Goal: Information Seeking & Learning: Find specific page/section

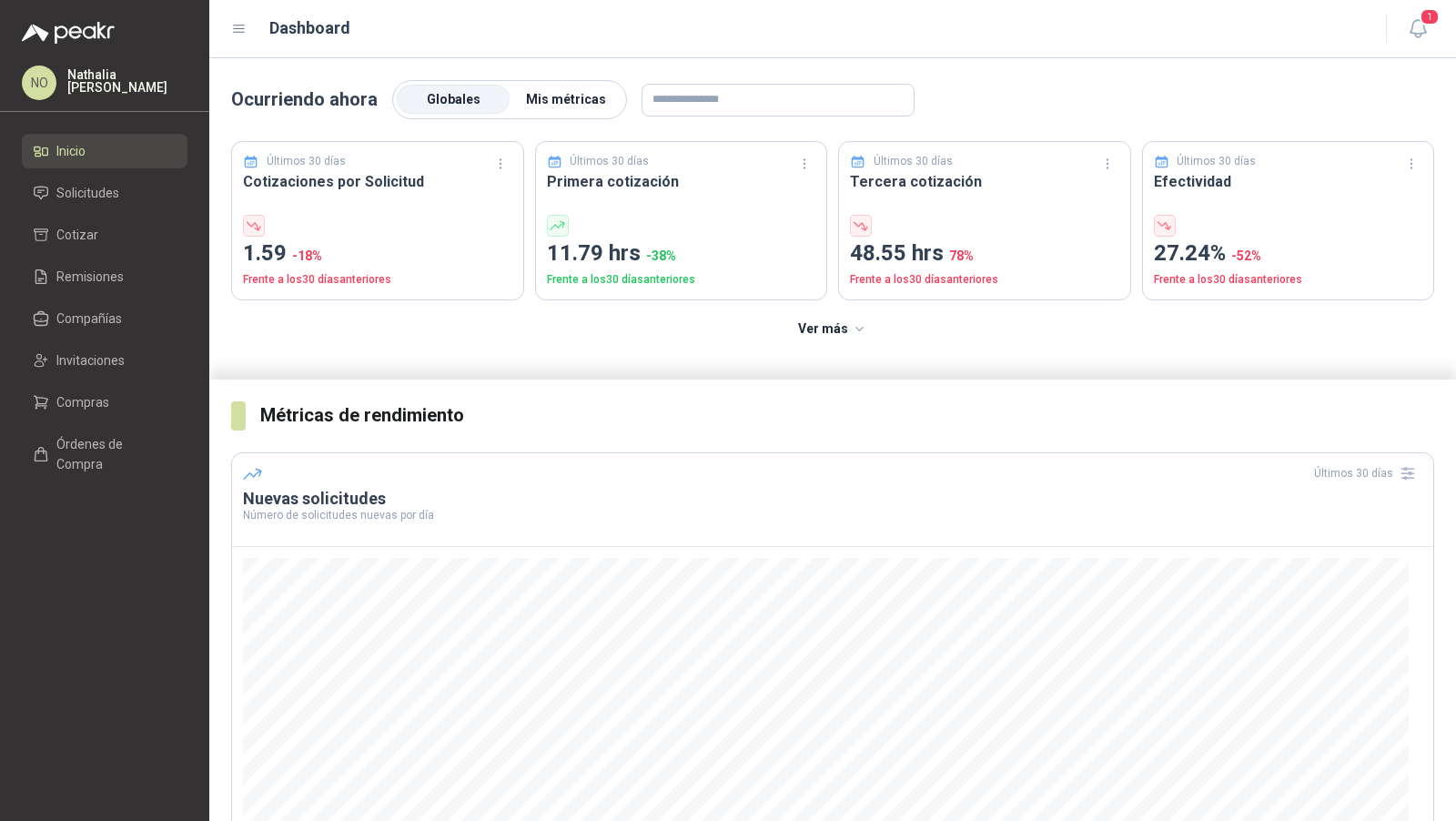
click at [547, 109] on label "Mis métricas" at bounding box center [566, 100] width 112 height 30
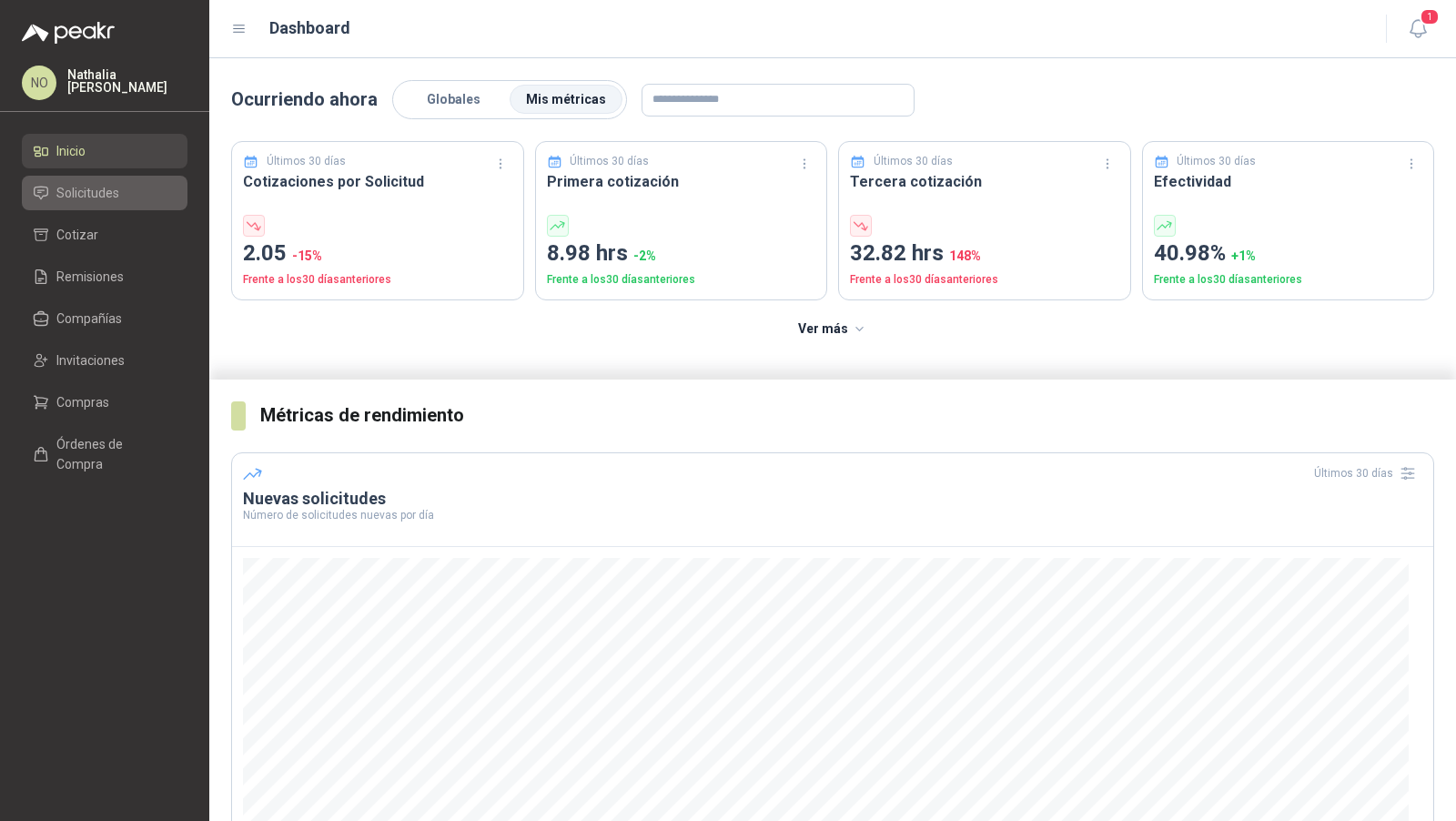
click at [129, 181] on link "Solicitudes" at bounding box center [105, 192] width 166 height 34
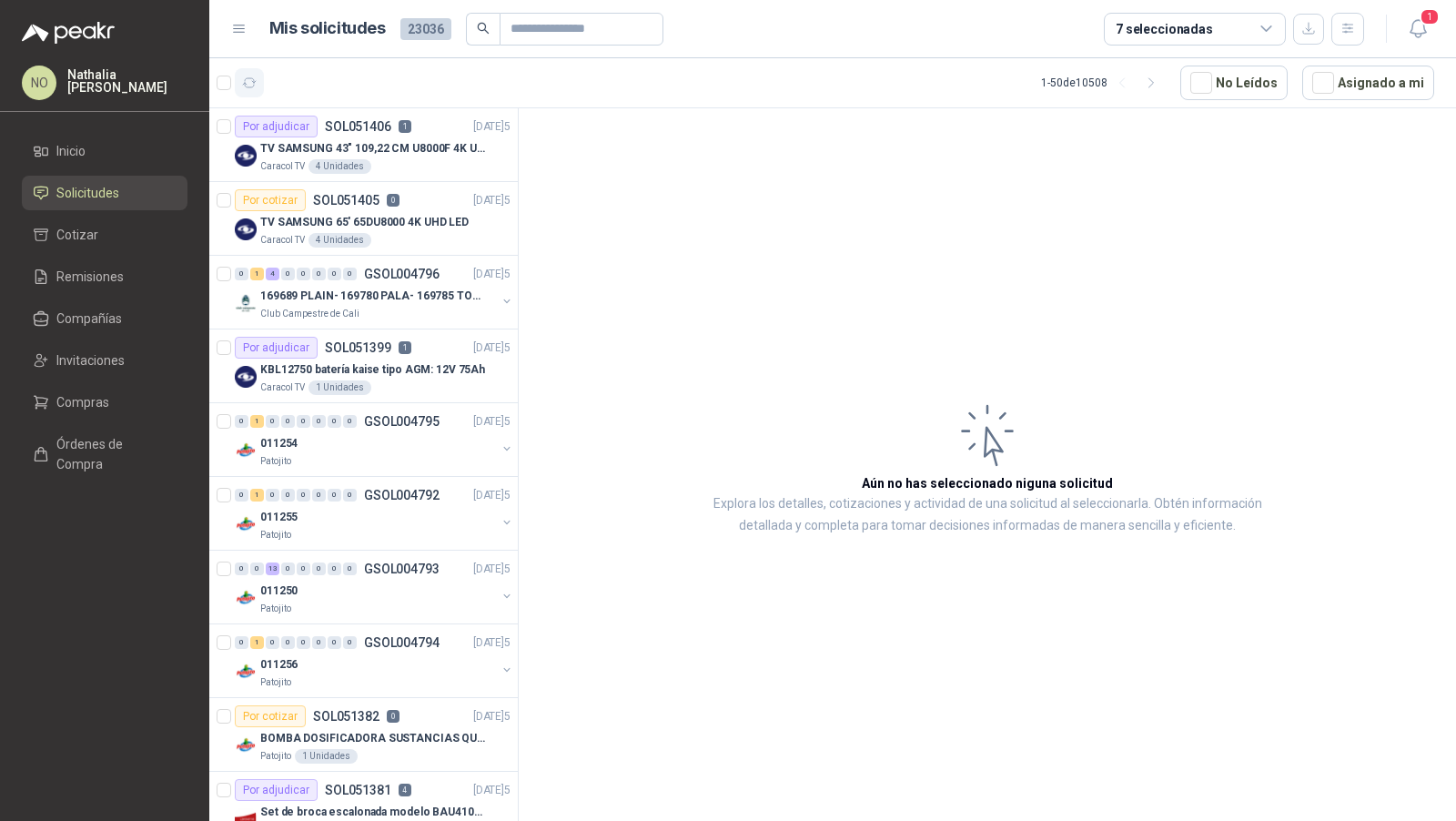
click at [257, 88] on button "button" at bounding box center [249, 83] width 30 height 30
click at [424, 150] on p "TV SAMSUNG 43" 109,22 CM U8000F 4K UHD" at bounding box center [373, 149] width 227 height 17
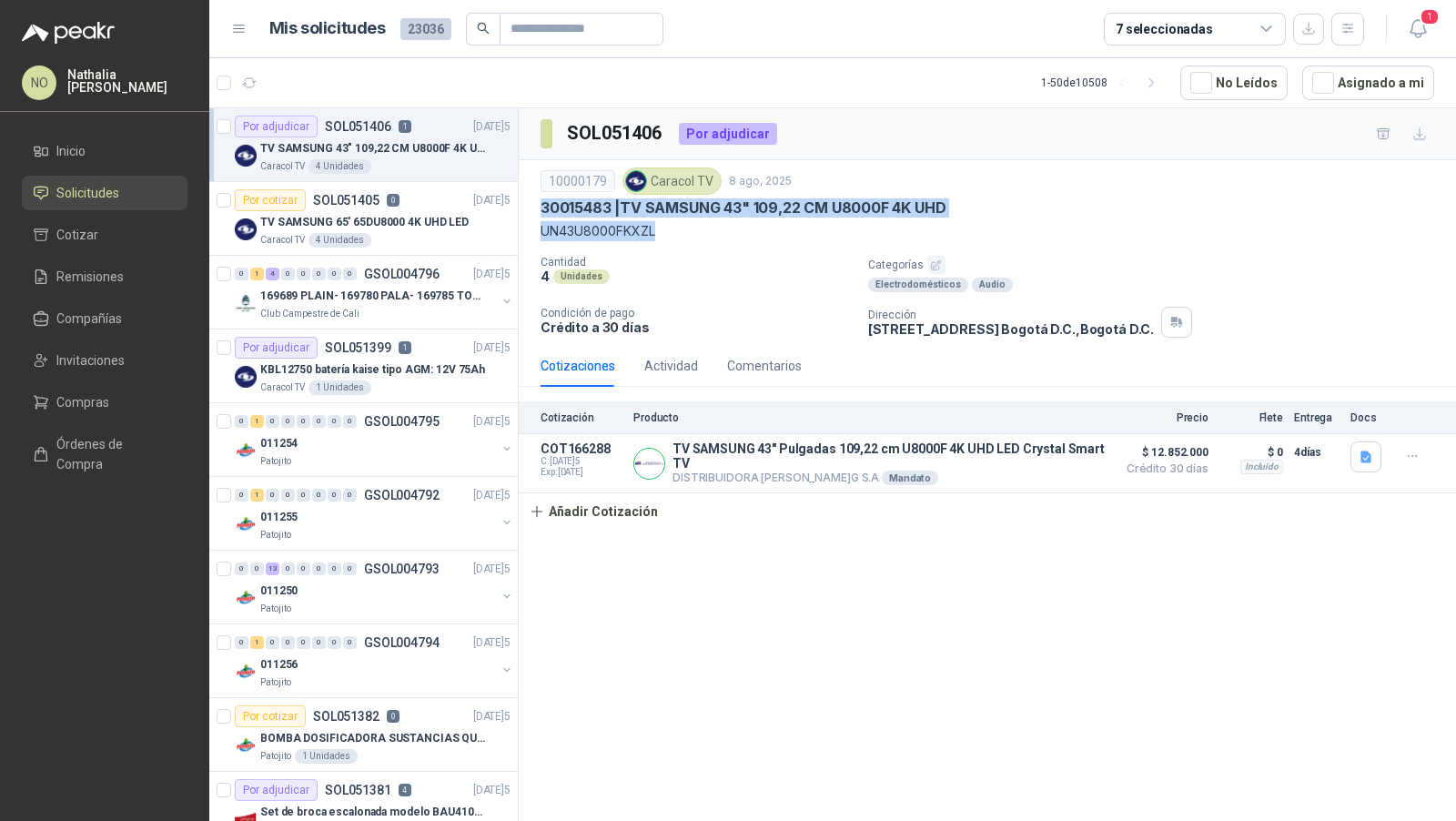
drag, startPoint x: 535, startPoint y: 210, endPoint x: 665, endPoint y: 219, distance: 130.3
click at [665, 219] on div "10000179 Caracol TV [DATE] 30015483 | TV SAMSUNG 43" 109,22 CM U8000F 4K UHD UN…" at bounding box center [987, 252] width 937 height 185
click at [628, 202] on p "30015483 | TV SAMSUNG 43" 109,22 CM U8000F 4K UHD" at bounding box center [742, 208] width 405 height 19
drag, startPoint x: 627, startPoint y: 201, endPoint x: 669, endPoint y: 227, distance: 49.4
click at [669, 228] on div "10000179 Caracol TV 8 ago, 2025 30015483 | TV SAMSUNG 43" 109,22 CM U8000F 4K U…" at bounding box center [987, 204] width 893 height 73
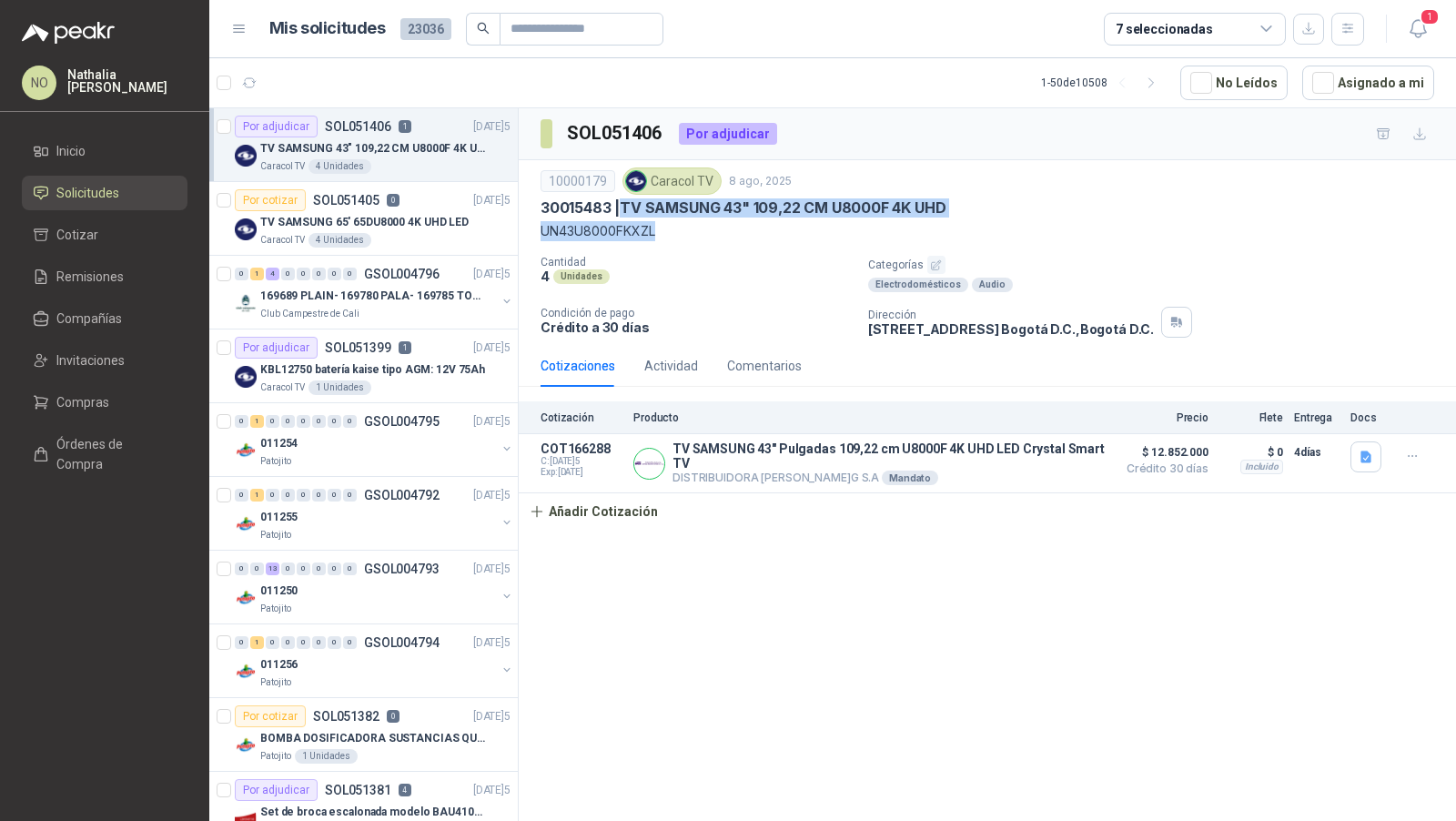
copy div "TV SAMSUNG 43" 109,22 CM U8000F 4K UHD UN43U8000FKXZL"
click at [425, 233] on div "Caracol TV 4 Unidades" at bounding box center [385, 240] width 250 height 14
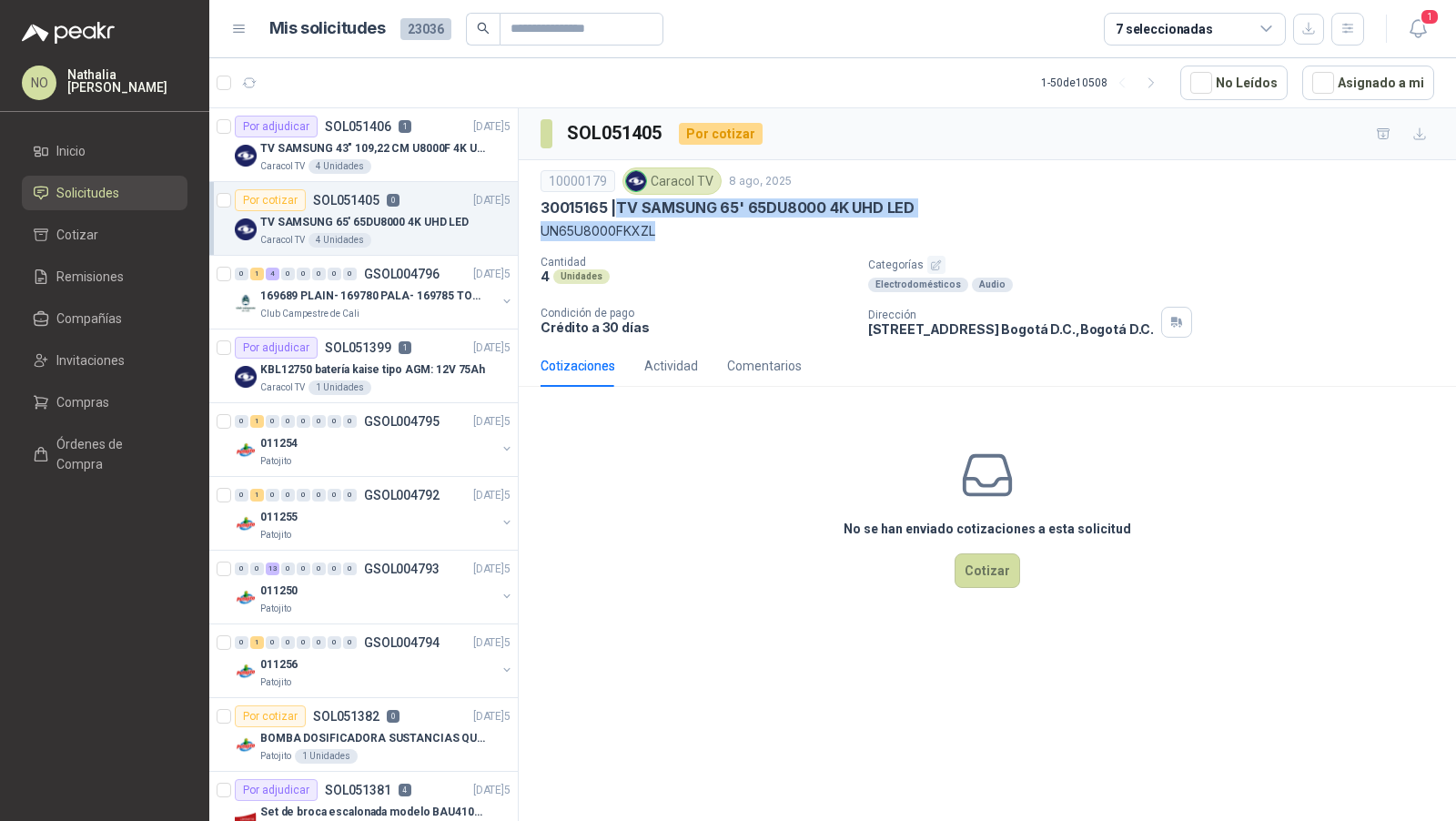
drag, startPoint x: 621, startPoint y: 206, endPoint x: 703, endPoint y: 229, distance: 85.2
click at [703, 229] on div "10000179 Caracol TV [DATE] 30015165 | TV SAMSUNG 65' 65DU8000 4K UHD LED UN65U8…" at bounding box center [987, 204] width 893 height 73
copy div "TV SAMSUNG 65' 65DU8000 4K UHD LED UN65U8000FKXZL"
click at [1425, 24] on span "1" at bounding box center [1428, 17] width 20 height 17
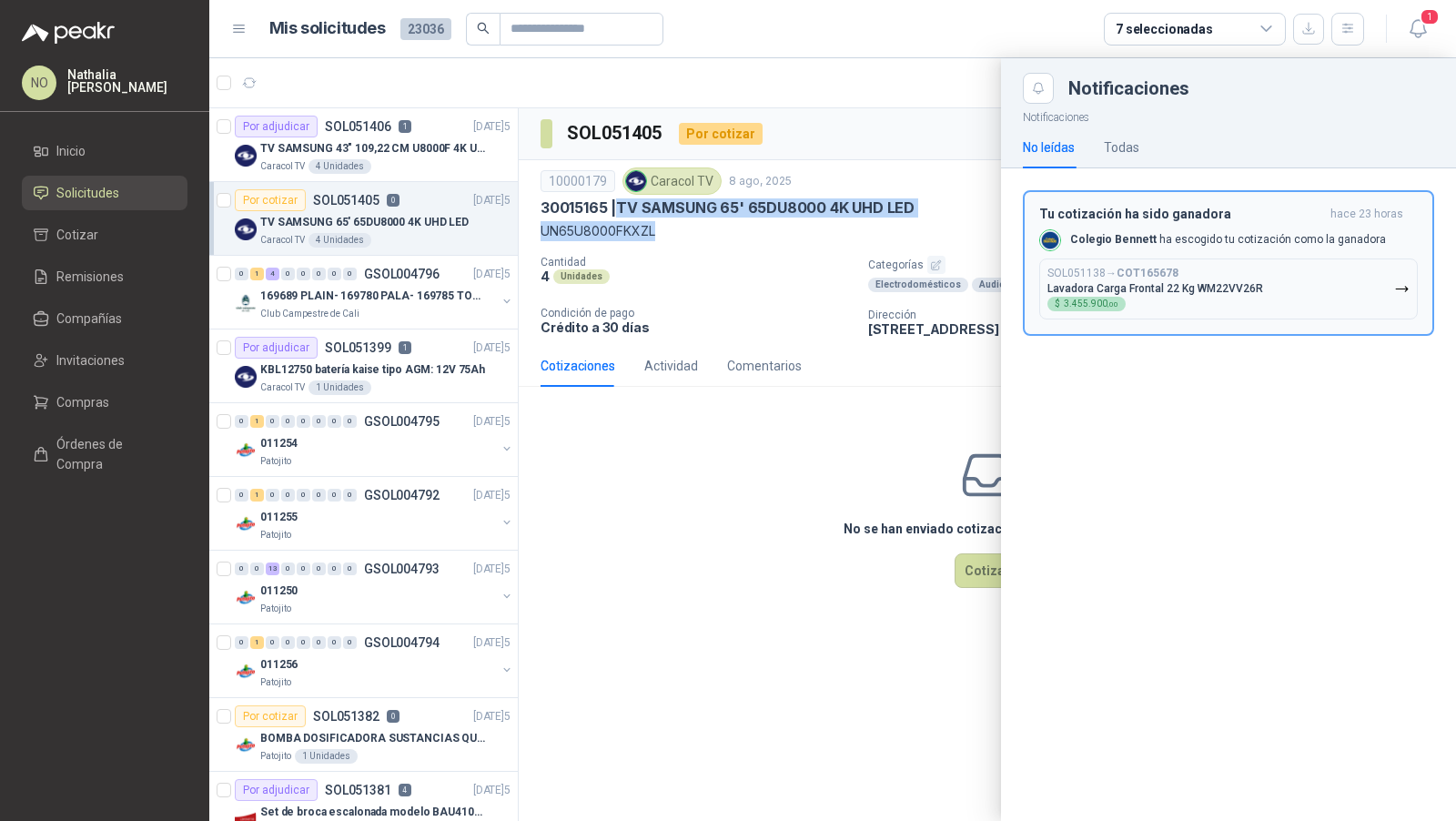
click at [1191, 245] on p "Colegio [PERSON_NAME] ha escogido tu cotización como la ganadora" at bounding box center [1227, 240] width 315 height 15
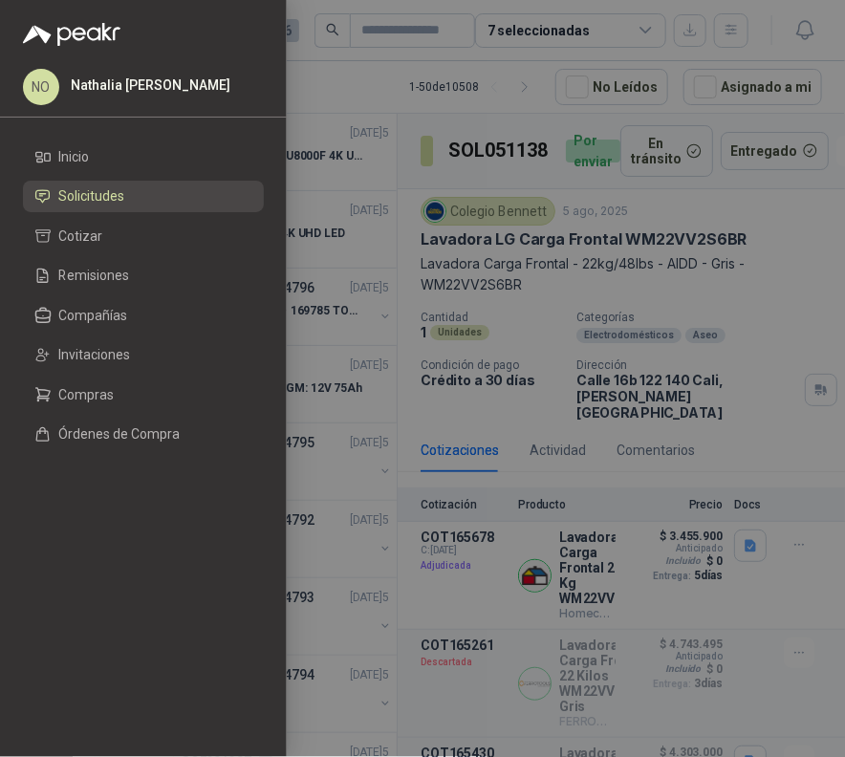
click at [685, 163] on div at bounding box center [422, 378] width 845 height 757
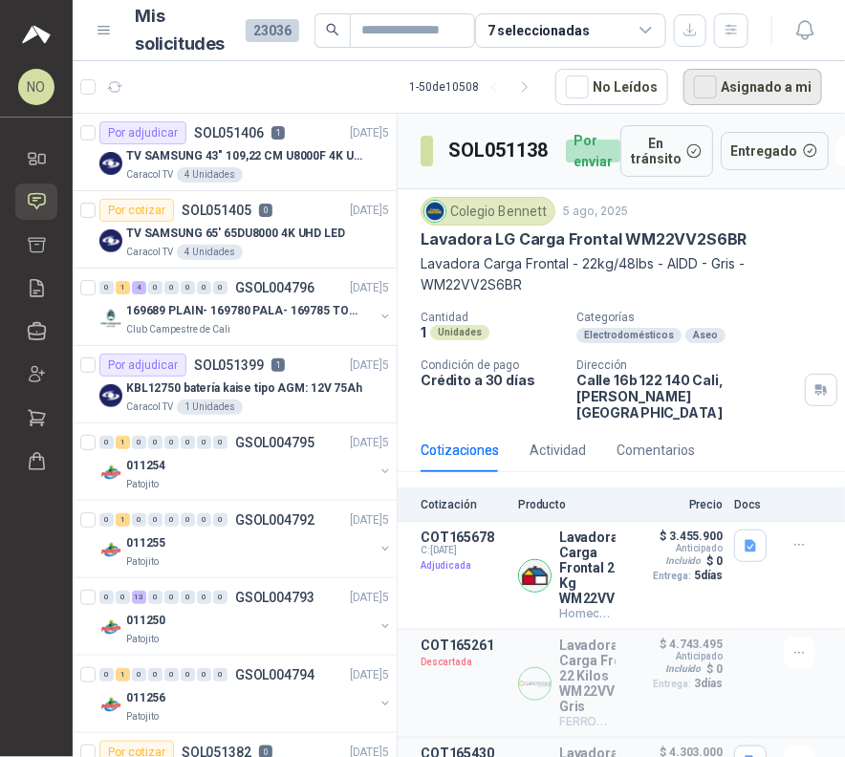
click at [807, 92] on button "Asignado a mi" at bounding box center [752, 87] width 139 height 36
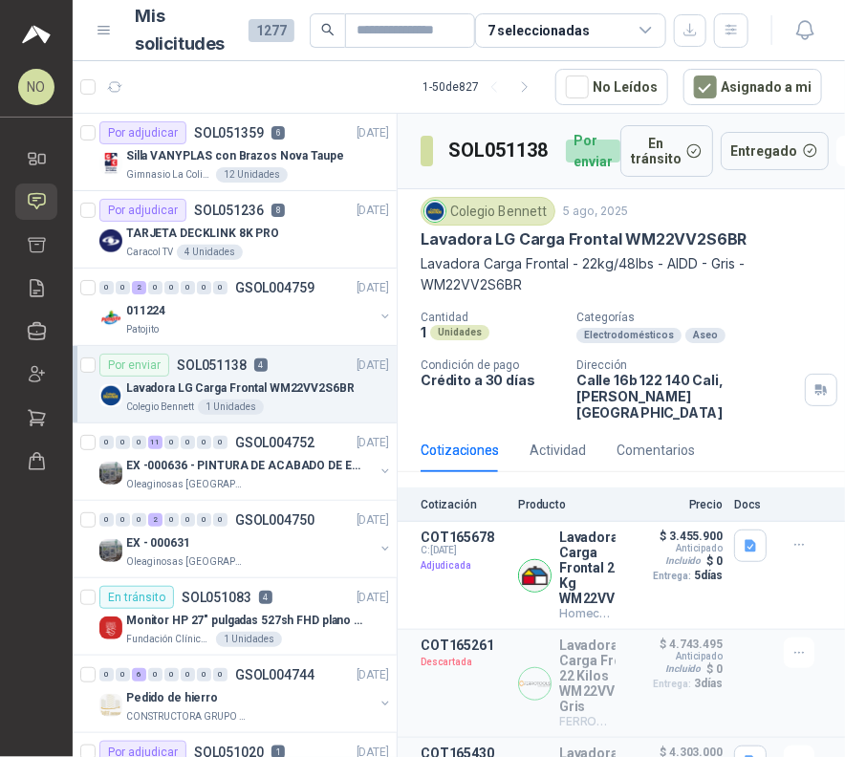
click at [273, 399] on div "Colegio B[PERSON_NAME]1 Unidades" at bounding box center [257, 406] width 263 height 15
drag, startPoint x: 451, startPoint y: 144, endPoint x: 545, endPoint y: 149, distance: 93.7
click at [545, 150] on h3 "SOL051138" at bounding box center [499, 151] width 102 height 30
copy h3 "SOL051138"
click at [572, 563] on button "Detalles" at bounding box center [570, 576] width 90 height 26
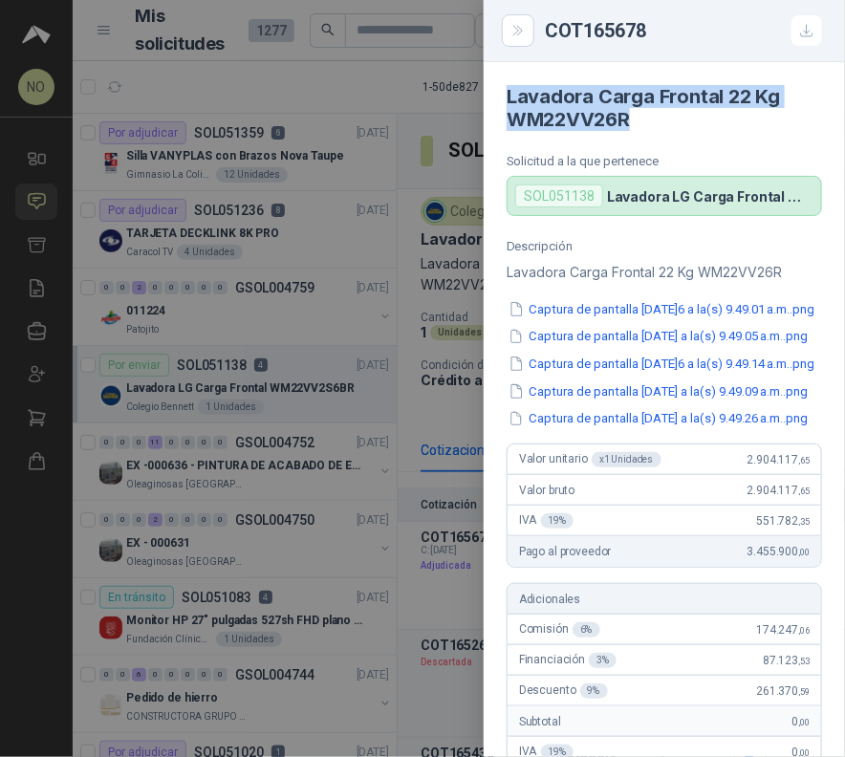
drag, startPoint x: 504, startPoint y: 95, endPoint x: 663, endPoint y: 126, distance: 161.7
click at [663, 126] on article "Lavadora Carga Frontal 22 Kg WM22VV26R Solicitud a la que pertenece SOL051138 L…" at bounding box center [663, 139] width 361 height 154
copy h4 "Lavadora Carga Frontal 22 Kg WM22VV26R"
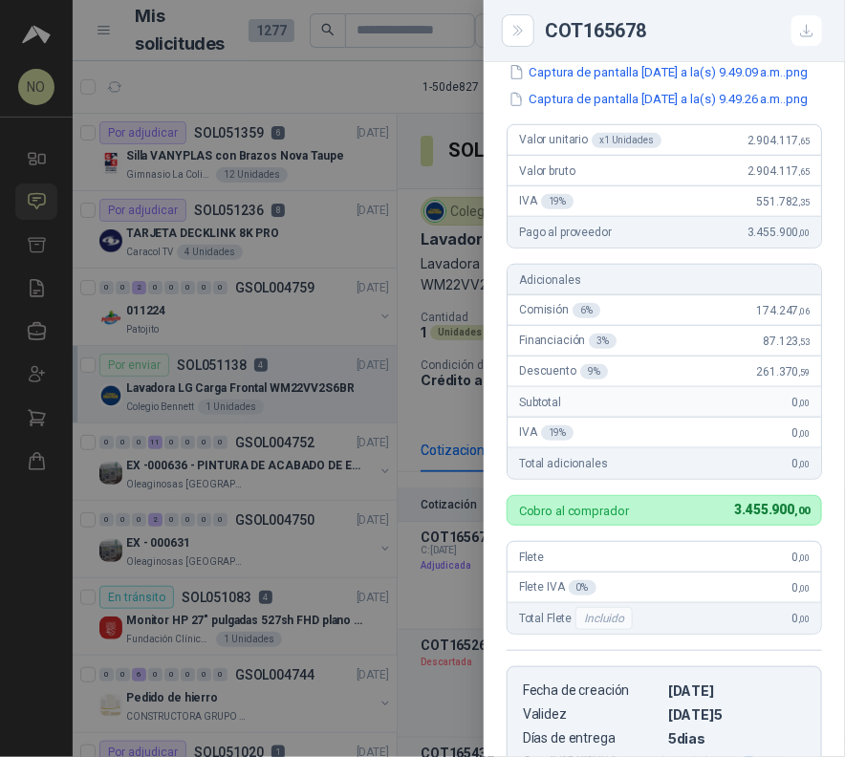
scroll to position [326, 0]
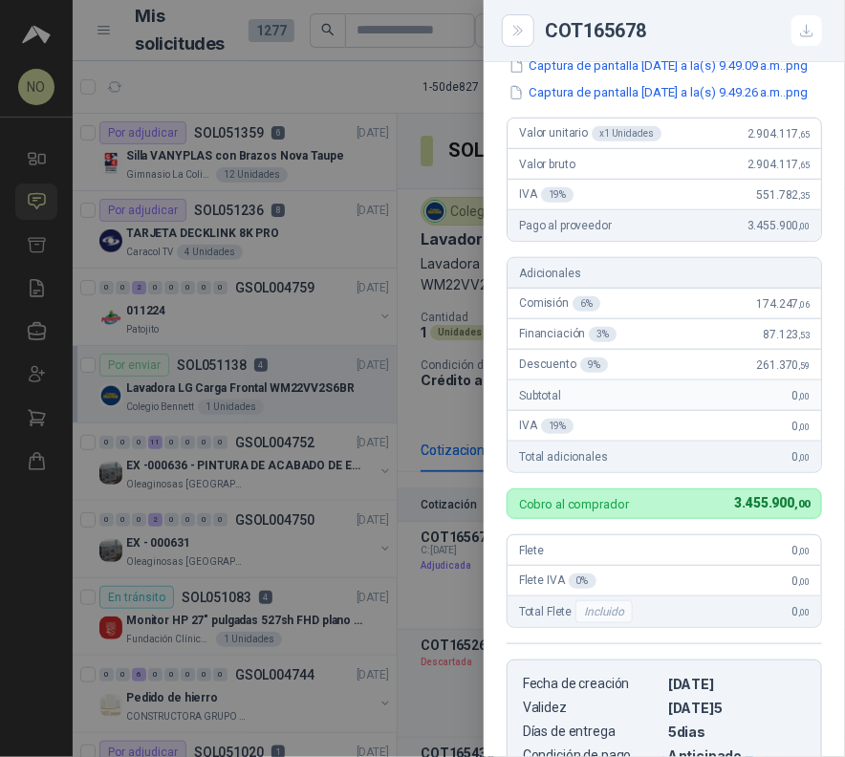
click at [396, 432] on div at bounding box center [422, 378] width 845 height 757
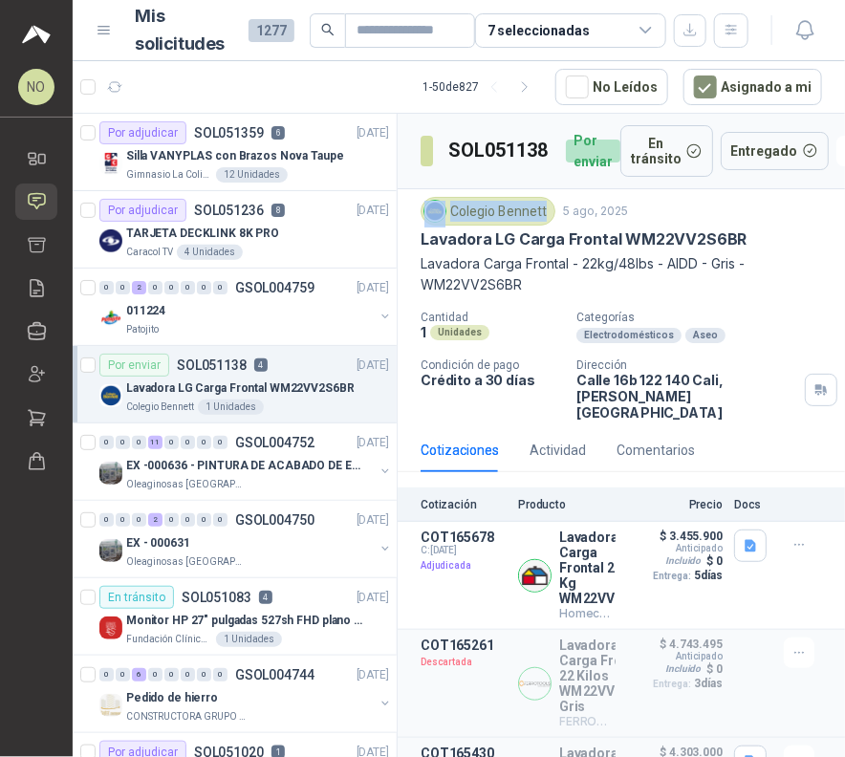
drag, startPoint x: 447, startPoint y: 207, endPoint x: 543, endPoint y: 208, distance: 95.5
click at [543, 208] on div "Colegio Bennett" at bounding box center [487, 211] width 135 height 29
copy div "Colegio Bennett"
click at [818, 630] on article "COT165261 Descartada [GEOGRAPHIC_DATA] LG Carga Frontal 22 Kilos WM22VV2S6BR Gr…" at bounding box center [620, 684] width 447 height 108
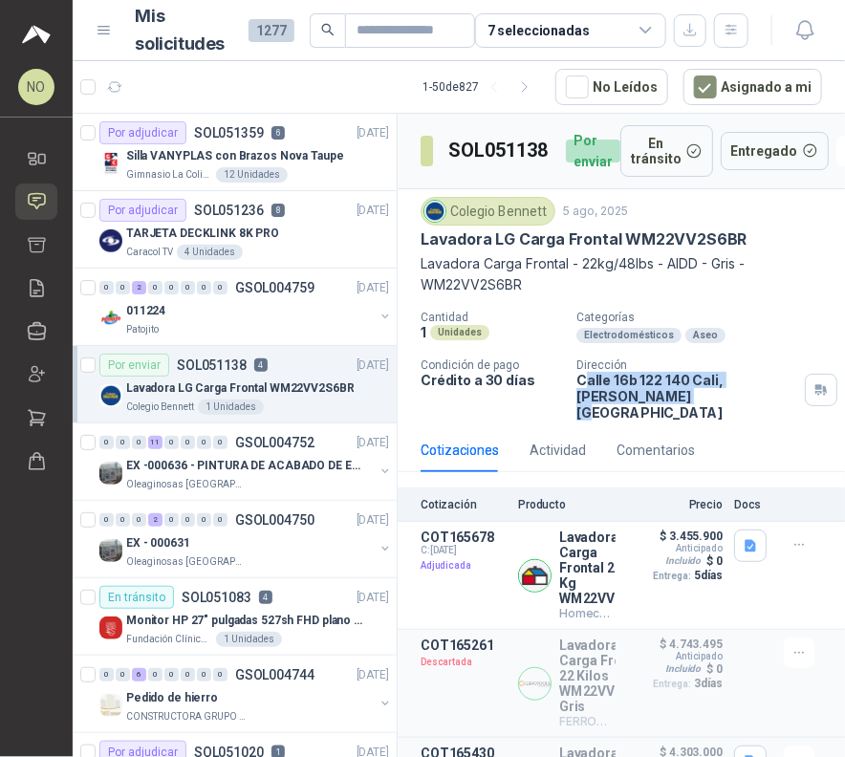
drag, startPoint x: 577, startPoint y: 375, endPoint x: 628, endPoint y: 392, distance: 53.2
click at [631, 392] on p "[STREET_ADDRESS][PERSON_NAME]" at bounding box center [686, 396] width 221 height 49
click at [569, 379] on div "Cantidad 1 Unidades Categorías Electrodomésticos Aseo Condición de pago Crédito…" at bounding box center [620, 365] width 401 height 110
drag, startPoint x: 571, startPoint y: 373, endPoint x: 619, endPoint y: 390, distance: 50.8
click at [619, 390] on p "[STREET_ADDRESS][PERSON_NAME]" at bounding box center [686, 396] width 221 height 49
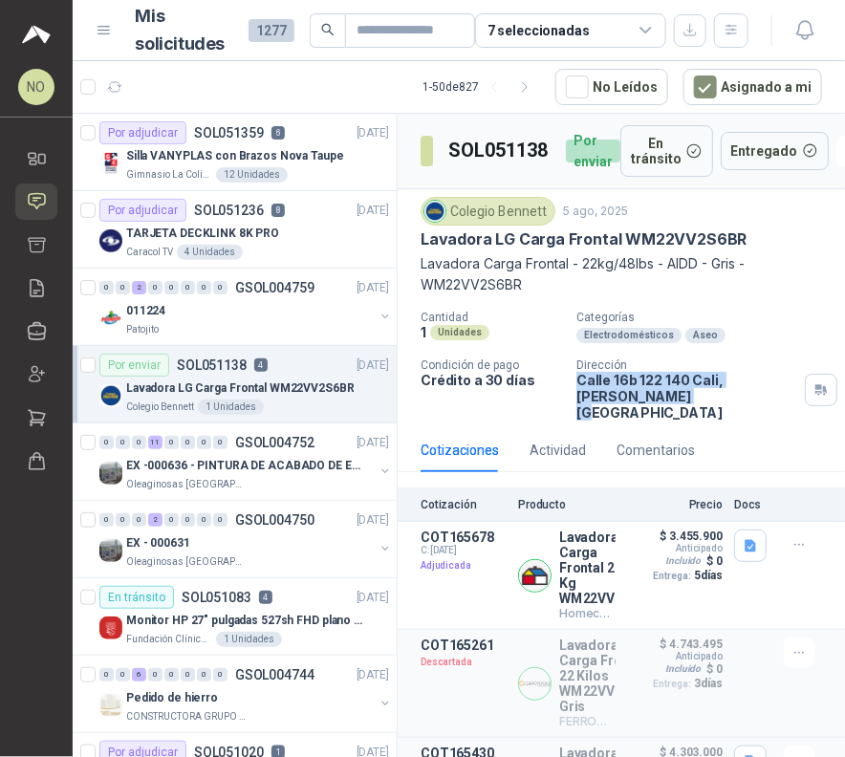
copy p "[STREET_ADDRESS][PERSON_NAME]"
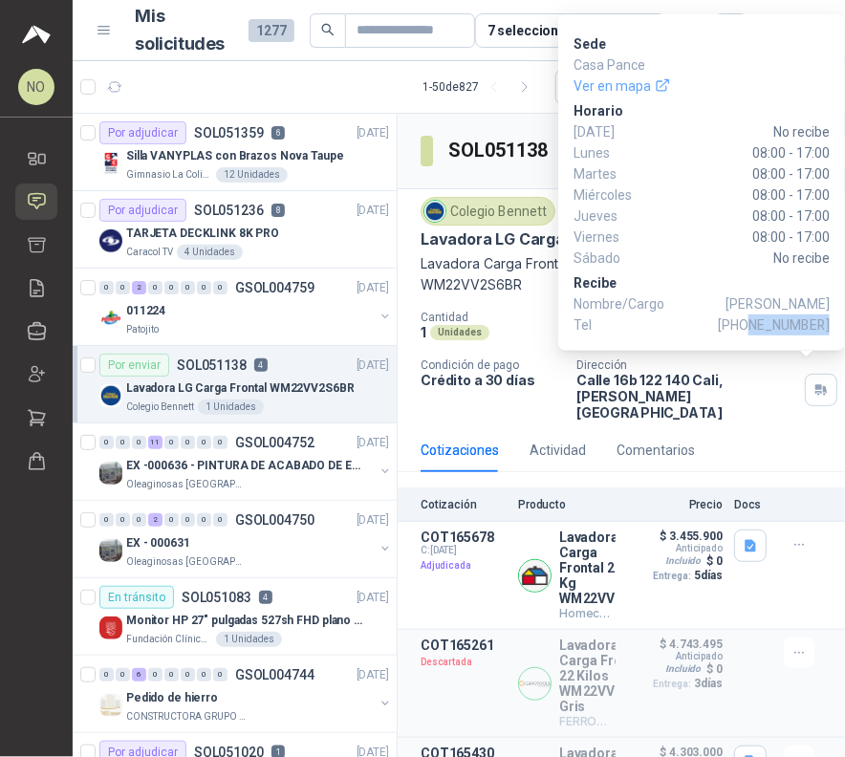
drag, startPoint x: 757, startPoint y: 327, endPoint x: 828, endPoint y: 331, distance: 71.8
click at [828, 331] on span "[PHONE_NUMBER]" at bounding box center [773, 324] width 112 height 21
copy span "3174333158"
drag, startPoint x: 695, startPoint y: 305, endPoint x: 835, endPoint y: 307, distance: 140.4
click at [835, 307] on div "Sede Casa Pance Ver en mapa [PERSON_NAME][DATE] No recibe [DATE] 08:00 - 17:00 …" at bounding box center [701, 182] width 287 height 336
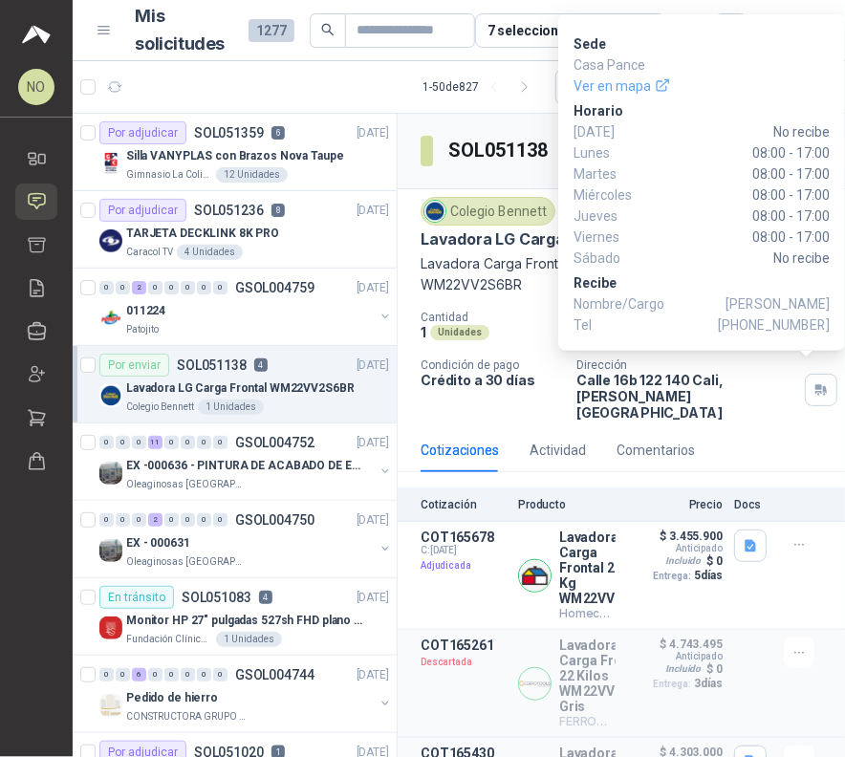
drag, startPoint x: 694, startPoint y: 300, endPoint x: 828, endPoint y: 302, distance: 134.7
click at [828, 302] on p "Nombre/Cargo [PERSON_NAME]" at bounding box center [701, 303] width 256 height 21
copy p "[PERSON_NAME]"
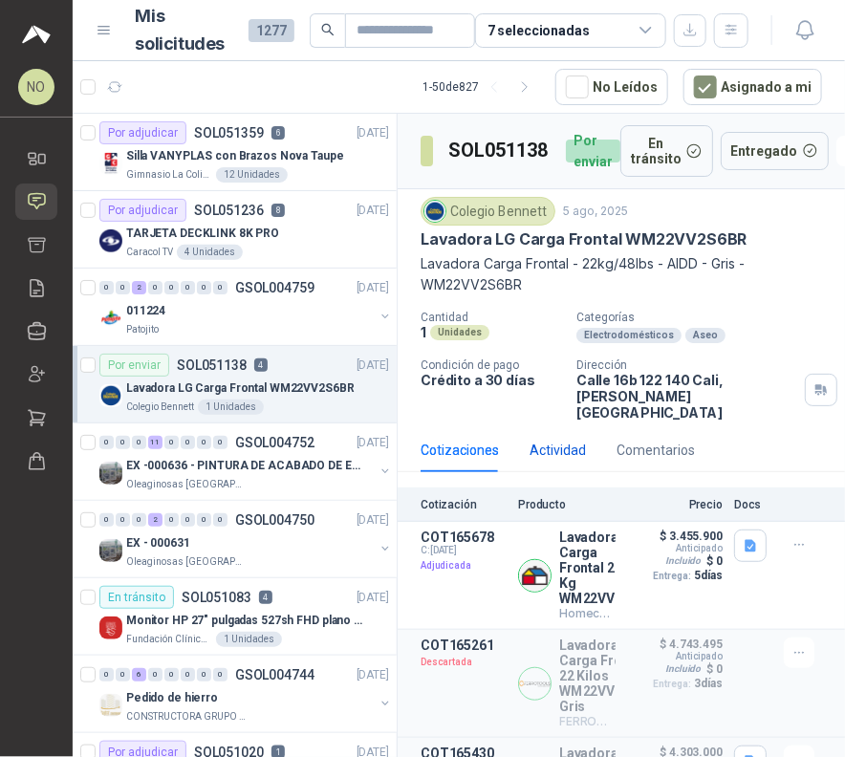
click at [555, 439] on div "Actividad" at bounding box center [557, 449] width 56 height 21
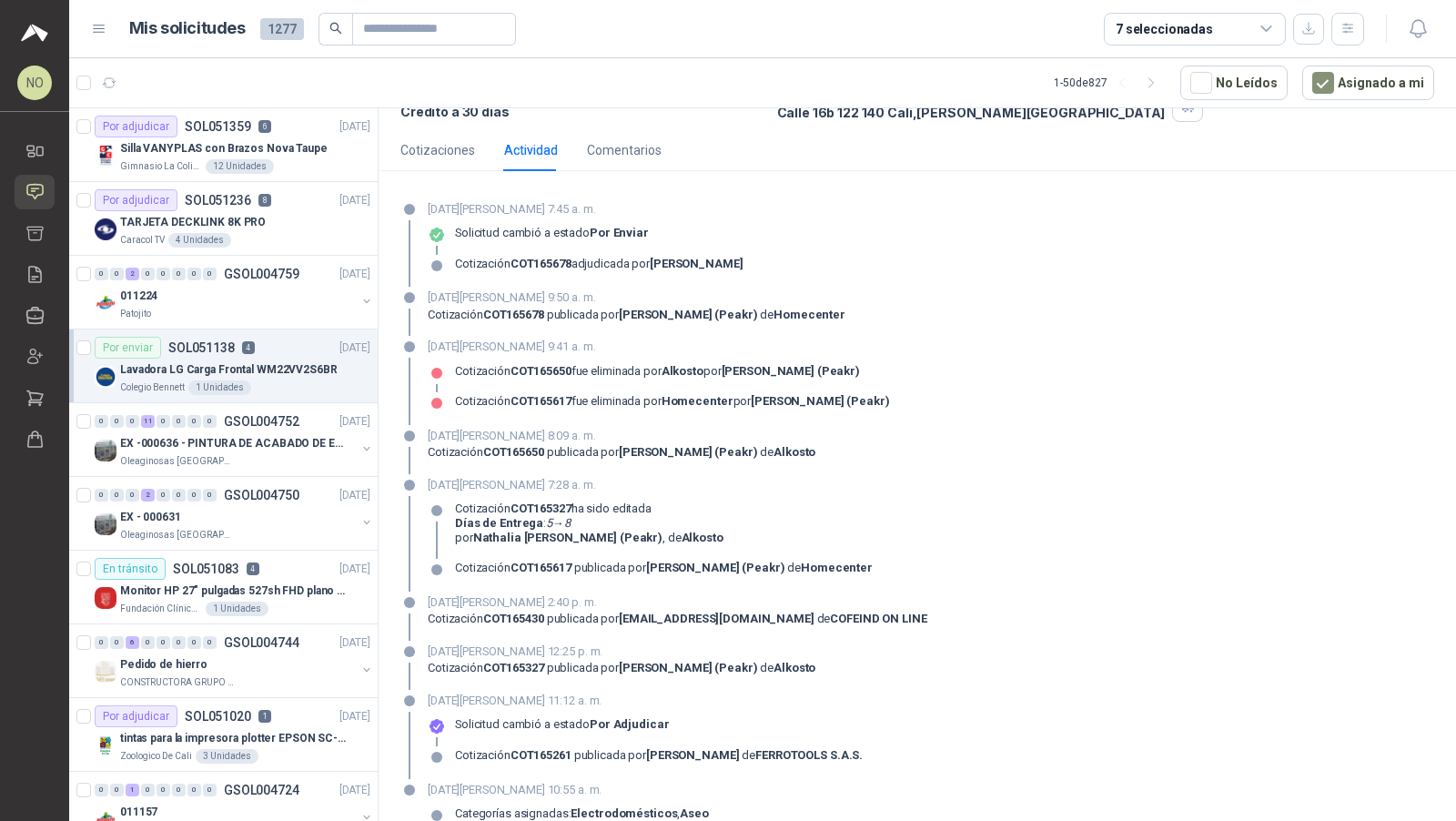
scroll to position [184, 0]
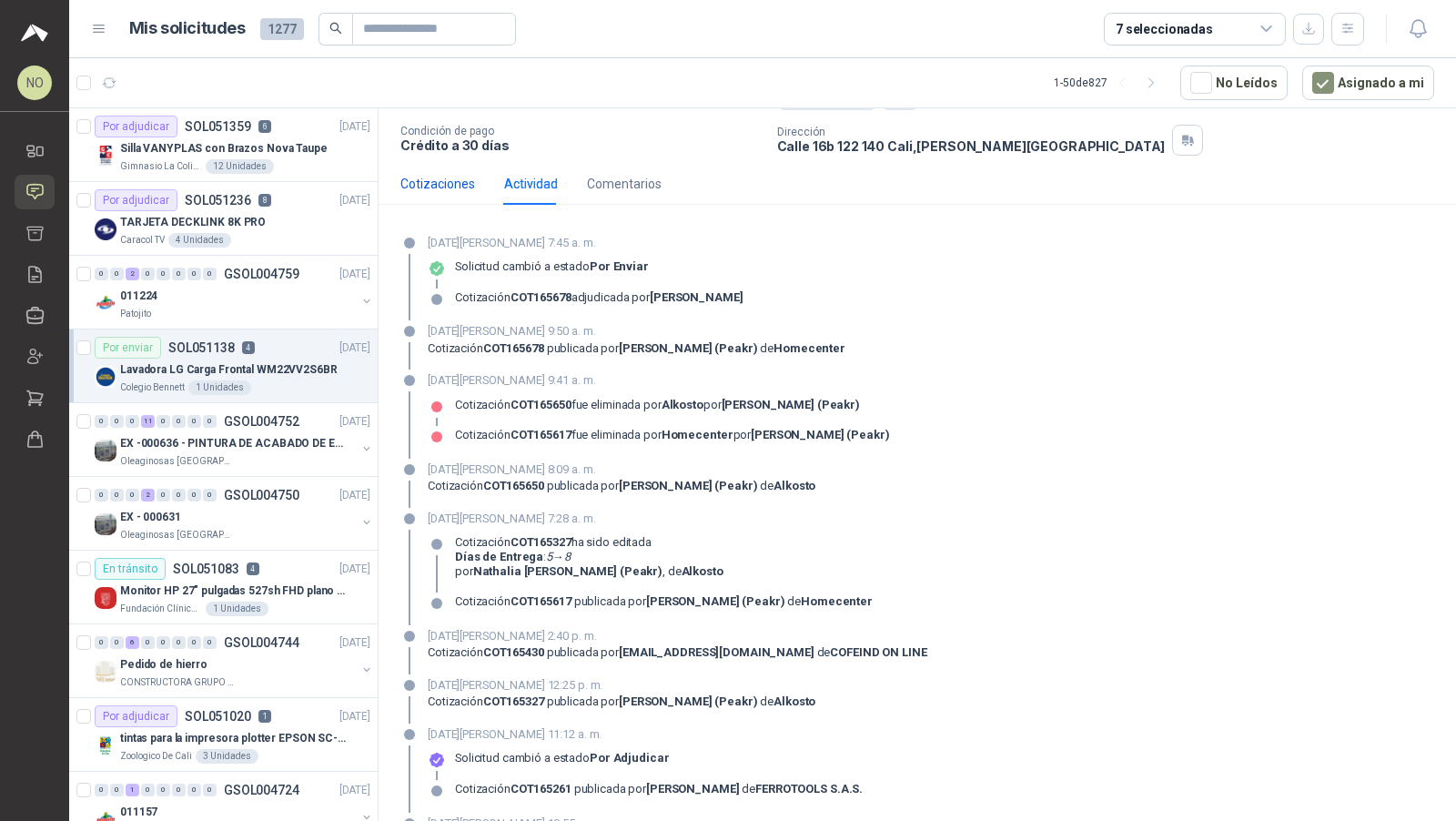
click at [452, 175] on div "Cotizaciones" at bounding box center [437, 183] width 74 height 20
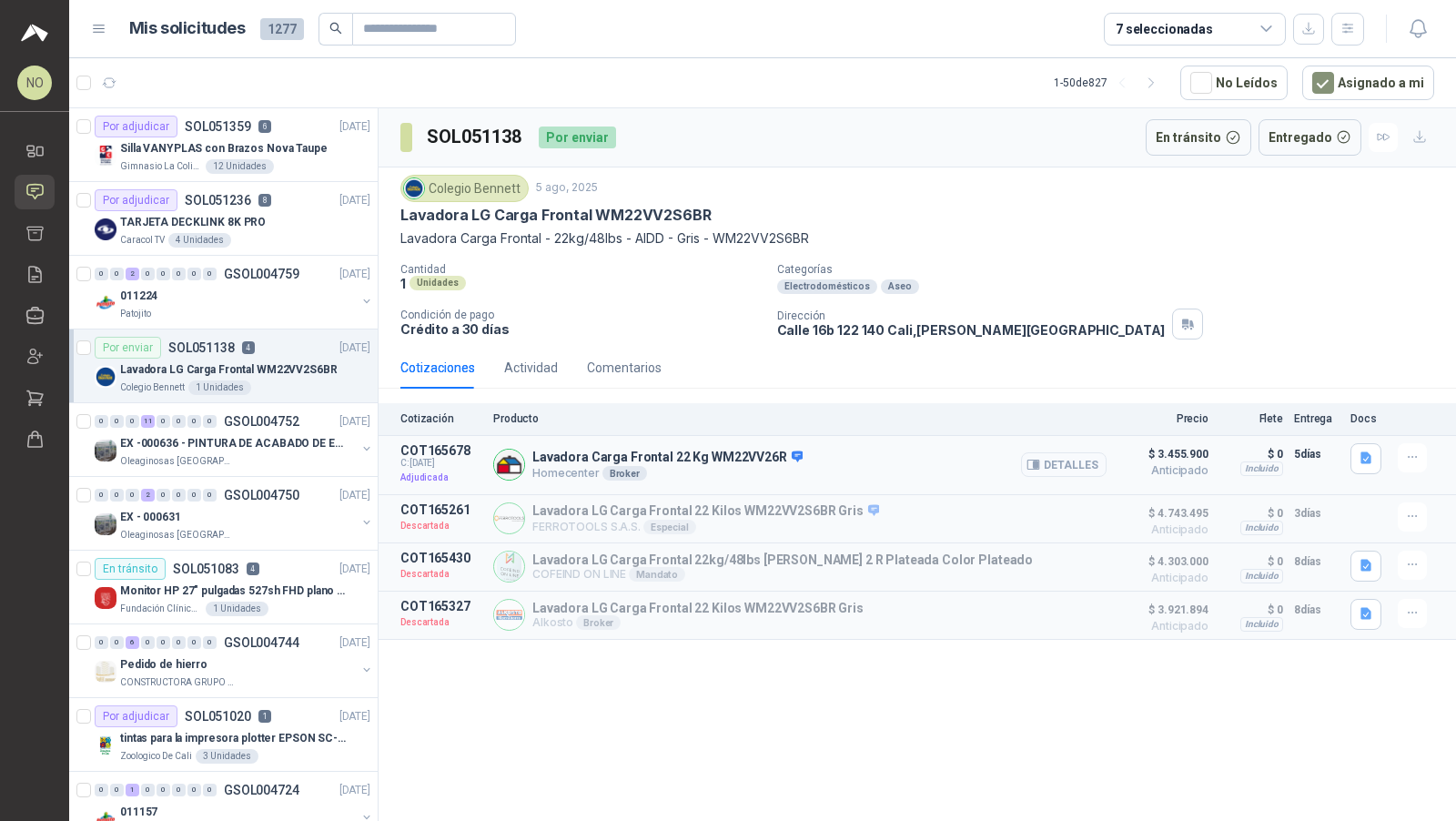
click at [1038, 461] on icon "button" at bounding box center [1035, 465] width 5 height 8
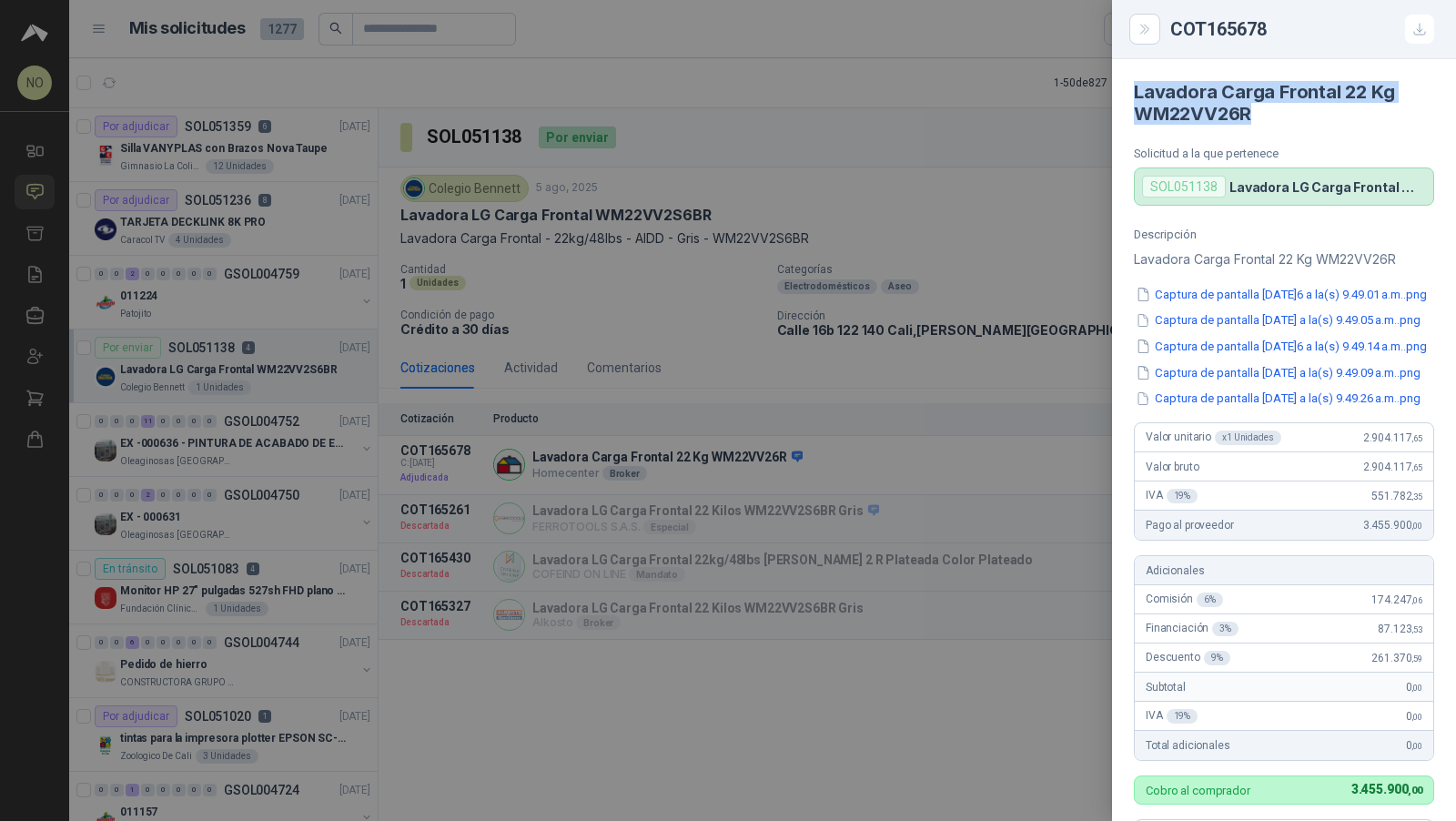
drag, startPoint x: 1137, startPoint y: 90, endPoint x: 1278, endPoint y: 117, distance: 143.6
click at [1278, 117] on h4 "Lavadora Carga Frontal 22 Kg WM22VV26R" at bounding box center [1283, 103] width 300 height 44
copy h4 "Lavadora Carga Frontal 22 Kg WM22VV26R"
click at [748, 256] on div at bounding box center [728, 410] width 1456 height 821
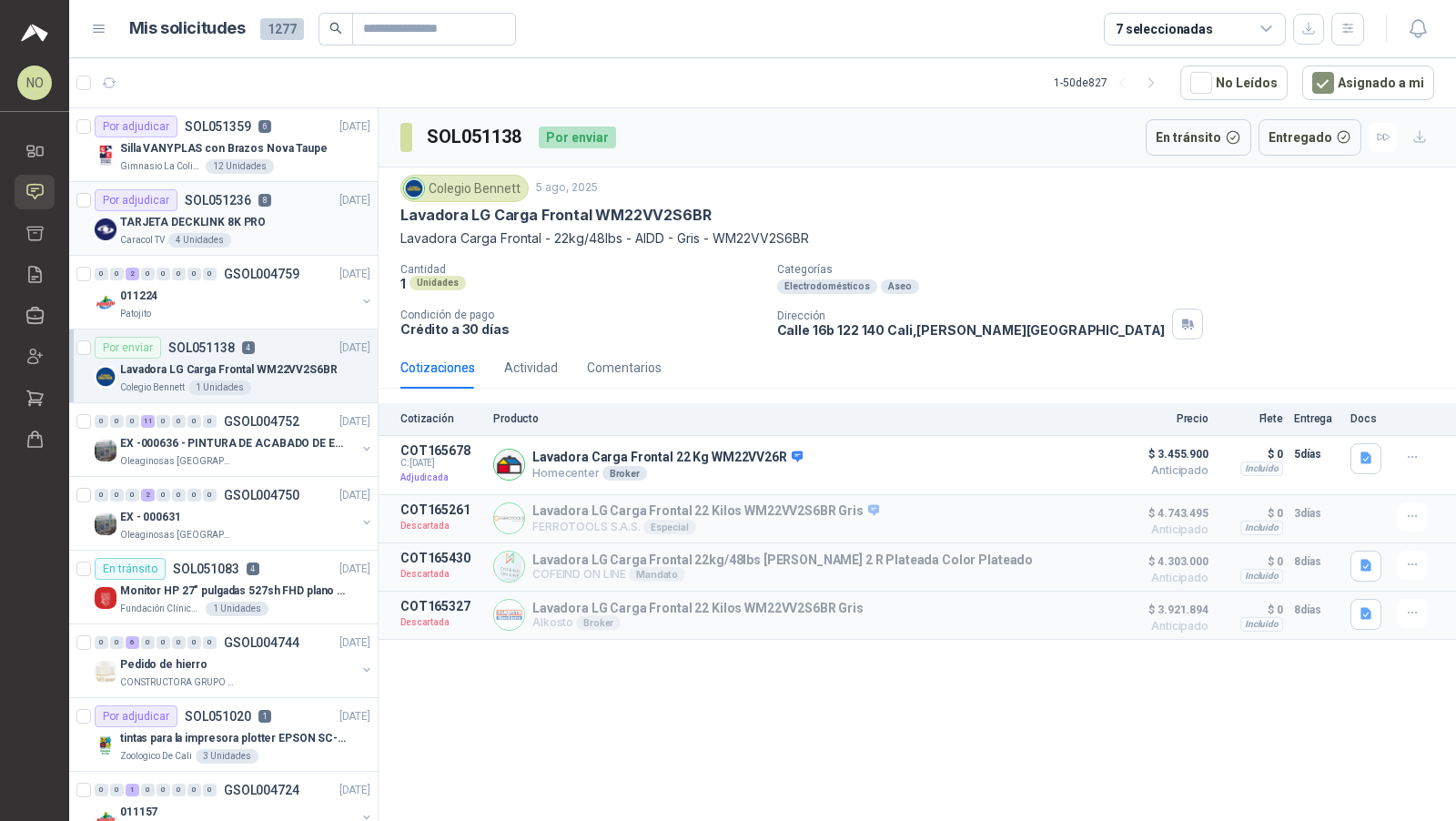
click at [309, 201] on div "Por adjudicar SOL051236 8 [DATE]" at bounding box center [231, 200] width 275 height 22
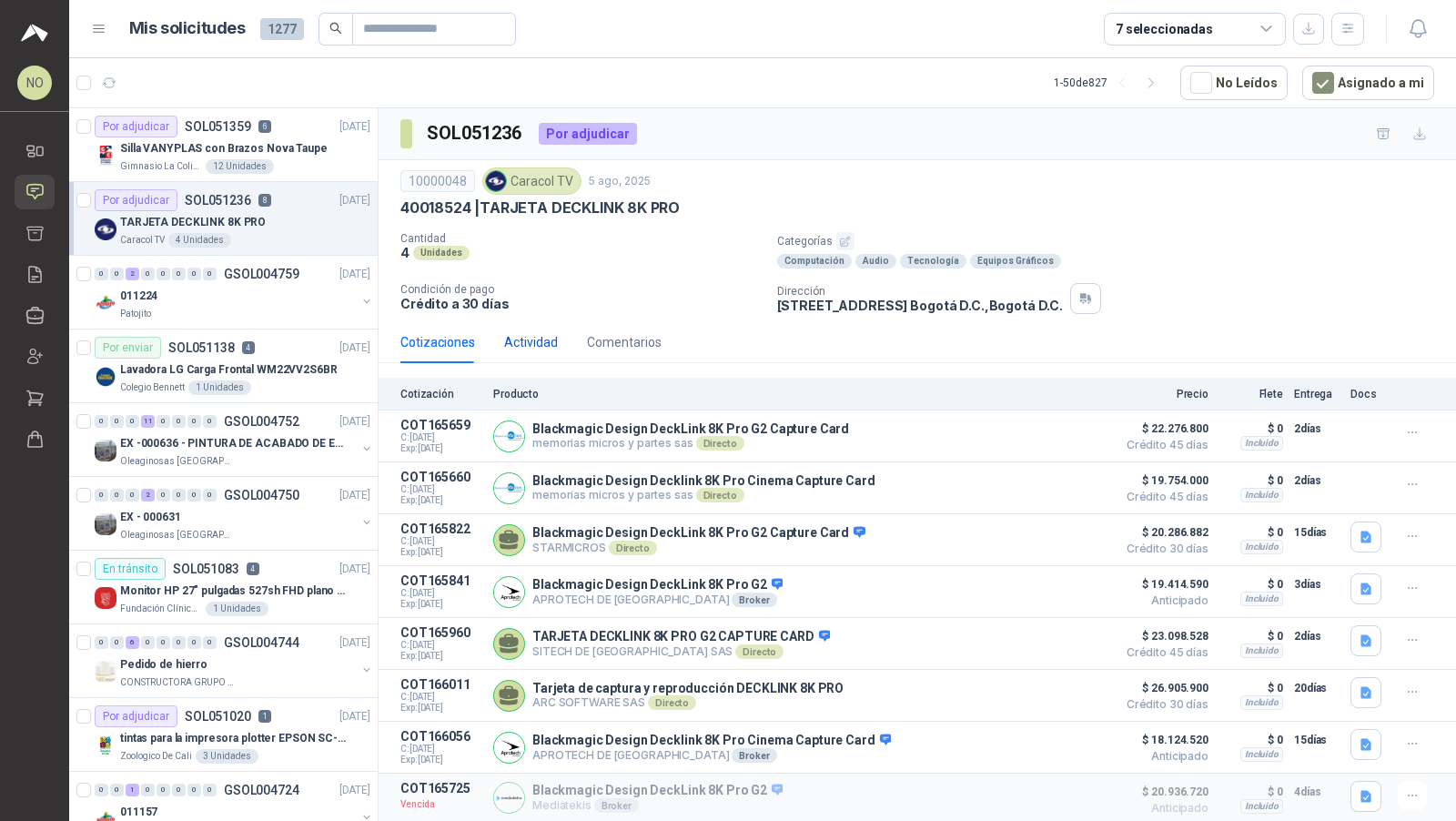
click at [535, 334] on div "Actividad" at bounding box center [530, 342] width 53 height 20
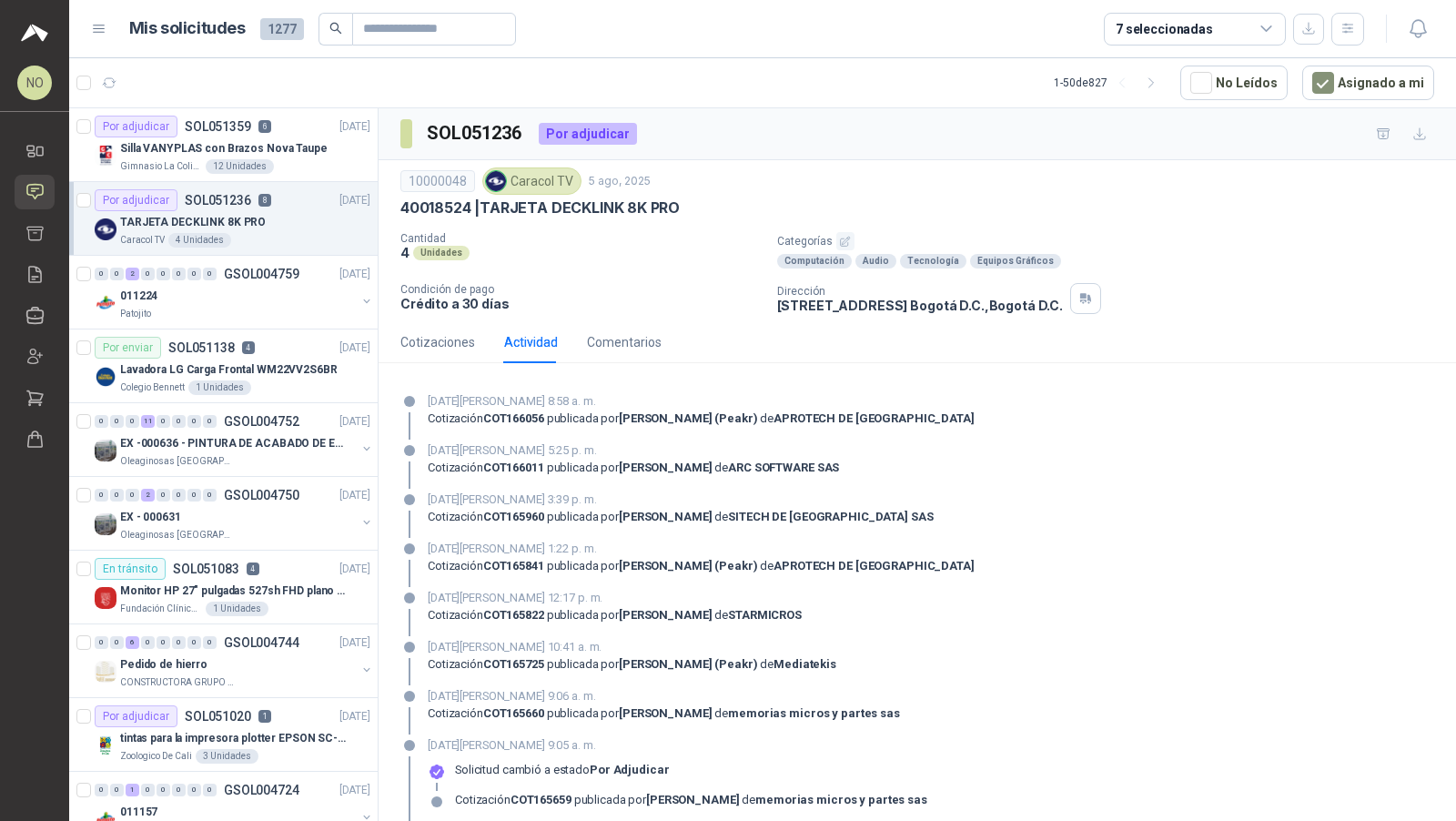
click at [487, 355] on div "Cotizaciones Actividad Comentarios" at bounding box center [530, 342] width 261 height 42
click at [450, 345] on div "Cotizaciones" at bounding box center [437, 342] width 74 height 20
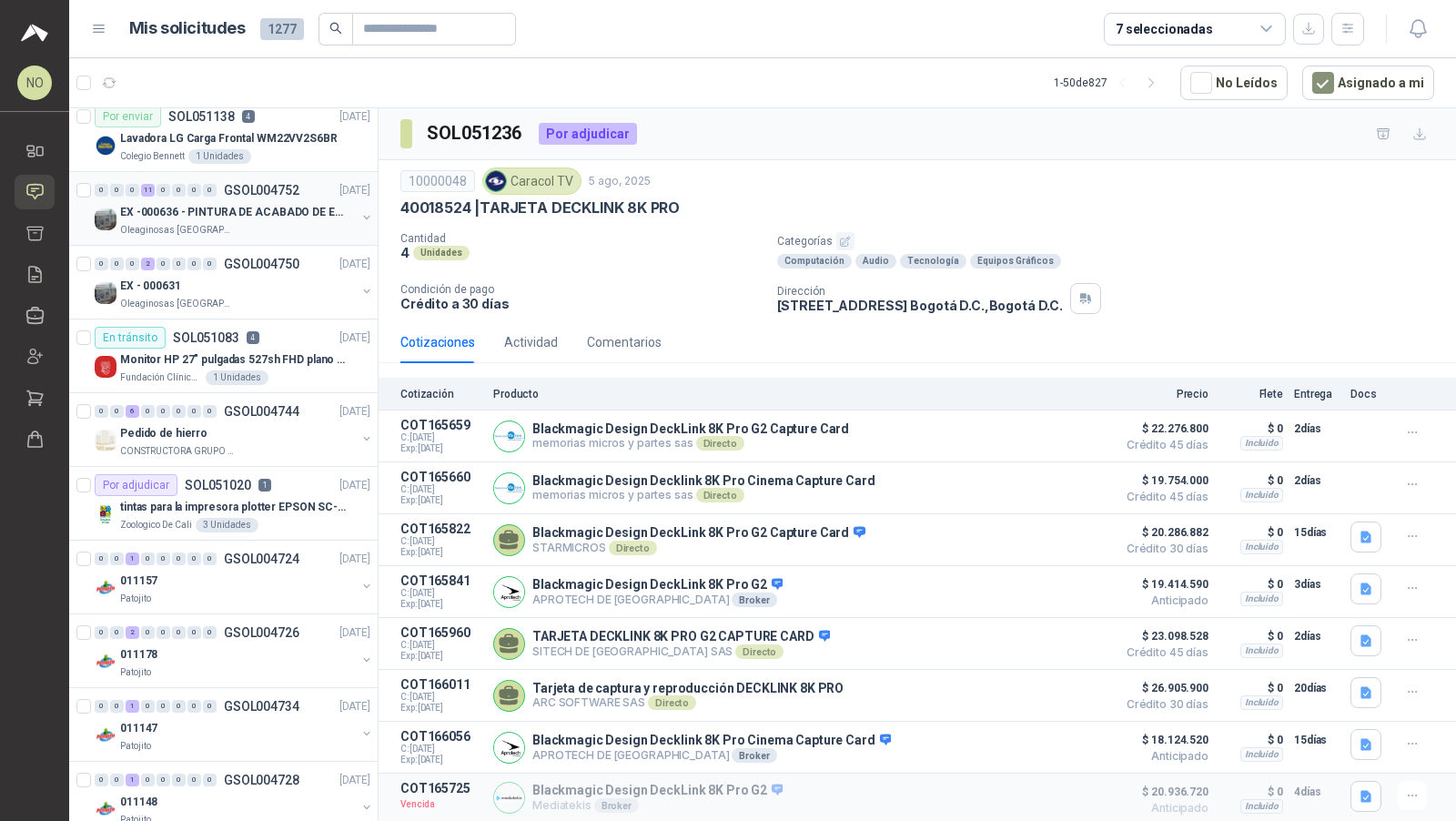
scroll to position [229, 0]
click at [270, 451] on div "CONSTRUCTORA GRUPO FIP" at bounding box center [237, 453] width 235 height 14
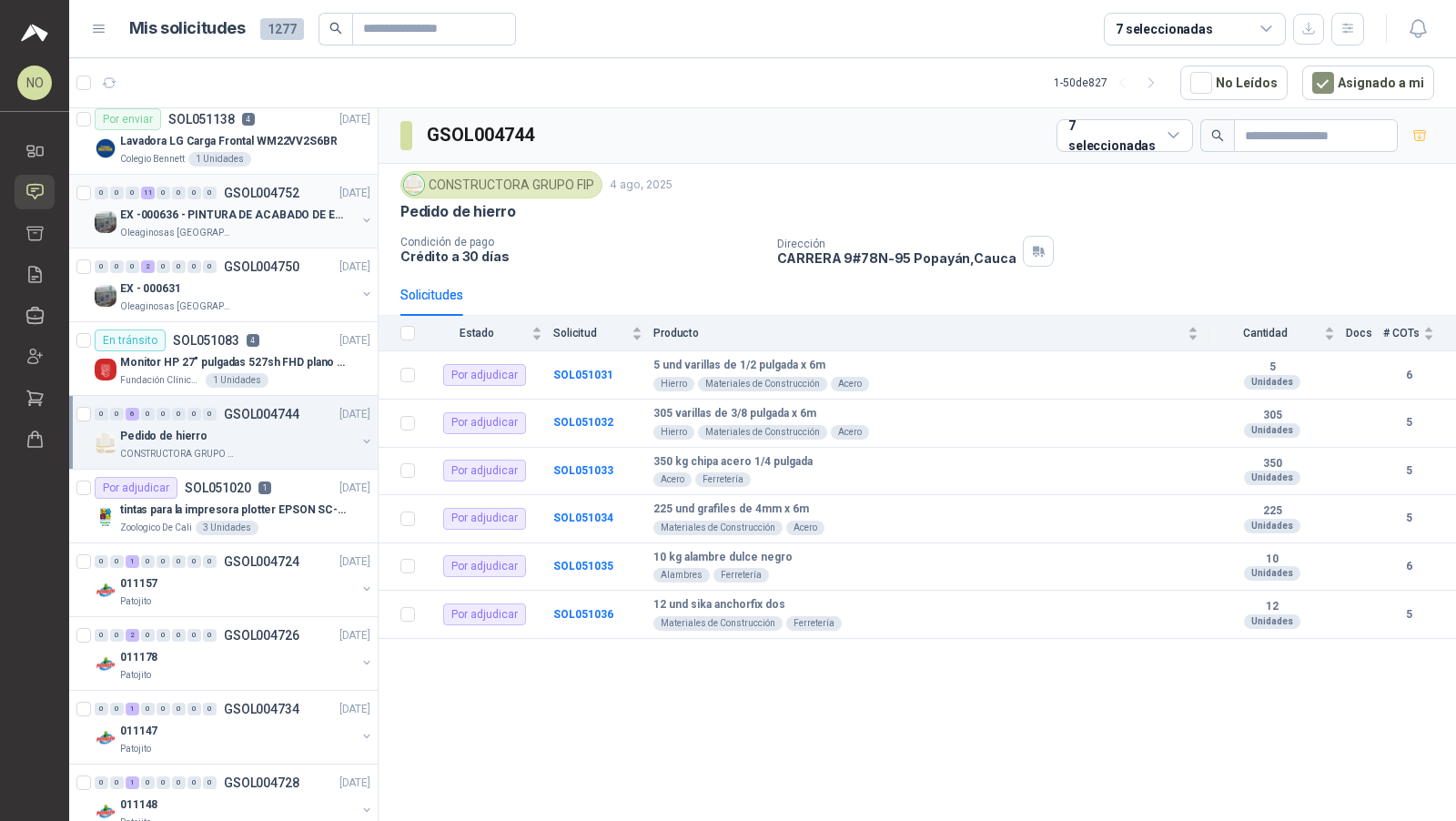
click at [270, 451] on div "CONSTRUCTORA GRUPO FIP" at bounding box center [237, 453] width 235 height 14
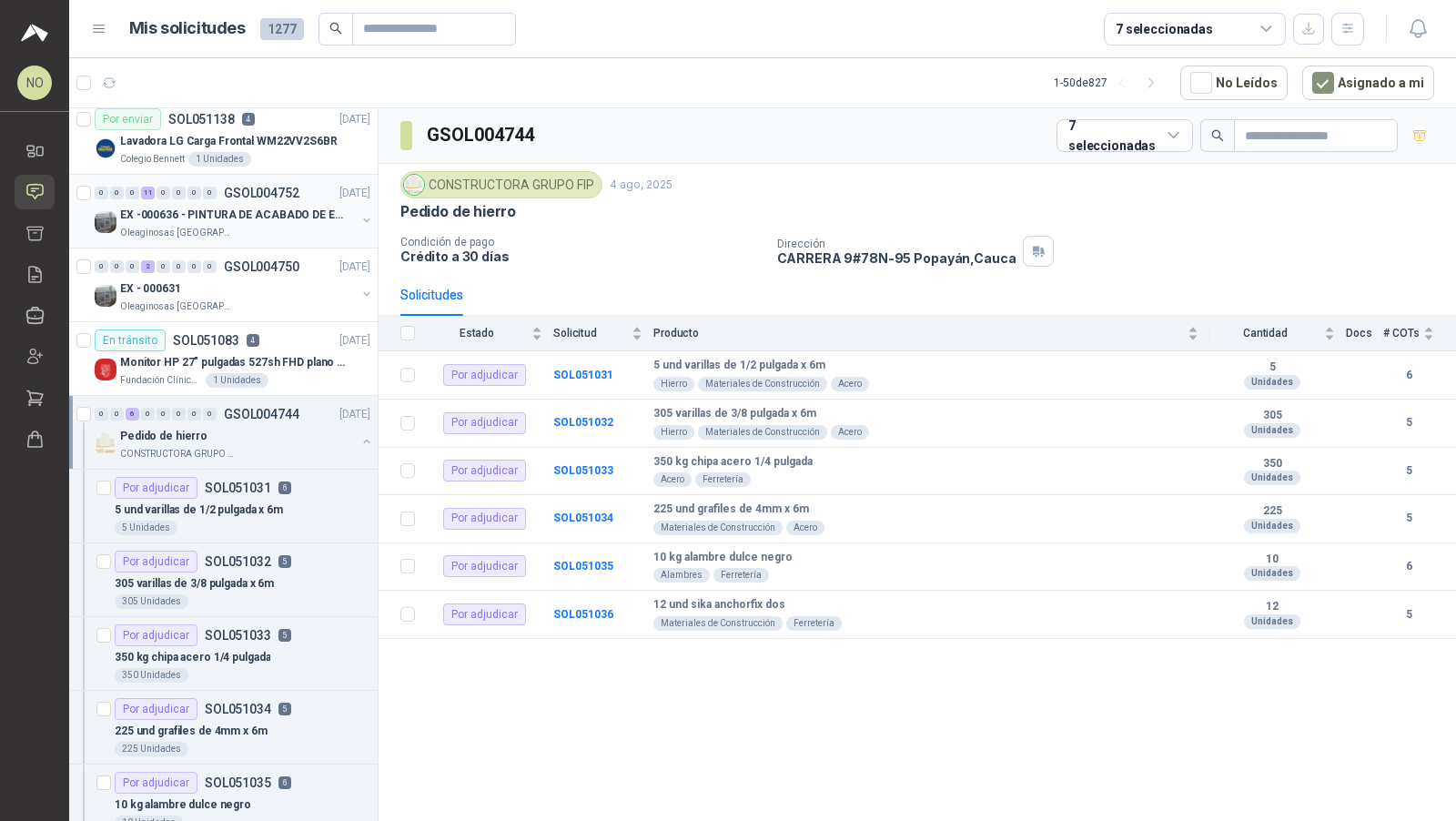
click at [270, 451] on div "CONSTRUCTORA GRUPO FIP" at bounding box center [237, 453] width 235 height 14
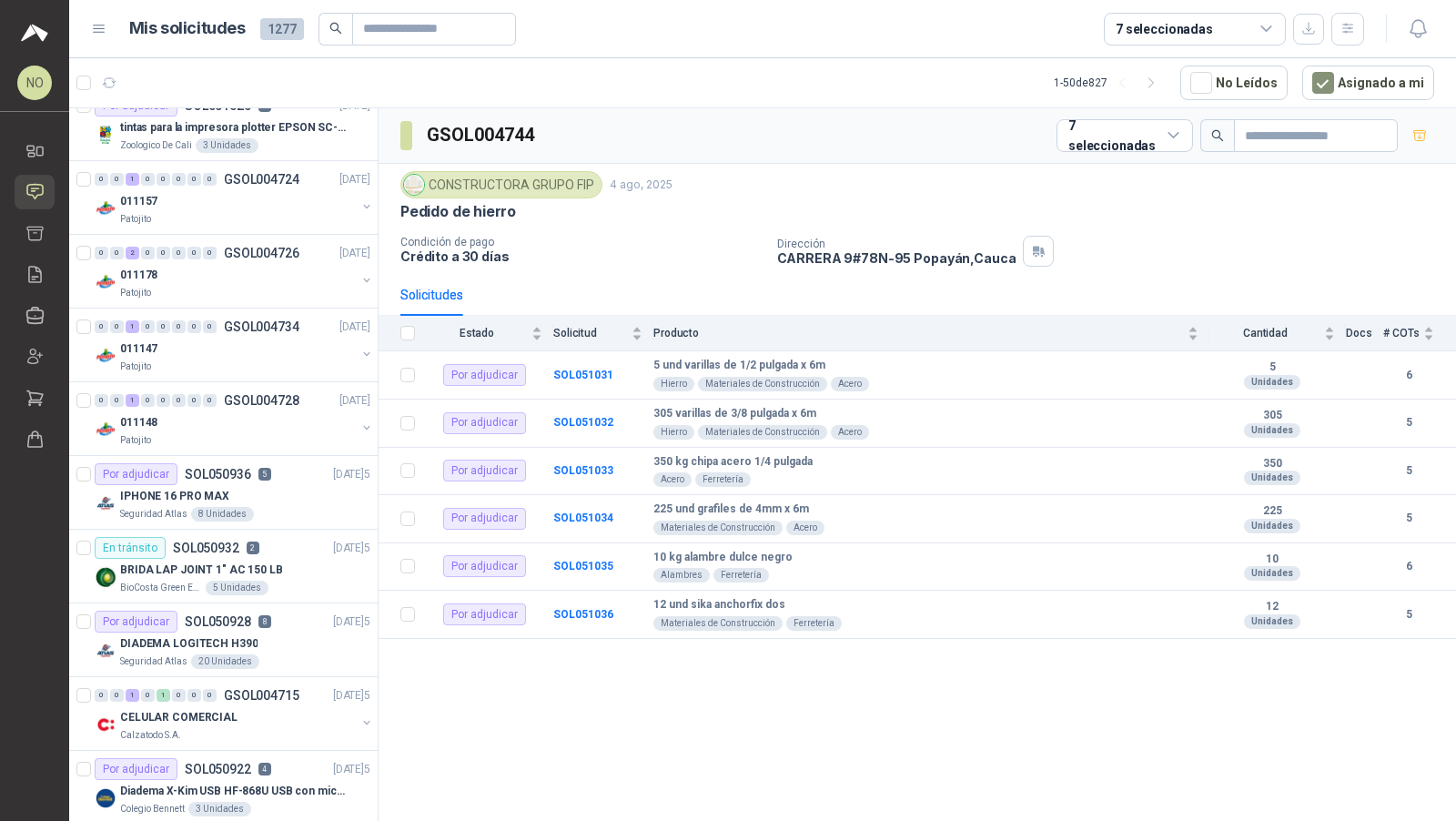
scroll to position [624, 0]
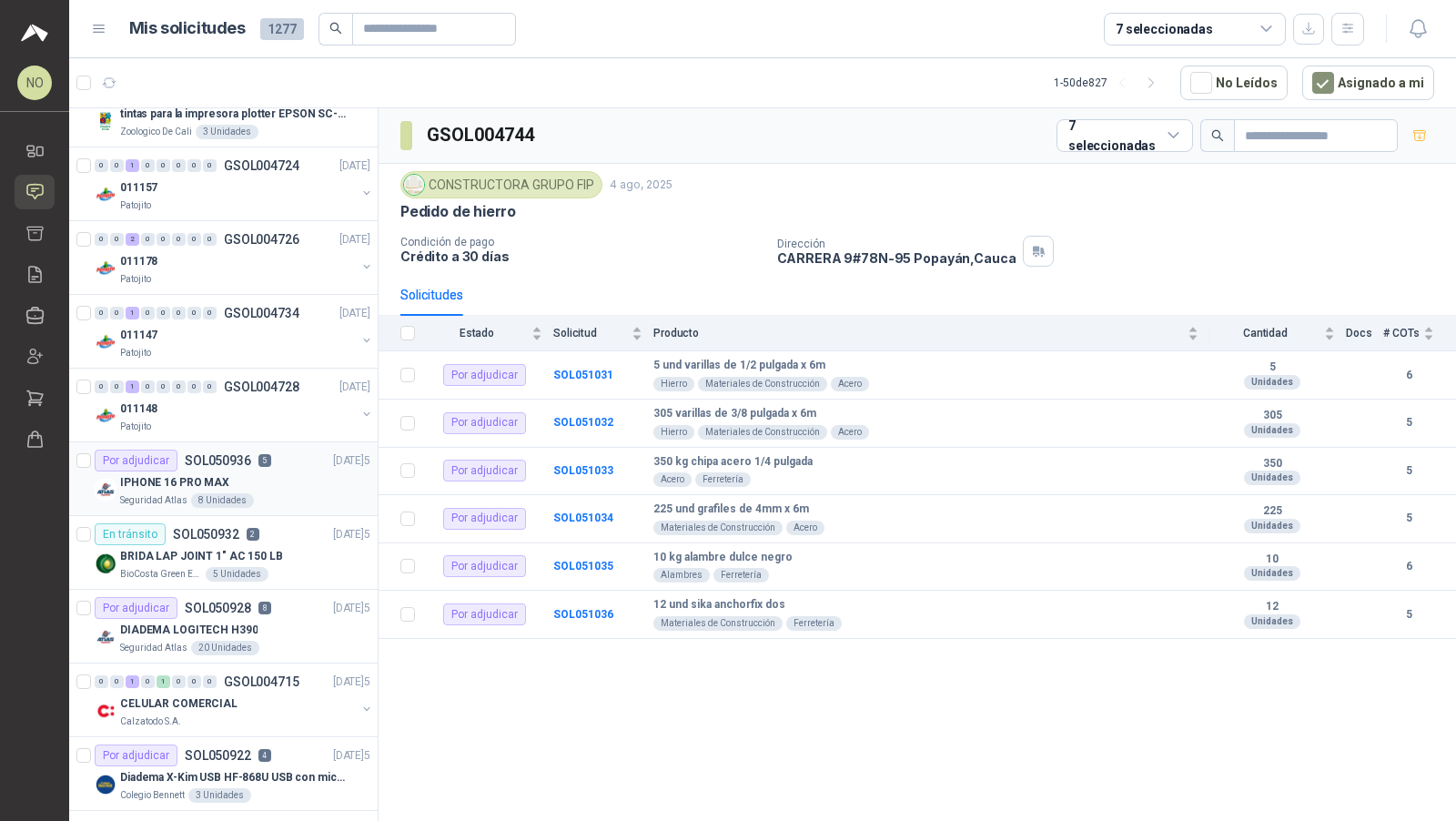
click at [267, 493] on div "Seguridad Atlas 8 Unidades" at bounding box center [245, 500] width 250 height 14
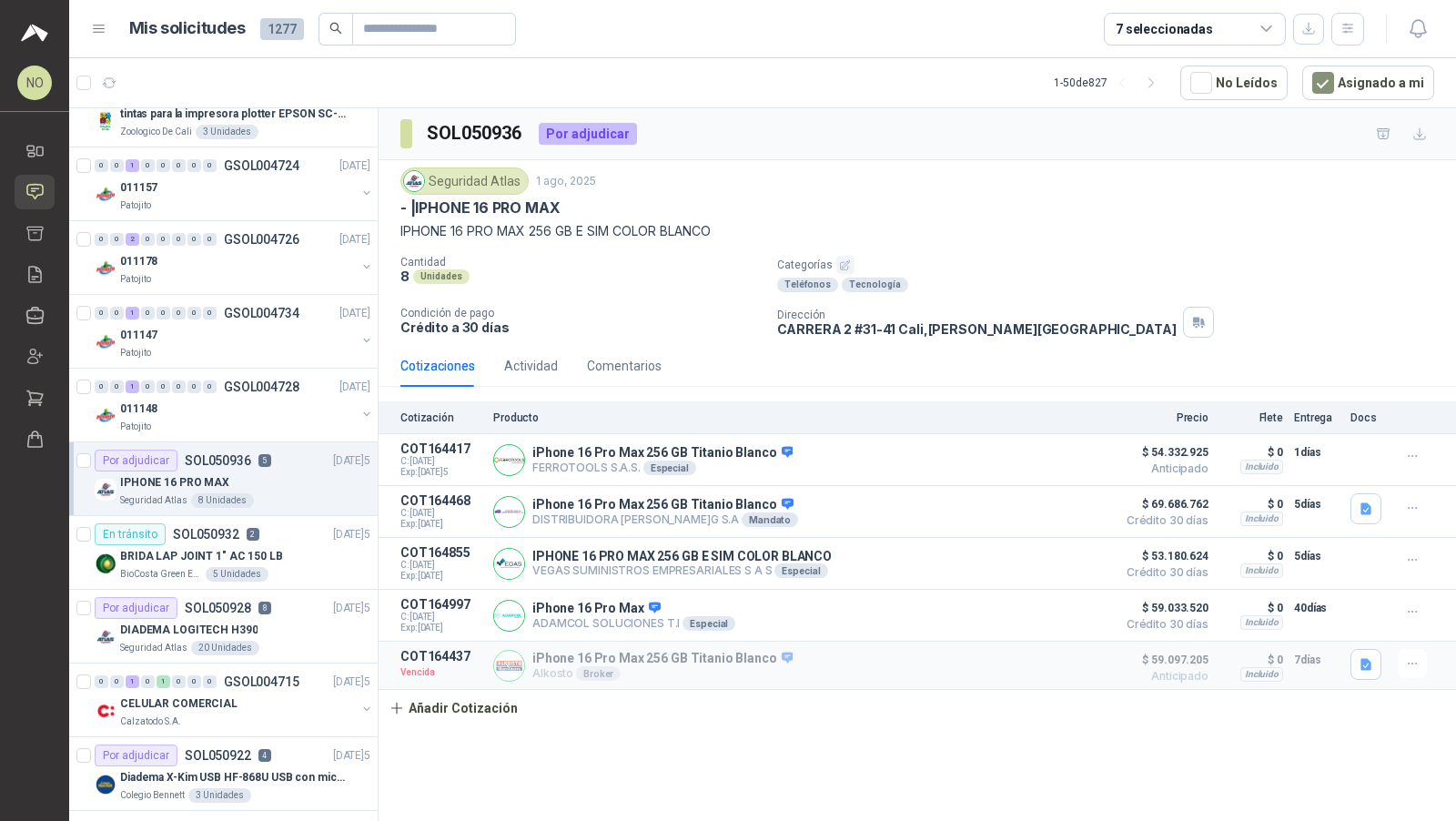
scroll to position [703, 0]
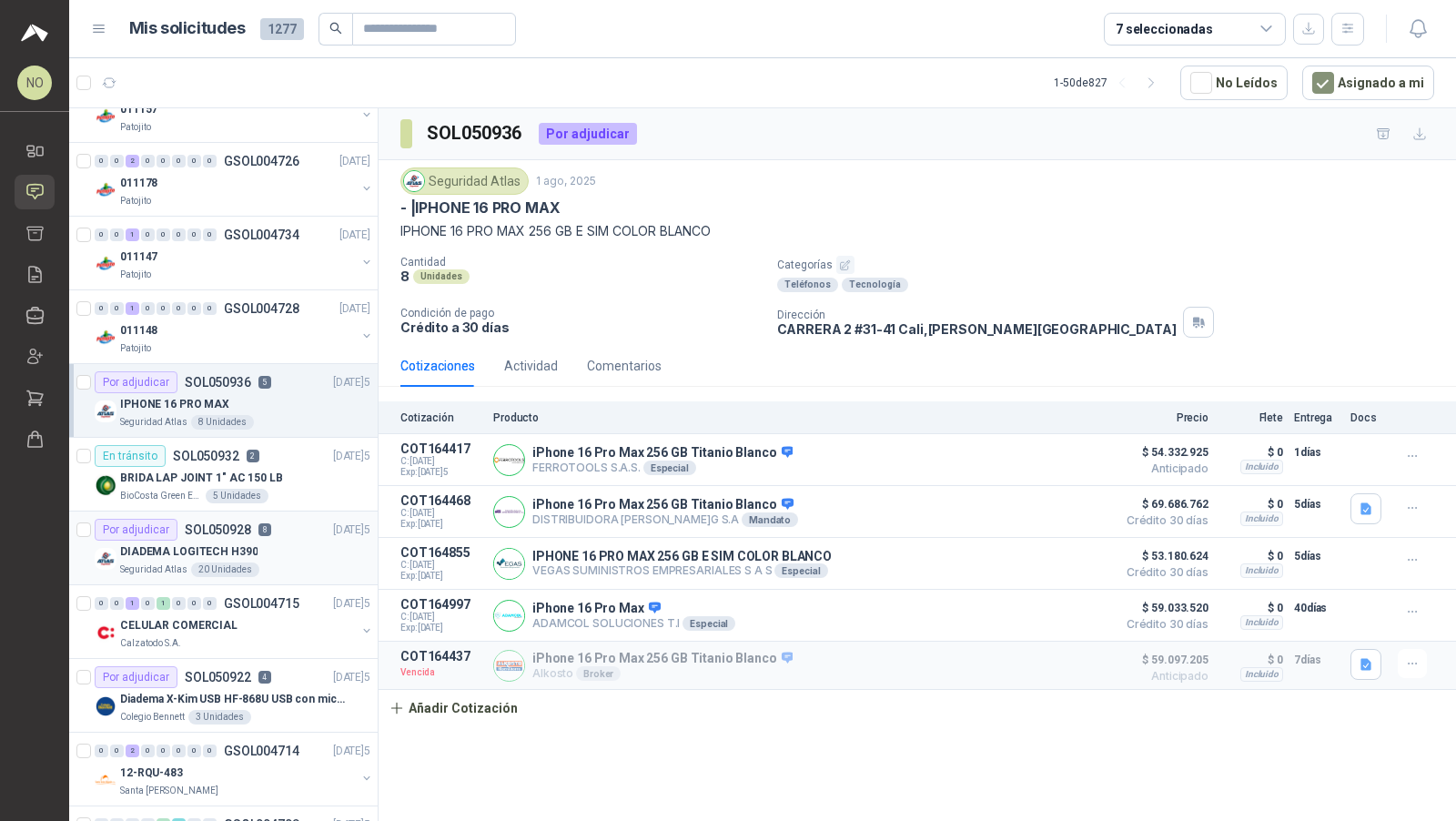
click at [279, 562] on div "Seguridad Atlas 20 Unidades" at bounding box center [245, 569] width 250 height 14
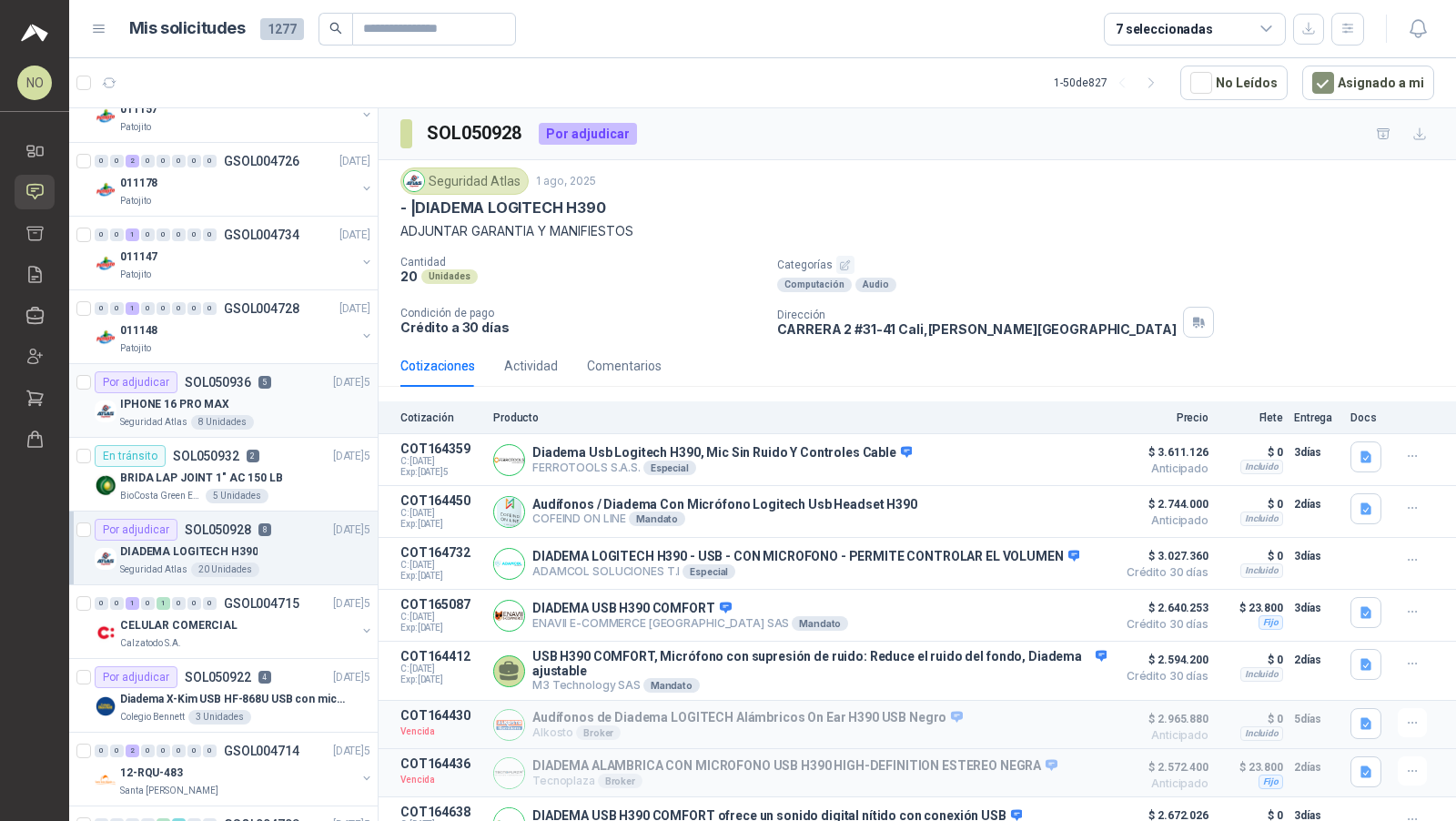
click at [295, 416] on div "Seguridad Atlas 8 Unidades" at bounding box center [245, 422] width 250 height 14
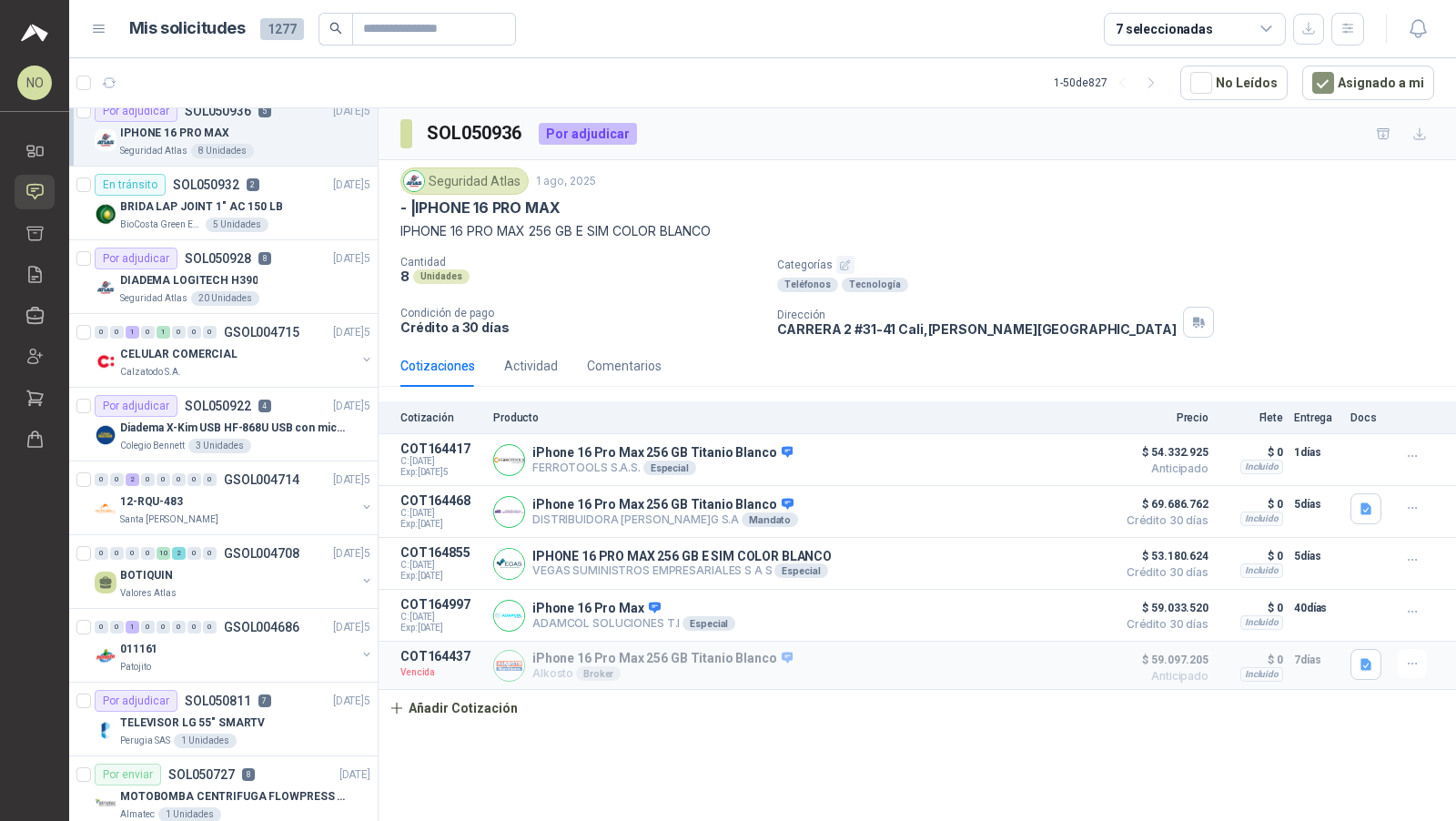
scroll to position [1030, 0]
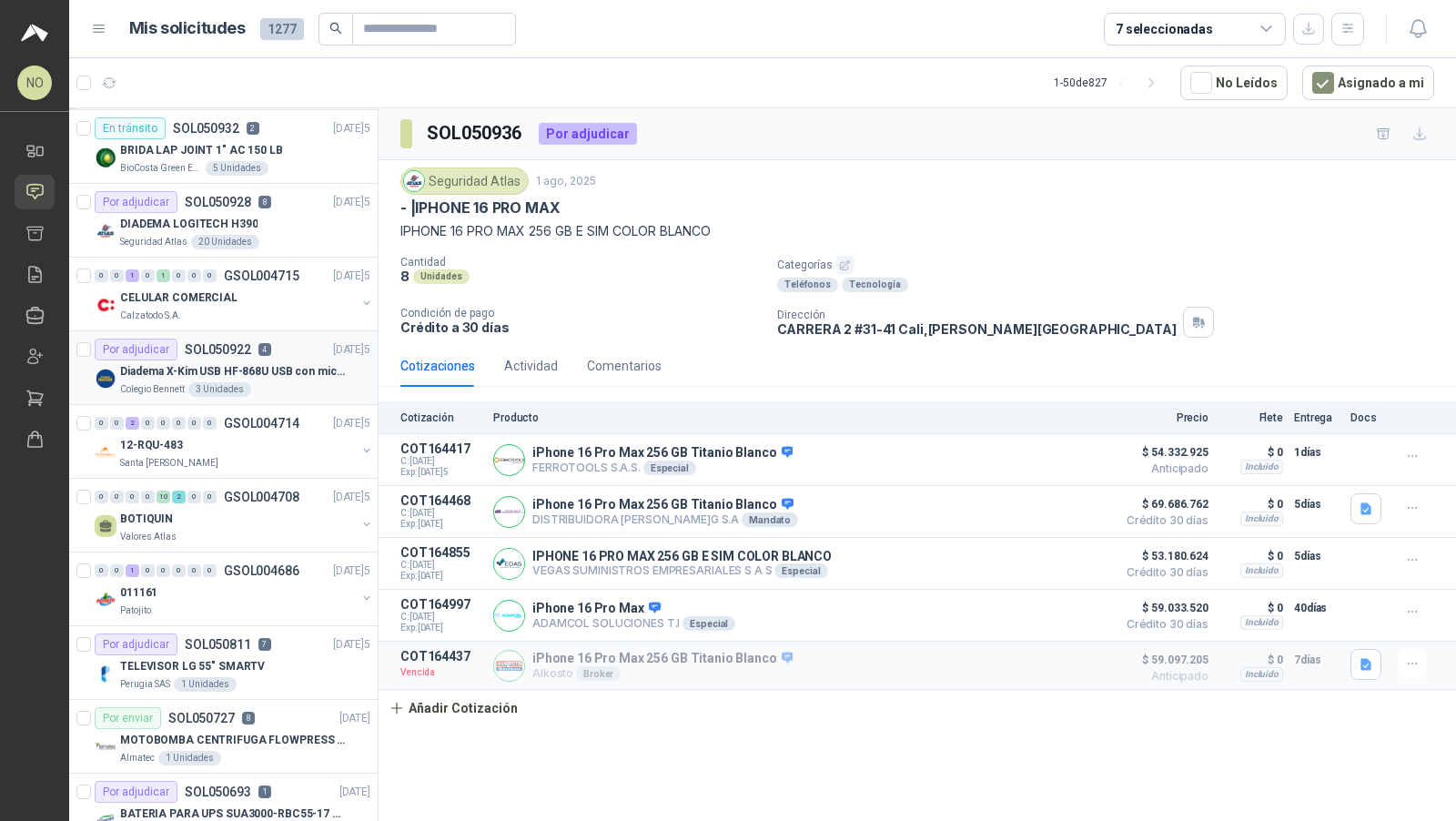
click at [289, 350] on div "Por adjudicar SOL050922 4 [DATE]" at bounding box center [231, 349] width 275 height 22
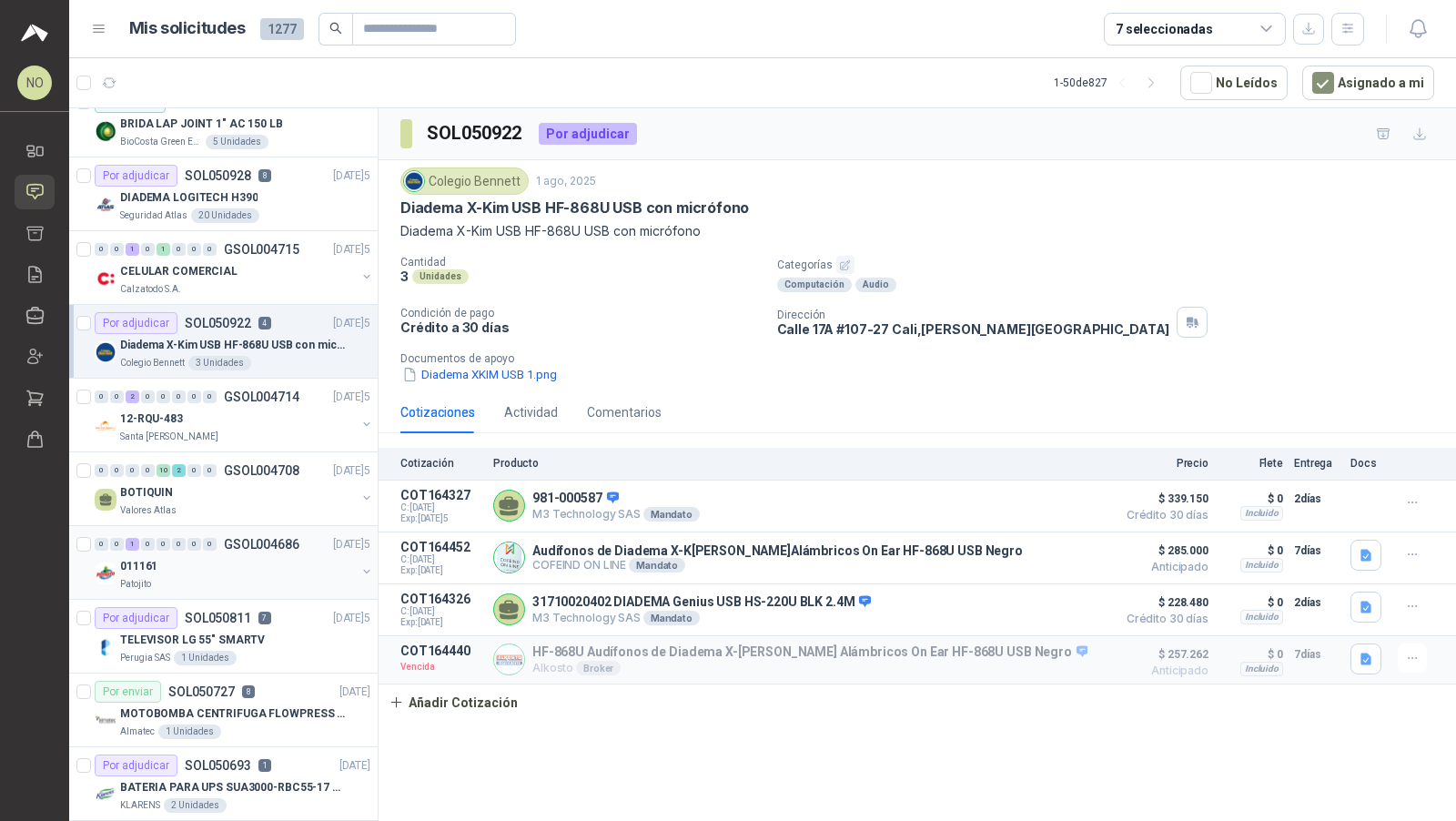
scroll to position [1067, 0]
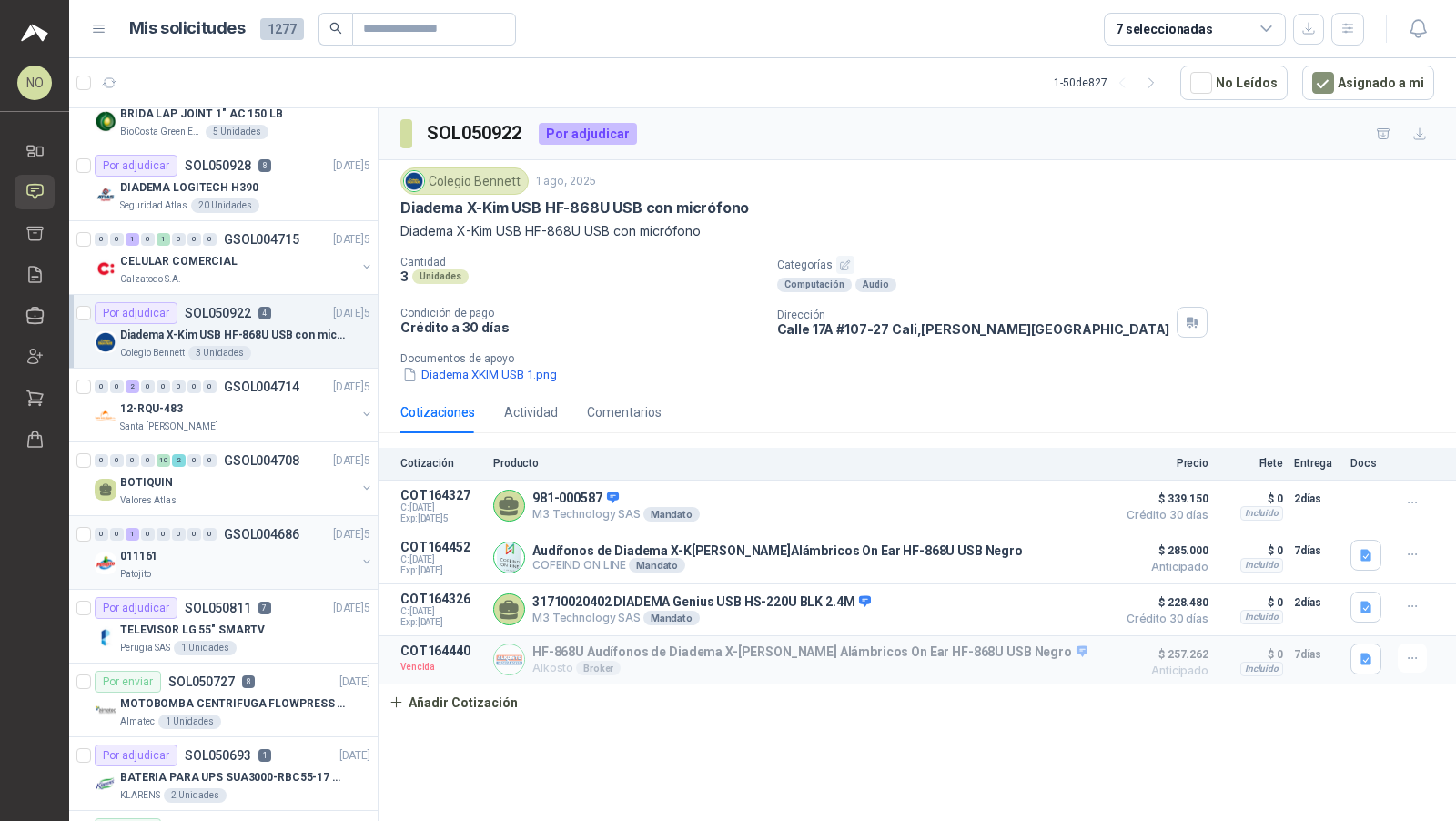
click at [258, 601] on p "7" at bounding box center [264, 607] width 12 height 12
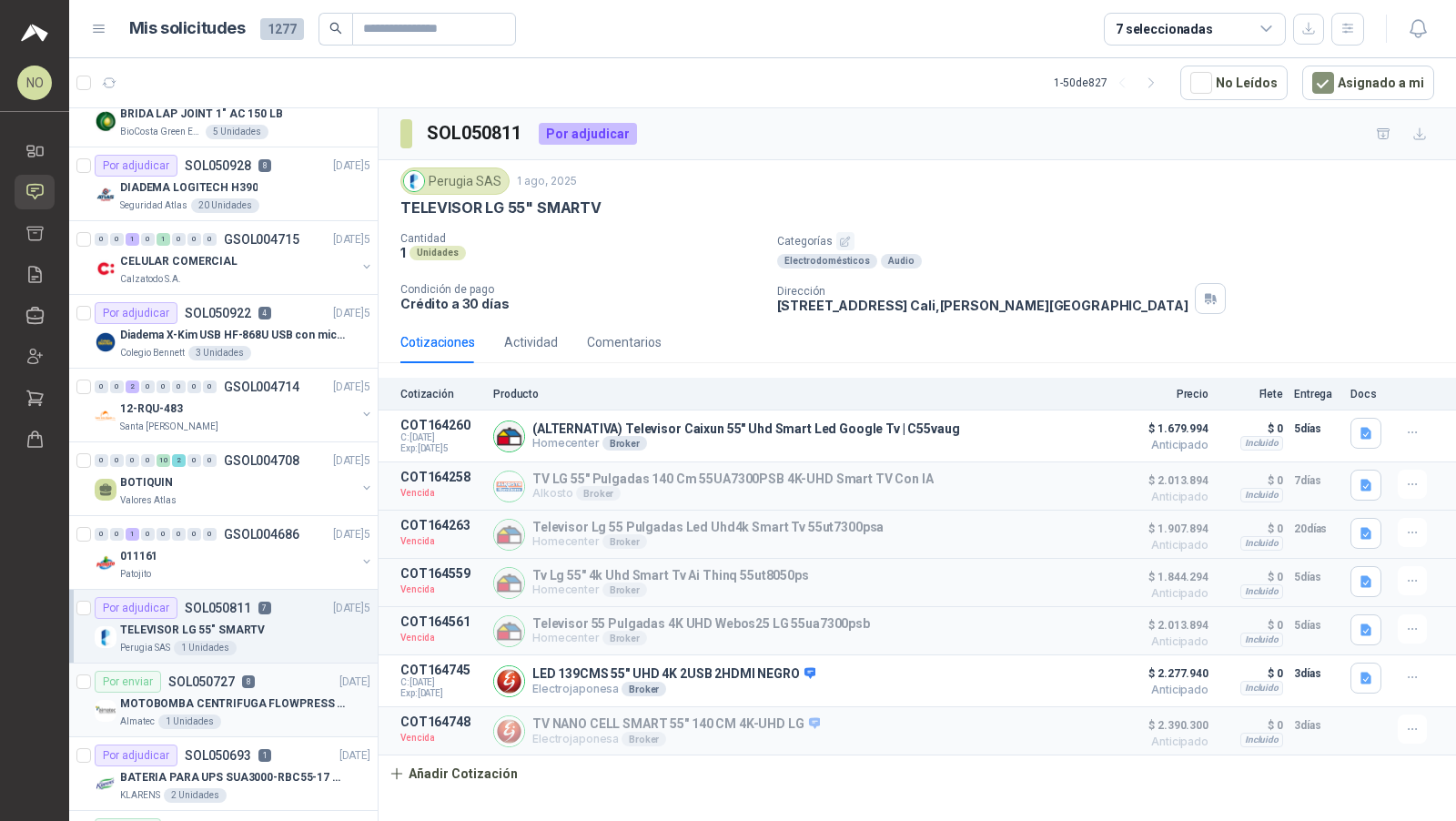
click at [268, 678] on div "Por enviar SOL050727 8 [DATE]" at bounding box center [231, 681] width 275 height 22
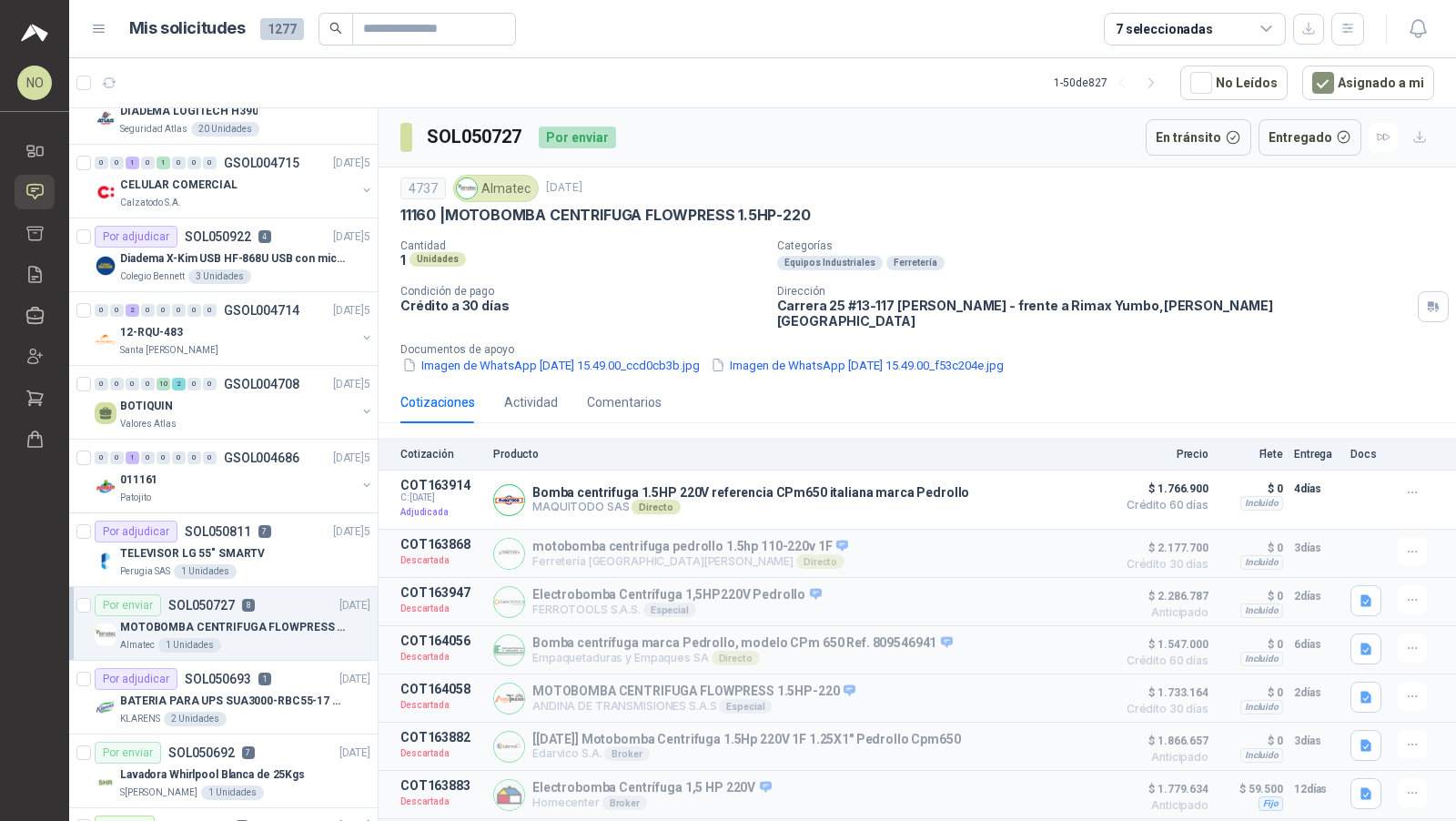
scroll to position [1159, 0]
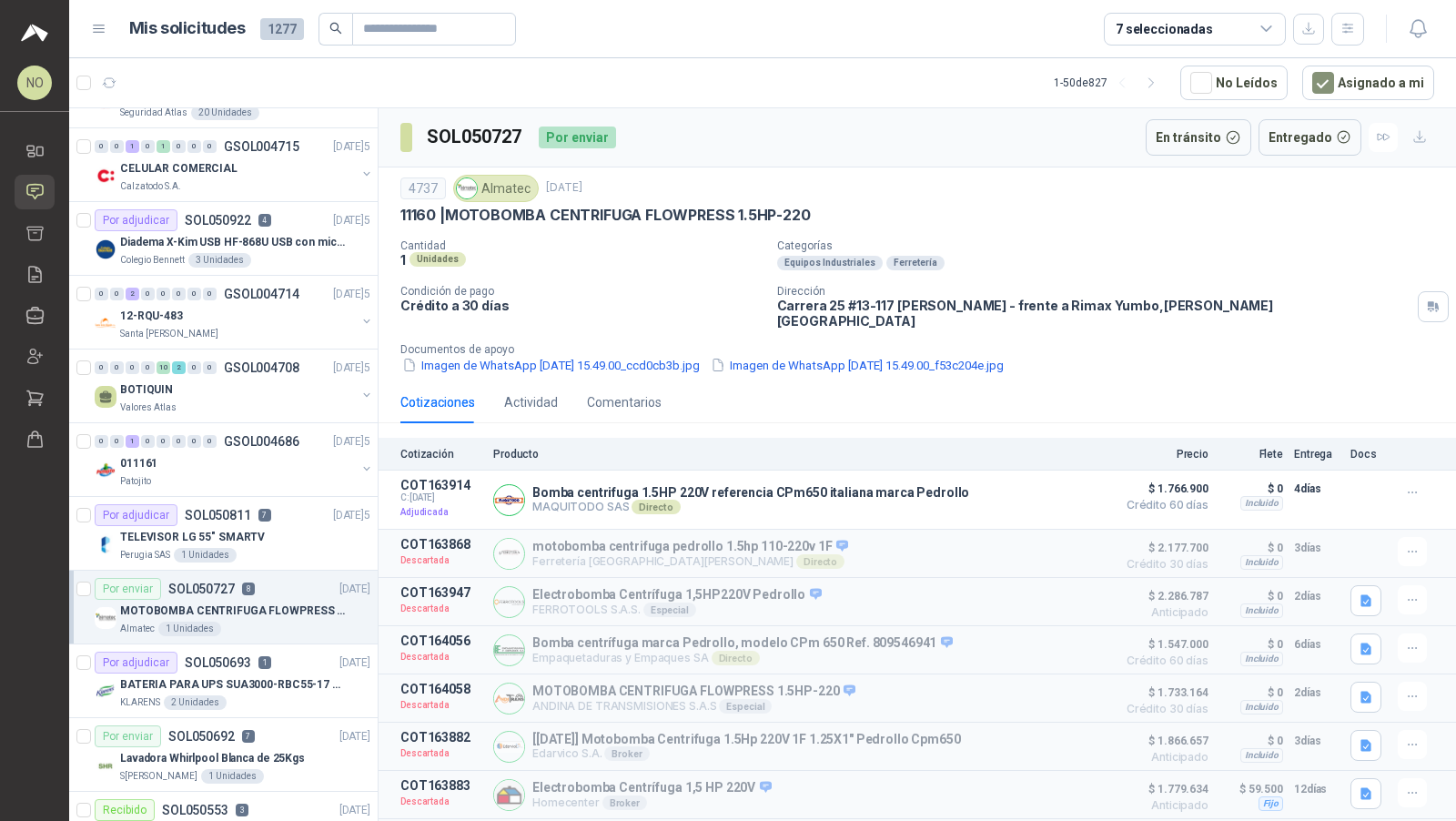
click at [268, 678] on p "BATERIA PARA UPS SUA3000-RBC55-17 AH Y 12V" at bounding box center [233, 685] width 227 height 17
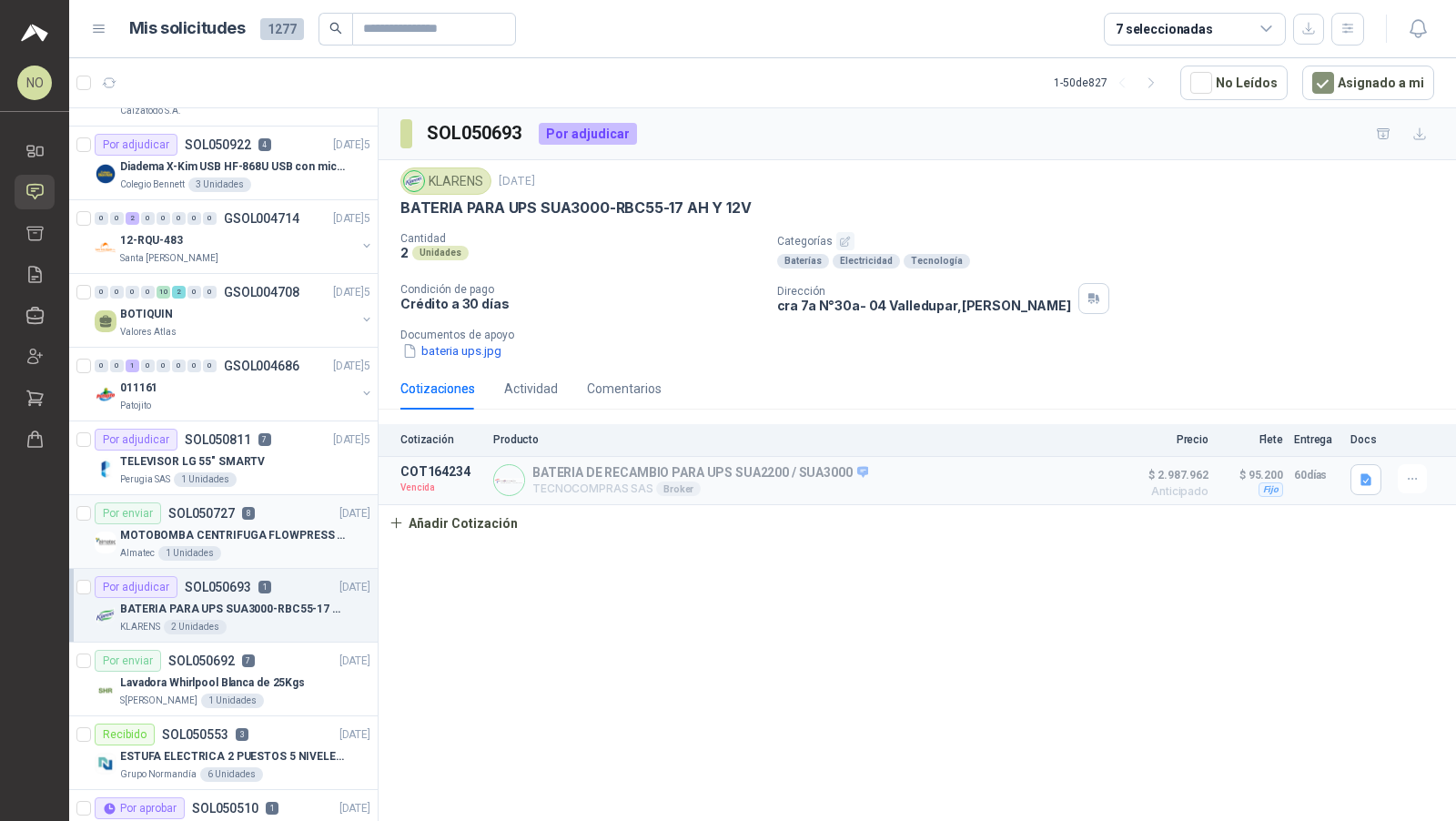
scroll to position [1255, 0]
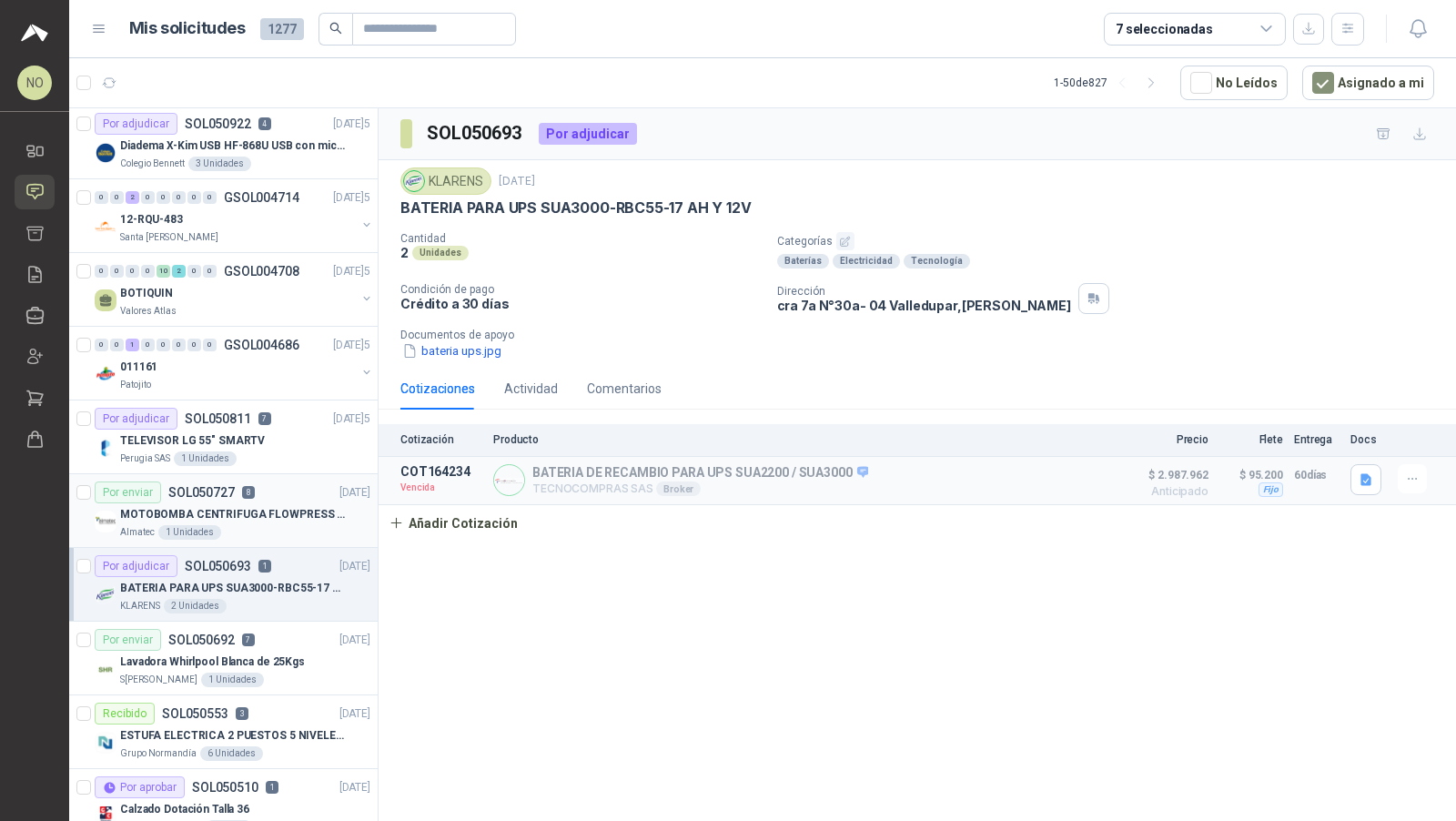
click at [268, 678] on article "Por enviar SOL050692 7 [DATE] Lavadora Whirlpool Blanca de 25Kgs [PERSON_NAME] …" at bounding box center [224, 657] width 309 height 73
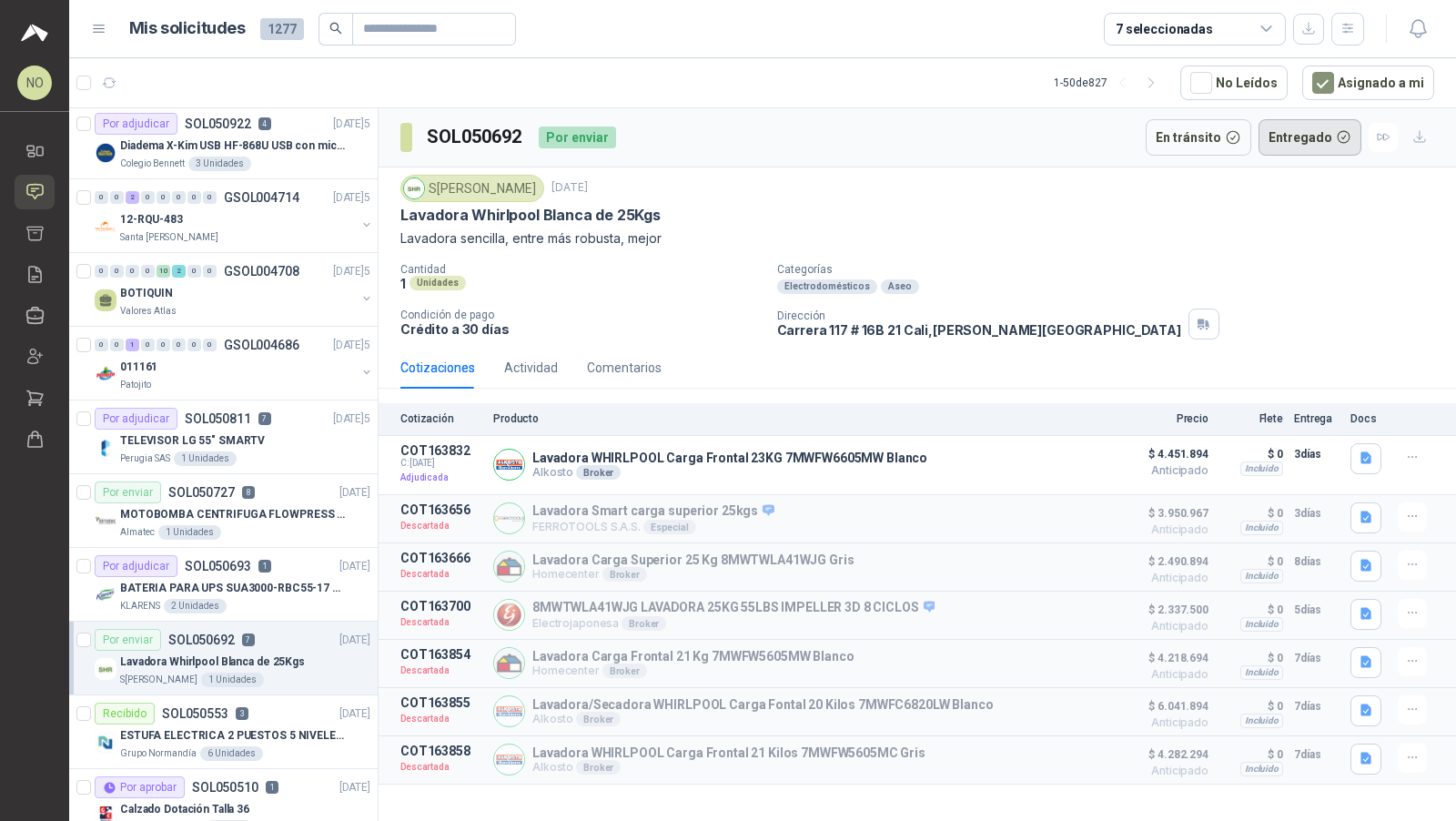
click at [1326, 137] on button "Entregado" at bounding box center [1309, 137] width 104 height 36
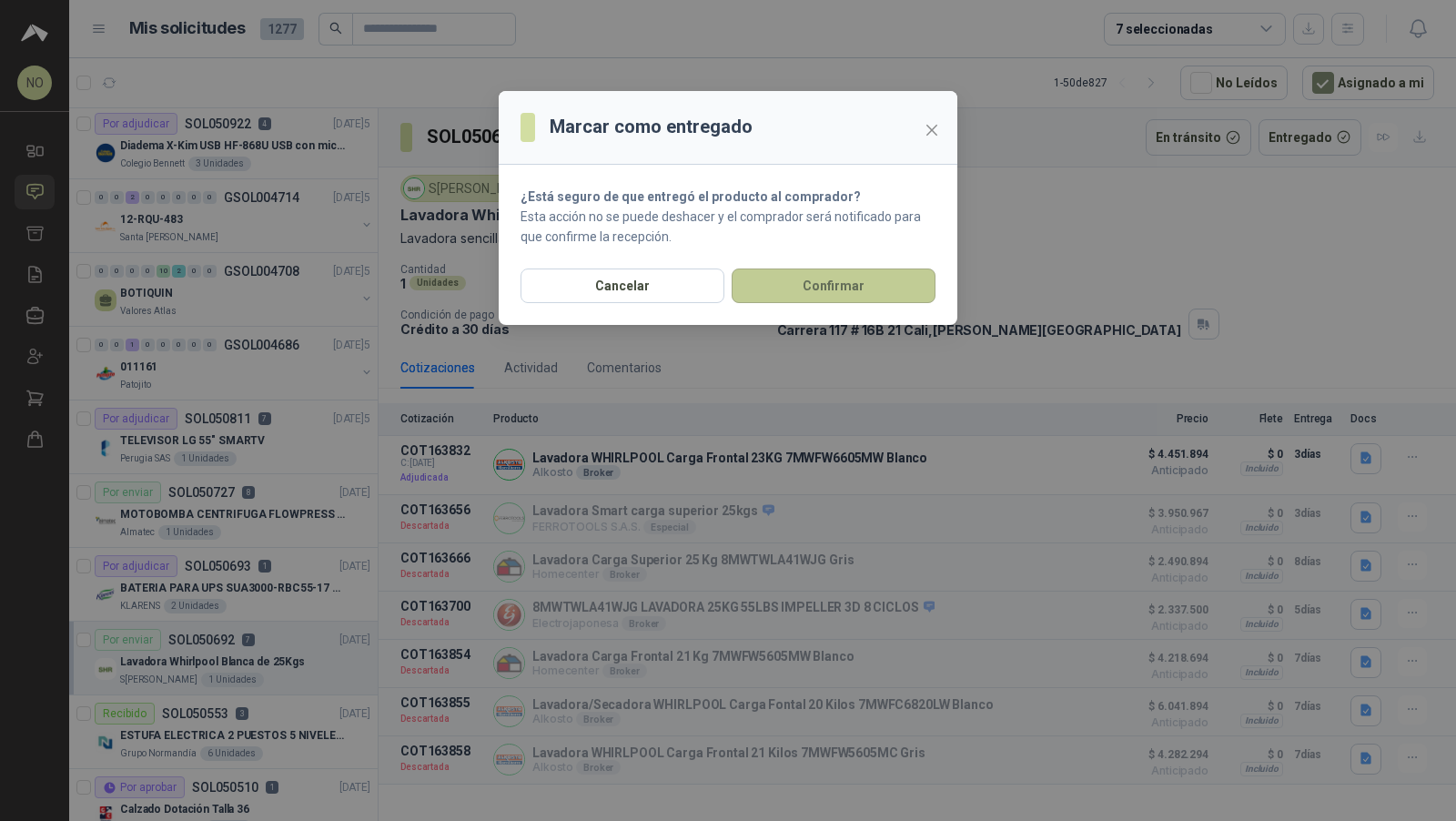
click at [845, 288] on button "Confirmar" at bounding box center [833, 286] width 204 height 34
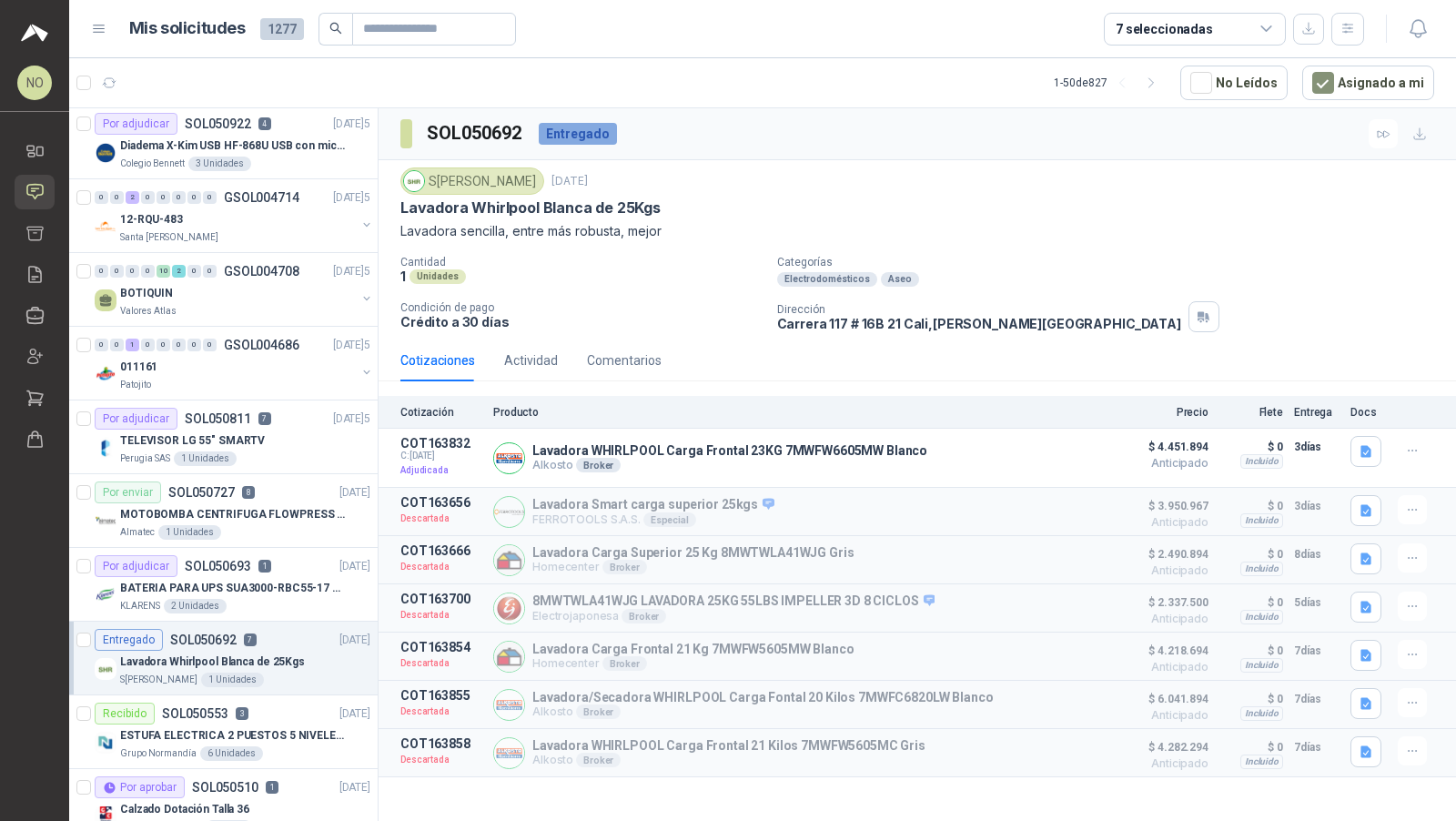
scroll to position [1349, 0]
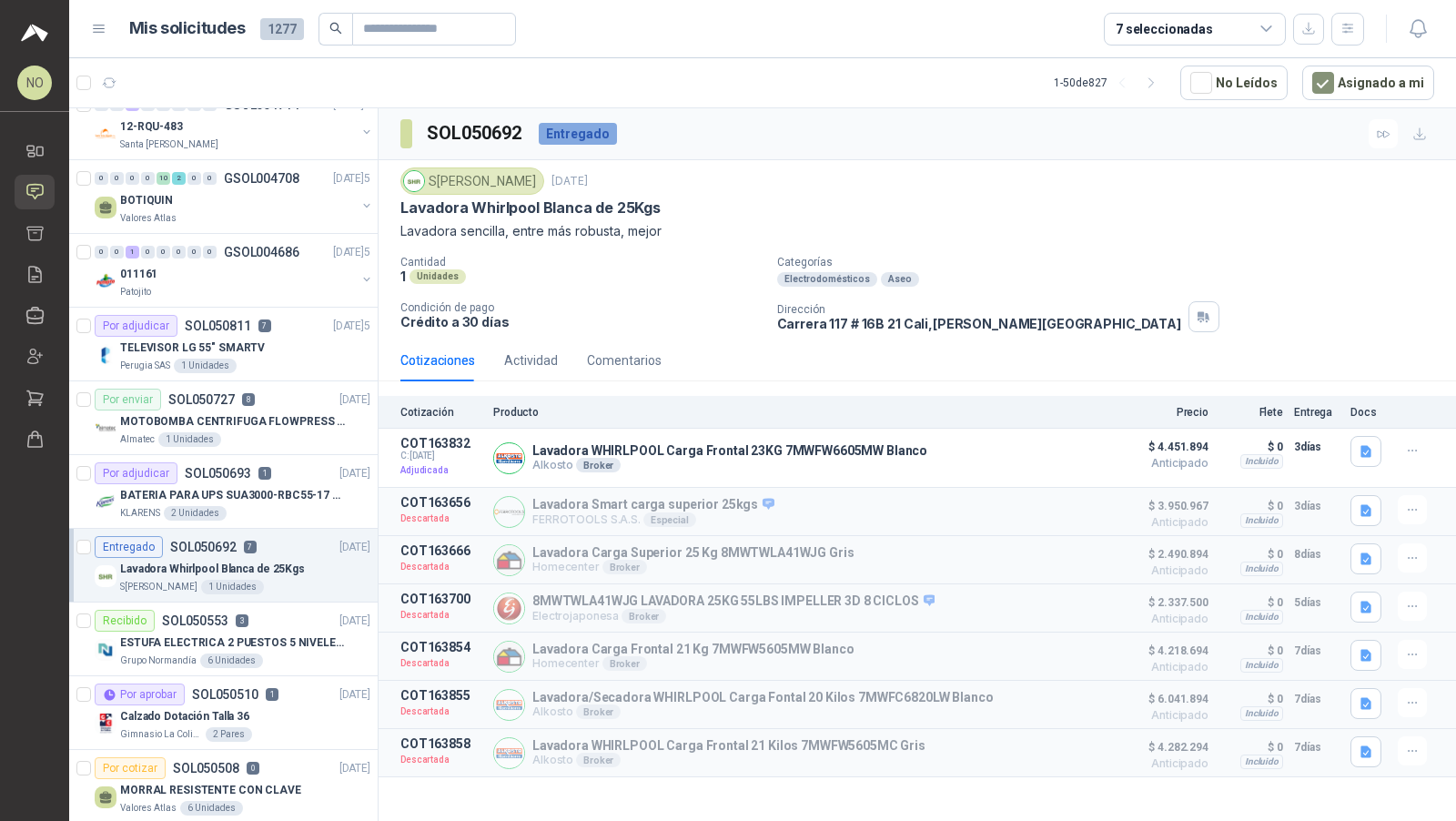
click at [239, 634] on p "ESTUFA ELECTRICA 2 PUESTOS 5 NIVELES DE TEMPERATURA 2000 W" at bounding box center [233, 643] width 227 height 17
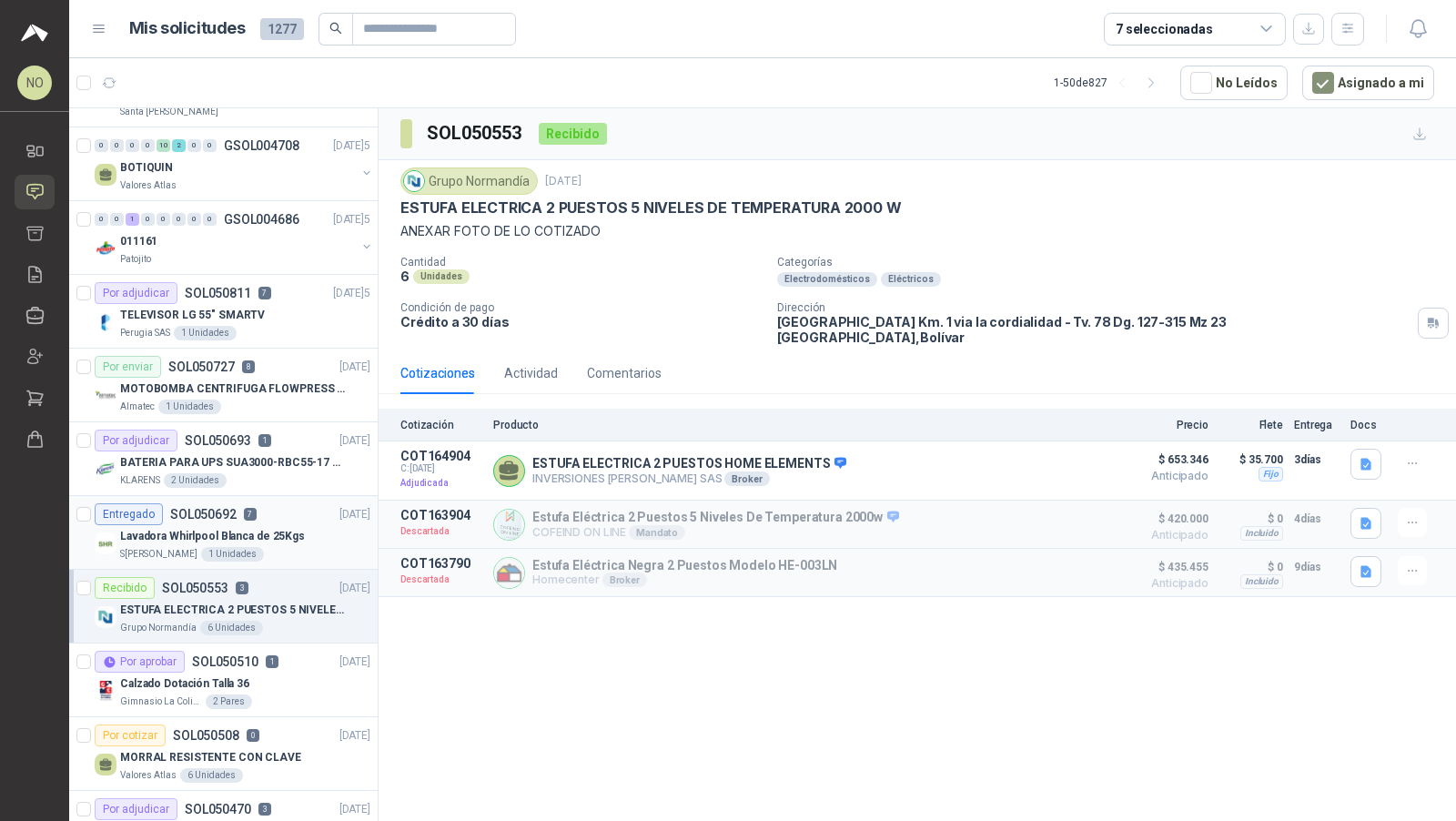
scroll to position [1386, 0]
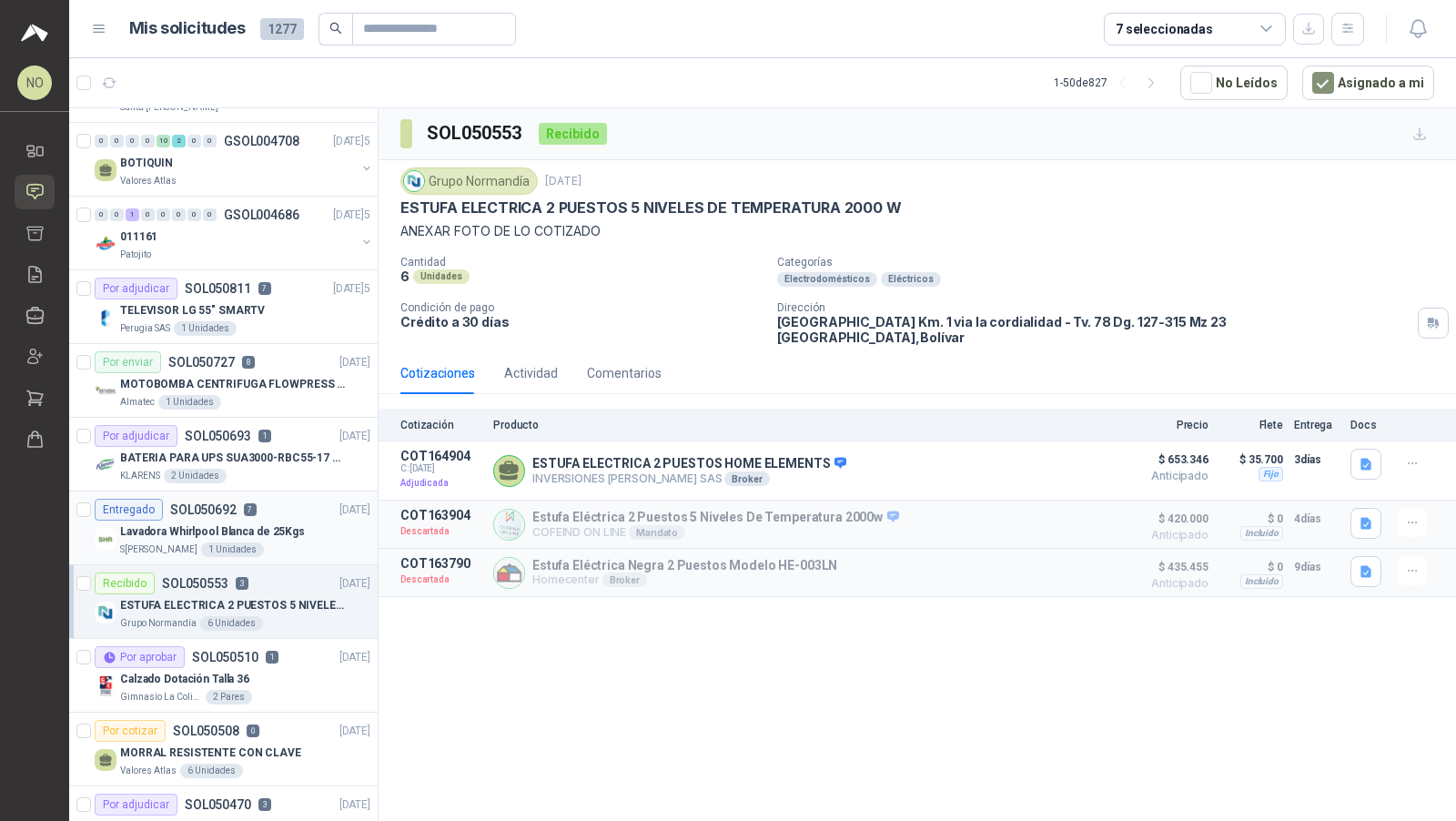
click at [239, 639] on article "Por aprobar SOL050510 1 [DATE] Calzado Dotación Talla 36 Gimnasio La Colina 2 P…" at bounding box center [224, 675] width 309 height 73
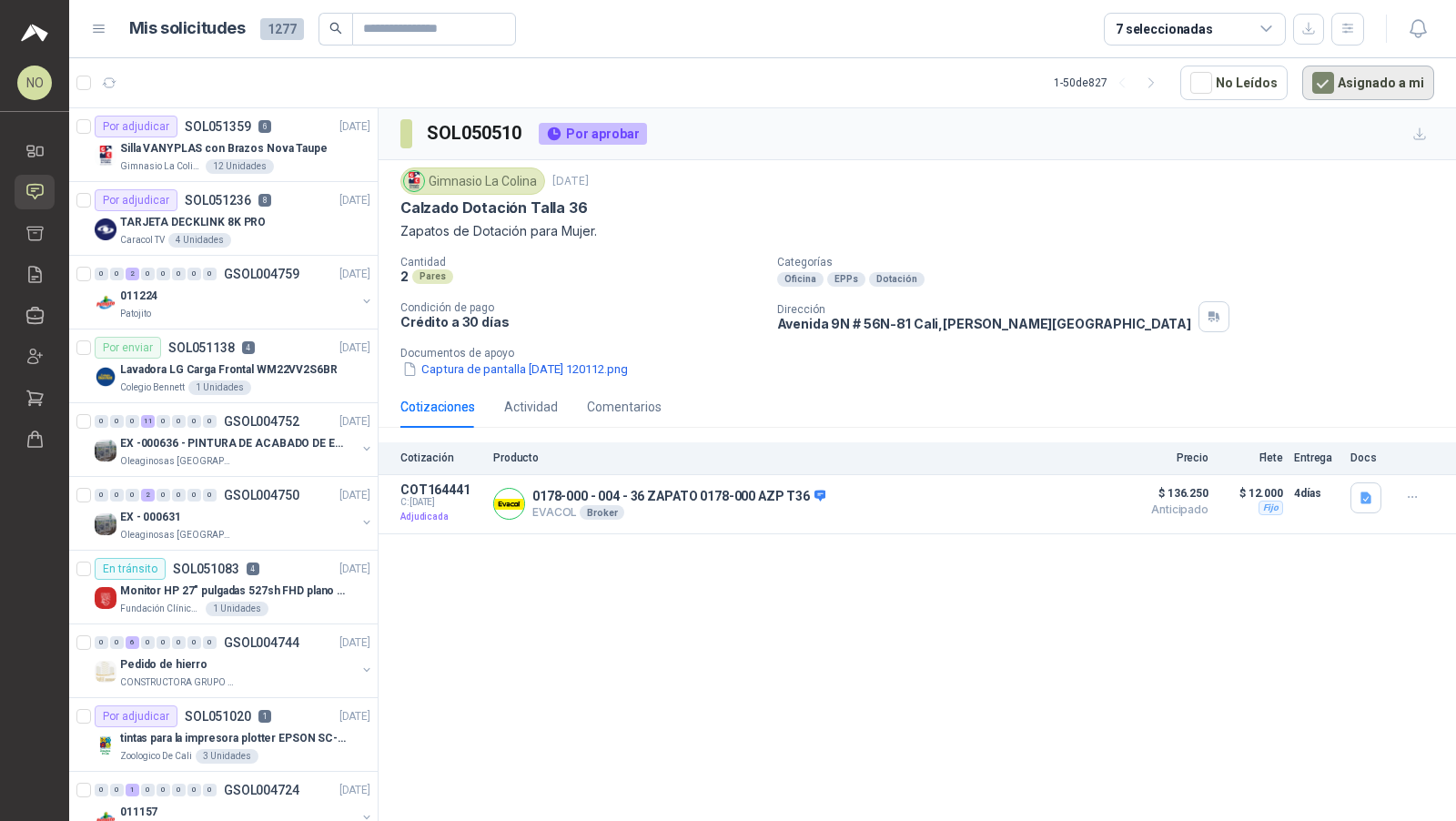
click at [1339, 89] on button "Asignado a mi" at bounding box center [1367, 83] width 132 height 34
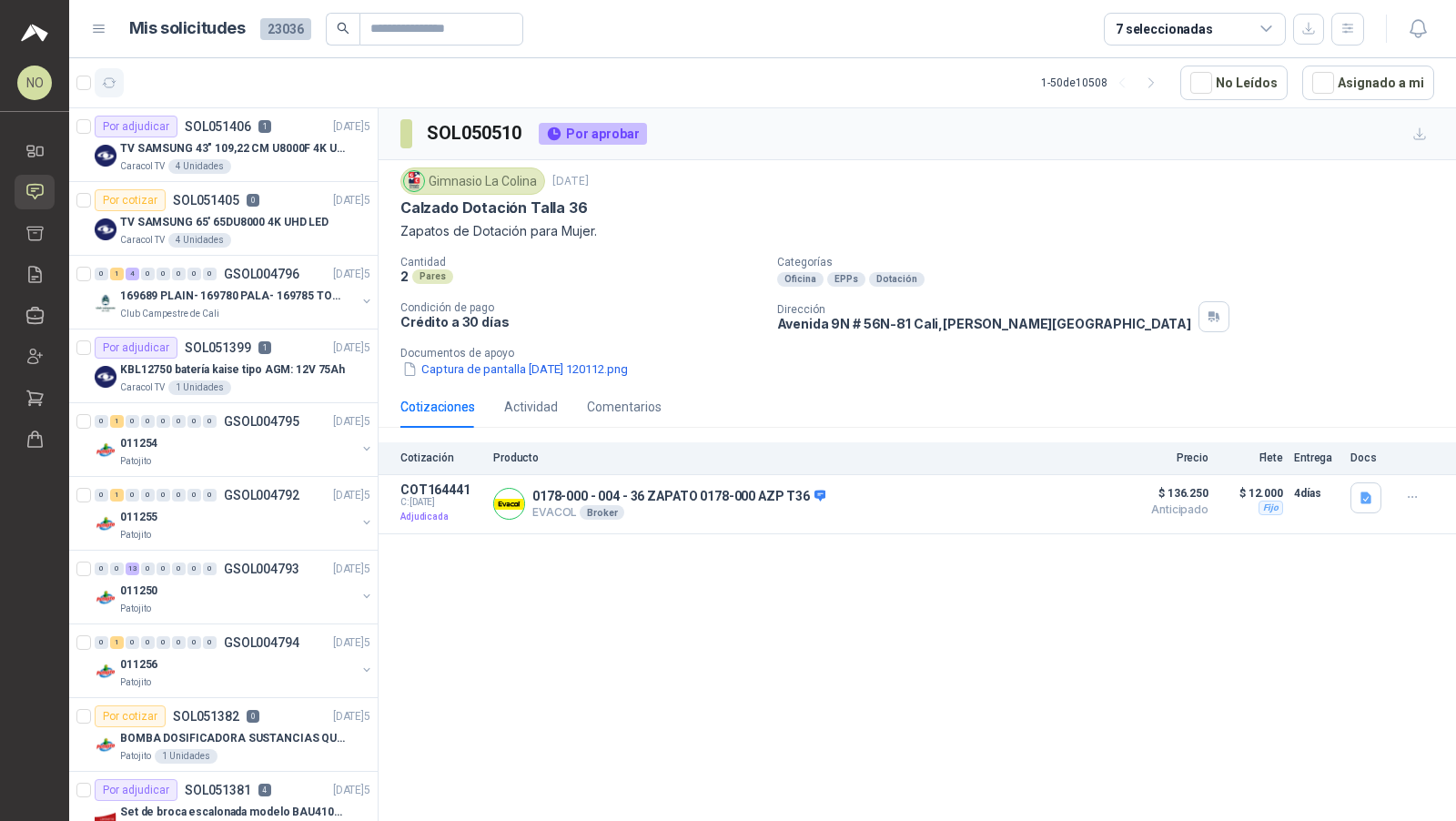
click at [122, 79] on button "button" at bounding box center [109, 83] width 30 height 30
click at [288, 383] on div "Caracol TV 1 Unidades" at bounding box center [245, 387] width 250 height 14
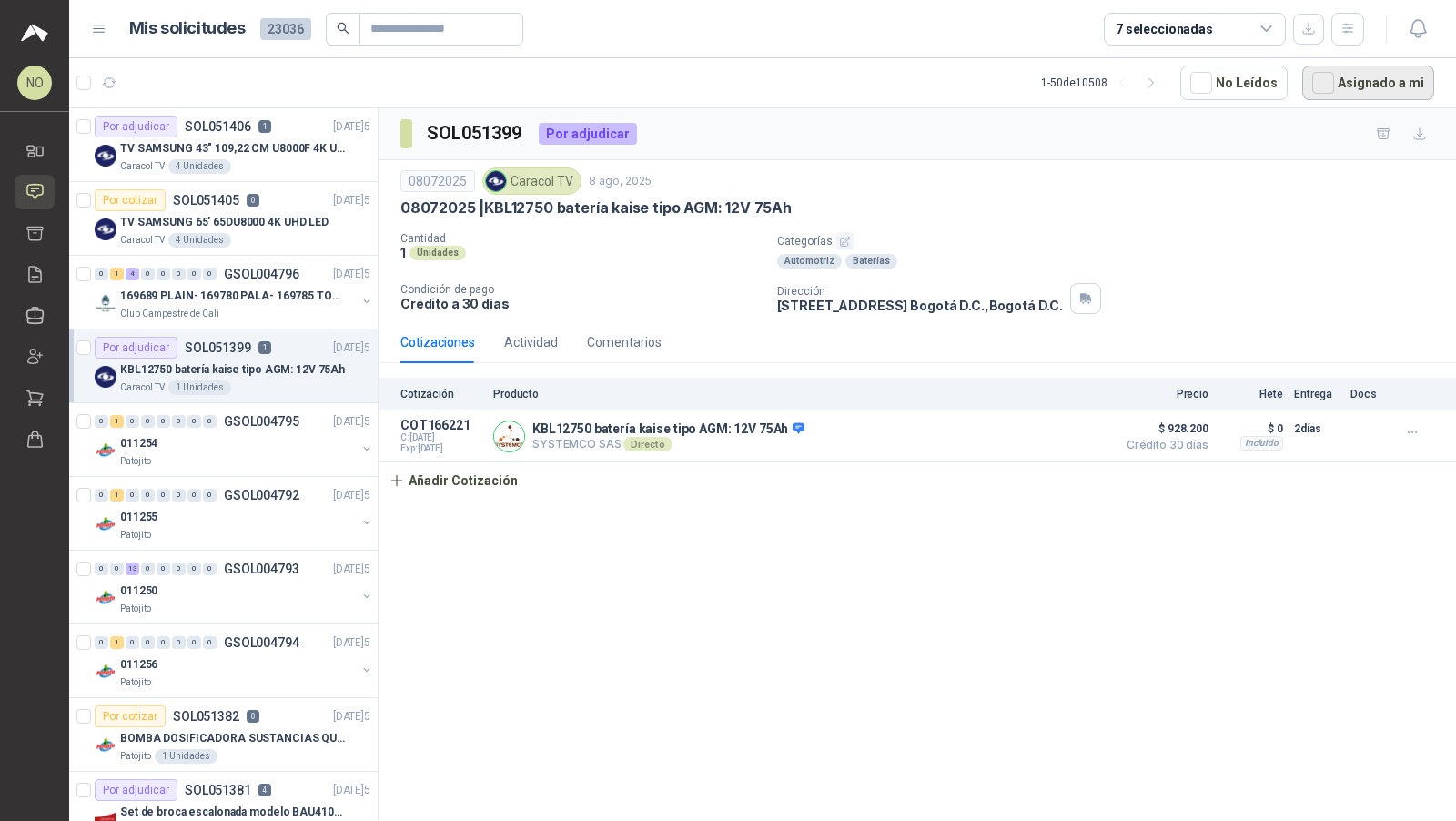
click at [1395, 88] on button "Asignado a mi" at bounding box center [1367, 83] width 132 height 34
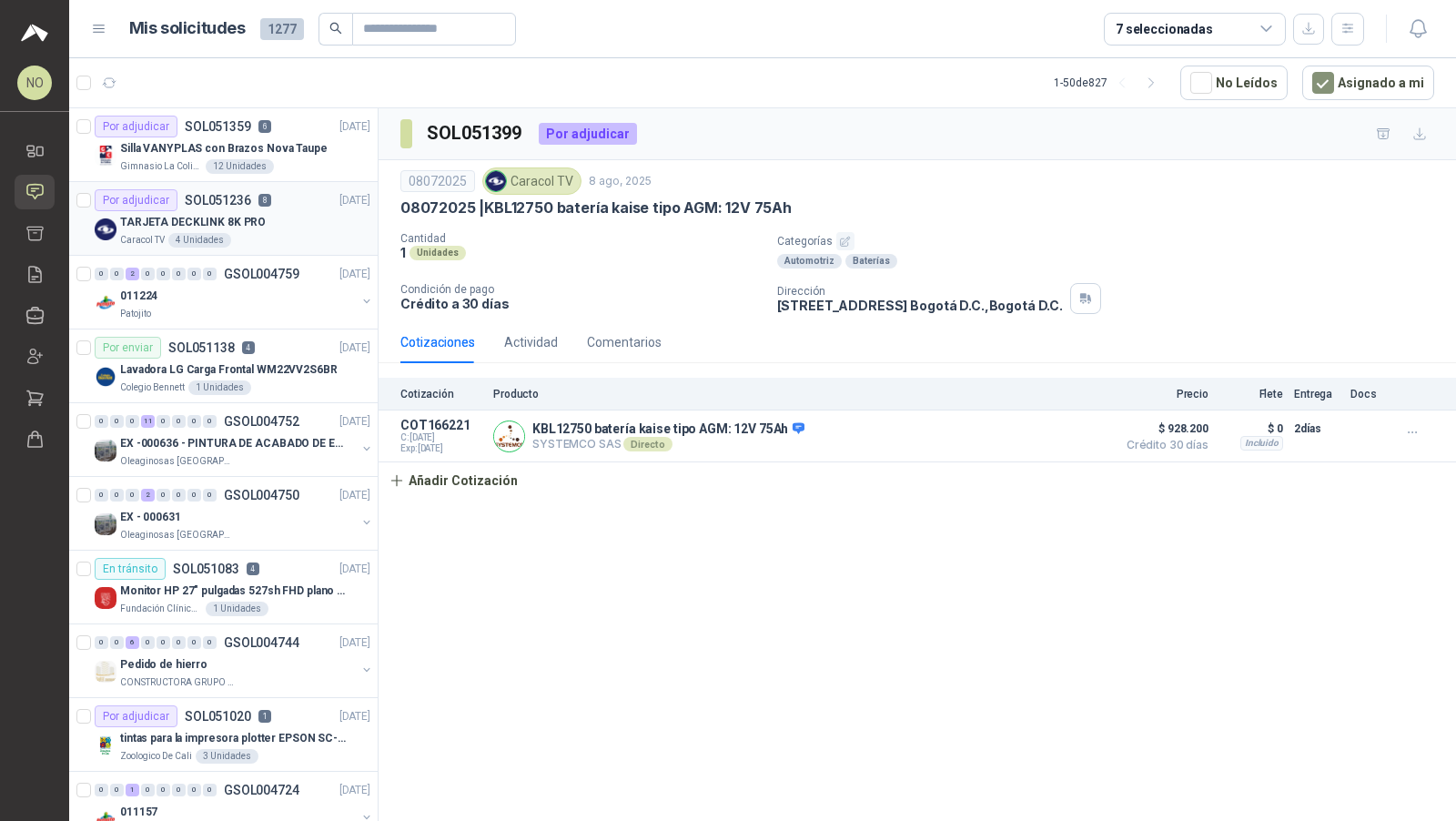
click at [269, 238] on div "Caracol TV 4 Unidades" at bounding box center [245, 240] width 250 height 14
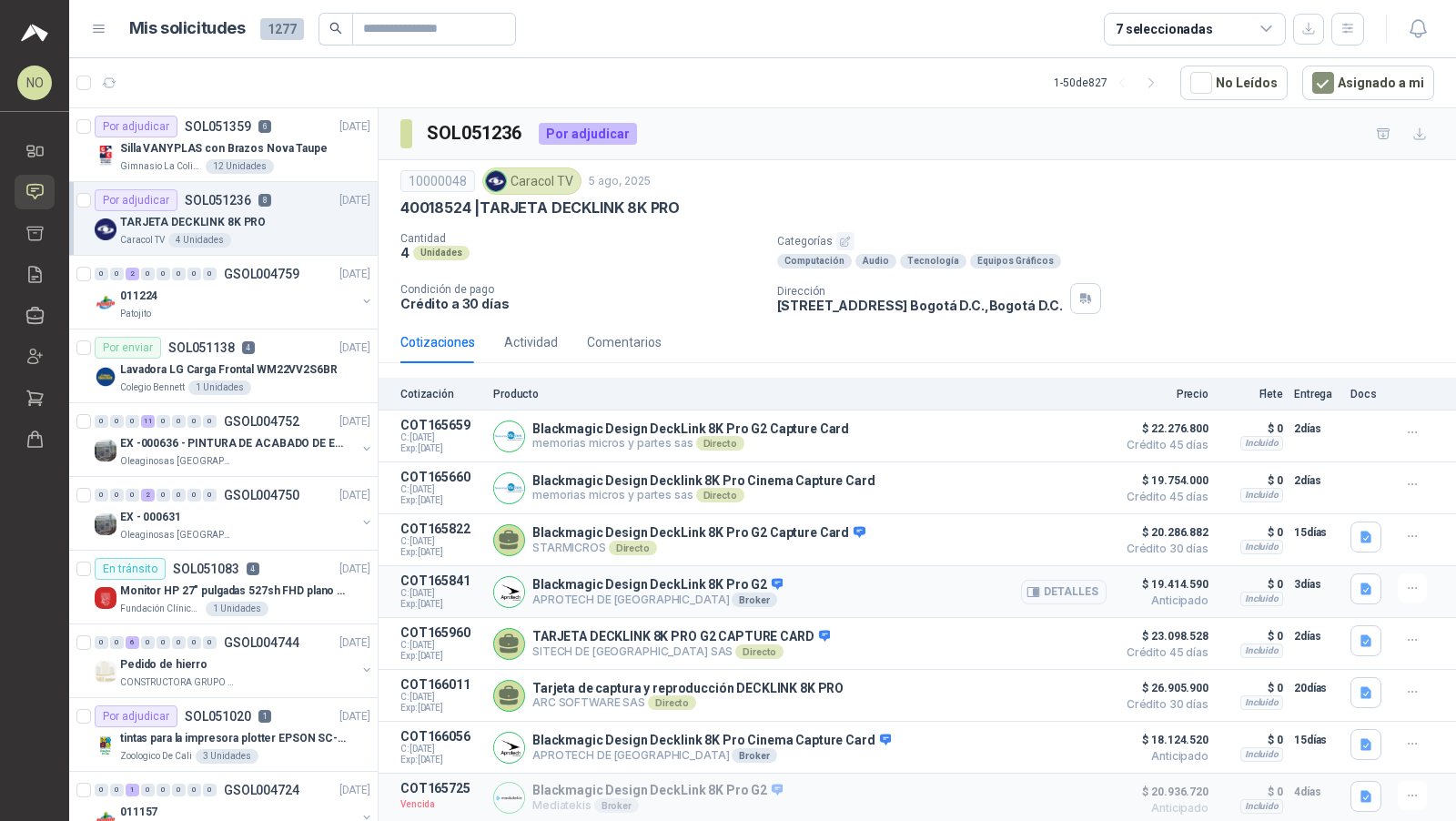
scroll to position [25, 0]
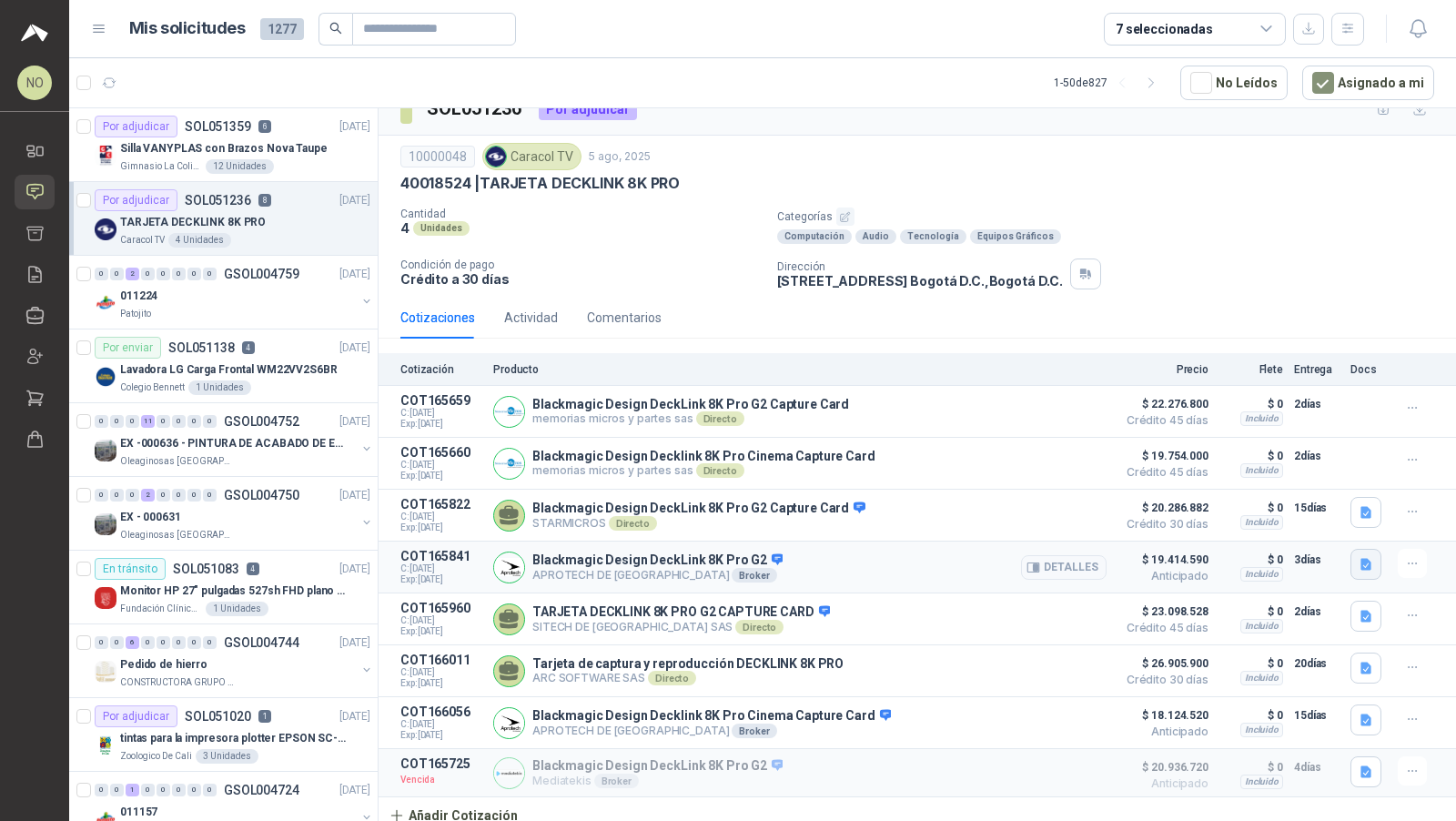
click at [1360, 559] on icon "button" at bounding box center [1365, 565] width 10 height 11
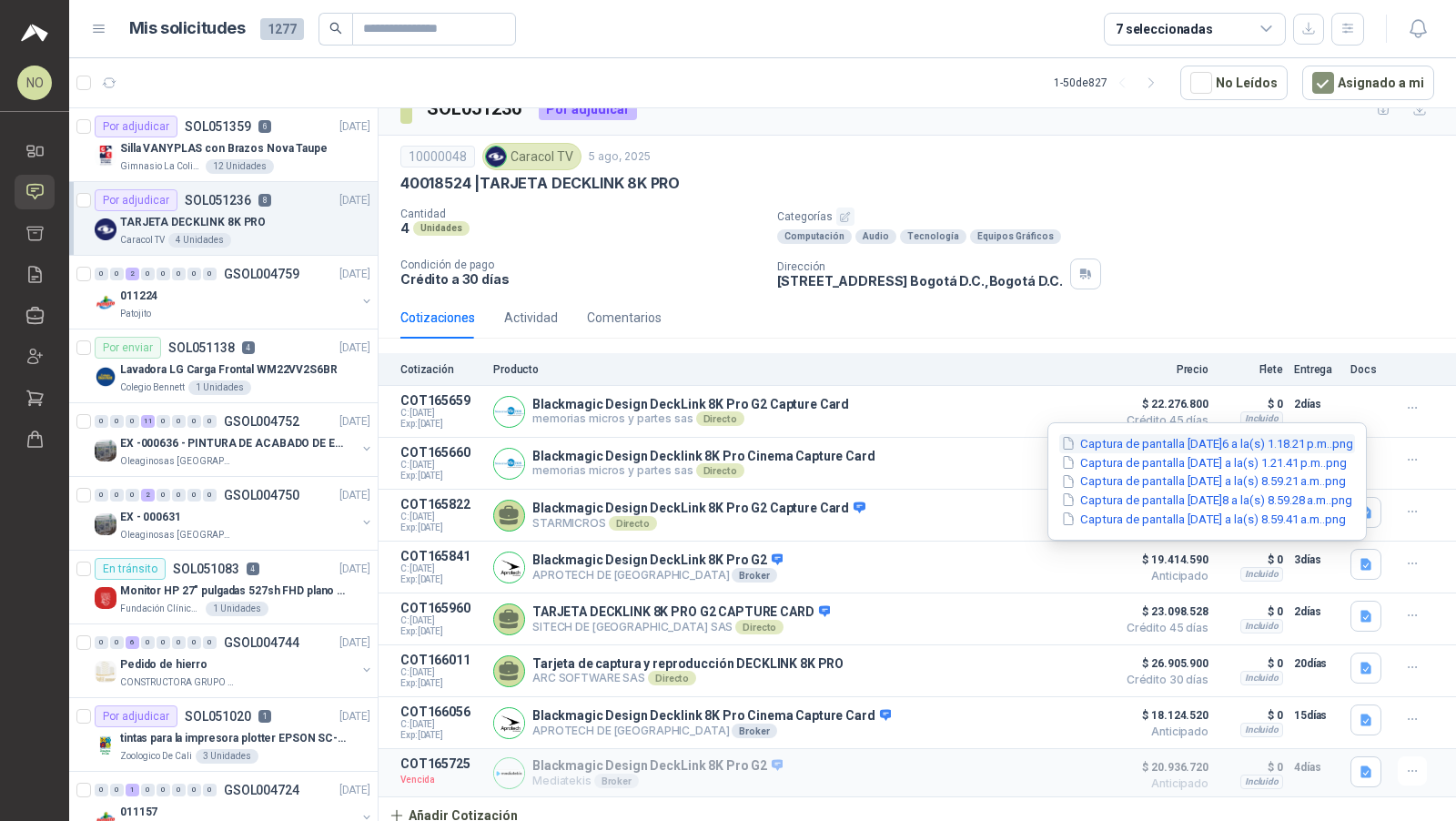
click at [1246, 444] on button "Captura de pantalla [DATE]6 a la(s) 1.18.21 p.m..png" at bounding box center [1207, 444] width 295 height 19
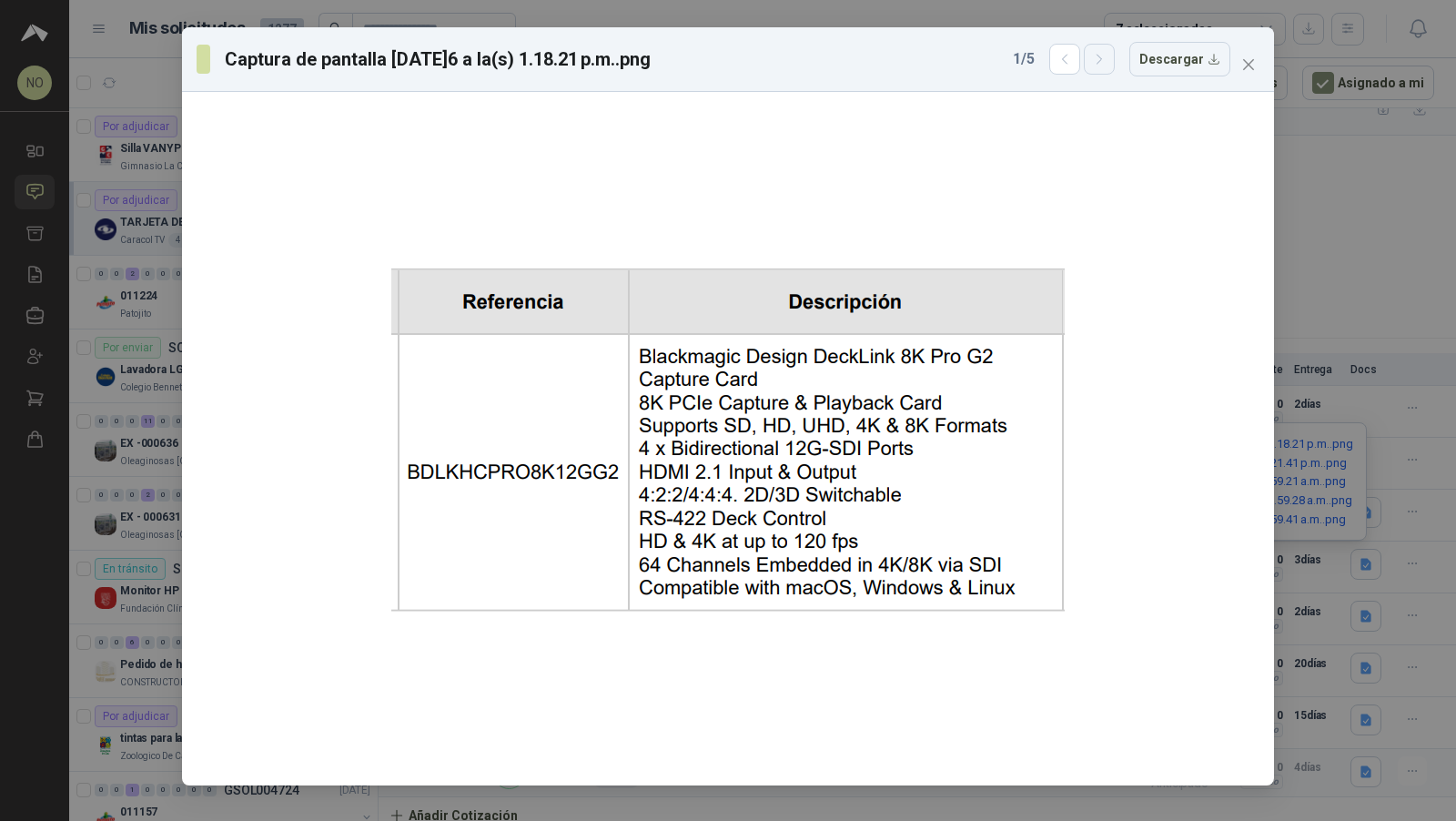
click at [1111, 68] on button "button" at bounding box center [1099, 59] width 30 height 30
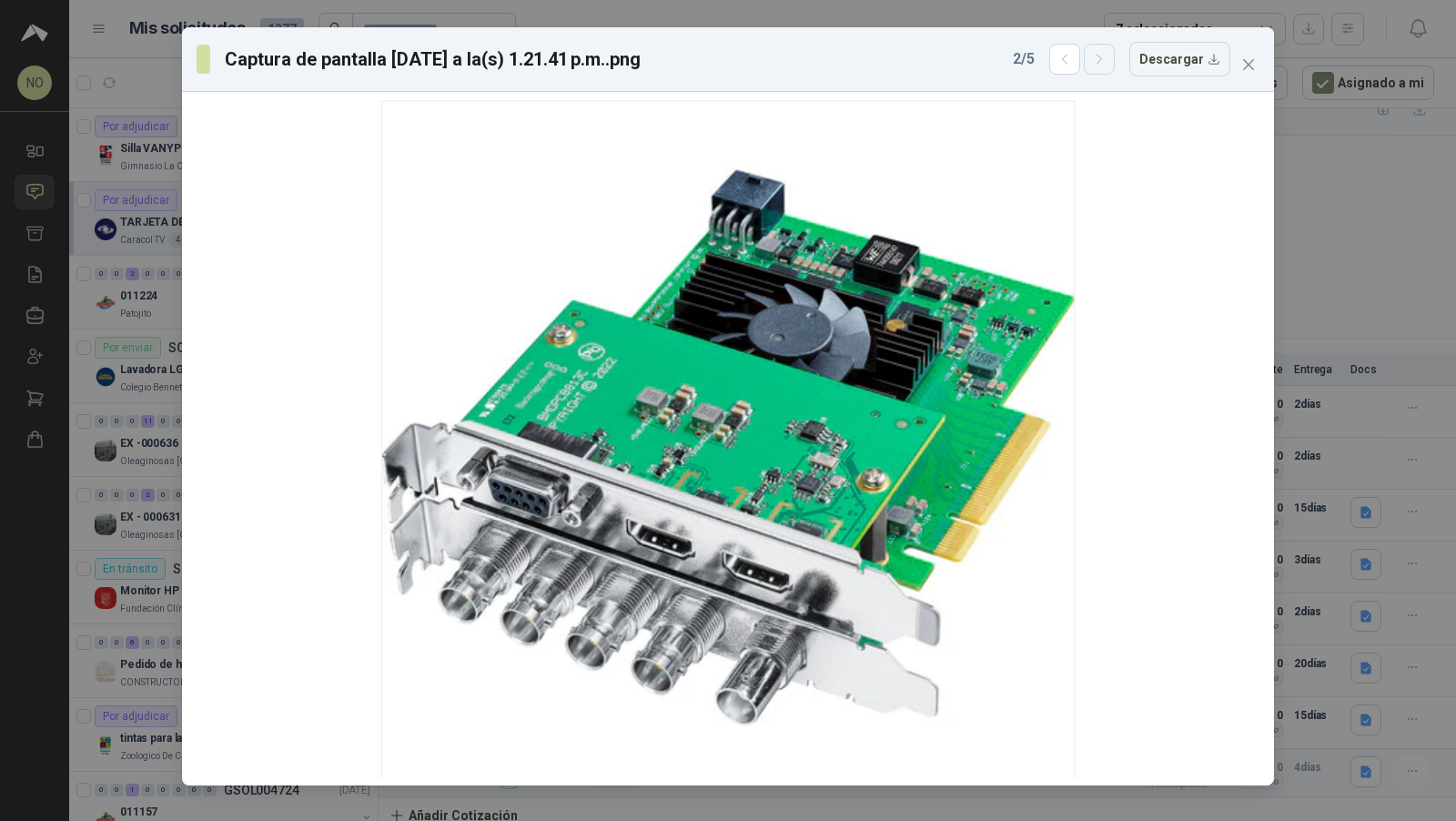
click at [1111, 68] on button "button" at bounding box center [1099, 59] width 30 height 30
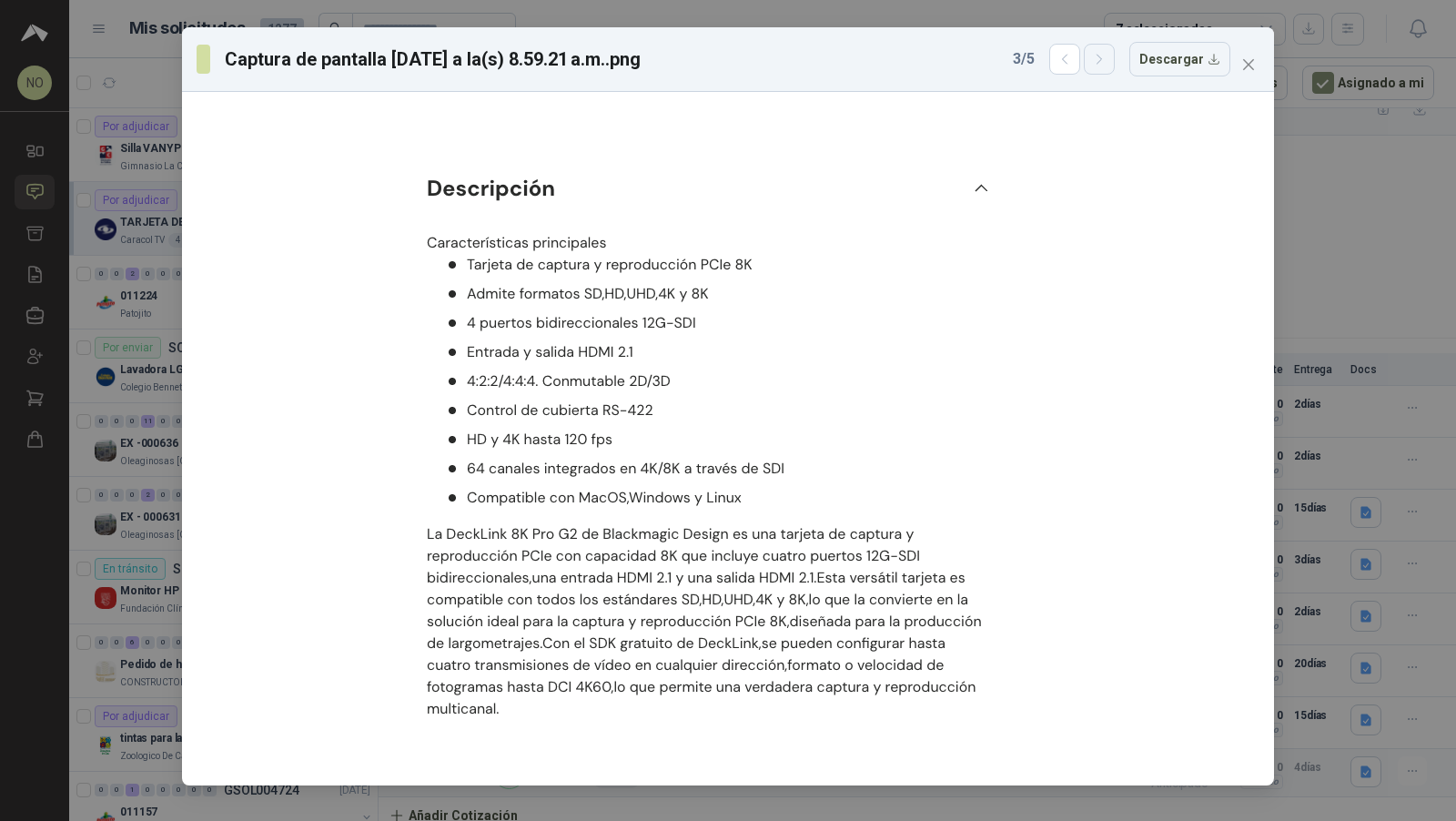
click at [1111, 68] on button "button" at bounding box center [1099, 59] width 30 height 30
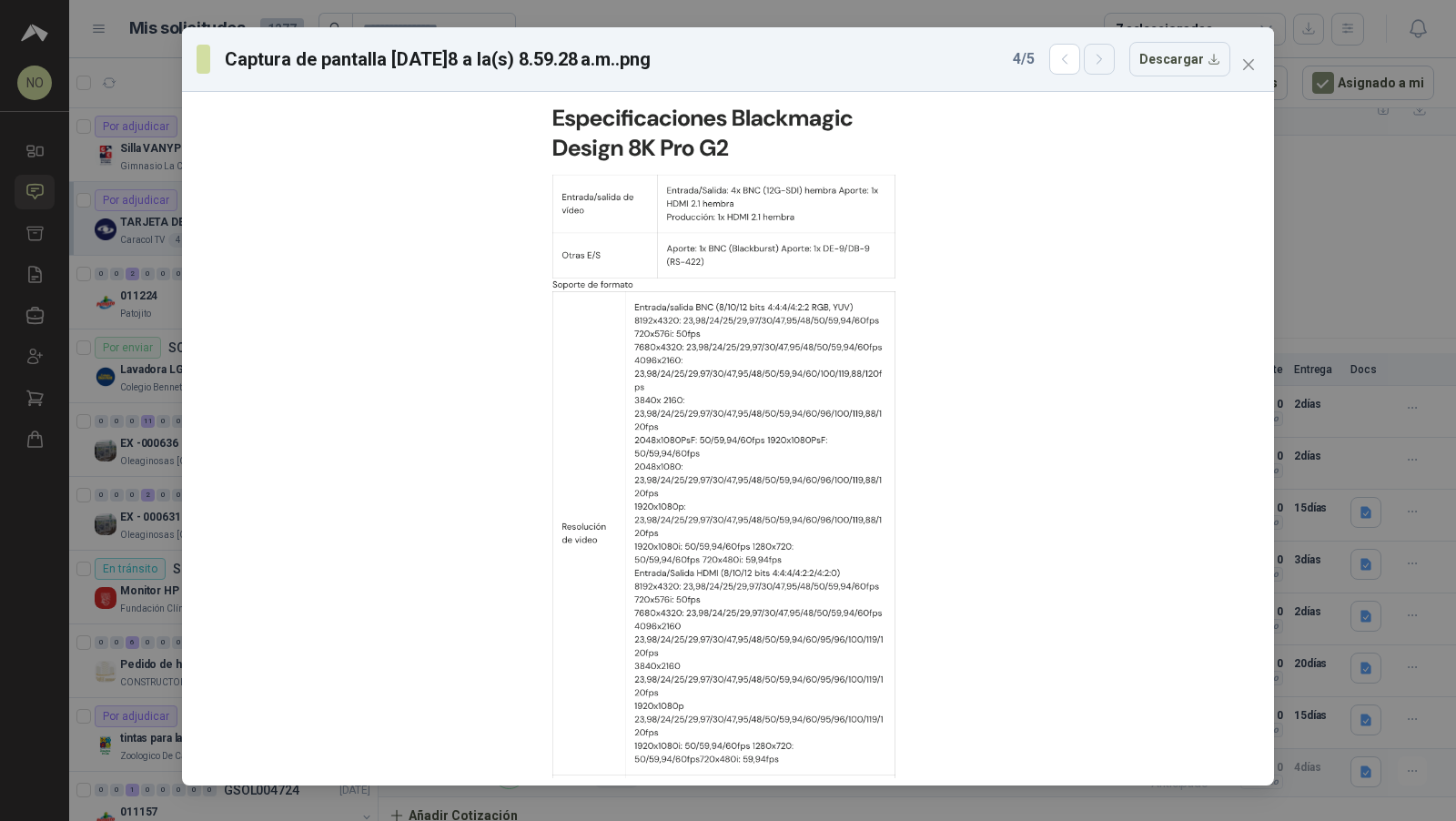
click at [1111, 68] on button "button" at bounding box center [1099, 59] width 30 height 30
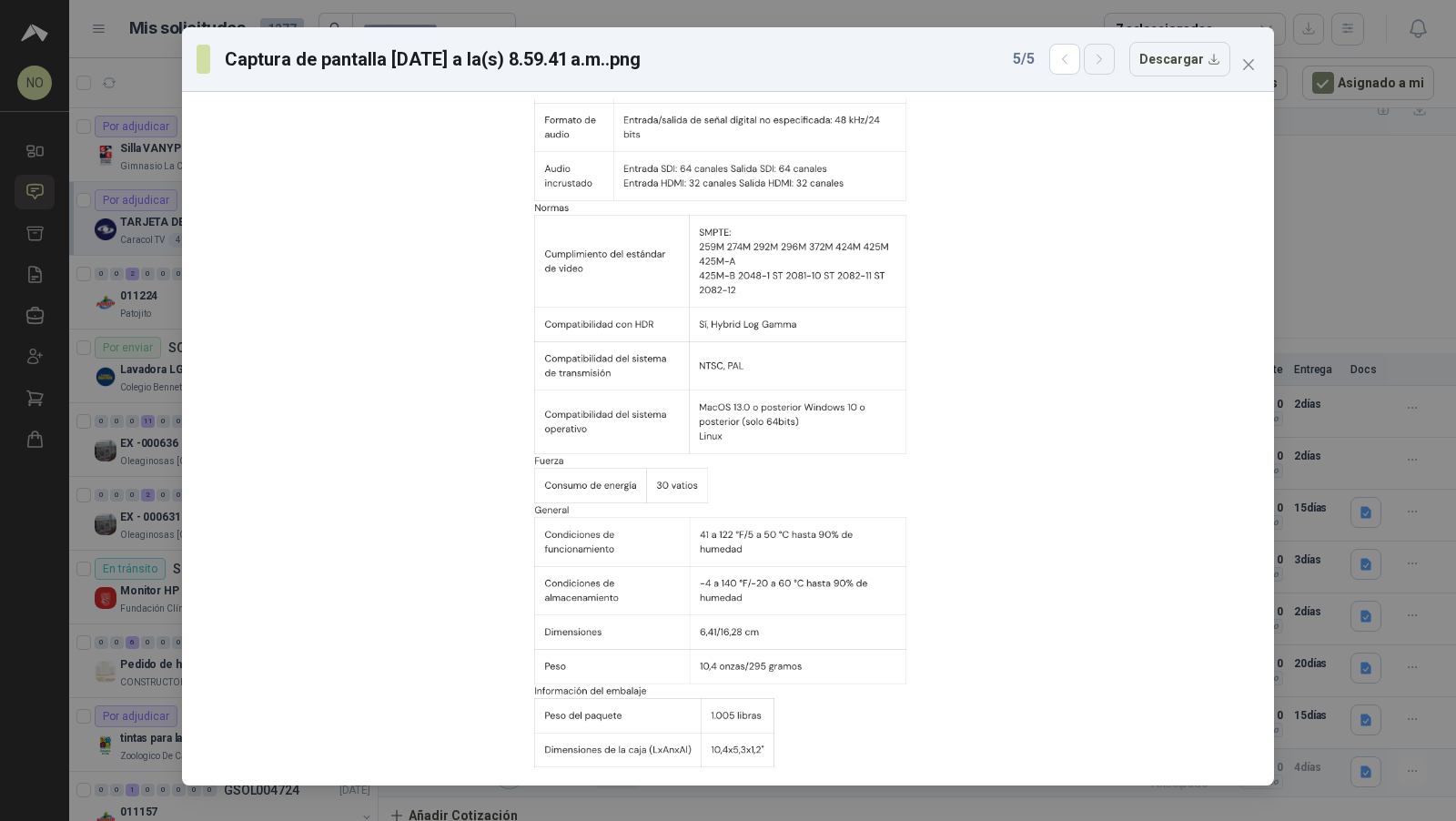
click at [1111, 68] on button "button" at bounding box center [1099, 59] width 30 height 30
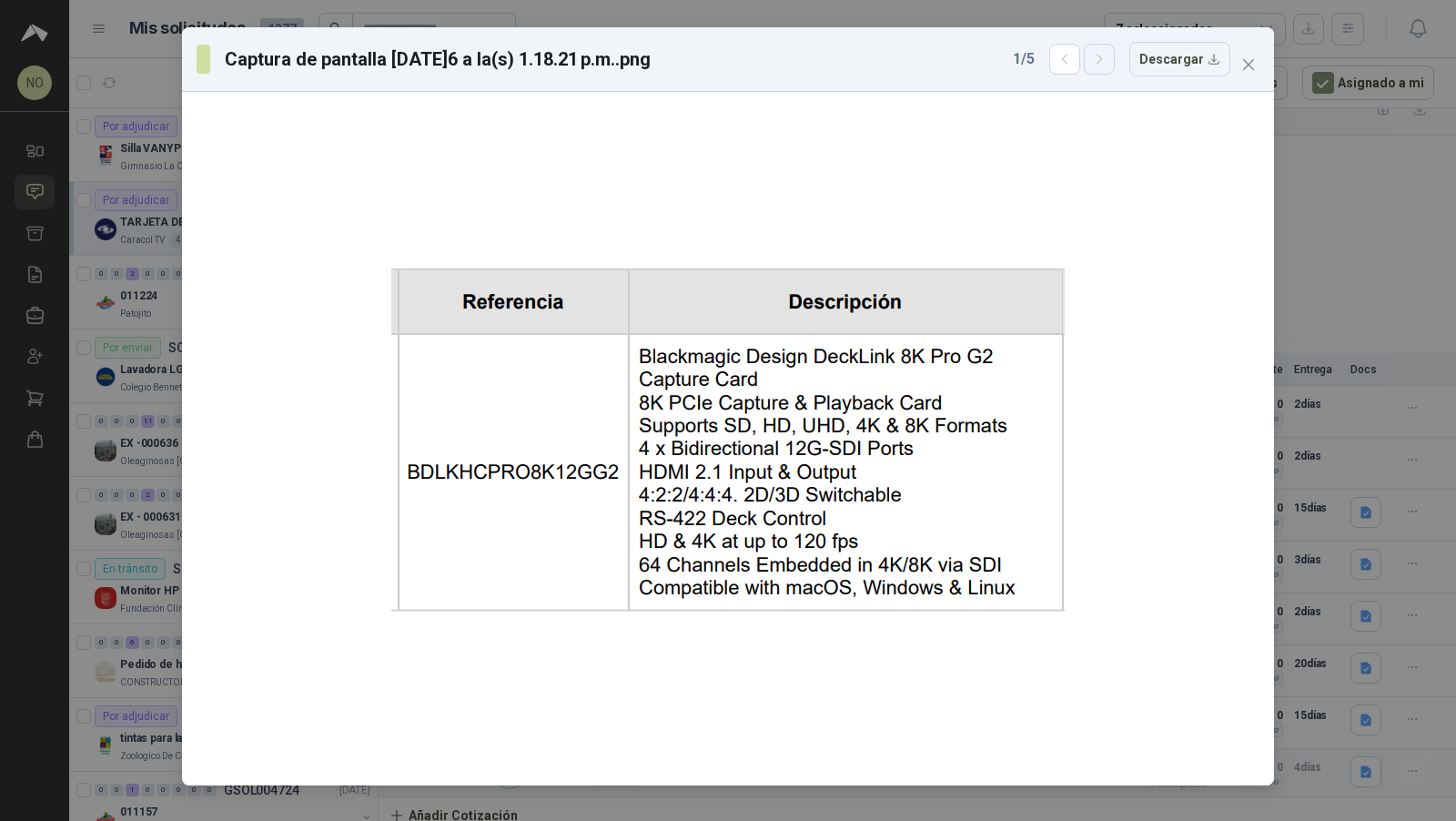
click at [1111, 68] on button "button" at bounding box center [1099, 59] width 30 height 30
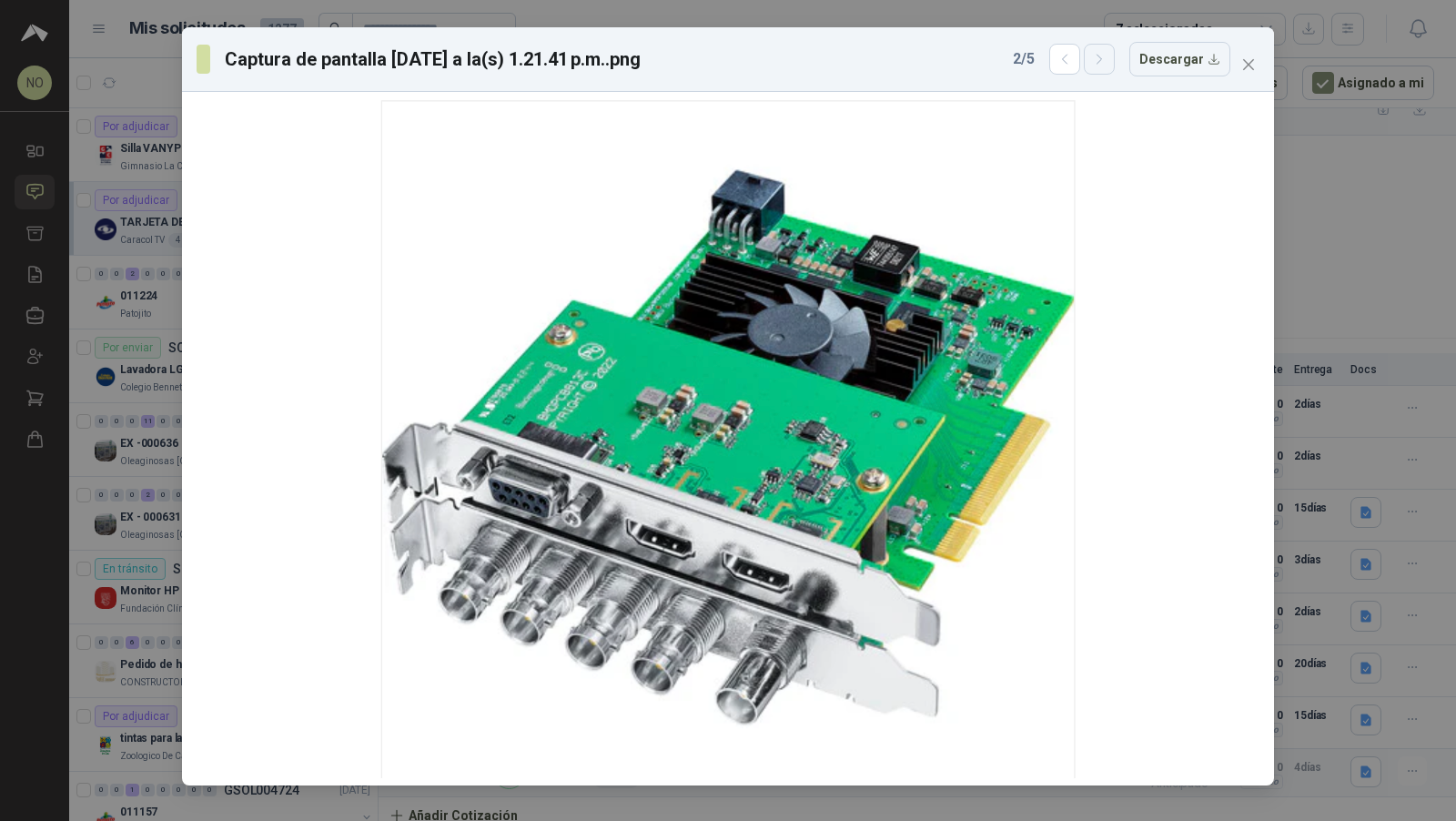
click at [1111, 68] on button "button" at bounding box center [1099, 59] width 30 height 30
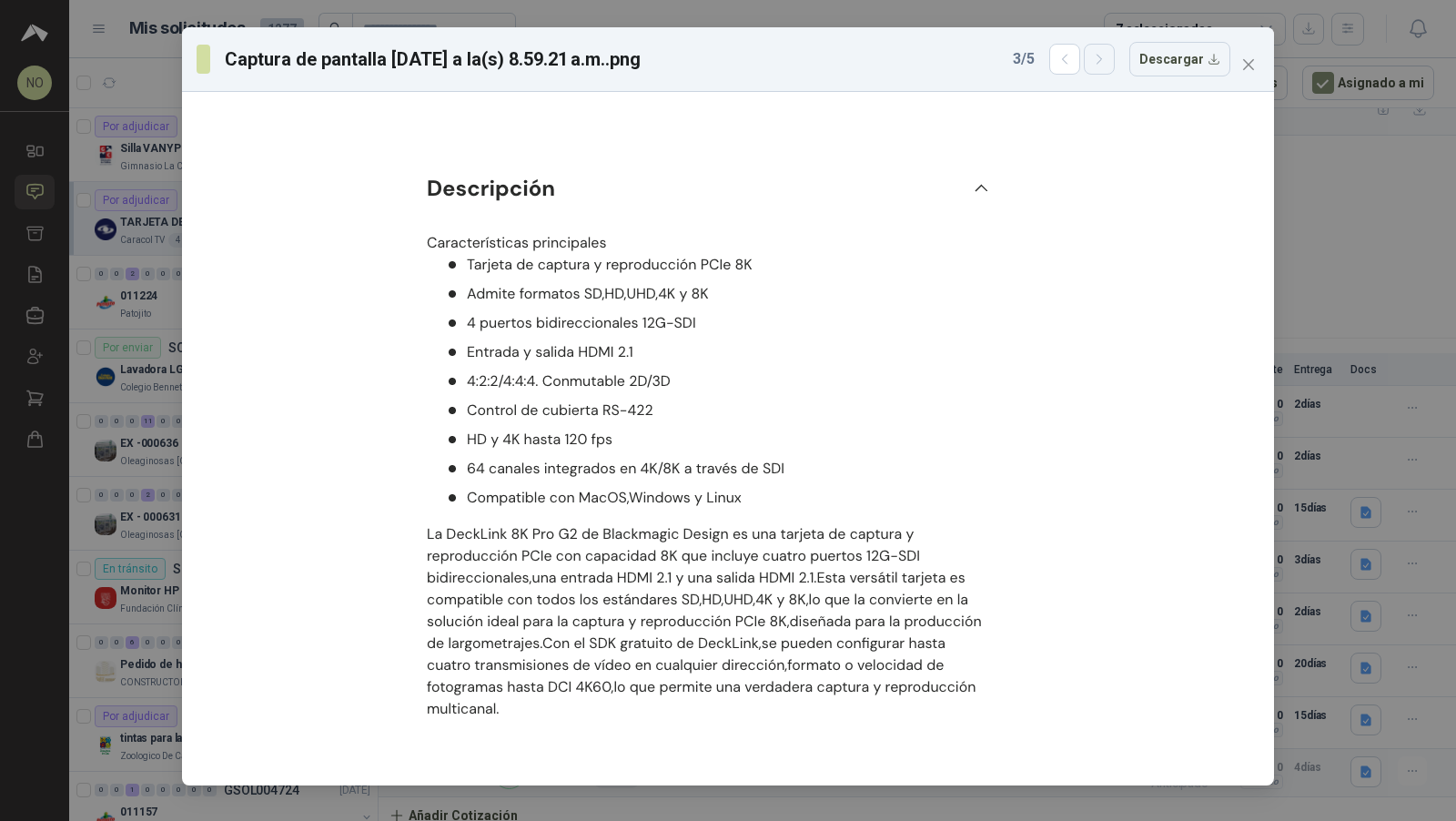
click at [1111, 68] on button "button" at bounding box center [1099, 59] width 30 height 30
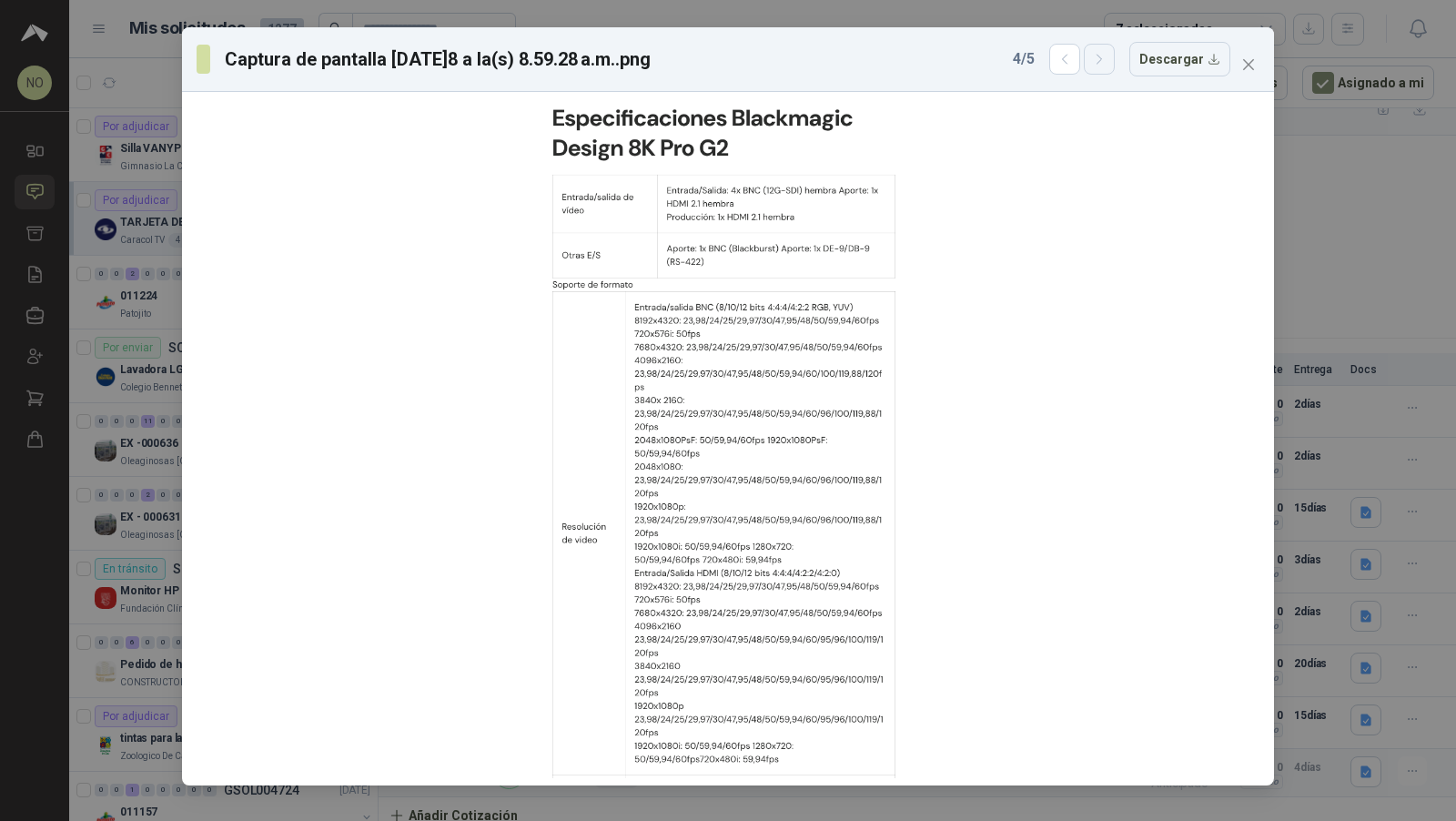
click at [1111, 68] on button "button" at bounding box center [1099, 59] width 30 height 30
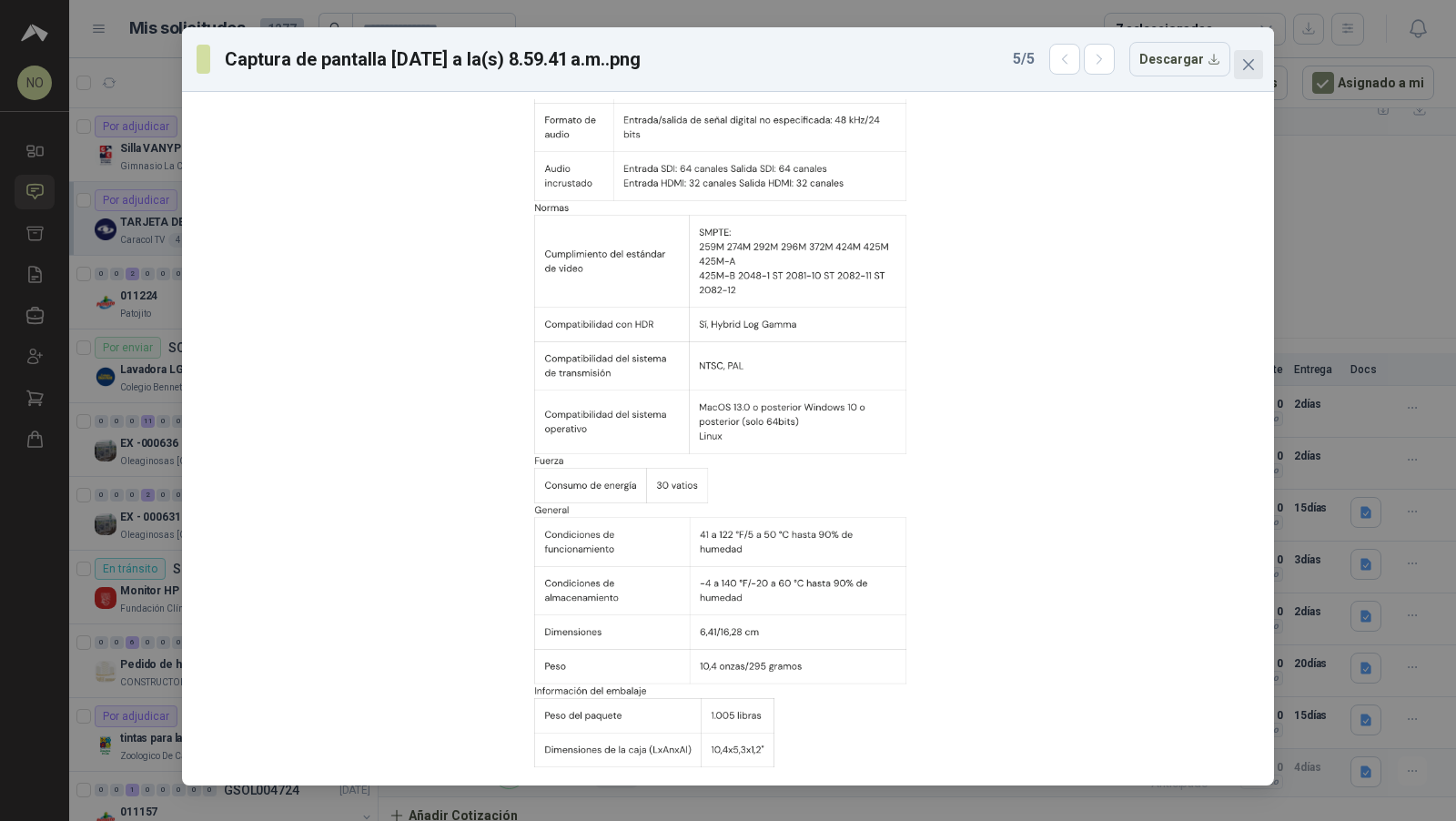
click at [1257, 59] on span "Close" at bounding box center [1247, 64] width 30 height 14
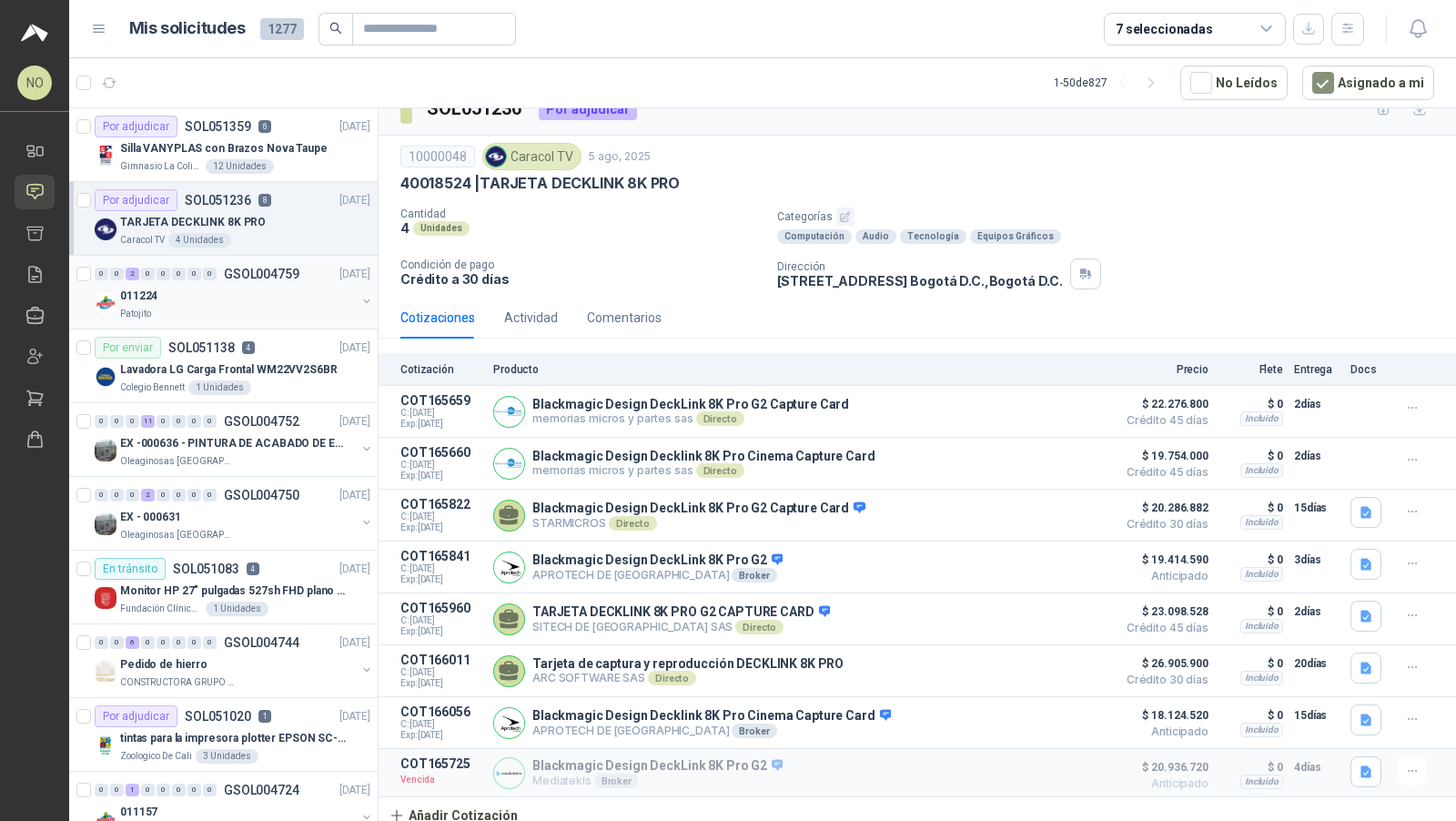
click at [281, 303] on div "011224" at bounding box center [237, 295] width 235 height 22
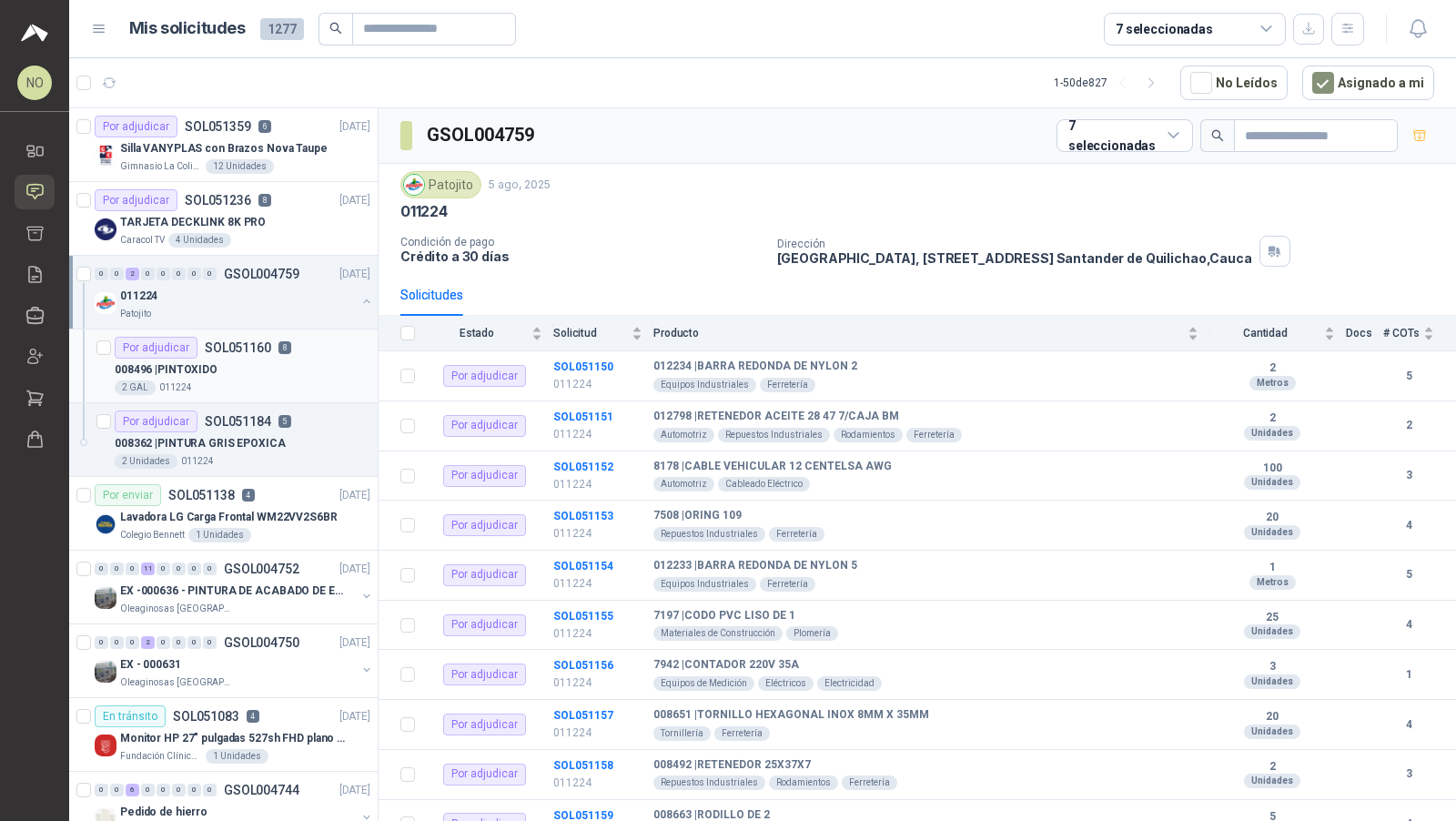
click at [269, 358] on div "008496 | PINTOXIDO" at bounding box center [242, 369] width 255 height 22
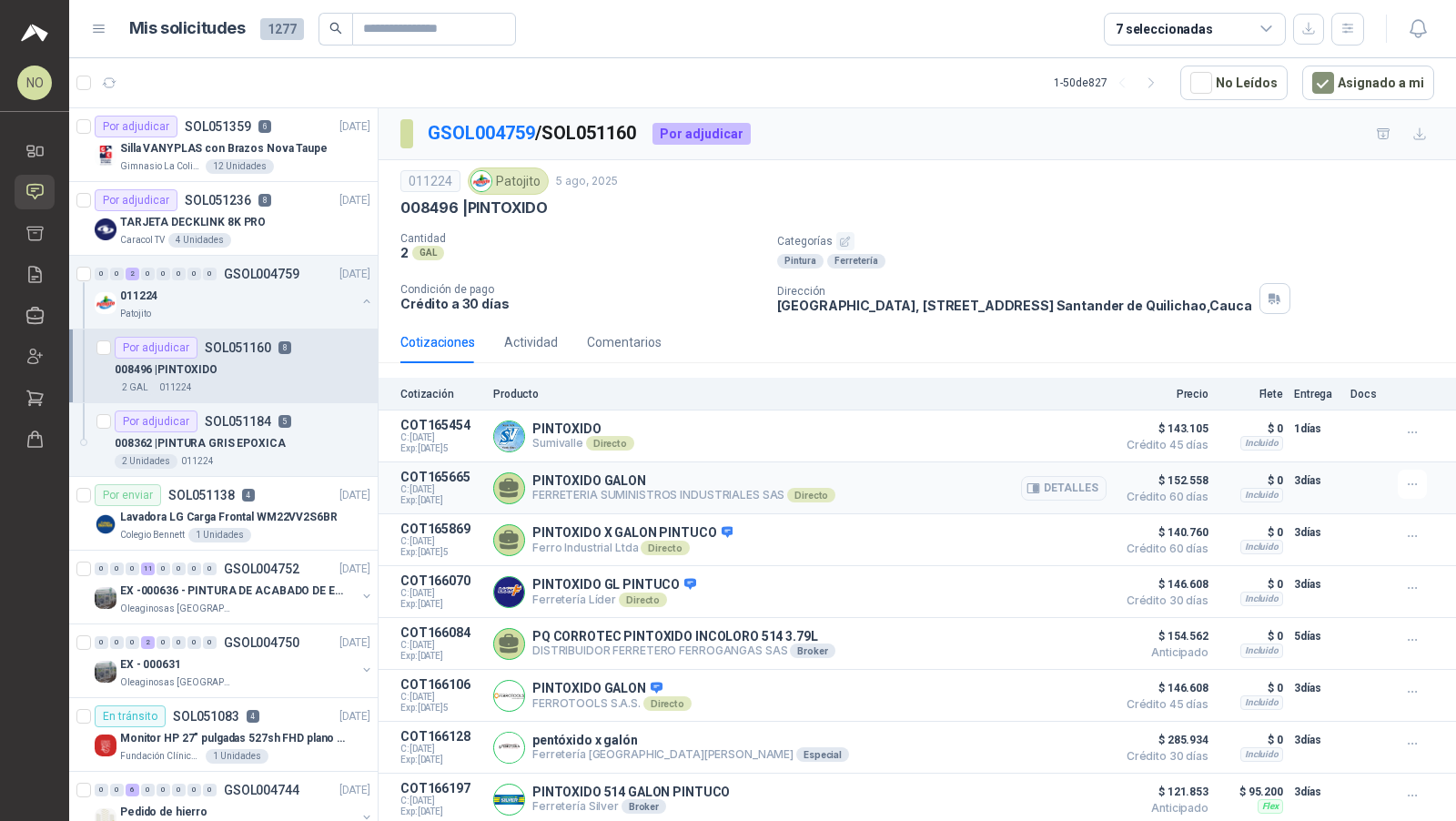
scroll to position [29, 0]
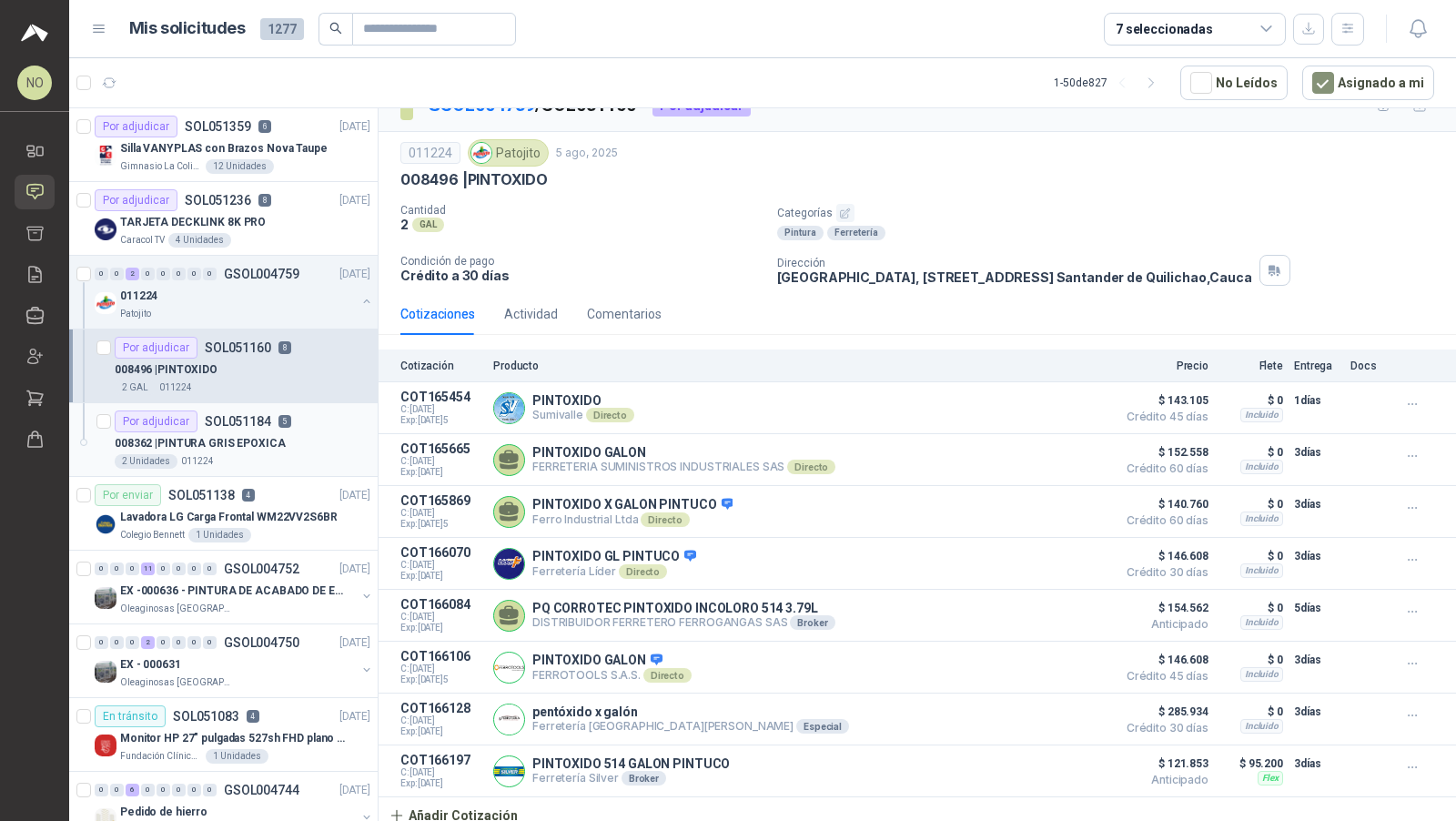
click at [263, 440] on p "008362 | PINTURA GRIS EPOXICA" at bounding box center [200, 444] width 171 height 17
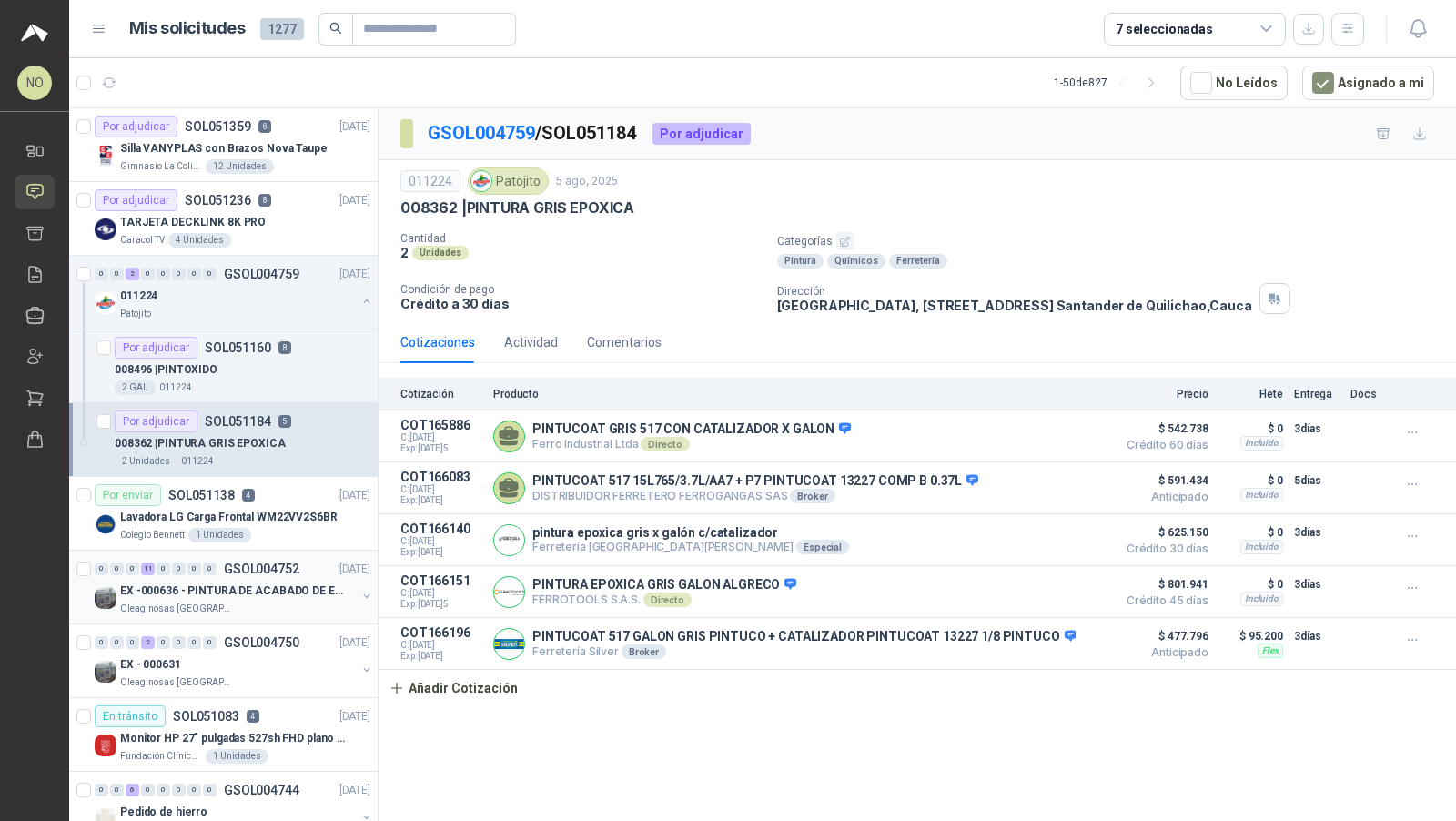
click at [267, 605] on div "Oleaginosas [GEOGRAPHIC_DATA][PERSON_NAME]" at bounding box center [237, 608] width 235 height 14
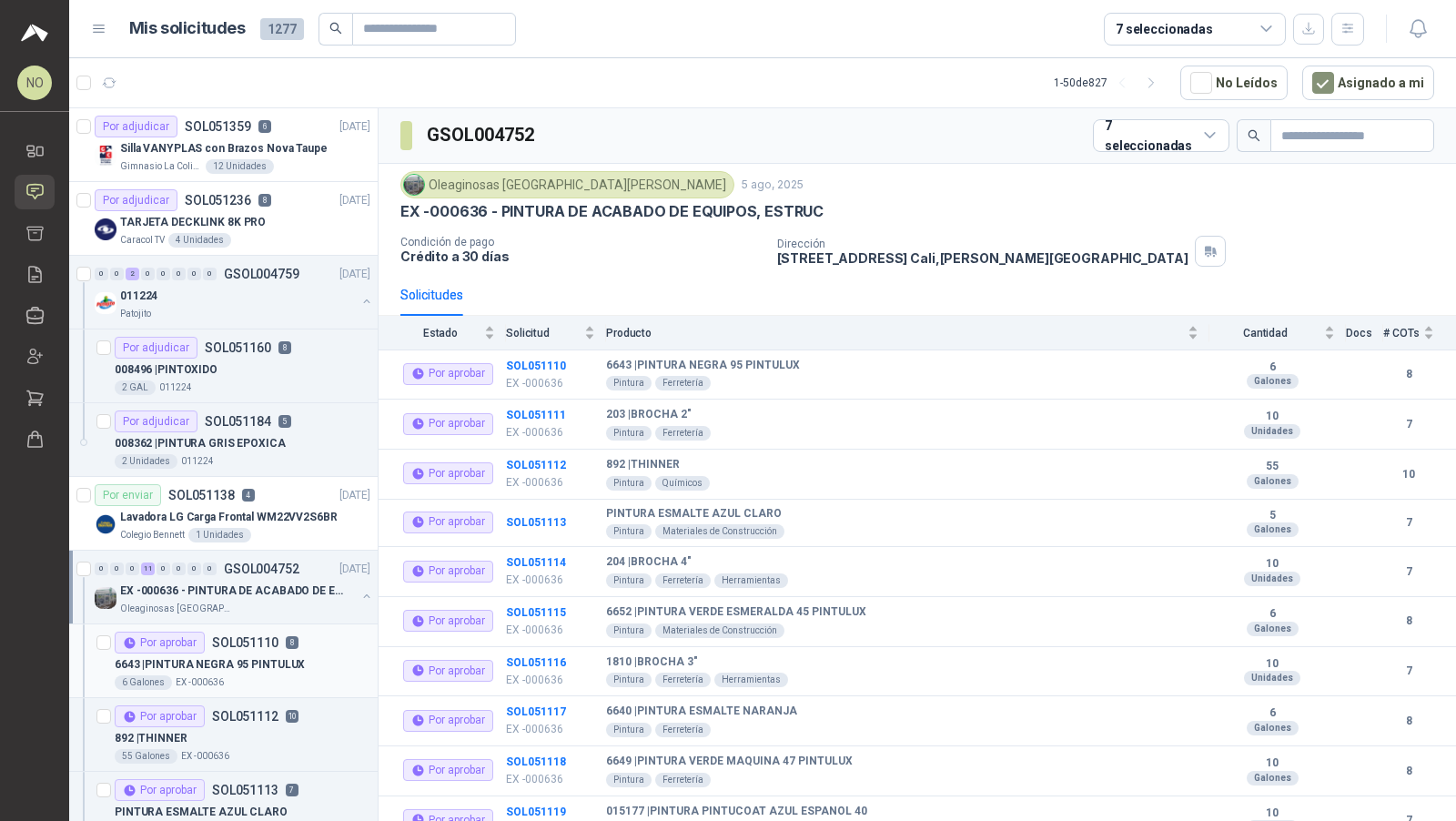
click at [260, 665] on p "6643 | PINTURA NEGRA 95 PINTULUX" at bounding box center [209, 665] width 190 height 17
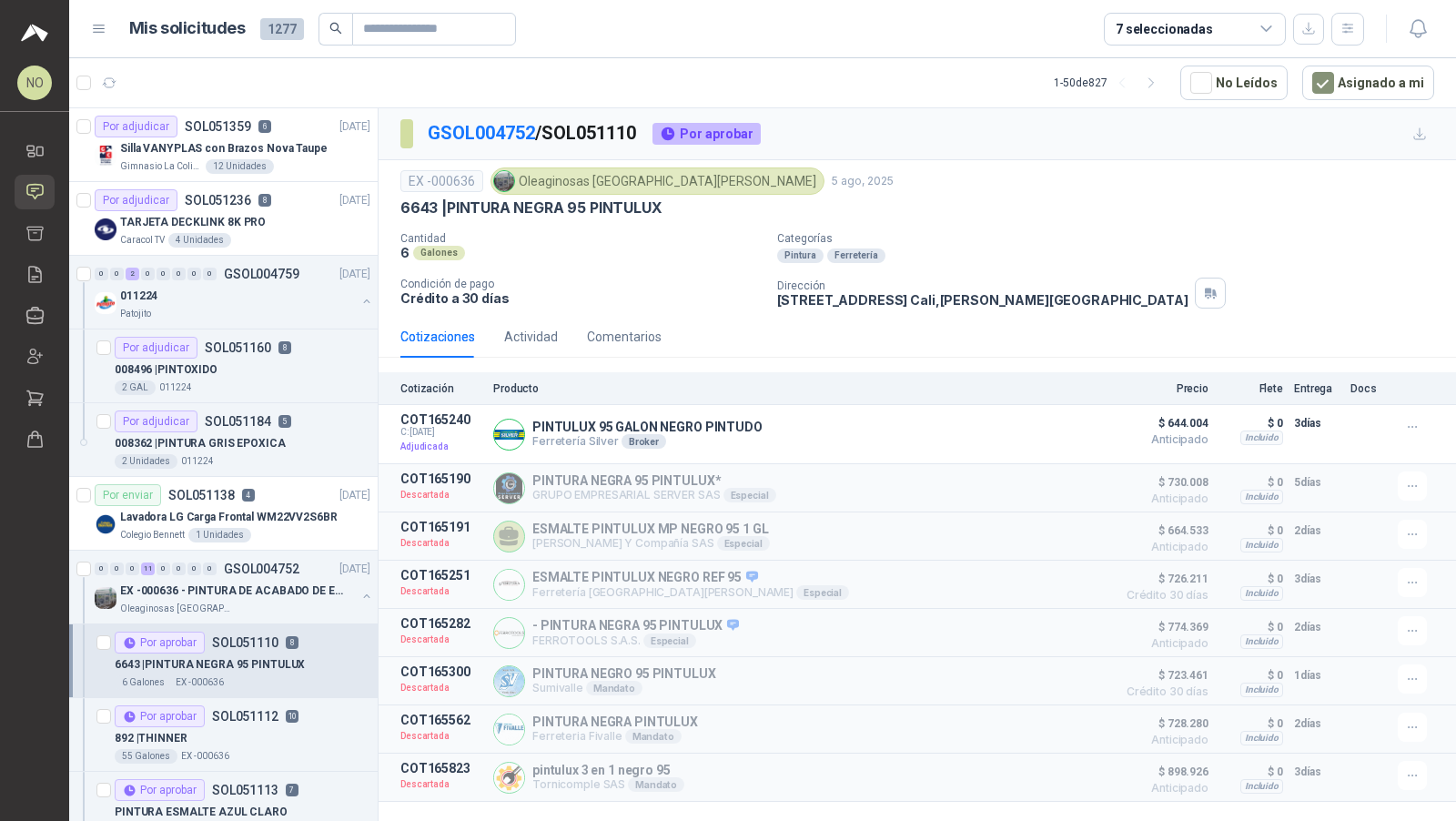
scroll to position [30, 0]
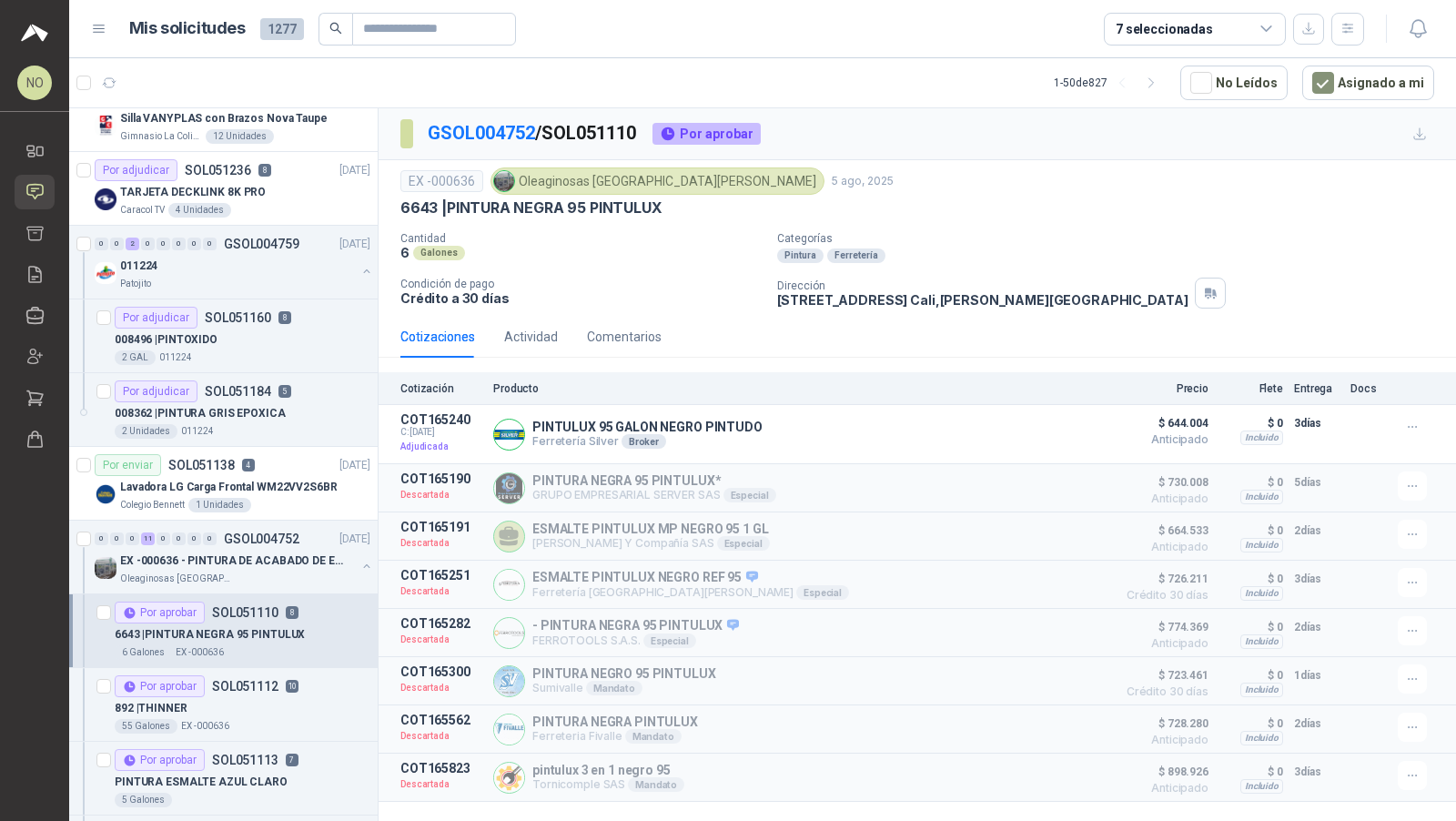
click at [260, 668] on article "Por aprobar SOL051112 10 892 | THINNER 55 Galones EX -000636" at bounding box center [224, 704] width 309 height 73
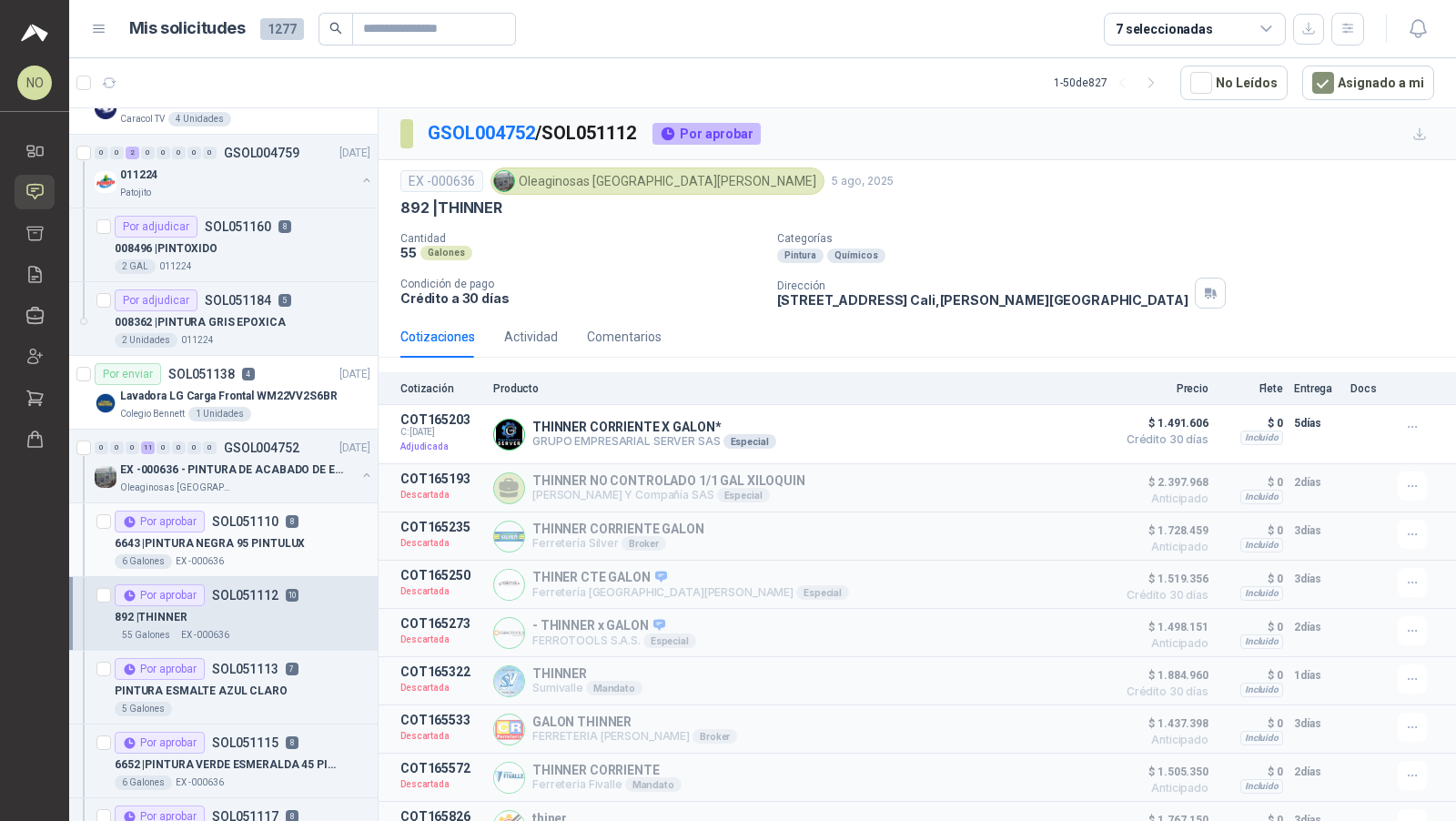
scroll to position [129, 0]
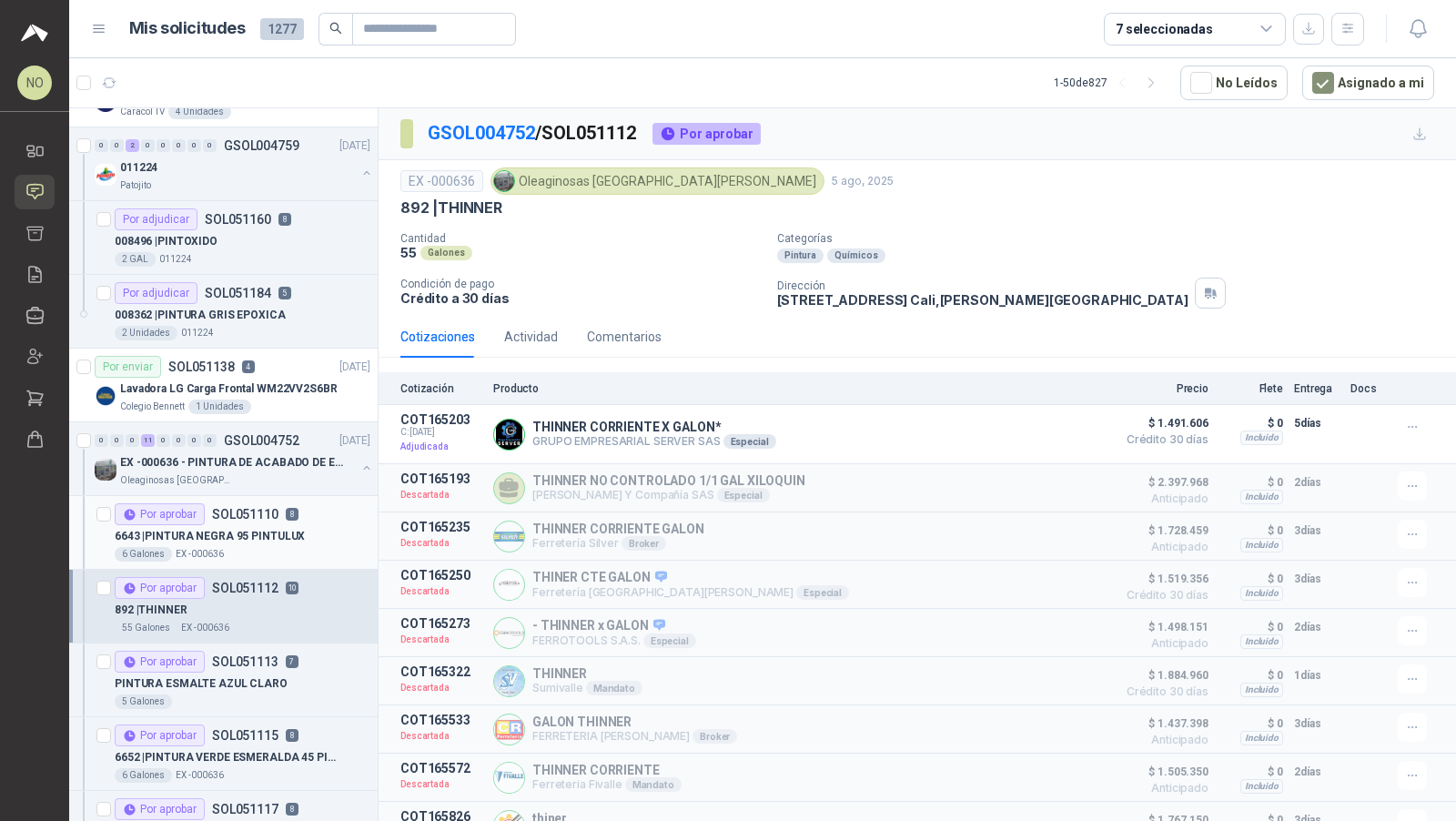
click at [260, 665] on div "Por aprobar SOL051113 7" at bounding box center [206, 661] width 184 height 22
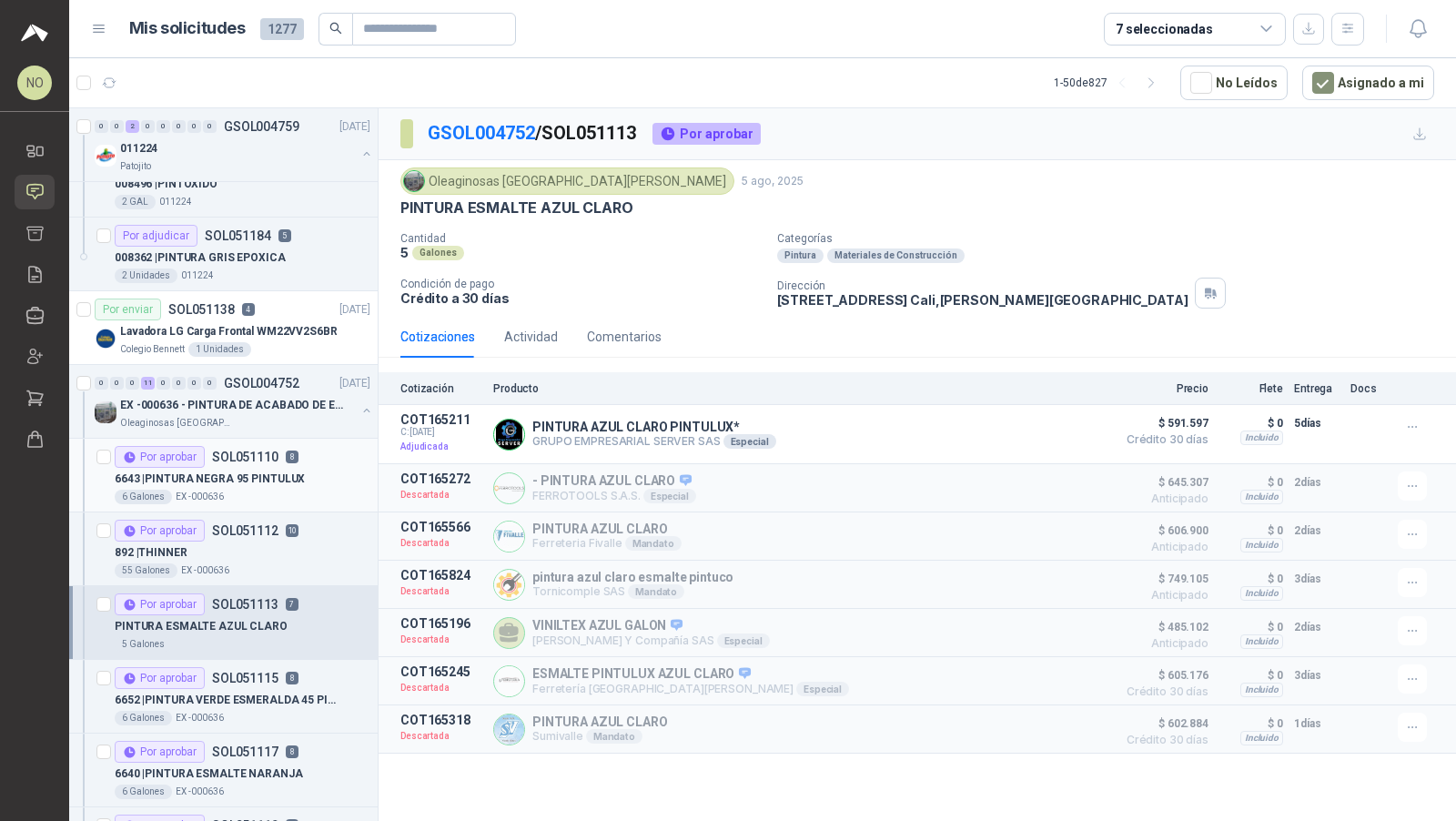
scroll to position [202, 0]
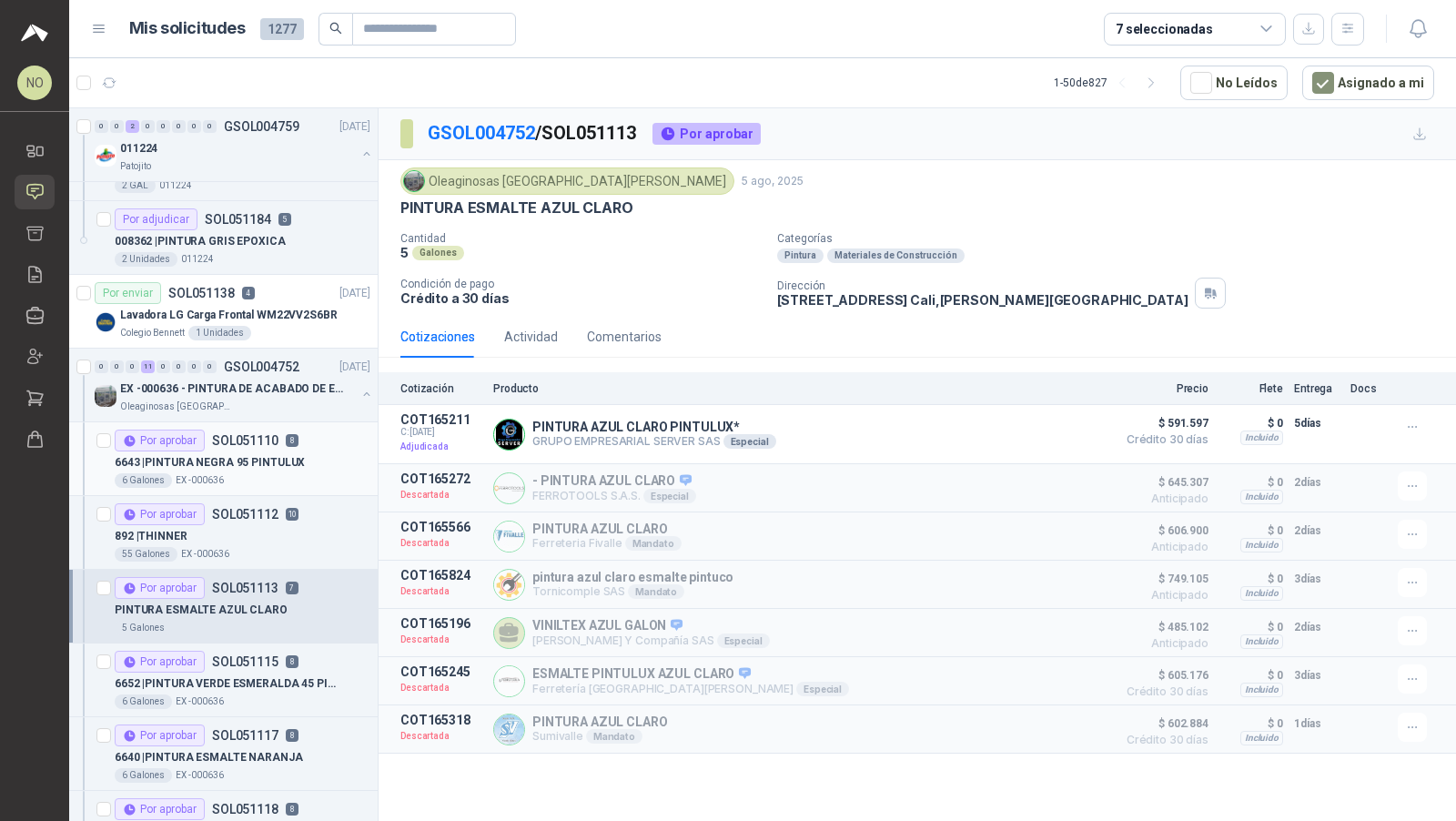
click at [260, 665] on div "Por aprobar SOL051115 8" at bounding box center [206, 661] width 184 height 22
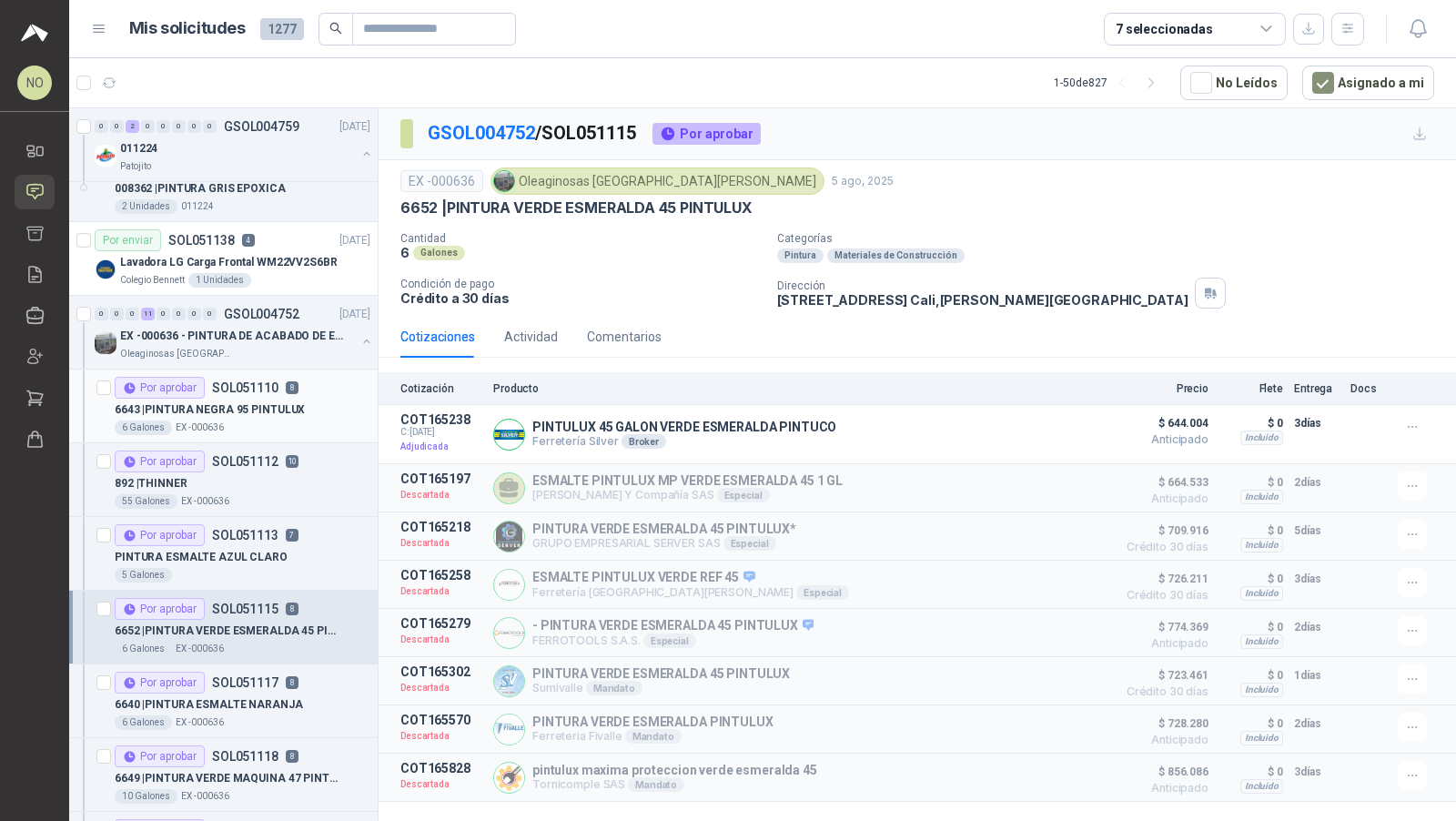
scroll to position [284, 0]
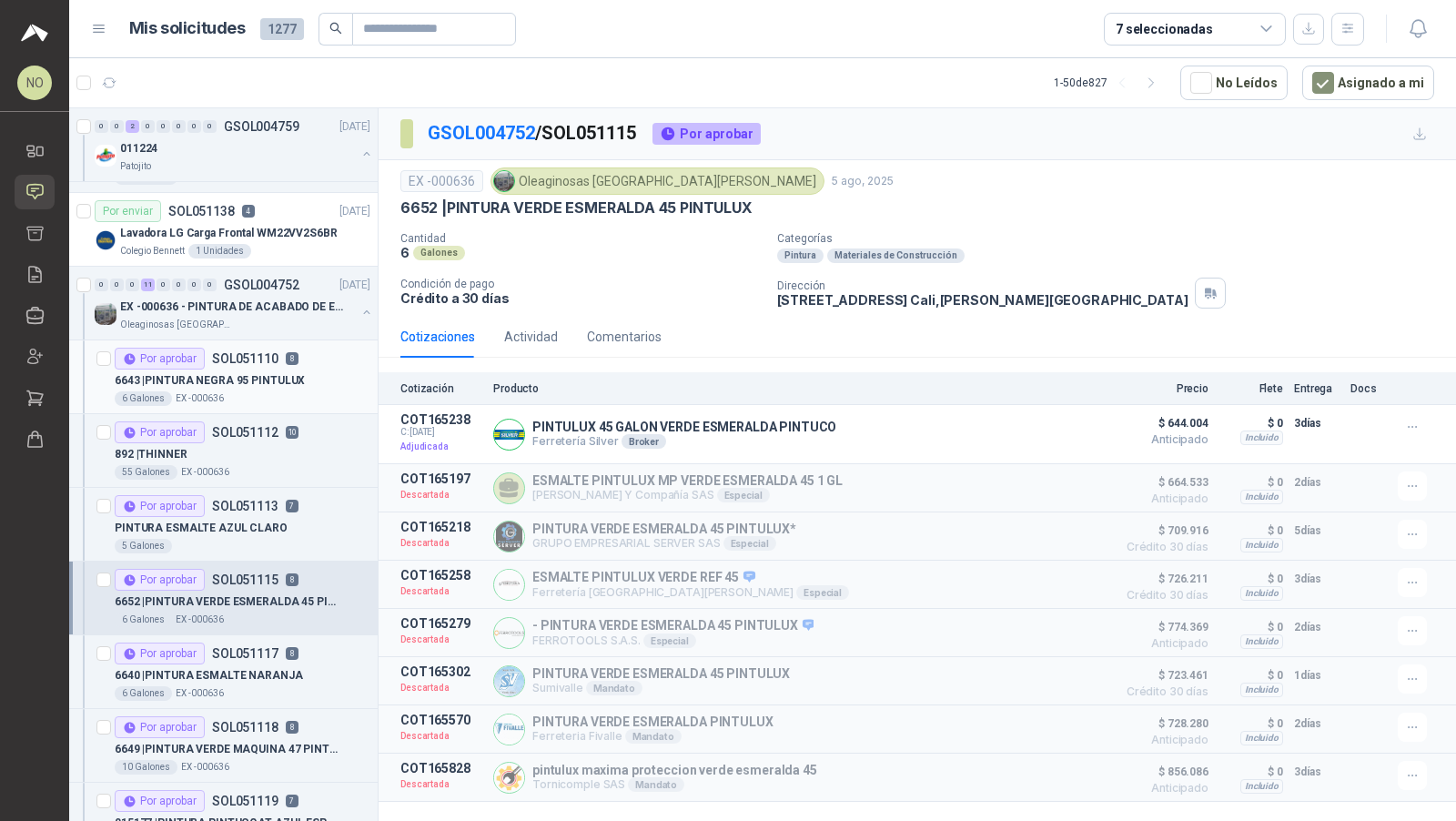
click at [260, 667] on p "6640 | PINTURA ESMALTE NARANJA" at bounding box center [209, 675] width 189 height 17
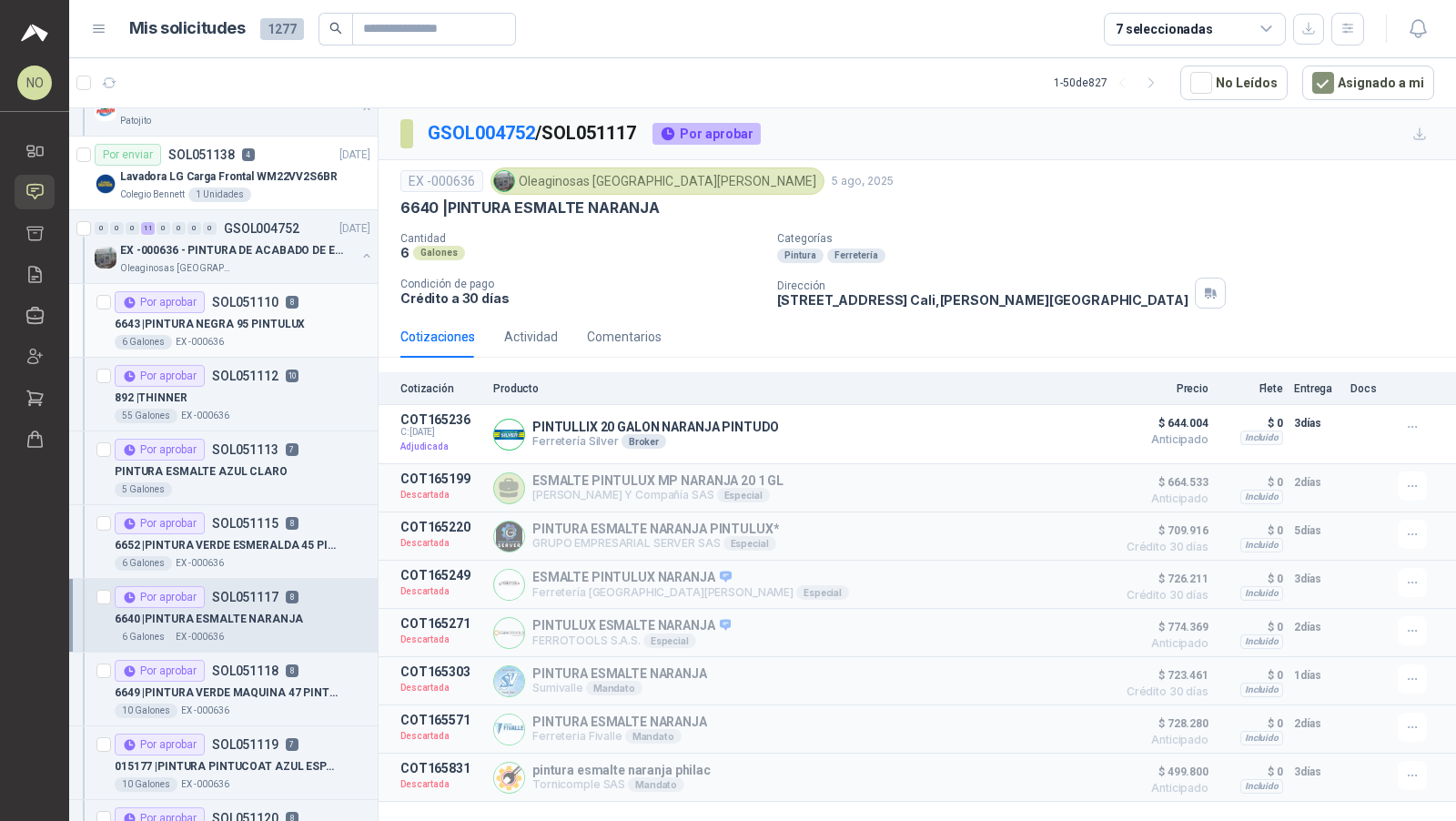
scroll to position [346, 0]
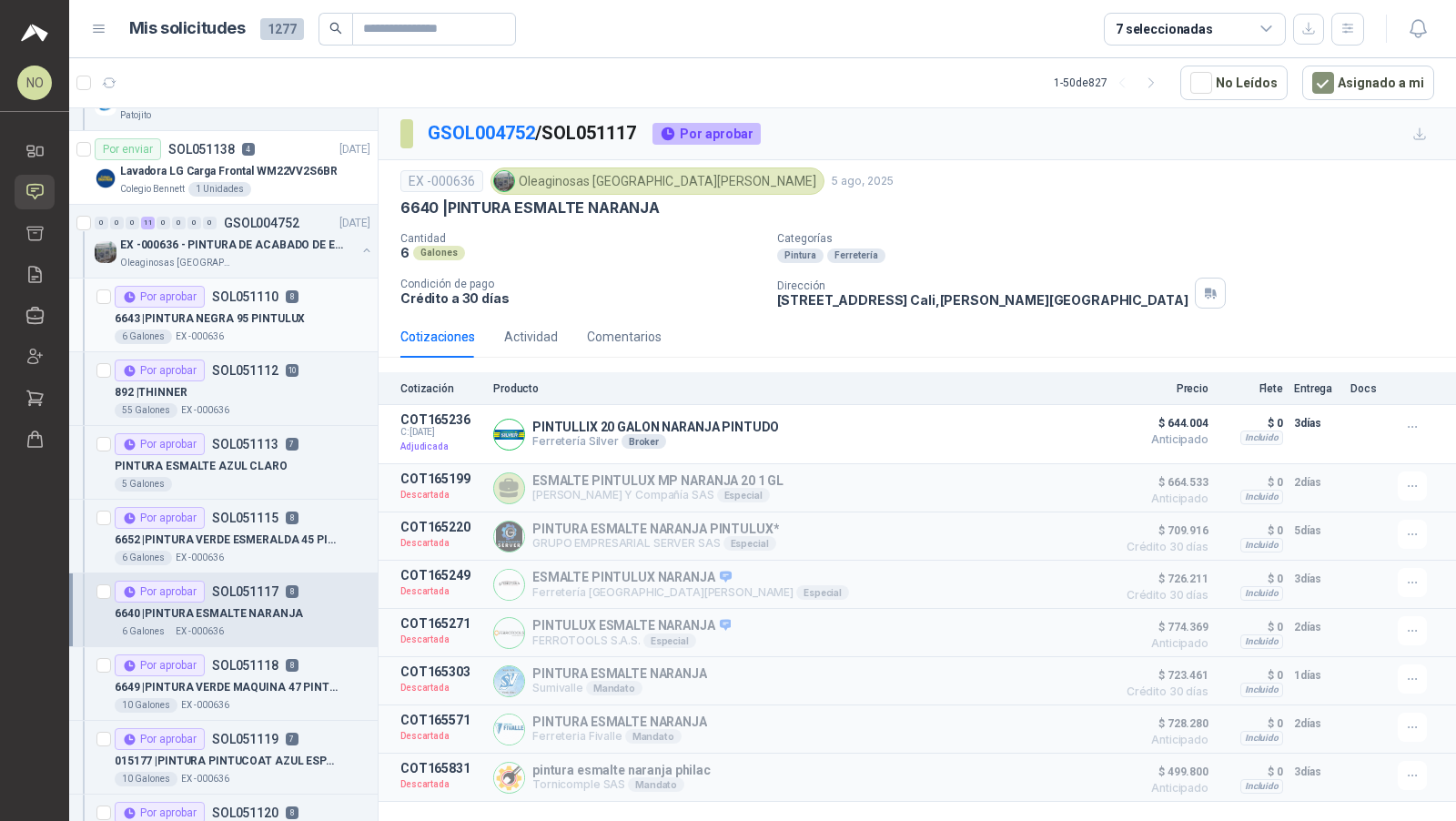
click at [260, 665] on p "SOL051118" at bounding box center [246, 665] width 67 height 12
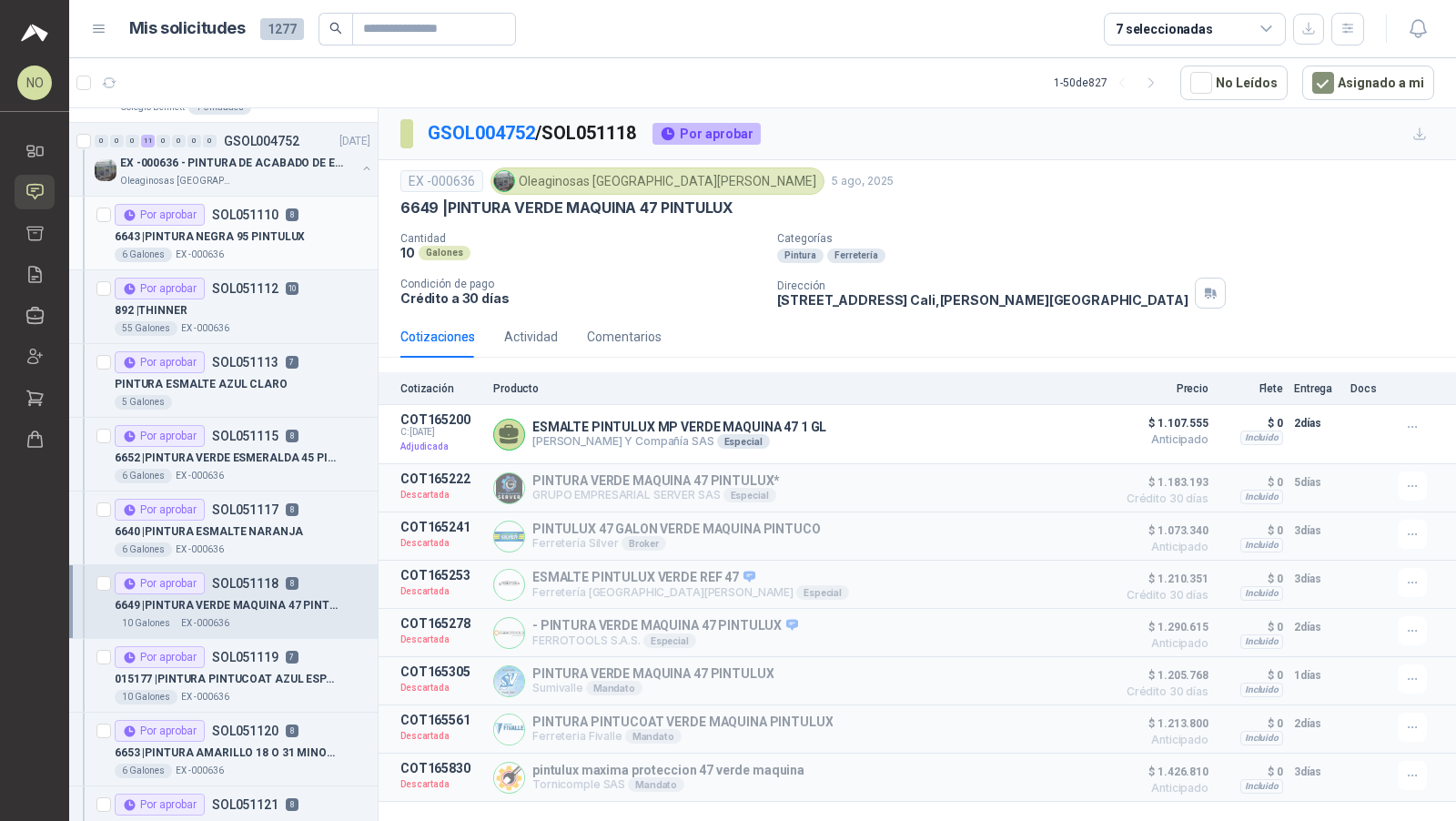
scroll to position [429, 0]
click at [260, 670] on p "015177 | PINTURA PINTUCOAT AZUL ESPANOL 40" at bounding box center [228, 678] width 227 height 17
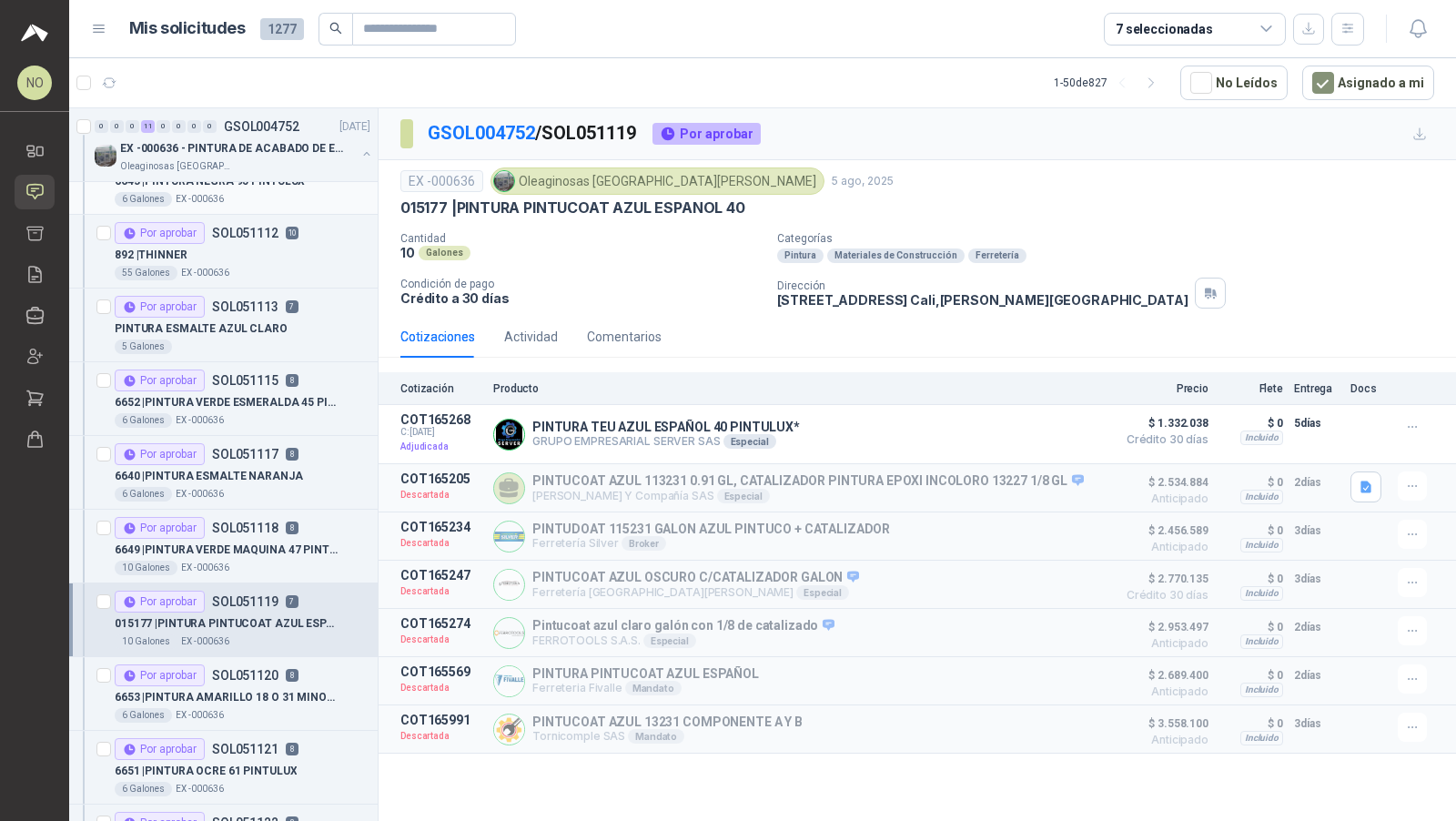
scroll to position [498, 0]
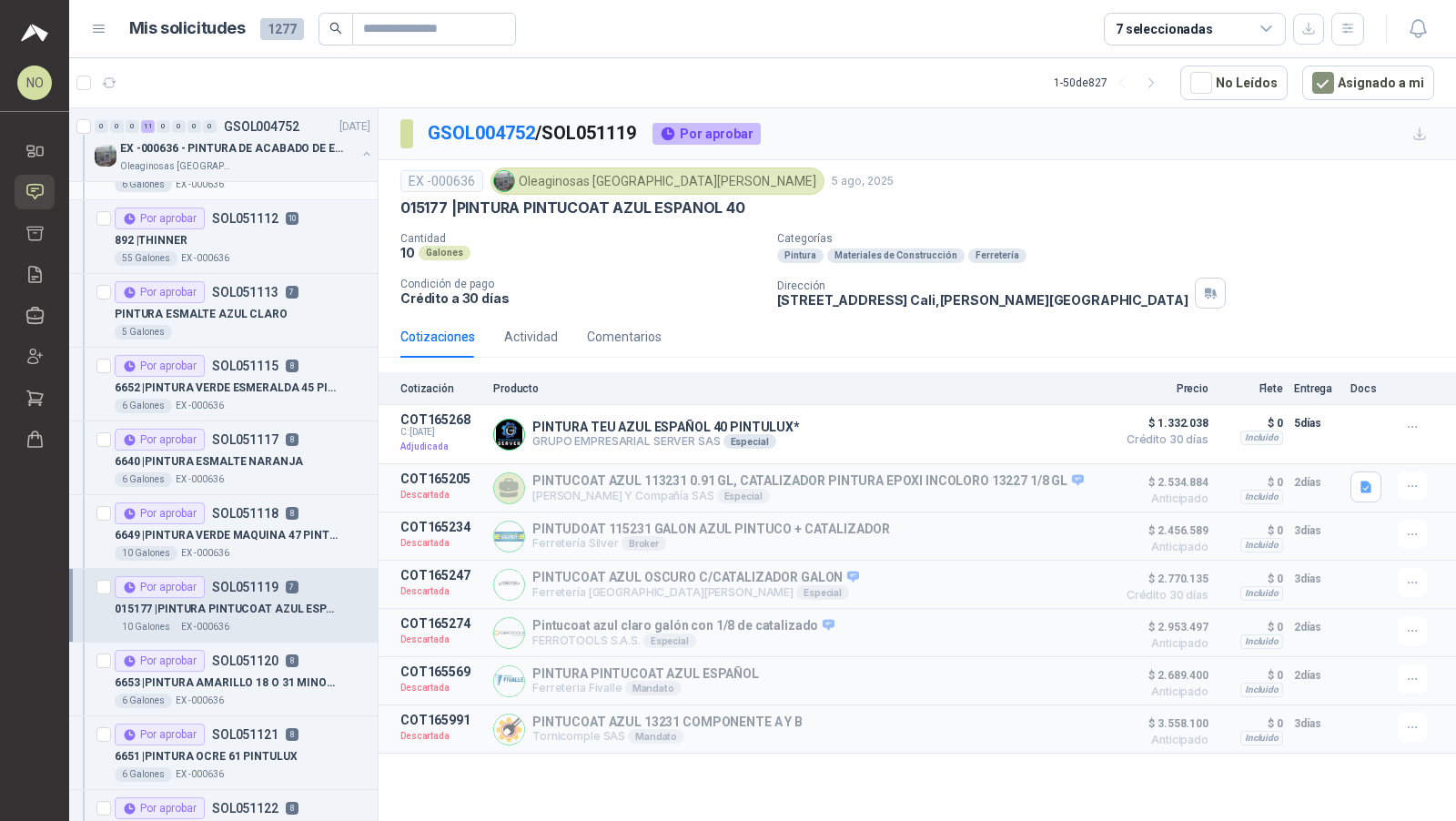
click at [260, 671] on div "6653 | PINTURA AMARILLO 18 O 31 MINOBRAS PINTUL" at bounding box center [242, 682] width 255 height 22
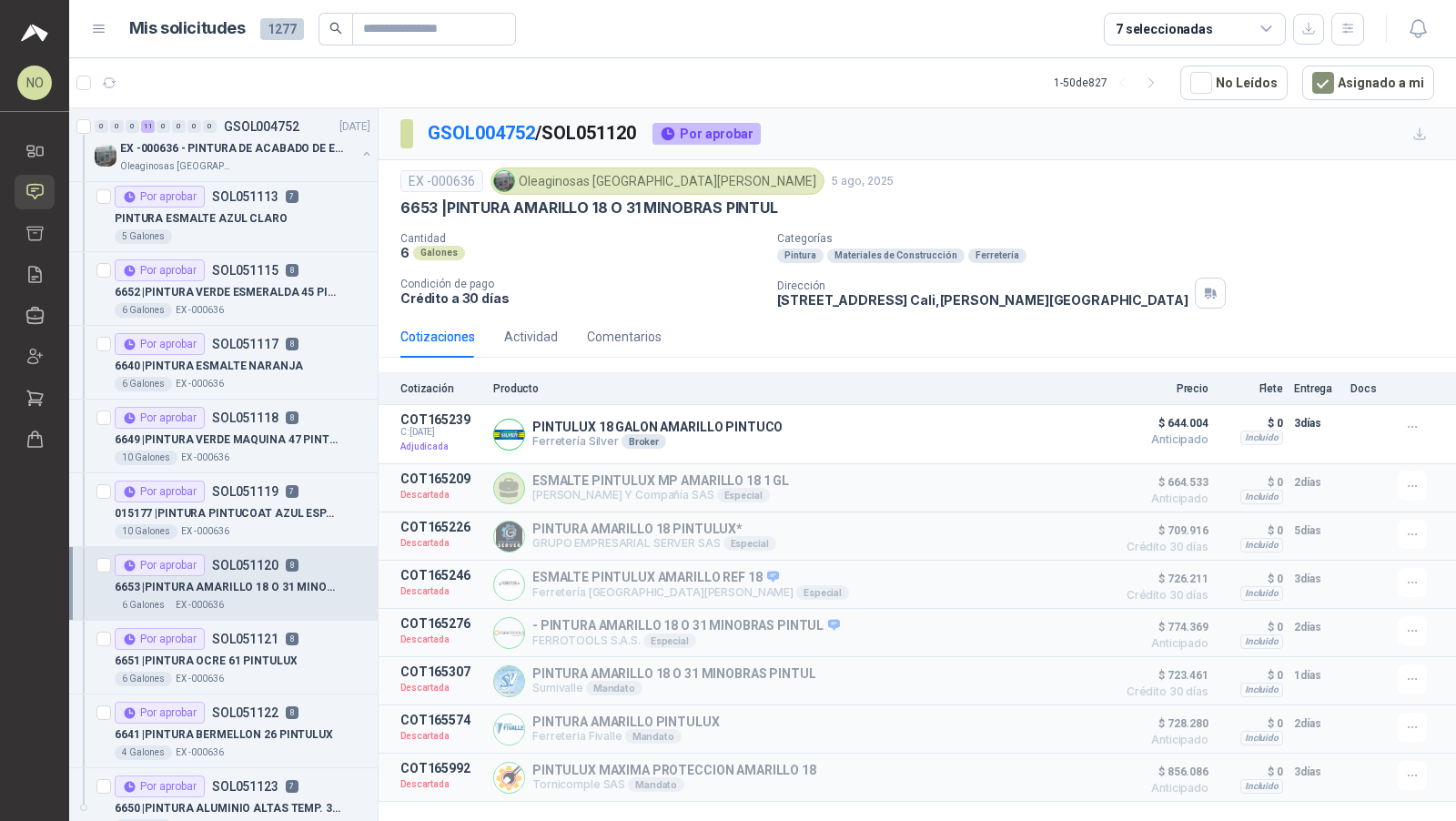
scroll to position [602, 0]
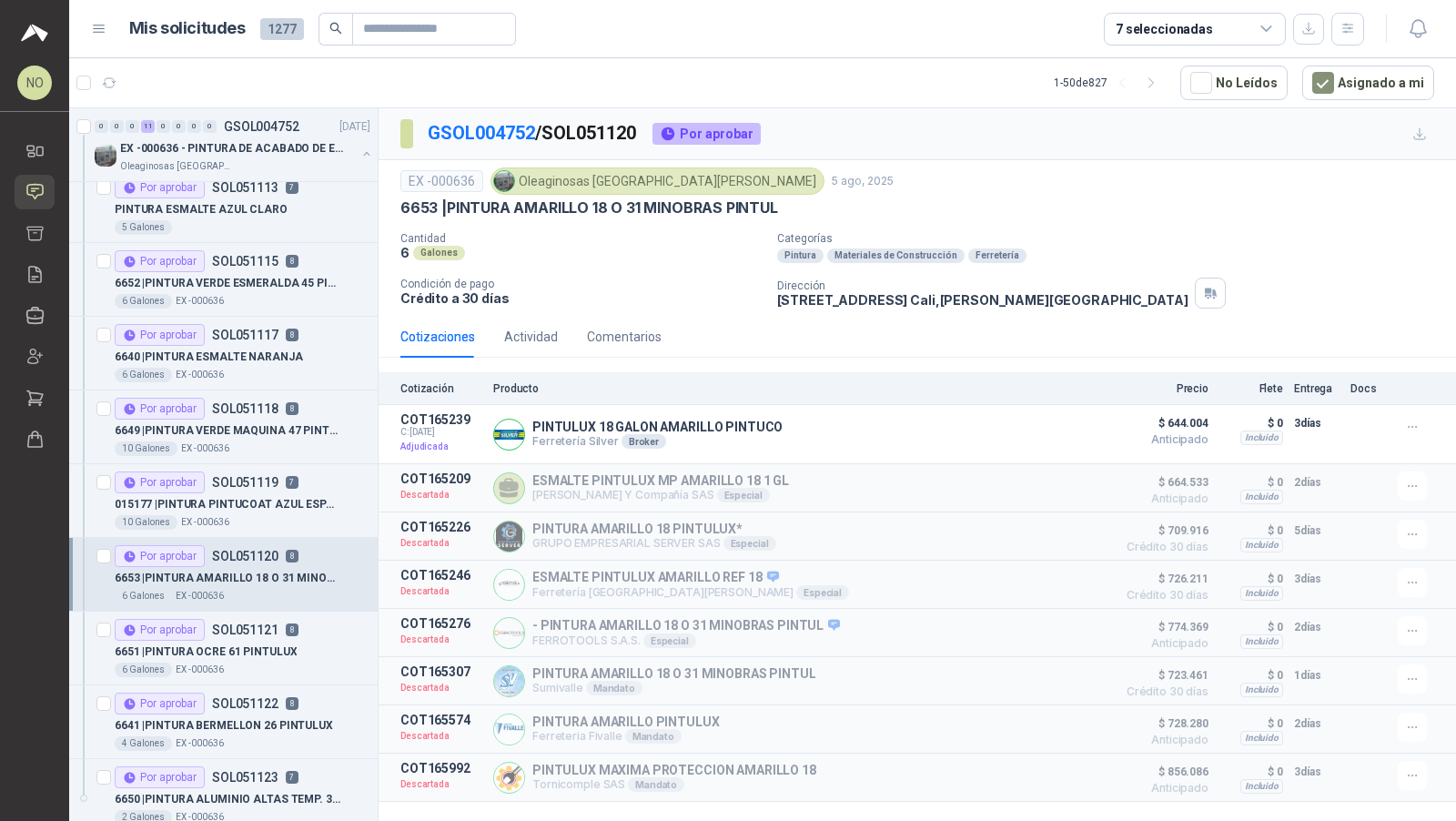
click at [260, 665] on div "6 Galones EX -000636" at bounding box center [242, 669] width 255 height 14
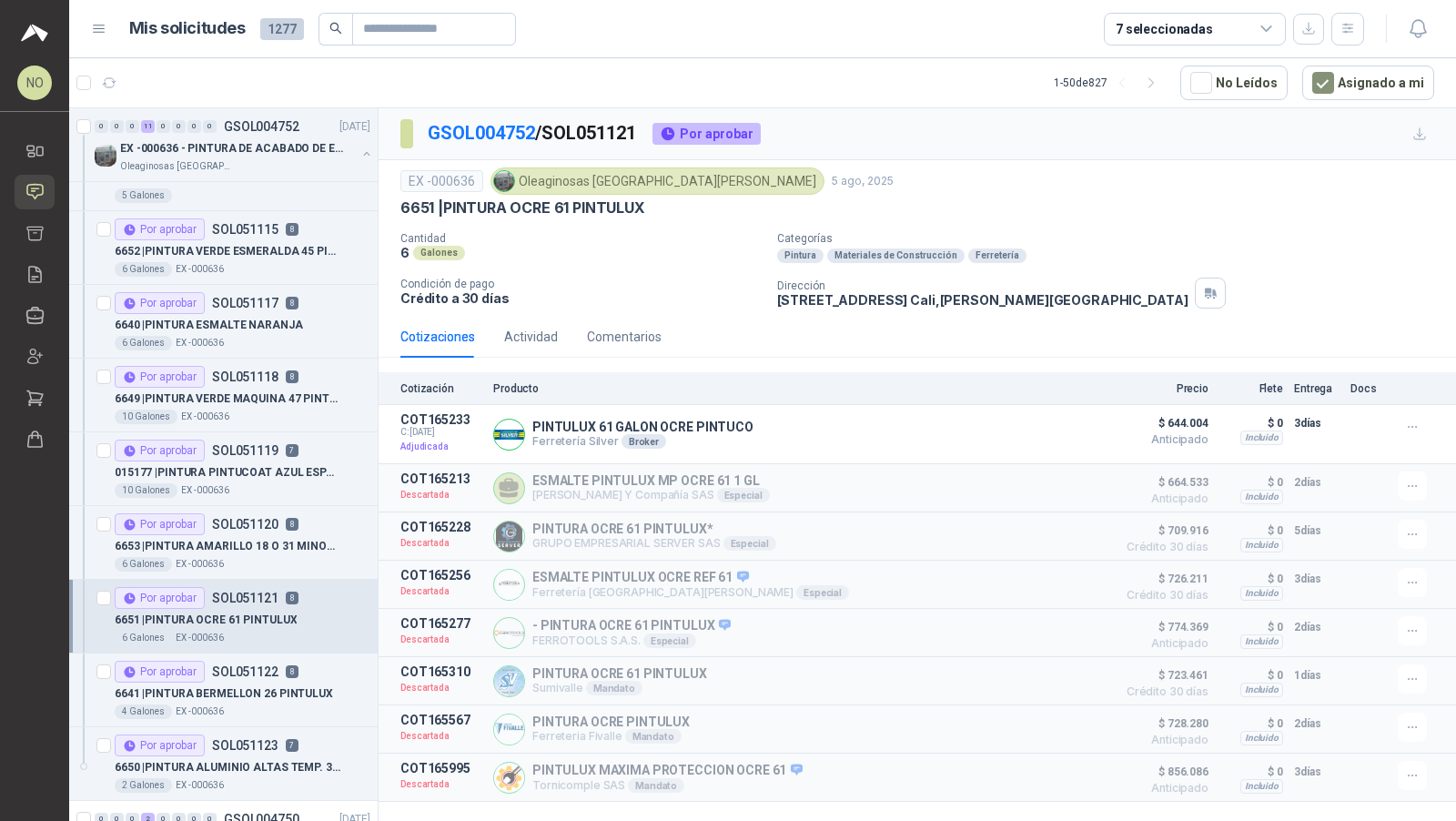
scroll to position [642, 0]
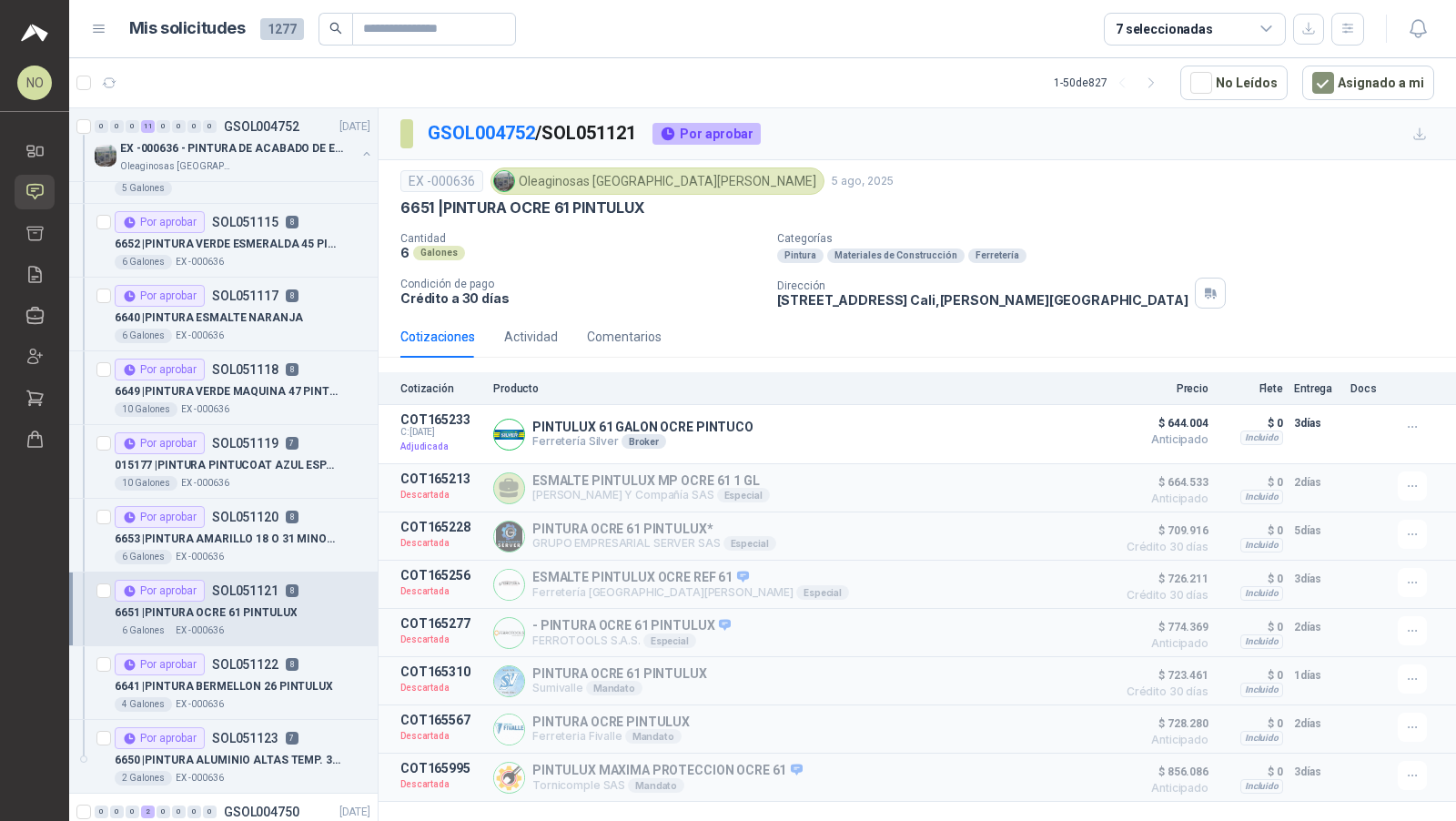
click at [260, 665] on div "Por aprobar SOL051122 8" at bounding box center [206, 664] width 184 height 22
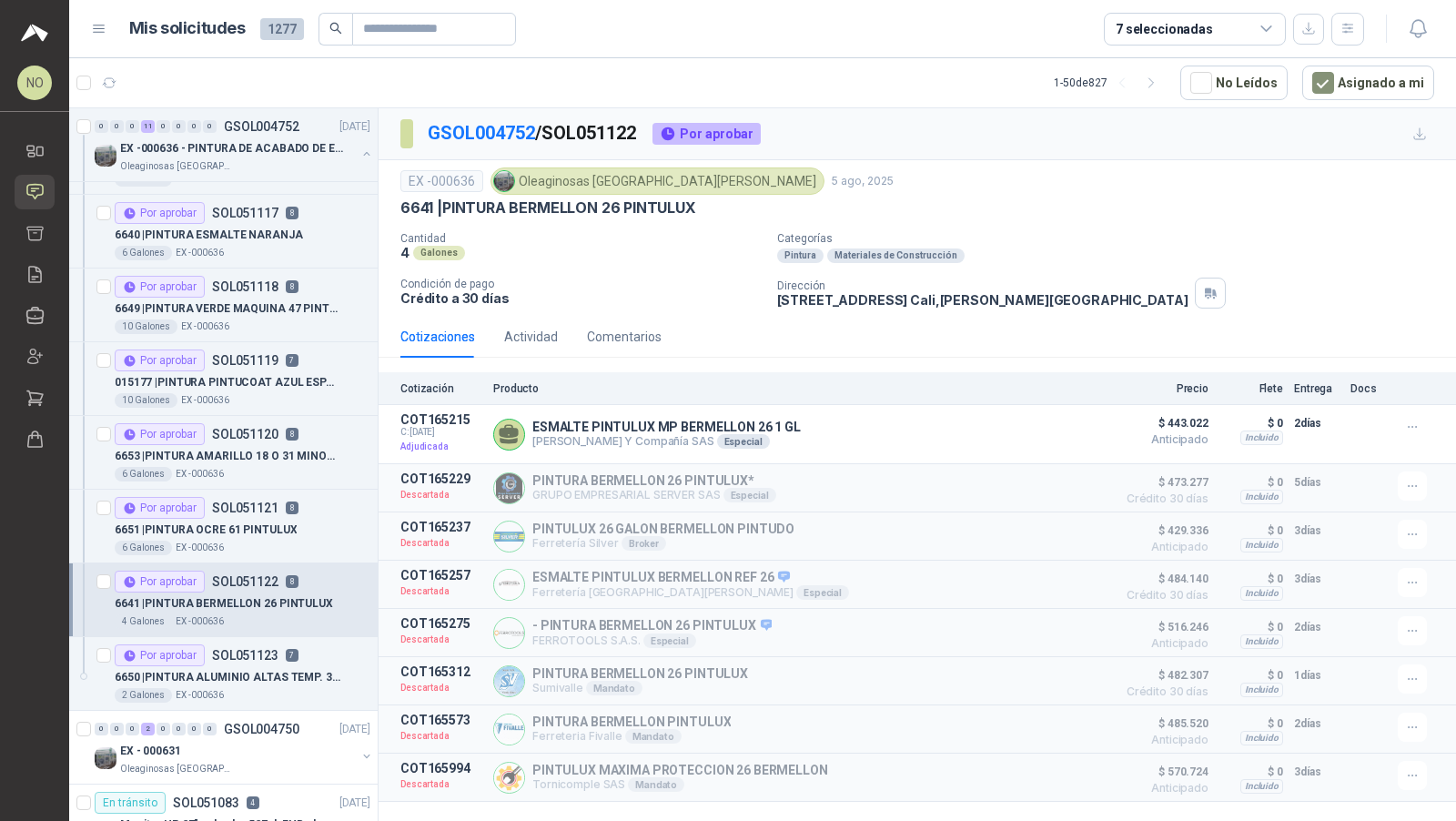
scroll to position [722, 0]
click at [260, 671] on p "6650 | PINTURA ALUMINIO ALTAS TEMP. 360 GRS" at bounding box center [228, 680] width 227 height 17
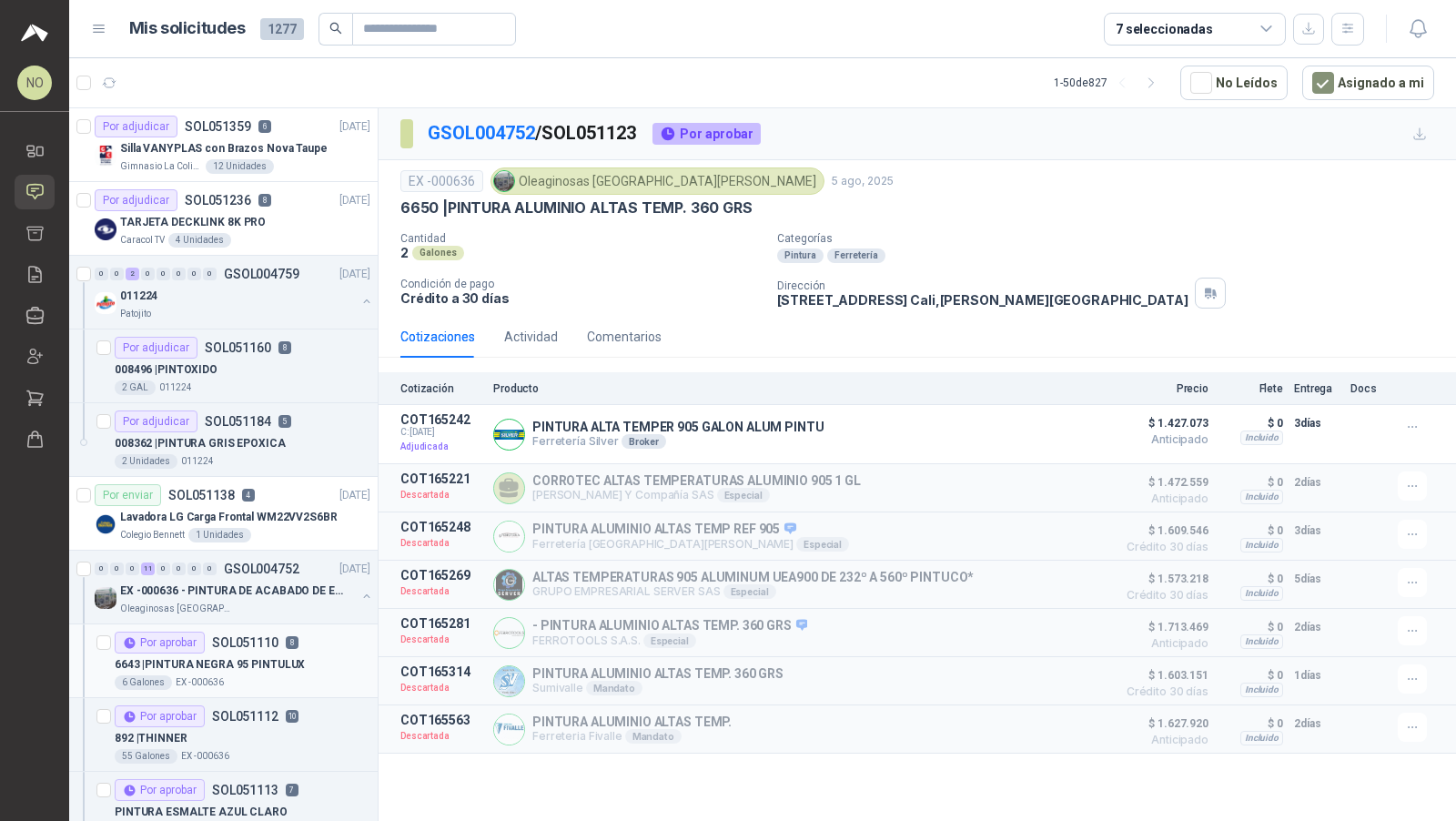
click at [276, 631] on div "Por aprobar SOL051110 8" at bounding box center [206, 642] width 184 height 22
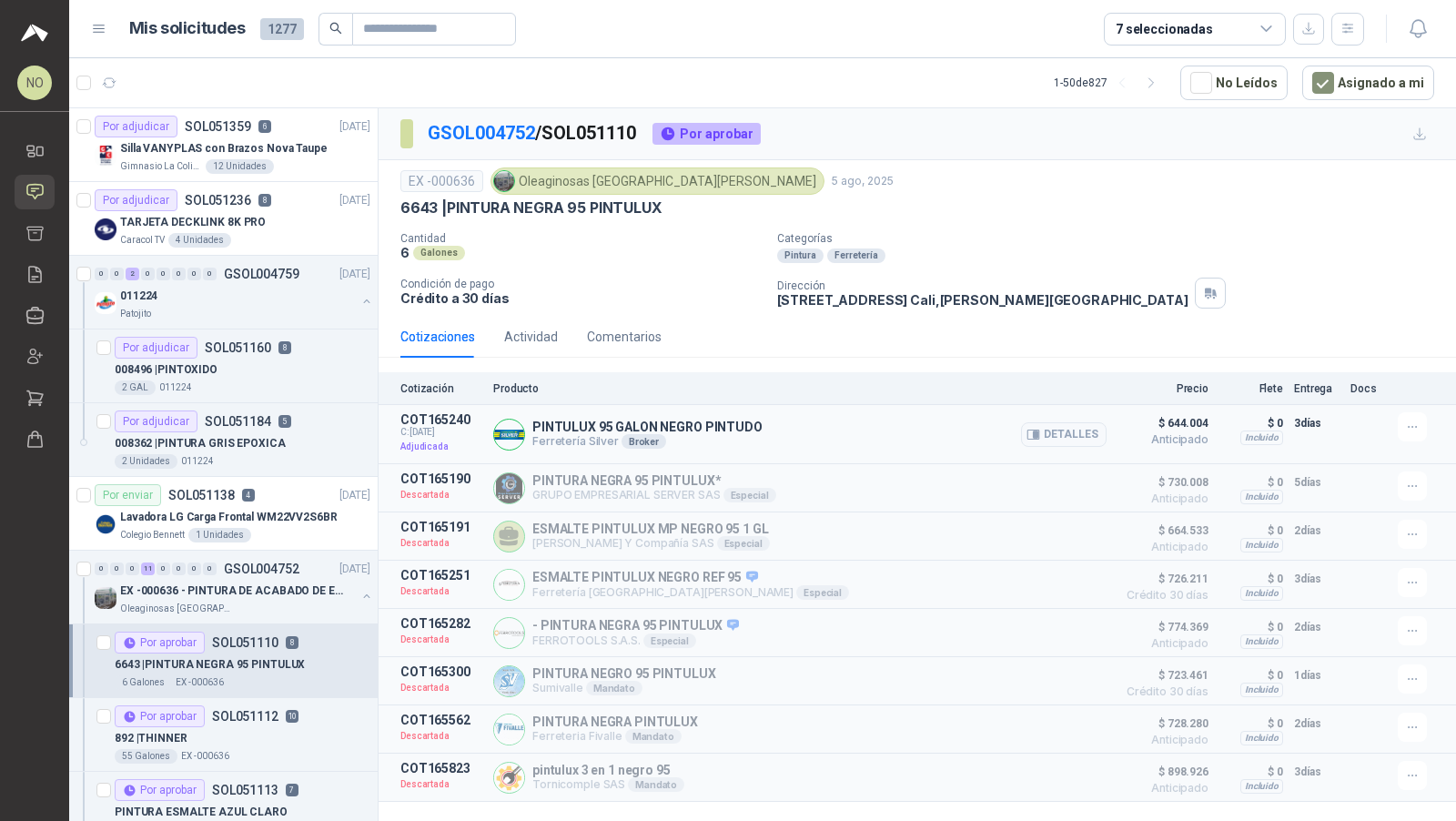
click at [1017, 420] on div "PINTULUX 95 GALON NEGRO PINTUDO Ferretería Silver Broker Detalles" at bounding box center [800, 434] width 613 height 44
click at [1045, 424] on button "Detalles" at bounding box center [1064, 434] width 86 height 25
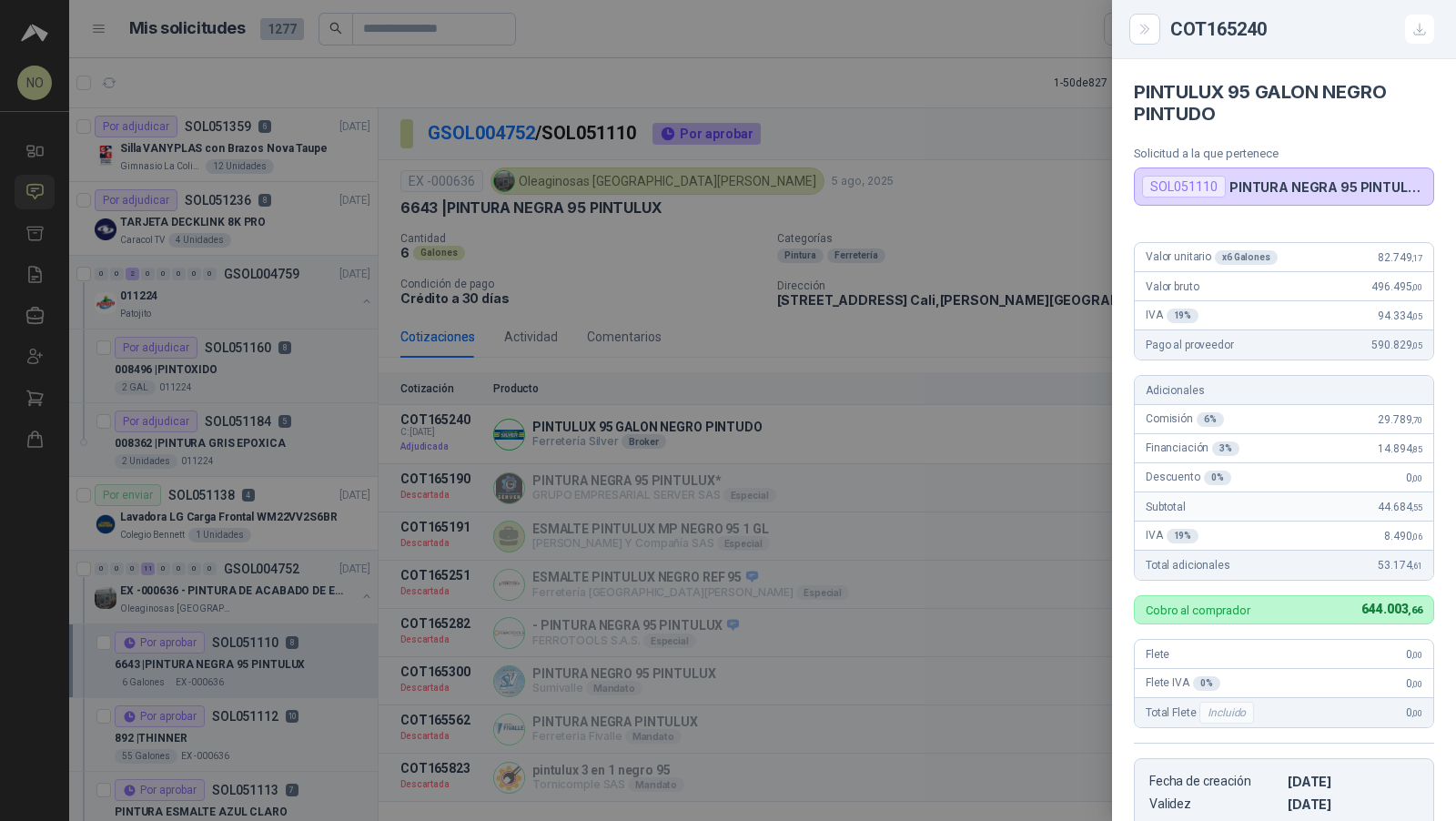
click at [818, 403] on div at bounding box center [728, 410] width 1456 height 821
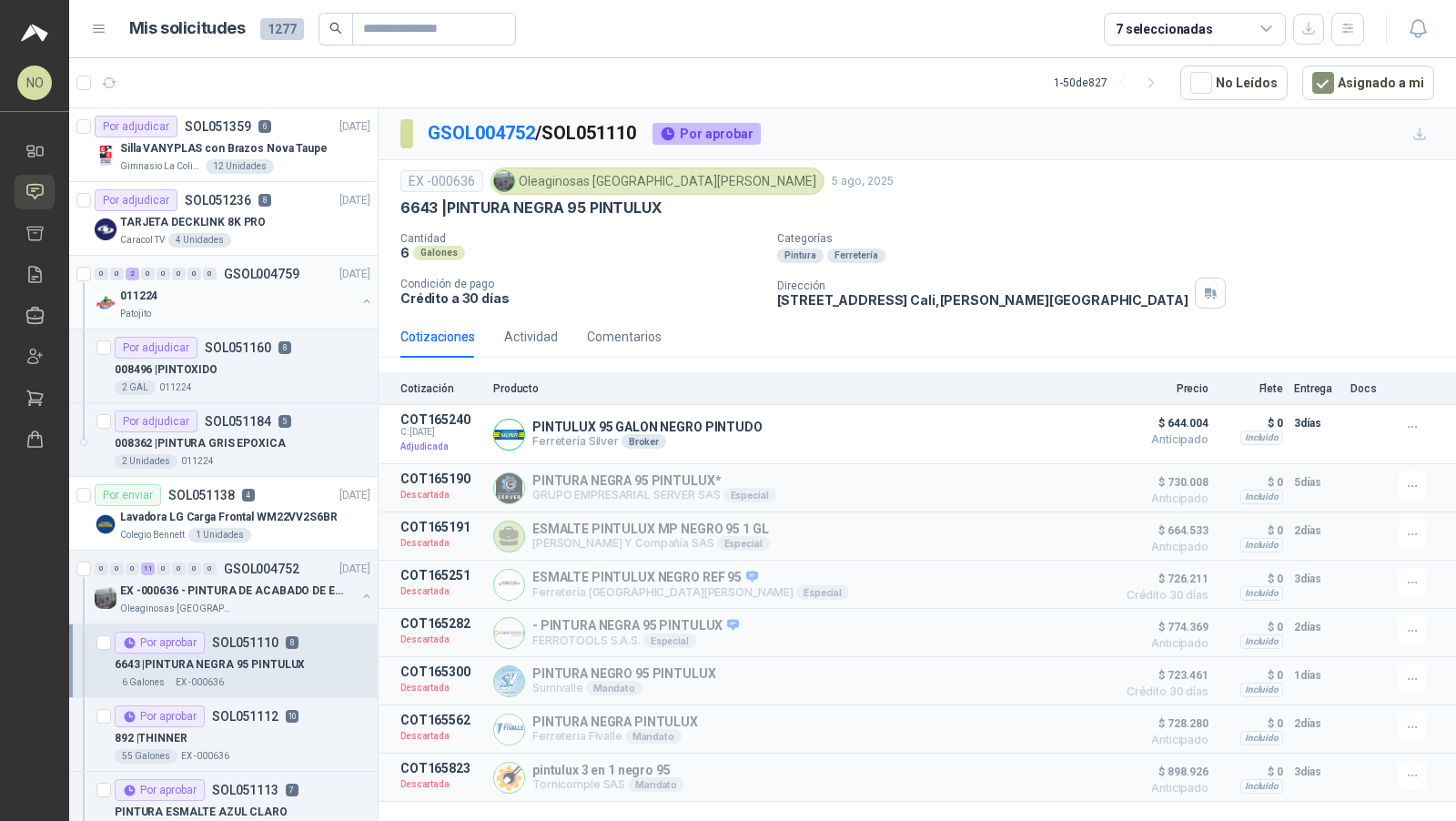
click at [325, 300] on div "011224" at bounding box center [237, 295] width 235 height 22
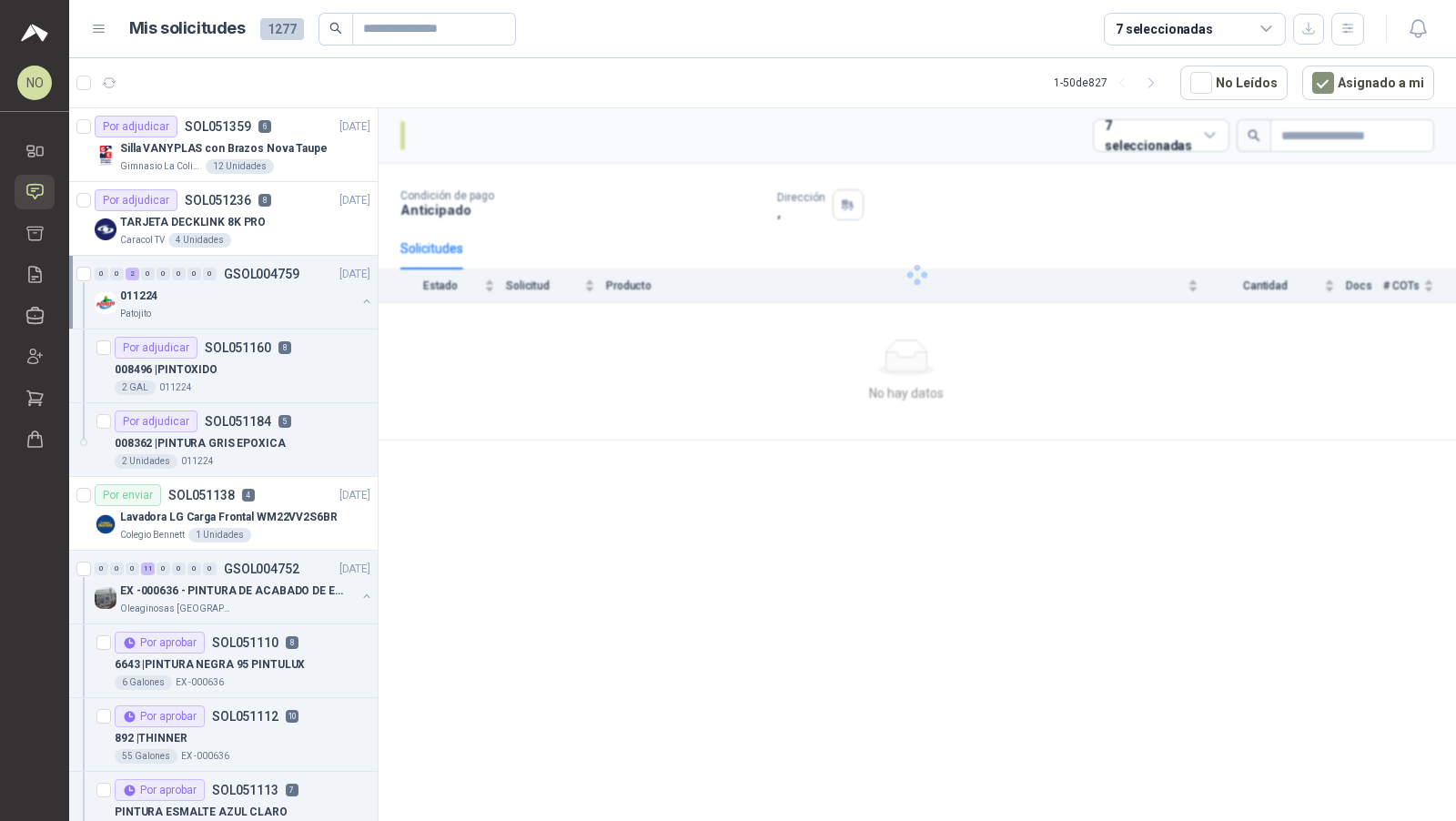
click at [325, 300] on div "011224" at bounding box center [237, 295] width 235 height 22
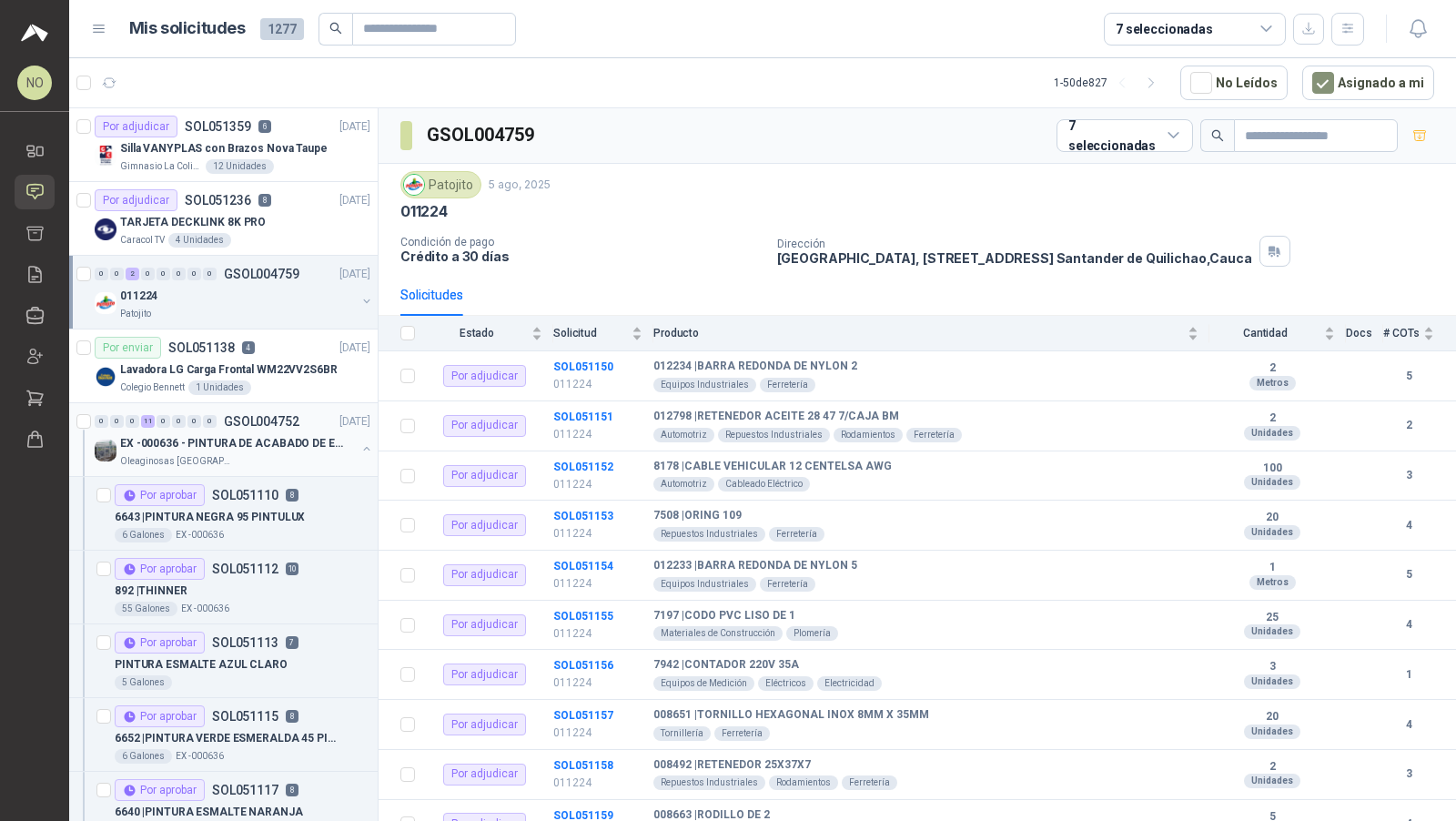
click at [263, 441] on p "EX -000636 - PINTURA DE ACABADO DE EQUIPOS, ESTRUC" at bounding box center [233, 444] width 227 height 17
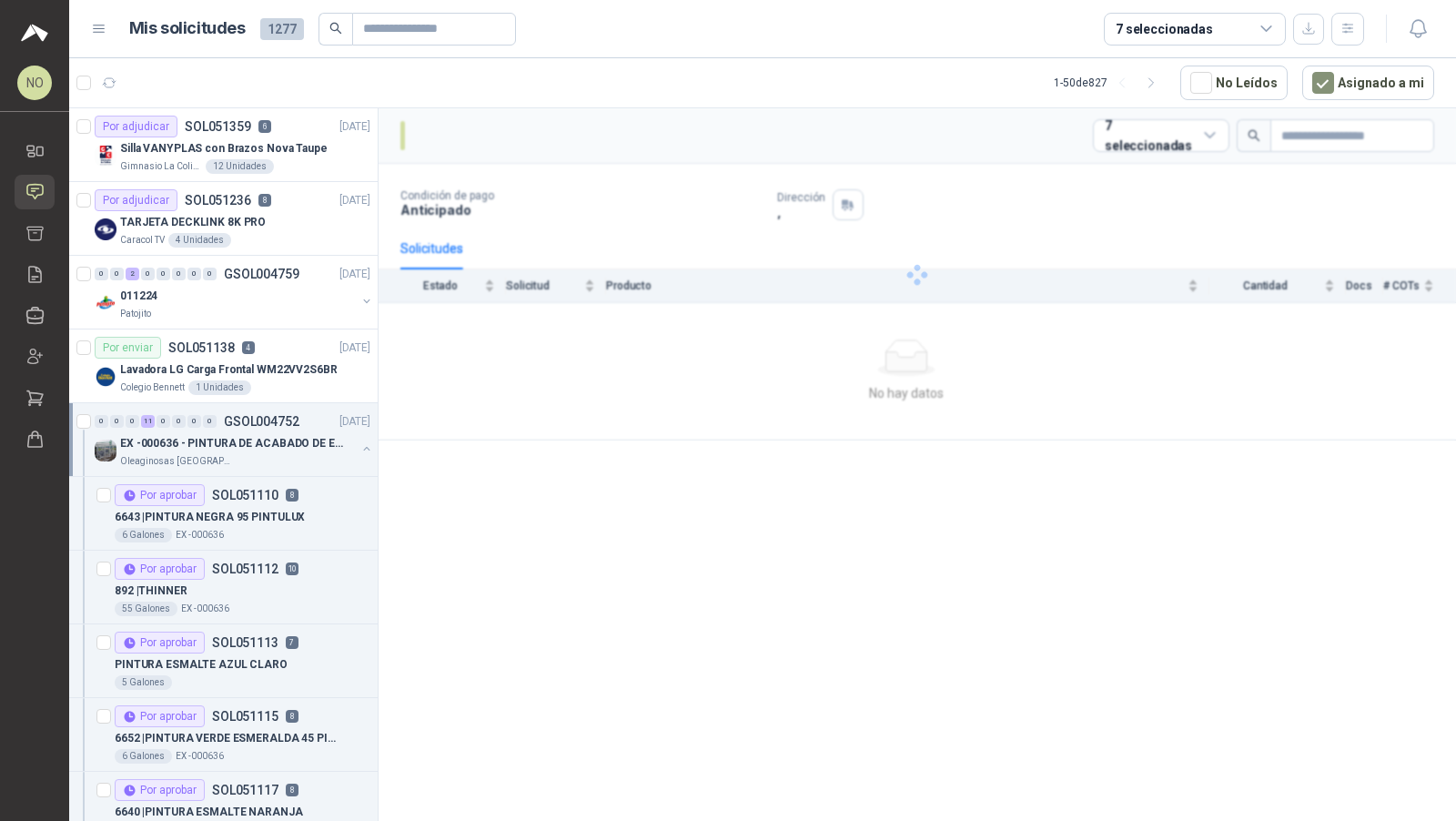
click at [263, 441] on p "EX -000636 - PINTURA DE ACABADO DE EQUIPOS, ESTRUC" at bounding box center [233, 444] width 227 height 17
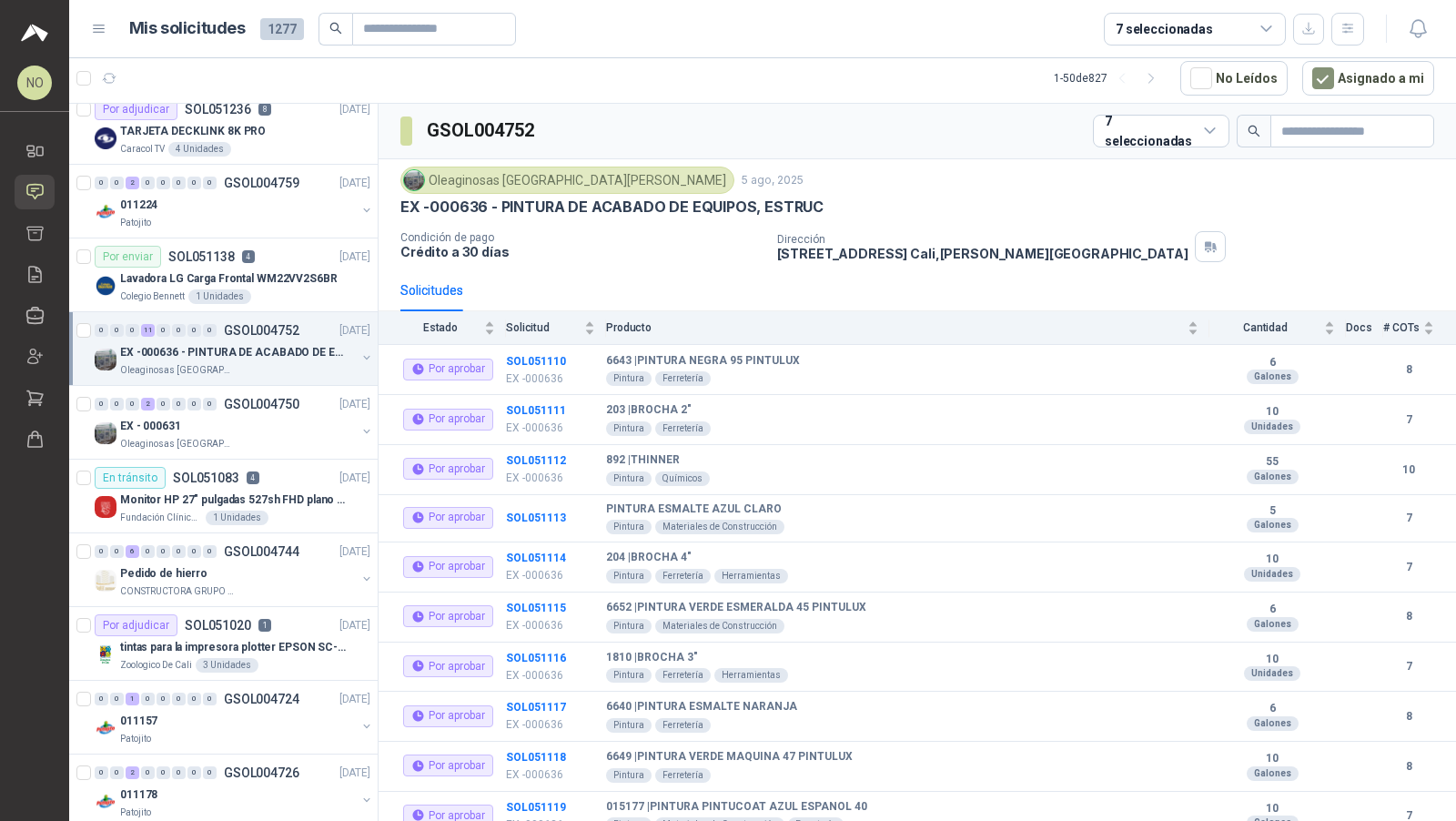
scroll to position [88, 0]
click at [263, 441] on div "Oleaginosas [GEOGRAPHIC_DATA][PERSON_NAME]" at bounding box center [237, 443] width 235 height 14
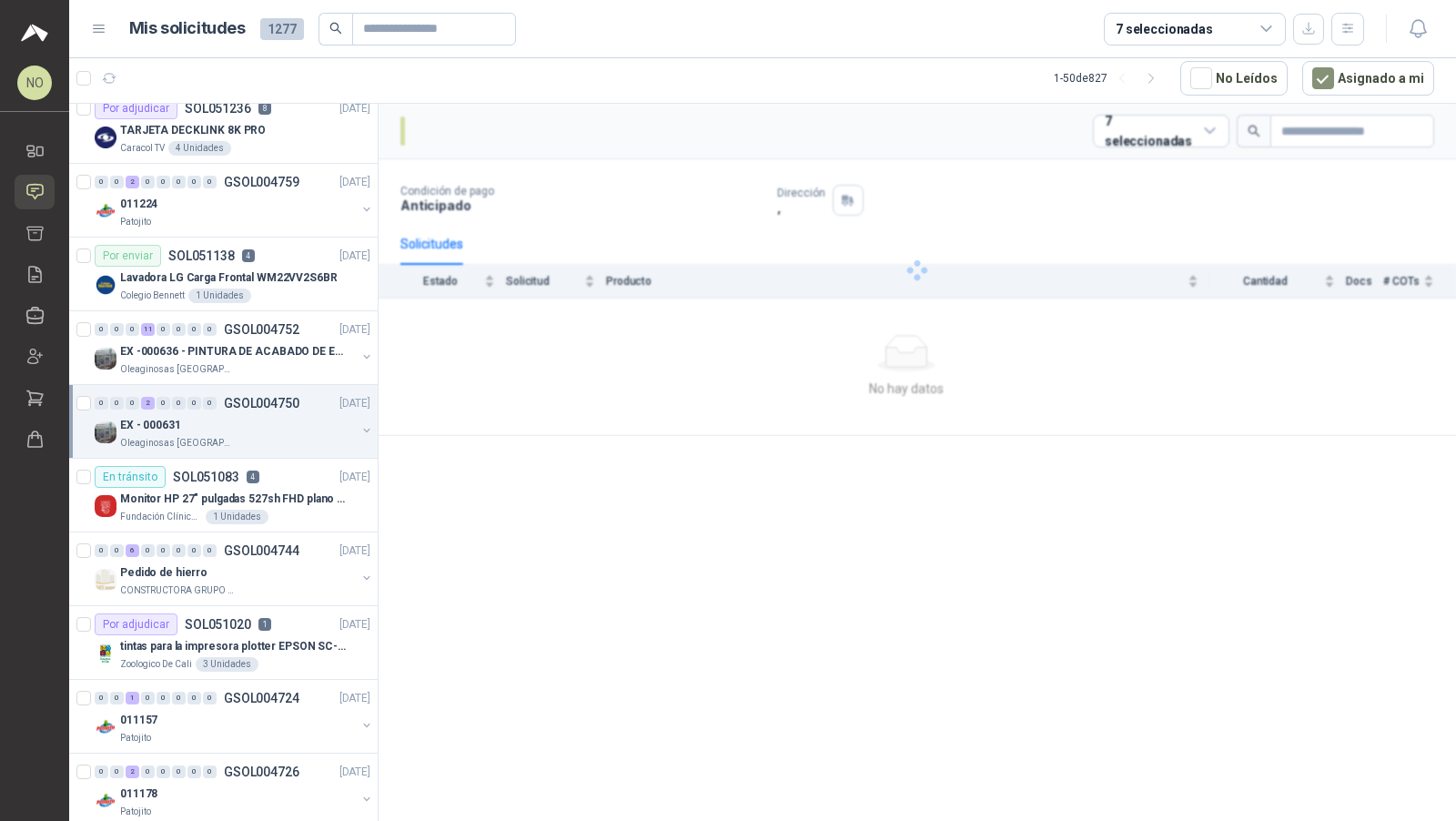
click at [265, 421] on div "EX - 000631" at bounding box center [237, 425] width 235 height 22
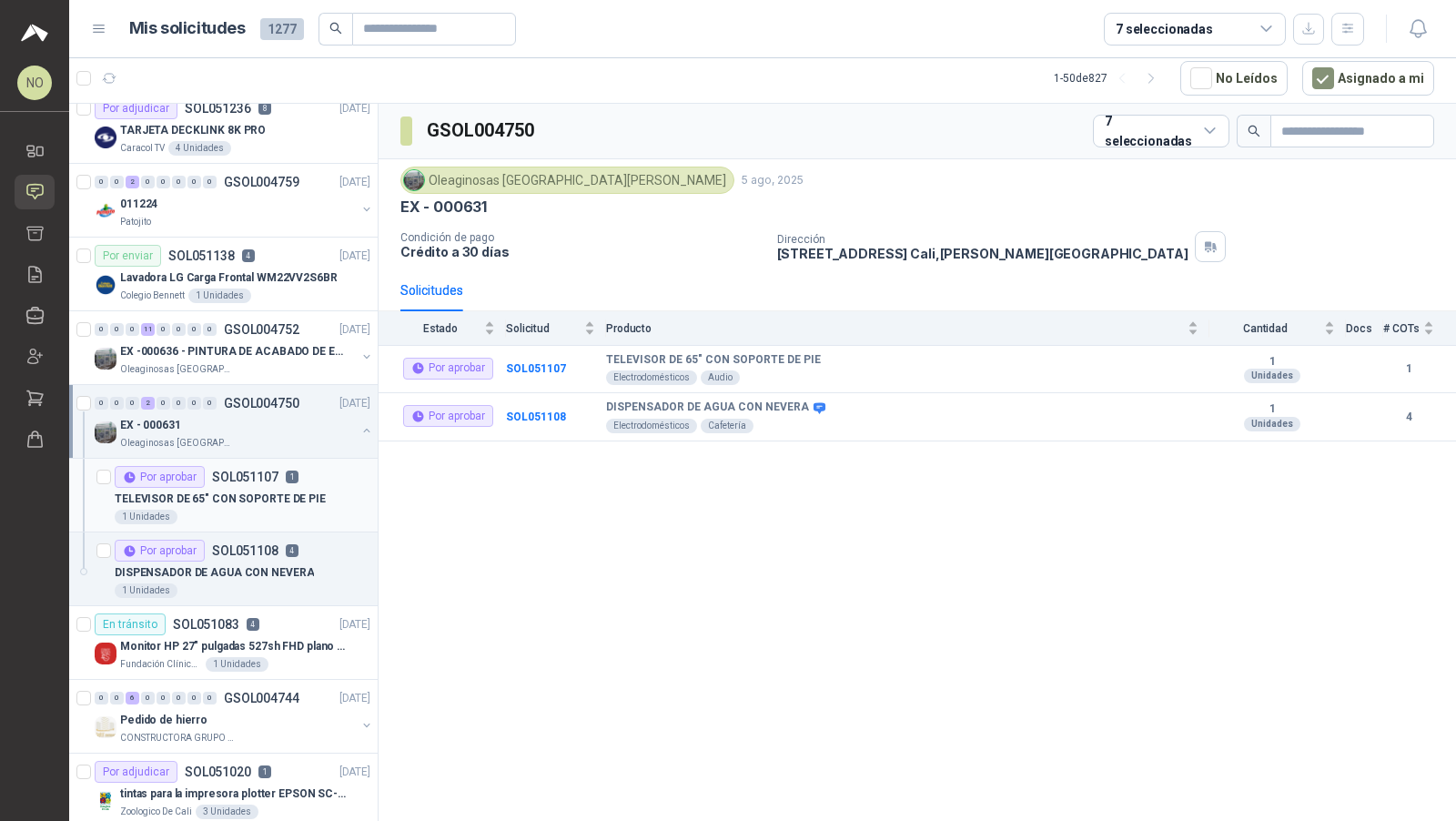
click at [264, 503] on div "TELEVISOR DE 65" CON SOPORTE DE PIE" at bounding box center [242, 498] width 255 height 22
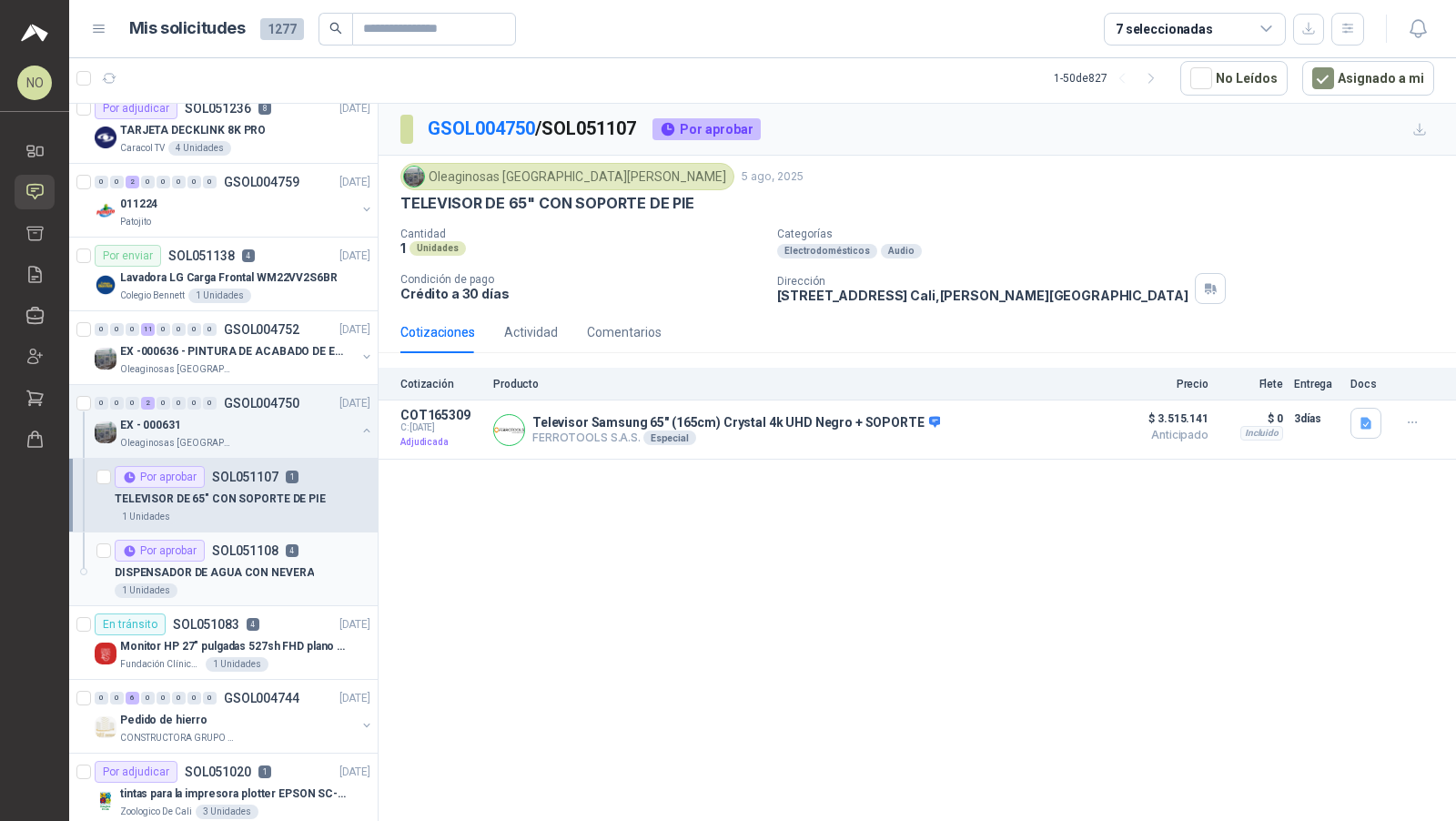
click at [252, 544] on p "SOL051108" at bounding box center [246, 550] width 67 height 12
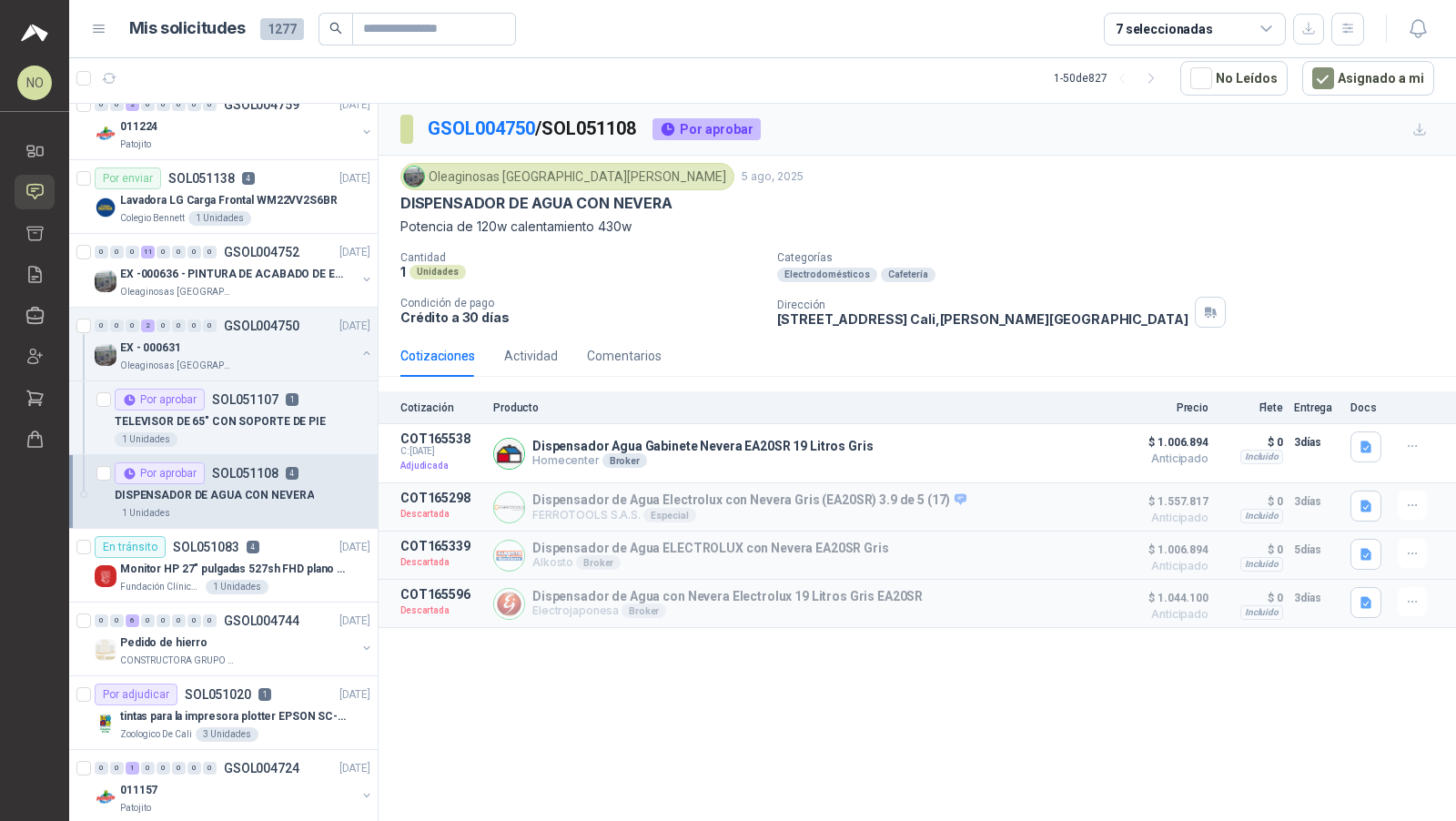
scroll to position [171, 0]
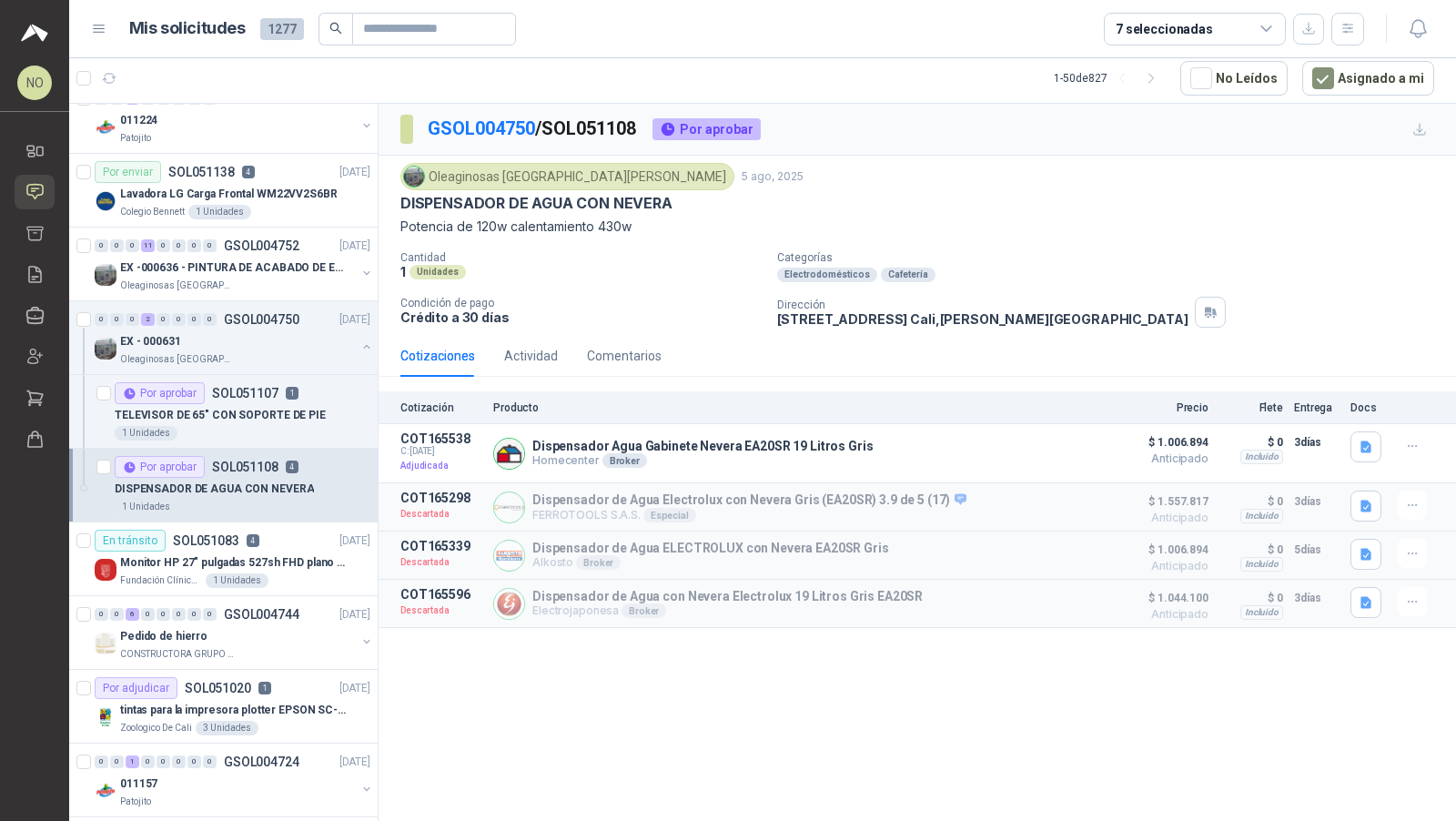
click at [252, 543] on div "En tránsito SOL051083 4" at bounding box center [176, 540] width 165 height 22
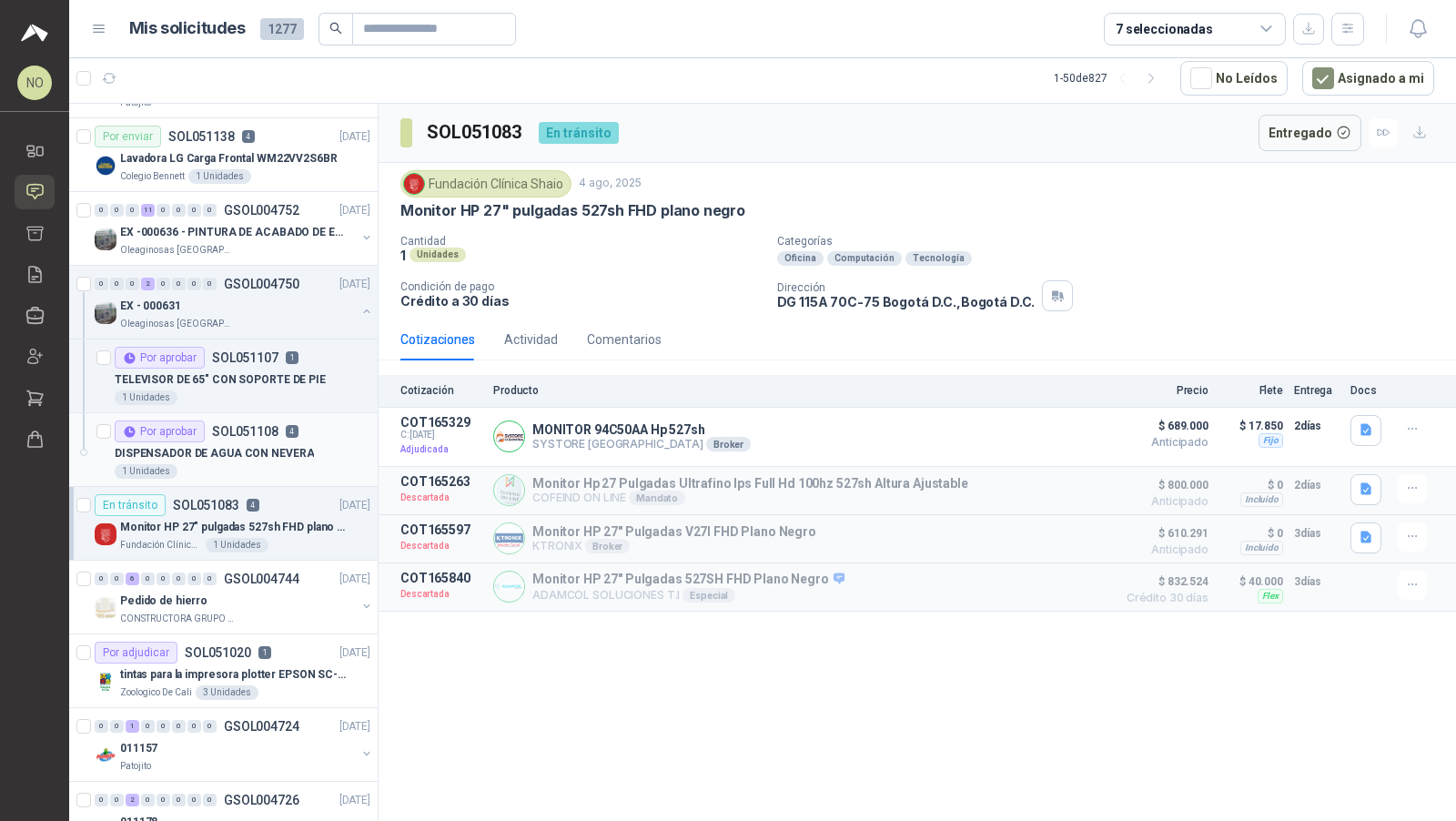
scroll to position [249, 0]
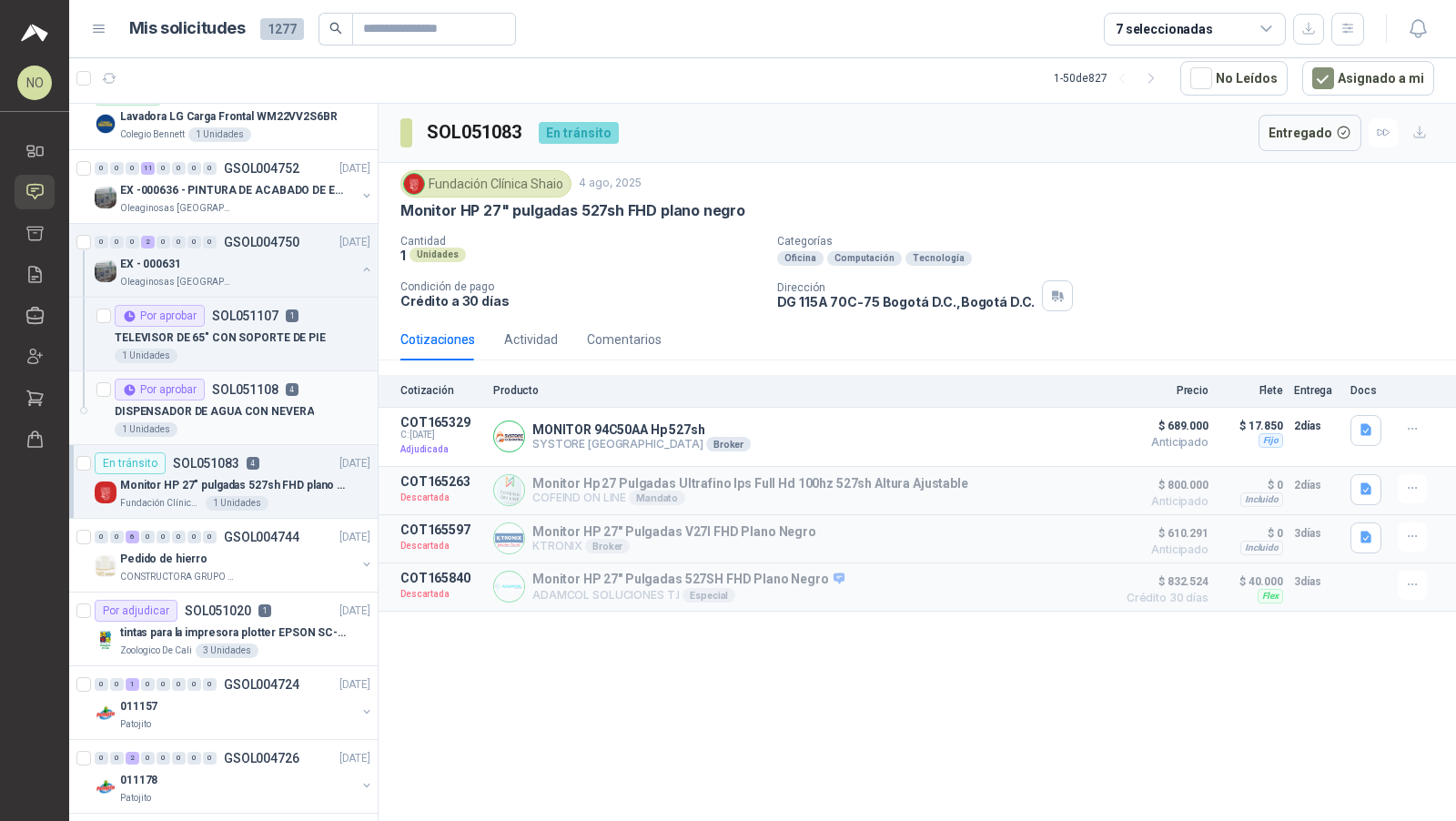
click at [252, 548] on div "Pedido de hierro" at bounding box center [237, 558] width 235 height 22
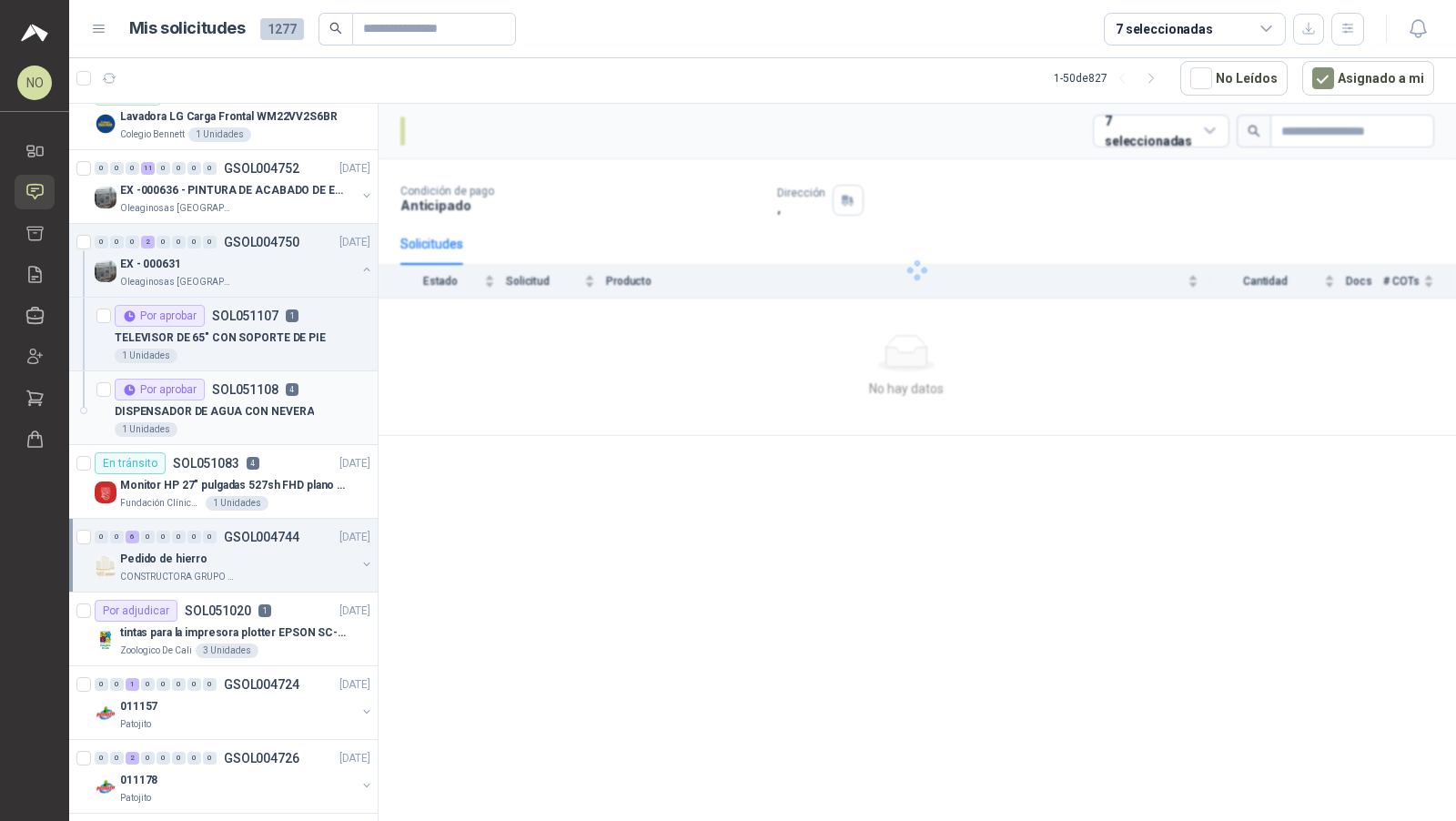
click at [252, 548] on div "Pedido de hierro" at bounding box center [237, 558] width 235 height 22
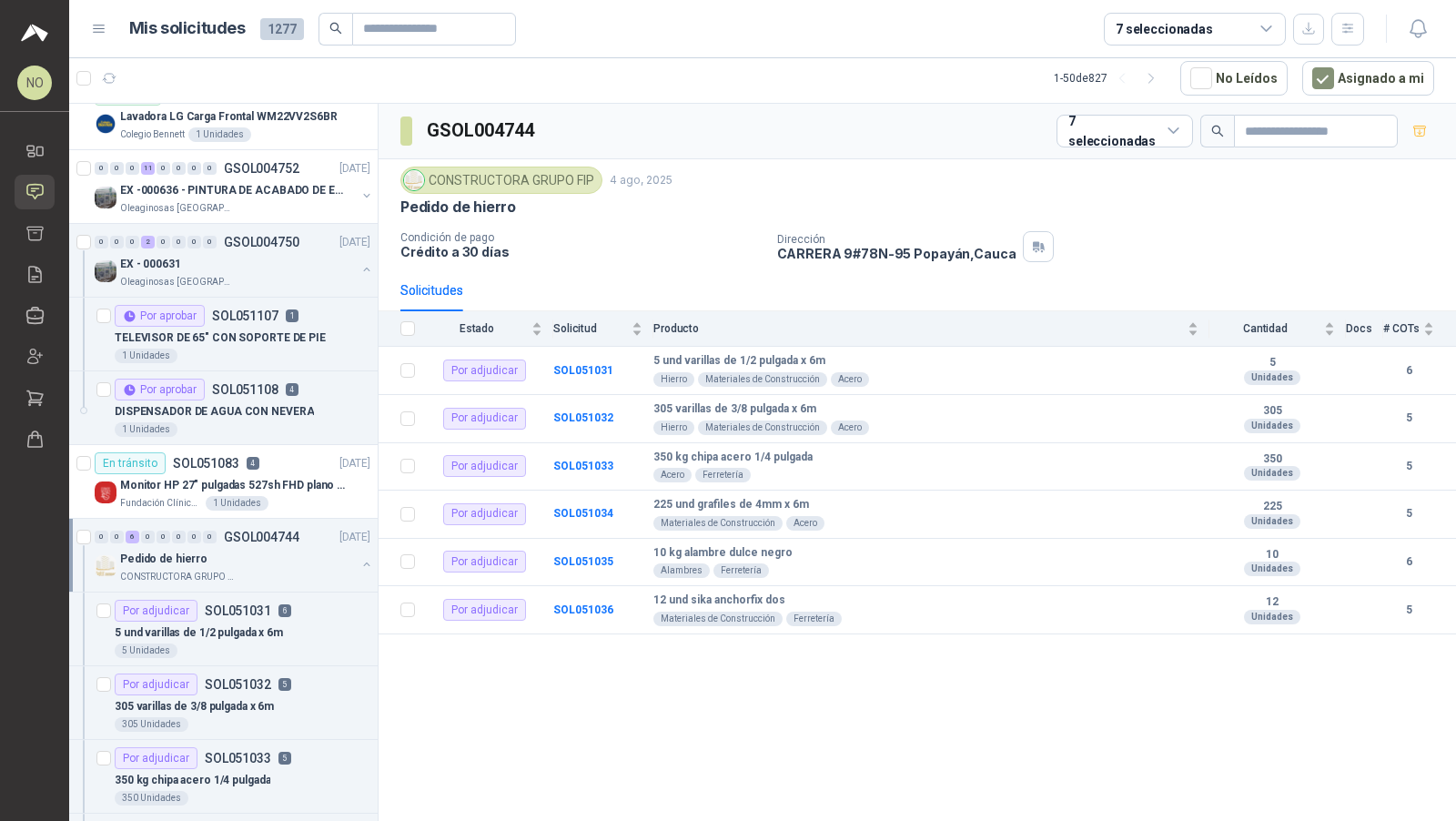
click at [193, 553] on p "Pedido de hierro" at bounding box center [164, 559] width 88 height 17
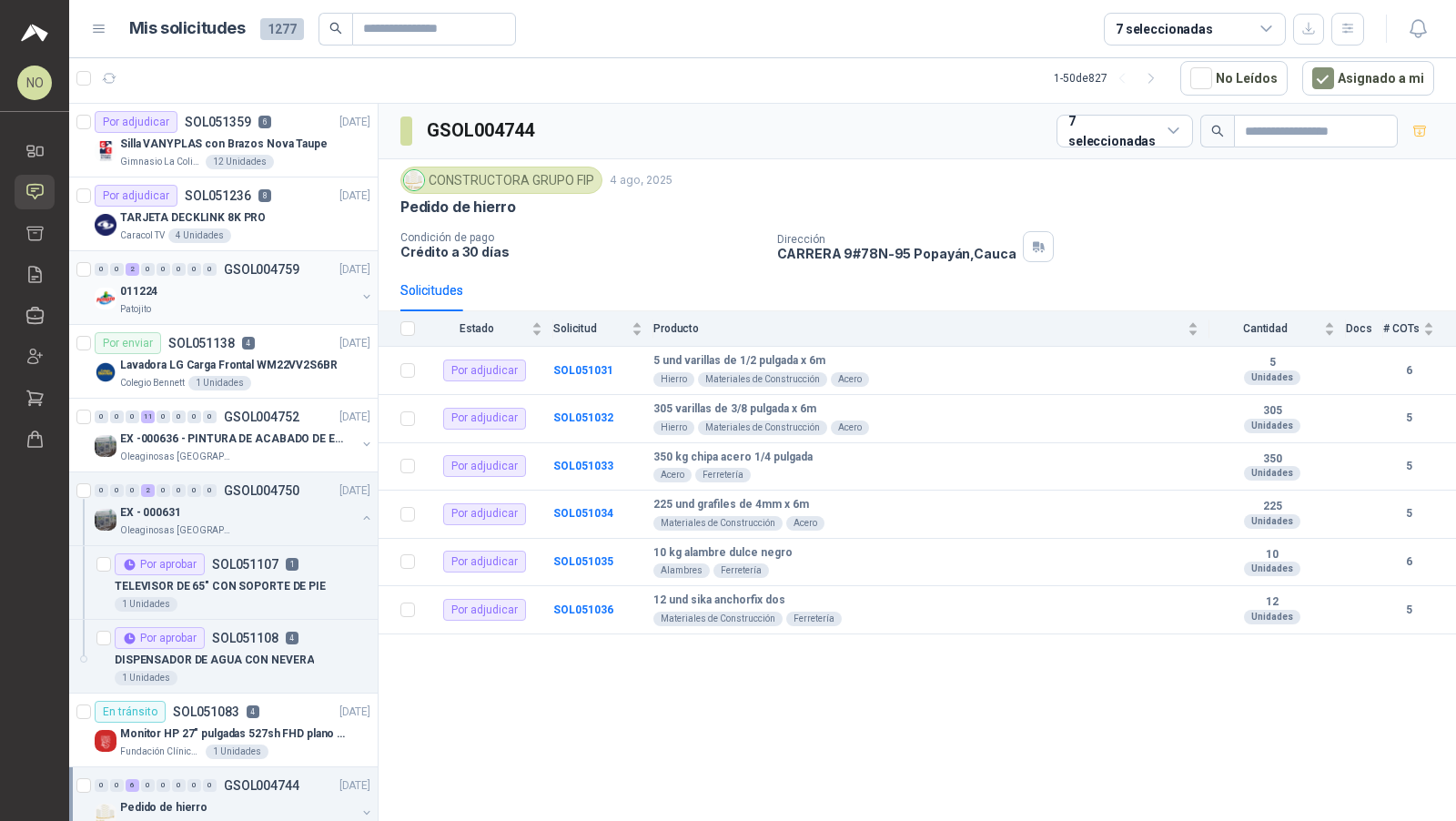
click at [275, 313] on div "Patojito" at bounding box center [237, 309] width 235 height 14
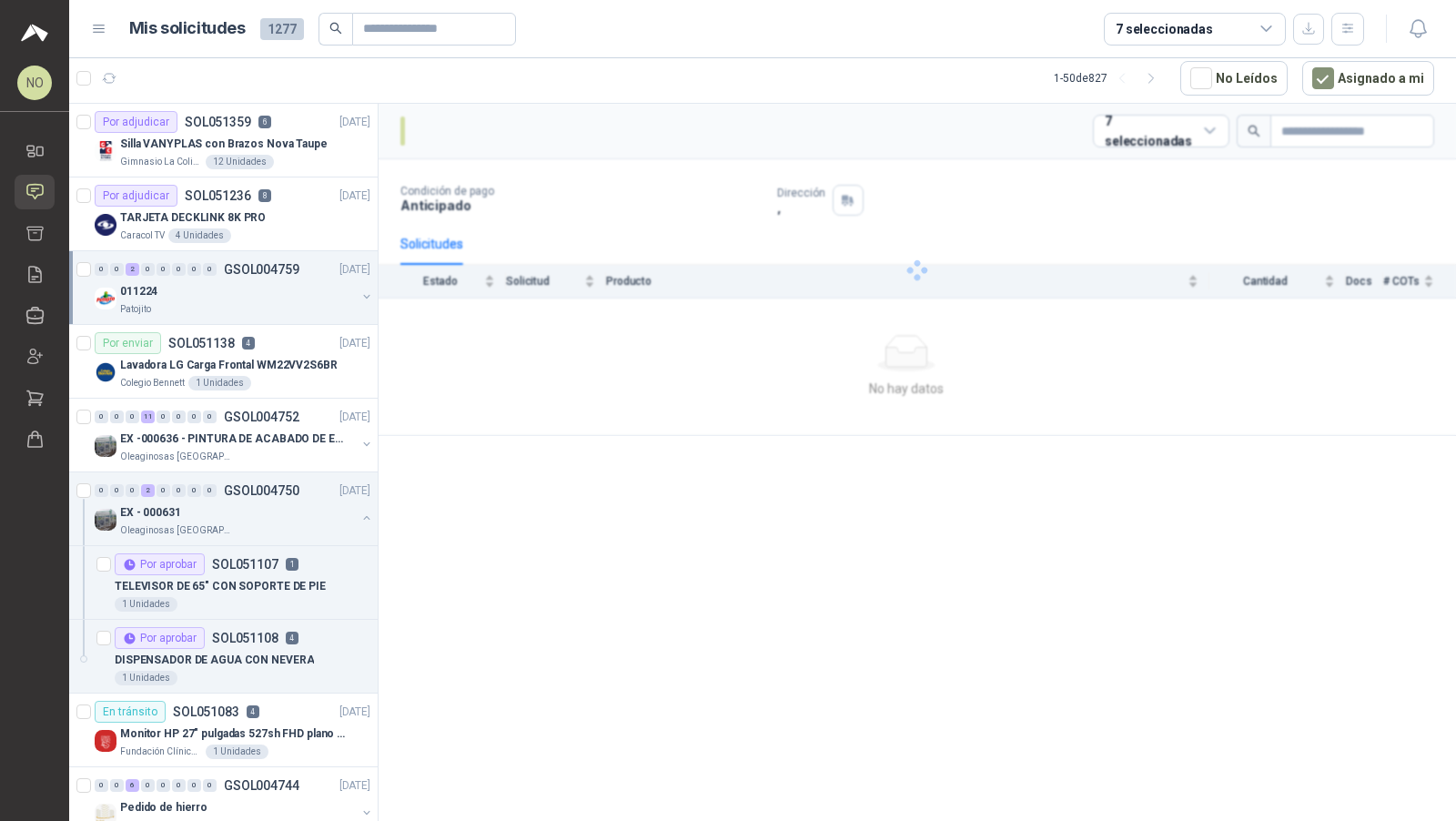
click at [275, 313] on div "Patojito" at bounding box center [237, 309] width 235 height 14
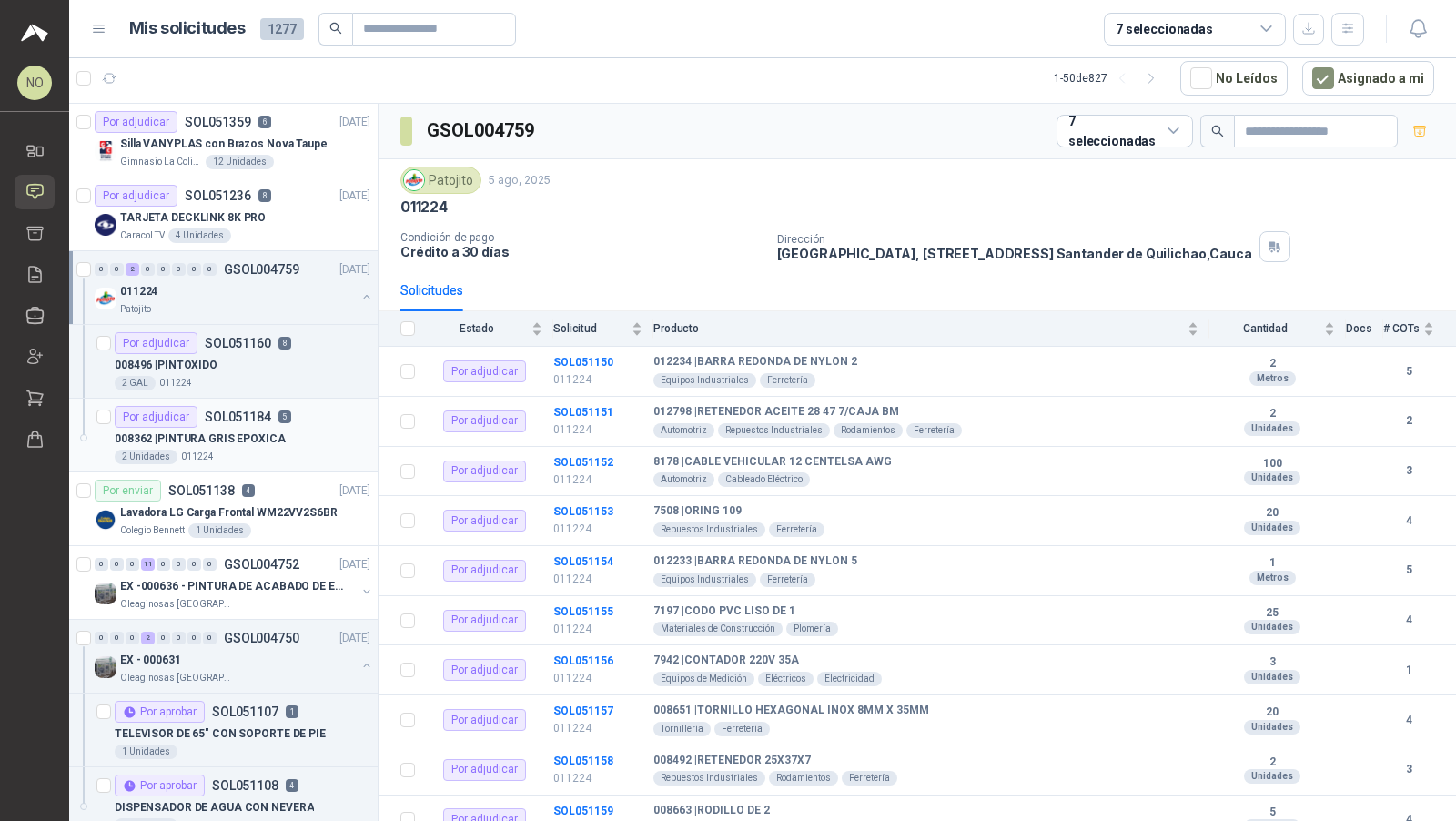
click at [258, 398] on article "Por adjudicar SOL051184 5 008362 | PINTURA GRIS EPOXICA 2 Unidades 011224" at bounding box center [224, 434] width 309 height 73
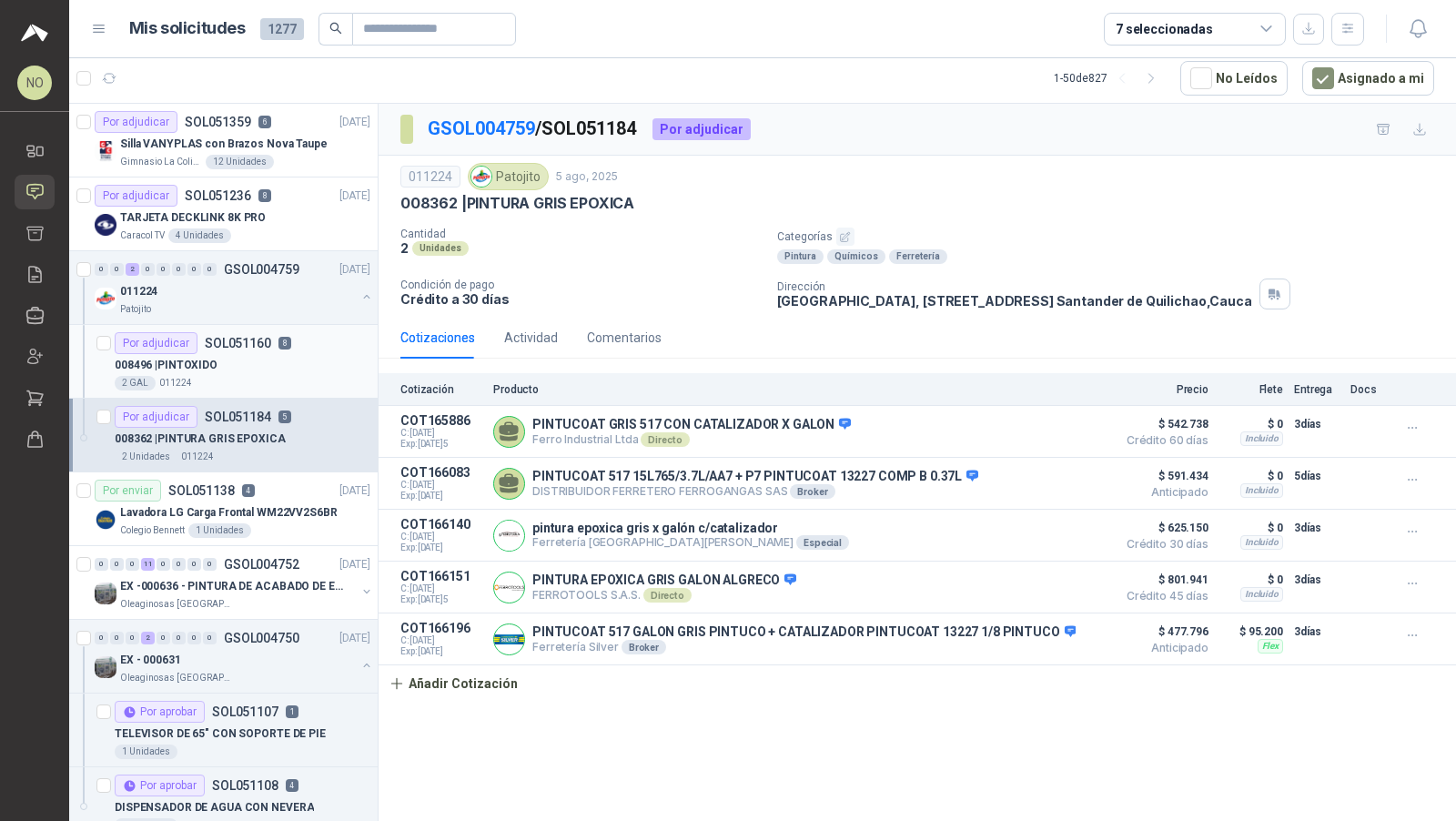
click at [263, 370] on div "008496 | PINTOXIDO" at bounding box center [242, 365] width 255 height 22
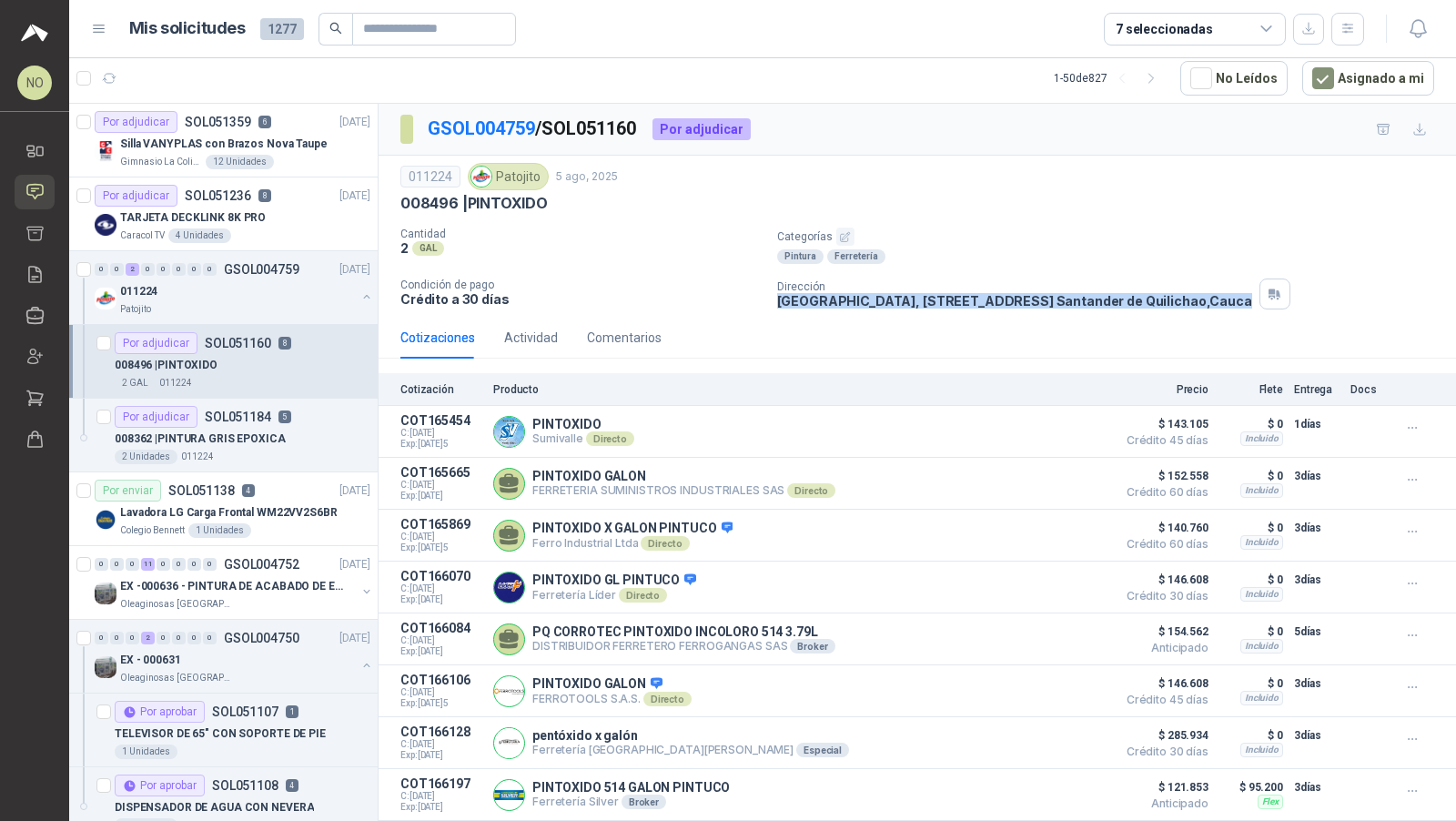
drag, startPoint x: 767, startPoint y: 297, endPoint x: 1273, endPoint y: 303, distance: 506.0
click at [1273, 303] on div "Cantidad 2 GAL Categorías Pintura Ferretería Condición de pago Crédito a 30 día…" at bounding box center [916, 269] width 1033 height 82
copy p "[GEOGRAPHIC_DATA], [STREET_ADDRESS]"
click at [102, 73] on icon "button" at bounding box center [110, 79] width 15 height 15
click at [1363, 77] on button "Asignado a mi" at bounding box center [1367, 78] width 132 height 34
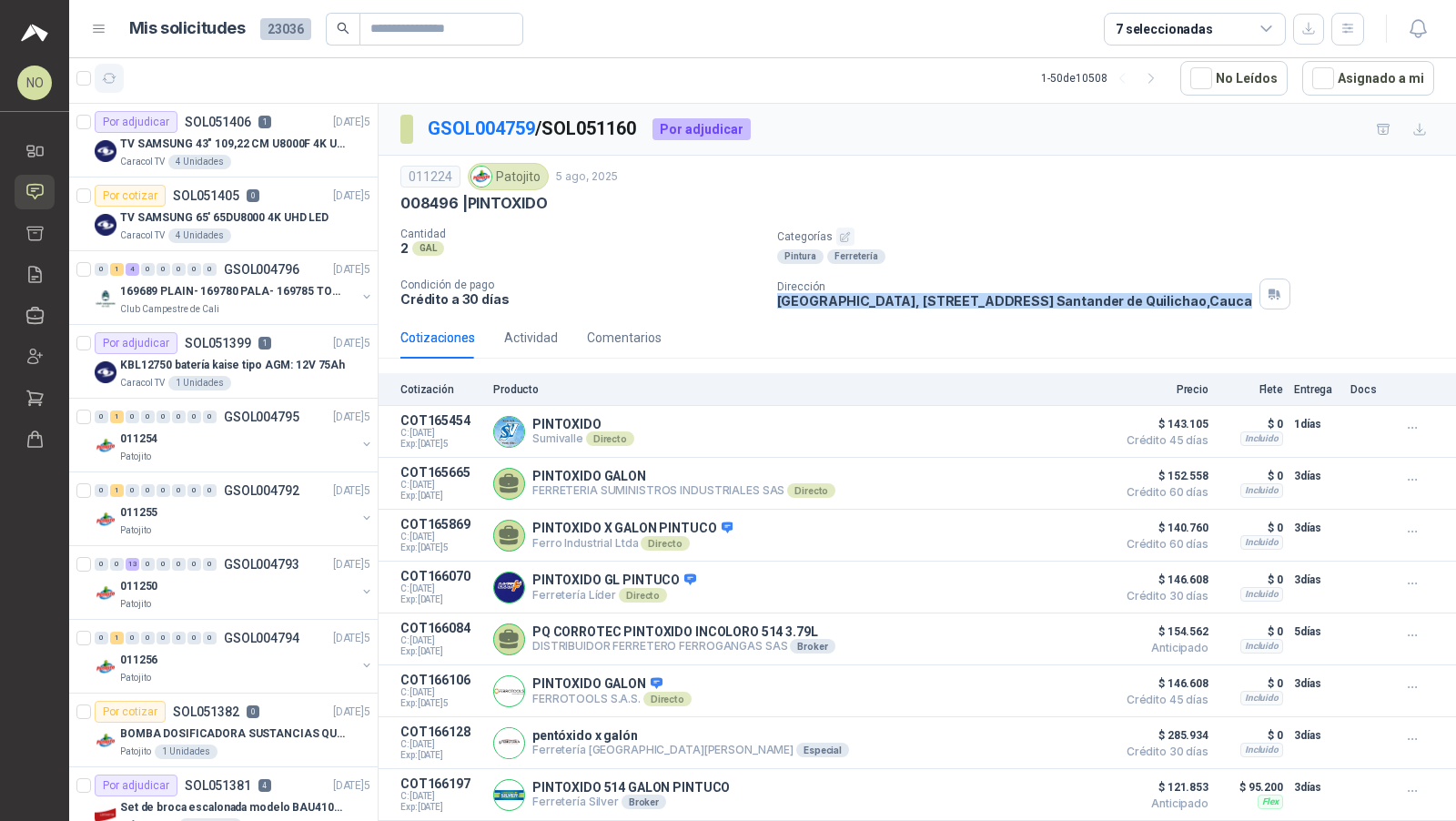
click at [107, 74] on icon "button" at bounding box center [110, 79] width 15 height 15
click at [250, 137] on p "TV SAMSUNG 43" 109,22 CM U8000F 4K UHD" at bounding box center [233, 144] width 227 height 17
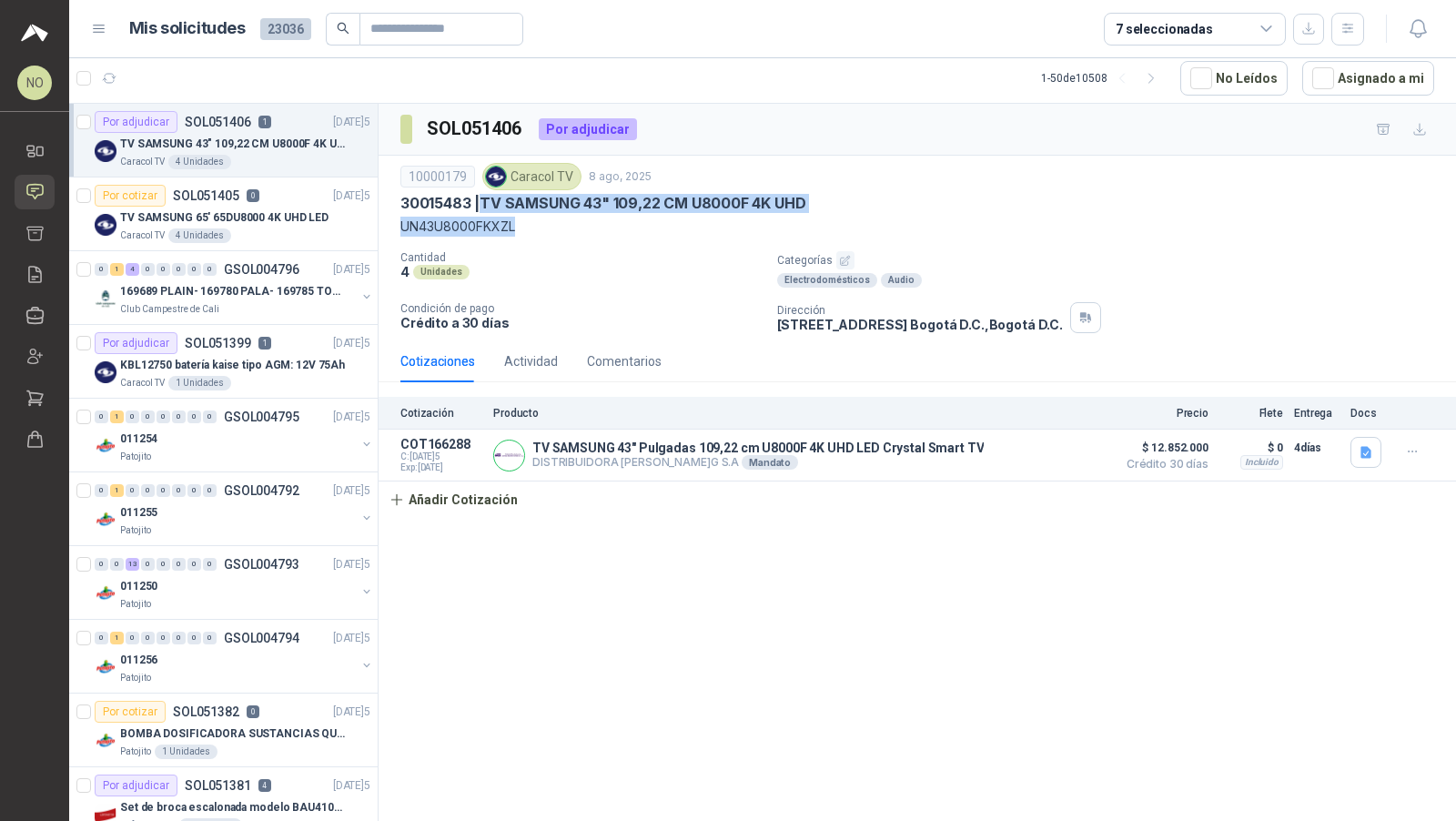
drag, startPoint x: 484, startPoint y: 193, endPoint x: 543, endPoint y: 218, distance: 64.1
click at [543, 218] on div "10000179 Caracol TV 8 ago, 2025 30015483 | TV SAMSUNG 43" 109,22 CM U8000F 4K U…" at bounding box center [916, 199] width 1033 height 73
click at [285, 308] on div "Club Campestre de Cali" at bounding box center [237, 309] width 235 height 14
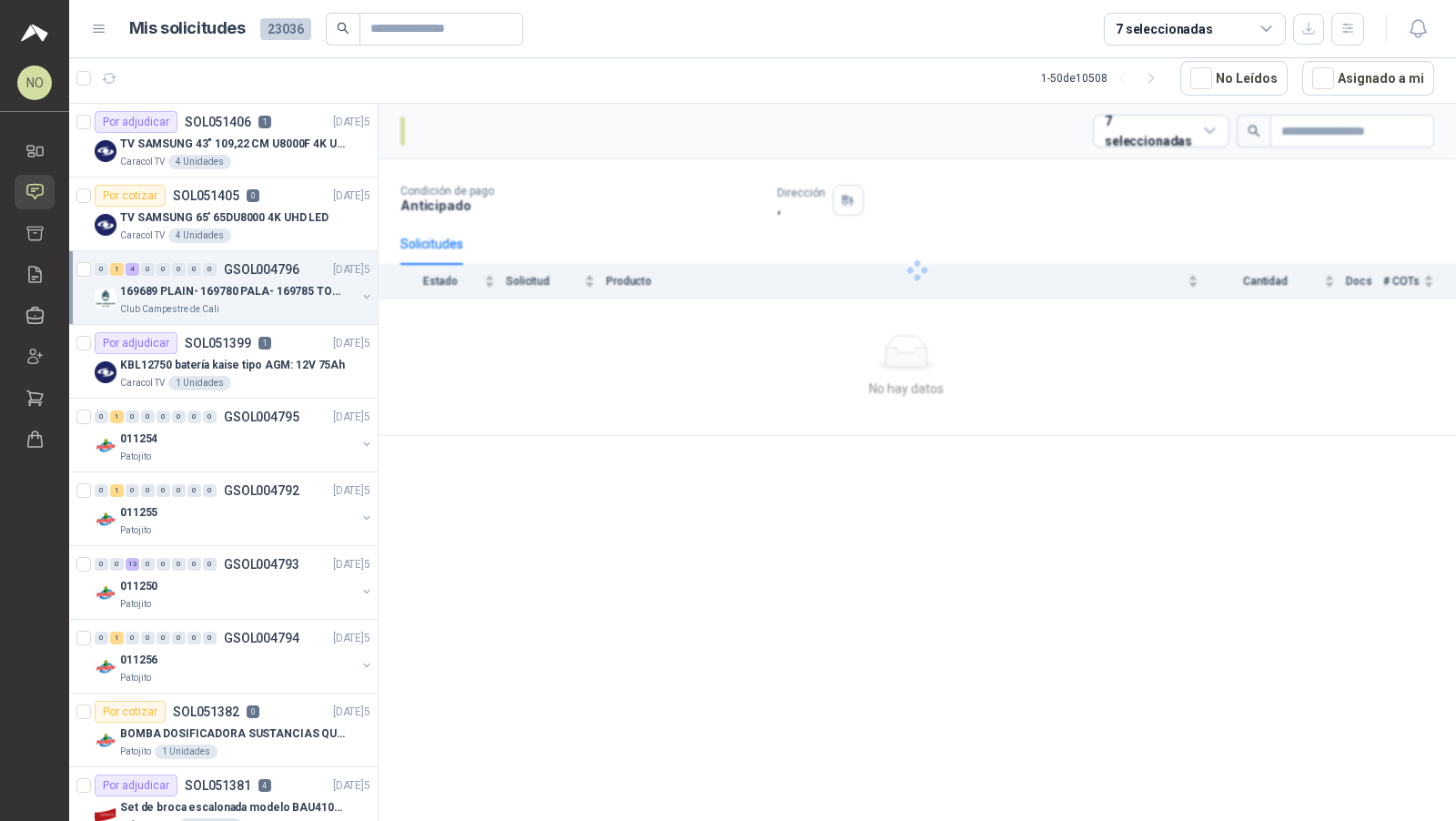
click at [285, 308] on div "Club Campestre de Cali" at bounding box center [237, 309] width 235 height 14
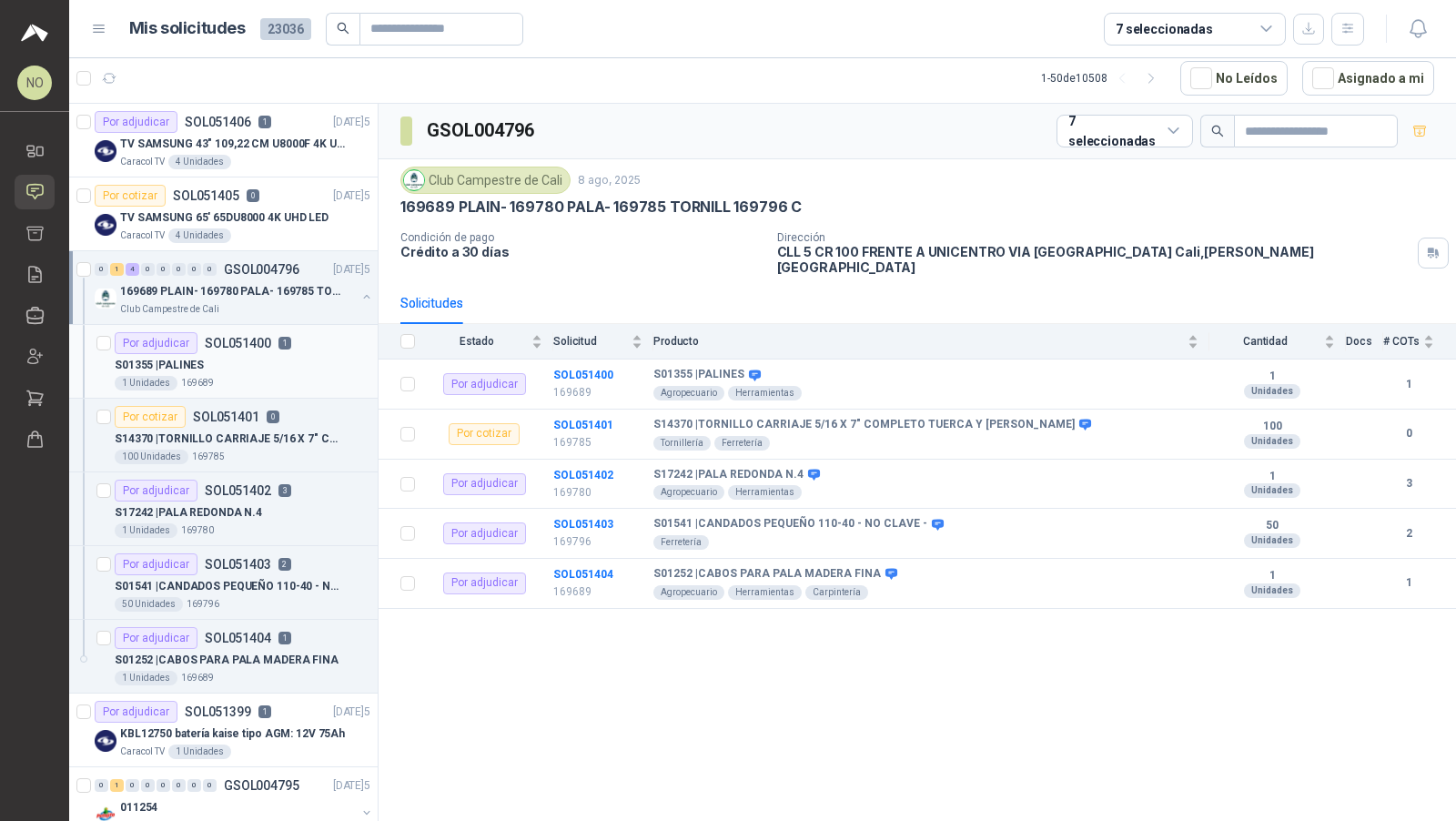
click at [277, 354] on div "S01355 | PALINES" at bounding box center [242, 365] width 255 height 22
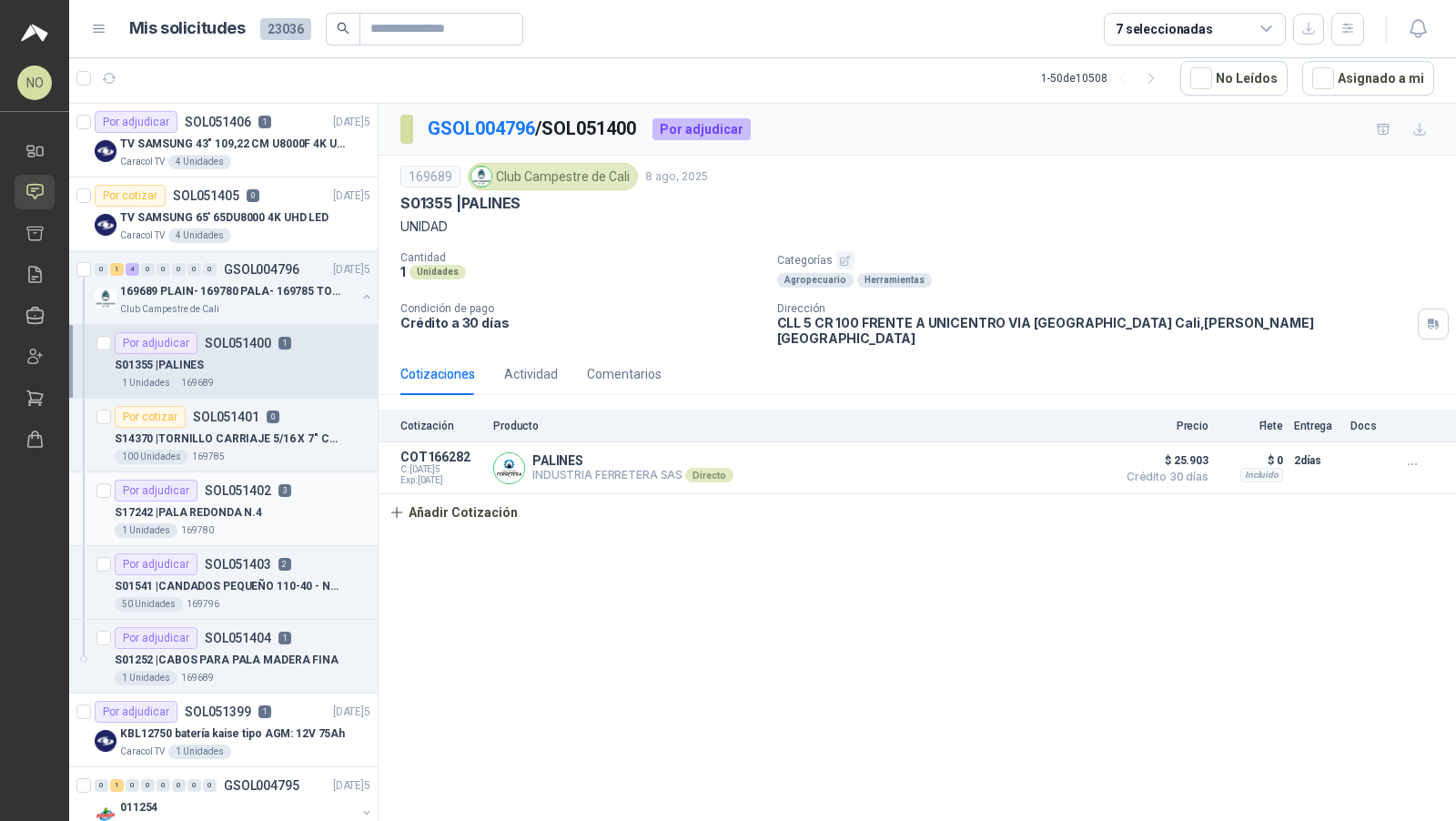
click at [246, 484] on p "SOL051402" at bounding box center [238, 490] width 67 height 12
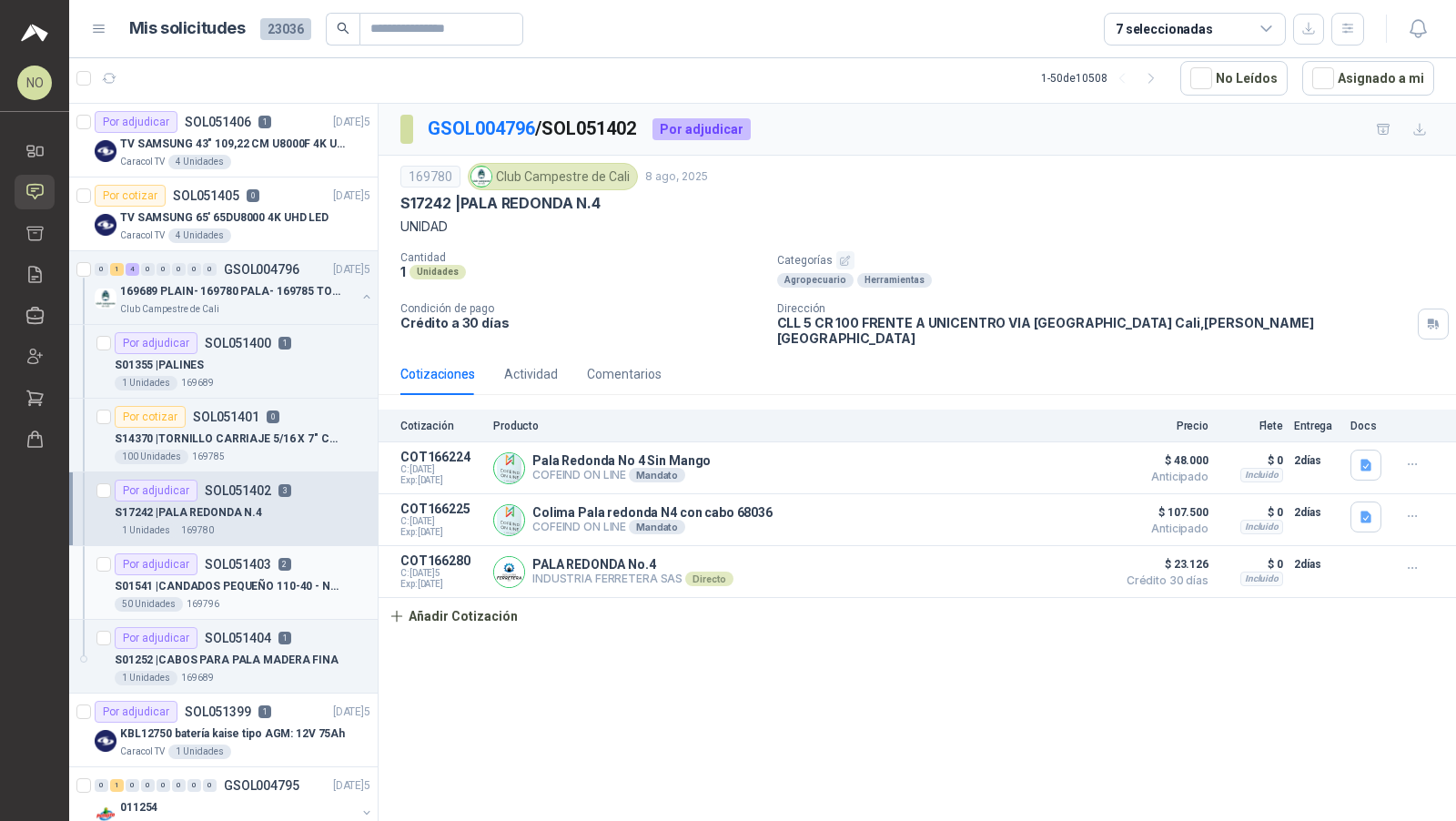
click at [244, 578] on p "S01541 | CANDADOS PEQUEÑO 110-40 - NO CLAVE -" at bounding box center [228, 587] width 227 height 17
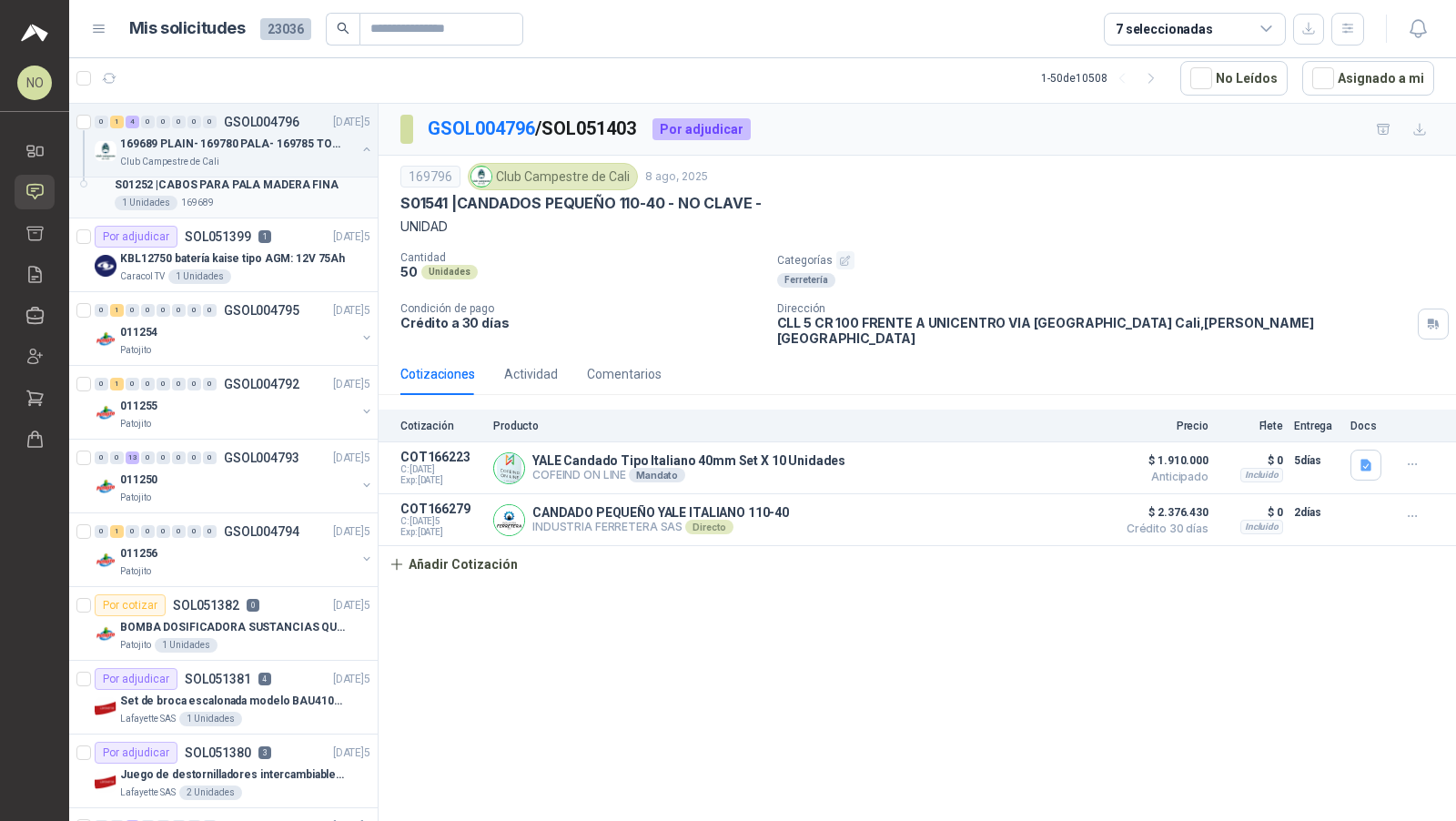
scroll to position [483, 0]
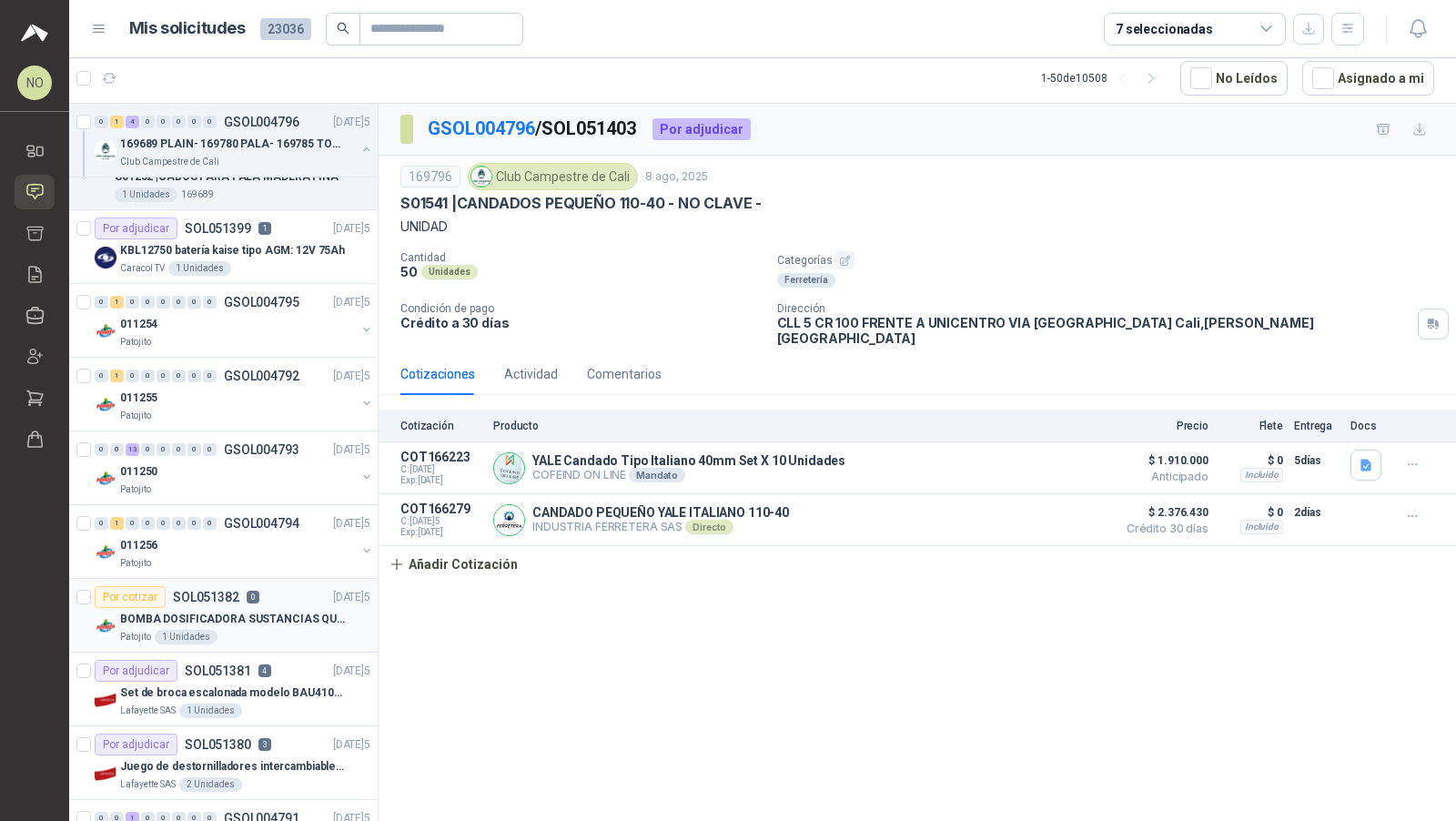
click at [279, 619] on p "BOMBA DOSIFICADORA SUSTANCIAS QUIMICAS" at bounding box center [233, 619] width 227 height 17
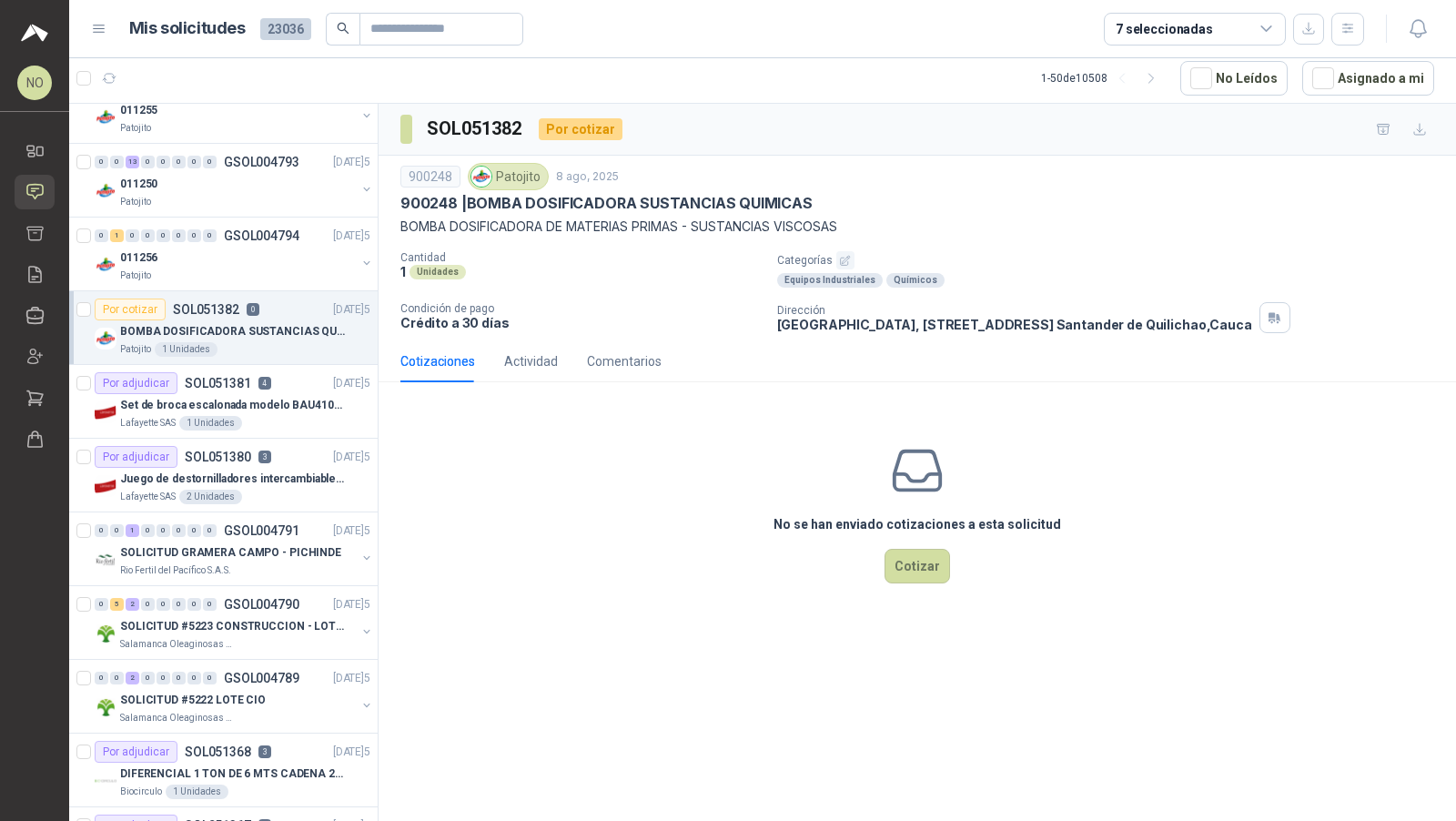
scroll to position [962, 0]
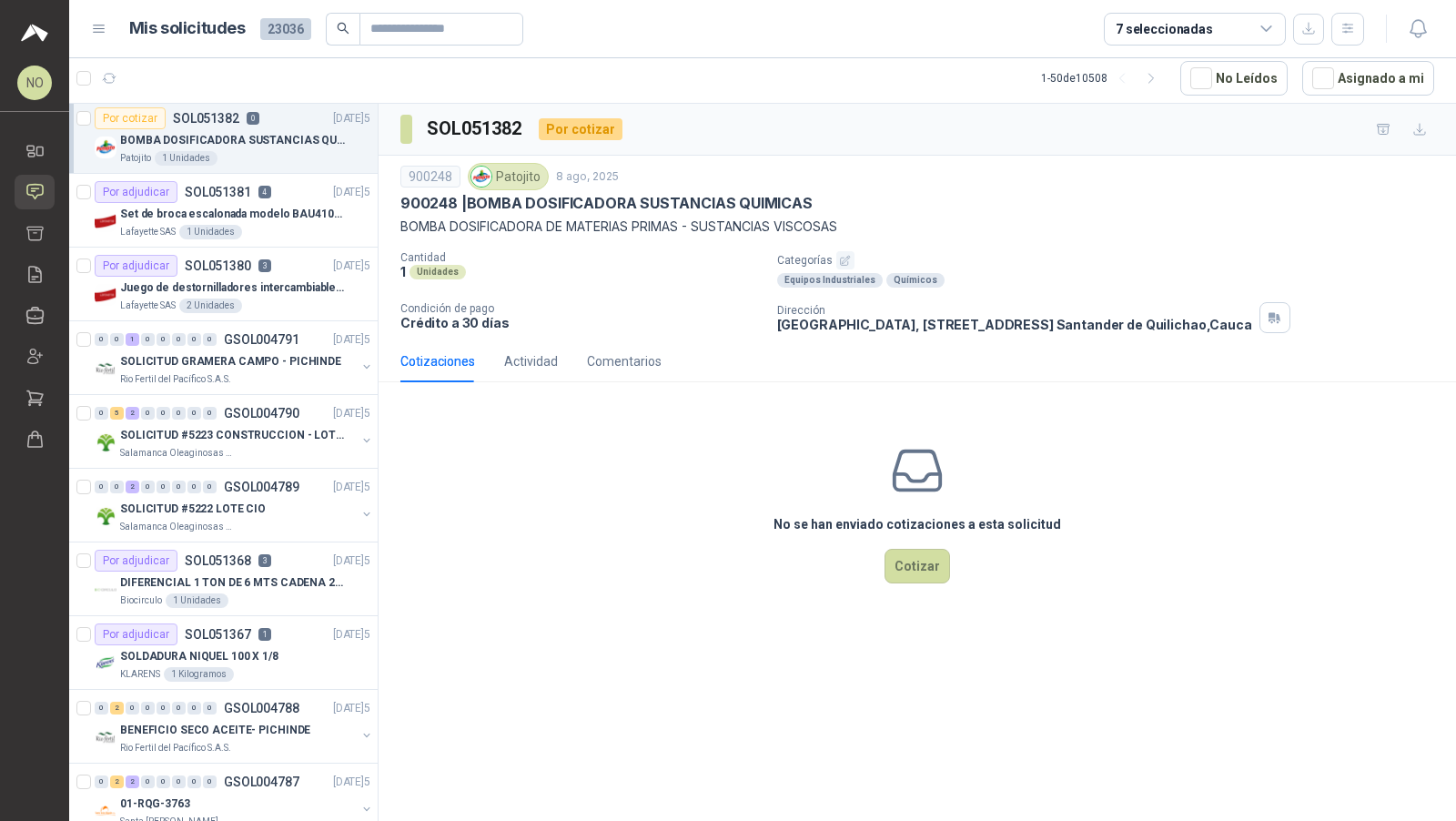
click at [279, 623] on div "Por adjudicar SOL051367 1 [DATE]" at bounding box center [231, 633] width 275 height 22
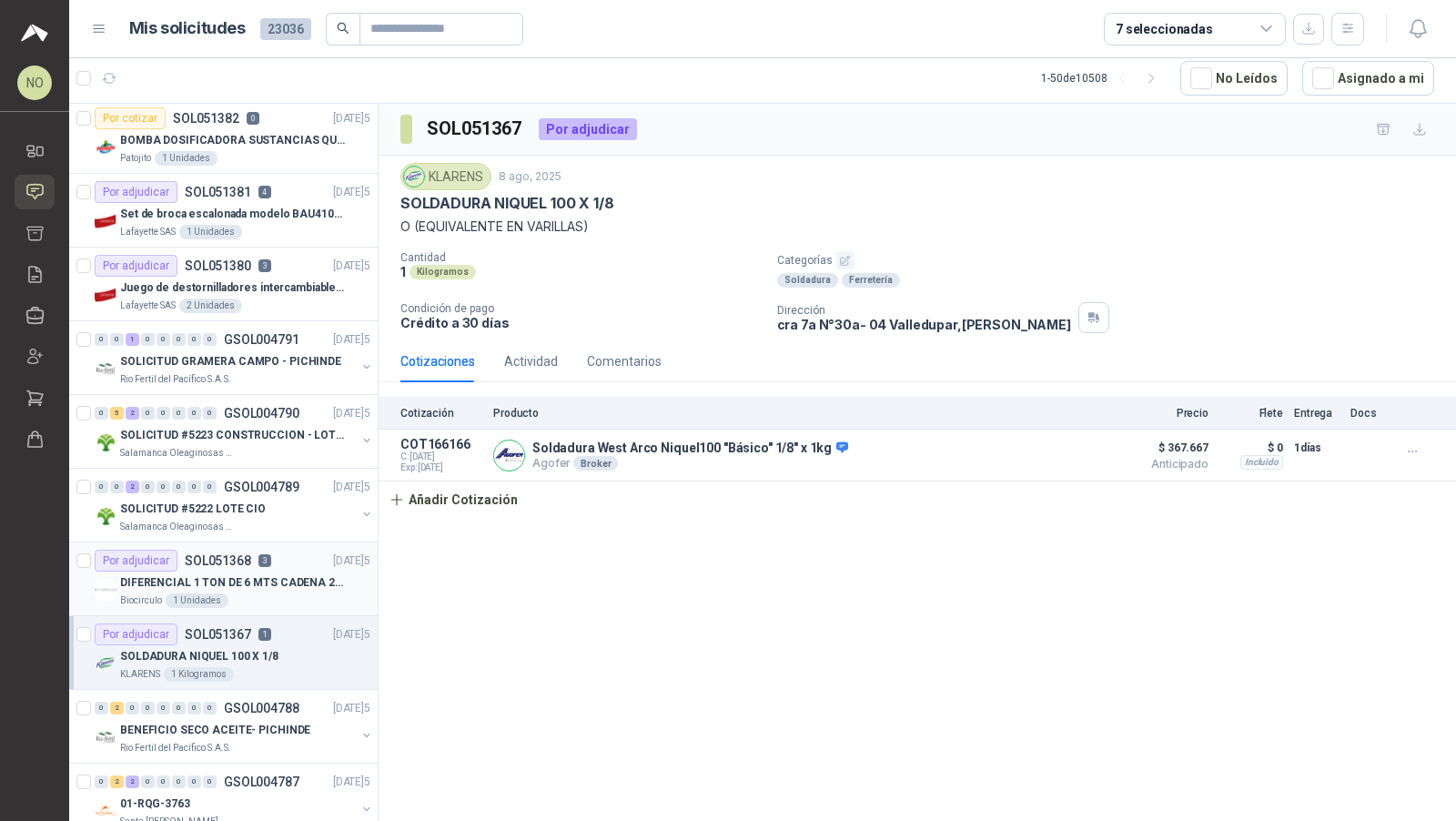
click at [289, 577] on p "DIFERENCIAL 1 TON DE 6 MTS CADENA 220V BISONTE" at bounding box center [233, 583] width 227 height 17
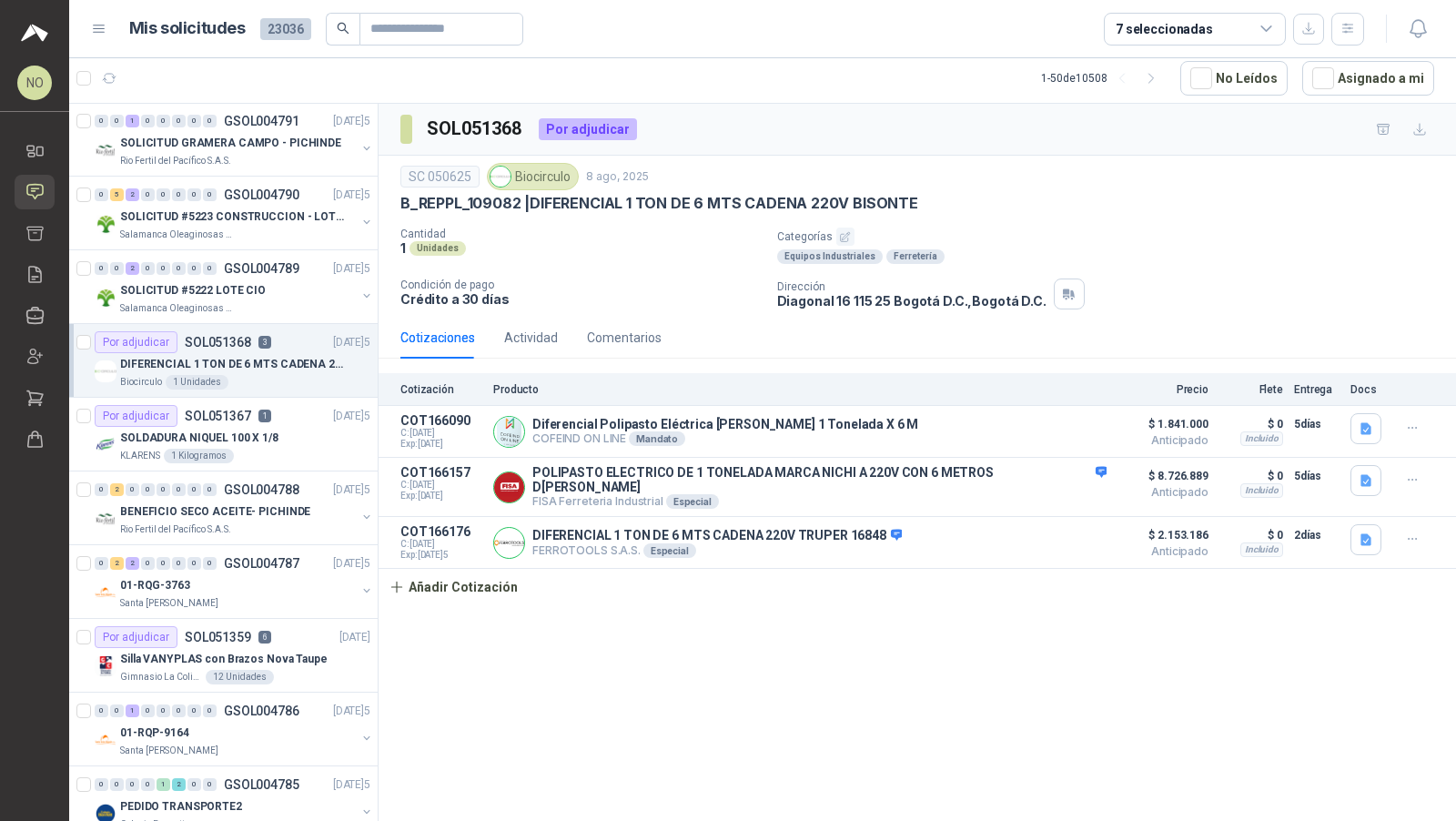
scroll to position [1183, 0]
click at [290, 648] on p "Silla VANYPLAS con Brazos Nova Taupe" at bounding box center [224, 656] width 208 height 17
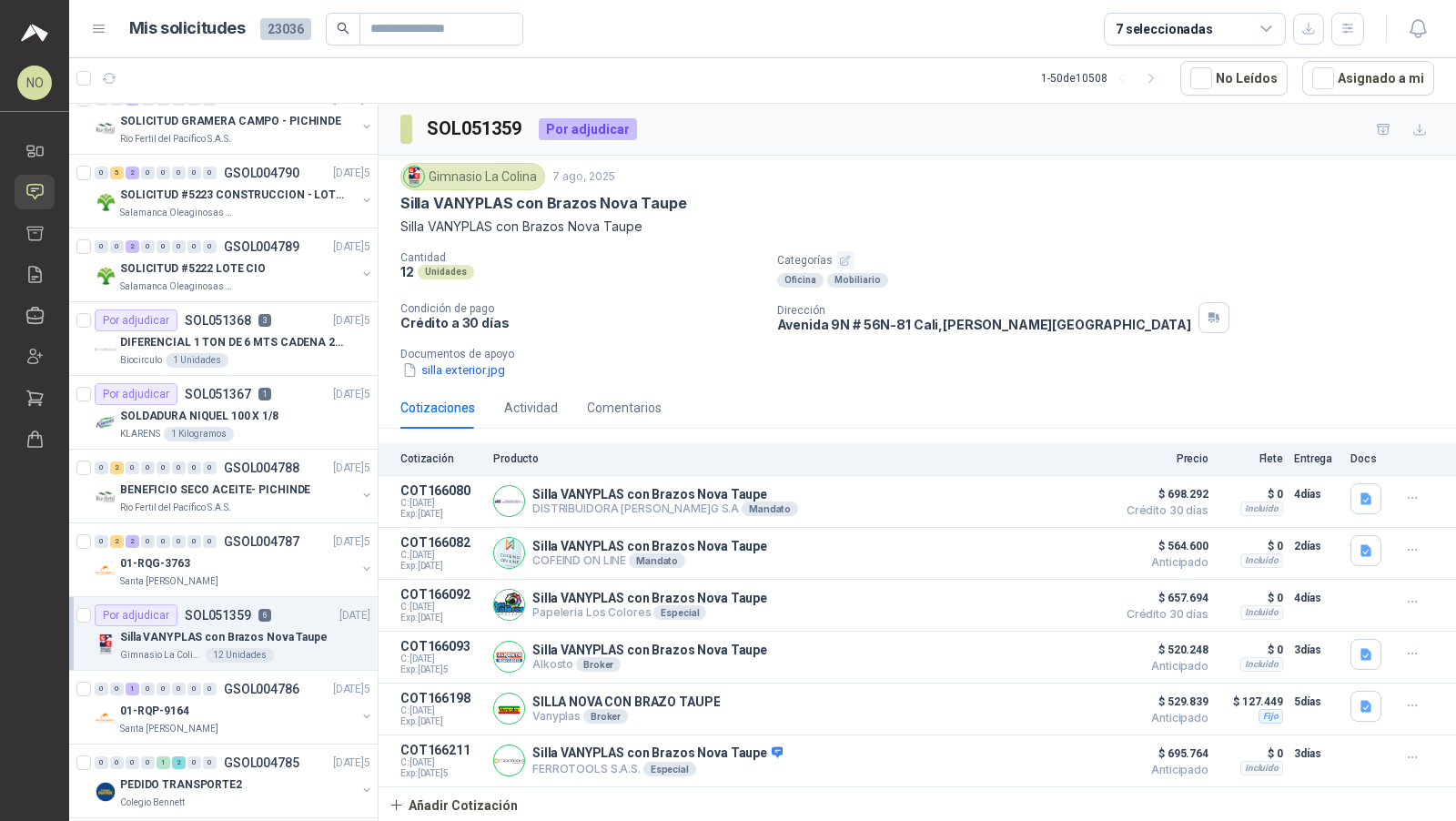
scroll to position [1212, 0]
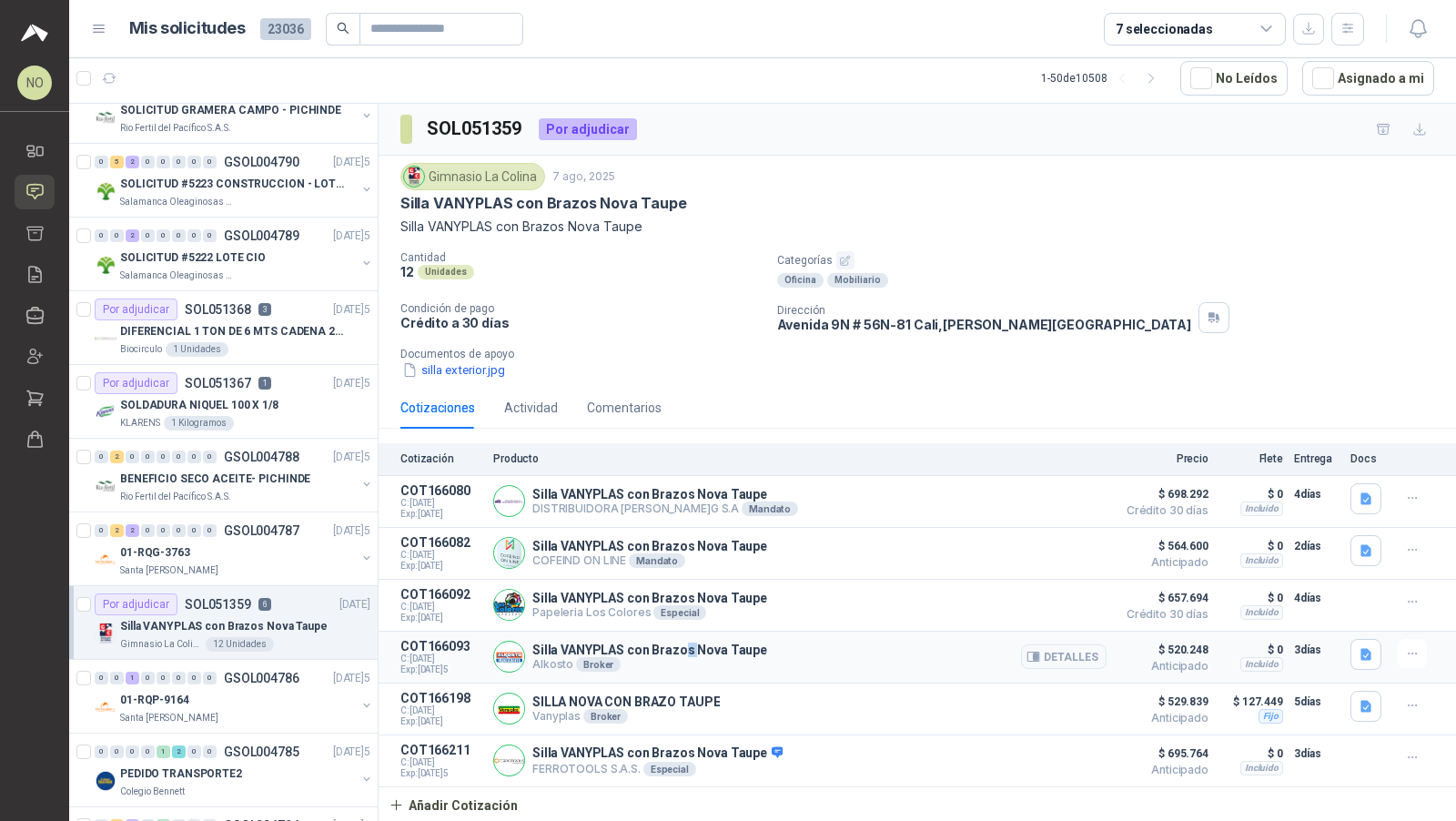
drag, startPoint x: 684, startPoint y: 646, endPoint x: 710, endPoint y: 646, distance: 26.0
click at [708, 646] on p "Silla VANYPLAS con Brazos Nova Taupe" at bounding box center [649, 649] width 234 height 14
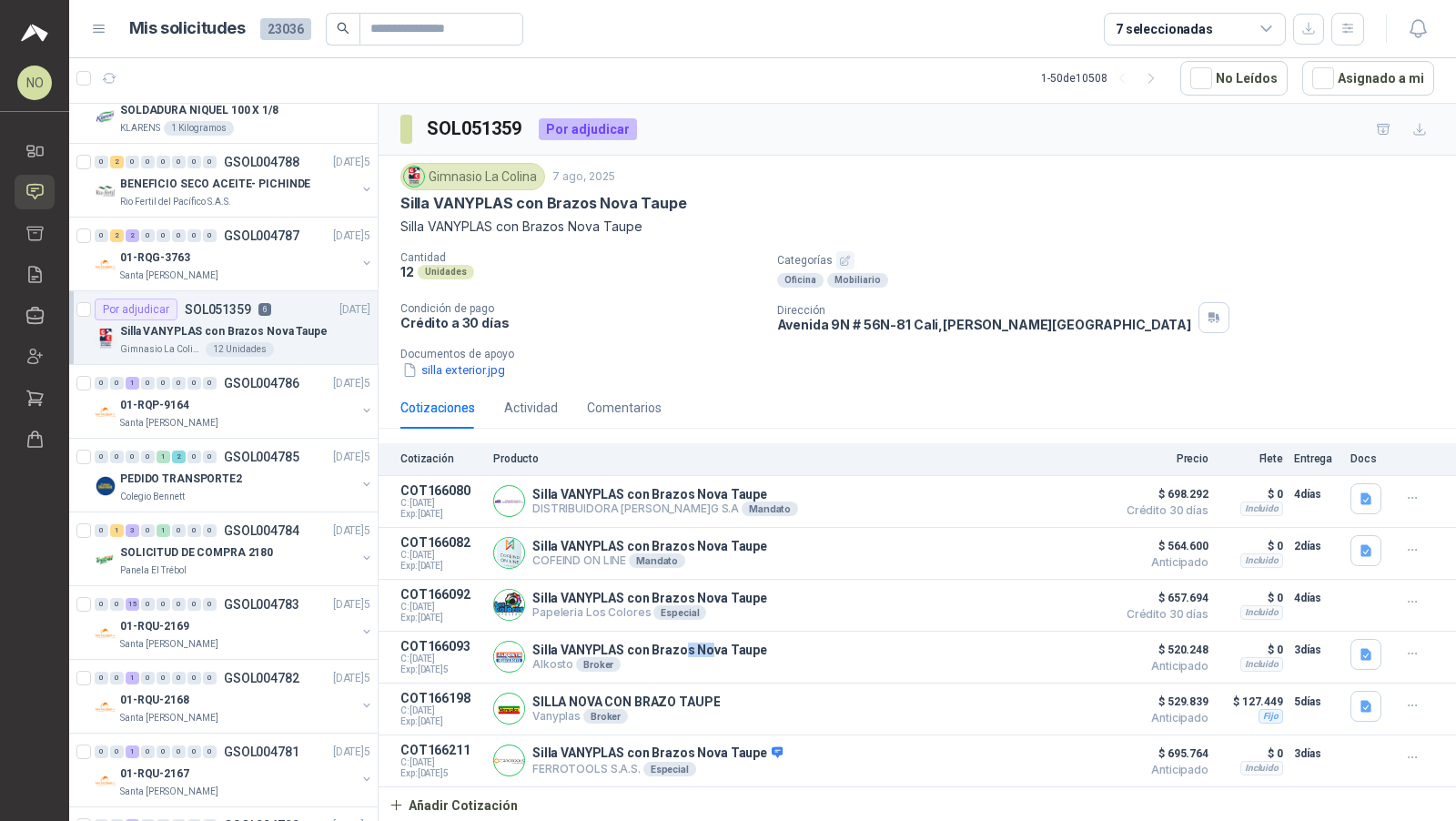
scroll to position [1522, 0]
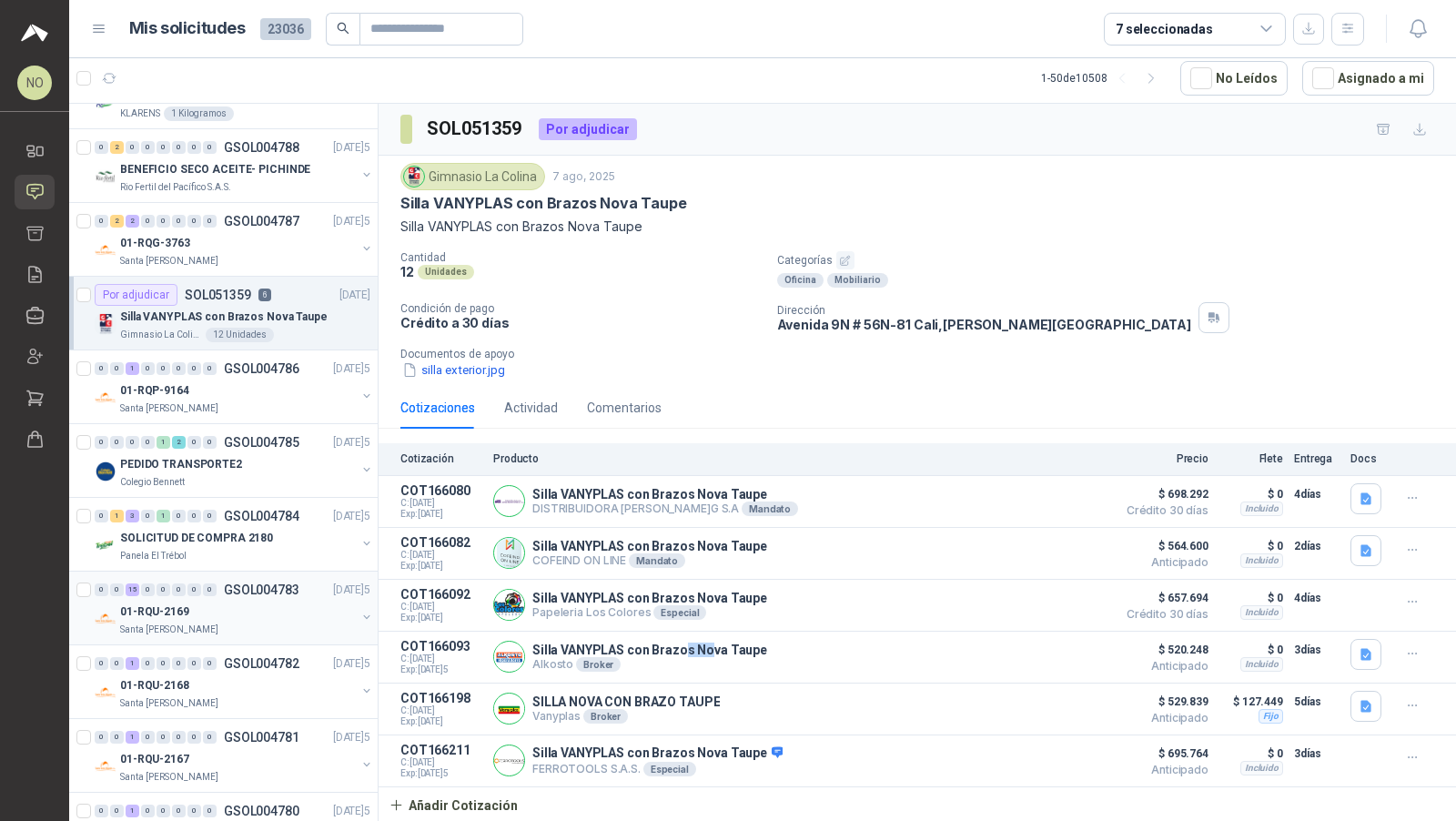
click at [212, 622] on div "Santa [PERSON_NAME]" at bounding box center [237, 629] width 235 height 14
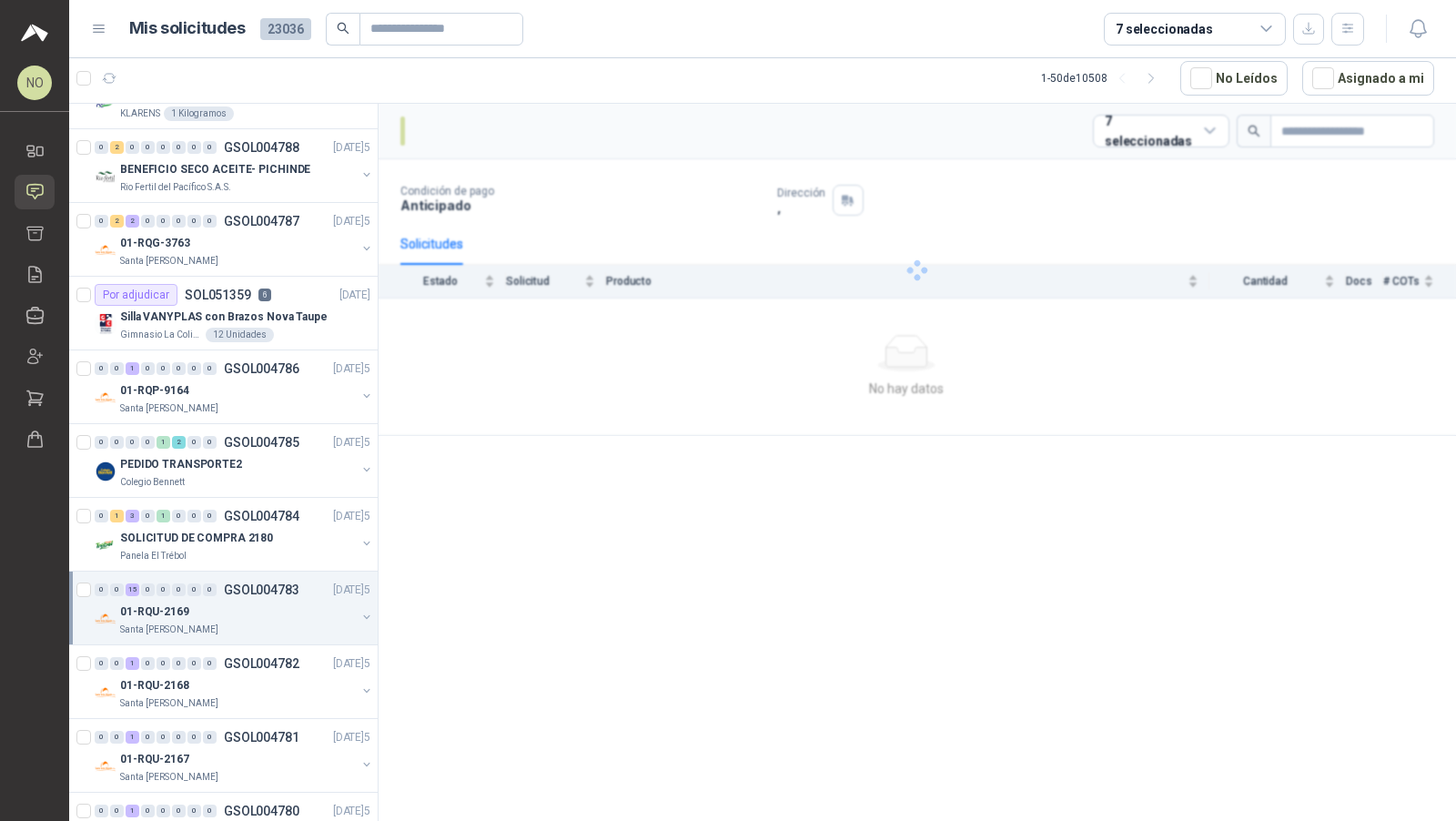
click at [212, 622] on div "Santa [PERSON_NAME]" at bounding box center [237, 629] width 235 height 14
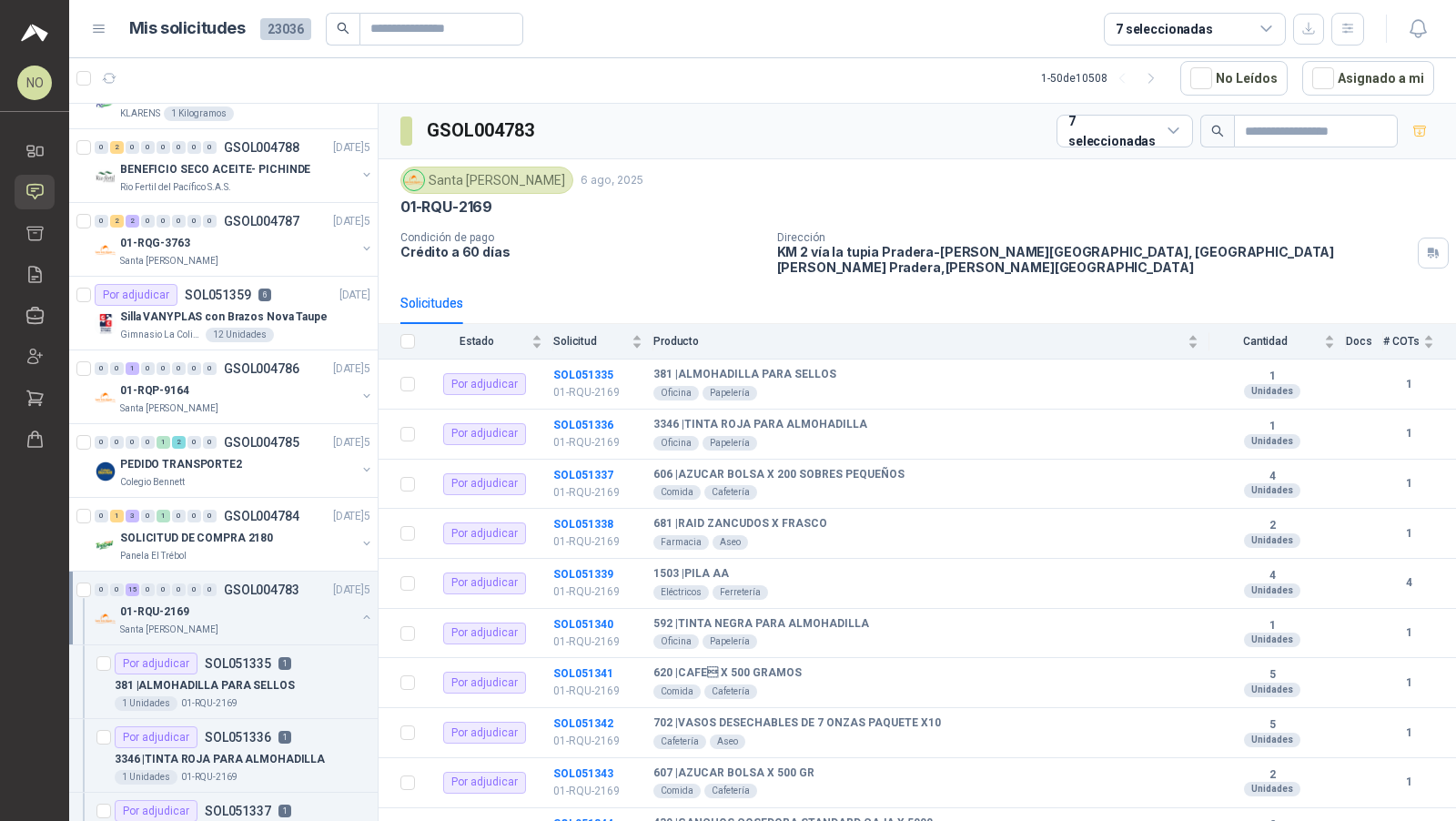
click at [212, 622] on div "Santa [PERSON_NAME]" at bounding box center [237, 629] width 235 height 14
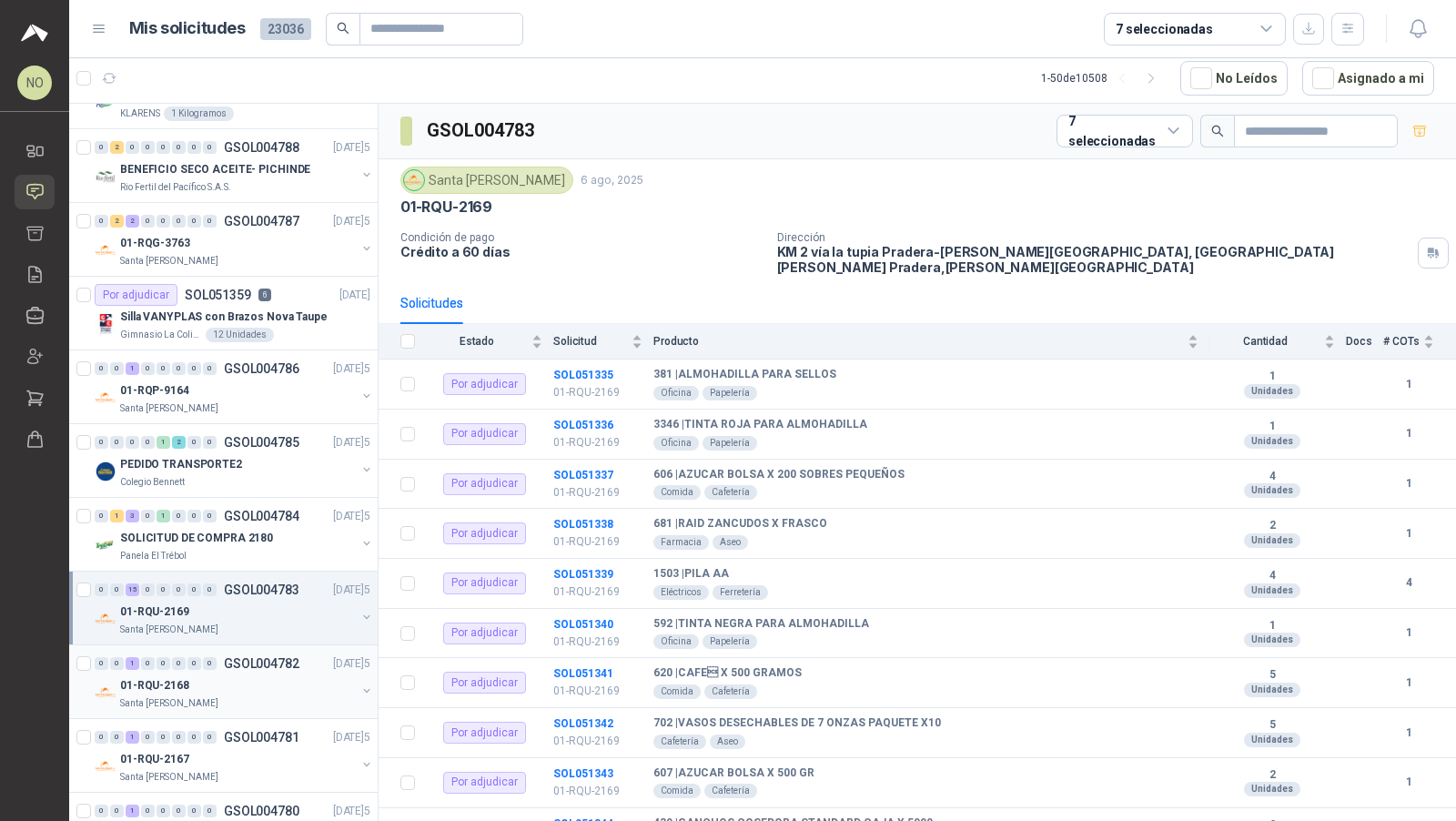
click at [210, 674] on div "01-RQU-2168" at bounding box center [237, 685] width 235 height 22
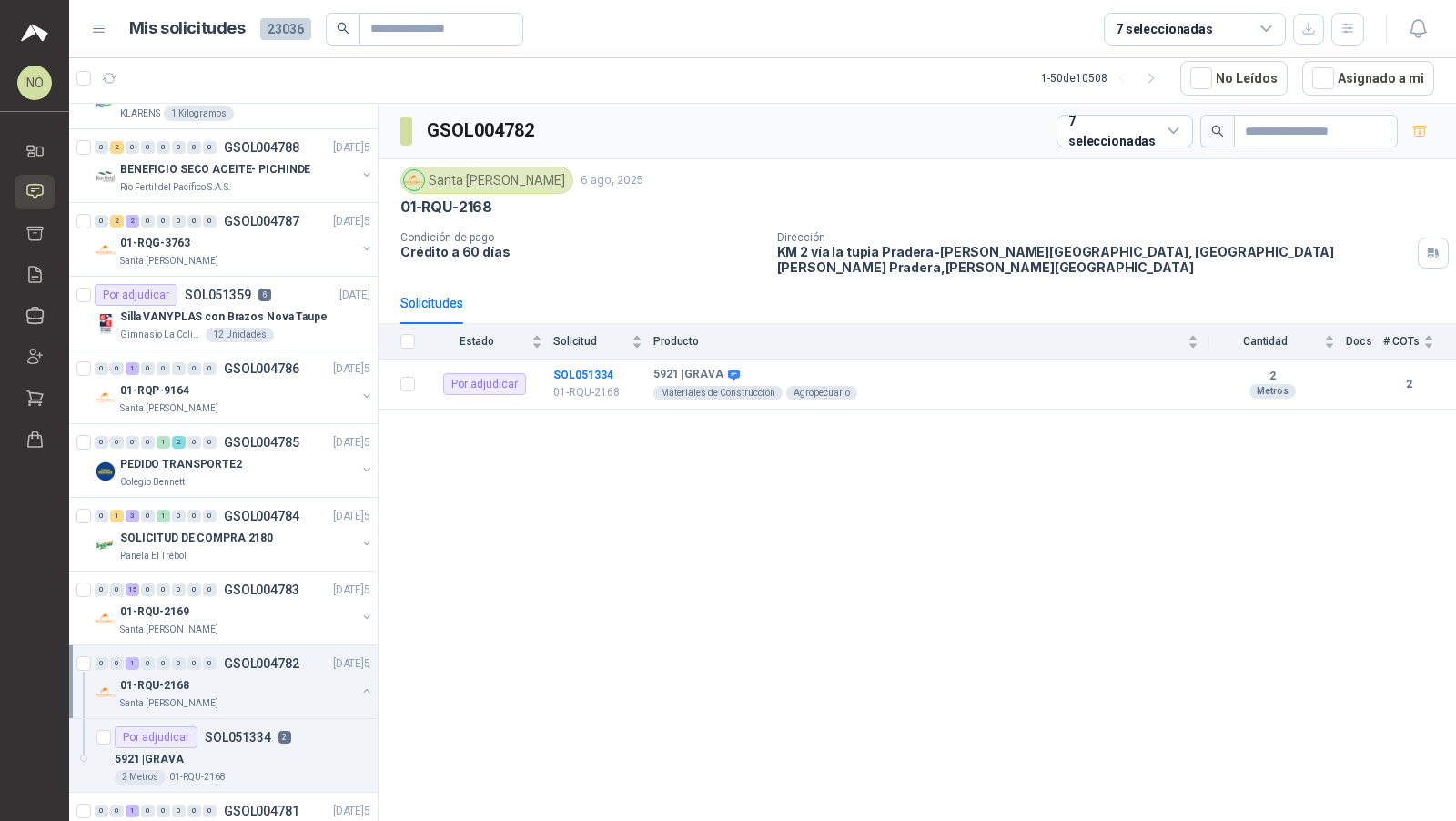
click at [210, 674] on div "01-RQU-2168" at bounding box center [237, 685] width 235 height 22
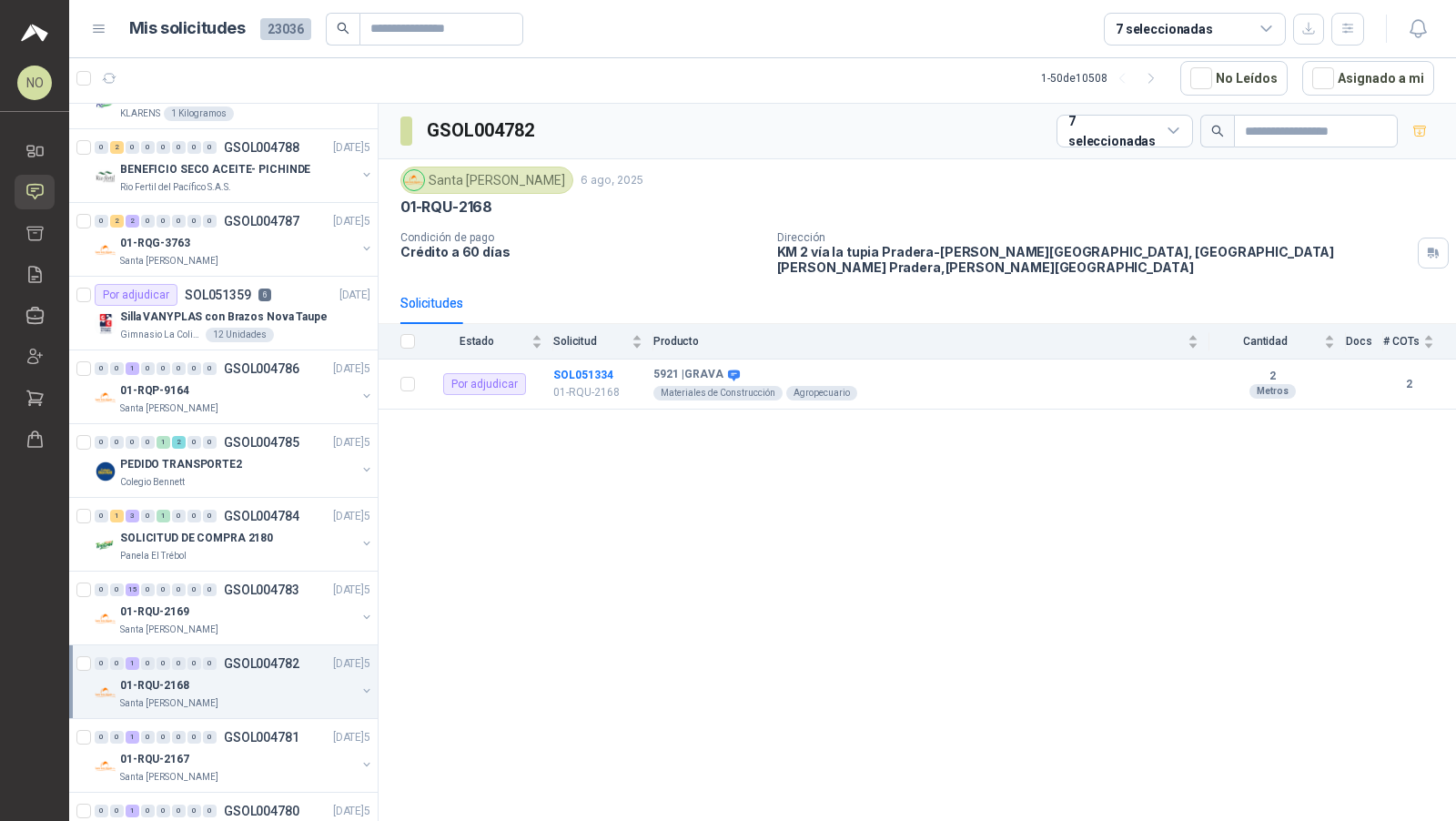
scroll to position [1687, 0]
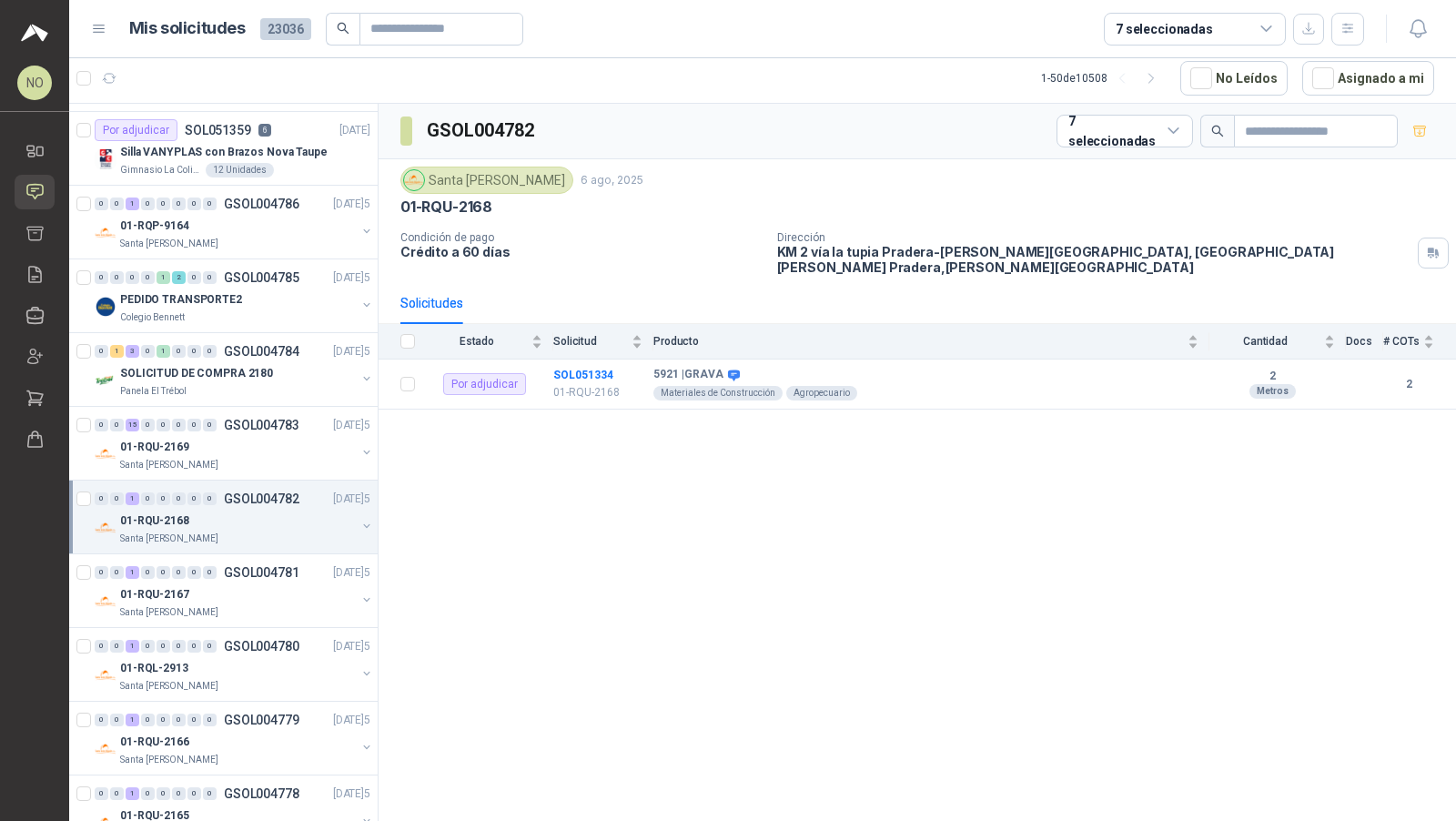
click at [210, 679] on div "Santa [PERSON_NAME]" at bounding box center [237, 686] width 235 height 14
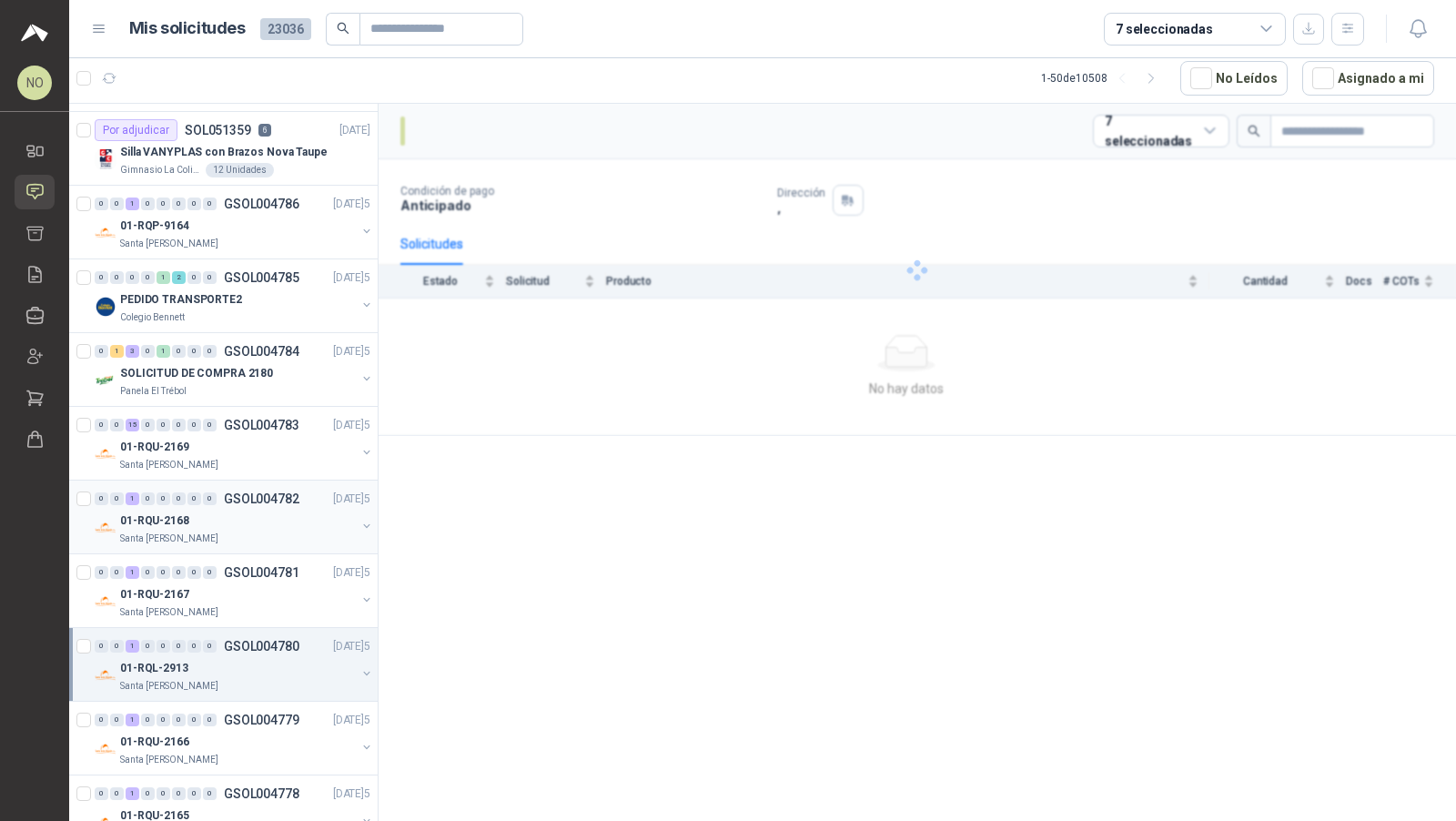
click at [210, 679] on div "Santa [PERSON_NAME]" at bounding box center [237, 686] width 235 height 14
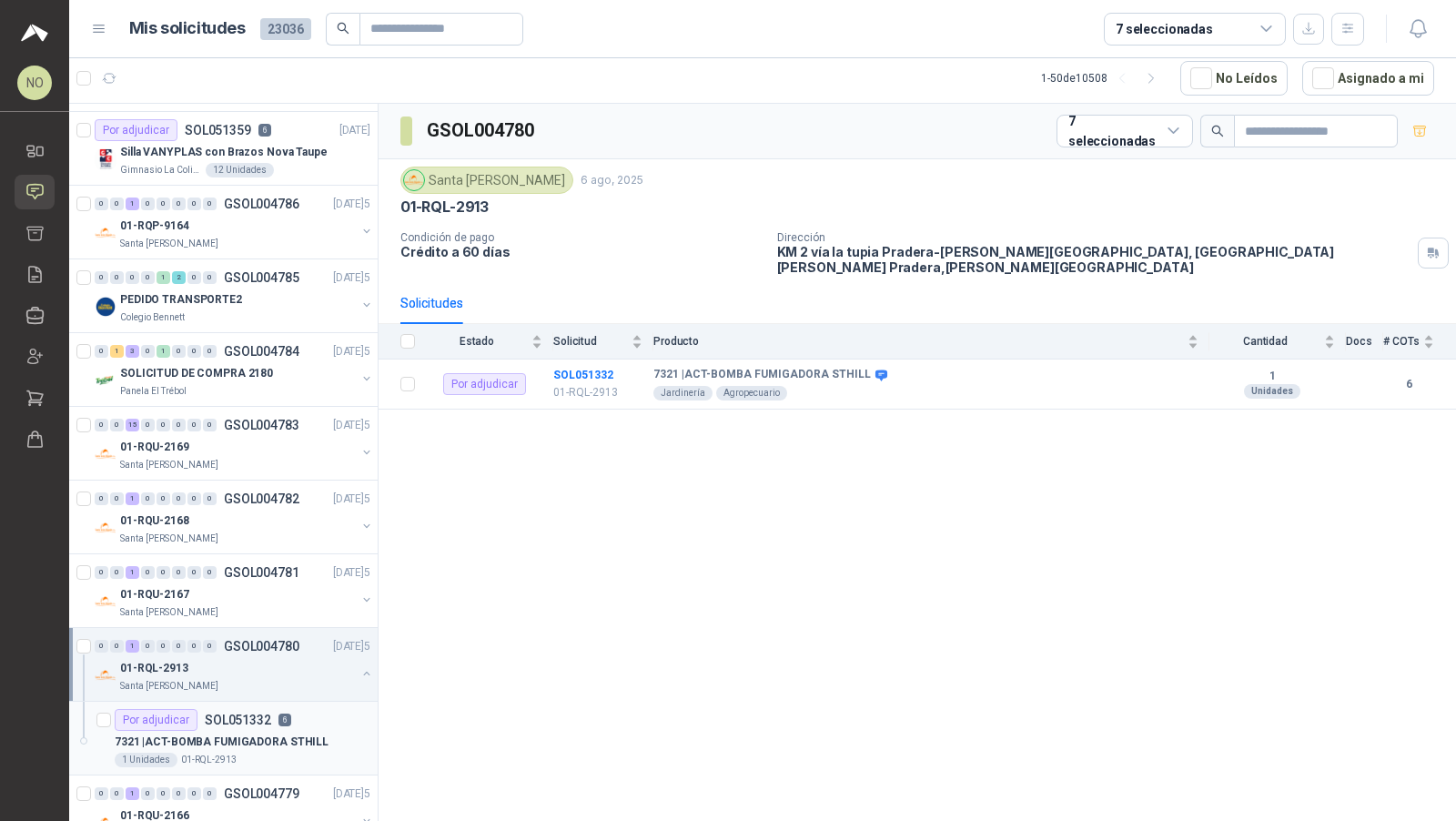
click at [206, 733] on p "7321 | ACT-BOMBA FUMIGADORA STHILL" at bounding box center [221, 742] width 214 height 17
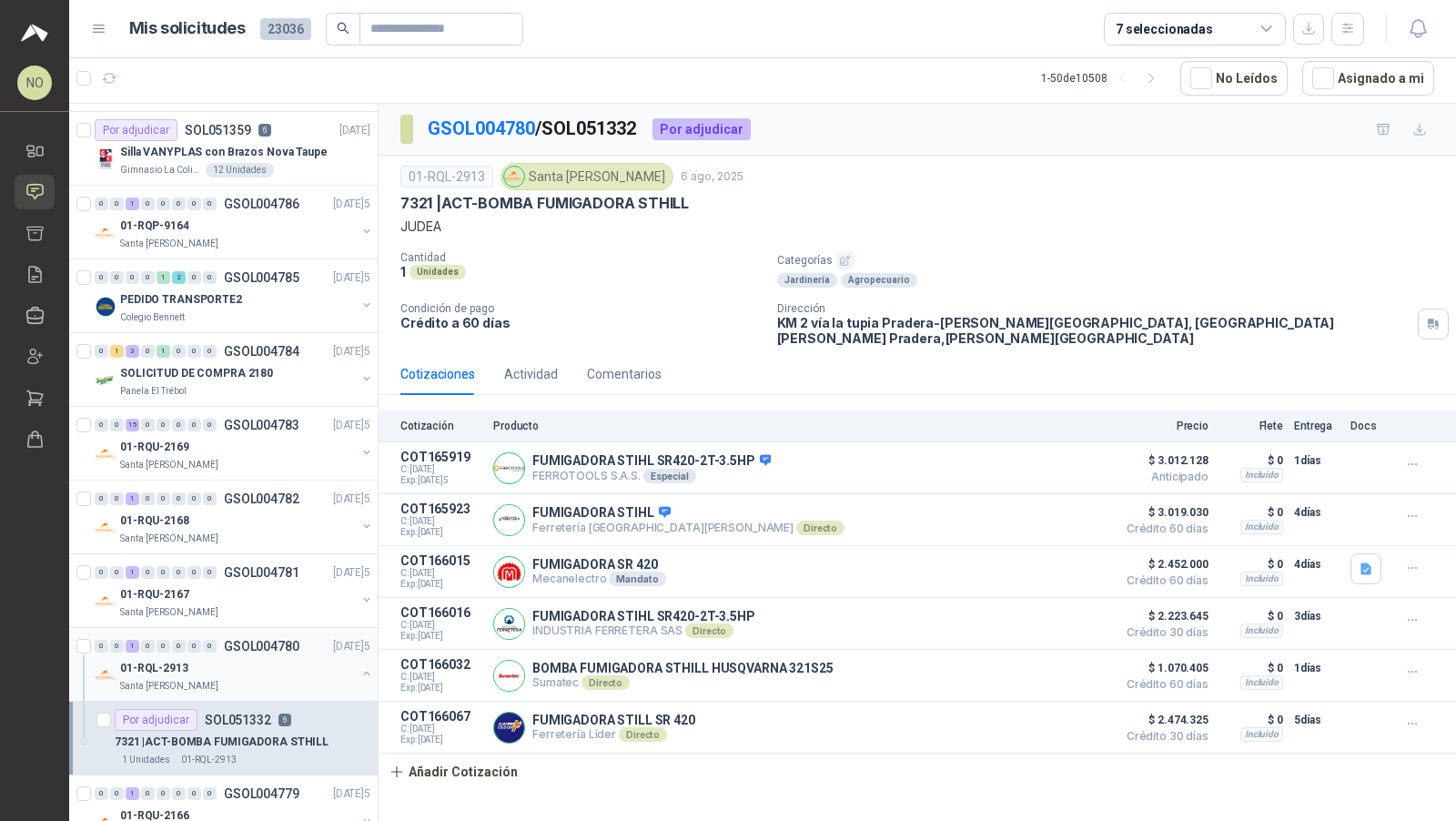
click at [221, 679] on div "Santa [PERSON_NAME]" at bounding box center [237, 686] width 235 height 14
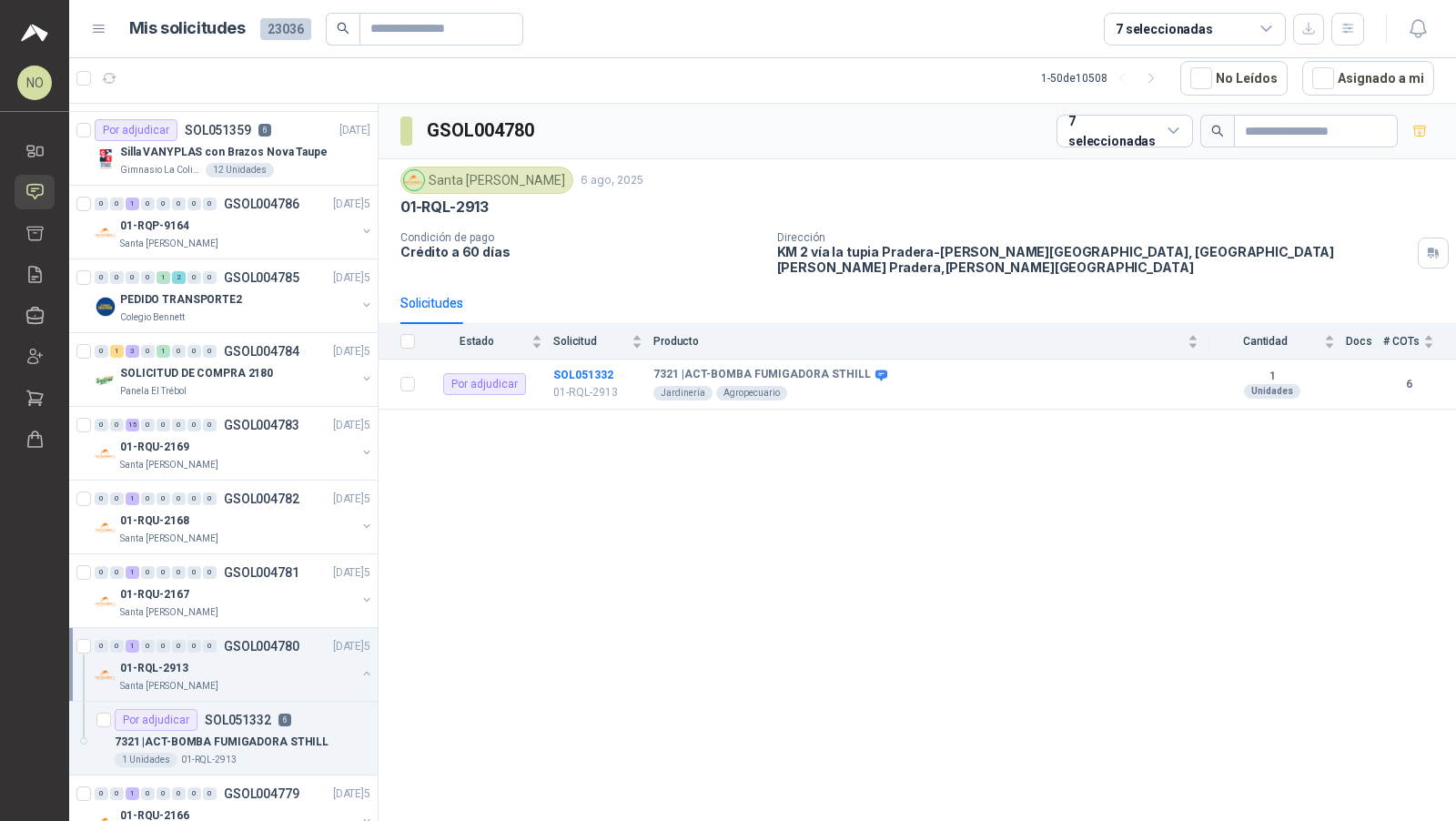
click at [221, 679] on div "Santa [PERSON_NAME]" at bounding box center [237, 686] width 235 height 14
click at [215, 713] on span "0" at bounding box center [209, 719] width 13 height 12
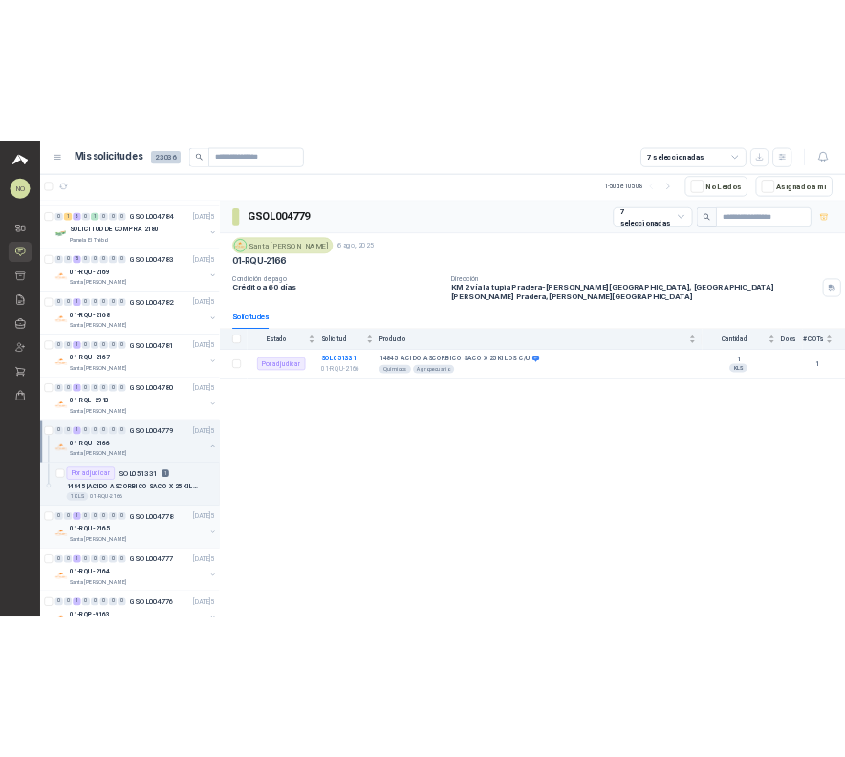
scroll to position [2022, 0]
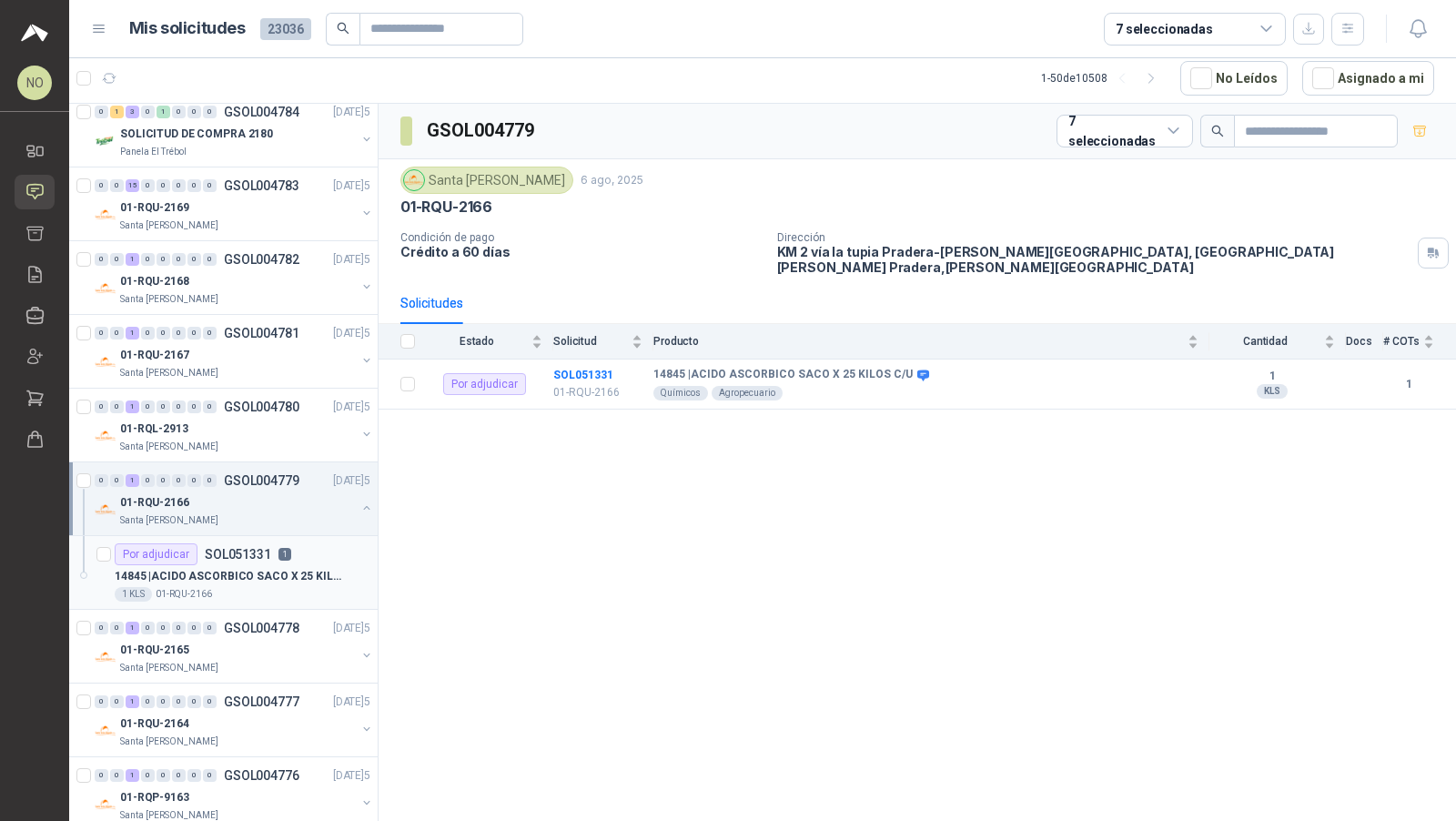
click at [254, 568] on p "14845 | ACIDO ASCORBICO SACO X 25 KILOS C/U" at bounding box center [228, 576] width 227 height 17
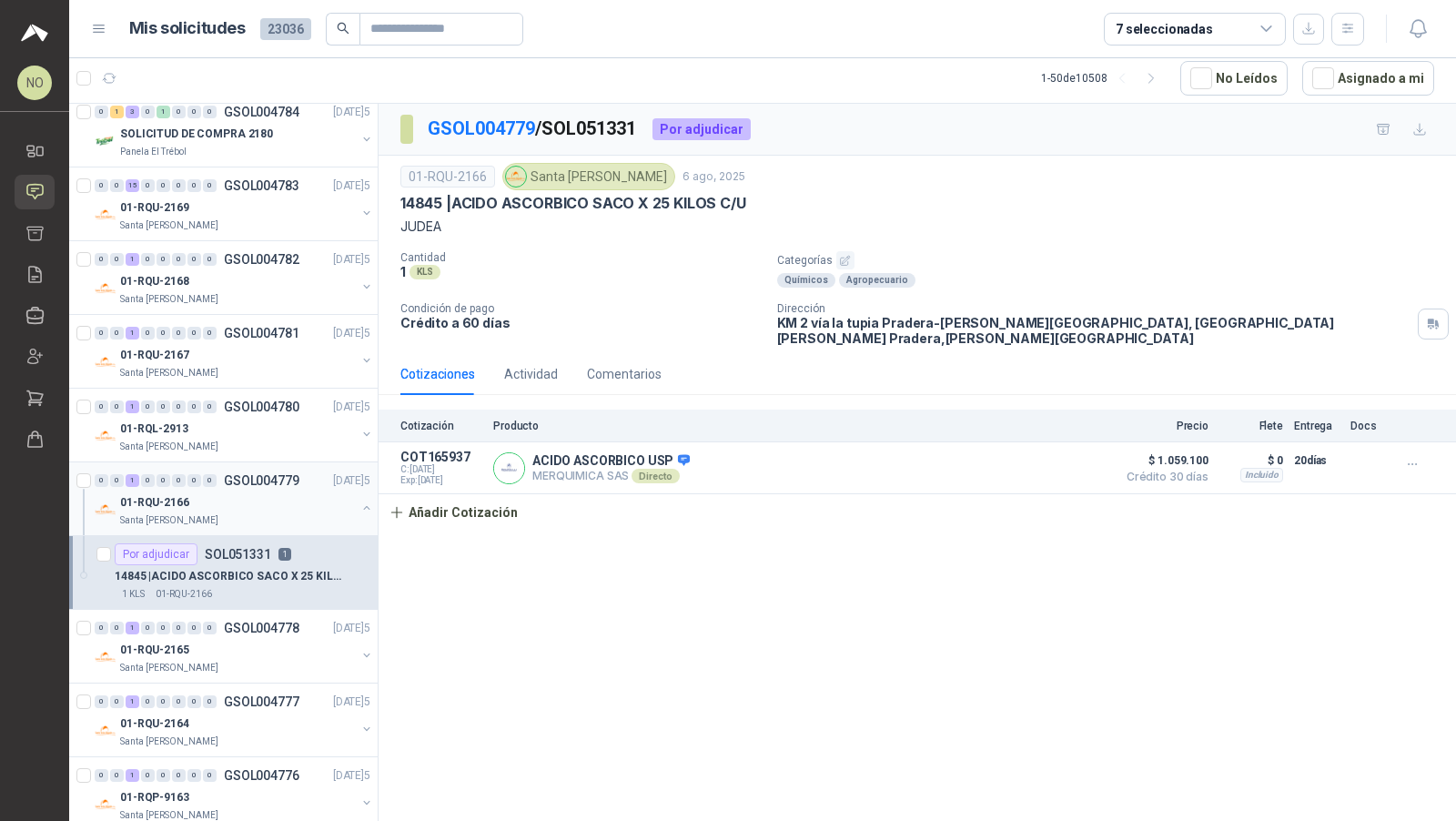
click at [251, 491] on div "01-RQU-2166" at bounding box center [237, 502] width 235 height 22
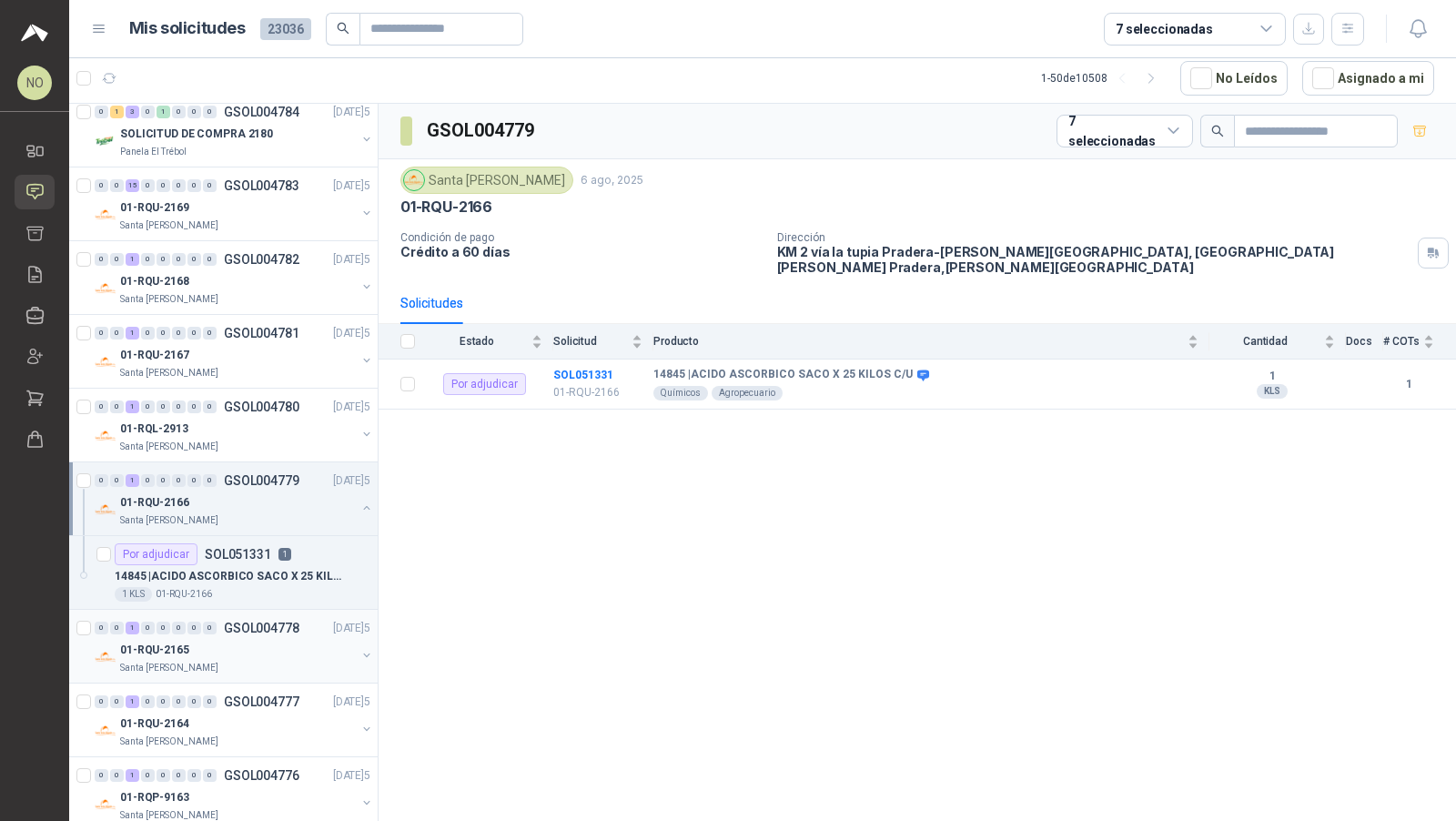
click at [229, 661] on div "Santa [PERSON_NAME]" at bounding box center [237, 668] width 235 height 14
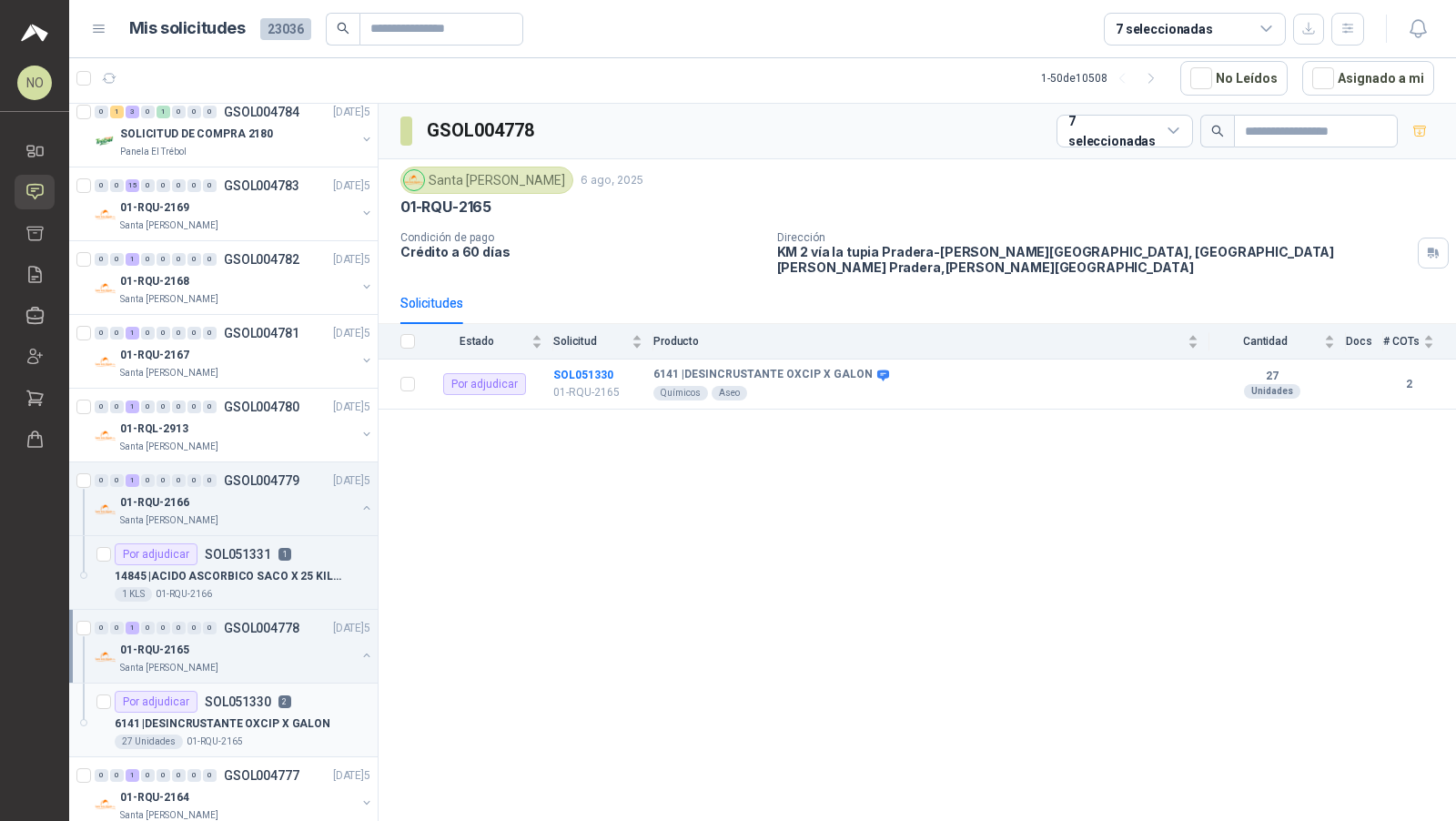
click at [224, 715] on p "6141 | DESINCRUSTANTE OXCIP X GALON" at bounding box center [222, 724] width 215 height 17
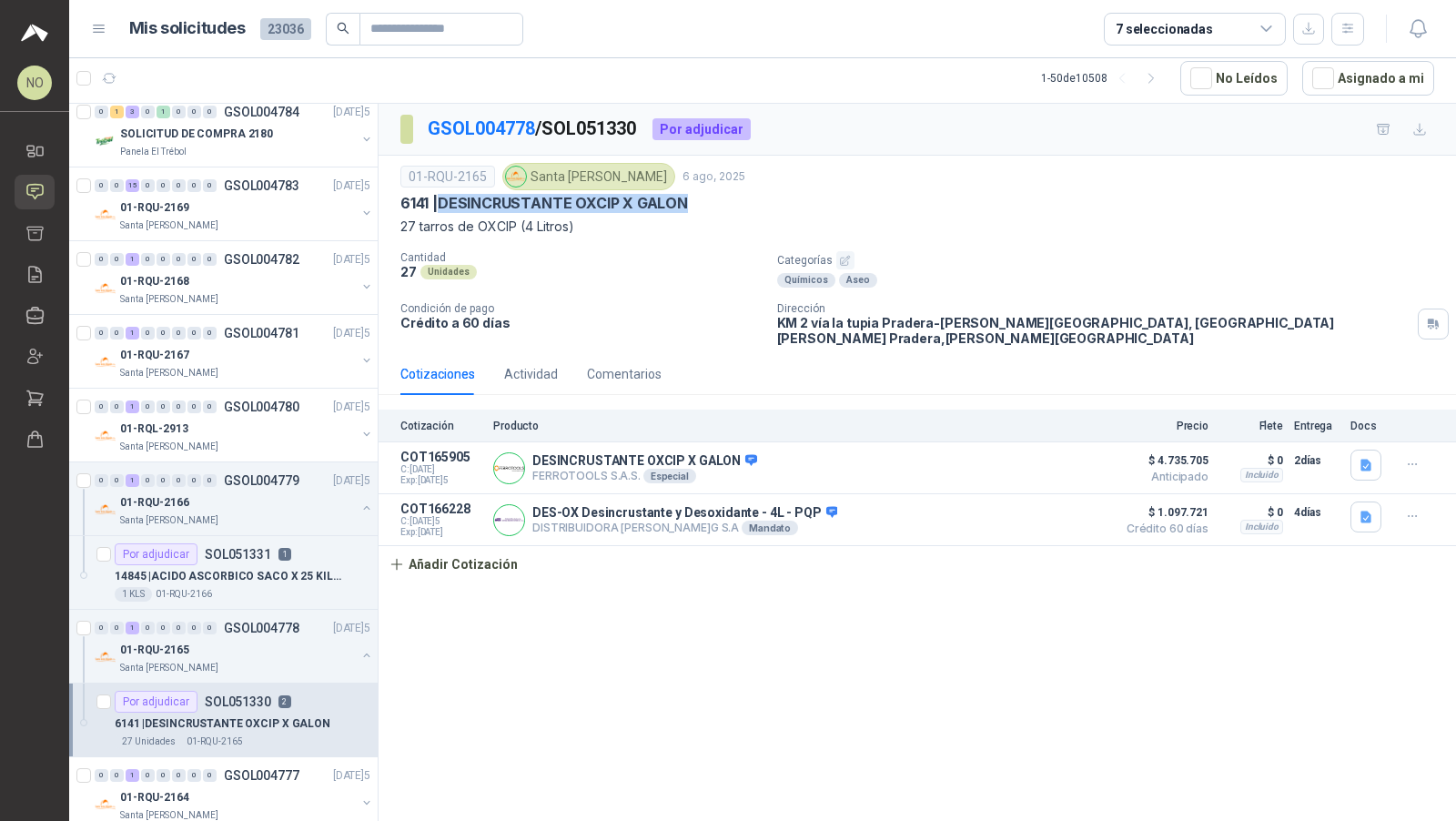
drag, startPoint x: 448, startPoint y: 196, endPoint x: 718, endPoint y: 207, distance: 270.2
click at [718, 207] on div "6141 | DESINCRUSTANTE OXCIP X GALON" at bounding box center [916, 203] width 1033 height 19
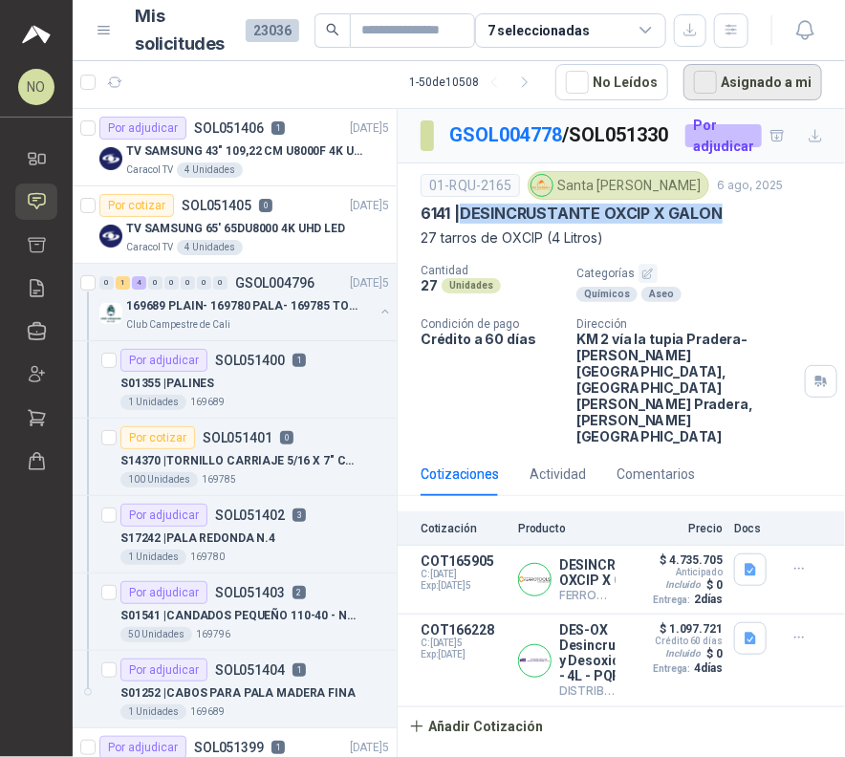
click at [736, 79] on button "Asignado a mi" at bounding box center [752, 82] width 139 height 36
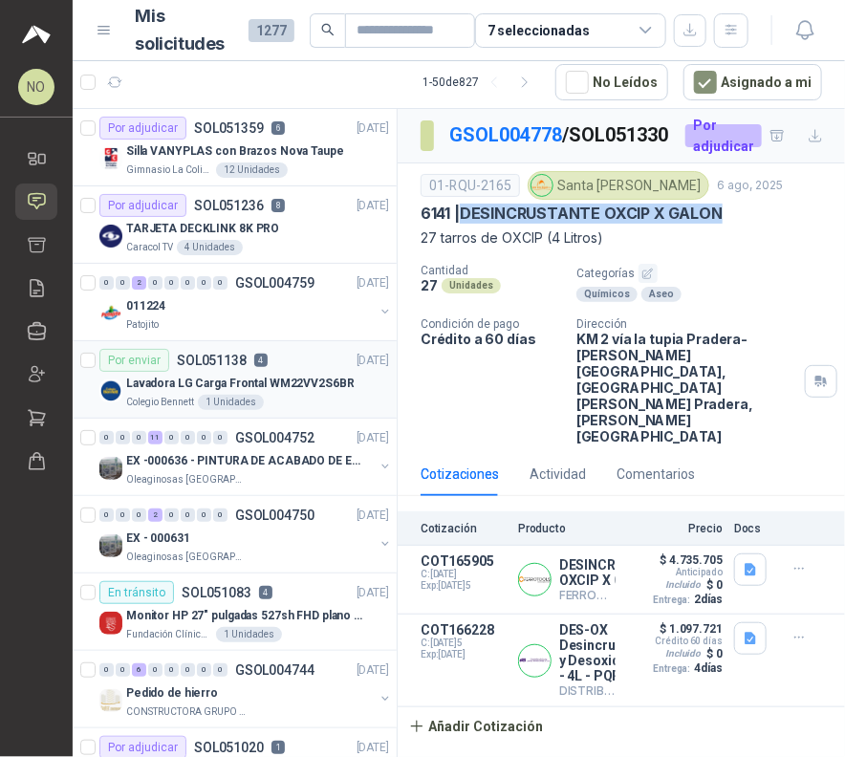
click at [248, 374] on p "Lavadora LG Carga Frontal WM22VV2S6BR" at bounding box center [240, 383] width 228 height 18
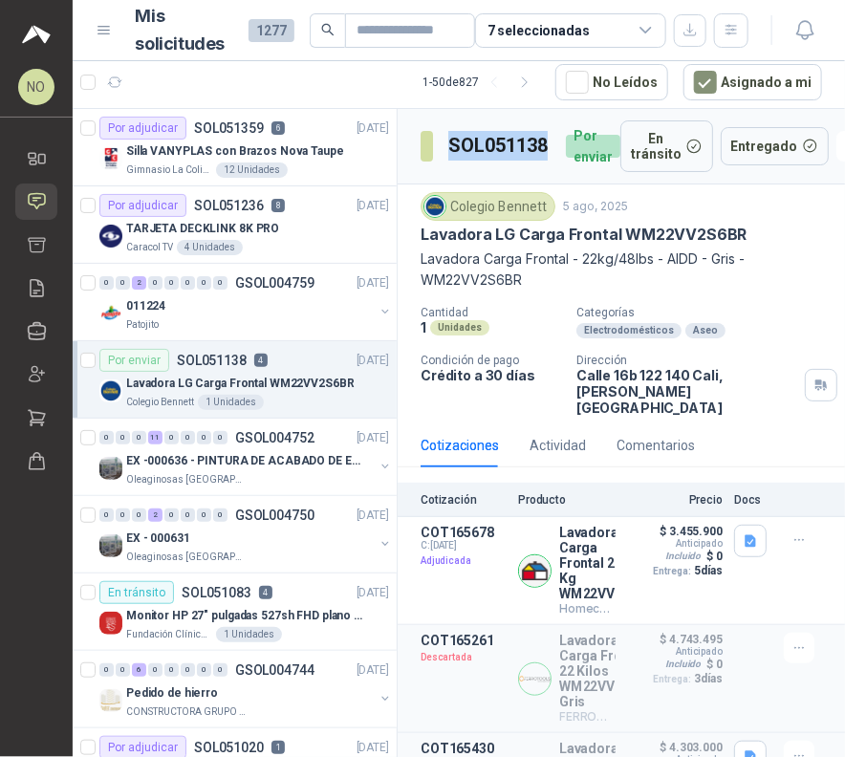
drag, startPoint x: 453, startPoint y: 141, endPoint x: 551, endPoint y: 149, distance: 98.7
click at [551, 149] on div "SOL051138 Por enviar" at bounding box center [520, 146] width 200 height 52
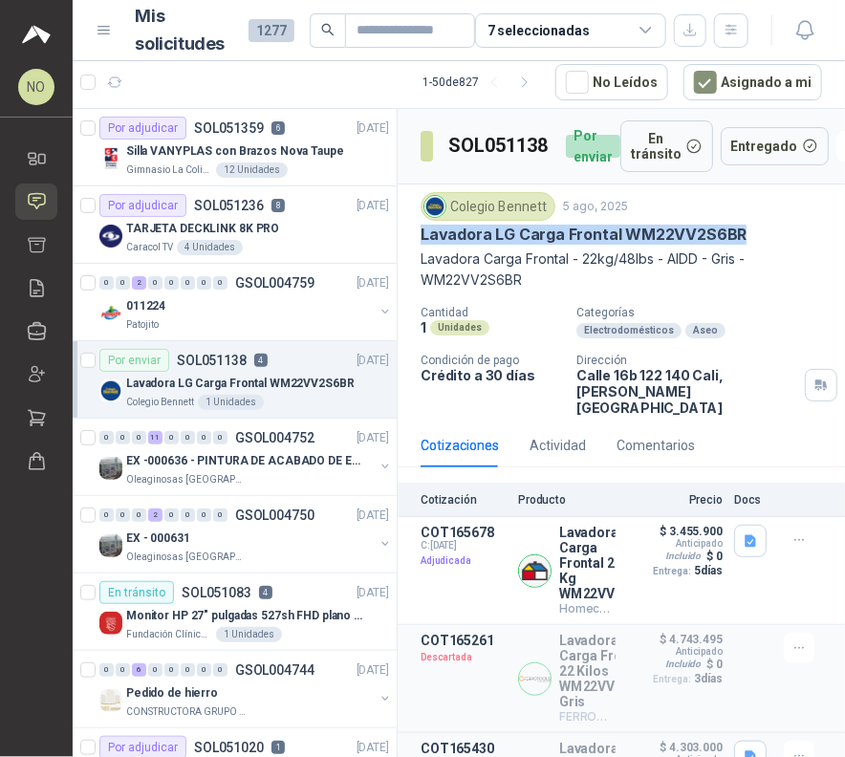
drag, startPoint x: 416, startPoint y: 233, endPoint x: 768, endPoint y: 230, distance: 352.5
click at [768, 230] on div "Colegio B[PERSON_NAME][DATE]5 [GEOGRAPHIC_DATA] LG Carga Frontal WM22VV2S6BR [G…" at bounding box center [620, 303] width 447 height 239
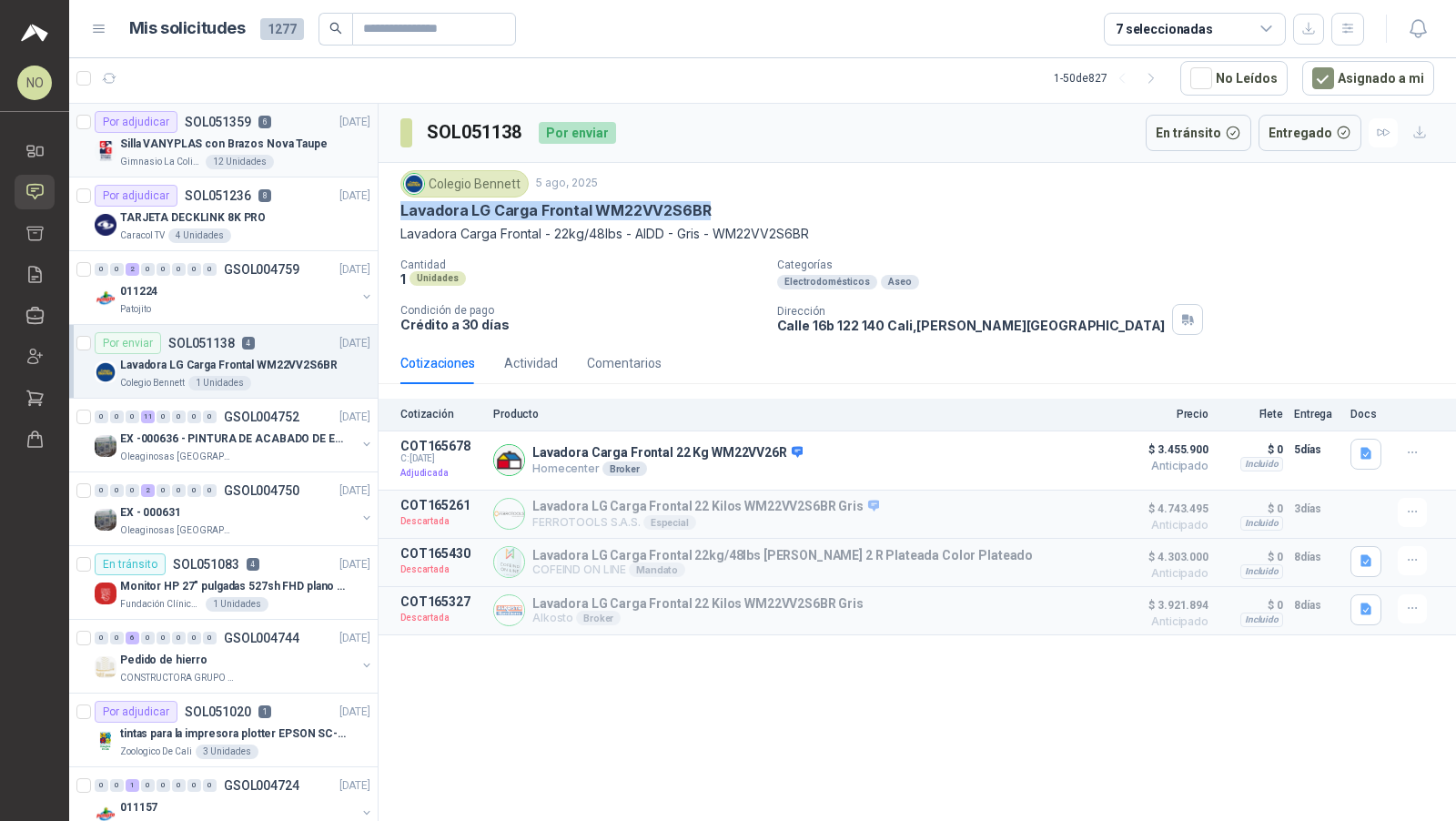
click at [303, 138] on p "Silla VANYPLAS con Brazos Nova Taupe" at bounding box center [224, 144] width 208 height 17
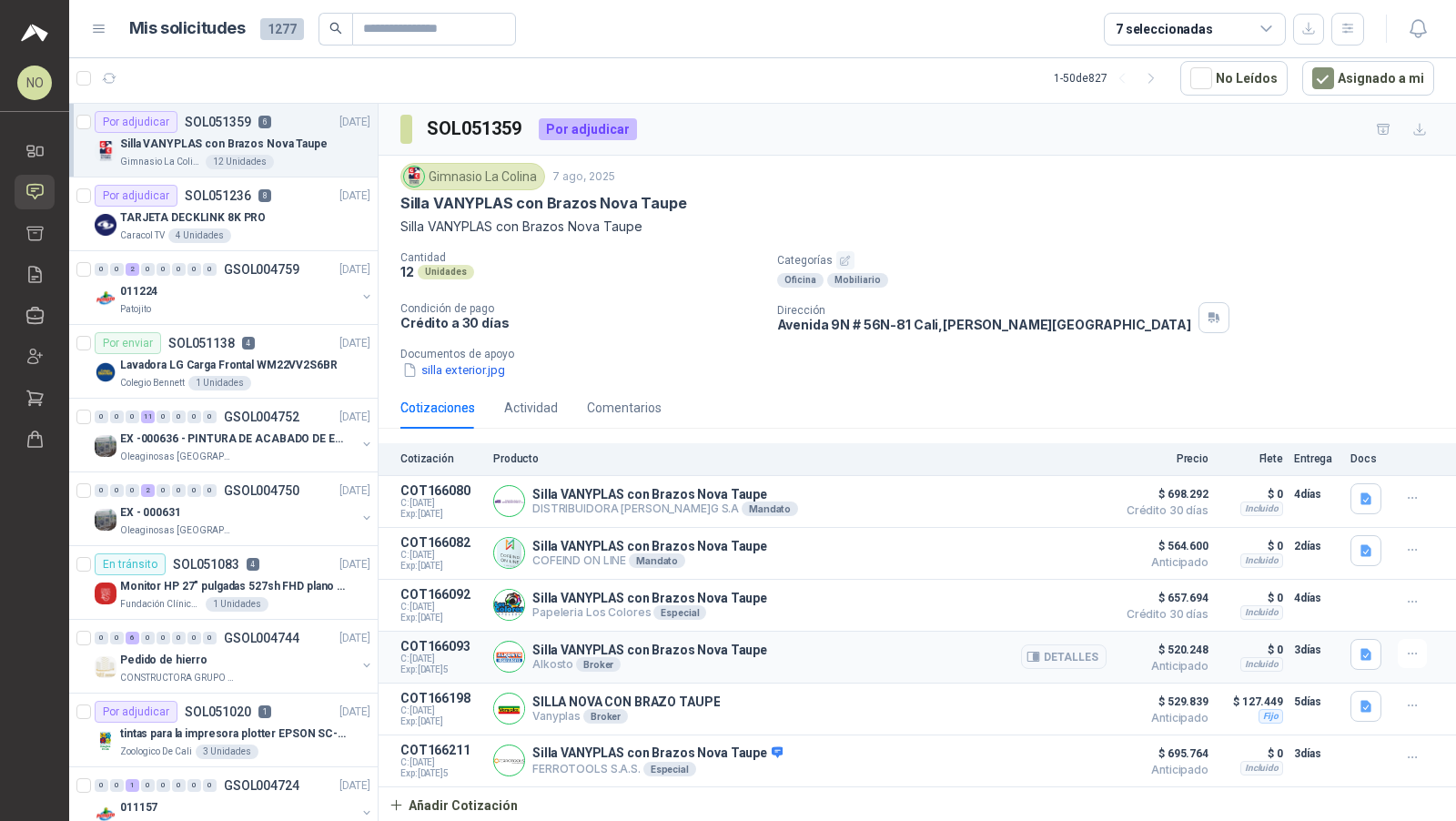
click at [776, 669] on div "Silla VANYPLAS con Brazos Nova Taupe Alkosto Broker Detalles" at bounding box center [800, 657] width 613 height 36
click at [249, 240] on div "Caracol TV 4 Unidades" at bounding box center [245, 235] width 250 height 14
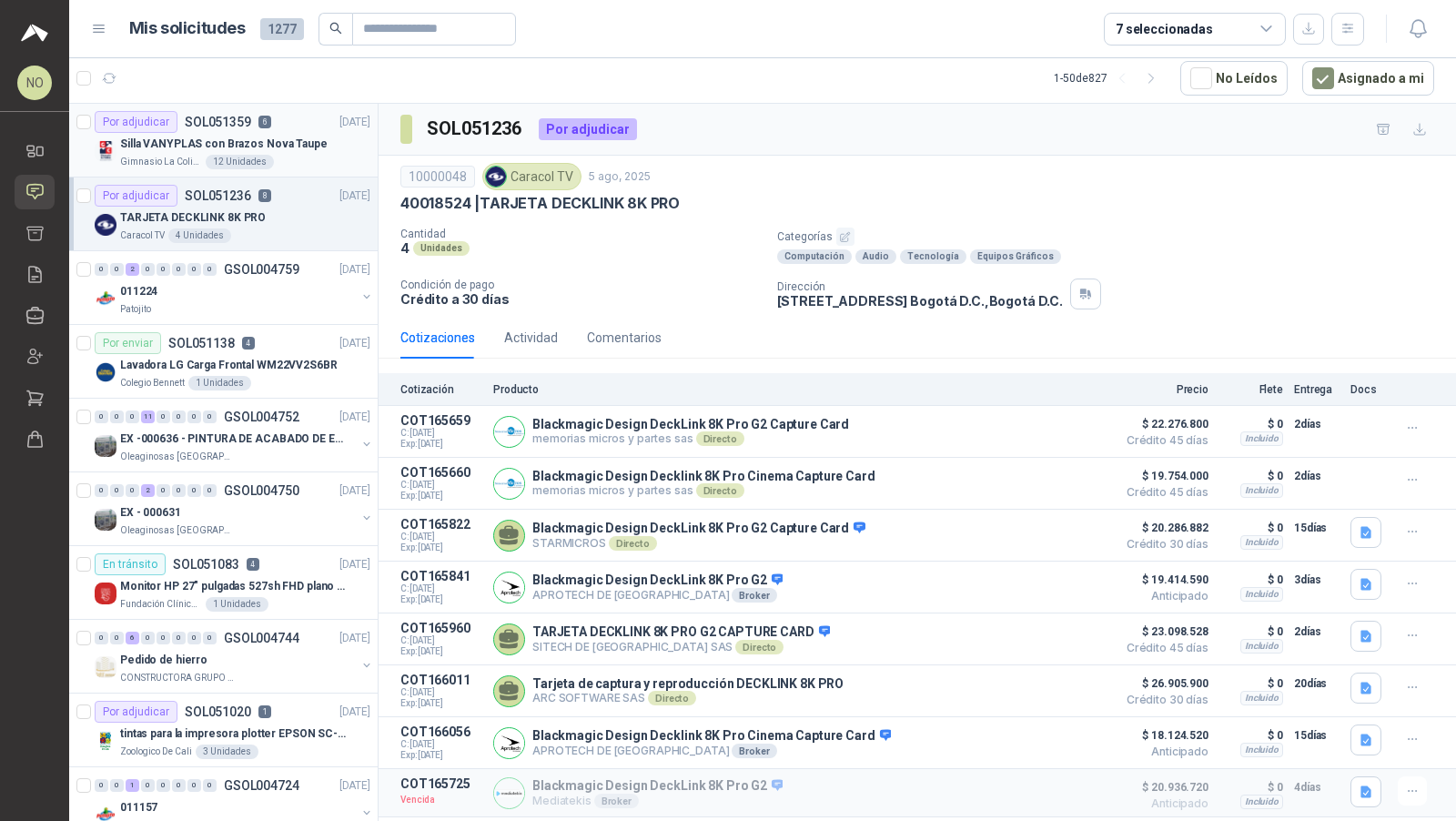
click at [259, 159] on div "12 Unidades" at bounding box center [240, 161] width 69 height 14
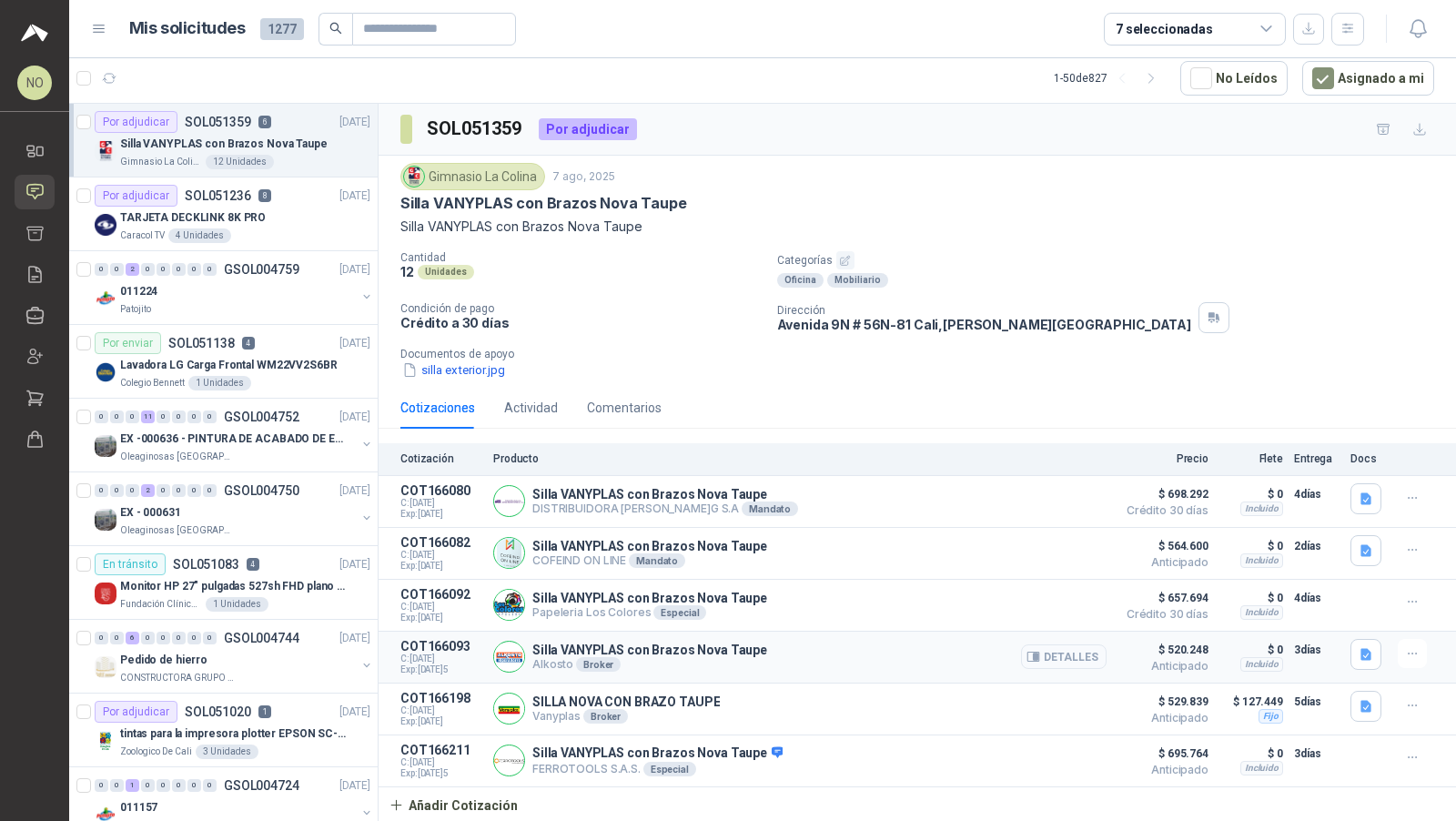
click at [1067, 647] on button "Detalles" at bounding box center [1064, 656] width 86 height 25
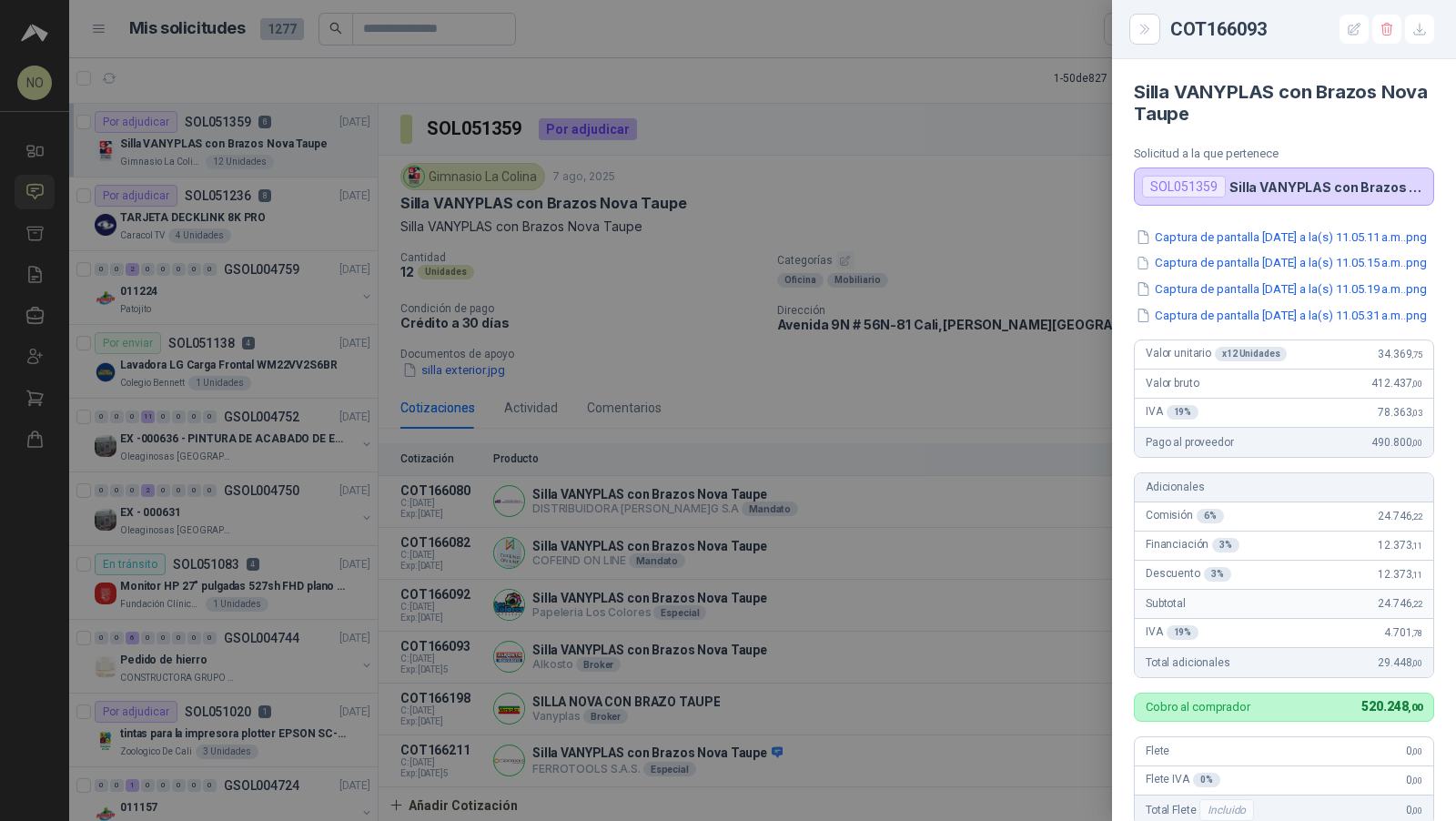
click at [949, 472] on div at bounding box center [728, 410] width 1456 height 821
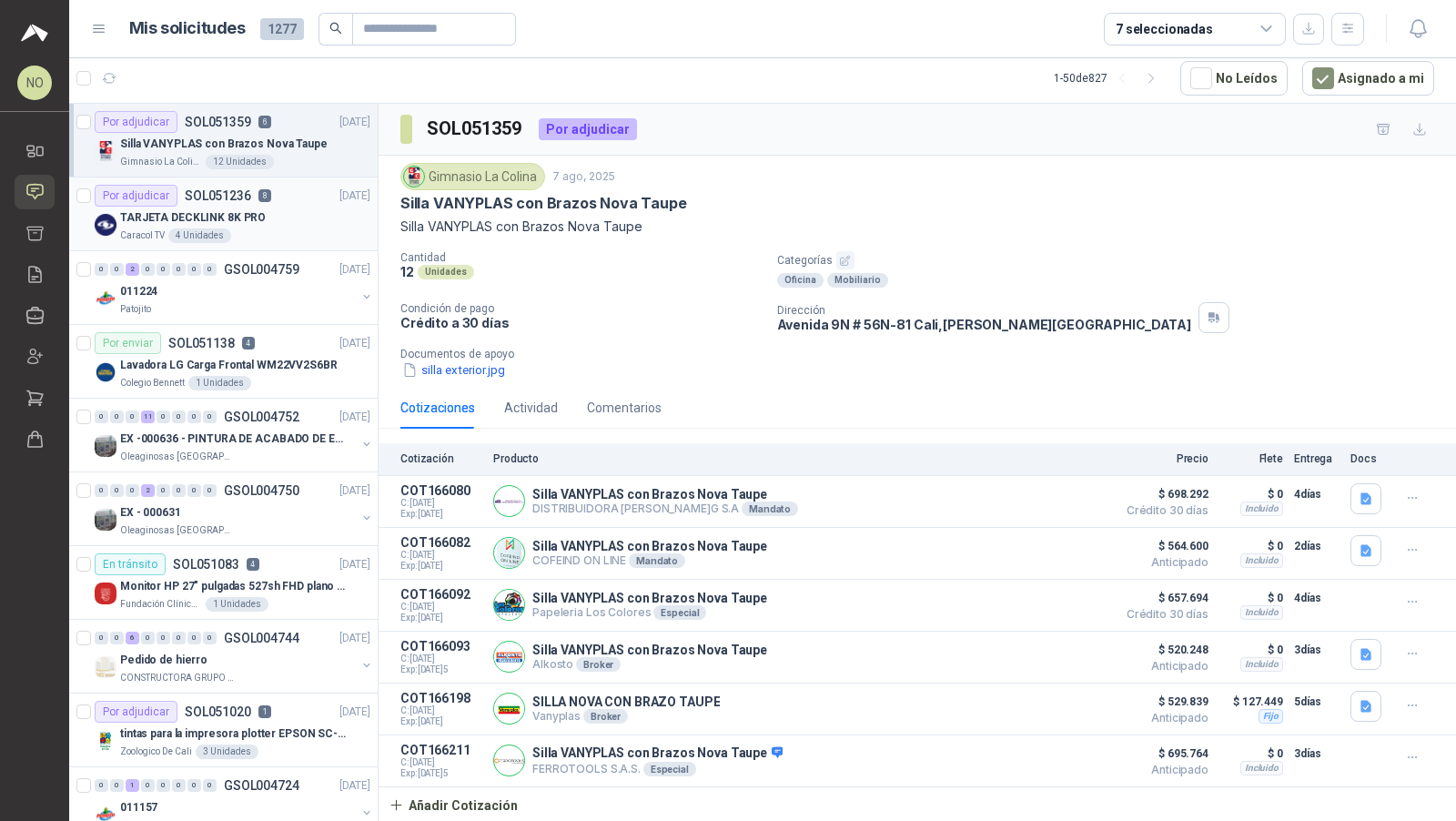
click at [287, 214] on div "TARJETA DECKLINK 8K PRO" at bounding box center [245, 217] width 250 height 22
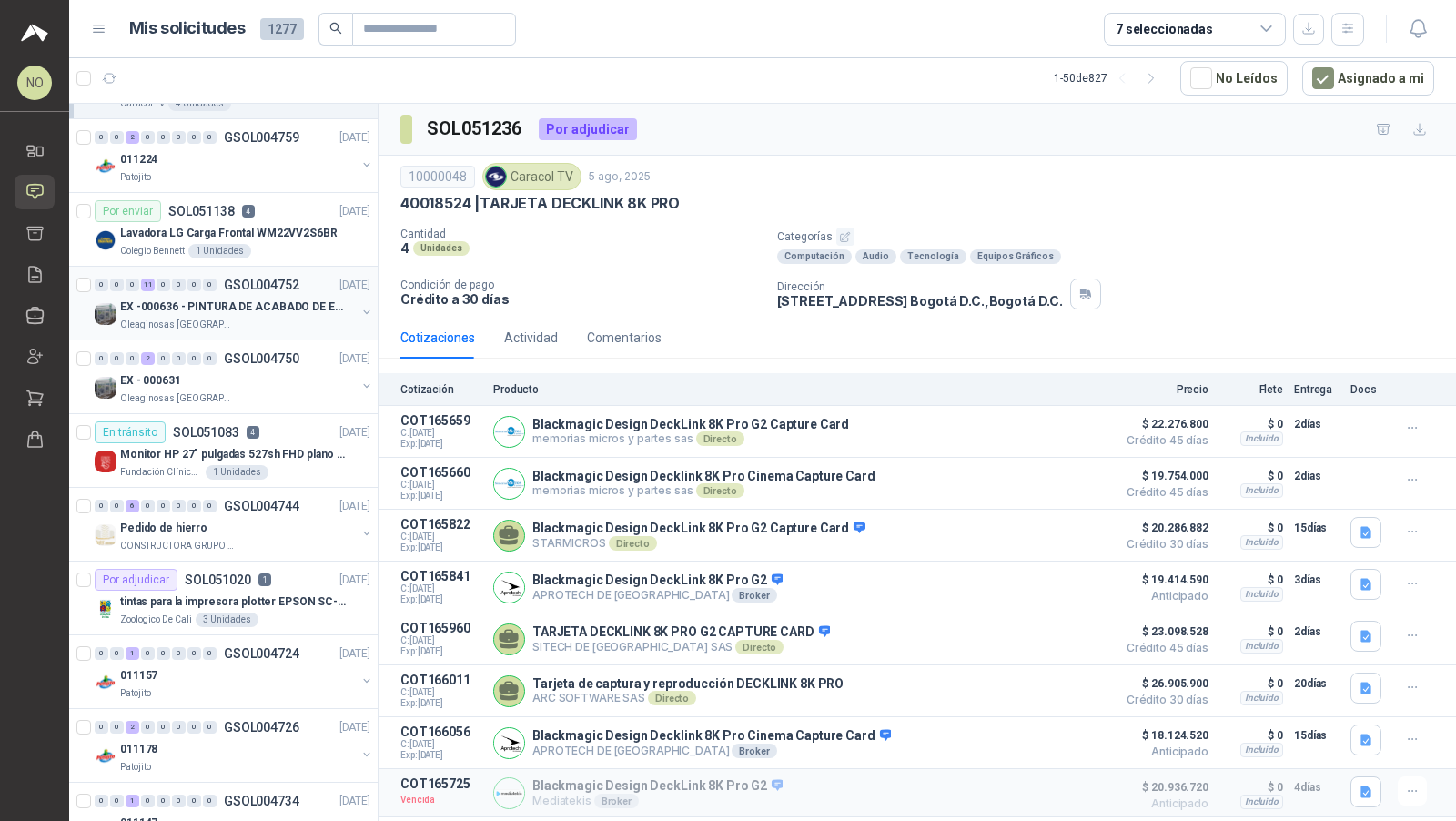
scroll to position [136, 0]
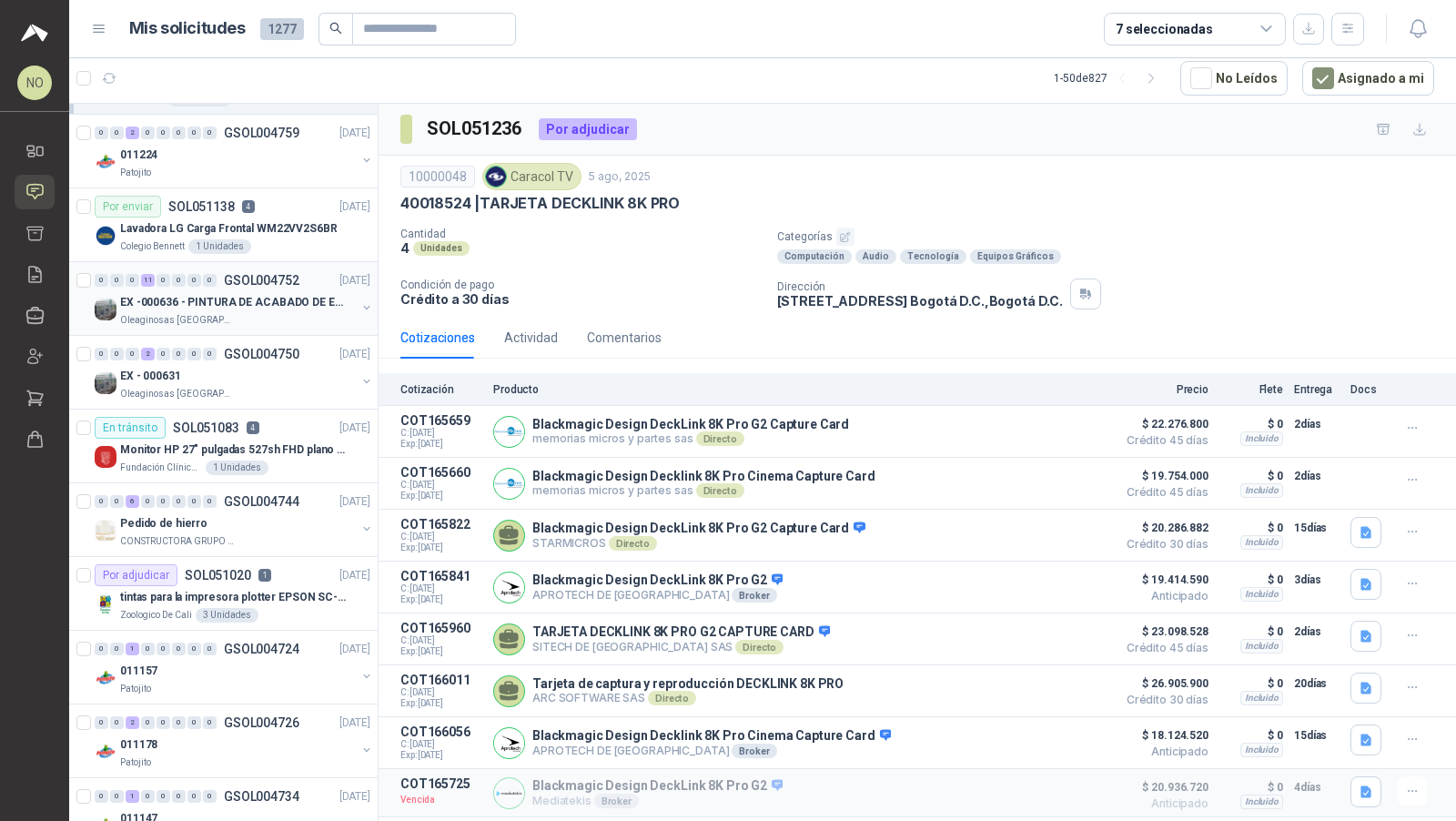
click at [205, 417] on div "En tránsito SOL051083 4" at bounding box center [176, 428] width 165 height 22
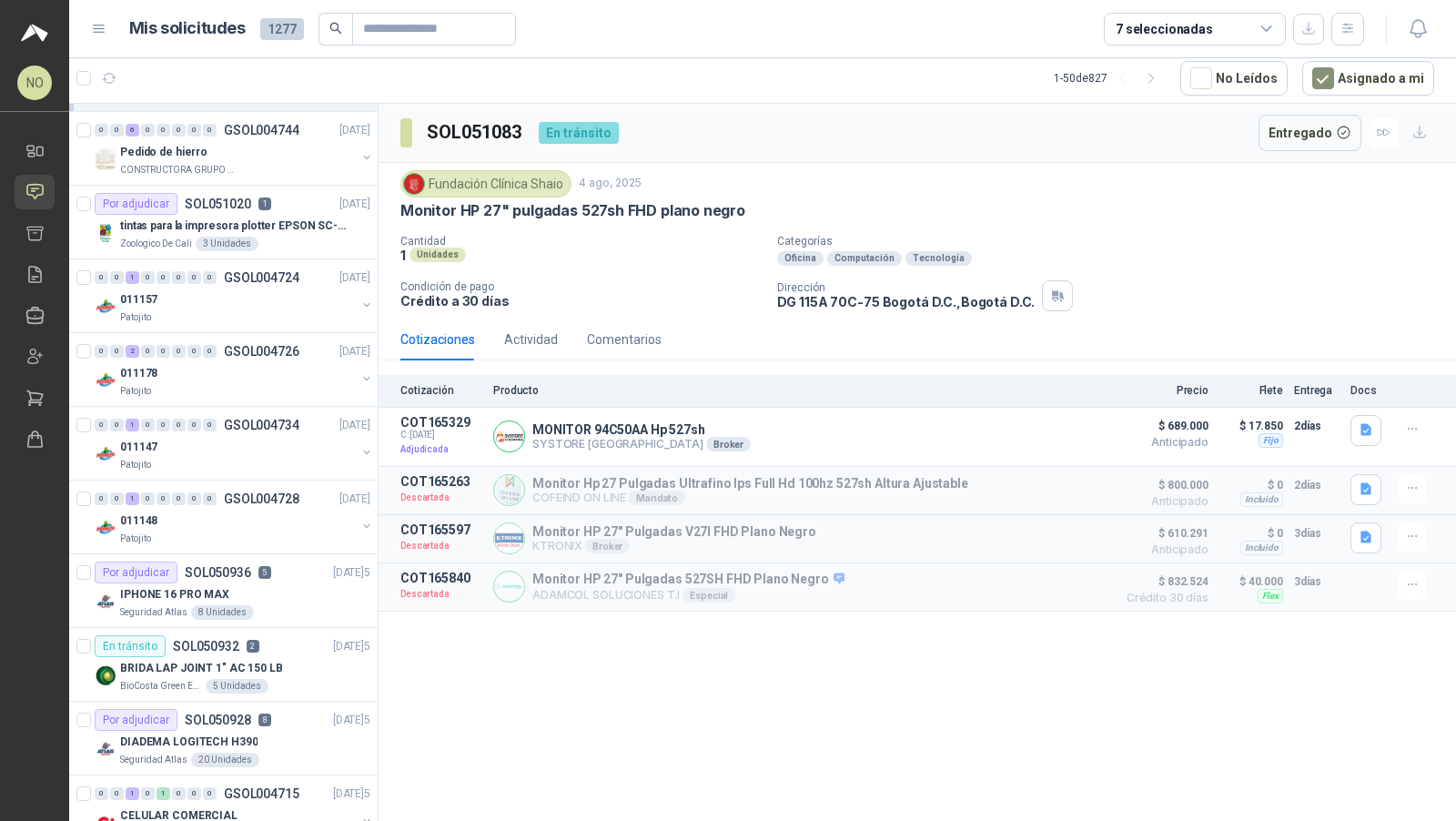
scroll to position [699, 0]
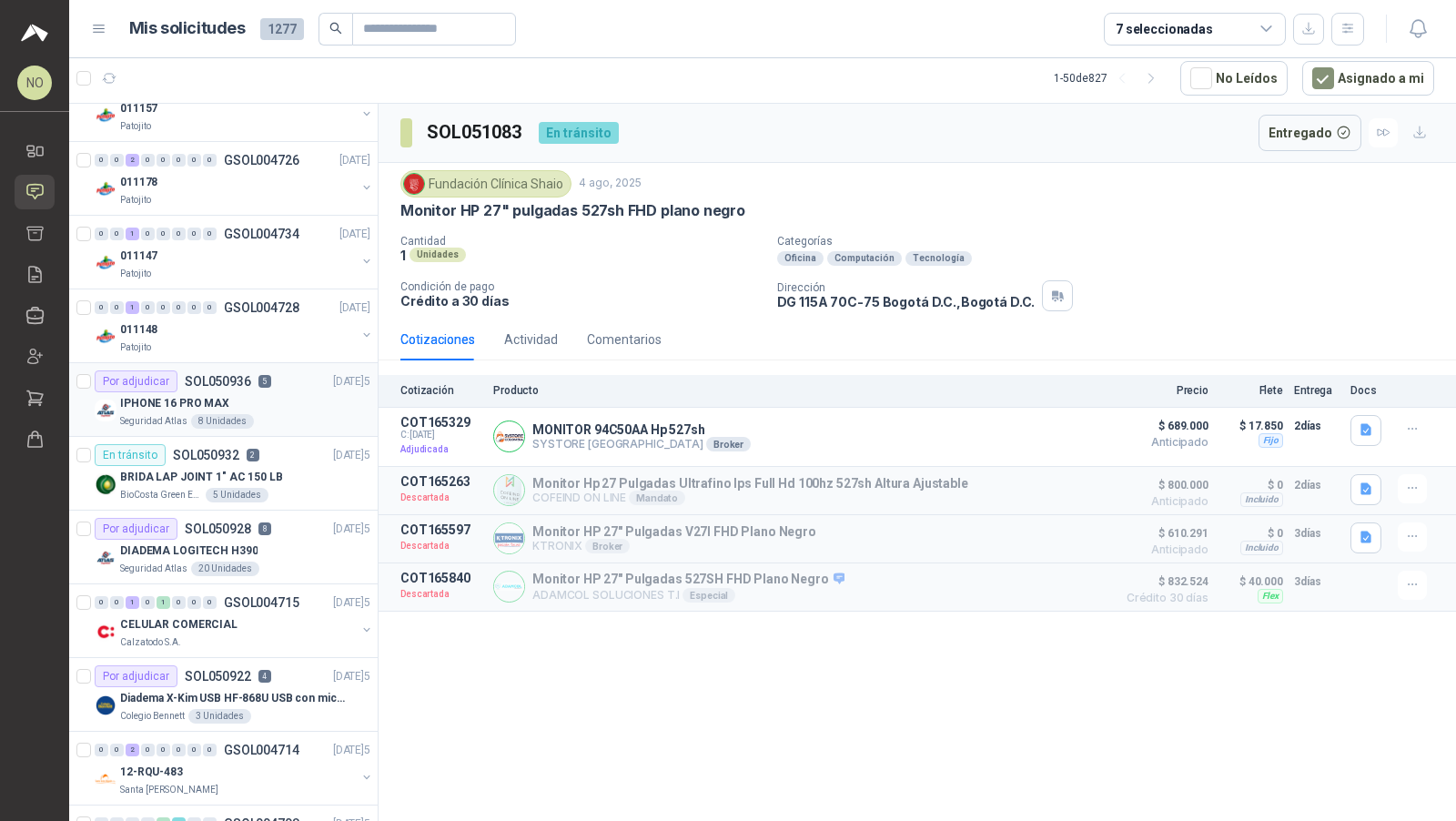
click at [227, 403] on div "IPHONE 16 PRO MAX" at bounding box center [245, 403] width 250 height 22
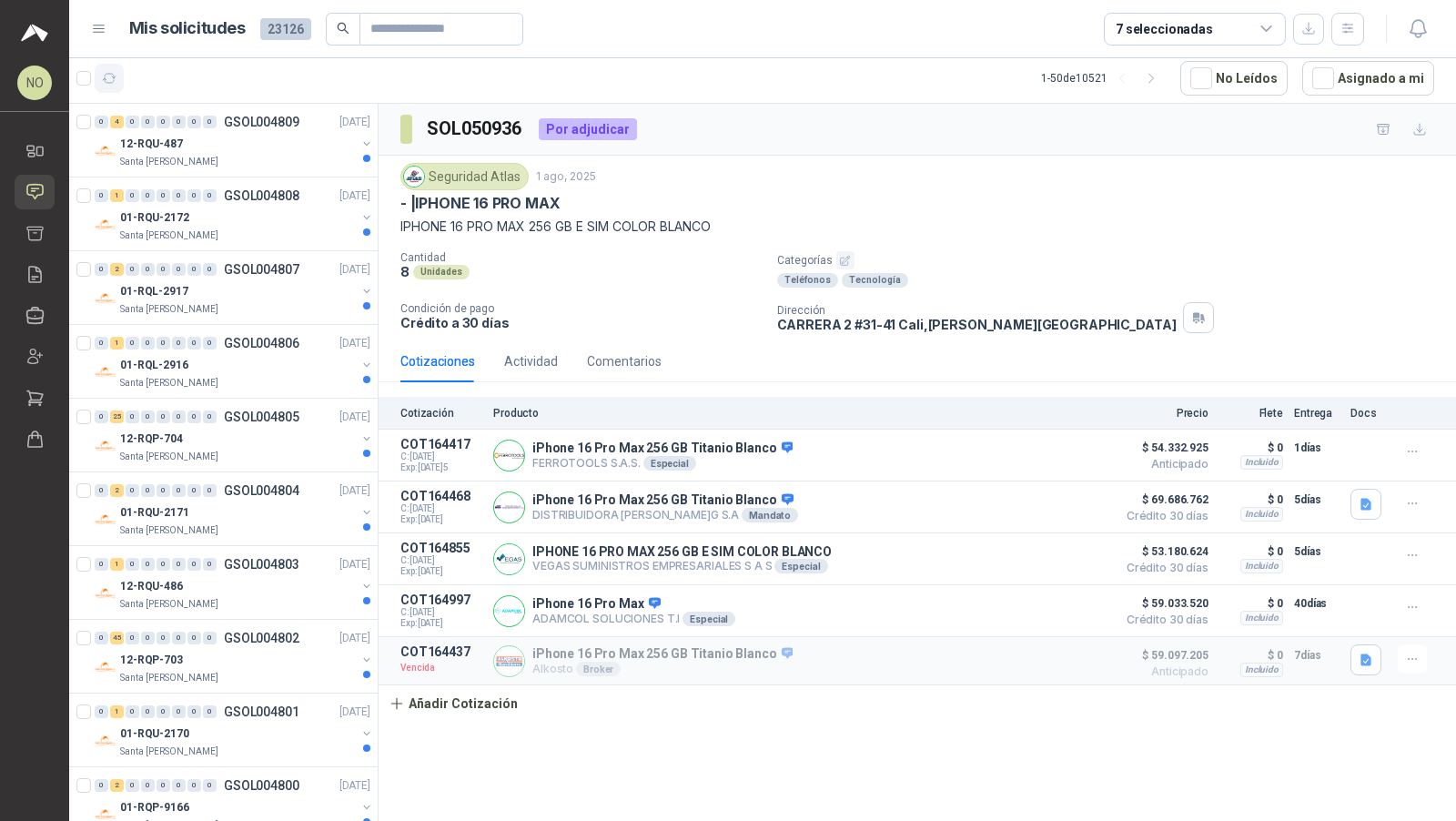
click at [108, 85] on button "button" at bounding box center [109, 78] width 30 height 30
click at [224, 142] on div "12-RQU-487" at bounding box center [237, 143] width 235 height 22
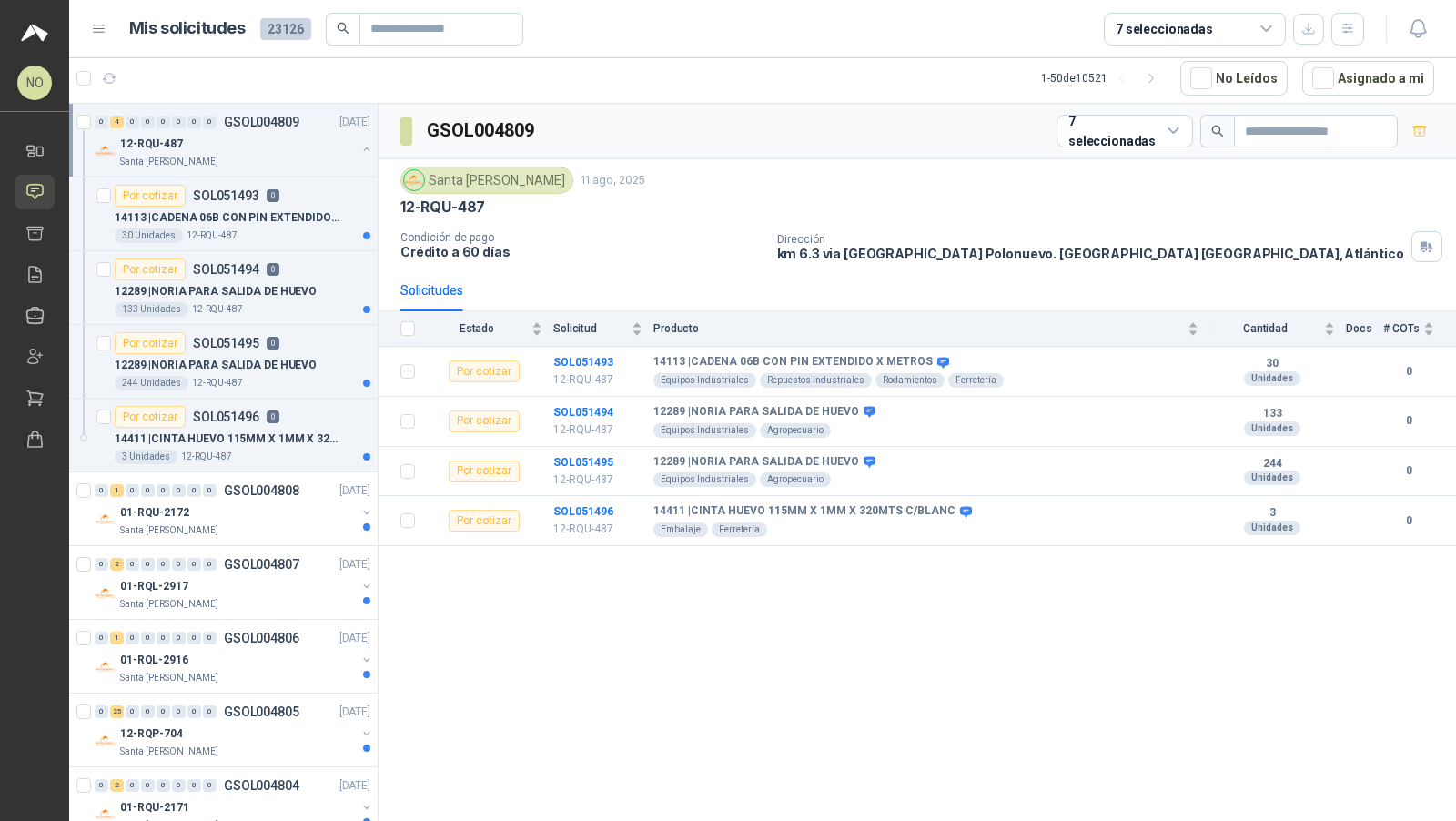
click at [224, 142] on div "12-RQU-487" at bounding box center [237, 143] width 235 height 22
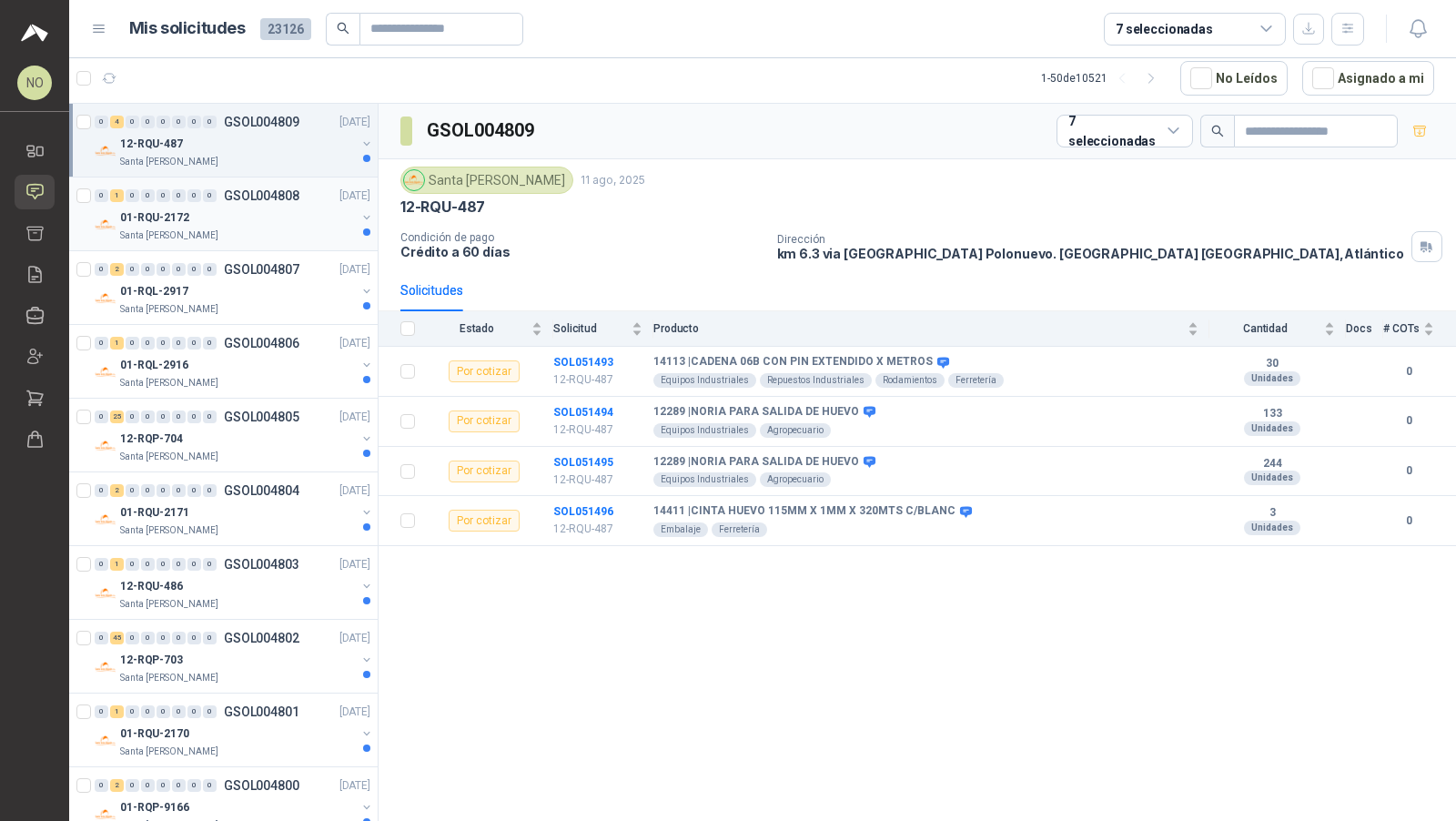
click at [209, 230] on div "Santa [PERSON_NAME]" at bounding box center [237, 235] width 235 height 14
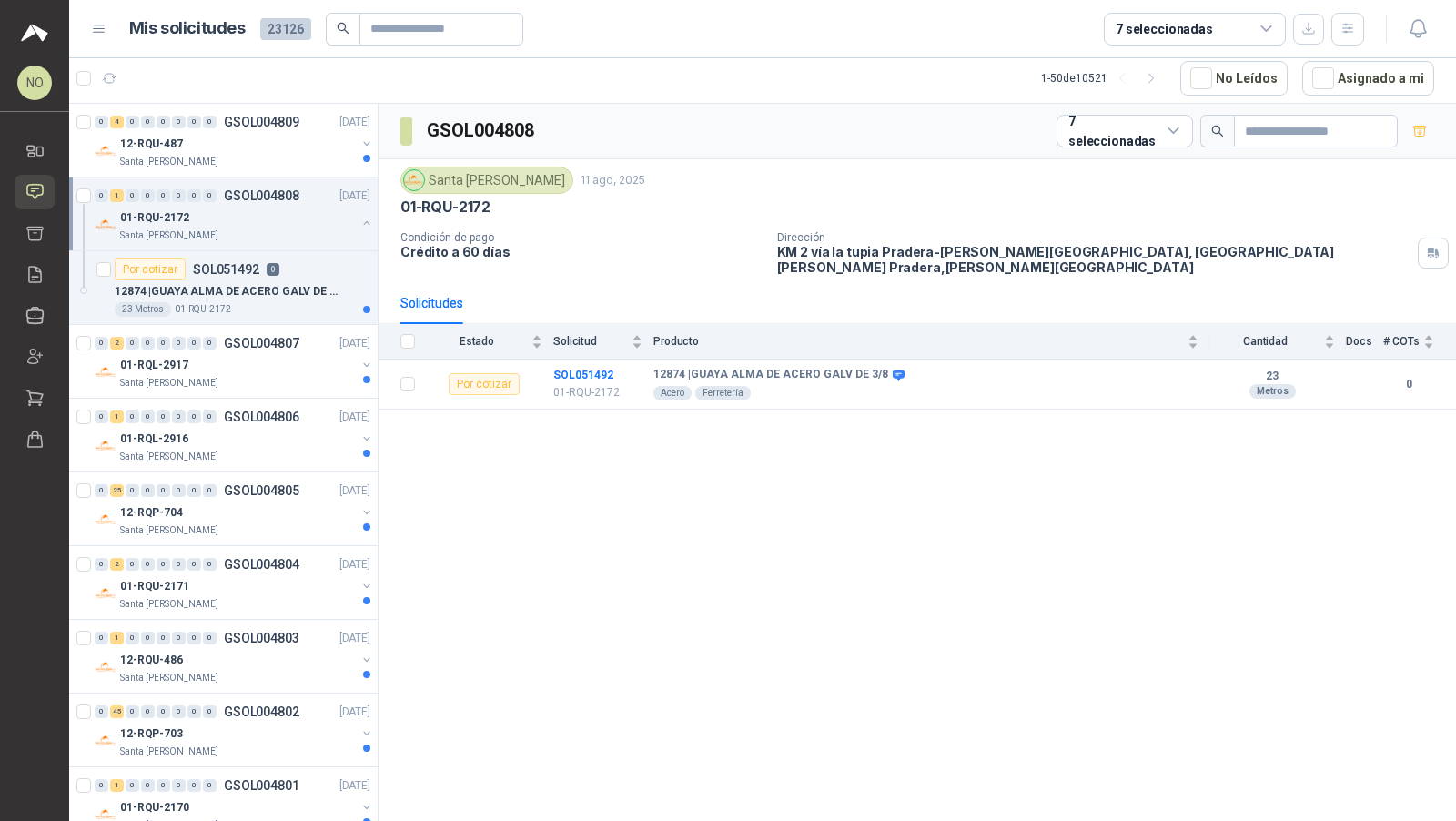
click at [209, 230] on div "Santa [PERSON_NAME]" at bounding box center [237, 235] width 235 height 14
click at [221, 285] on div "01-RQL-2917" at bounding box center [237, 290] width 235 height 22
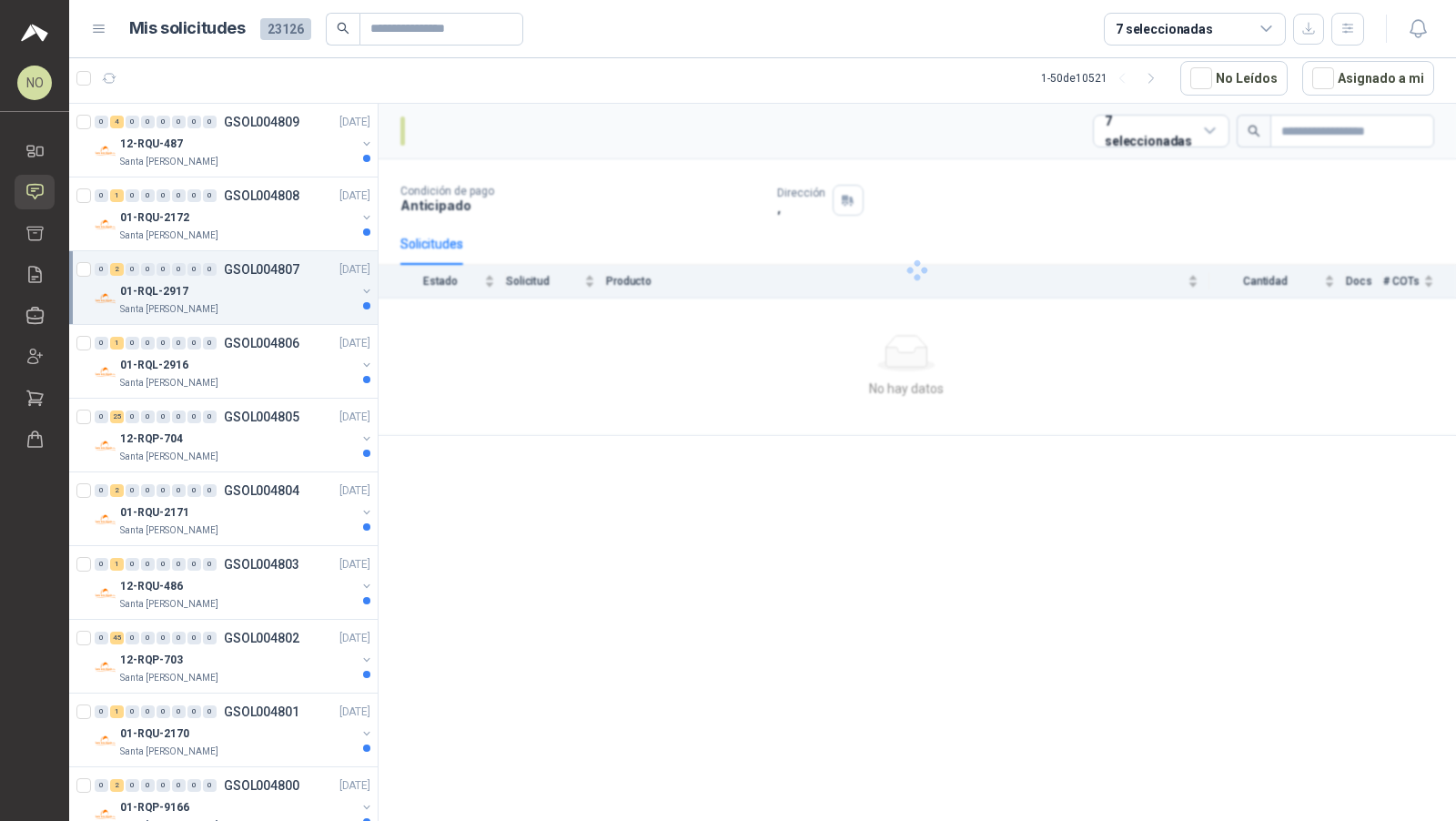
click at [221, 285] on div "01-RQL-2917" at bounding box center [237, 290] width 235 height 22
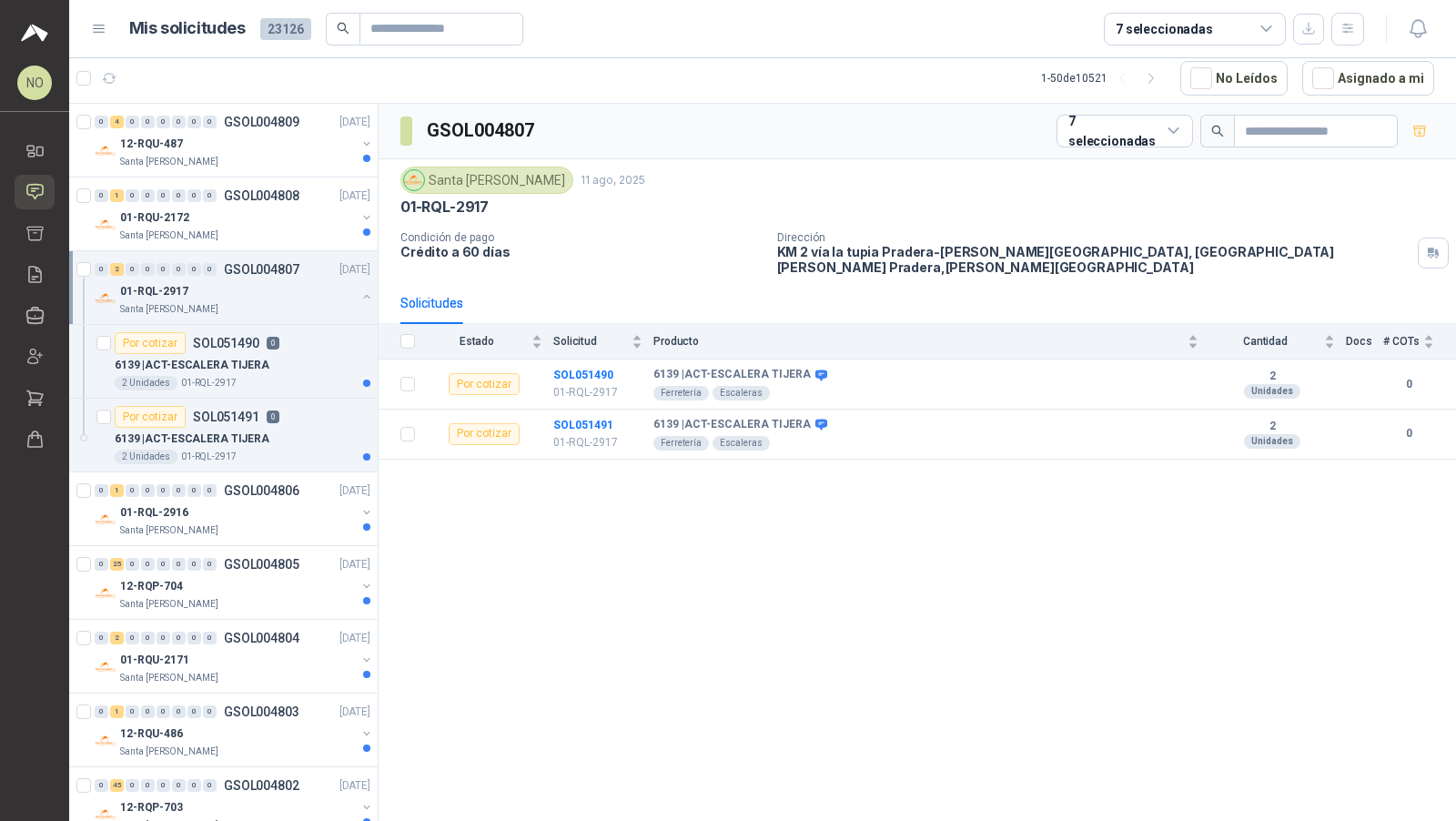
click at [221, 285] on div "01-RQL-2917" at bounding box center [237, 290] width 235 height 22
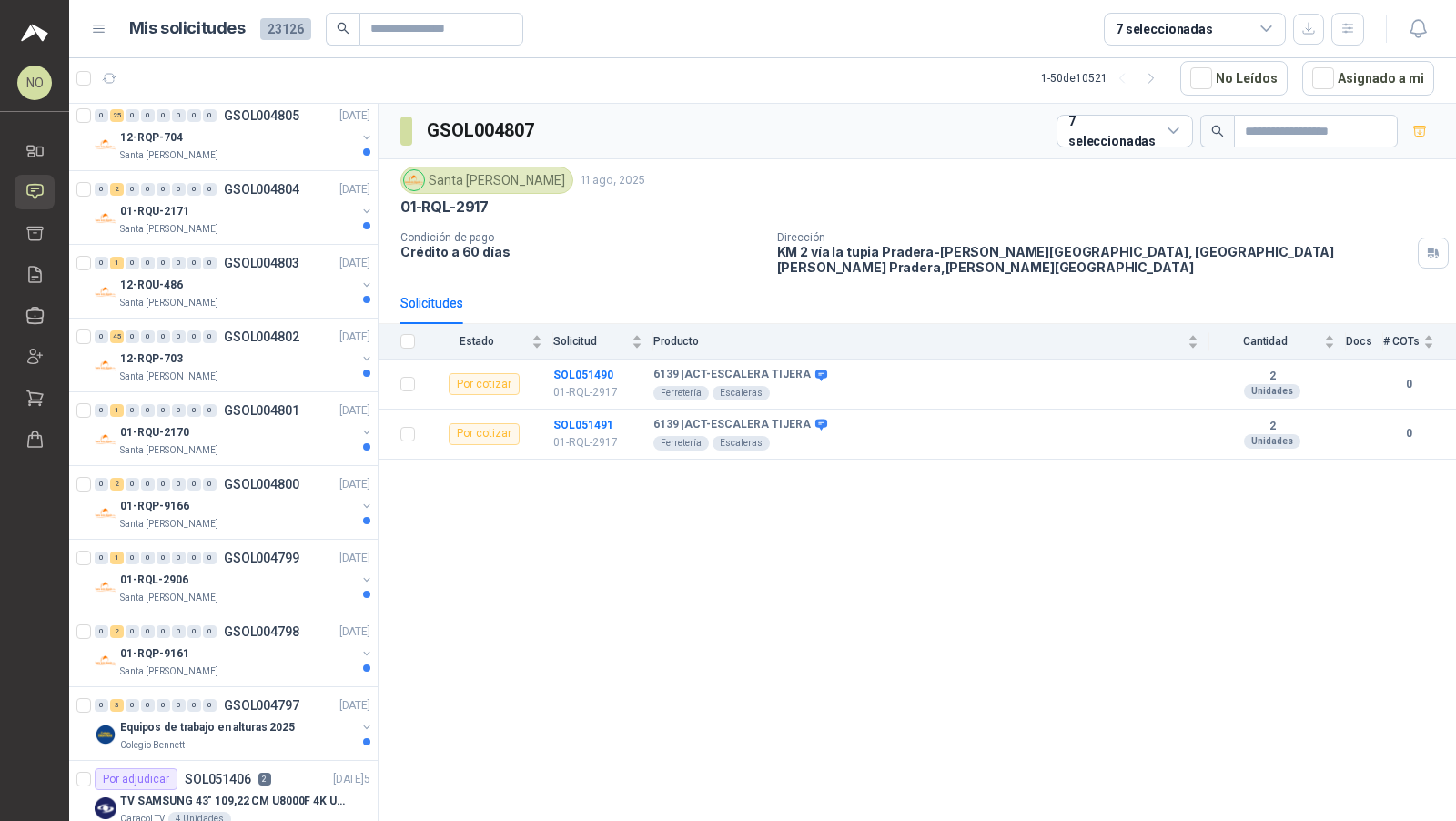
click at [221, 285] on div "12-RQU-486" at bounding box center [237, 285] width 235 height 22
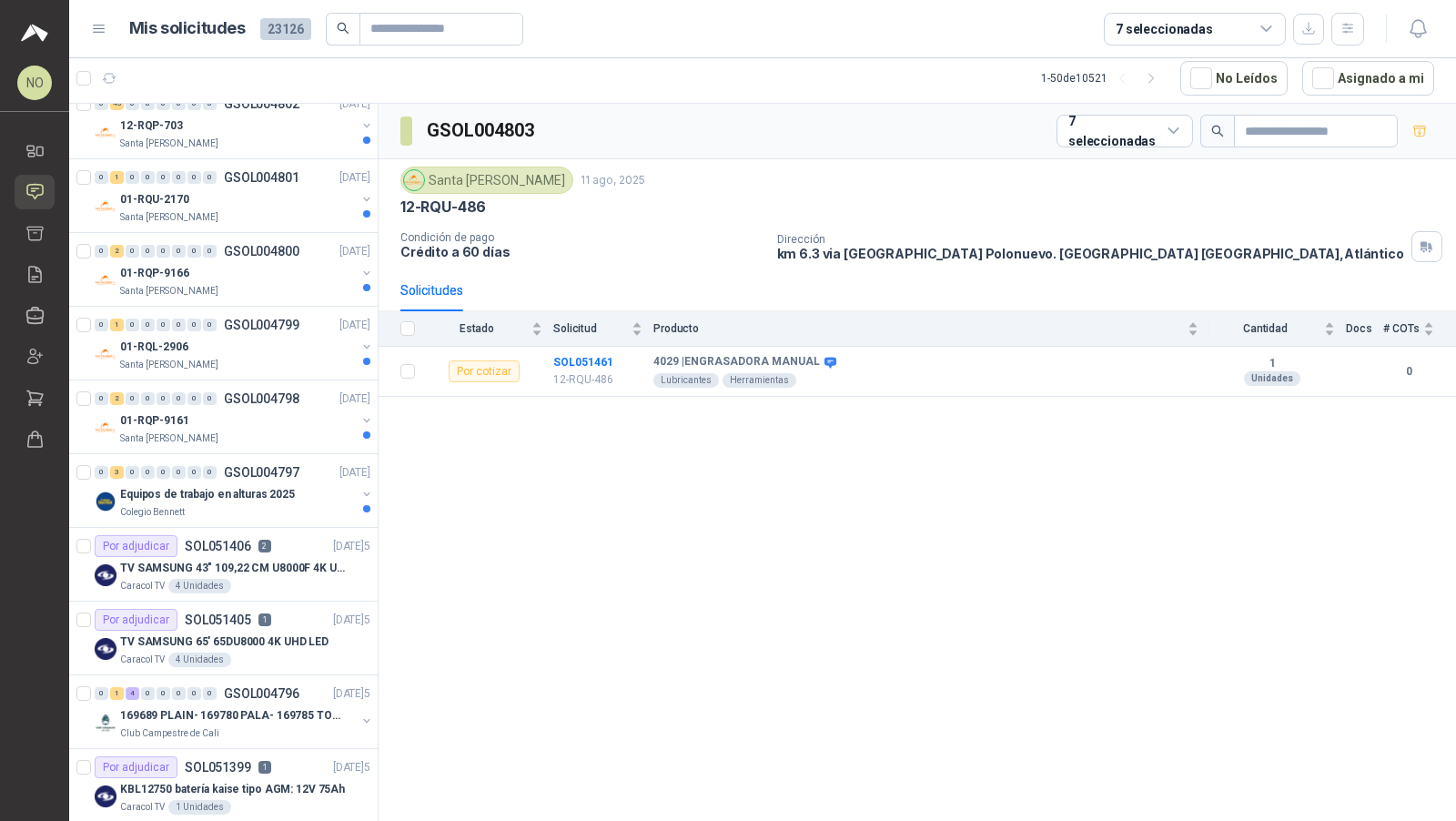
scroll to position [628, 0]
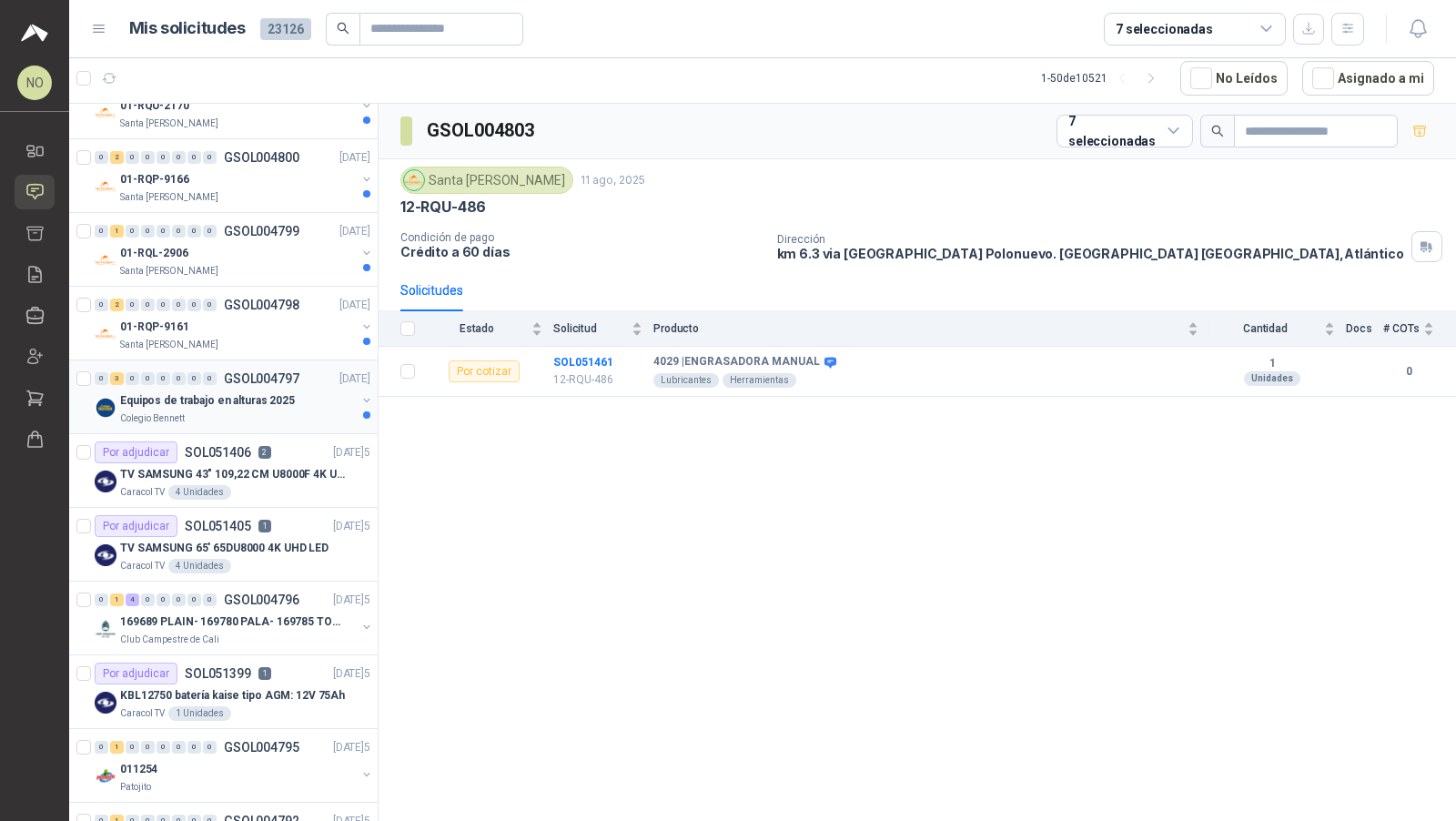
click at [263, 397] on p "Equipos de trabajo en alturas 2025" at bounding box center [207, 401] width 174 height 17
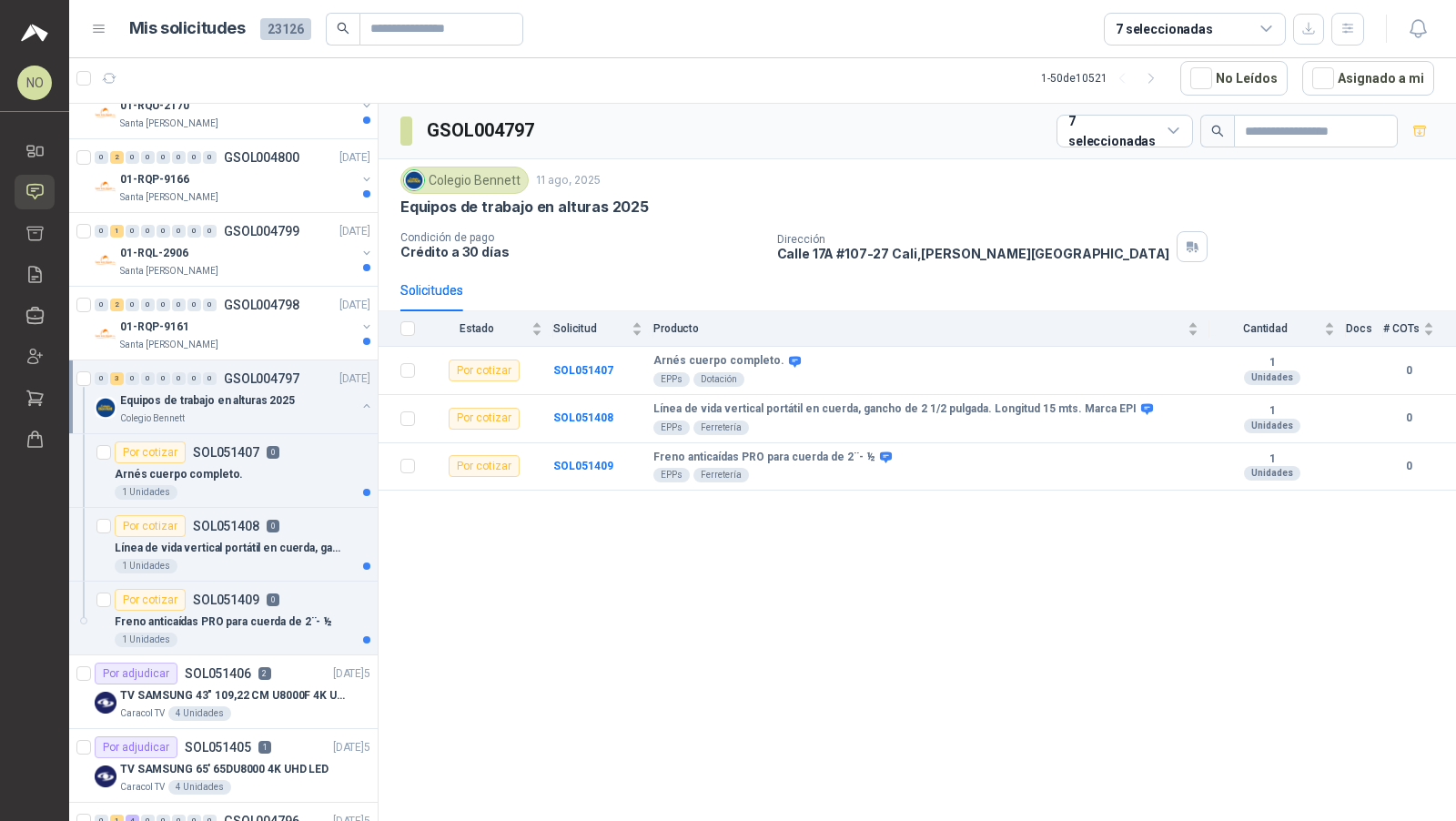
click at [263, 397] on p "Equipos de trabajo en alturas 2025" at bounding box center [207, 401] width 174 height 17
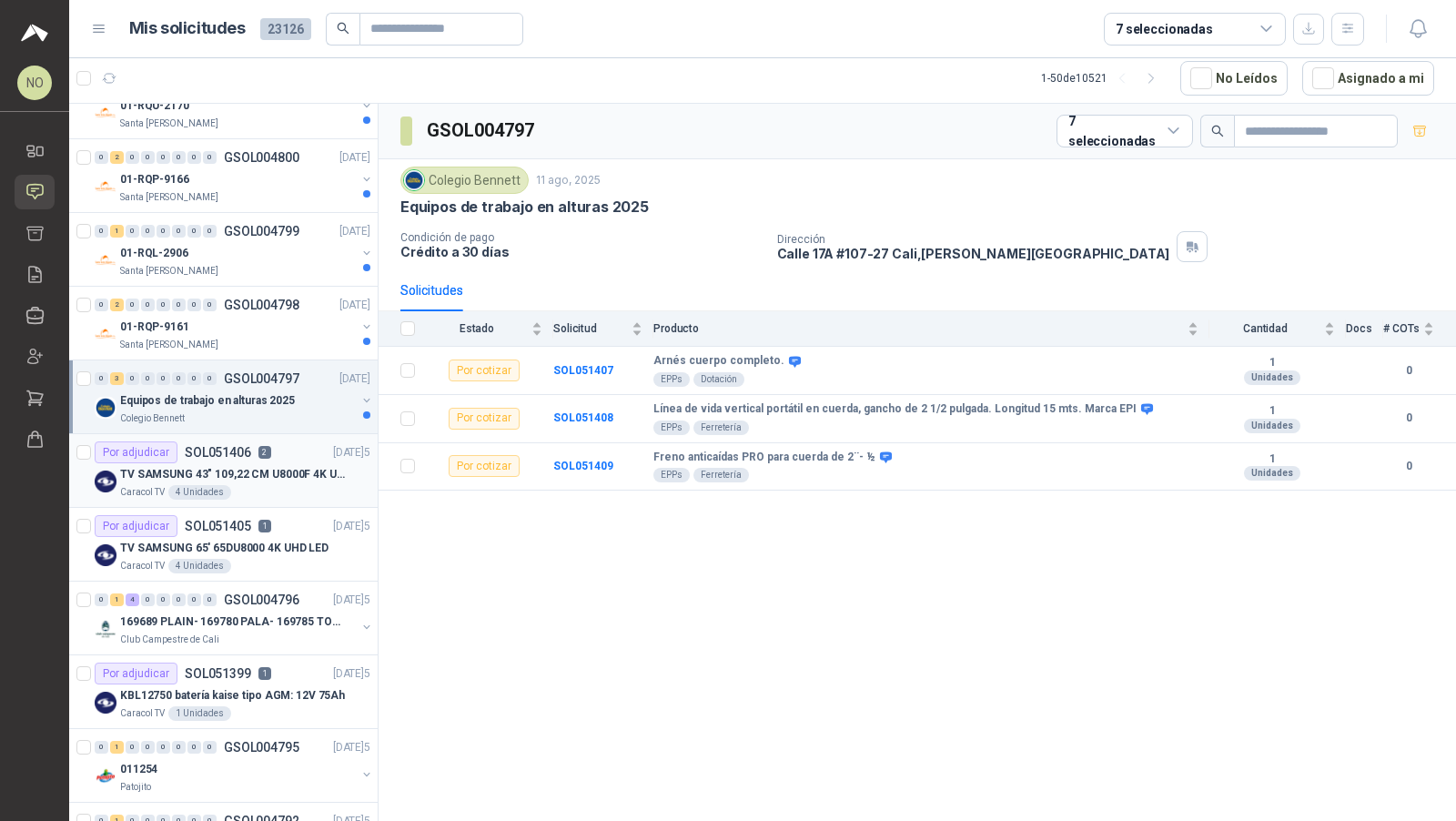
click at [296, 485] on div "Caracol TV 4 Unidades" at bounding box center [245, 491] width 250 height 14
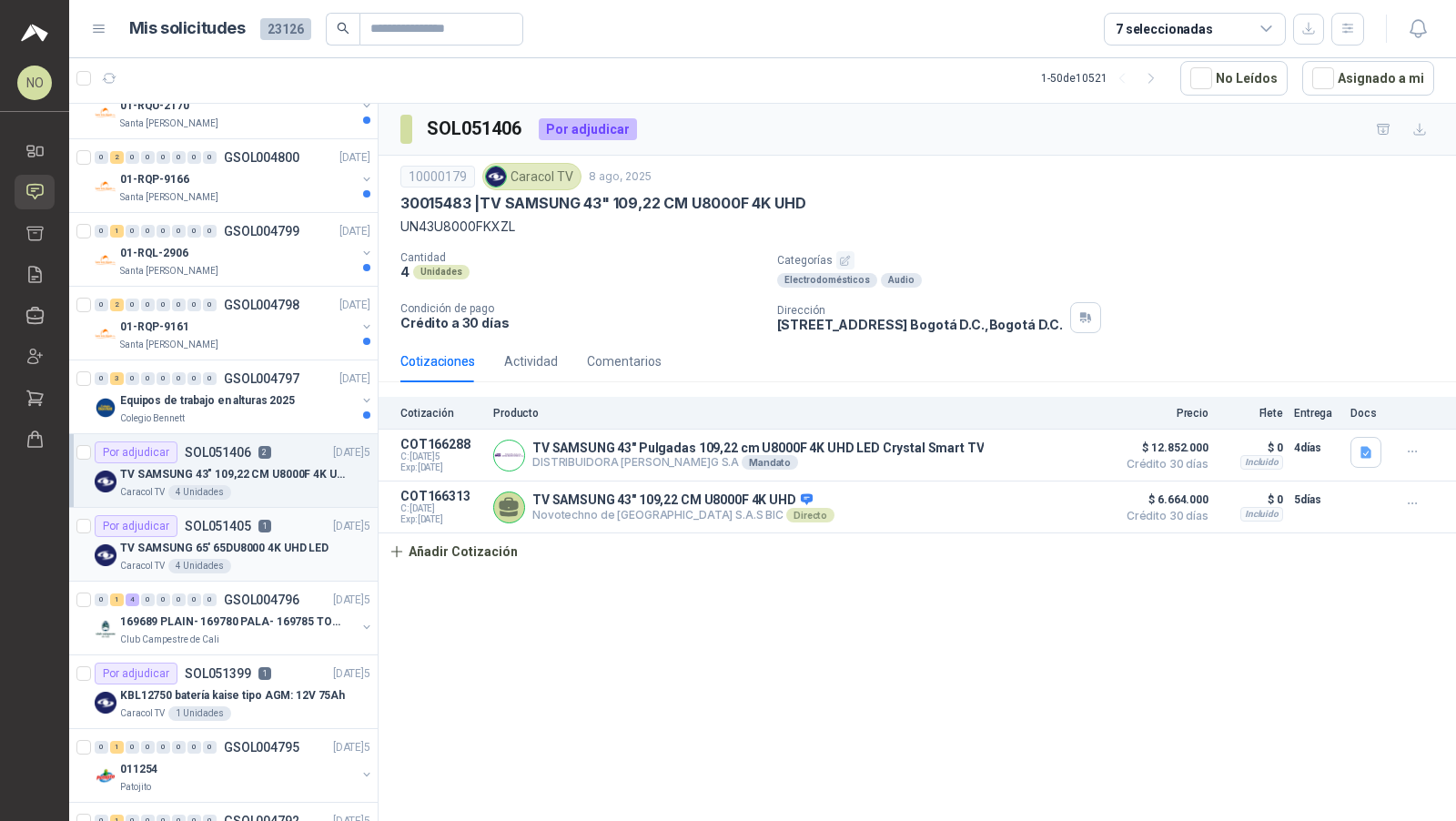
click at [285, 525] on div "Por adjudicar SOL051405 1 [DATE]" at bounding box center [231, 526] width 275 height 22
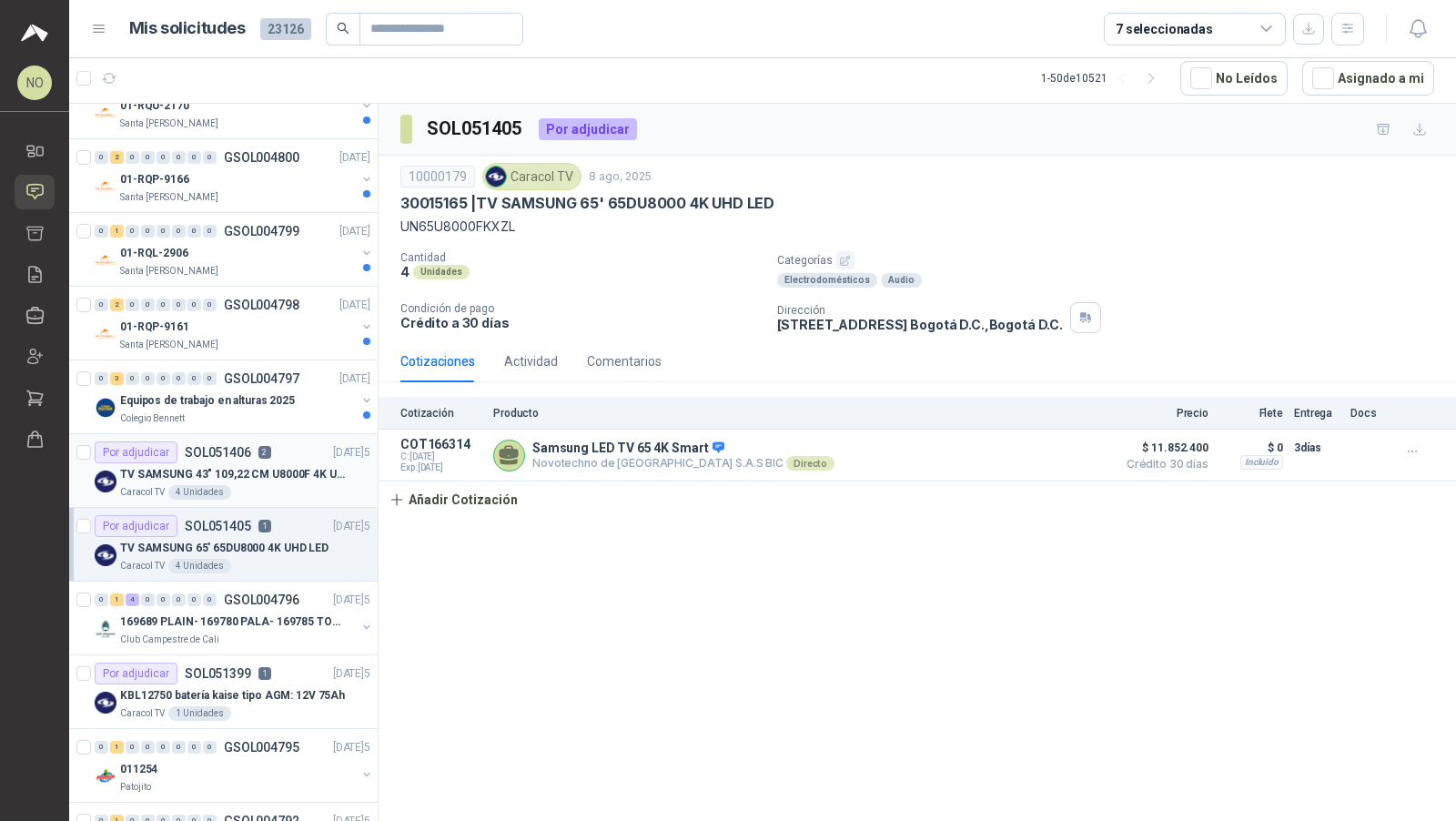
click at [243, 472] on p "TV SAMSUNG 43" 109,22 CM U8000F 4K UHD" at bounding box center [233, 474] width 227 height 17
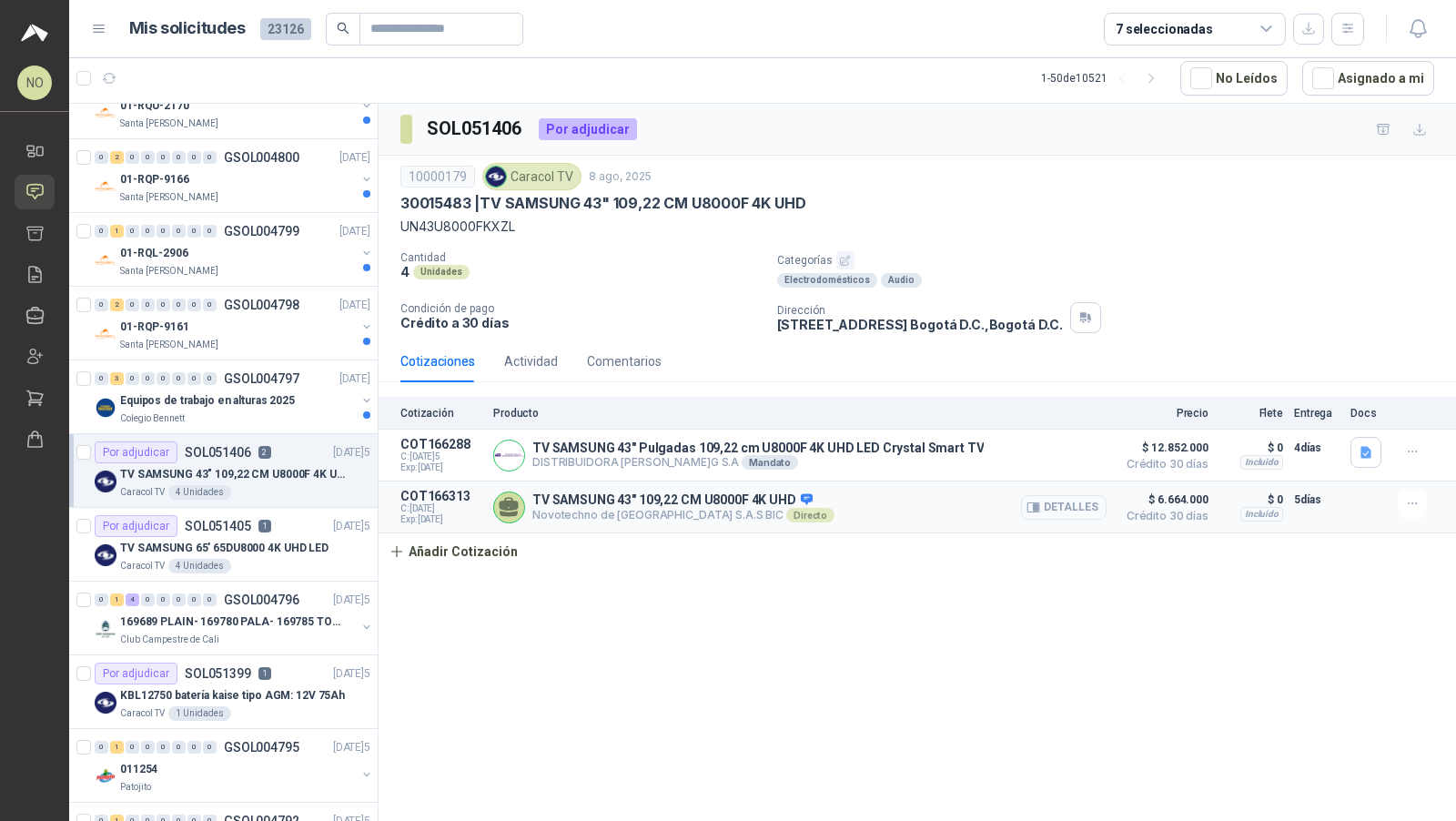
click at [1053, 500] on button "Detalles" at bounding box center [1064, 508] width 86 height 25
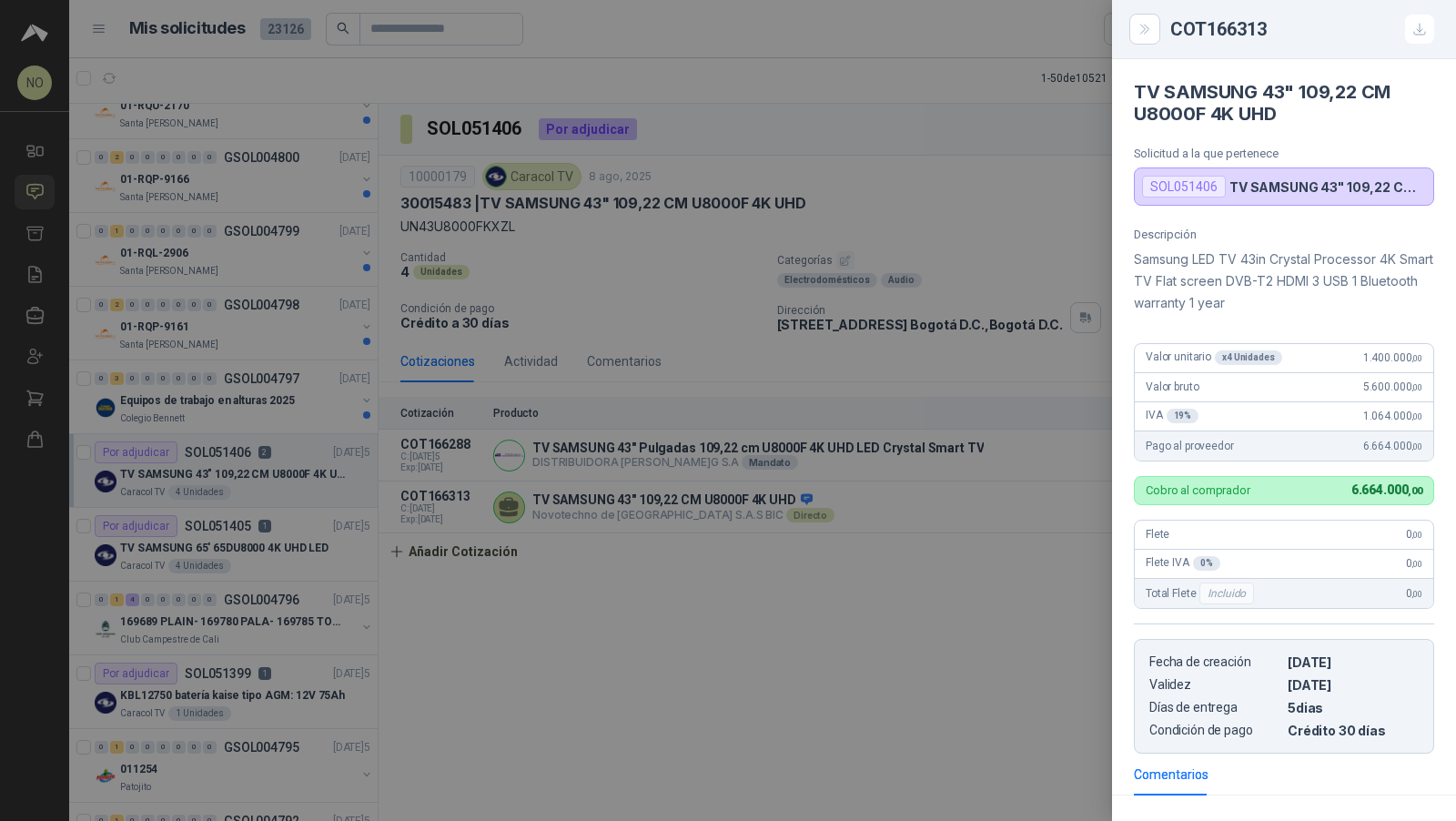
scroll to position [159, 0]
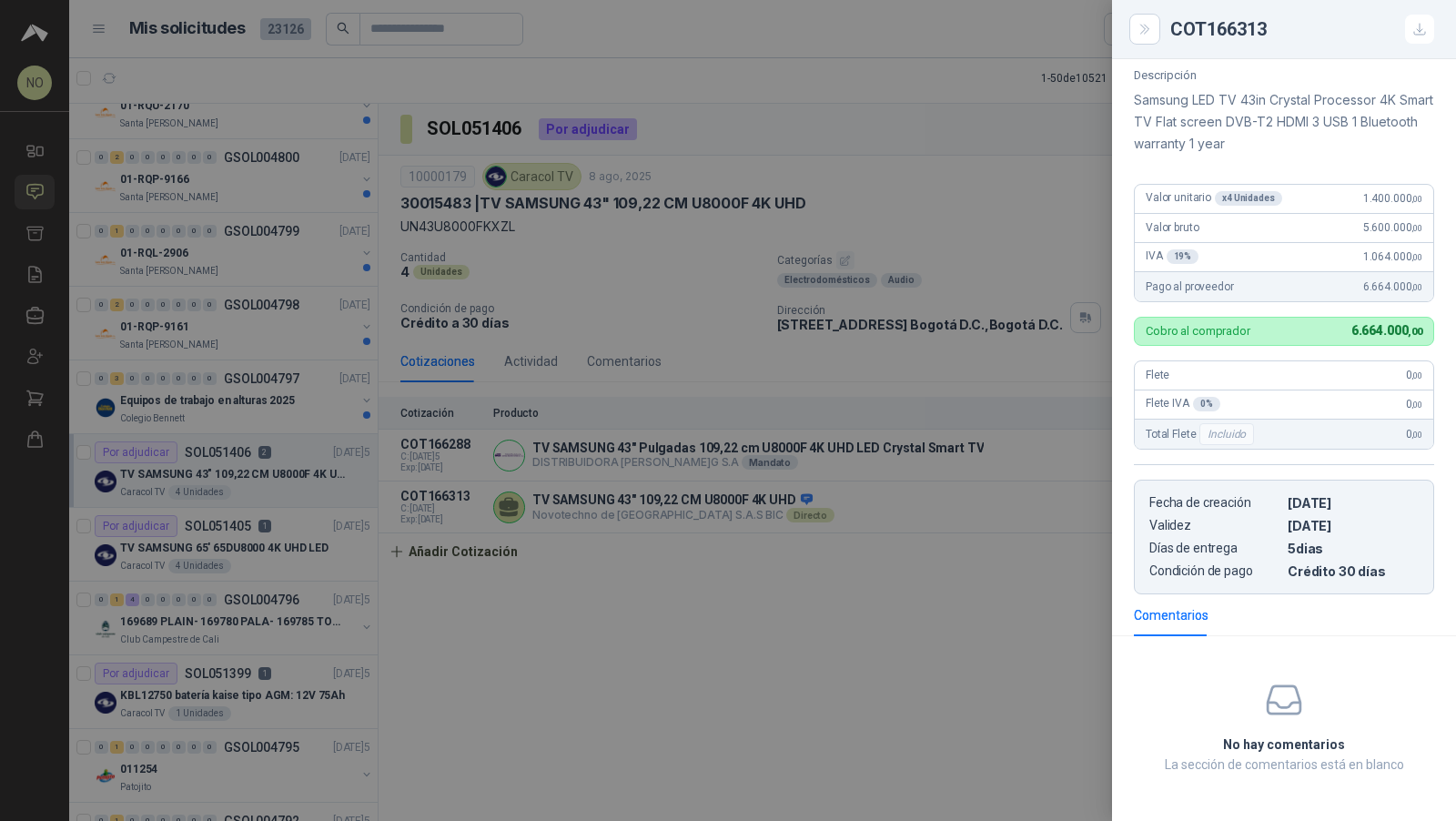
click at [777, 393] on div at bounding box center [728, 410] width 1456 height 821
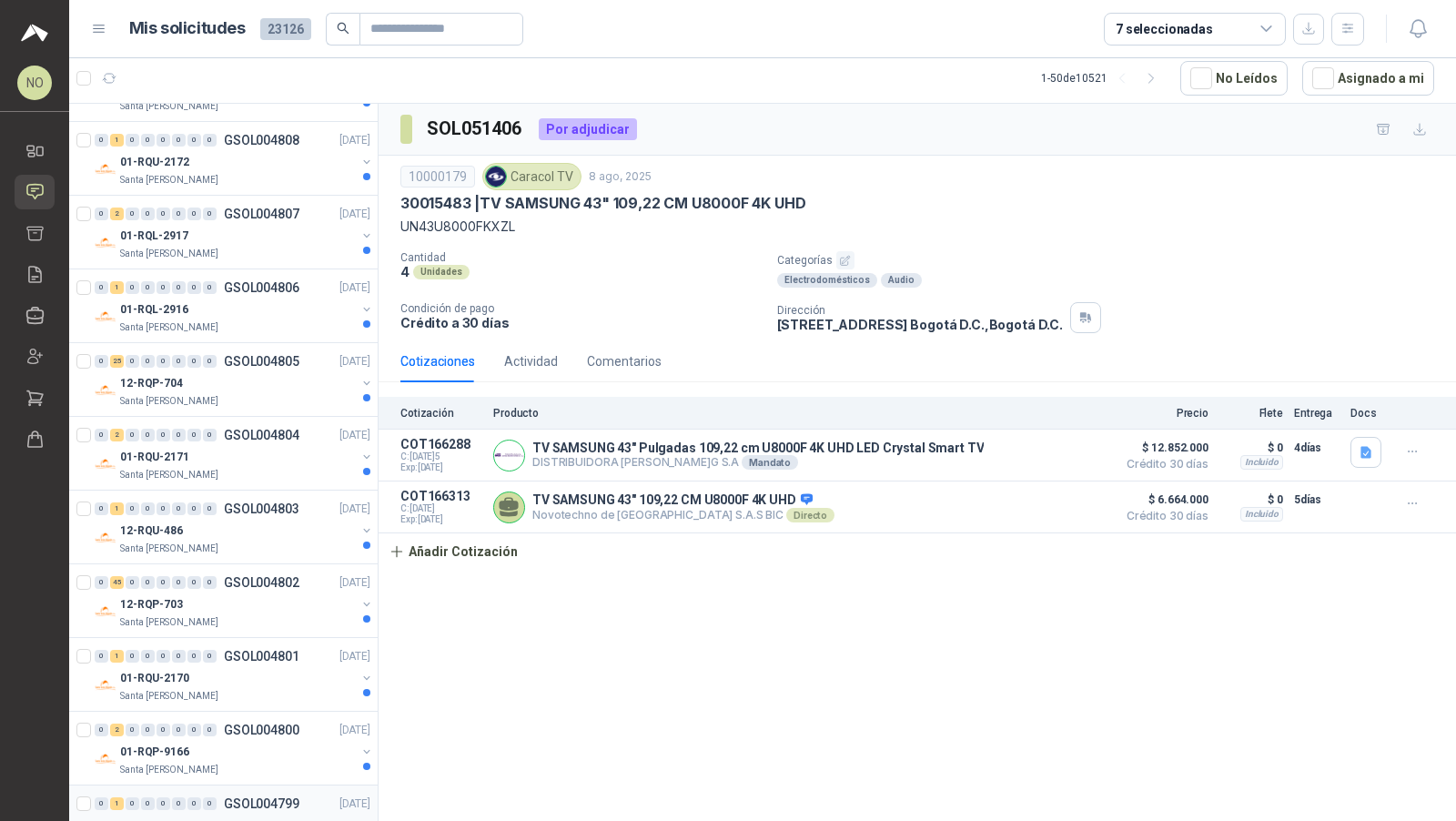
scroll to position [0, 0]
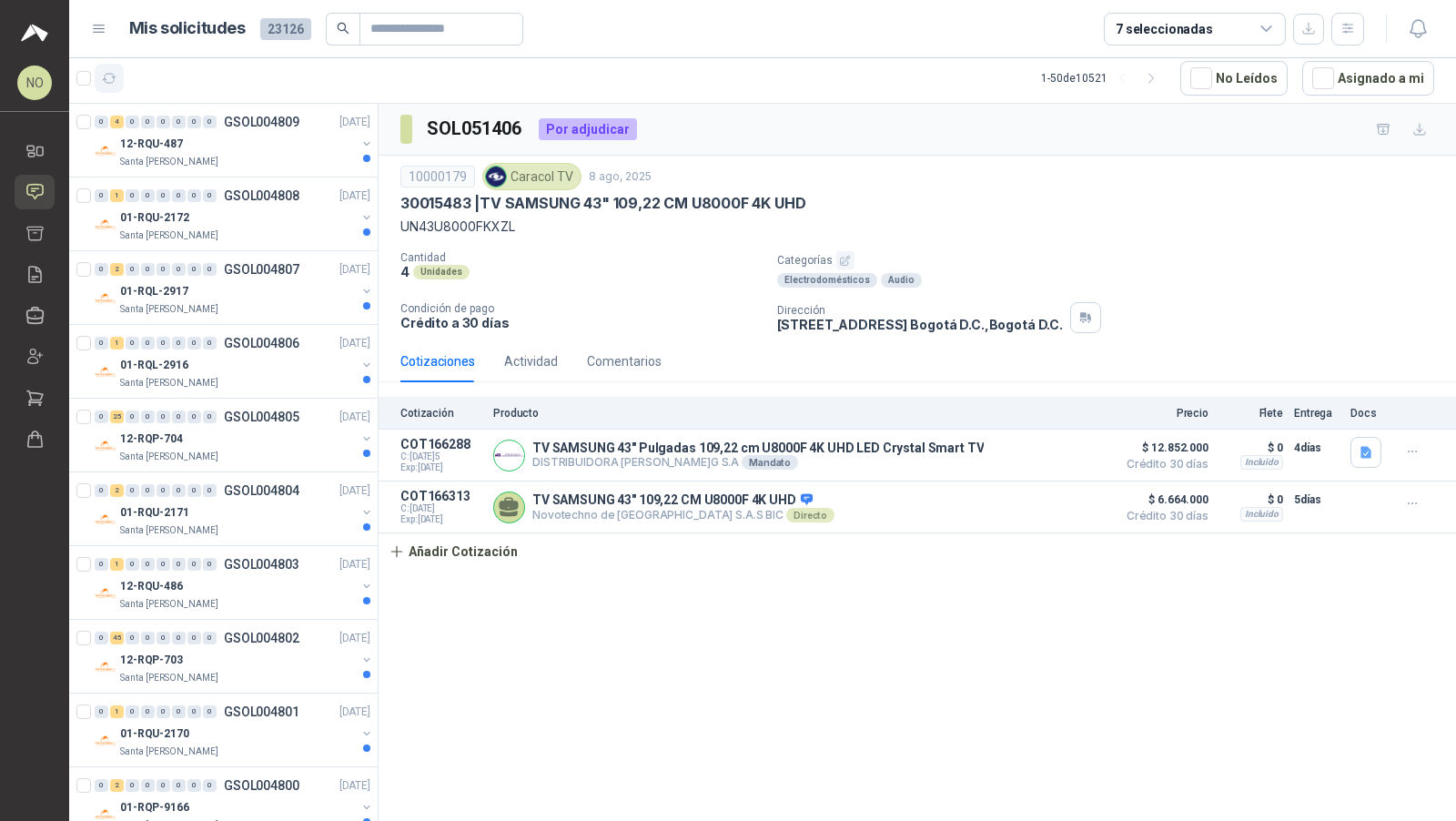
click at [104, 73] on icon "button" at bounding box center [110, 78] width 13 height 10
click at [211, 150] on div "POP DIA A DIA" at bounding box center [237, 143] width 235 height 22
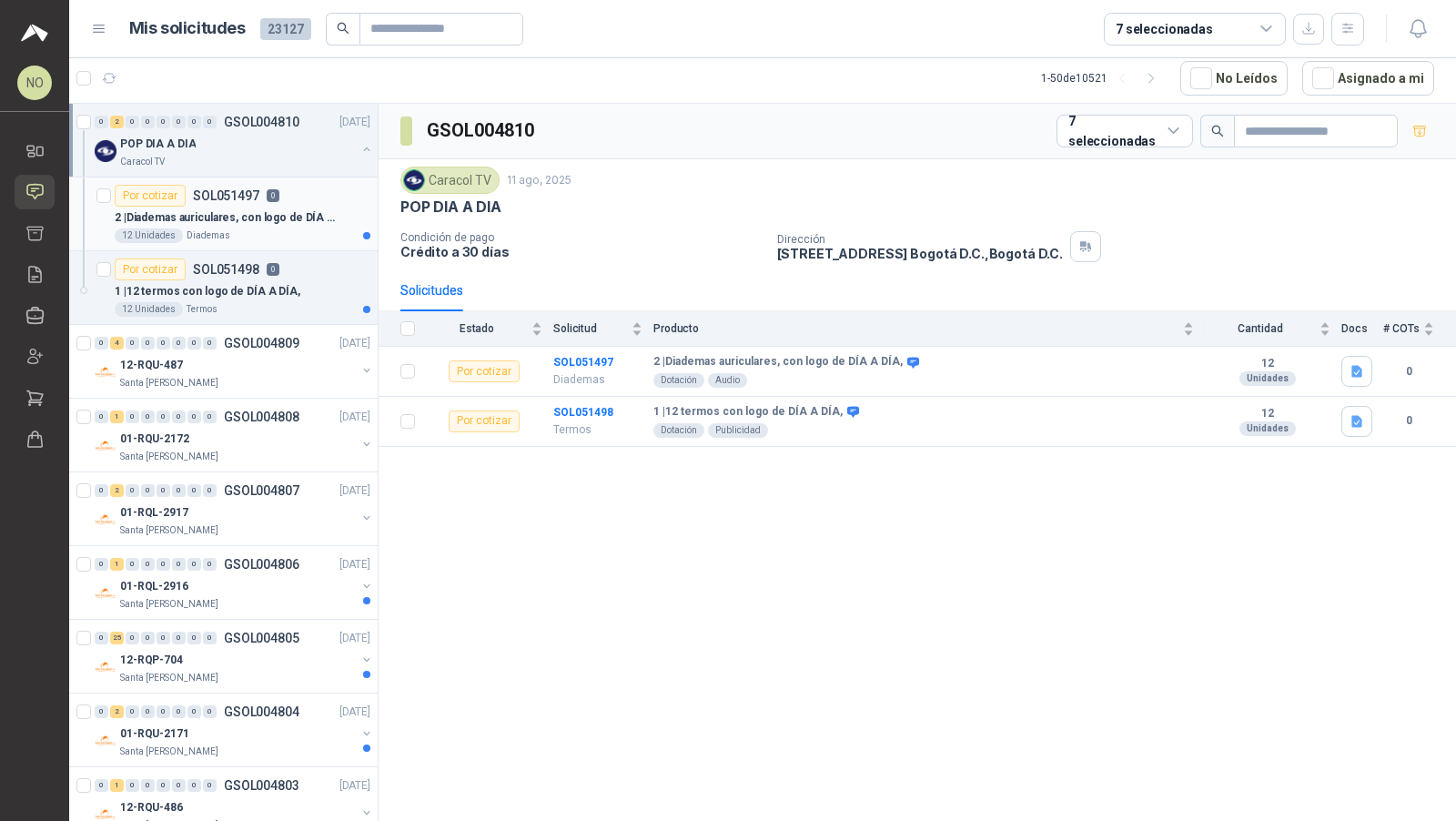
click at [215, 214] on p "2 | Diademas auriculares, con logo de DÍA A DÍA," at bounding box center [228, 218] width 227 height 17
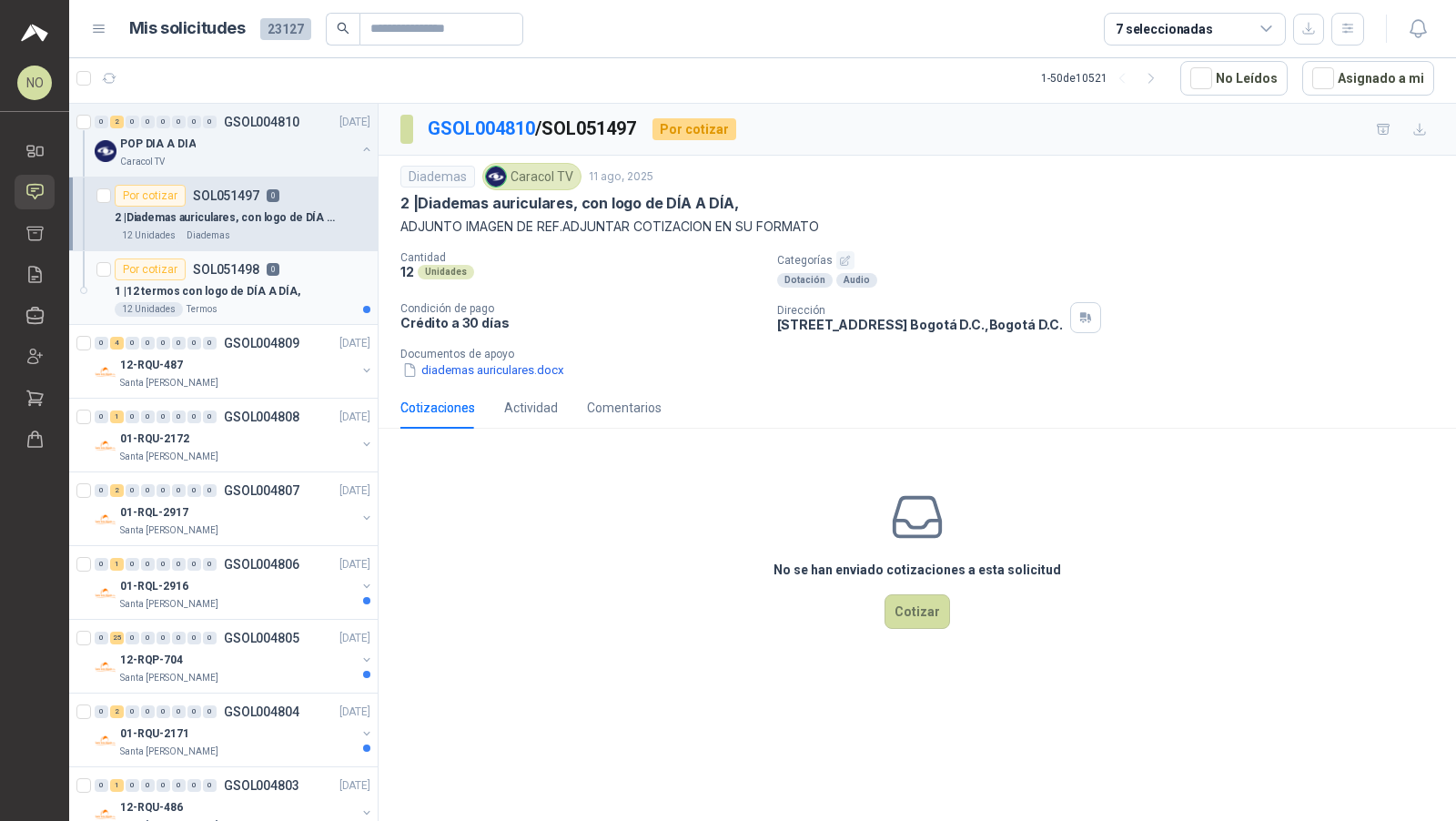
click at [222, 275] on div "Por cotizar SOL051498 0" at bounding box center [196, 269] width 165 height 22
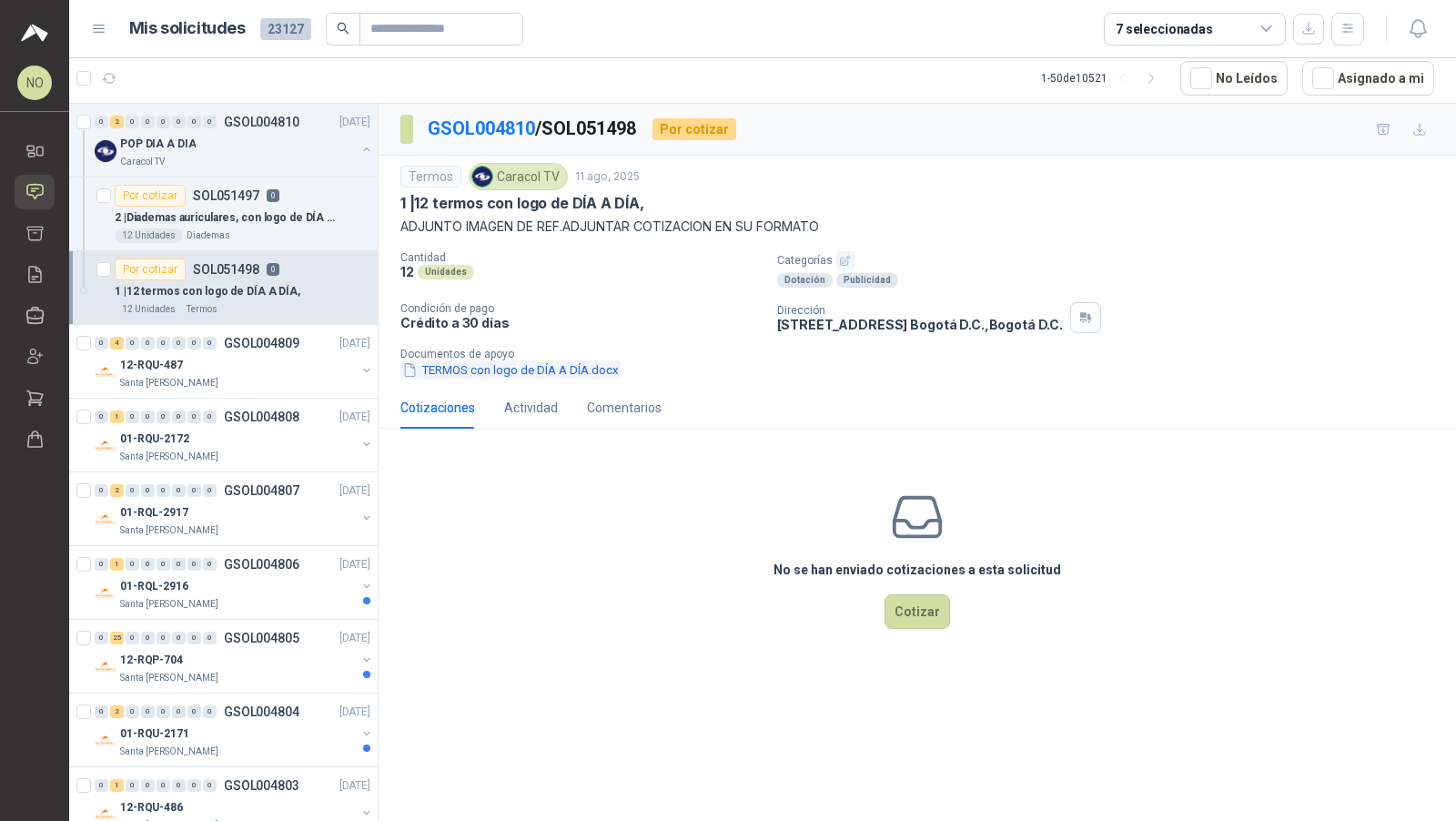
click at [480, 367] on button "TERMOS con logo de DÍA A DÍA.docx" at bounding box center [509, 370] width 220 height 19
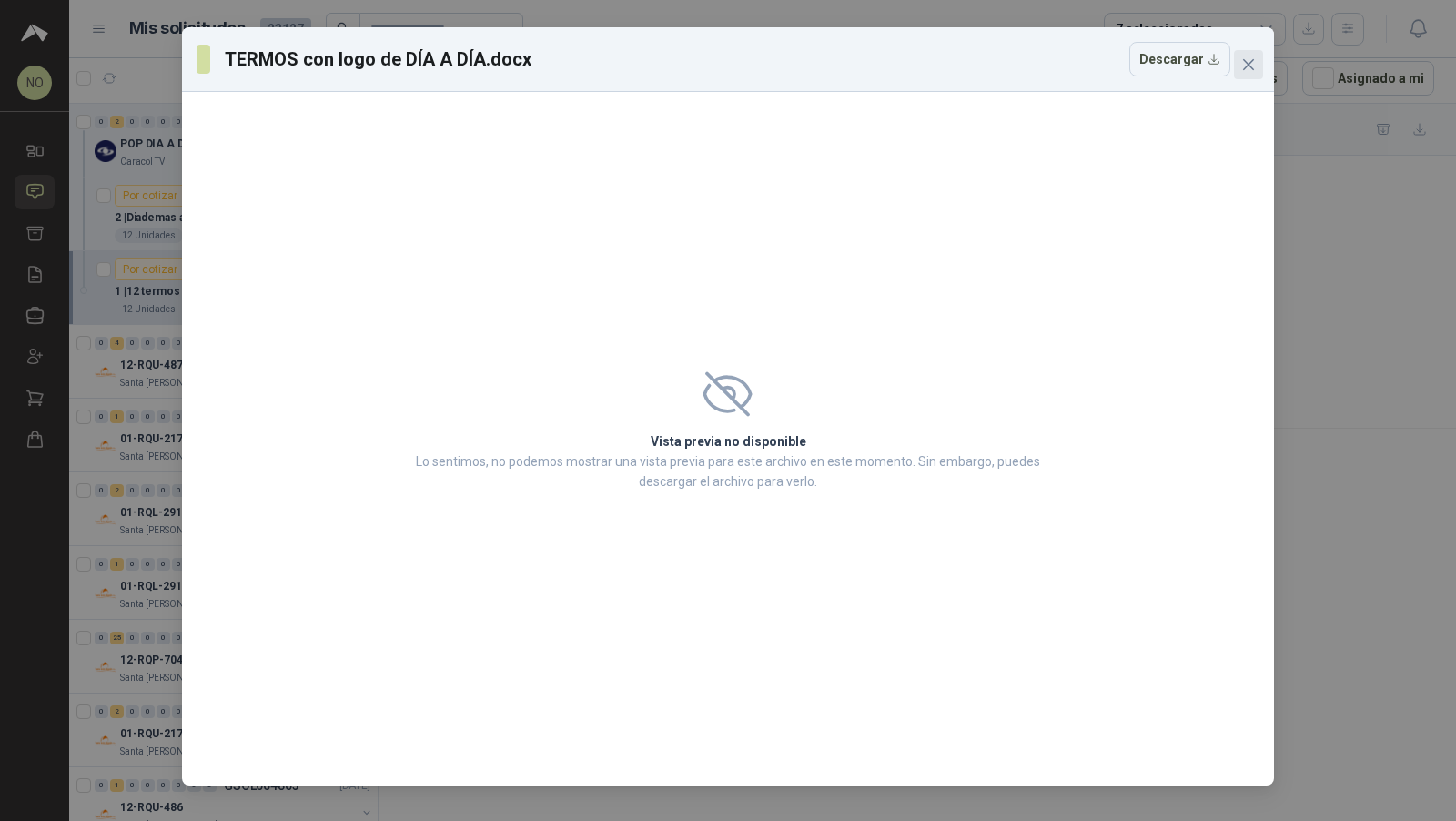
click at [1244, 57] on icon "close" at bounding box center [1247, 64] width 14 height 14
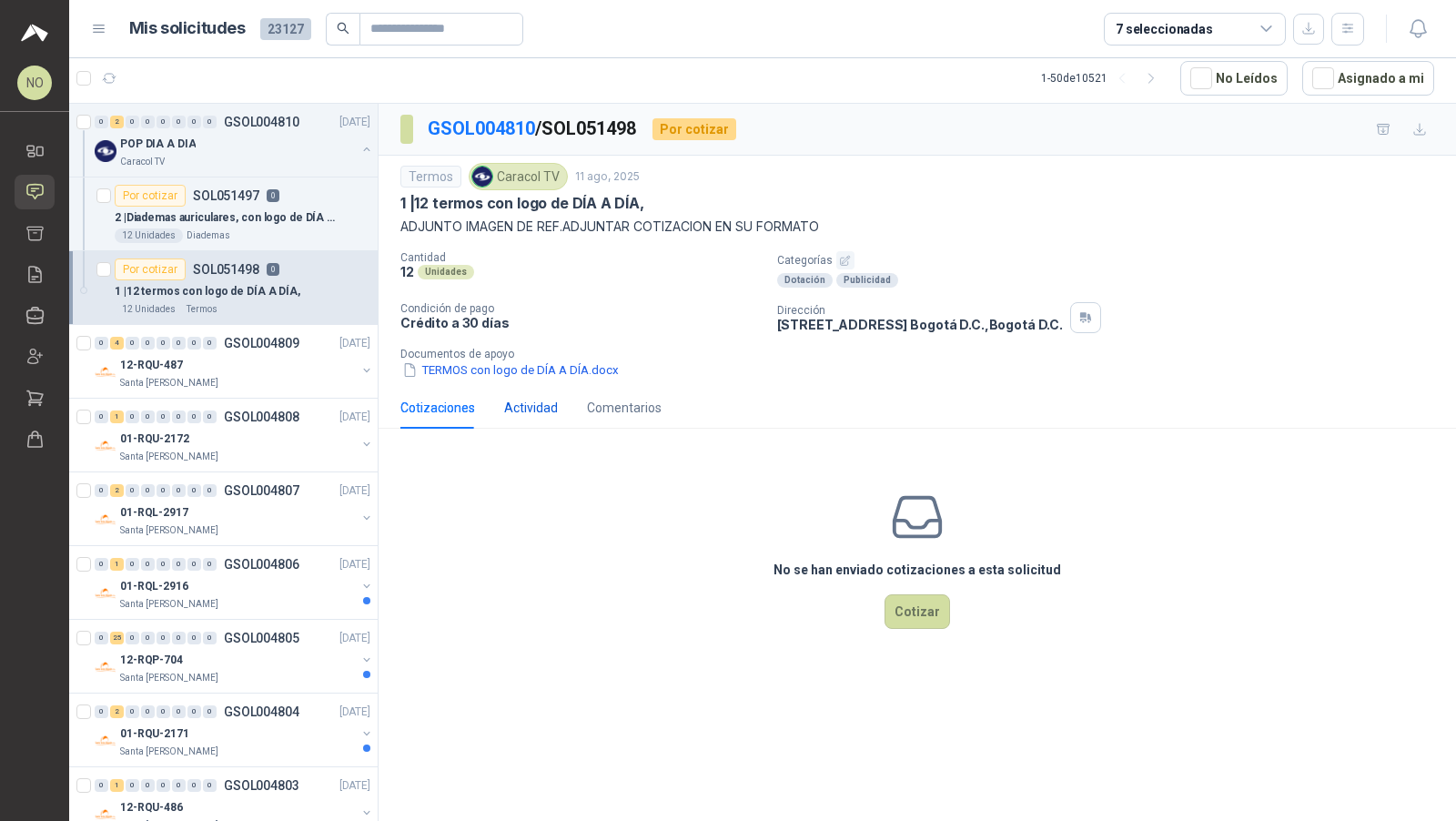
click at [531, 412] on div "Actividad" at bounding box center [530, 407] width 53 height 20
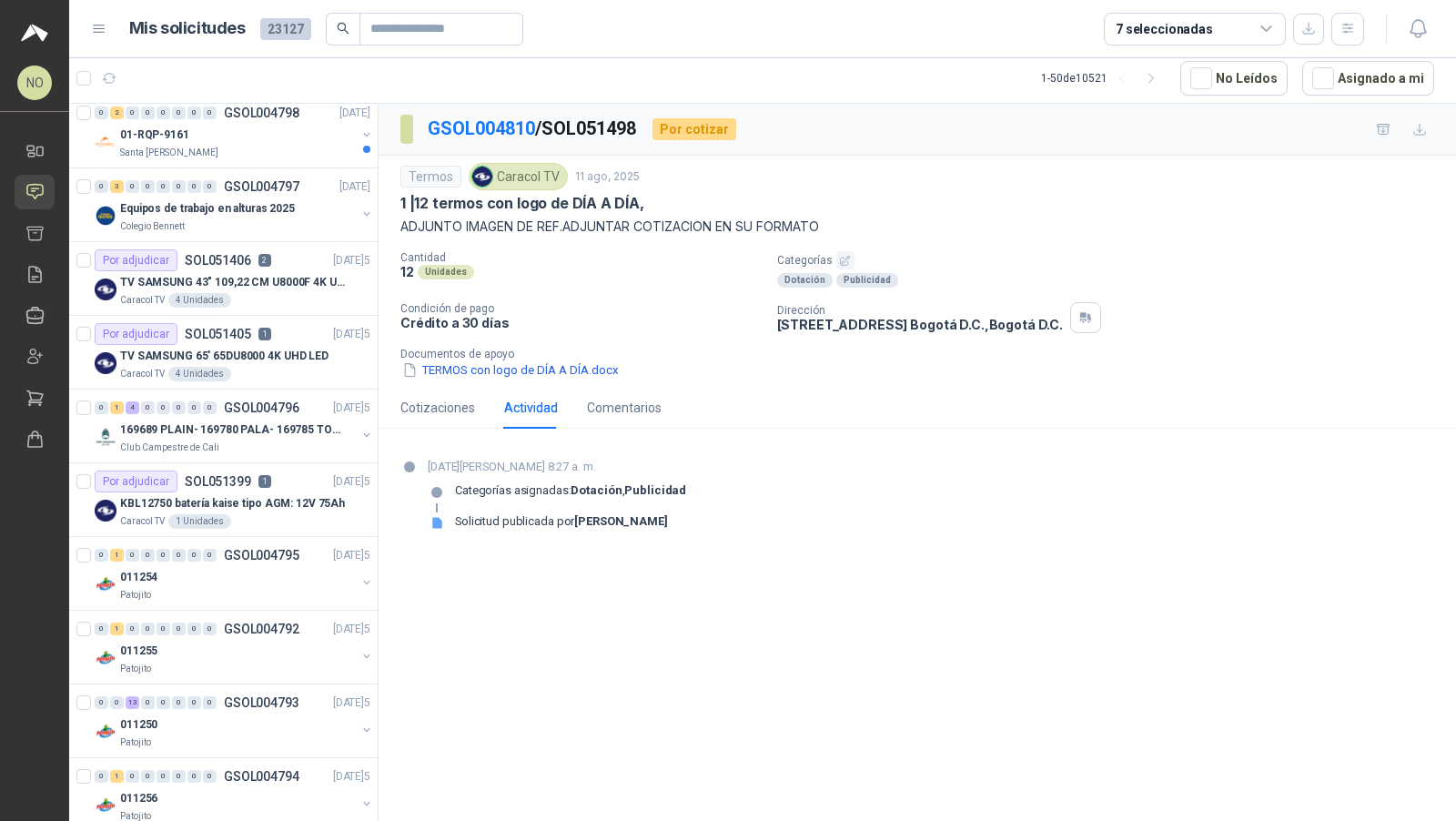
scroll to position [1051, 0]
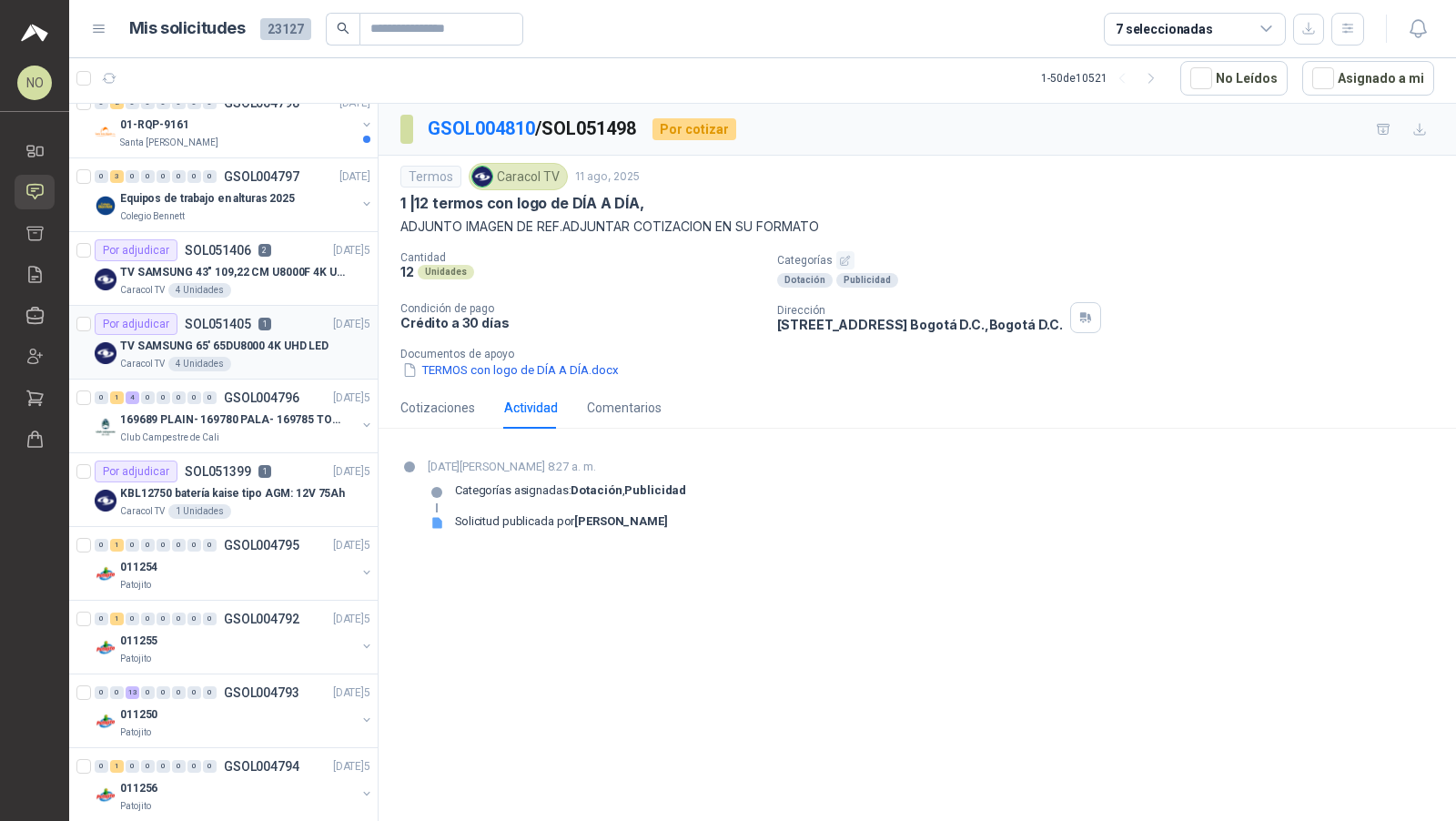
click at [277, 306] on article "Por adjudicar SOL051405 1 [DATE] TV SAMSUNG 65' 65DU8000 4K UHD LED Caracol TV …" at bounding box center [224, 342] width 309 height 73
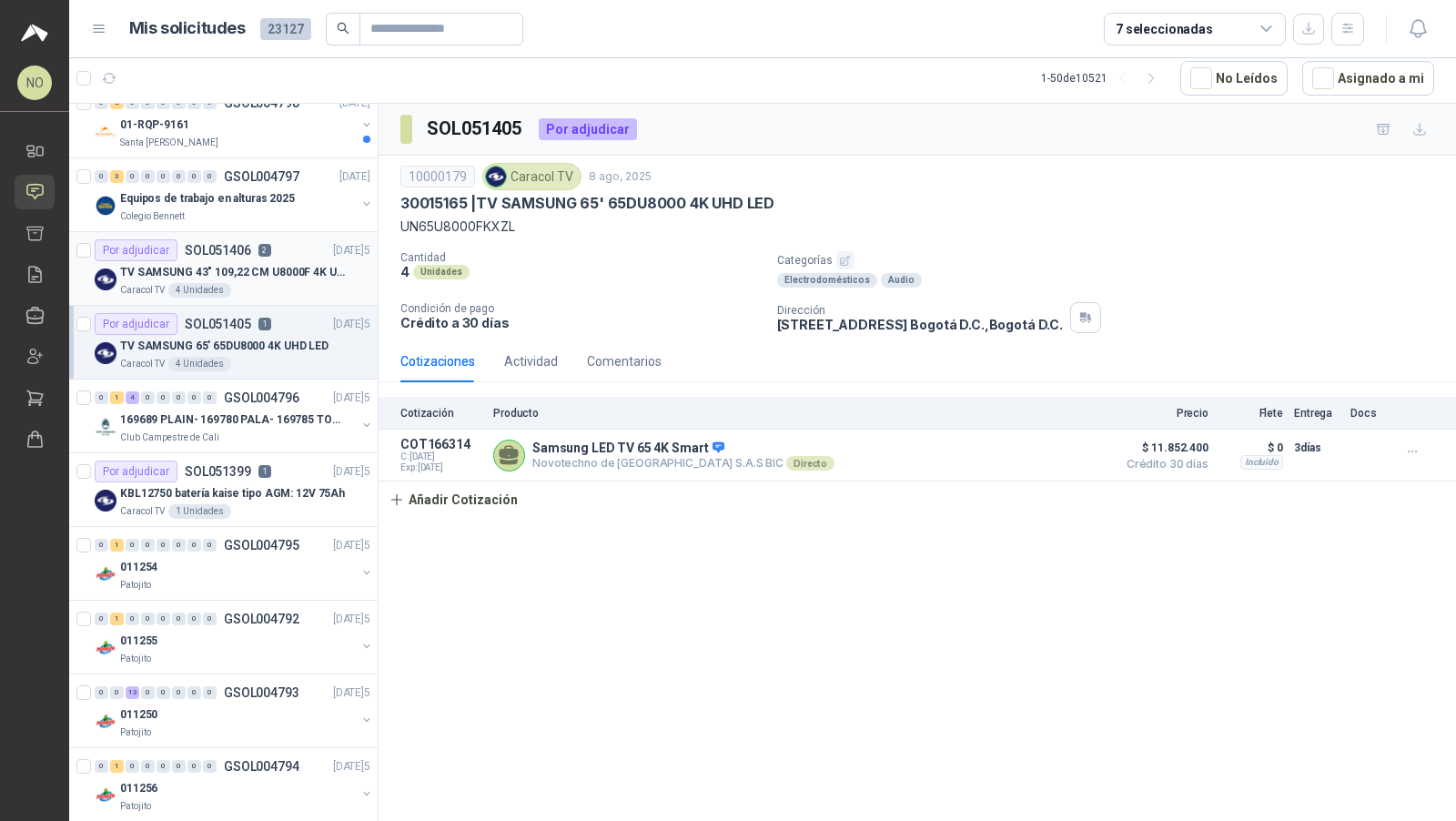
click at [279, 250] on div "Por adjudicar SOL051406 2 [DATE]5" at bounding box center [231, 250] width 275 height 22
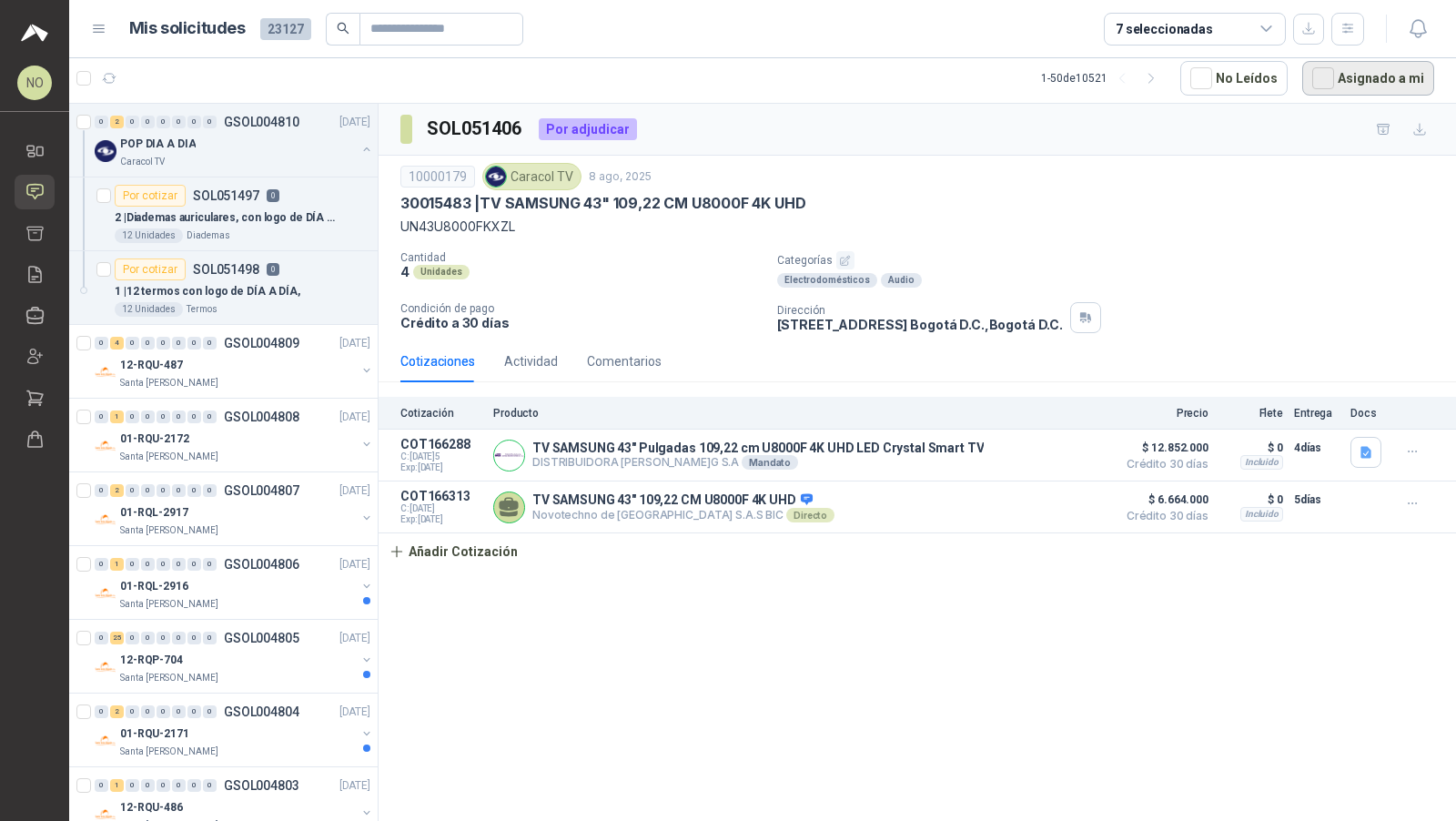
click at [1353, 82] on button "Asignado a mi" at bounding box center [1367, 78] width 132 height 34
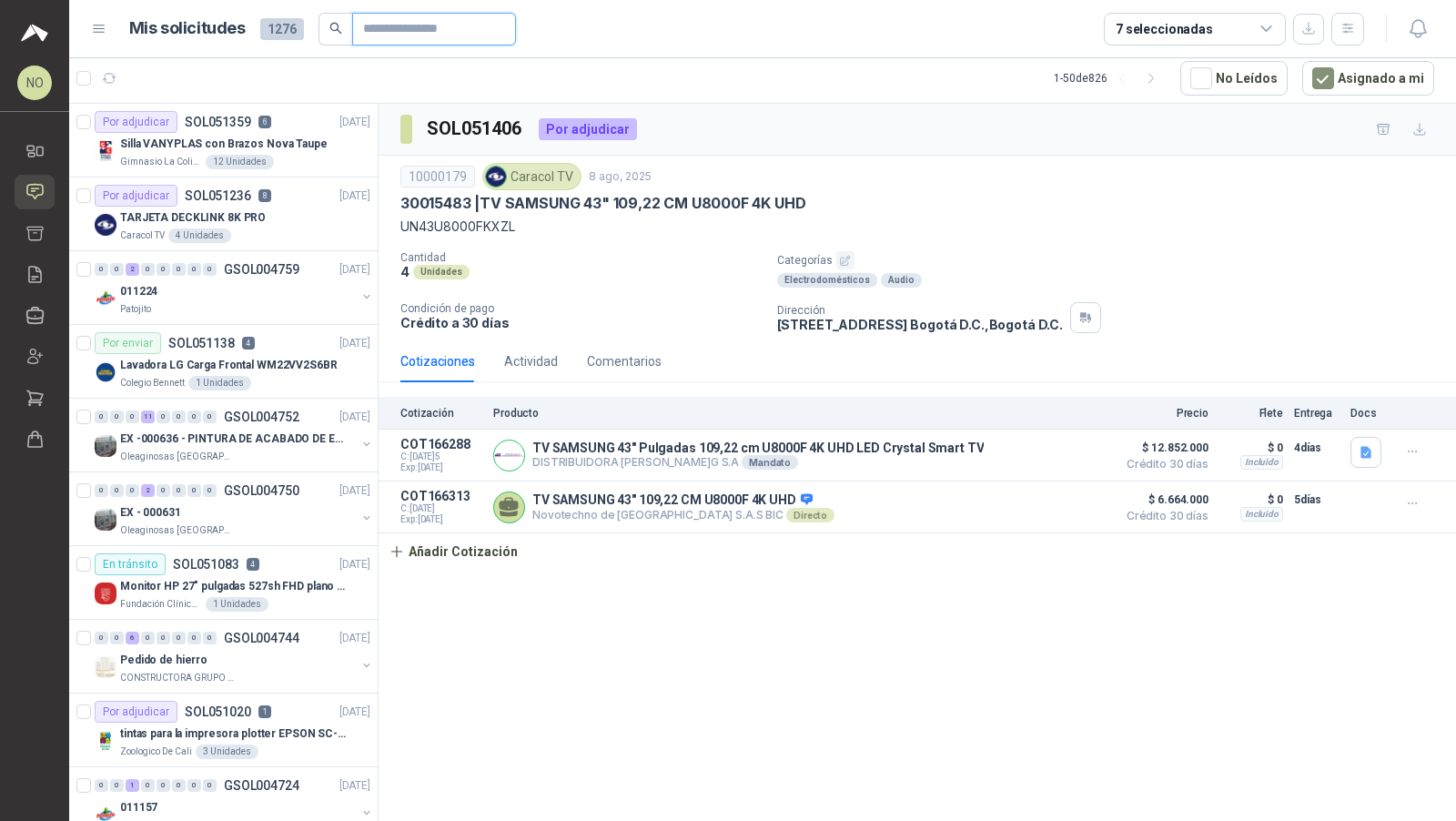
click at [440, 36] on input "text" at bounding box center [427, 29] width 128 height 30
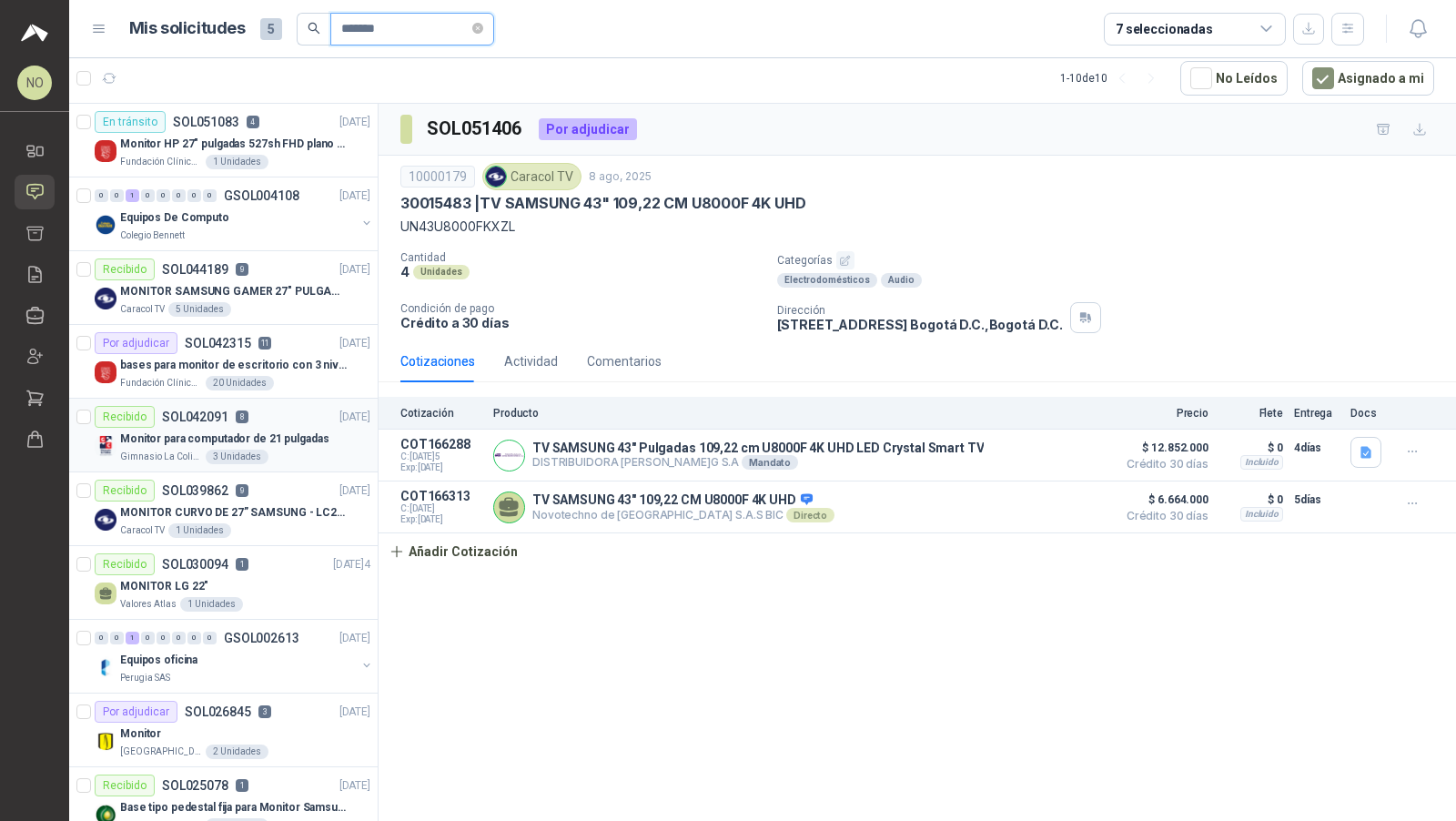
type input "*******"
click at [255, 428] on div "Monitor para computador de 21 pulgadas" at bounding box center [245, 438] width 250 height 22
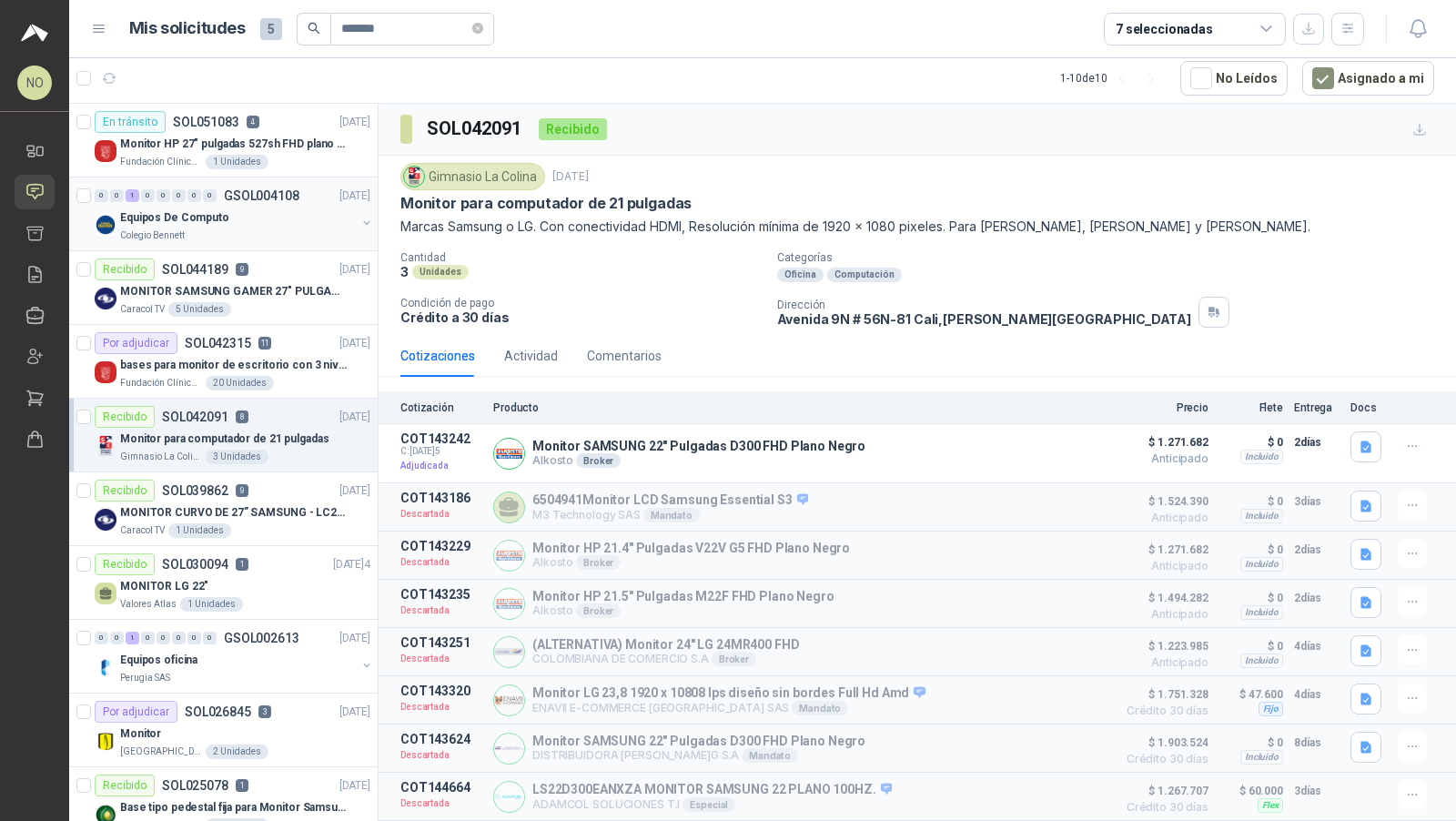
click at [305, 224] on div "Equipos De Computo" at bounding box center [237, 217] width 235 height 22
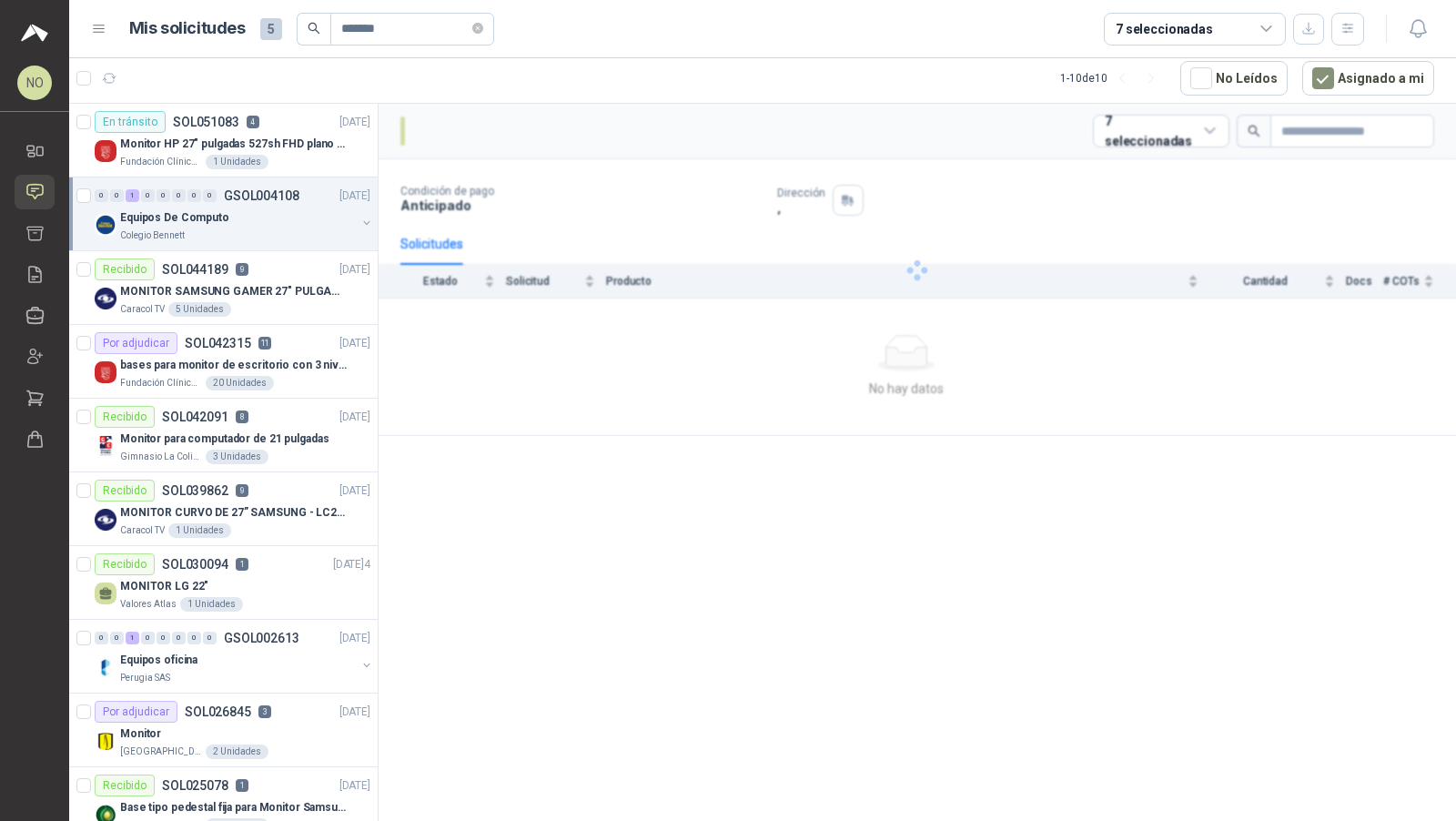
click at [305, 224] on div "Equipos De Computo" at bounding box center [237, 217] width 235 height 22
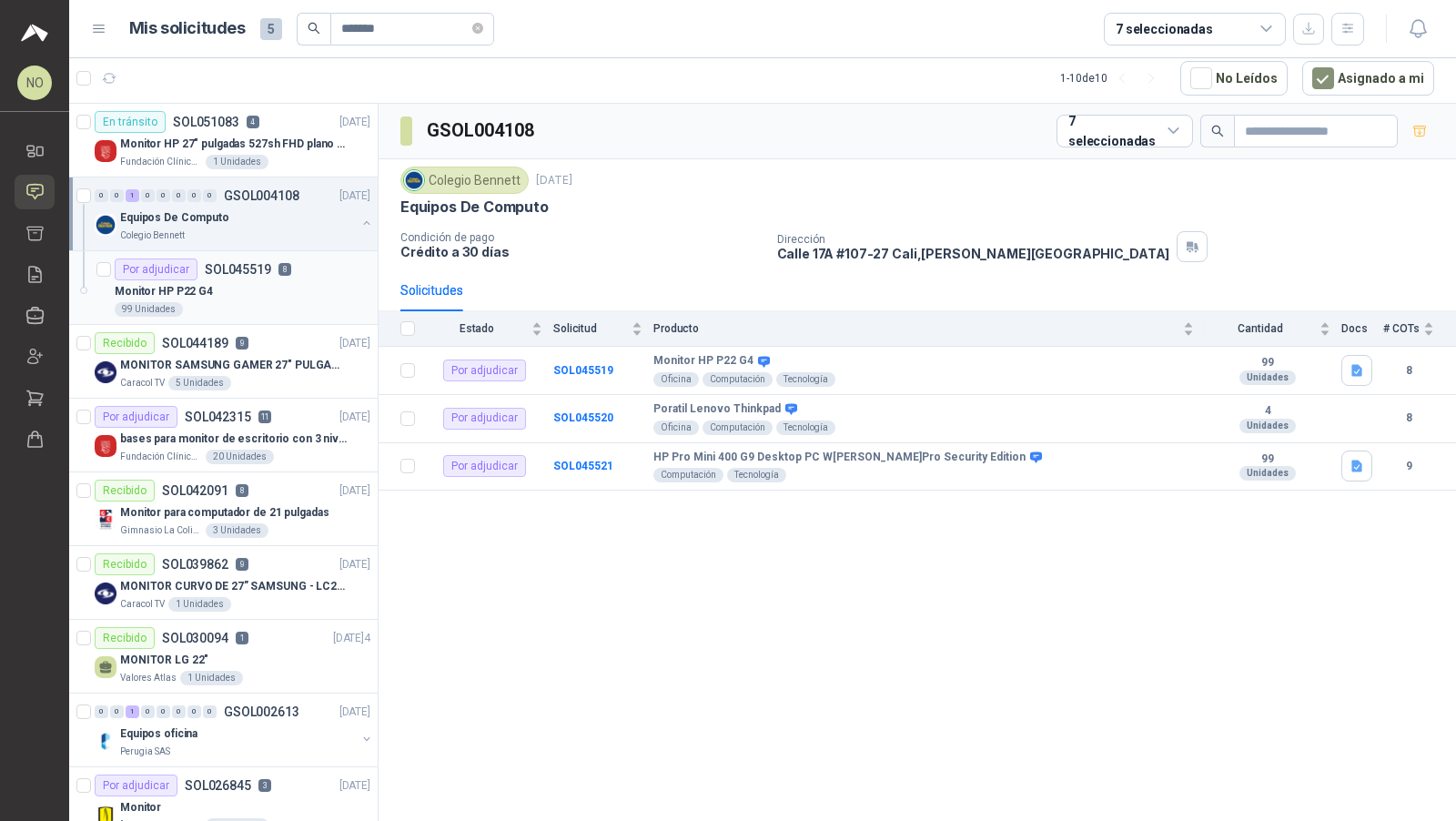
click at [299, 304] on div "99 Unidades" at bounding box center [242, 309] width 255 height 14
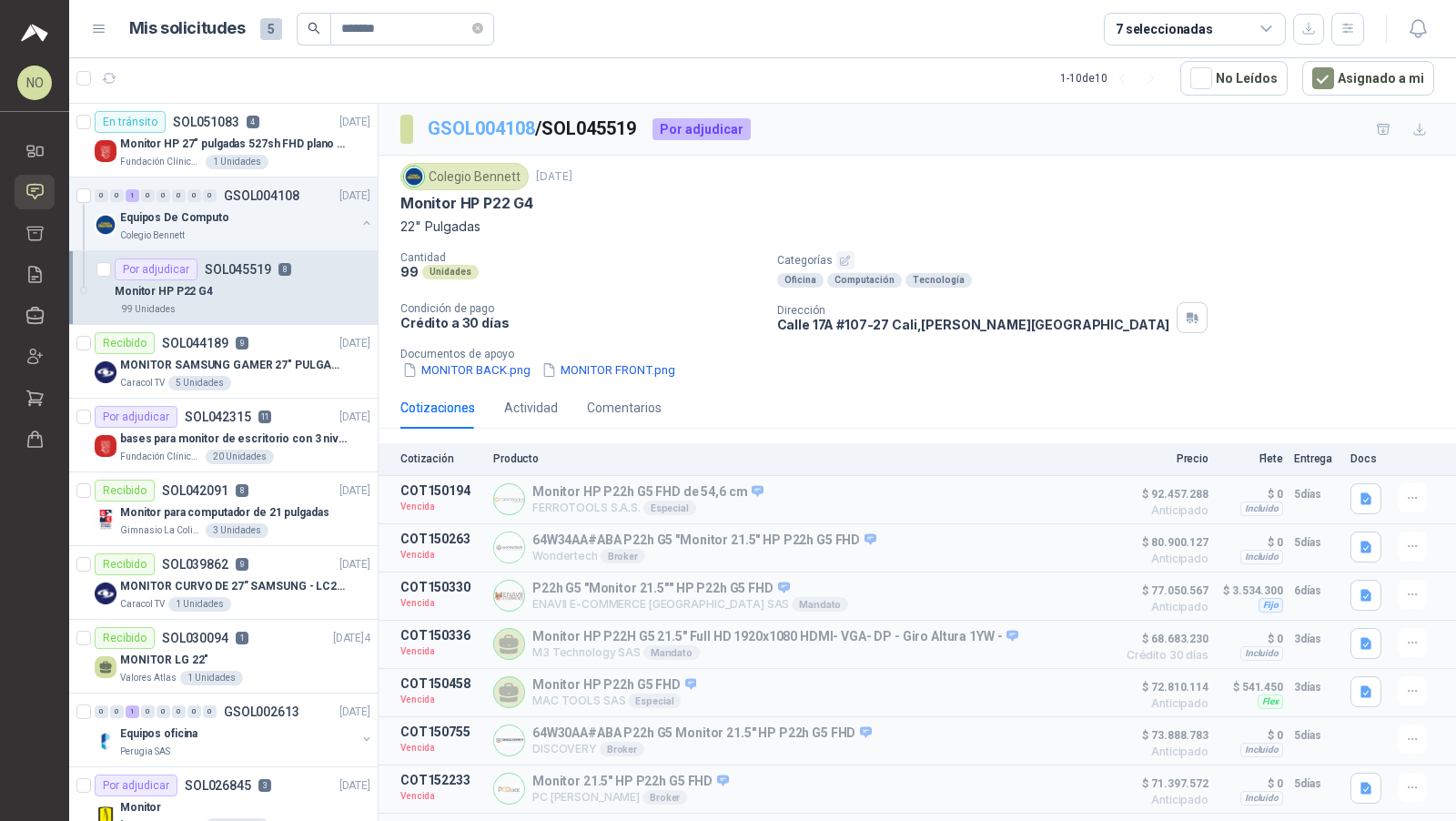
click at [491, 133] on link "GSOL004108" at bounding box center [481, 128] width 108 height 22
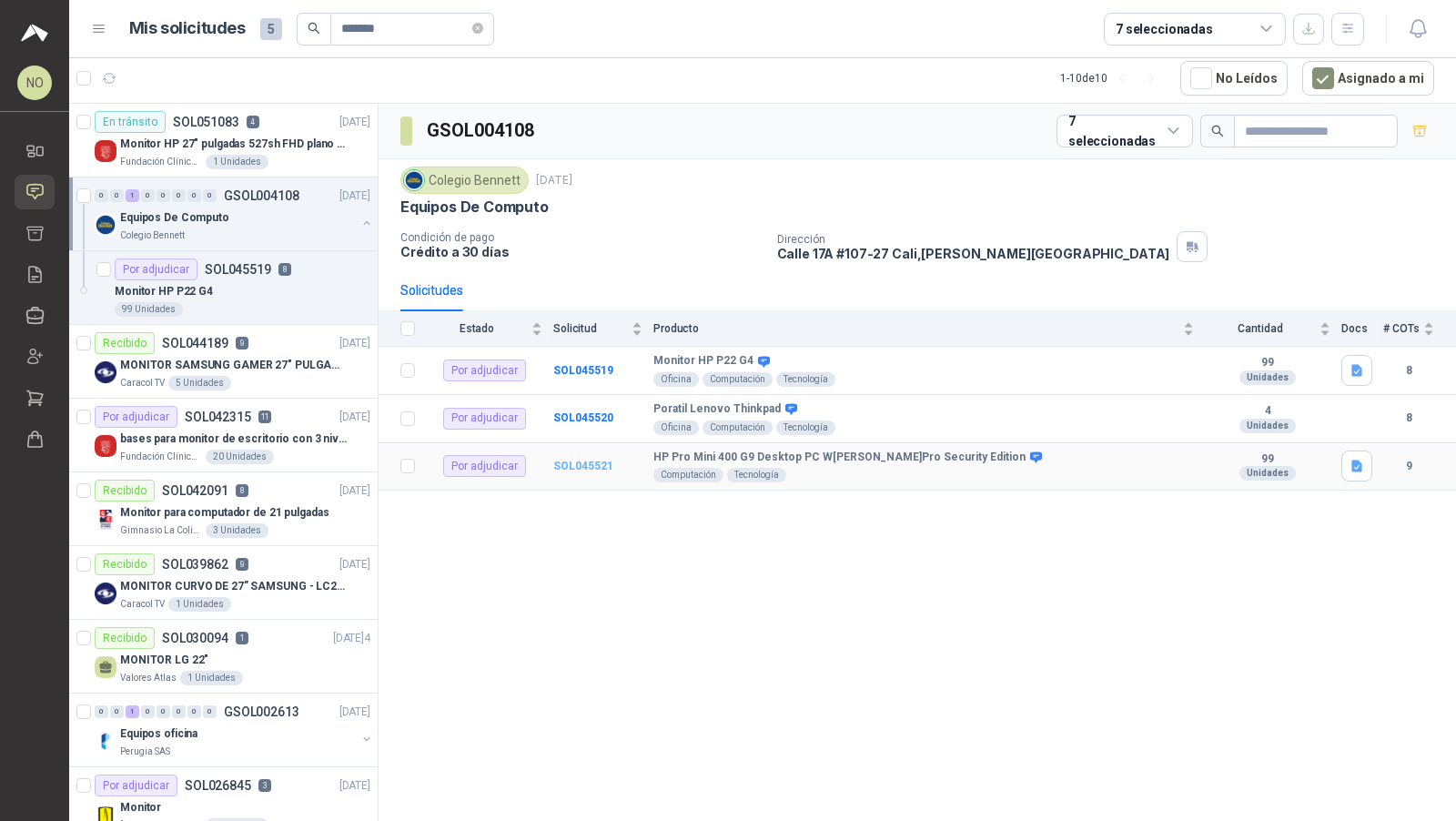
click at [582, 459] on b "SOL045521" at bounding box center [583, 465] width 60 height 12
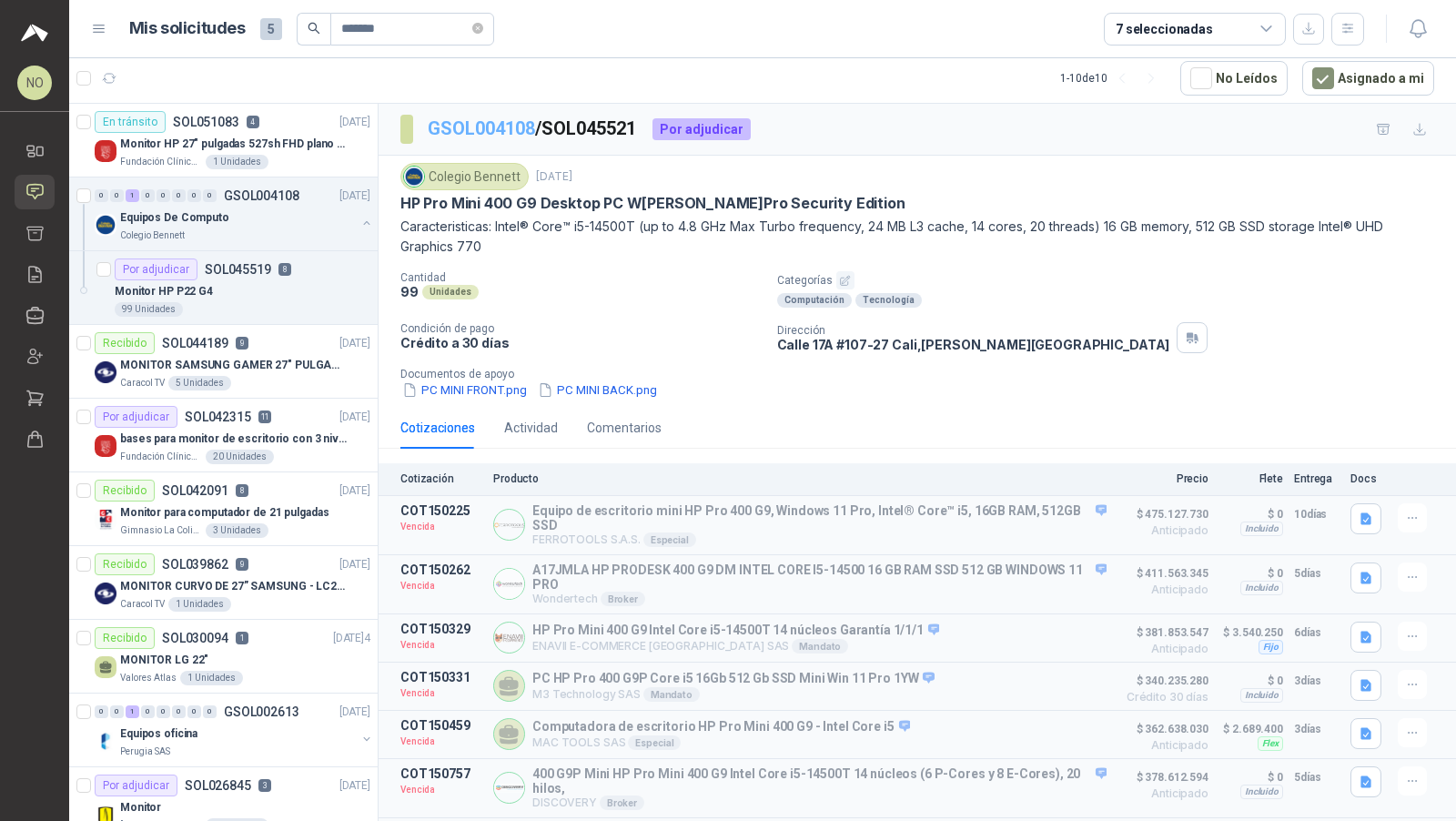
click at [503, 123] on link "GSOL004108" at bounding box center [481, 128] width 108 height 22
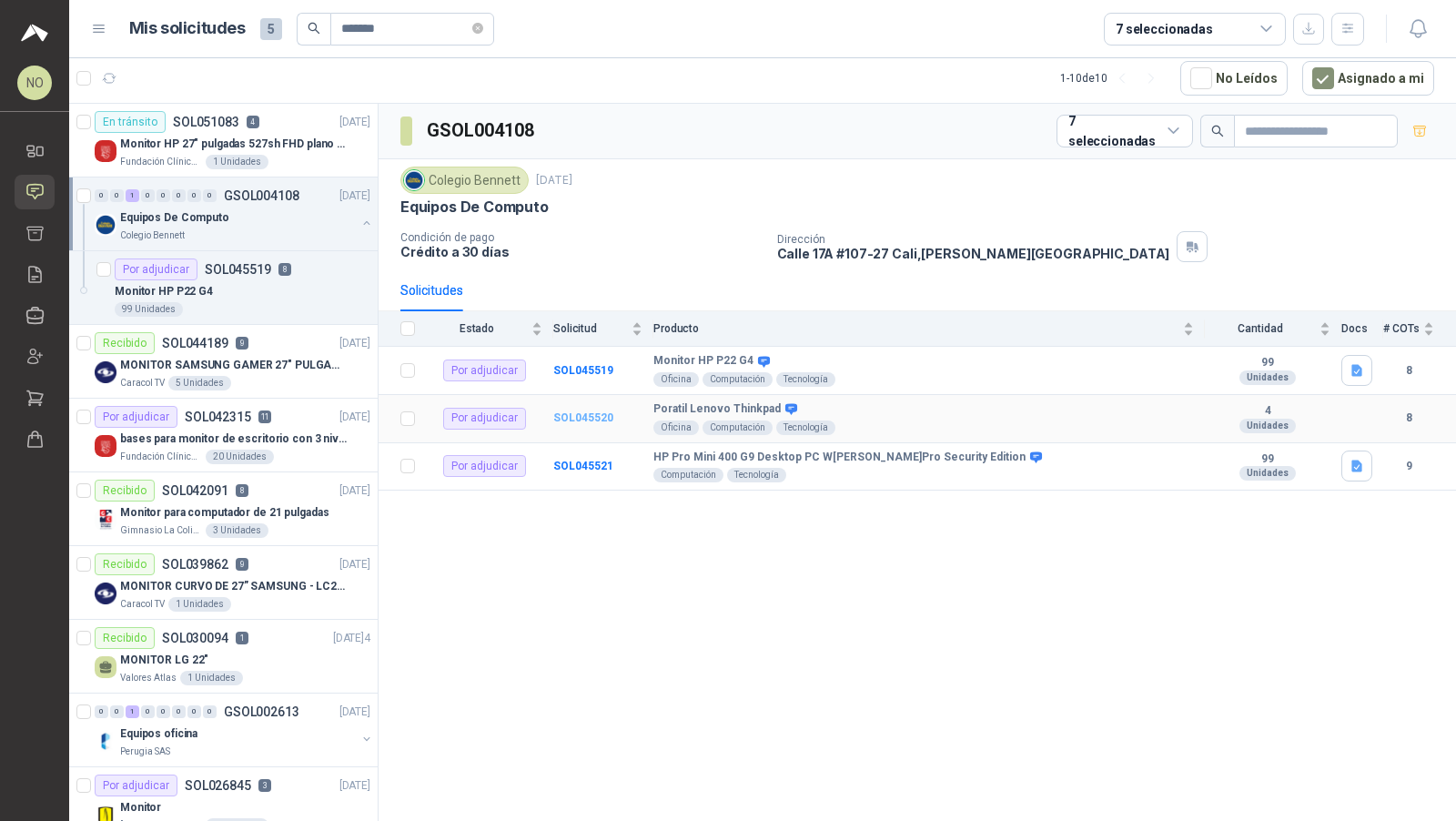
click at [576, 416] on b "SOL045520" at bounding box center [583, 417] width 60 height 12
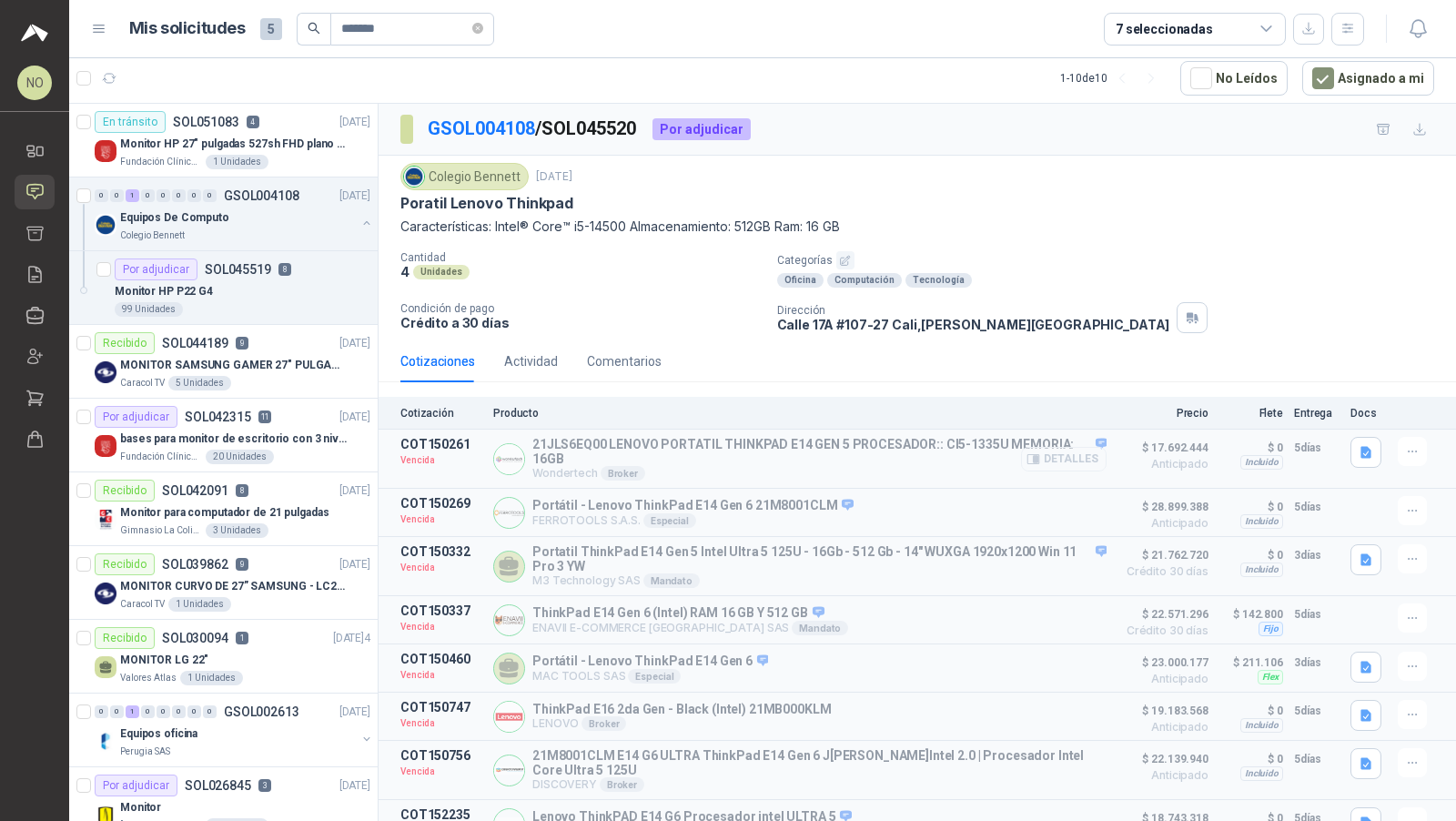
scroll to position [57, 0]
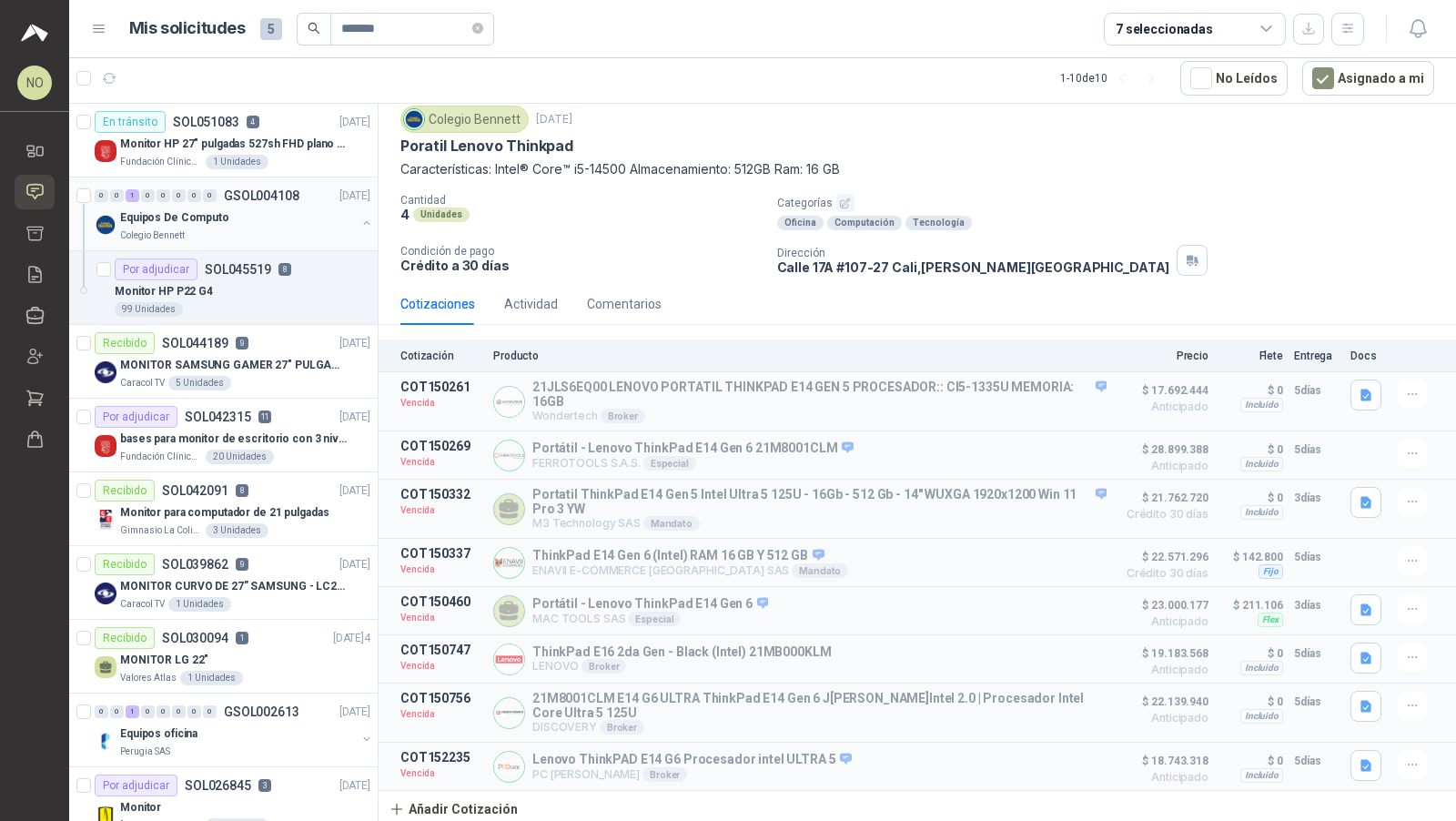
click at [289, 216] on div "Equipos De Computo" at bounding box center [237, 217] width 235 height 22
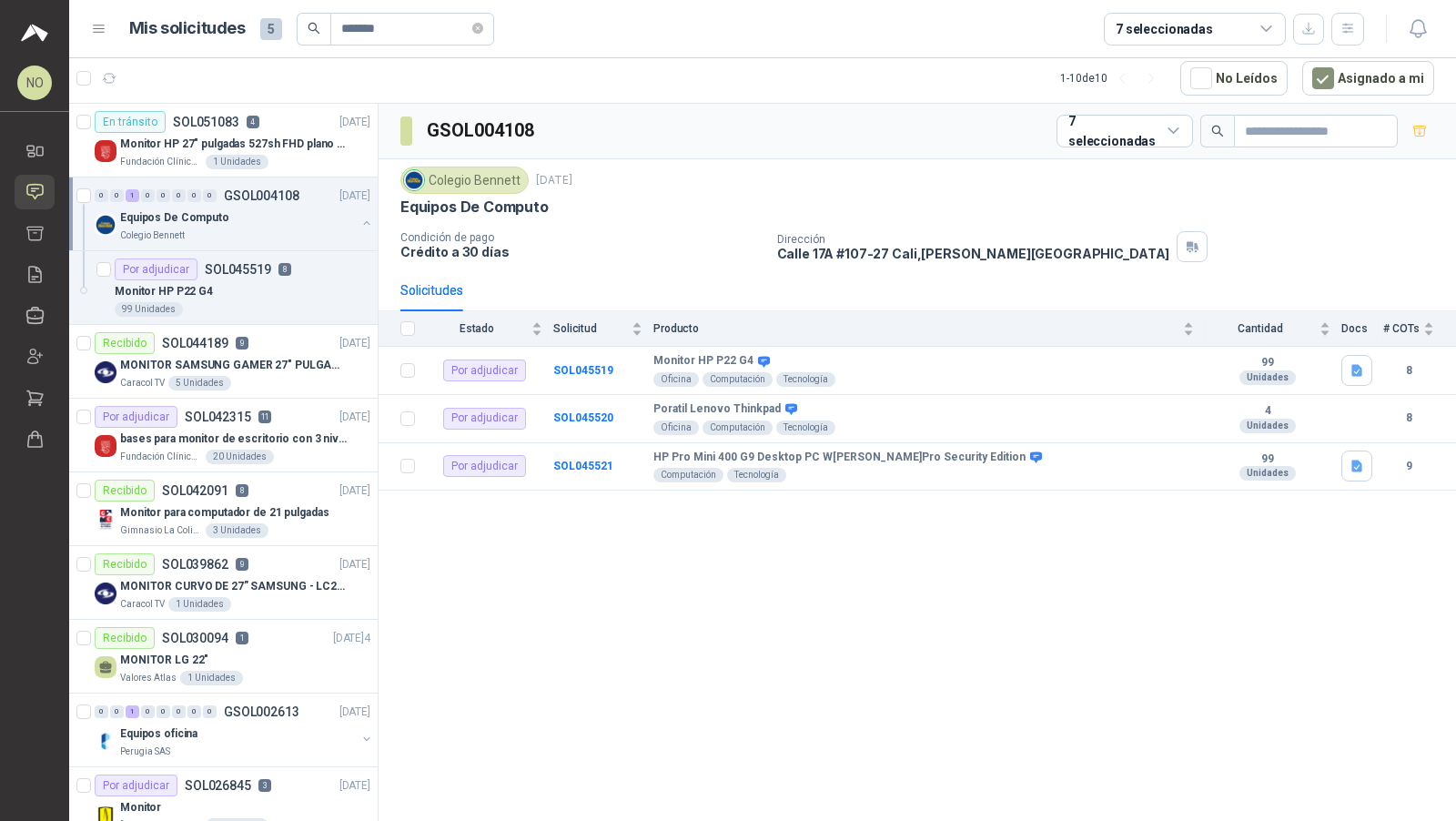
click at [289, 216] on div "Equipos De Computo" at bounding box center [237, 217] width 235 height 22
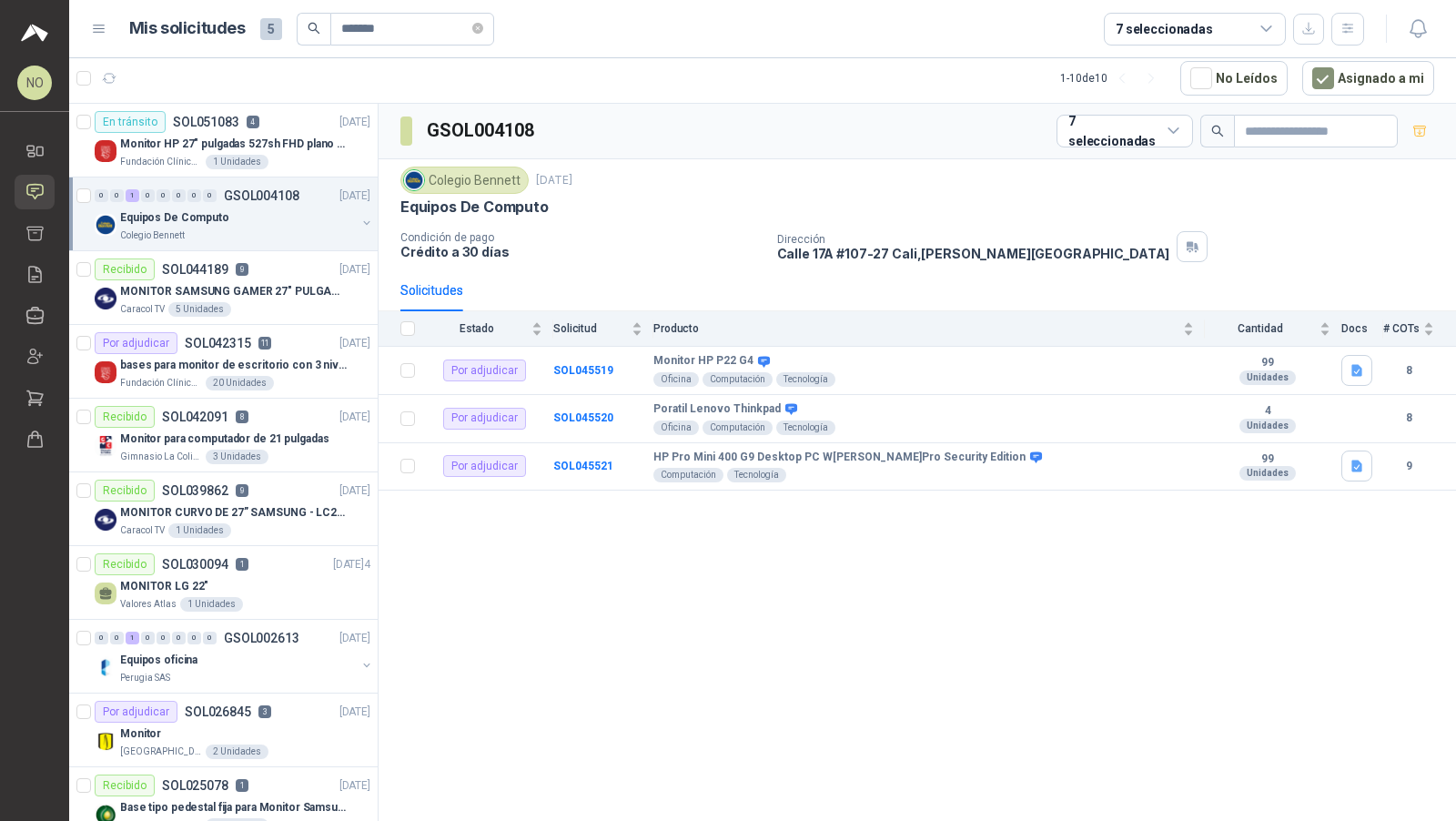
click at [289, 216] on div "Equipos De Computo" at bounding box center [237, 217] width 235 height 22
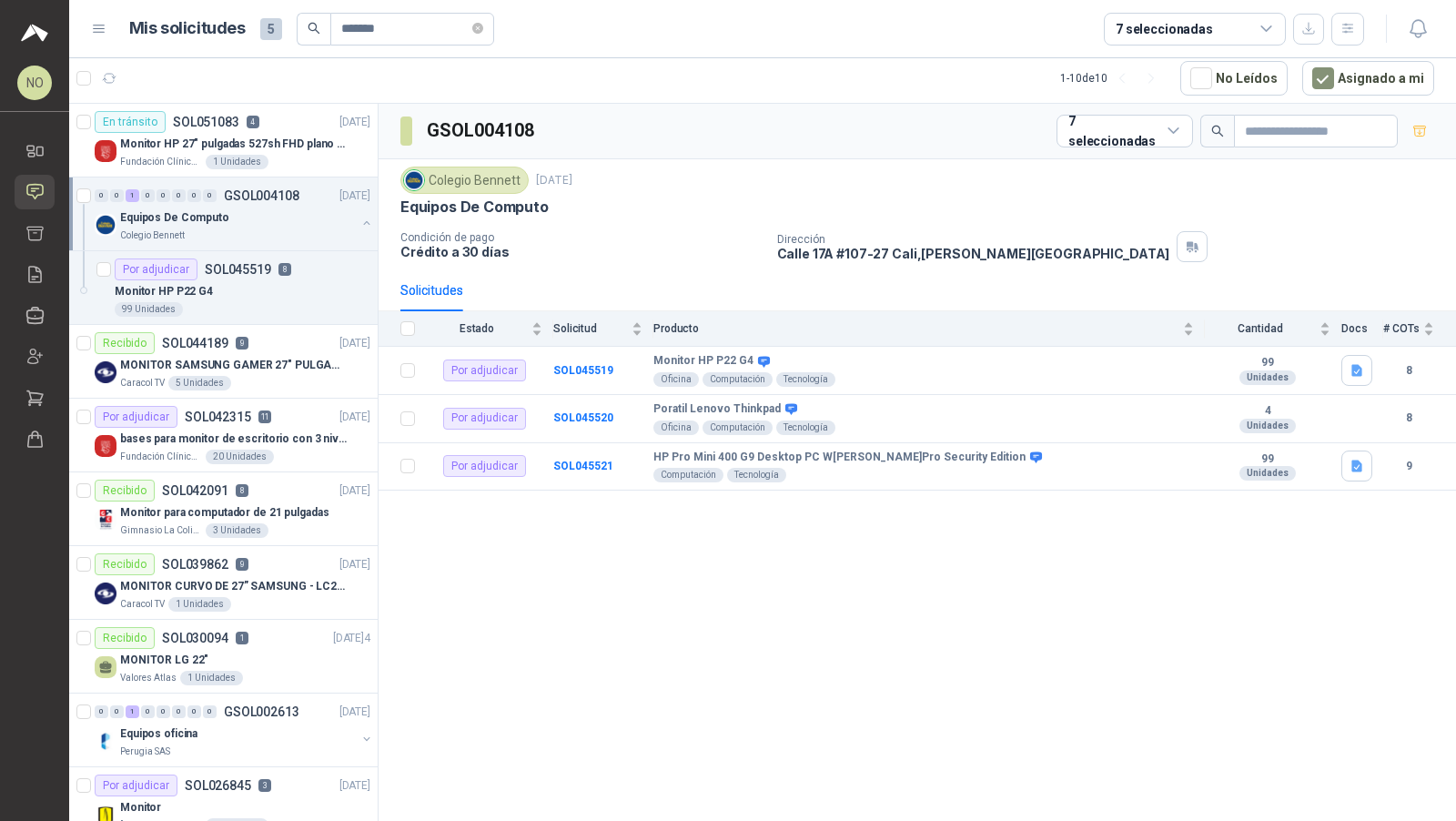
click at [290, 210] on div "Equipos De Computo" at bounding box center [237, 217] width 235 height 22
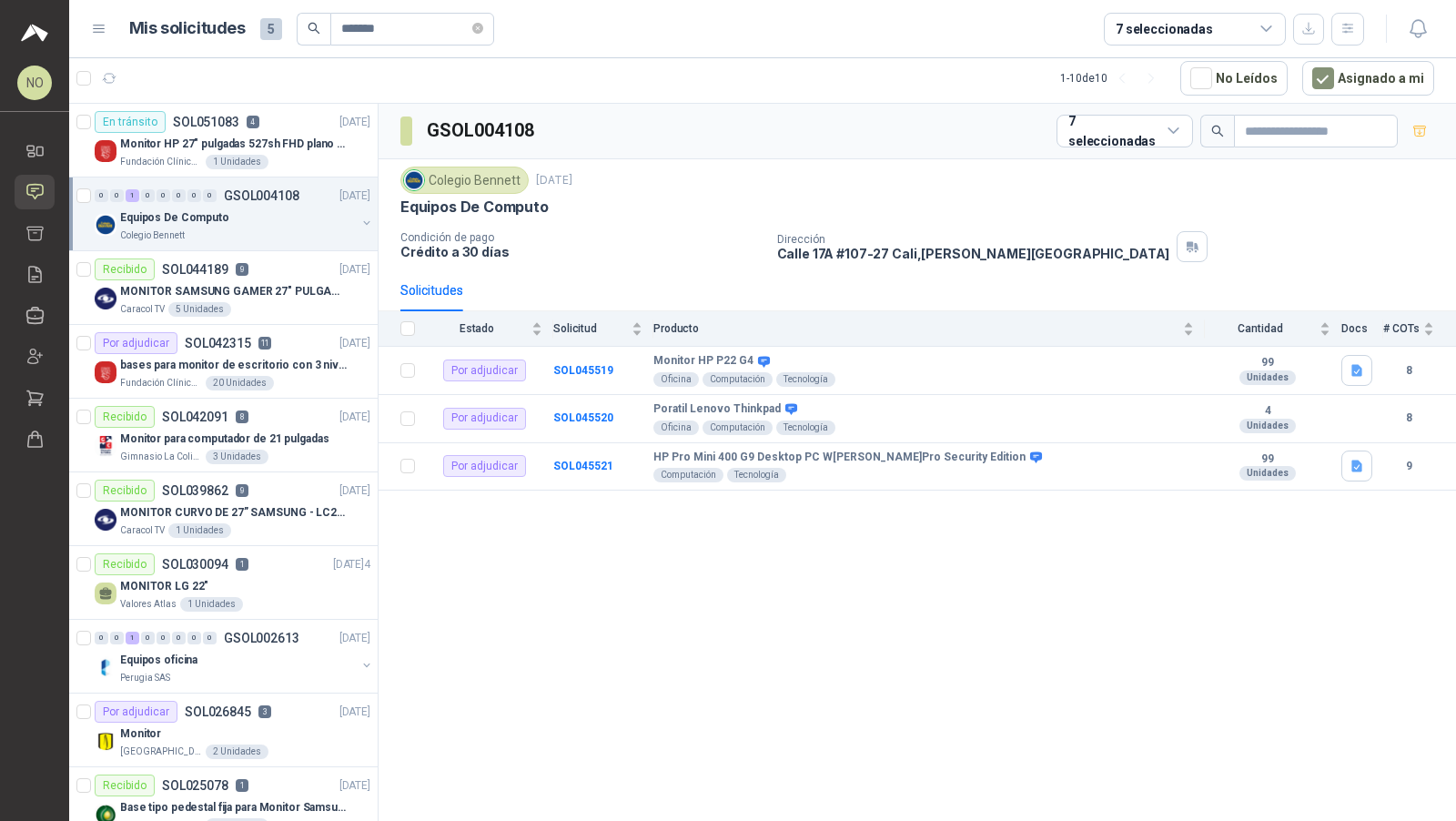
click at [290, 210] on div "Equipos De Computo" at bounding box center [237, 217] width 235 height 22
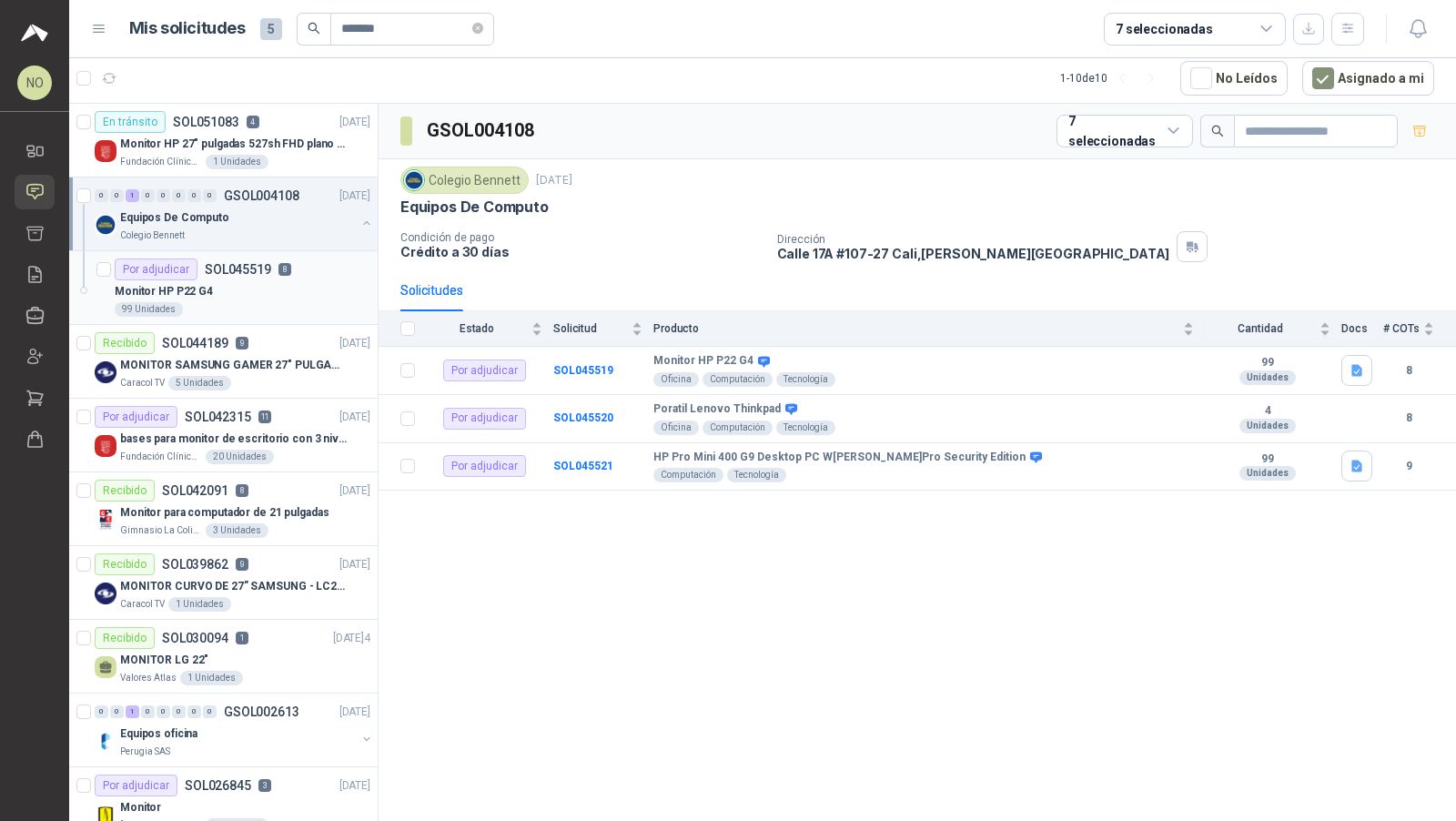
click at [290, 294] on div "Monitor HP P22 G4" at bounding box center [242, 290] width 255 height 22
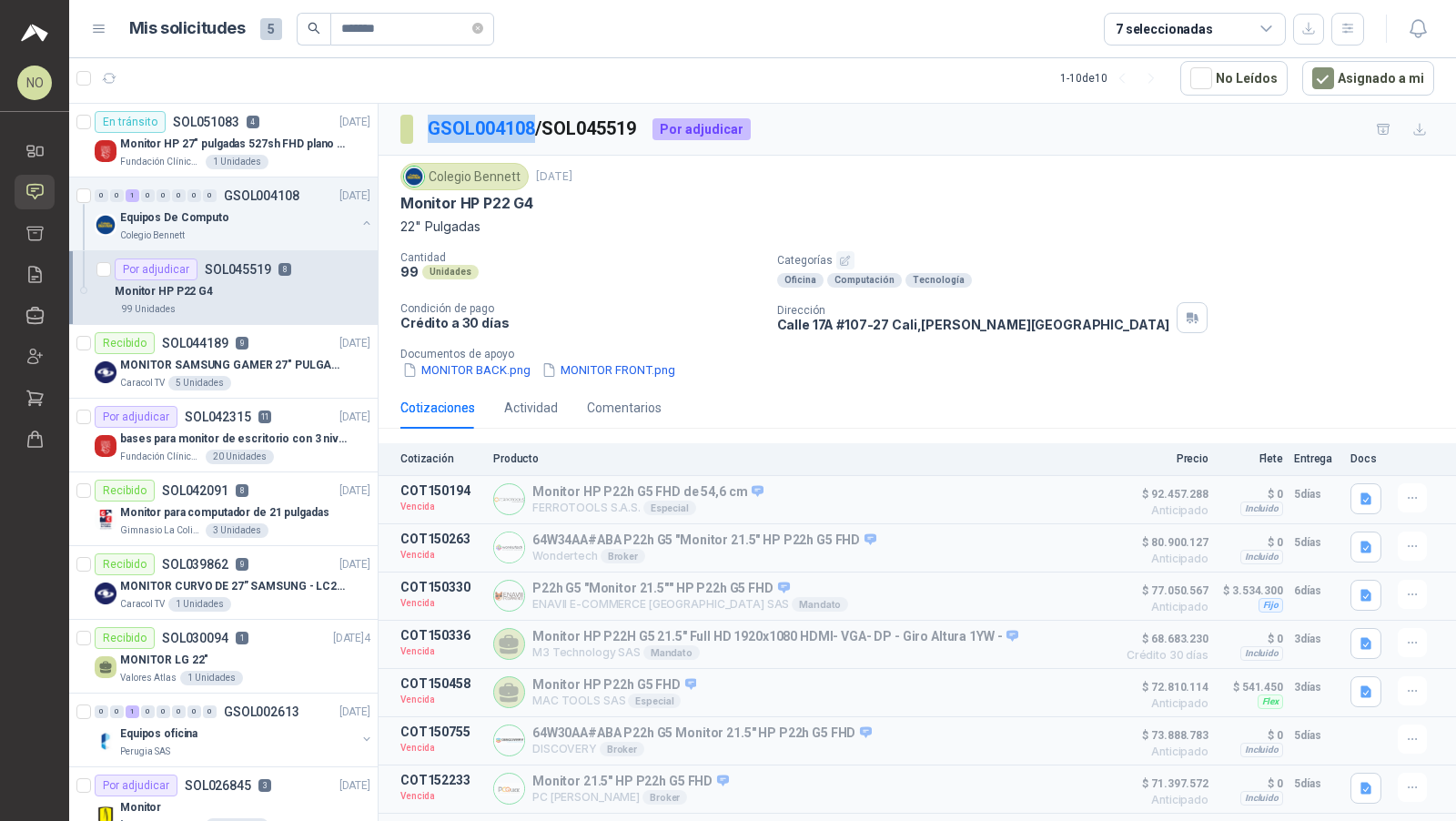
drag, startPoint x: 424, startPoint y: 122, endPoint x: 538, endPoint y: 123, distance: 114.0
click at [538, 123] on section "GSOL004108 / SOL045519" at bounding box center [518, 129] width 237 height 30
click at [483, 30] on icon "close-circle" at bounding box center [477, 28] width 10 height 10
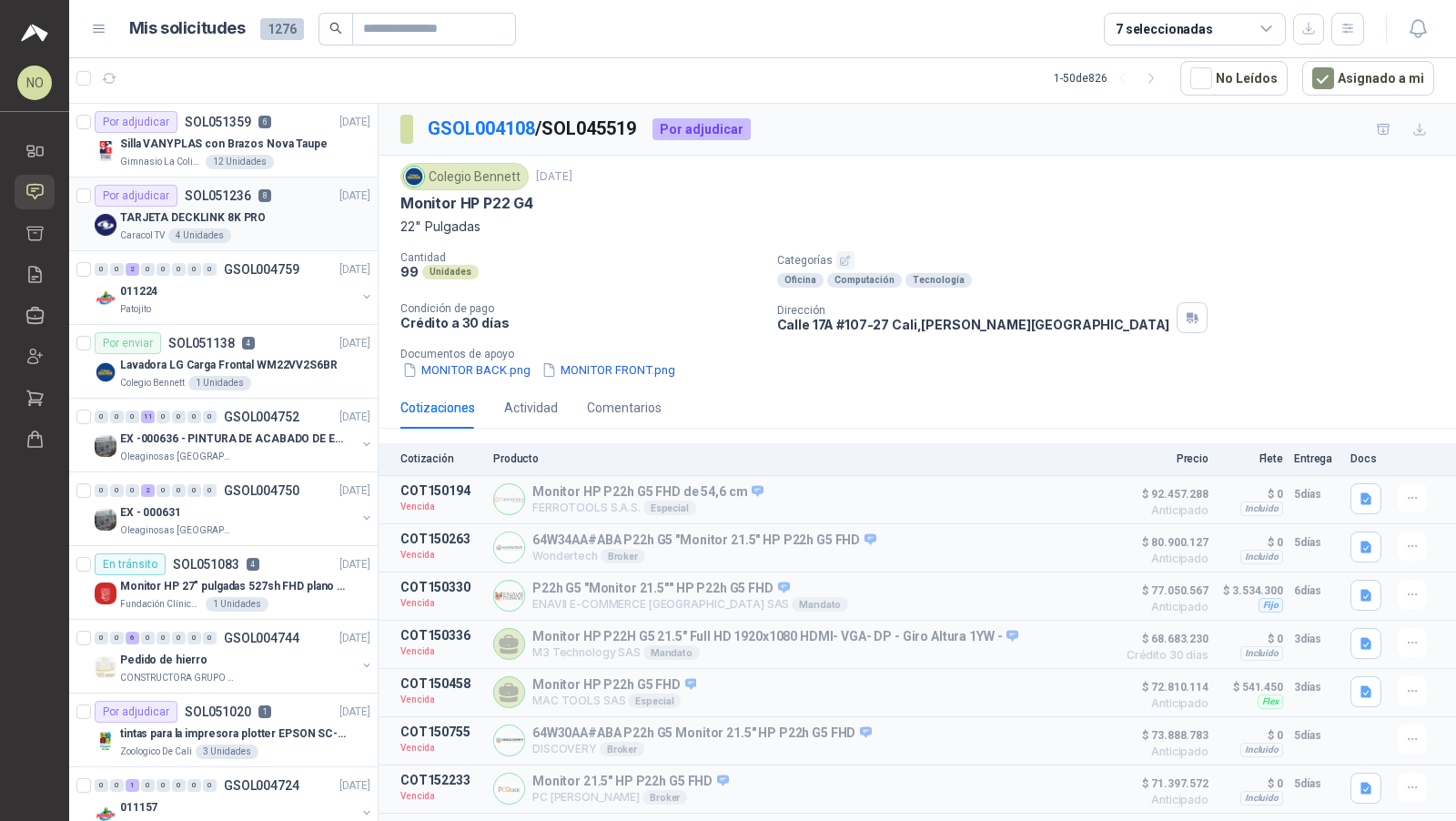
click at [272, 224] on div "TARJETA DECKLINK 8K PRO" at bounding box center [245, 217] width 250 height 22
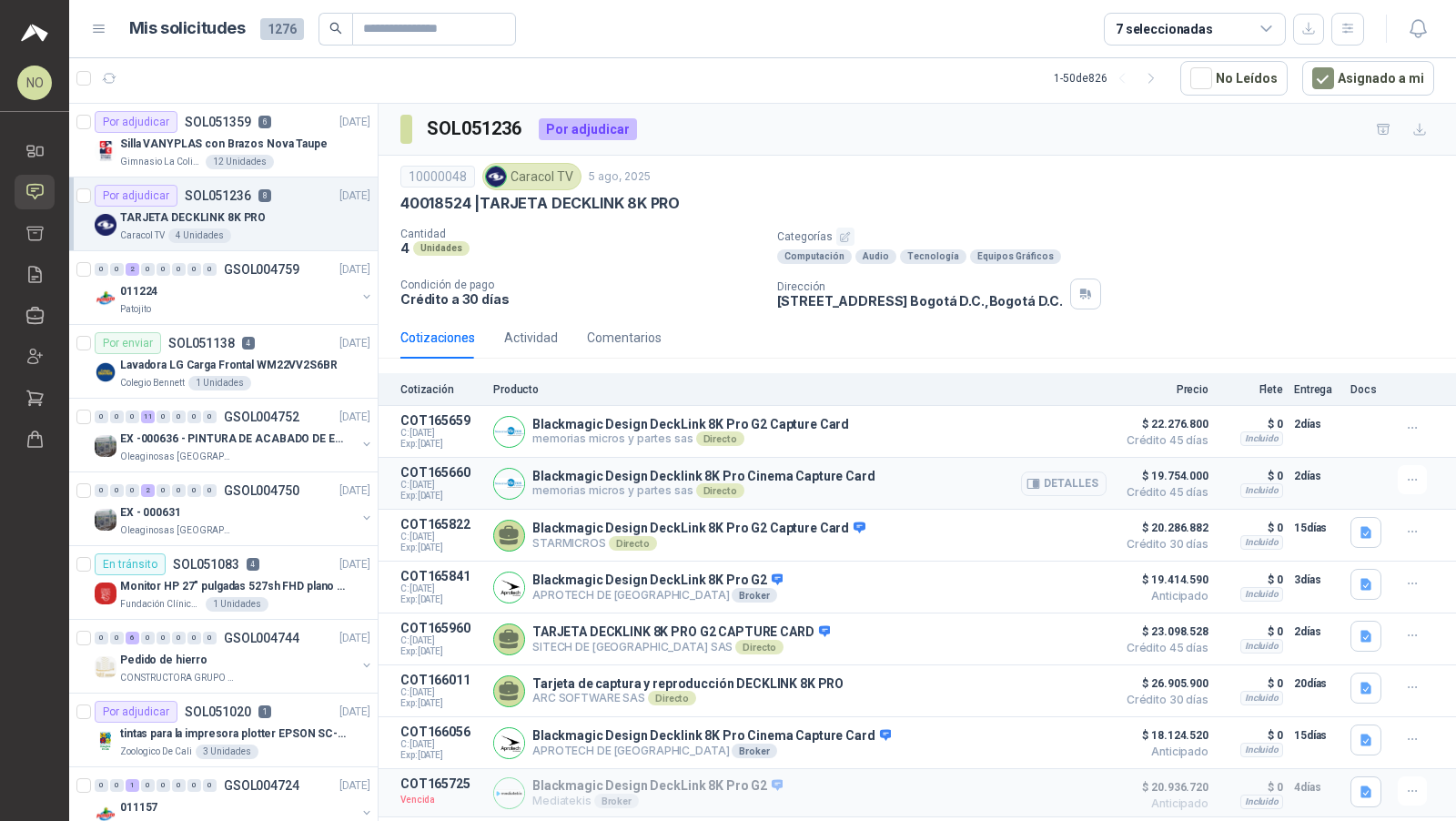
scroll to position [25, 0]
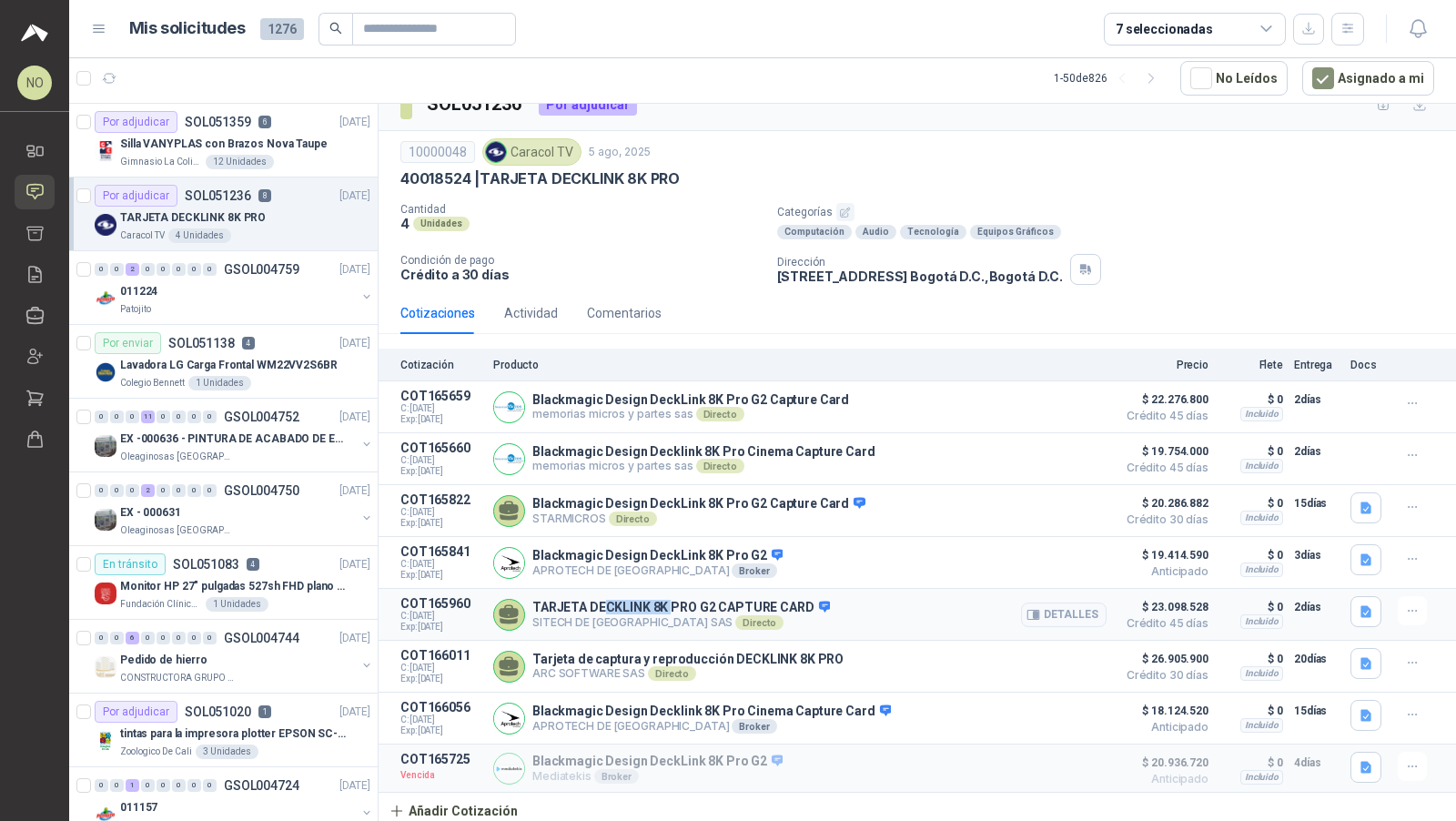
drag, startPoint x: 607, startPoint y: 603, endPoint x: 691, endPoint y: 603, distance: 84.0
click at [690, 603] on p "TARJETA DECKLINK 8K PRO G2 CAPTURE CARD" at bounding box center [681, 608] width 297 height 16
click at [1350, 600] on button "button" at bounding box center [1366, 611] width 30 height 30
click at [1310, 562] on button "decklink-8k-pro-g2-techspecs.pdf" at bounding box center [1252, 566] width 205 height 19
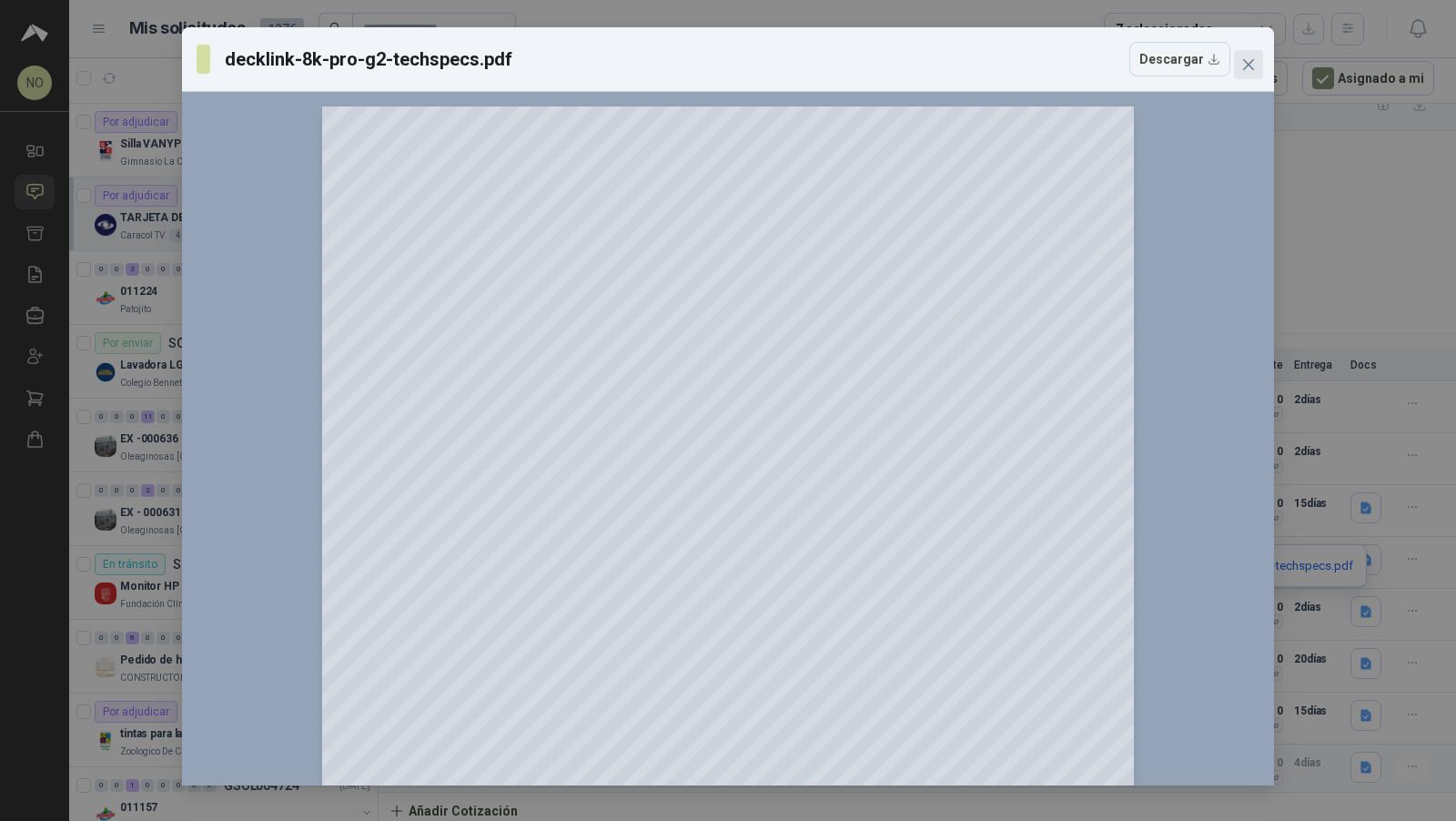
click at [1248, 65] on icon "close" at bounding box center [1247, 64] width 10 height 10
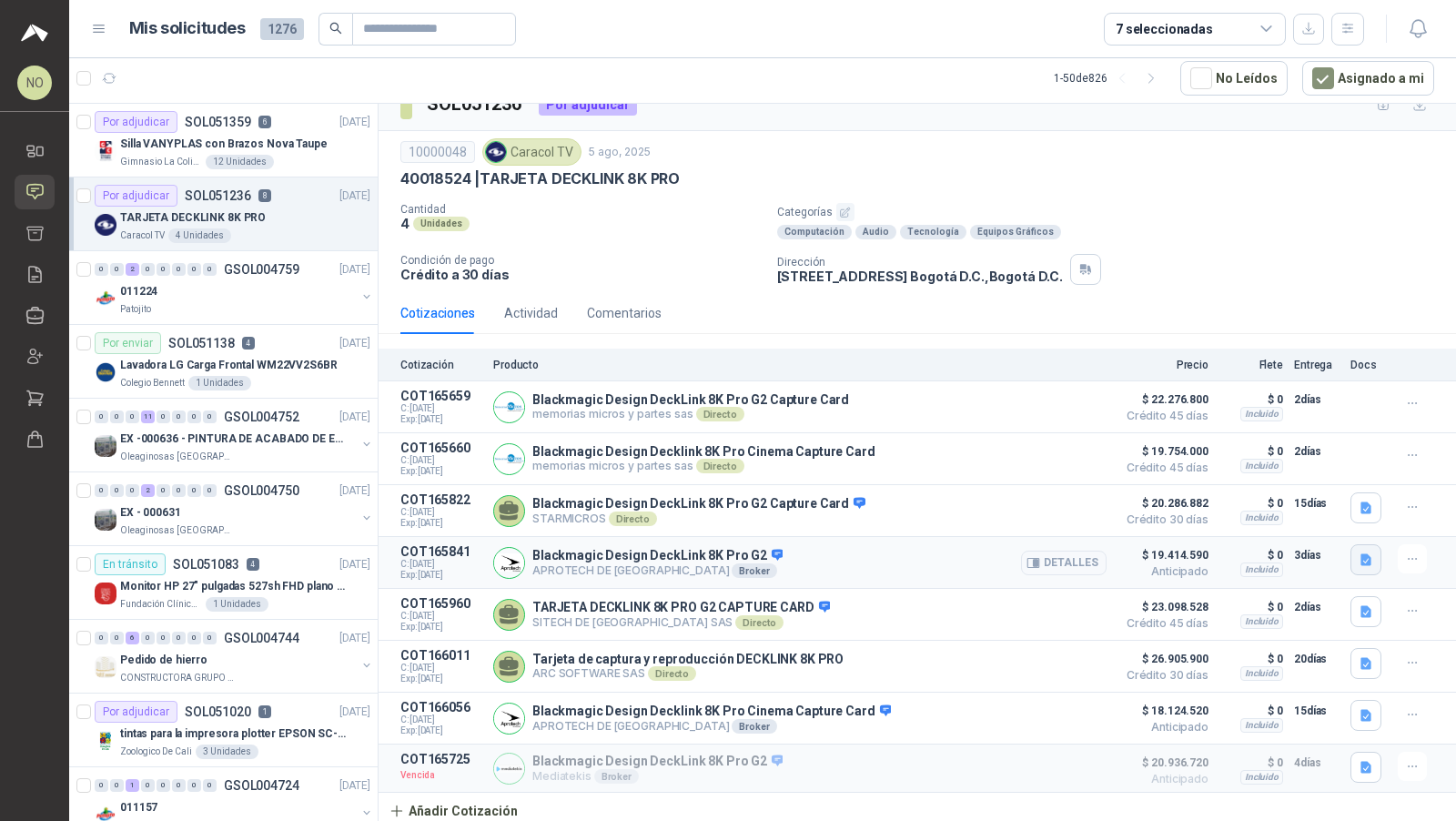
click at [1350, 545] on button "button" at bounding box center [1366, 559] width 30 height 30
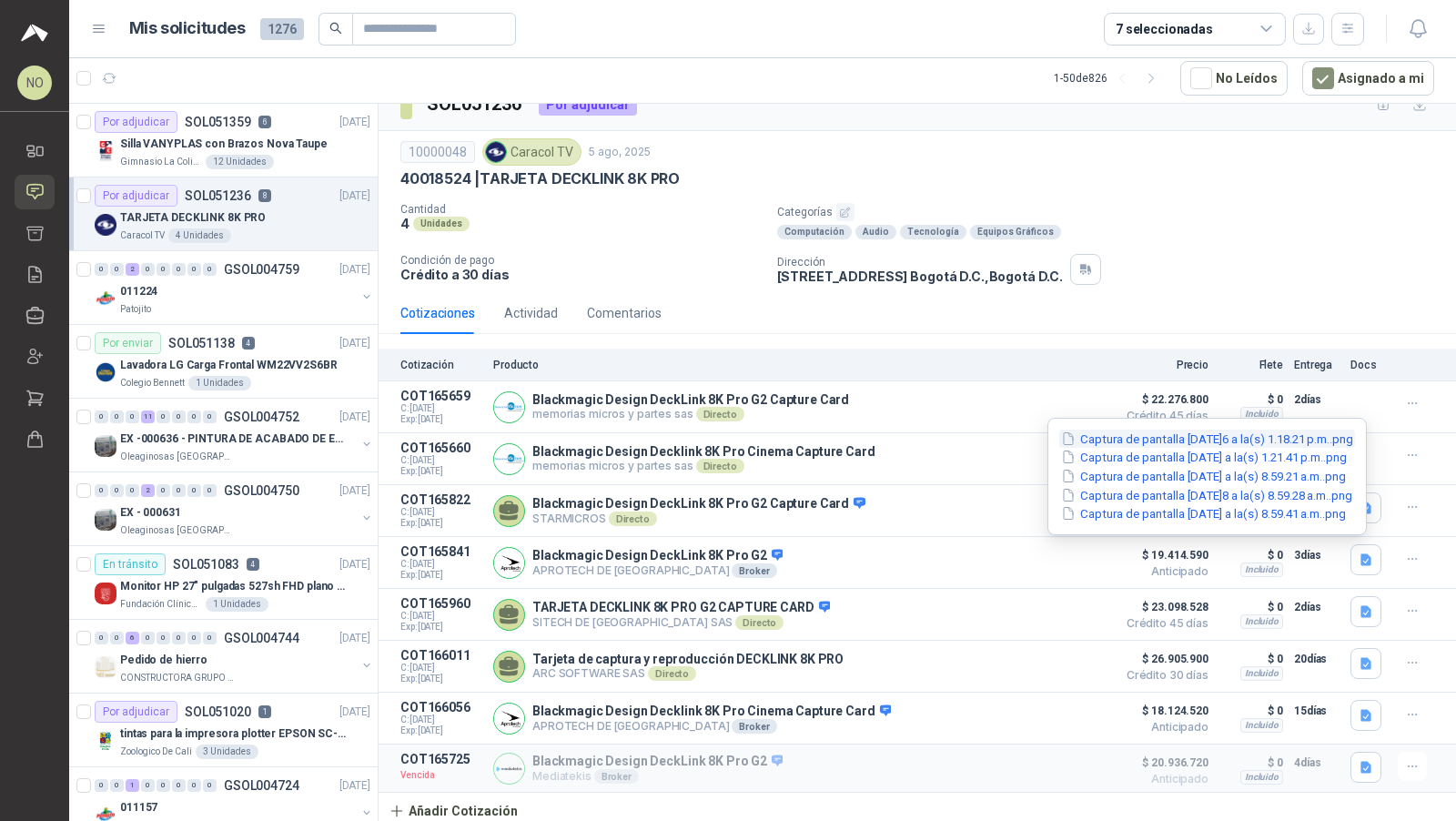
click at [1273, 438] on button "Captura de pantalla [DATE]6 a la(s) 1.18.21 p.m..png" at bounding box center [1207, 439] width 295 height 19
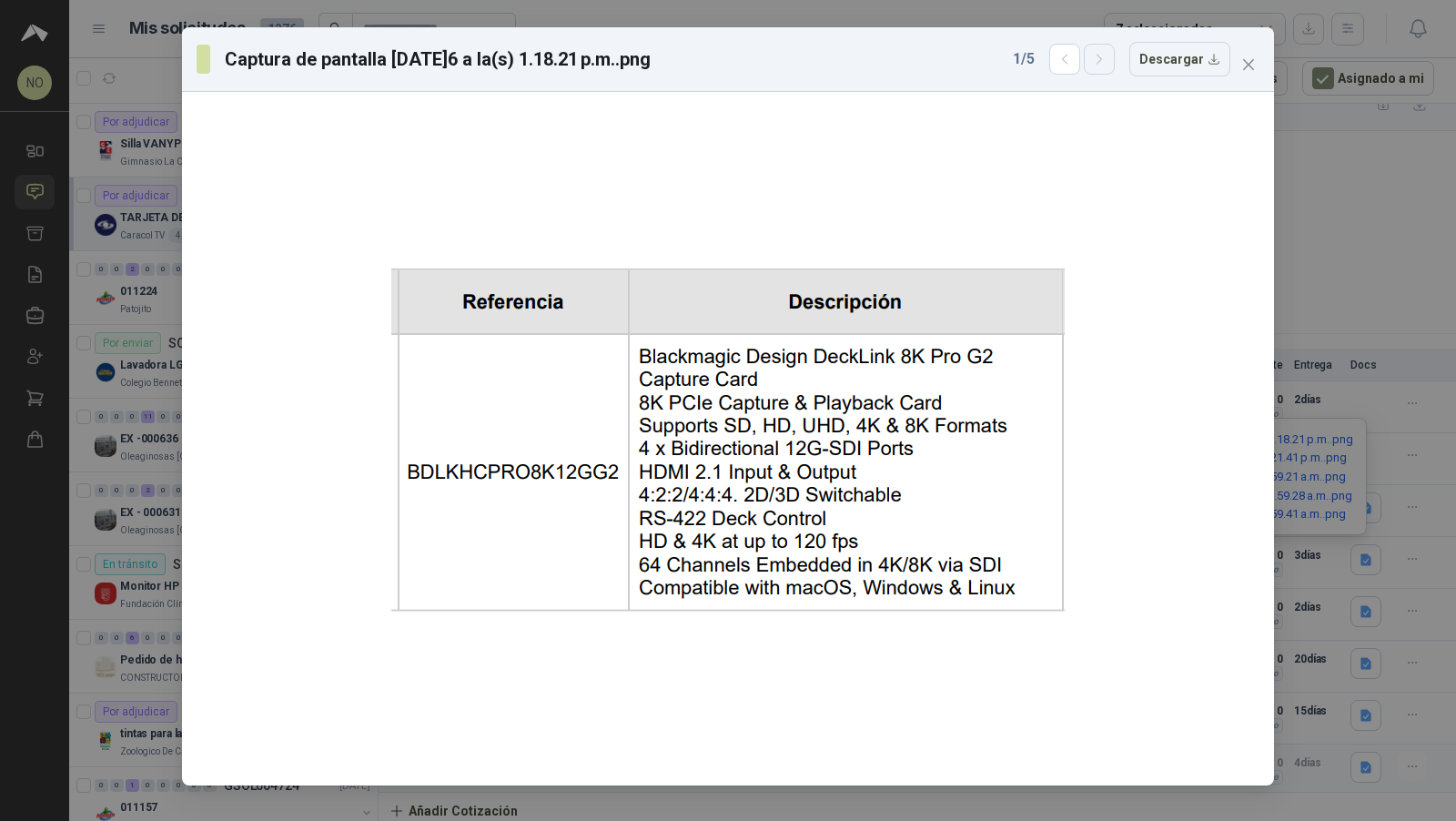
click at [1114, 63] on button "button" at bounding box center [1099, 59] width 30 height 30
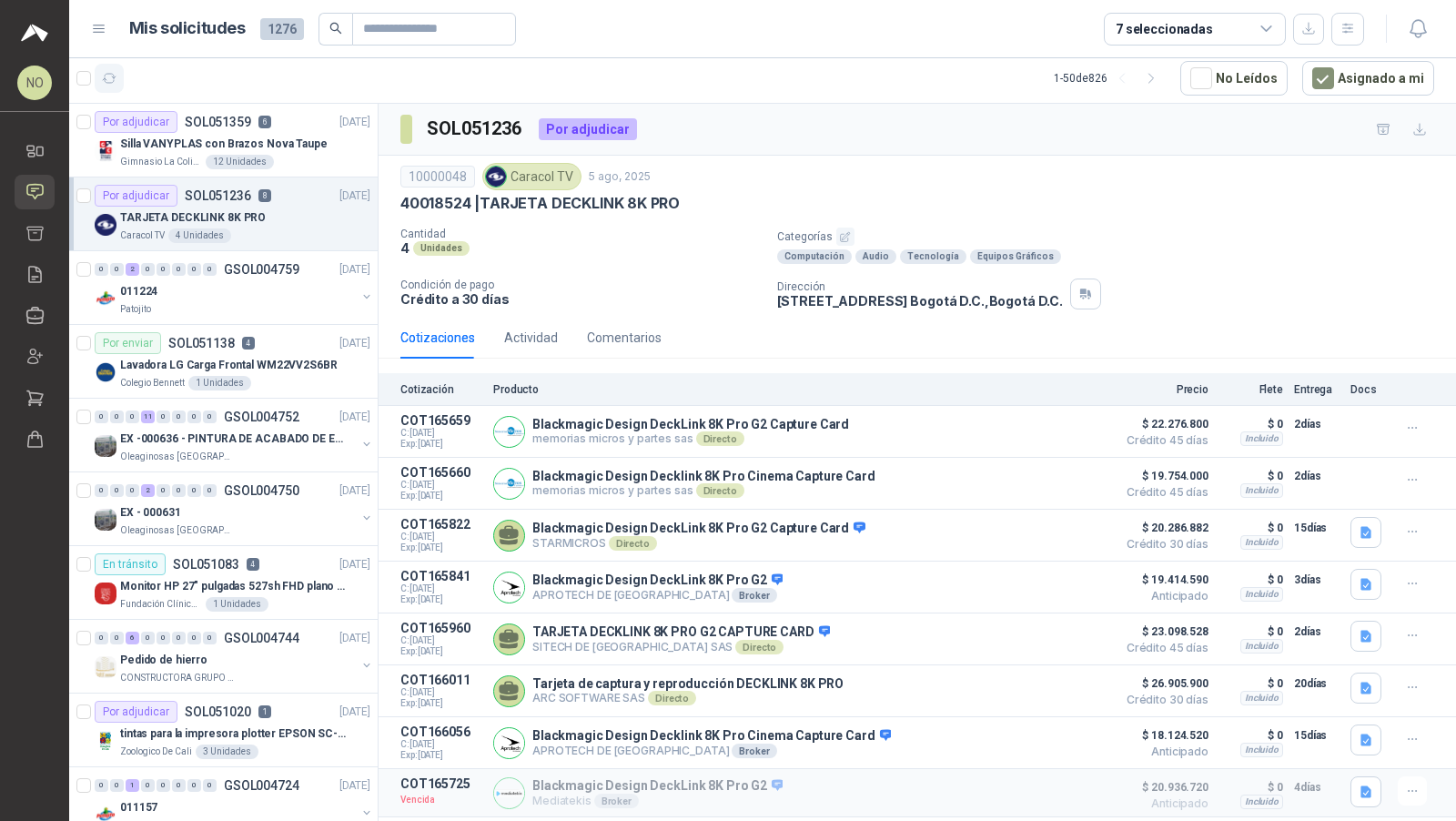
click at [103, 84] on icon "button" at bounding box center [110, 79] width 15 height 15
click at [1367, 74] on button "Asignado a mi" at bounding box center [1367, 78] width 132 height 34
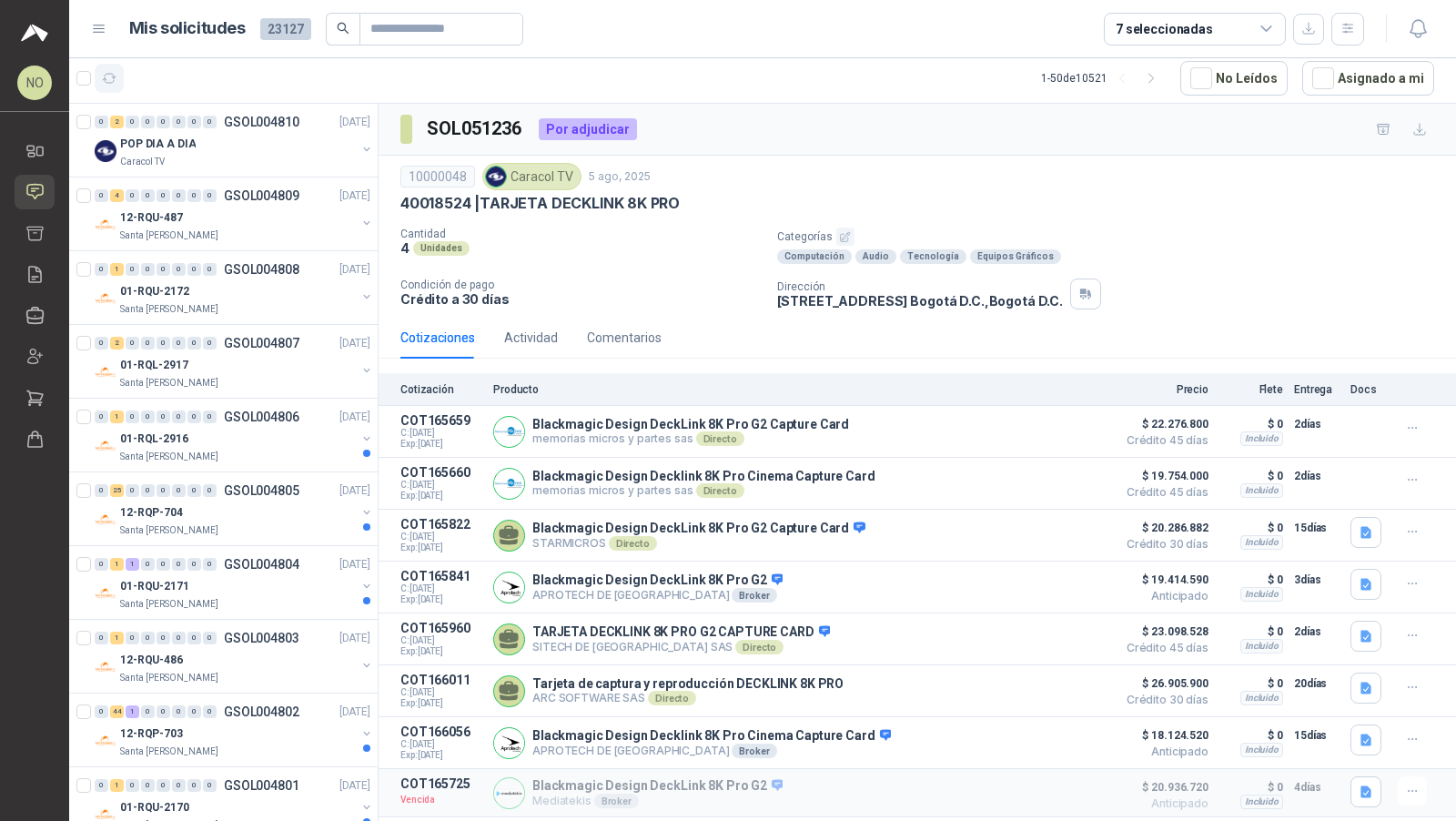
click at [108, 78] on icon "button" at bounding box center [110, 79] width 15 height 15
click at [244, 456] on div "Santa [PERSON_NAME]" at bounding box center [237, 456] width 235 height 14
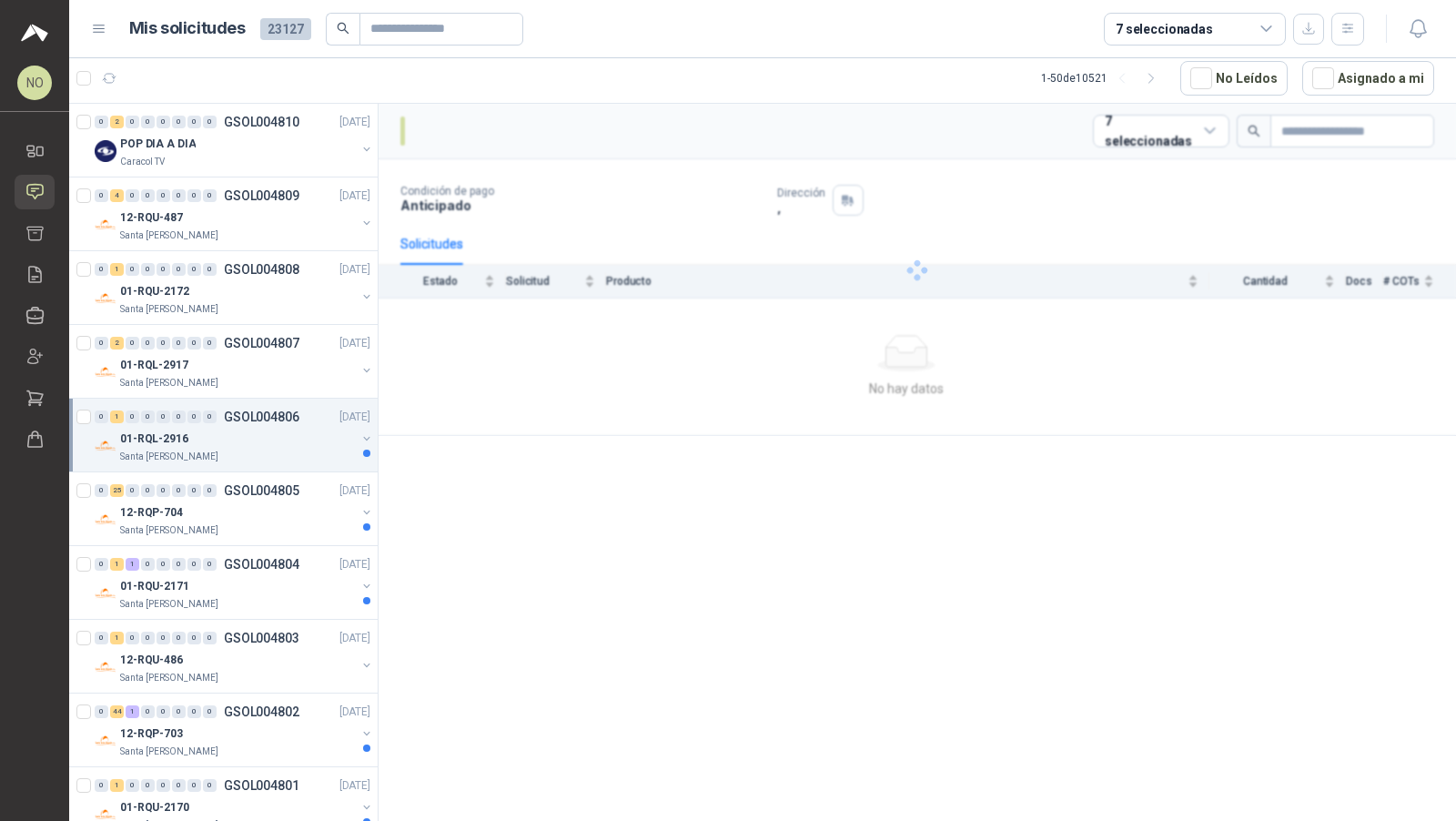
click at [244, 456] on div "Santa [PERSON_NAME]" at bounding box center [237, 456] width 235 height 14
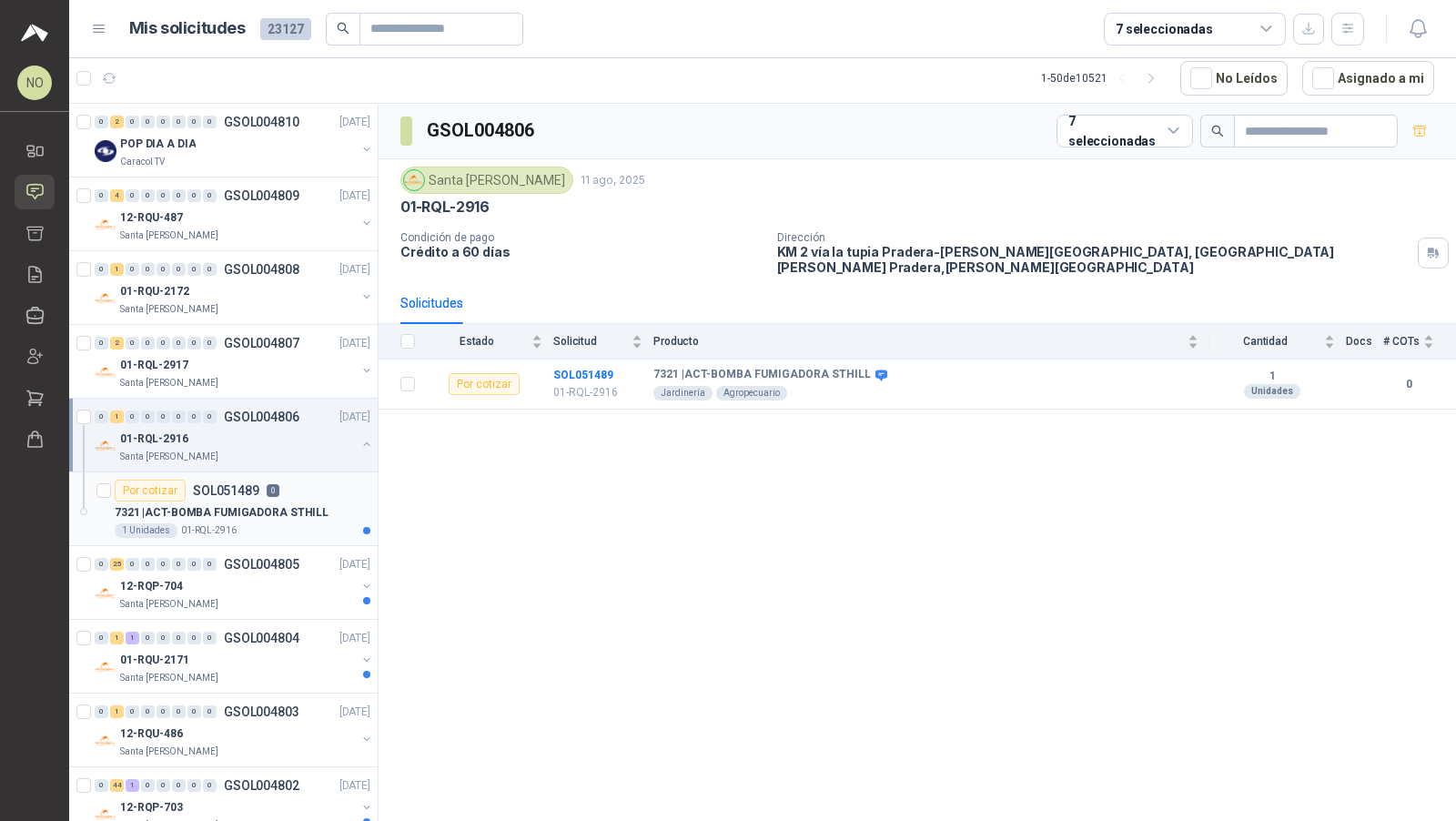
click at [249, 515] on p "7321 | ACT-BOMBA FUMIGADORA STHILL" at bounding box center [221, 512] width 214 height 17
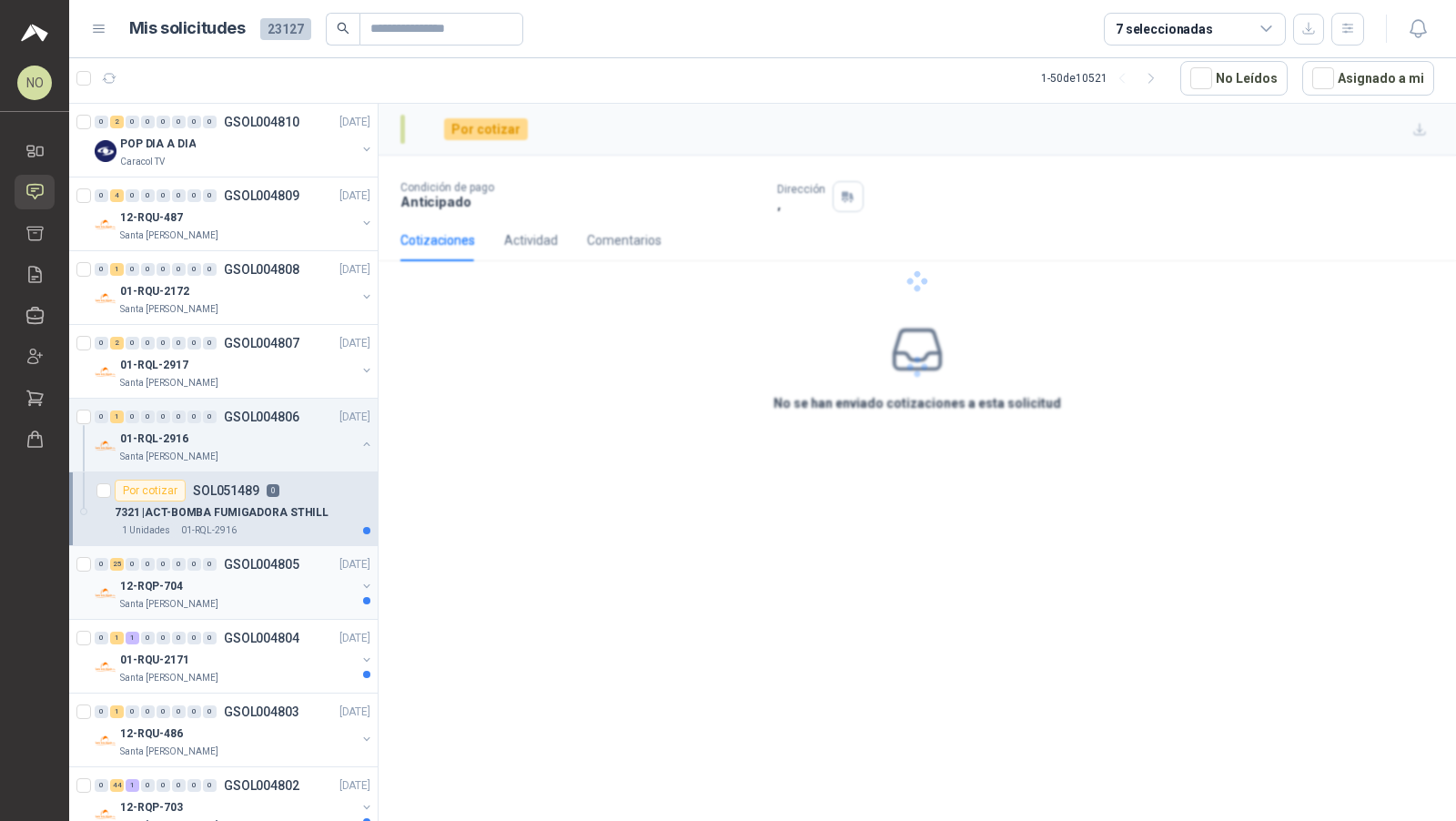
click at [295, 580] on div "12-RQP-704" at bounding box center [237, 586] width 235 height 22
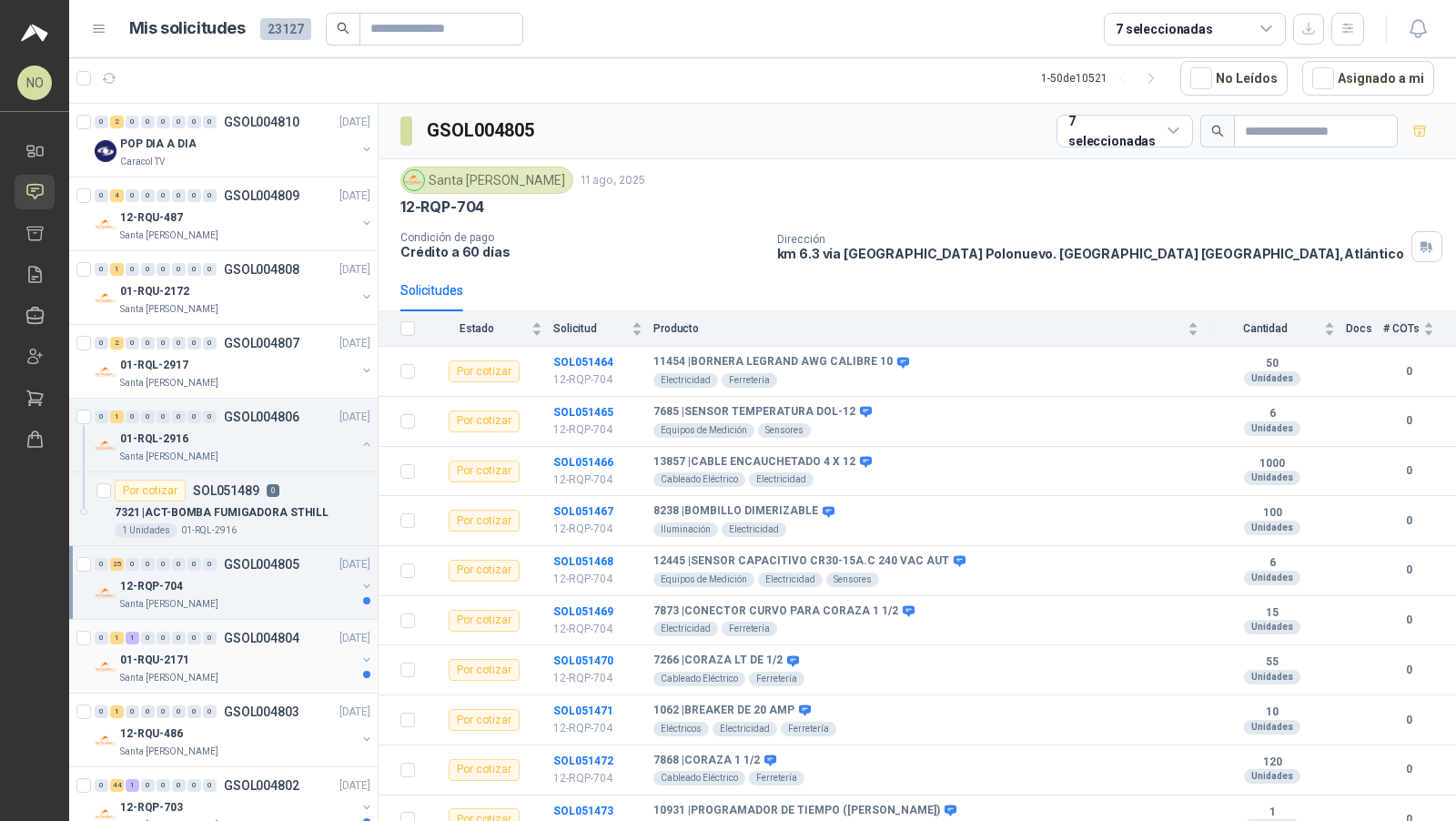
click at [288, 662] on div "01-RQU-2171" at bounding box center [237, 659] width 235 height 22
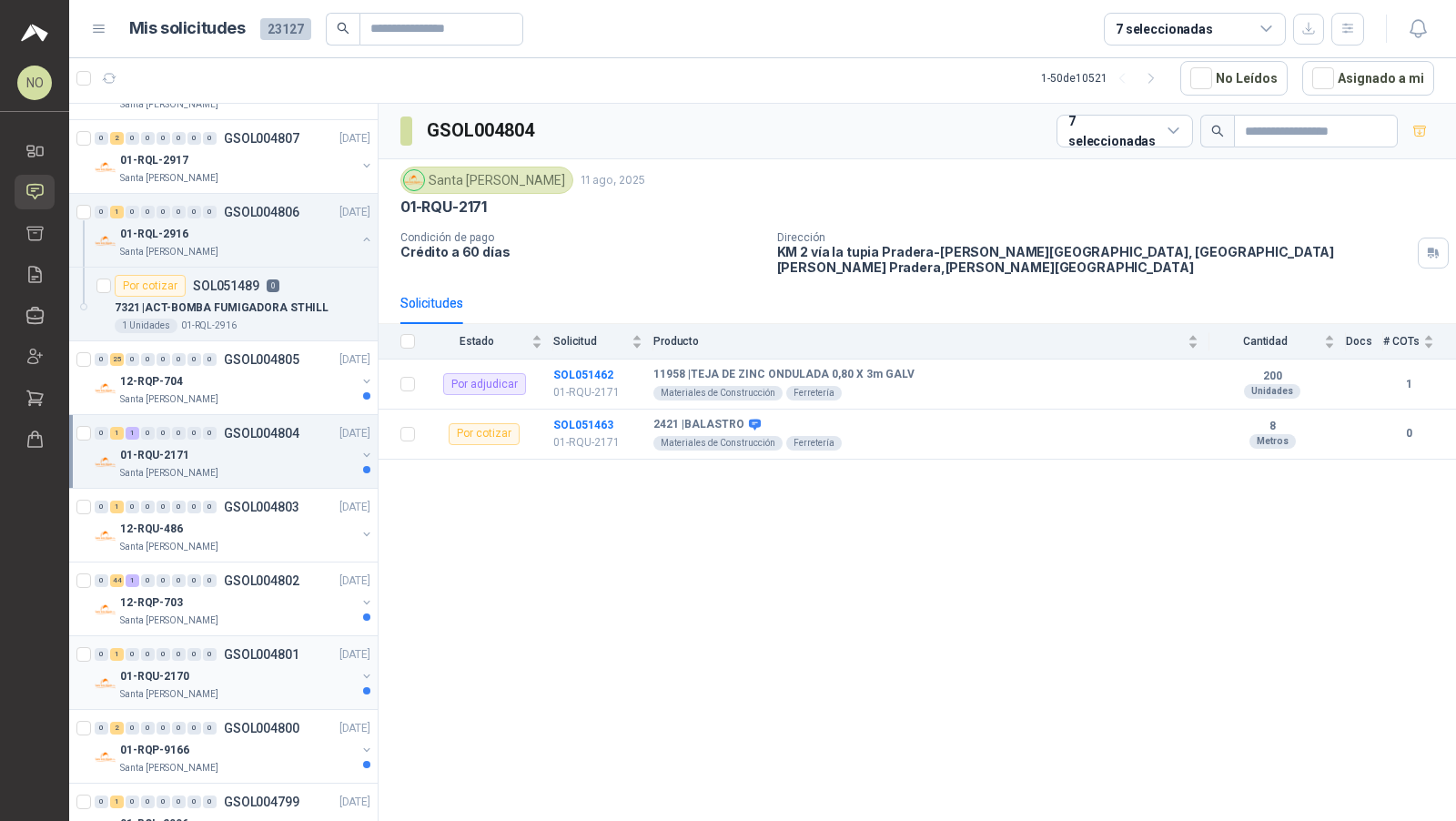
scroll to position [213, 0]
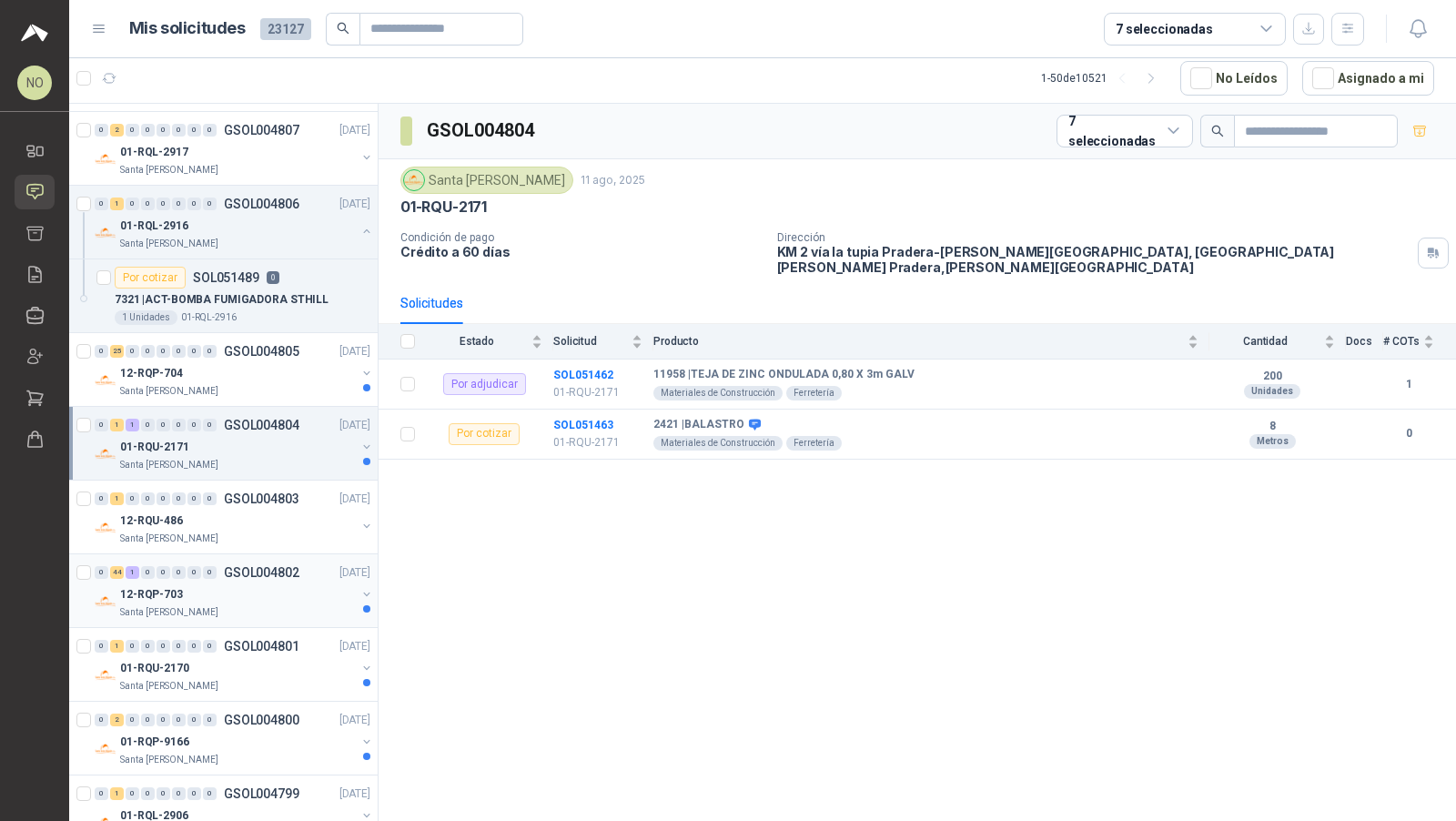
click at [295, 605] on div "Santa [PERSON_NAME]" at bounding box center [237, 611] width 235 height 14
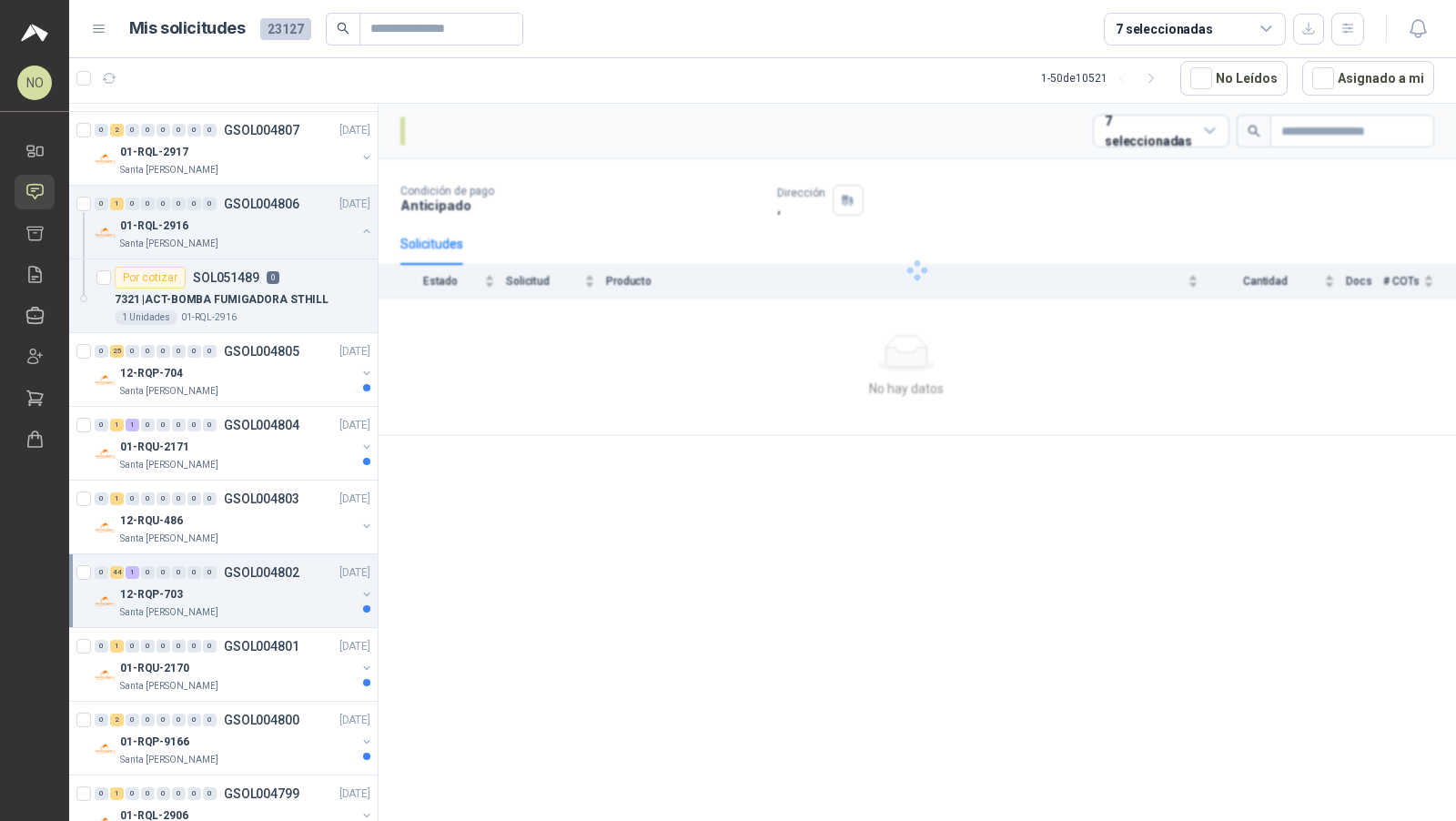
click at [295, 605] on div "Santa [PERSON_NAME]" at bounding box center [237, 611] width 235 height 14
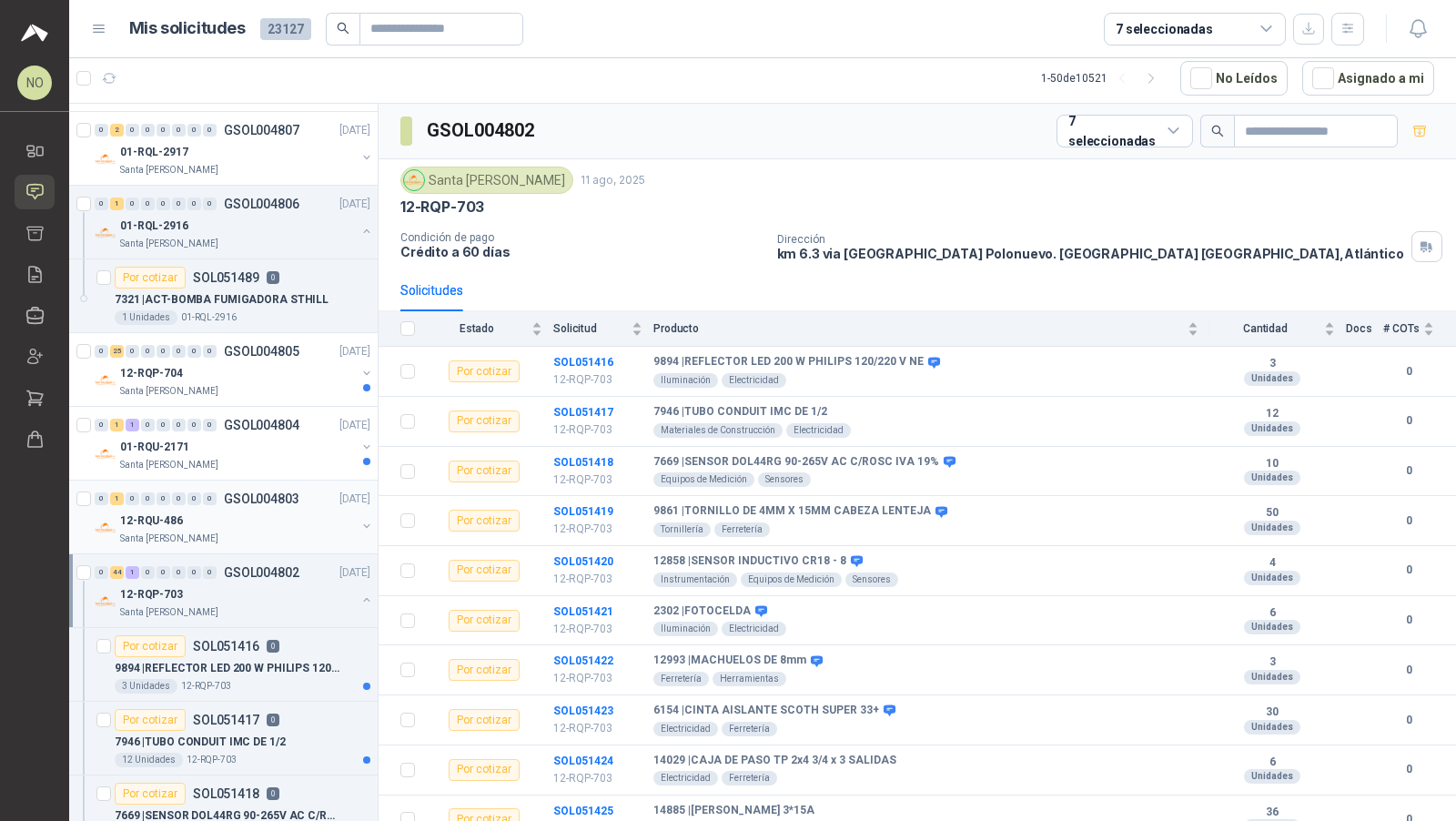
click at [285, 517] on div "12-RQU-486" at bounding box center [237, 520] width 235 height 22
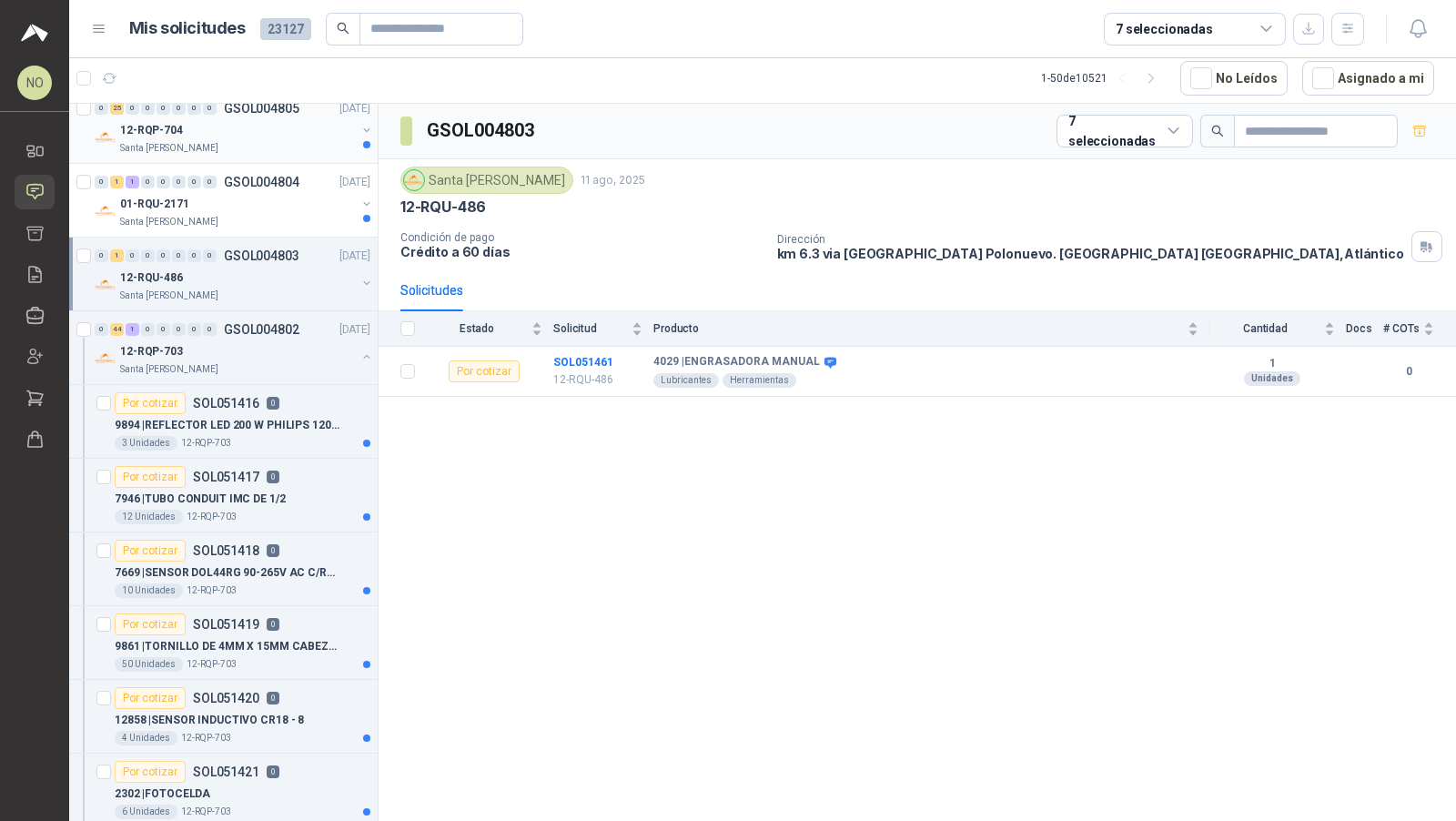
scroll to position [833, 0]
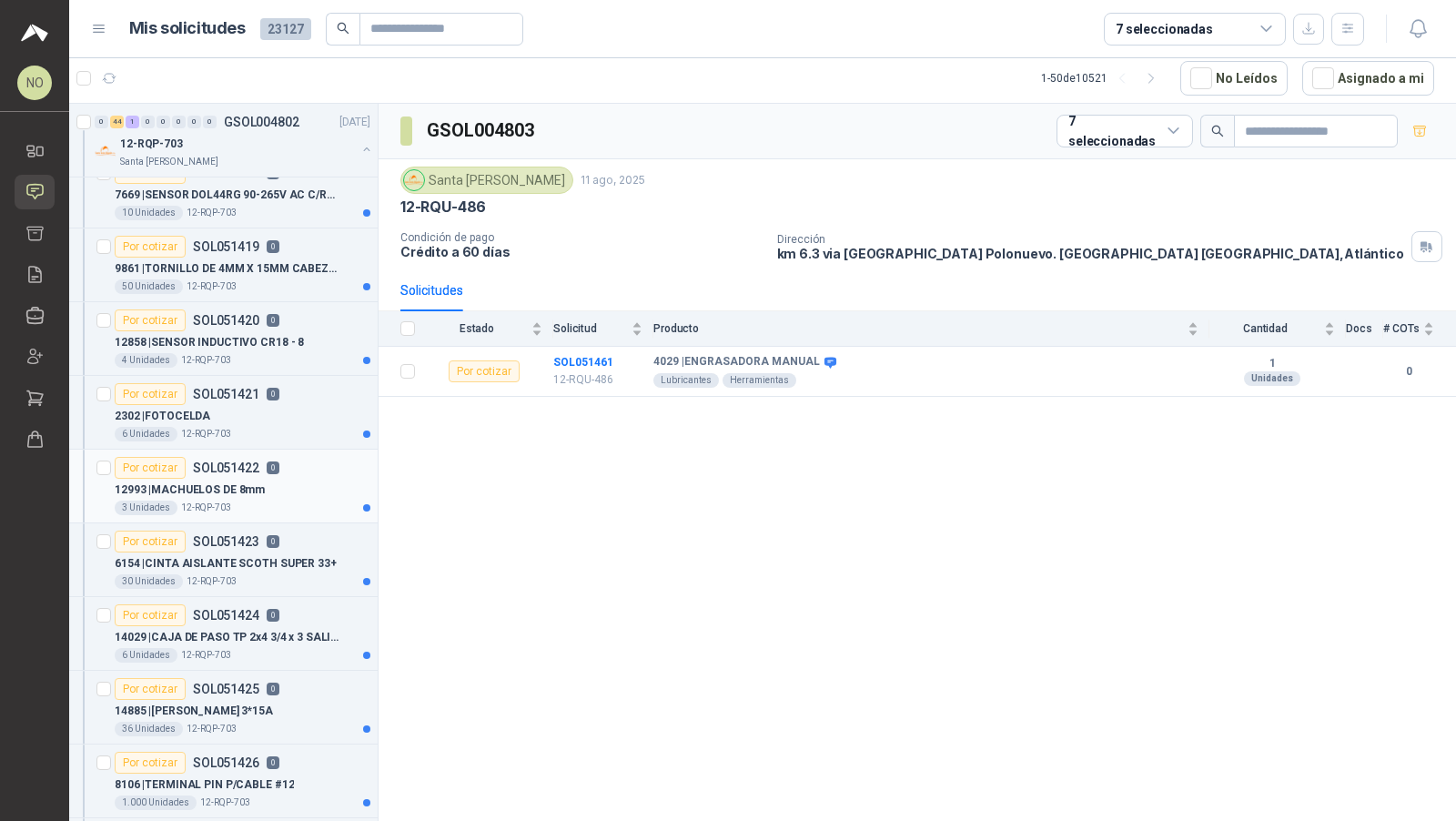
click at [277, 479] on div "12993 | MACHUELOS DE 8mm" at bounding box center [242, 490] width 255 height 22
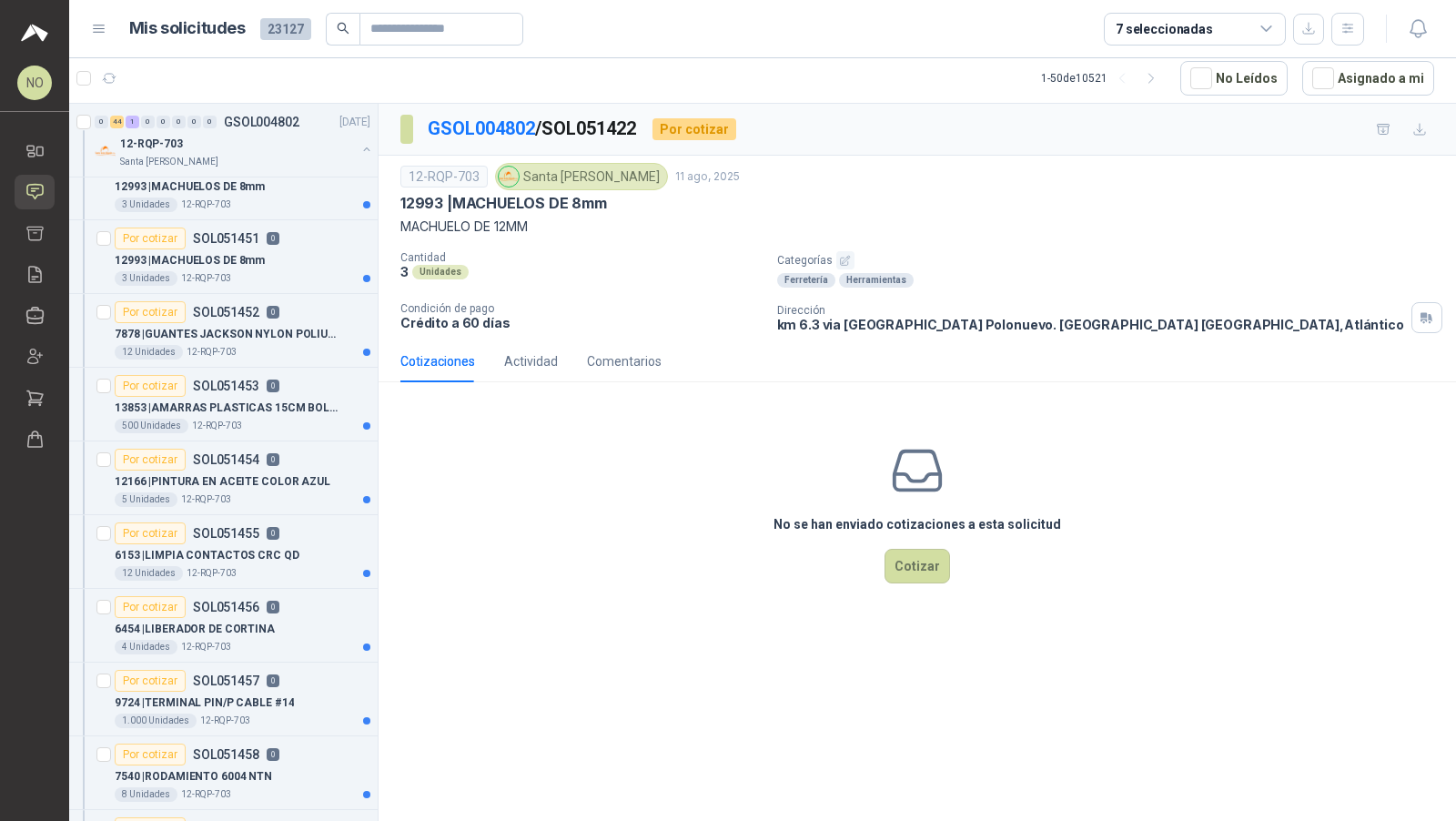
scroll to position [3492, 0]
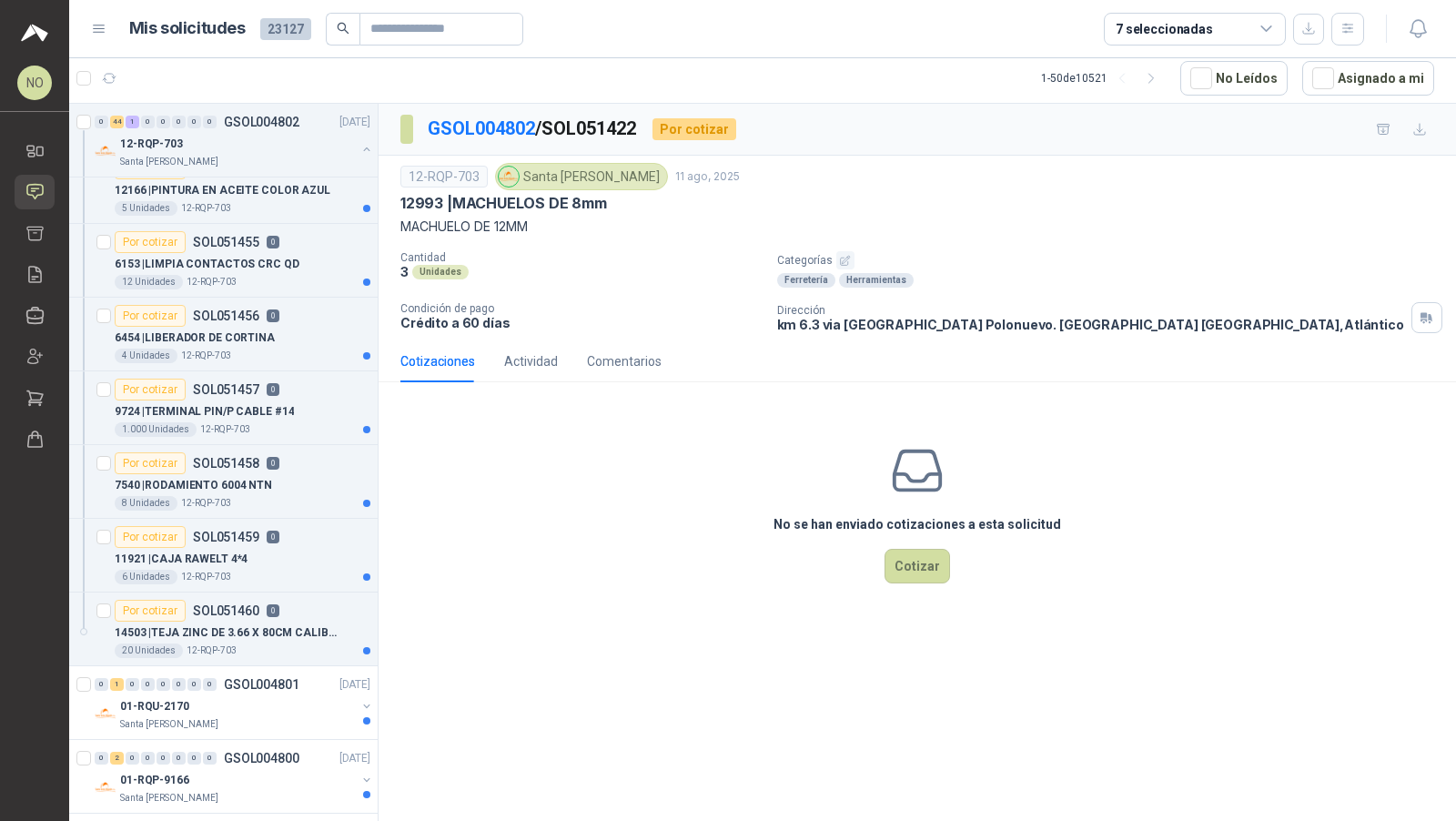
click at [261, 643] on div "20 Unidades 12-RQP-703" at bounding box center [242, 650] width 255 height 14
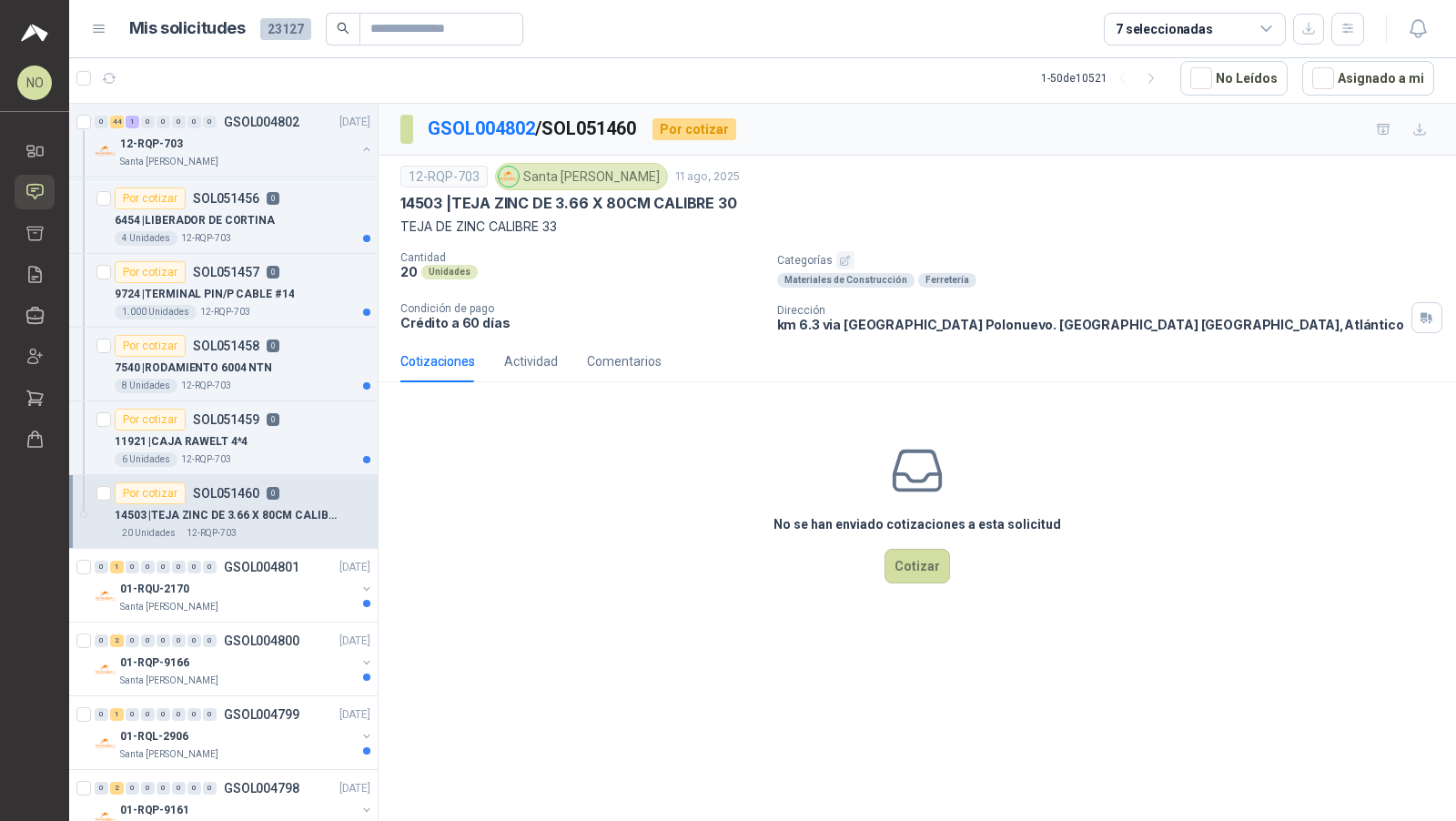
scroll to position [3611, 0]
click at [286, 559] on p "GSOL004801" at bounding box center [261, 565] width 75 height 12
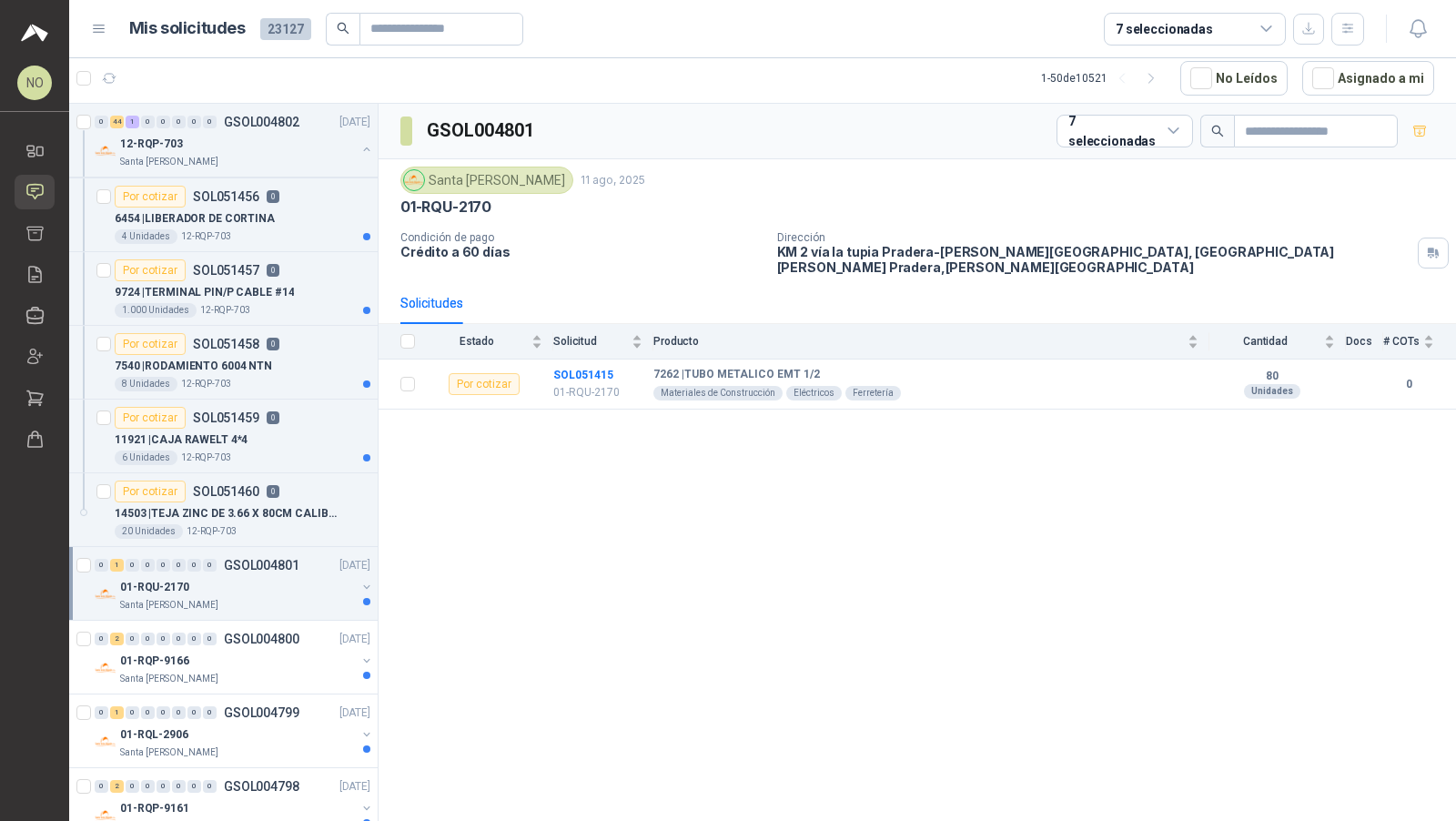
click at [286, 559] on p "GSOL004801" at bounding box center [261, 565] width 75 height 12
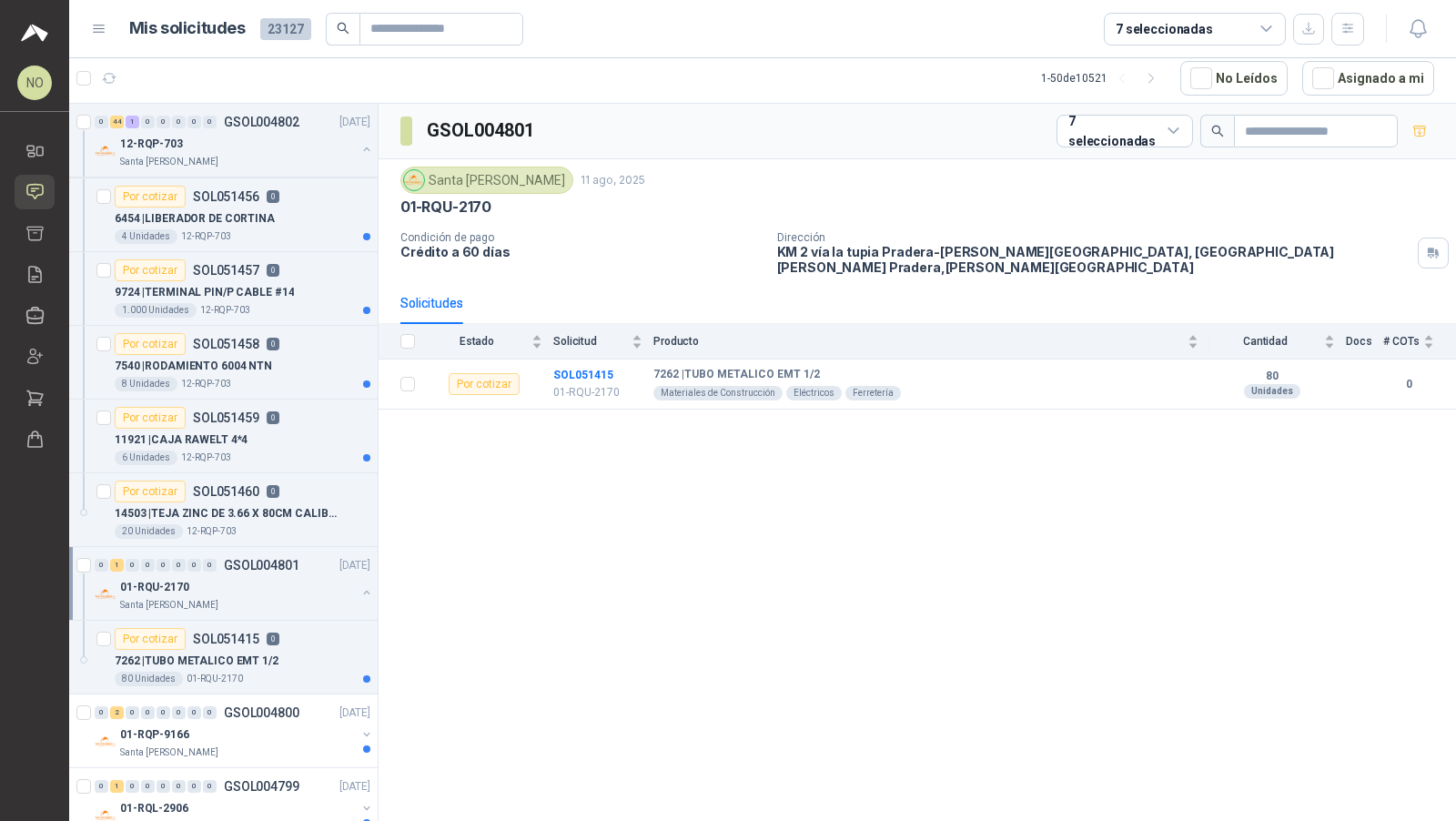
click at [286, 559] on p "GSOL004801" at bounding box center [261, 565] width 75 height 12
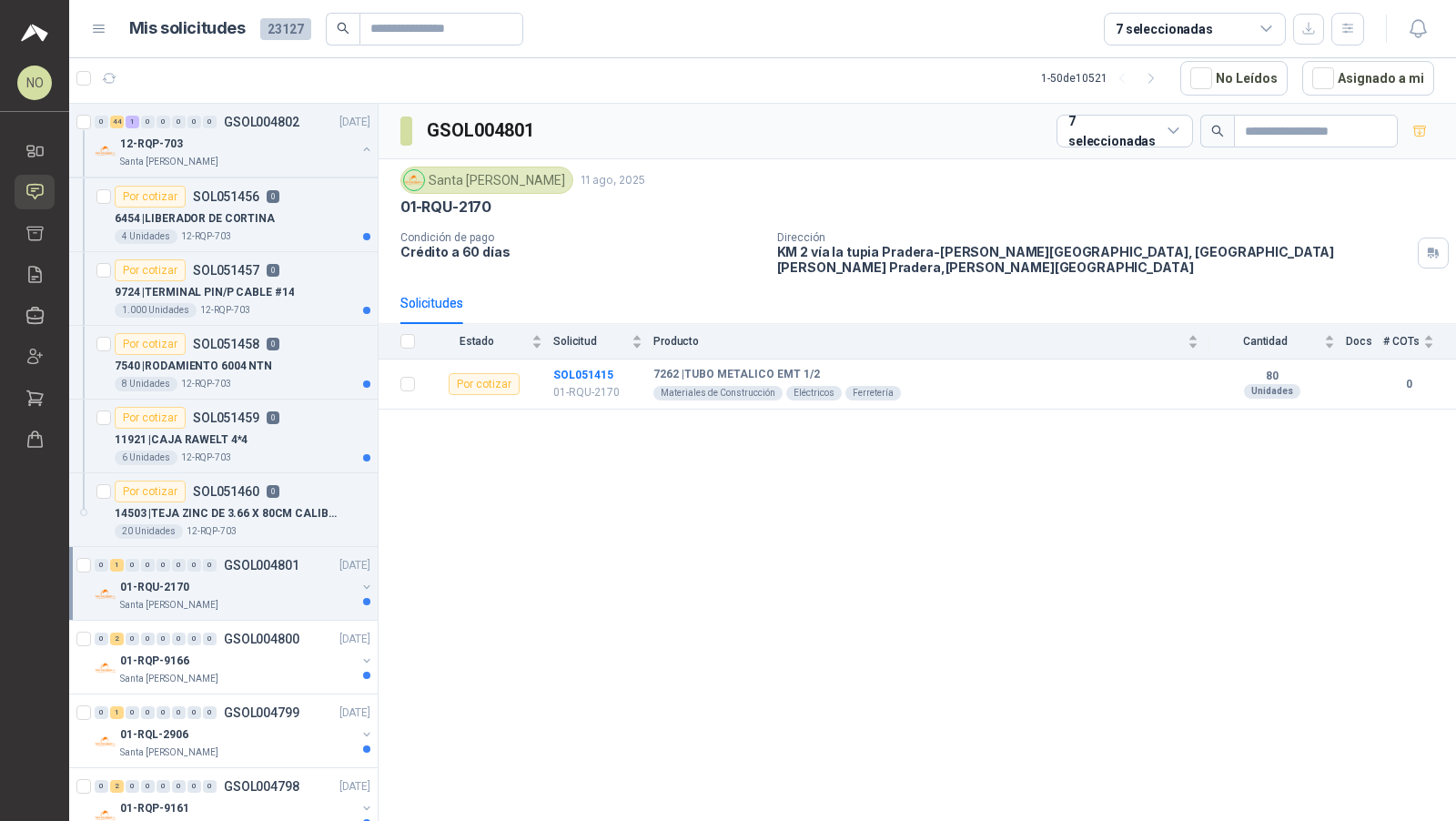
click at [286, 559] on p "GSOL004801" at bounding box center [261, 565] width 75 height 12
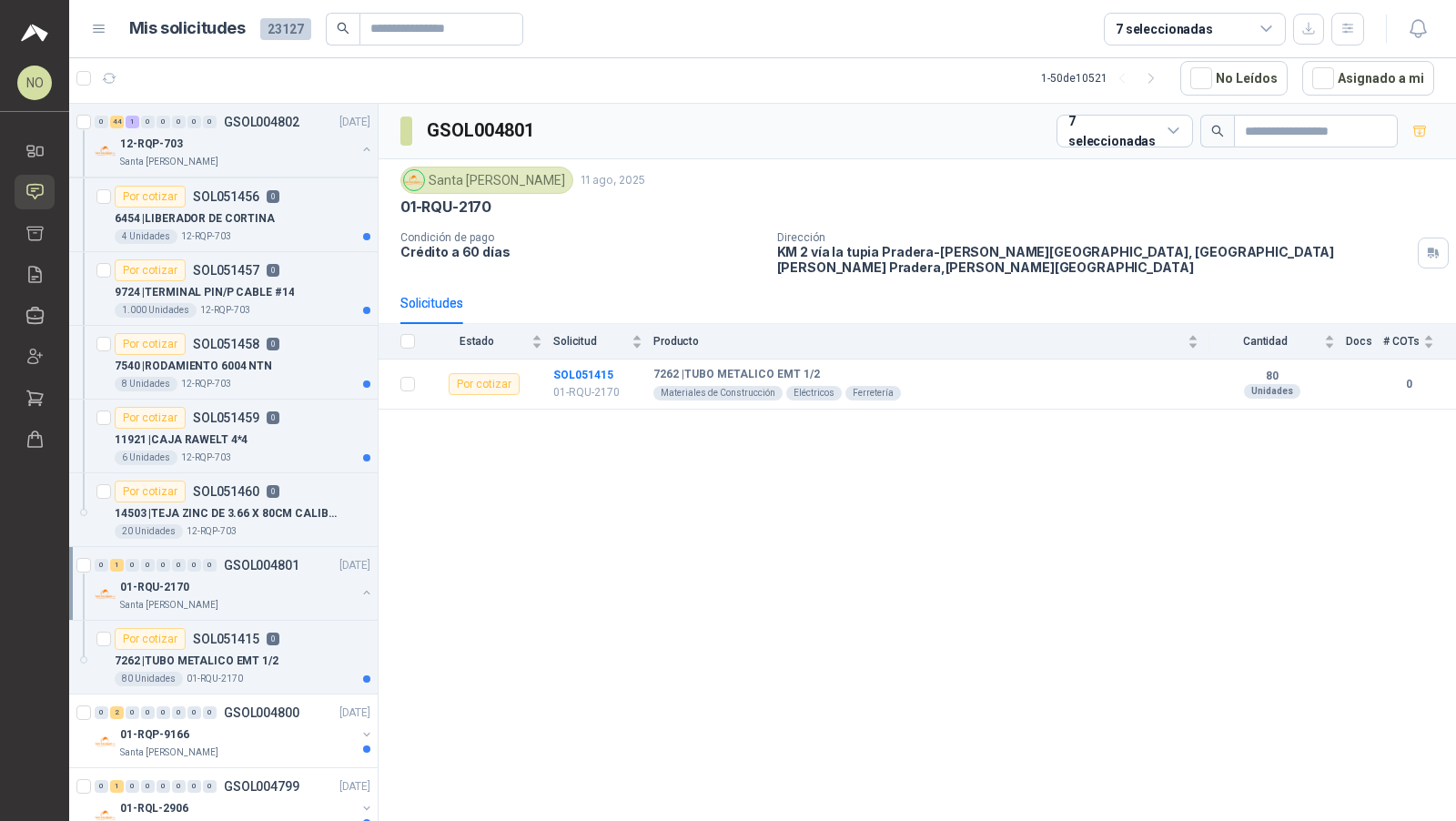
click at [286, 559] on p "GSOL004801" at bounding box center [261, 565] width 75 height 12
click at [273, 650] on div "01-RQP-9166" at bounding box center [237, 660] width 235 height 22
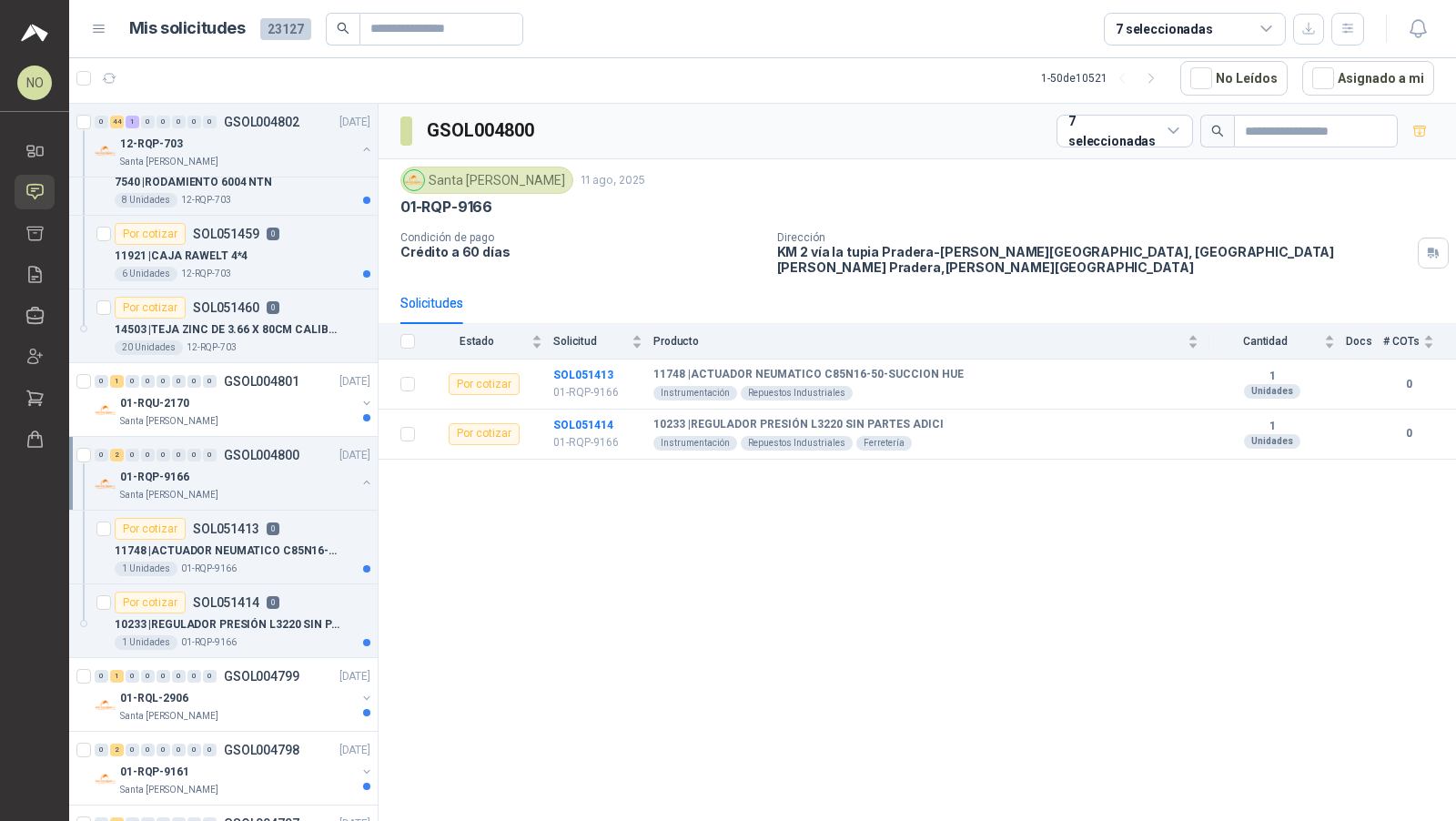
scroll to position [3811, 0]
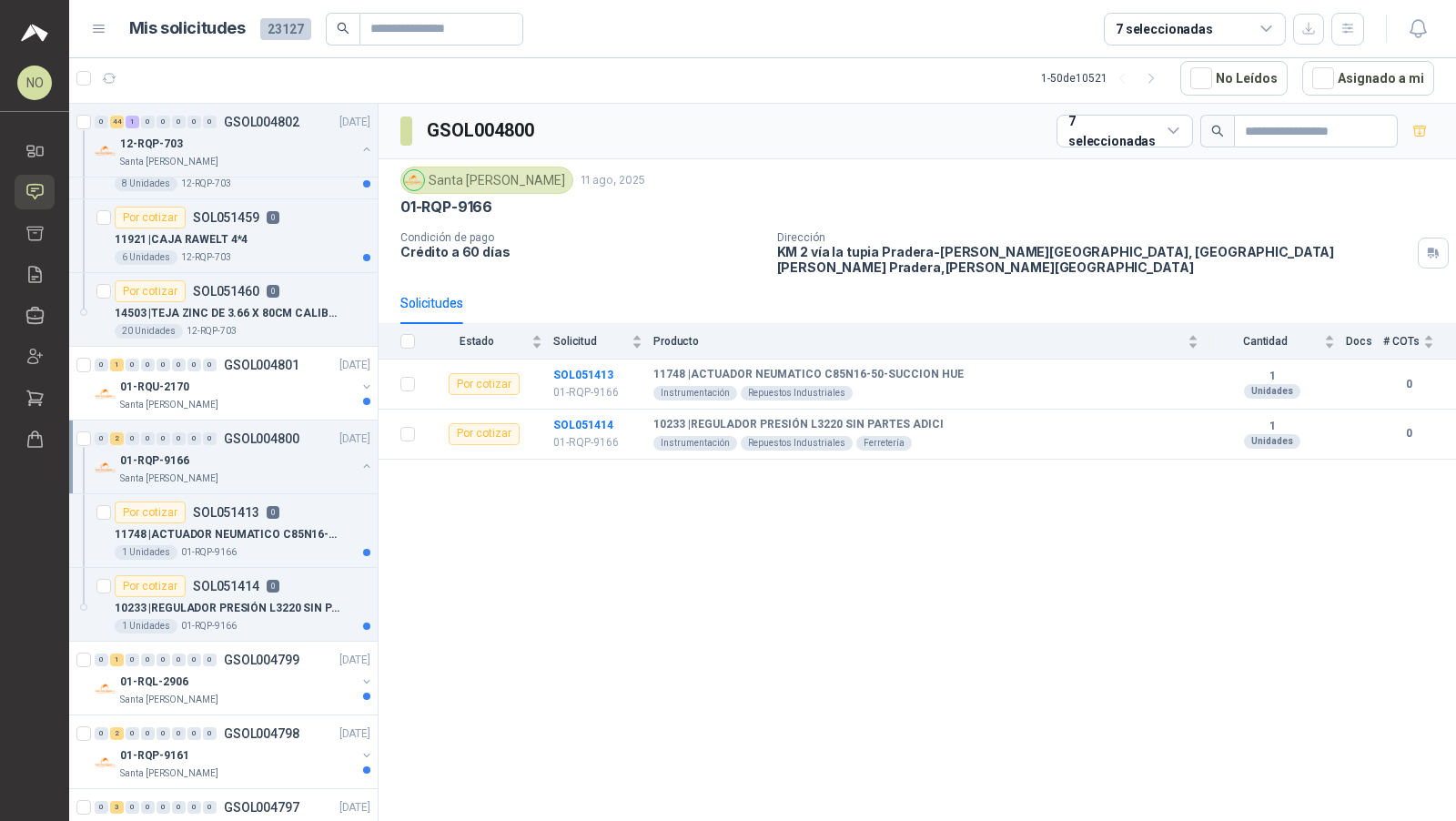
click at [273, 653] on p "GSOL004799" at bounding box center [261, 659] width 75 height 12
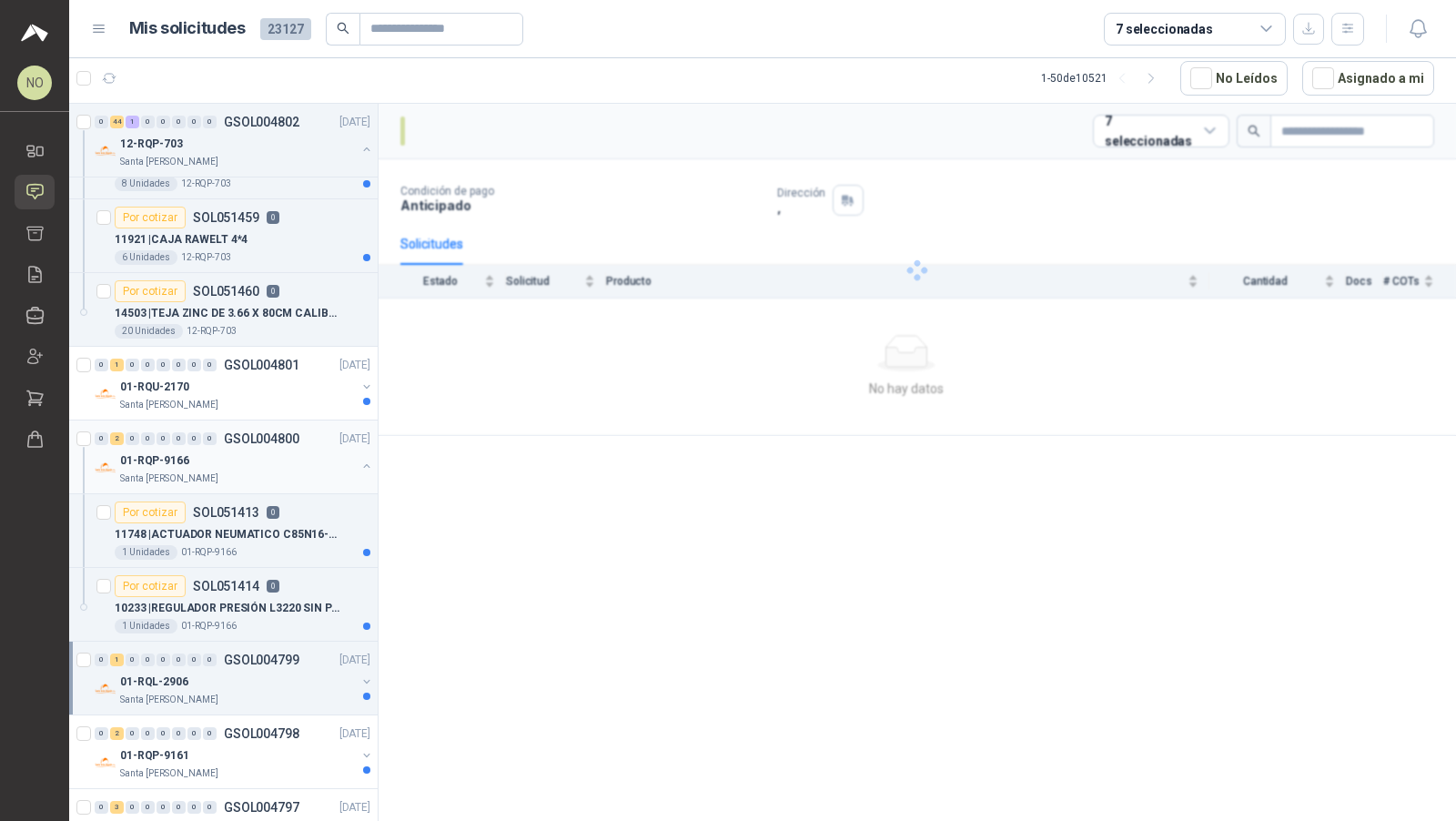
click at [273, 653] on p "GSOL004799" at bounding box center [261, 659] width 75 height 12
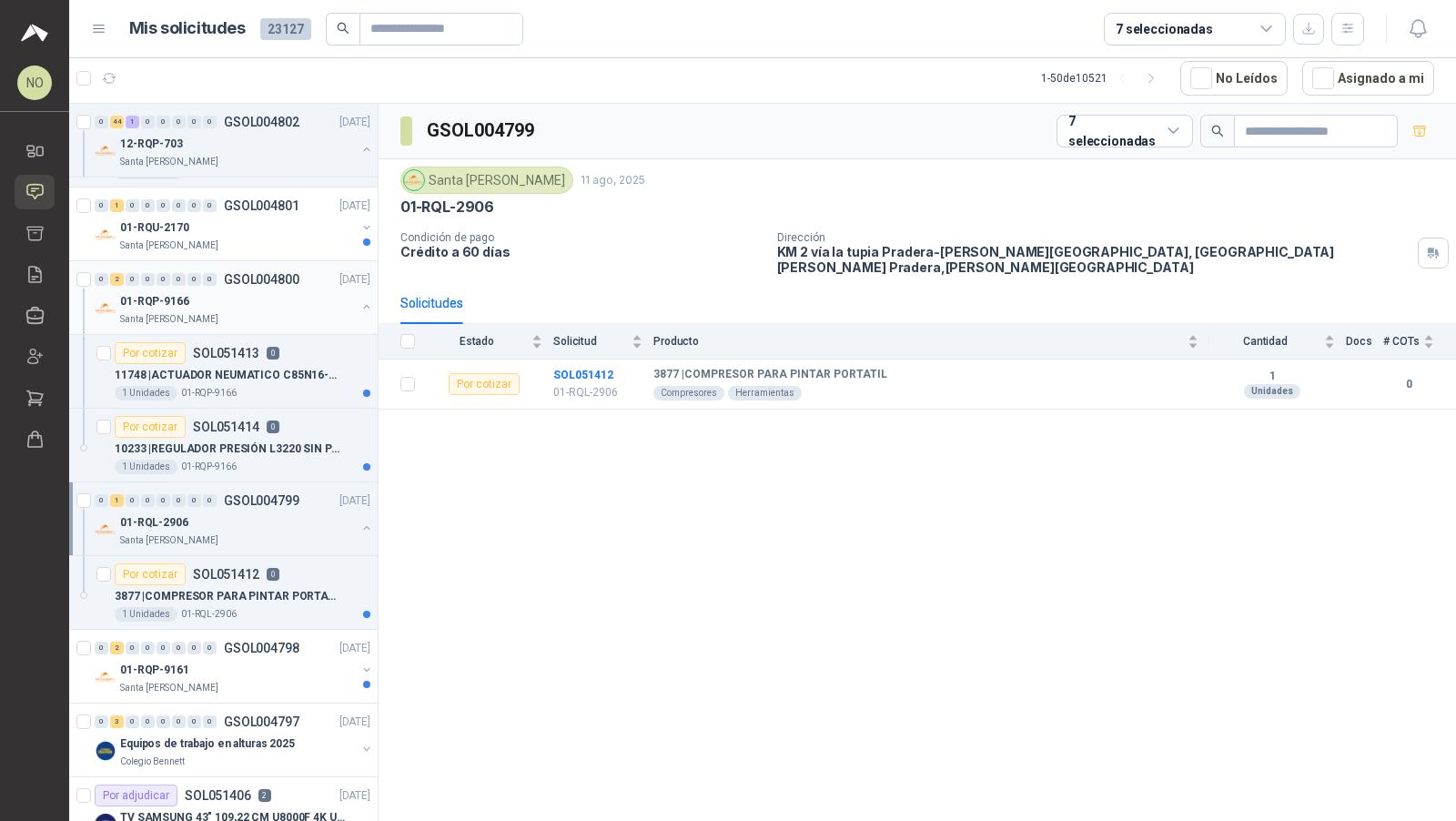
scroll to position [3972, 0]
click at [273, 640] on p "GSOL004798" at bounding box center [261, 646] width 75 height 12
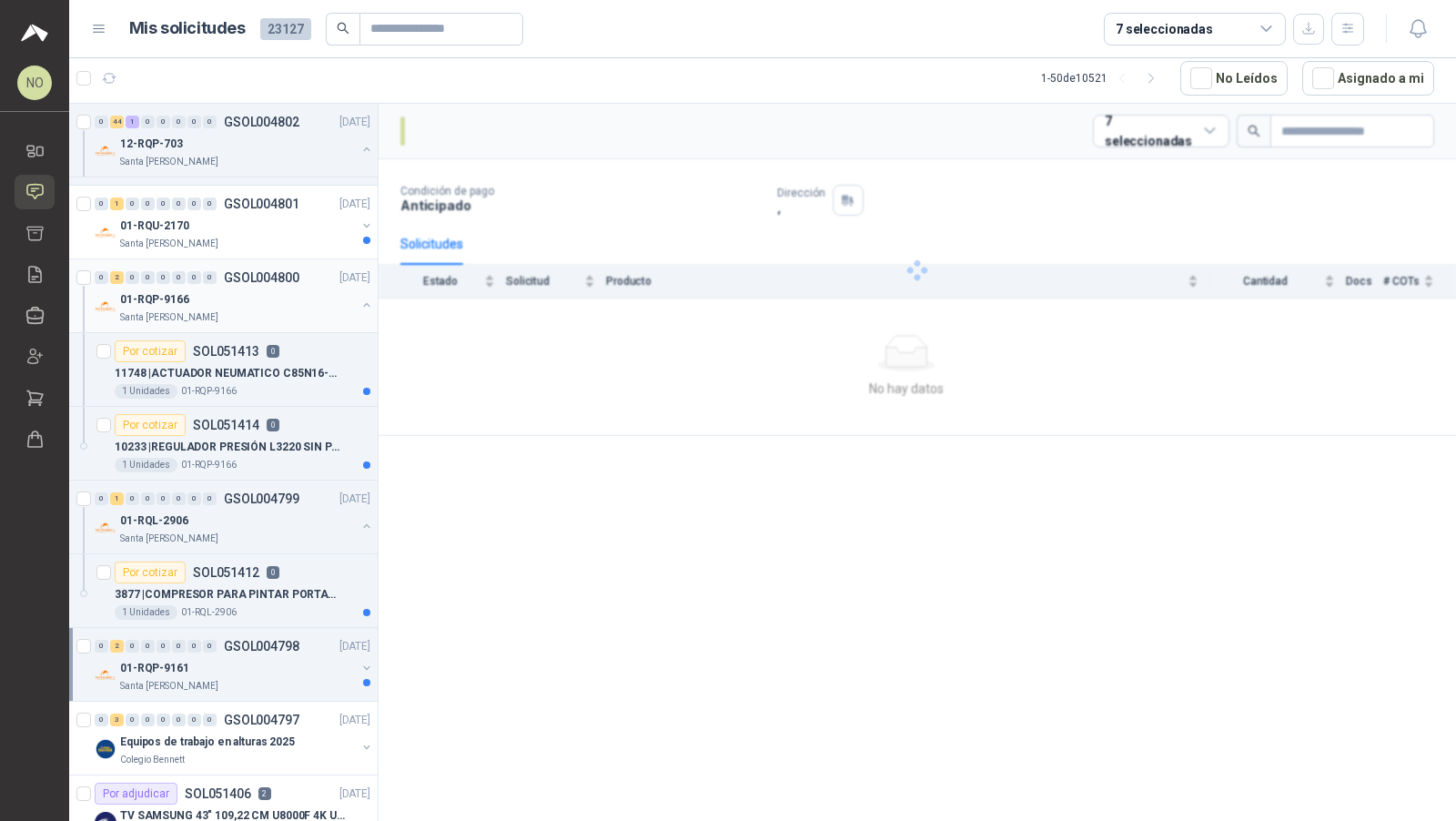
click at [273, 640] on p "GSOL004798" at bounding box center [261, 646] width 75 height 12
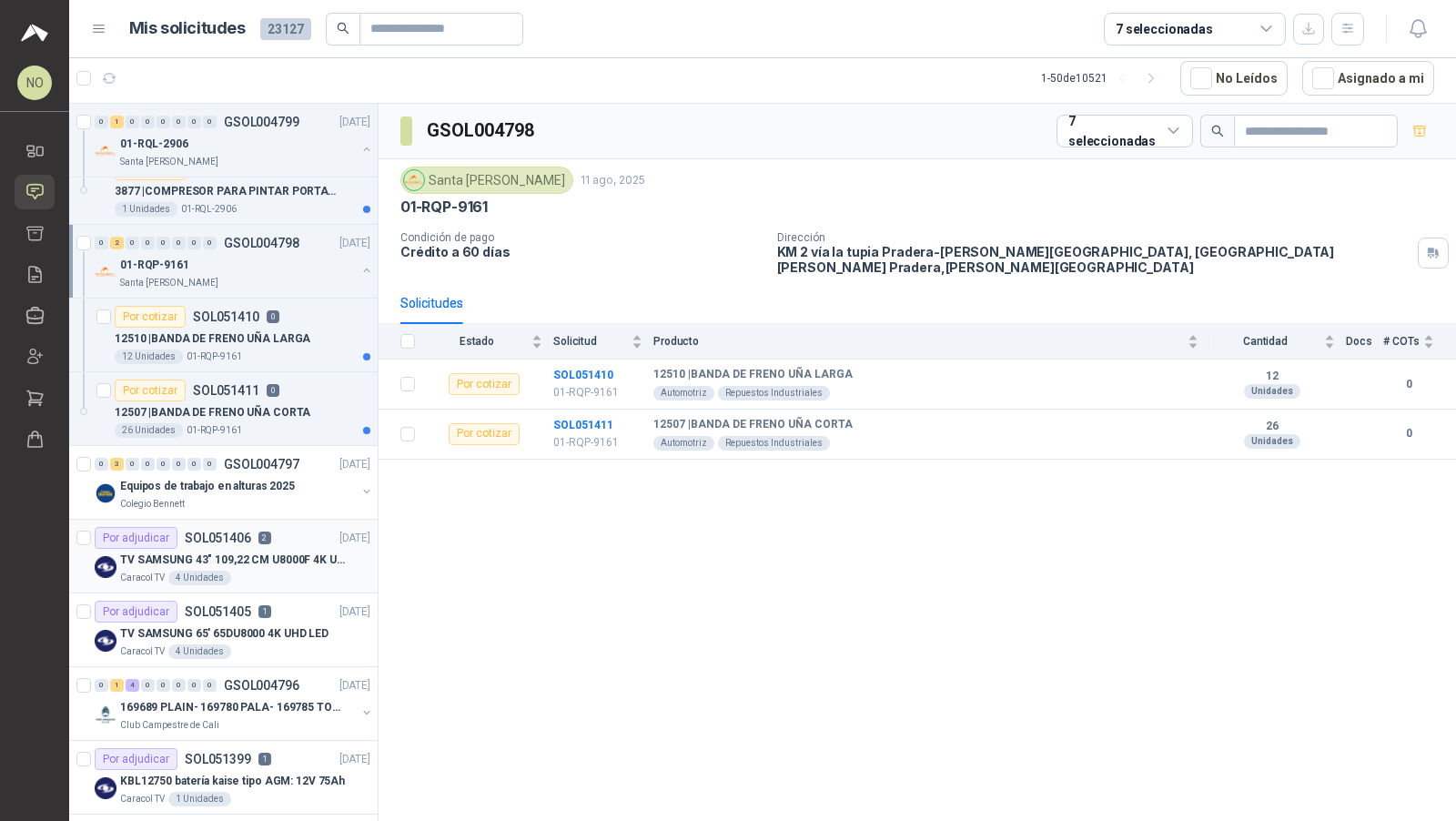
scroll to position [4379, 0]
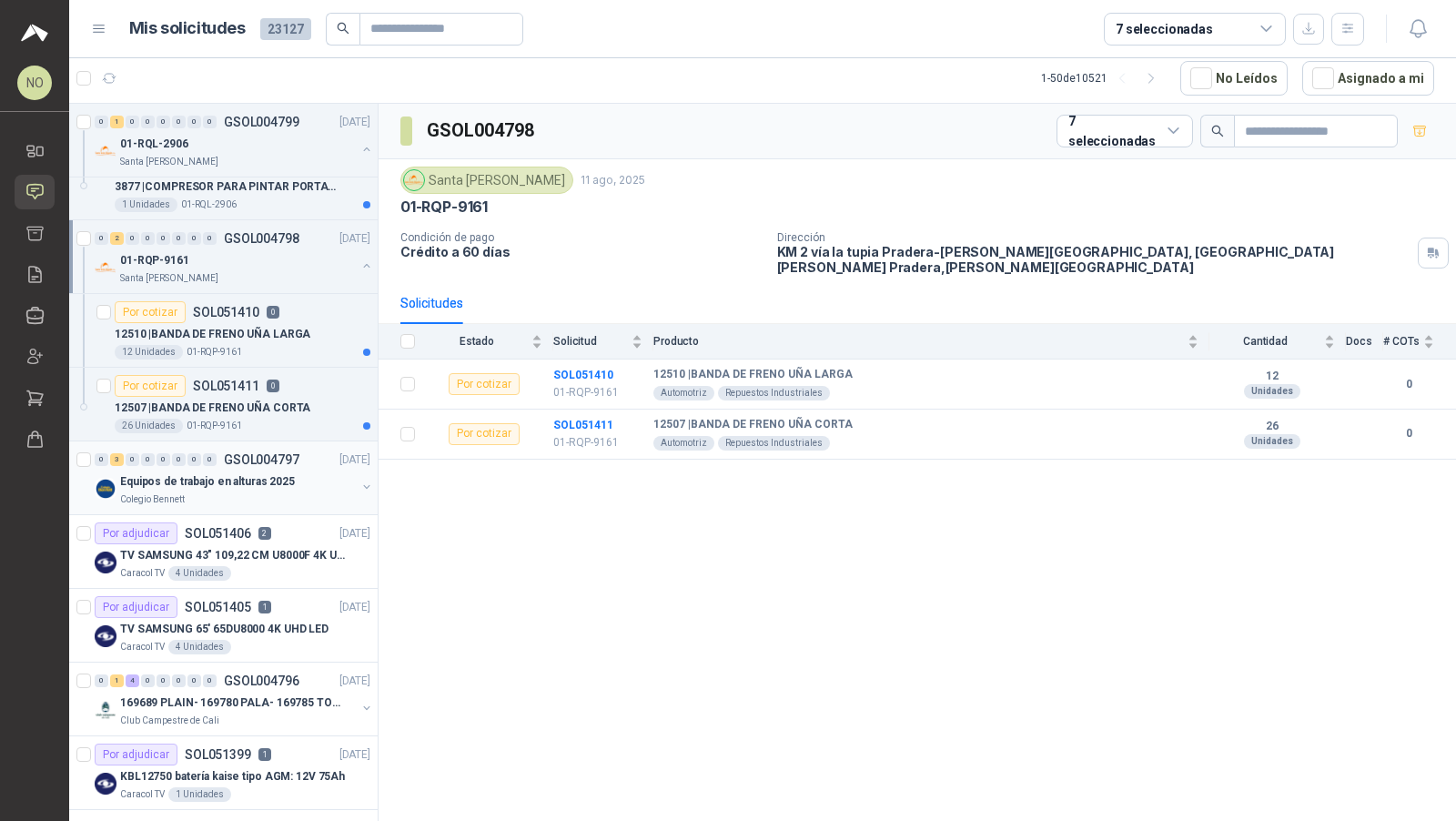
click at [282, 473] on p "Equipos de trabajo en alturas 2025" at bounding box center [207, 482] width 174 height 17
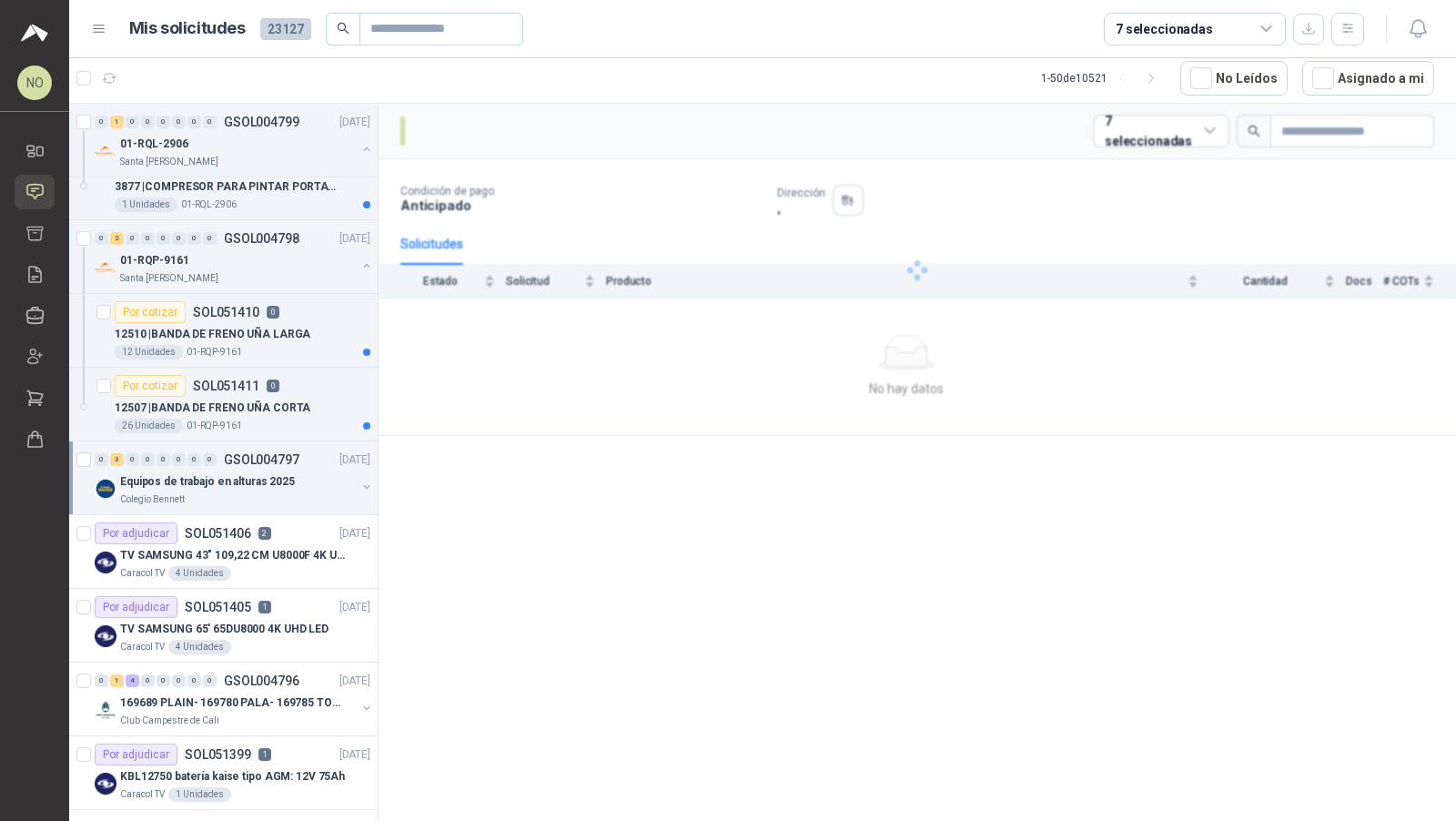
click at [282, 473] on p "Equipos de trabajo en alturas 2025" at bounding box center [207, 482] width 174 height 17
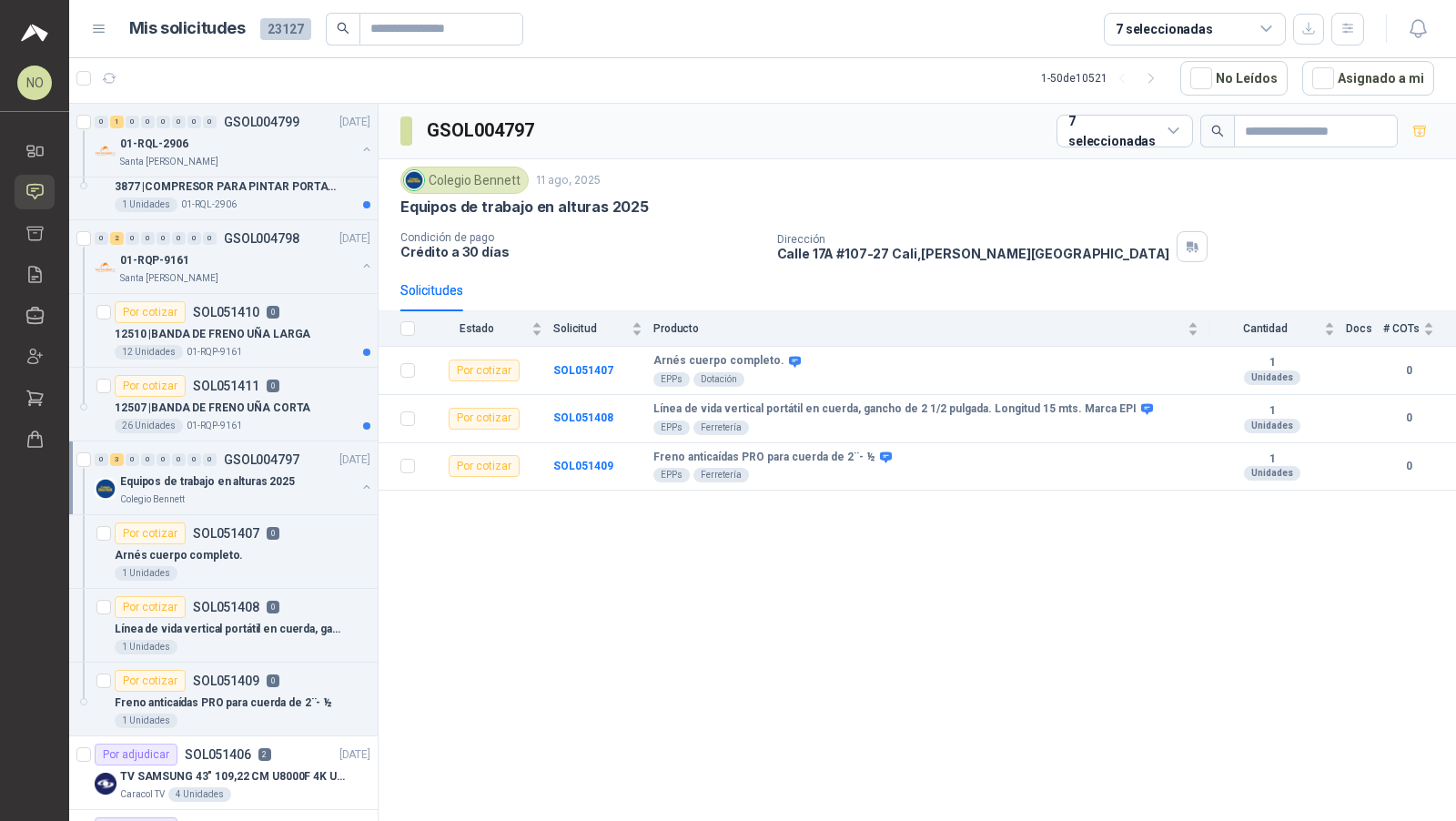
click at [282, 473] on p "Equipos de trabajo en alturas 2025" at bounding box center [207, 482] width 174 height 17
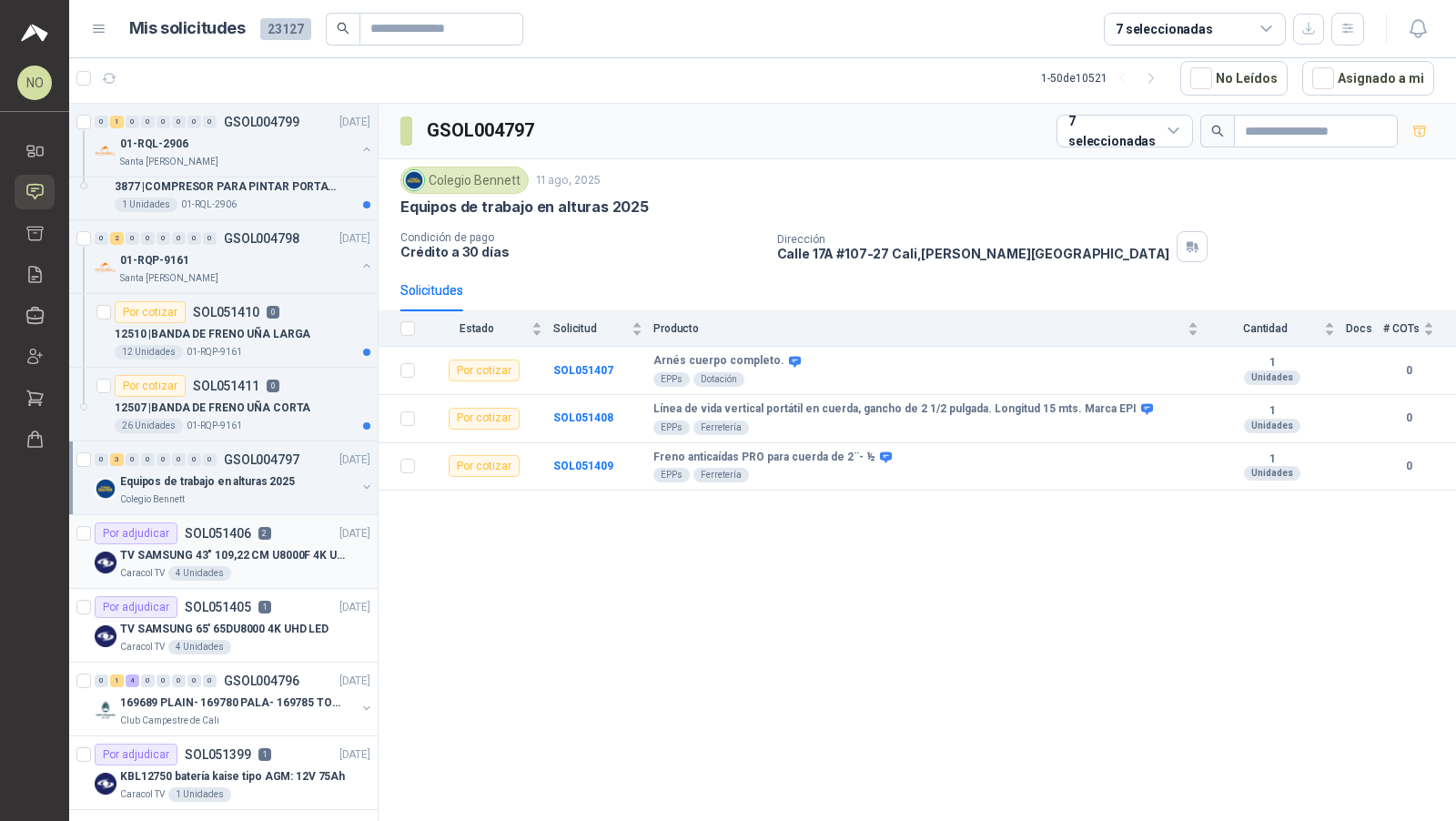
click at [265, 522] on div "Por adjudicar SOL051406 2" at bounding box center [182, 532] width 176 height 22
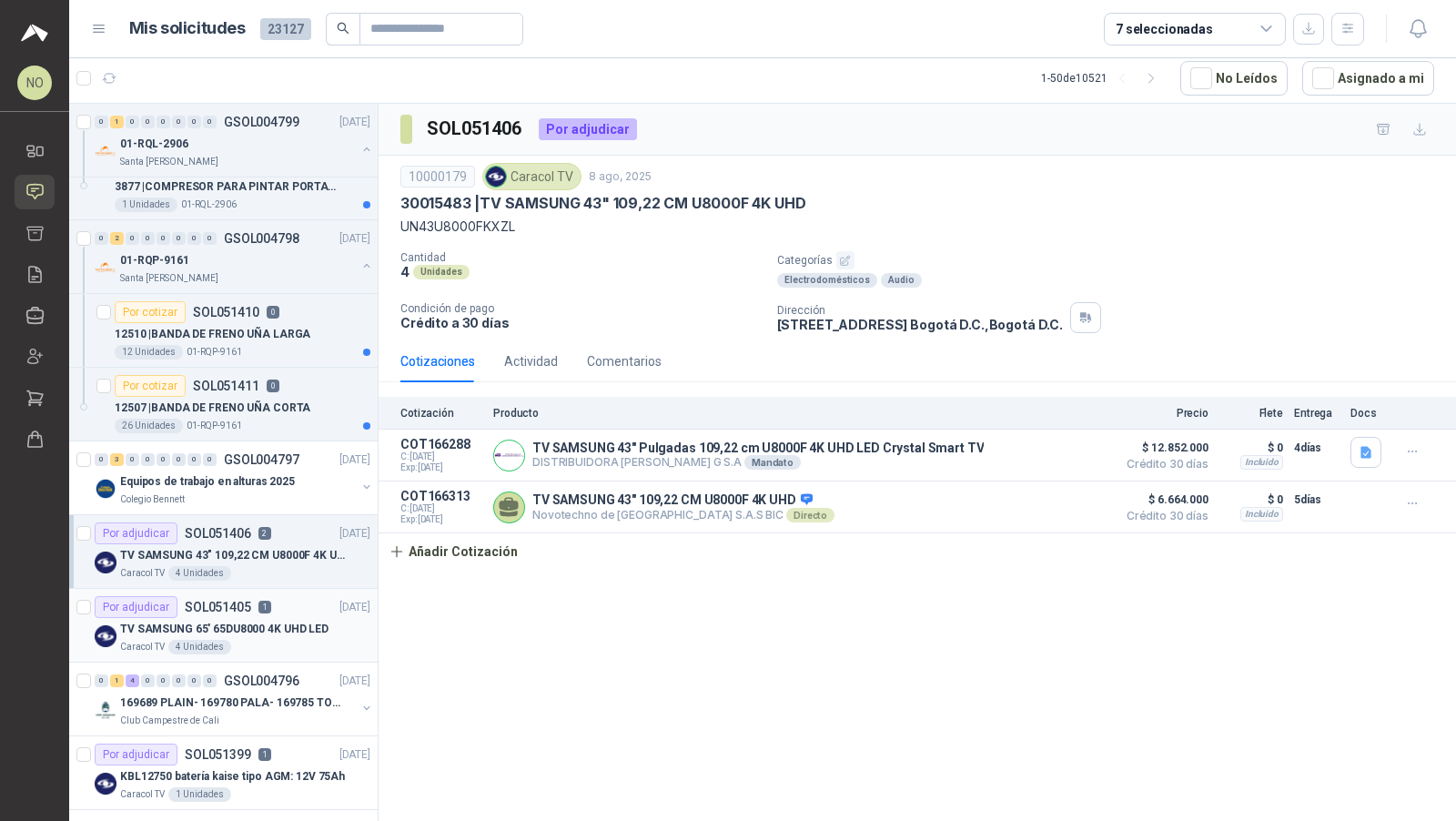
click at [281, 596] on div "Por adjudicar SOL051405 1 [DATE]" at bounding box center [231, 607] width 275 height 22
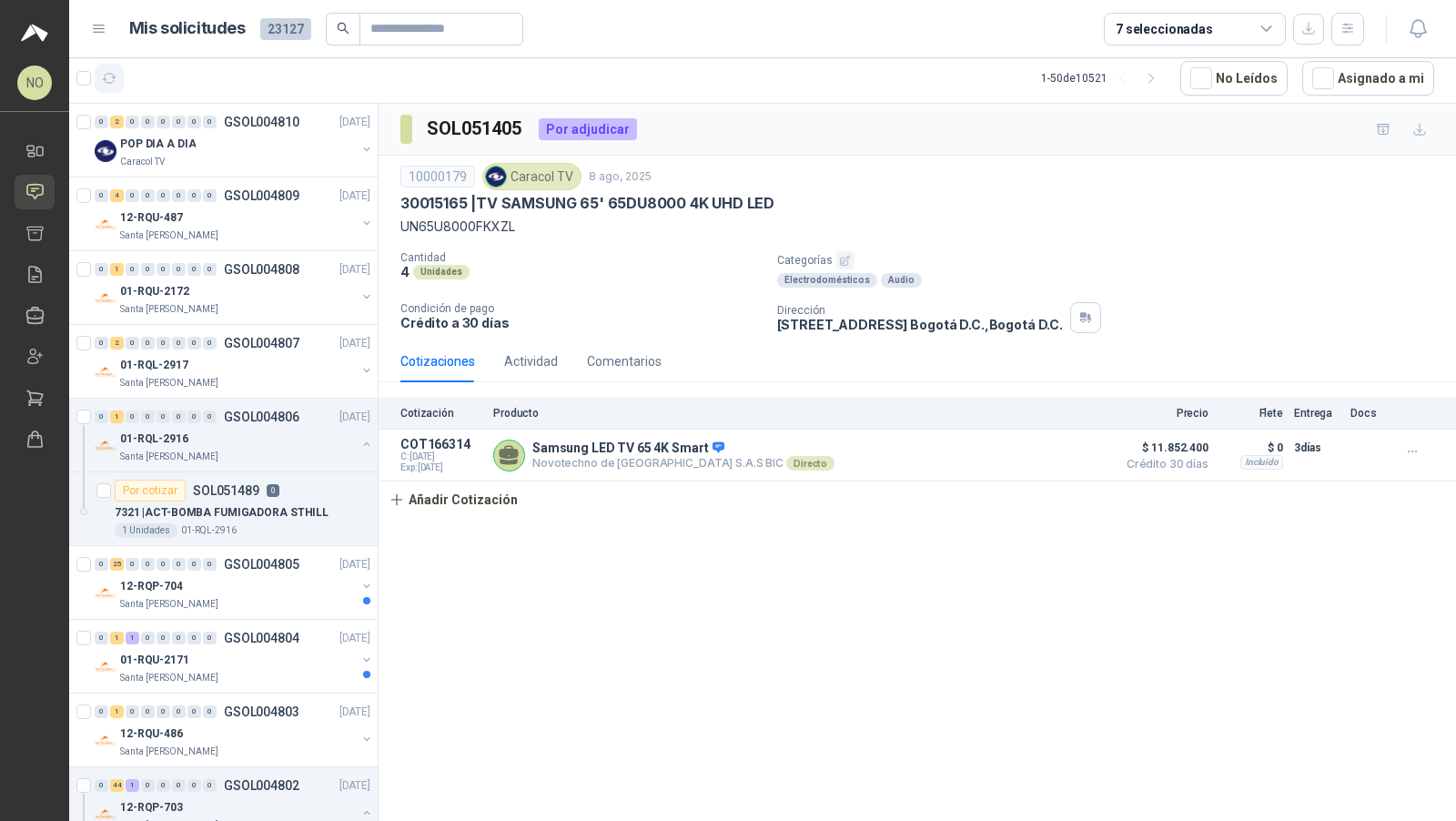
click at [105, 81] on icon "button" at bounding box center [110, 78] width 13 height 10
click at [1398, 83] on button "Asignado a mi" at bounding box center [1367, 78] width 132 height 34
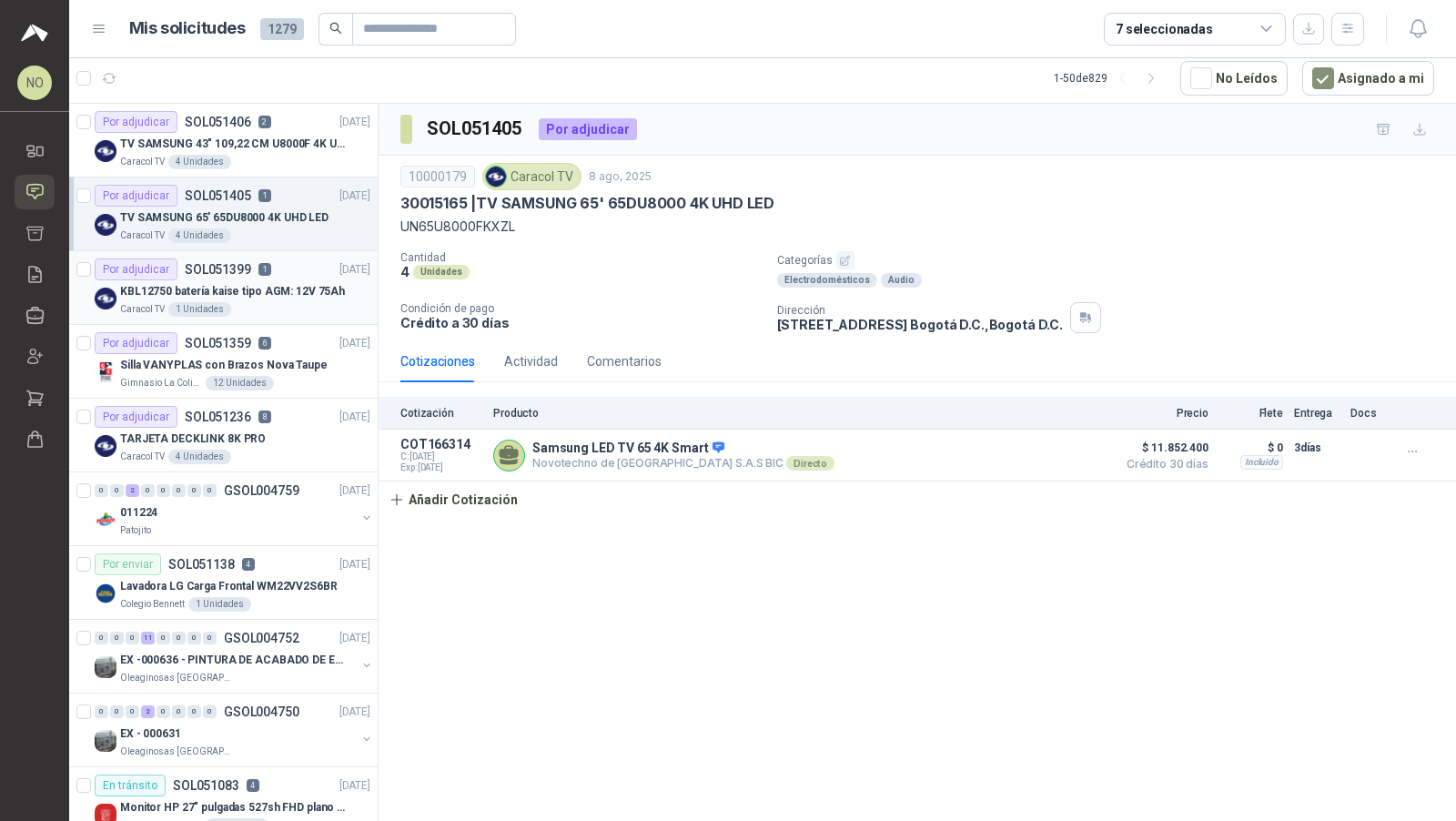
click at [293, 290] on p "KBL12750 batería kaise tipo AGM: 12V 75Ah" at bounding box center [232, 291] width 225 height 17
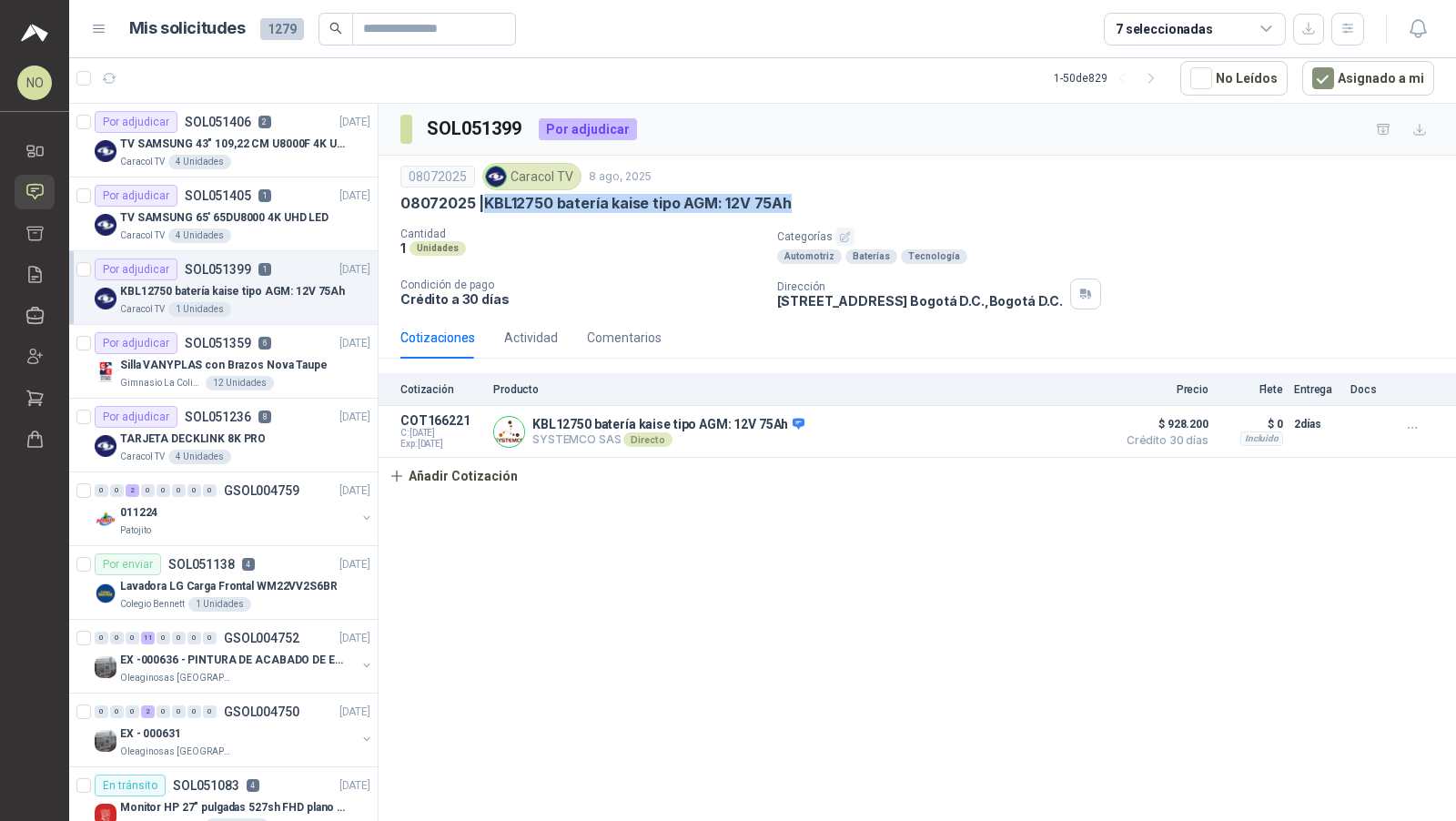
drag, startPoint x: 486, startPoint y: 200, endPoint x: 839, endPoint y: 200, distance: 353.0
click at [839, 200] on div "08072025 | KBL12750 batería kaise tipo AGM: 12V 75Ah" at bounding box center [916, 203] width 1033 height 19
copy p "KBL12750 batería kaise tipo AGM: 12V 75Ah"
click at [486, 193] on p "08072025 | KBL12750 batería kaise tipo AGM: 12V 75Ah" at bounding box center [595, 203] width 391 height 19
drag, startPoint x: 485, startPoint y: 193, endPoint x: 794, endPoint y: 199, distance: 309.1
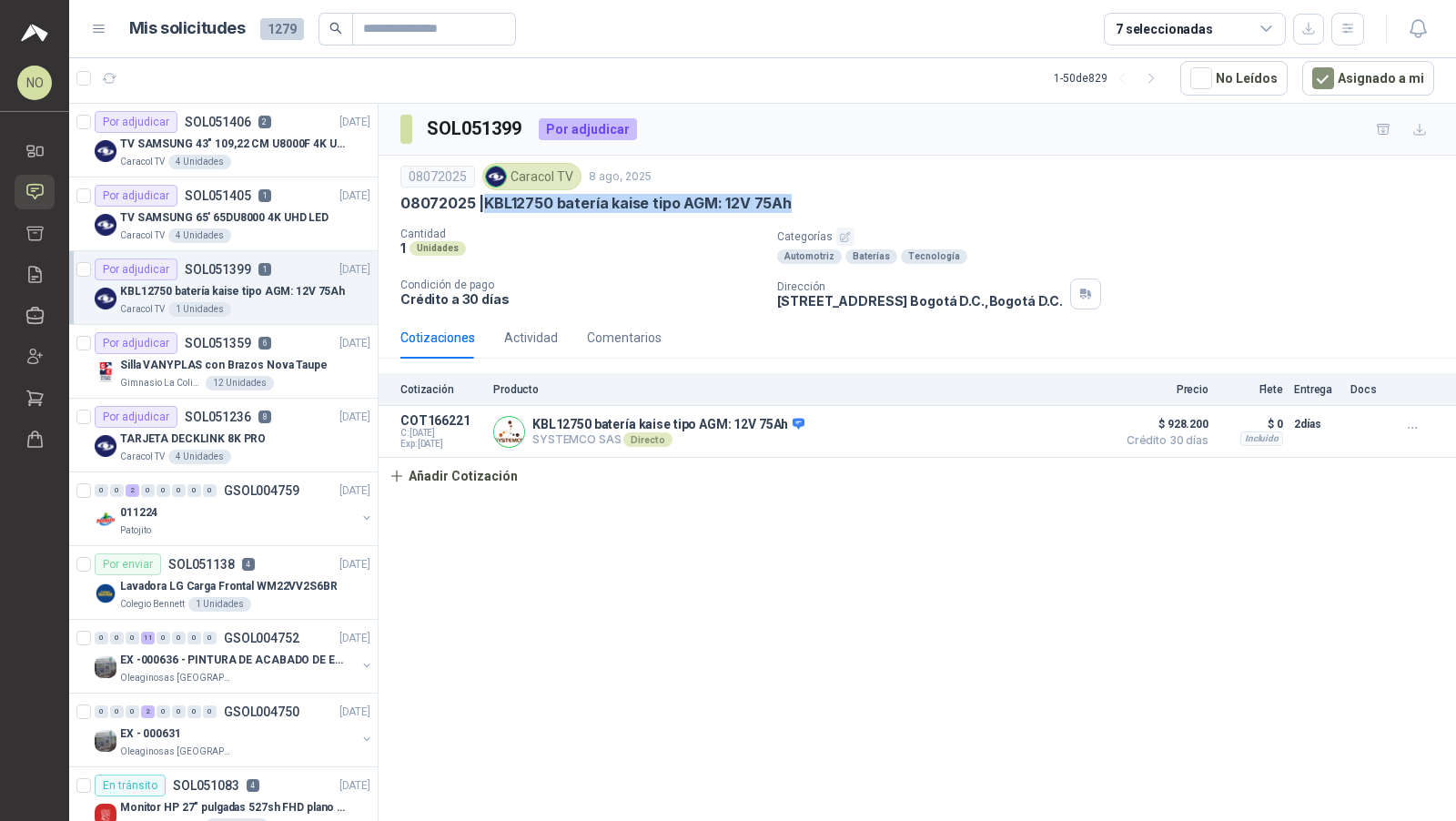
click at [794, 199] on div "08072025 | KBL12750 batería kaise tipo AGM: 12V 75Ah" at bounding box center [916, 203] width 1033 height 19
copy p "KBL12750 batería kaise tipo AGM: 12V 75Ah"
click at [105, 71] on icon "button" at bounding box center [110, 79] width 15 height 15
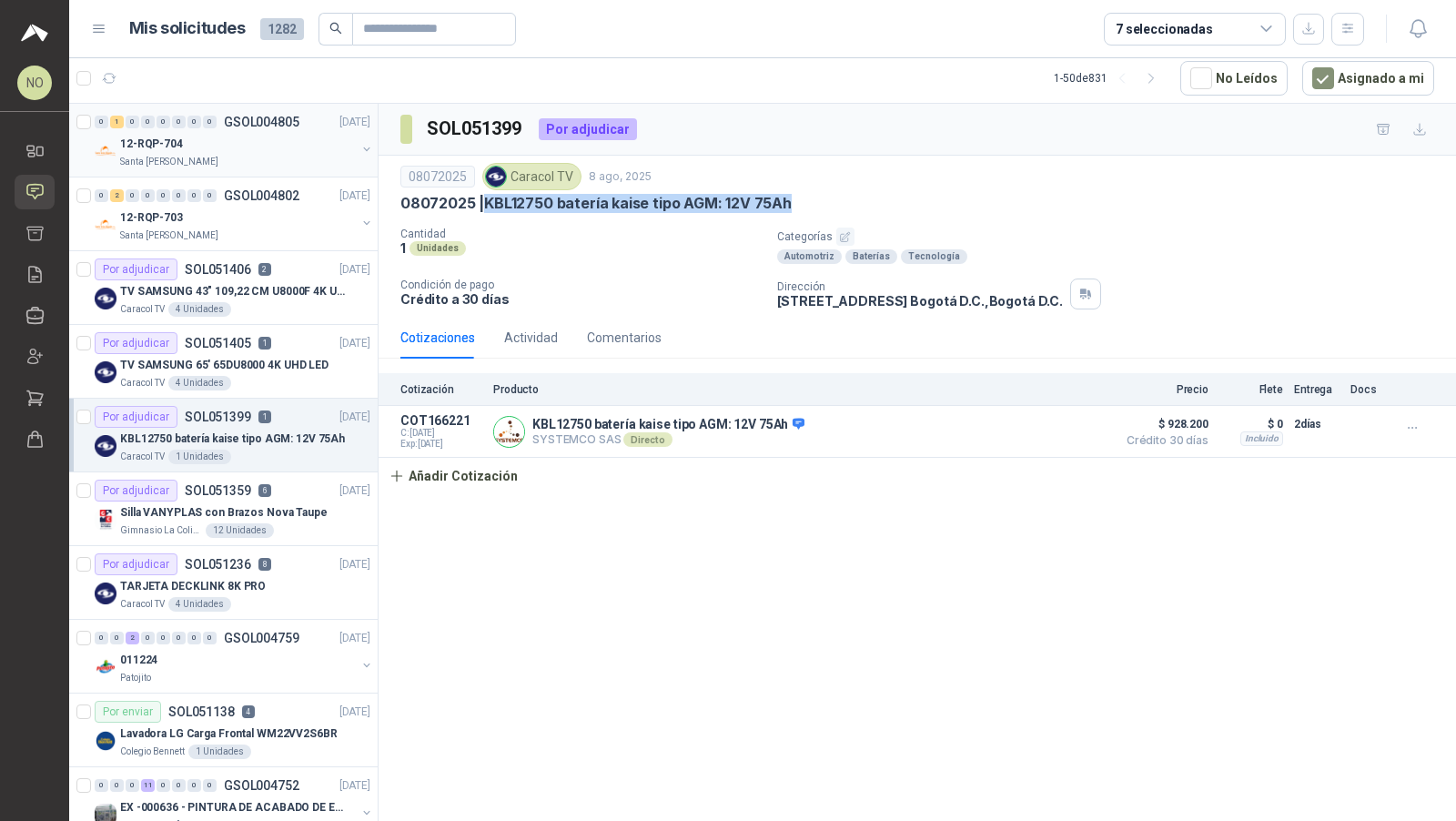
click at [211, 124] on div "0" at bounding box center [209, 121] width 13 height 12
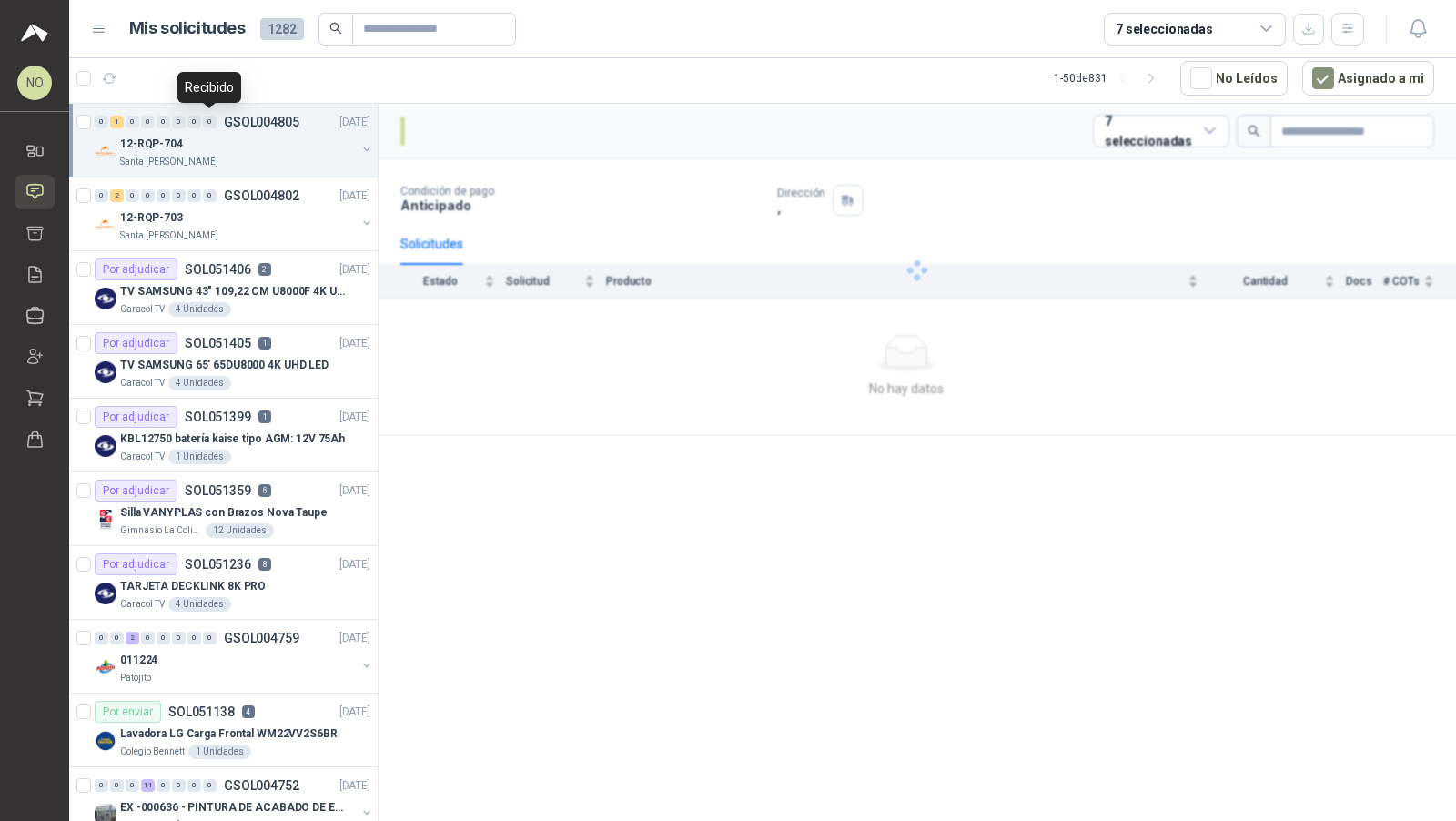
click at [211, 124] on div "0" at bounding box center [209, 121] width 13 height 12
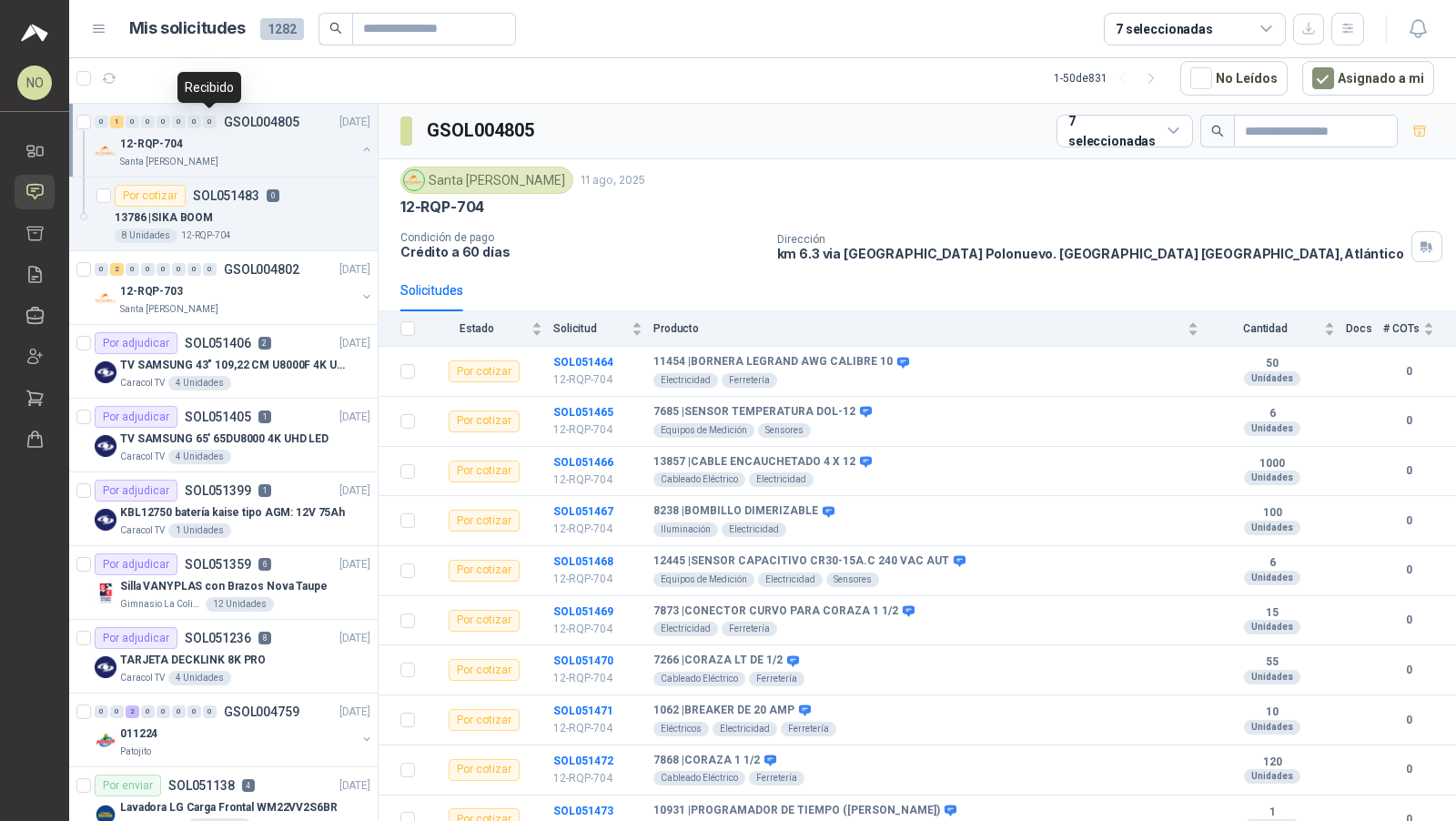
click at [211, 124] on div "0" at bounding box center [209, 121] width 13 height 12
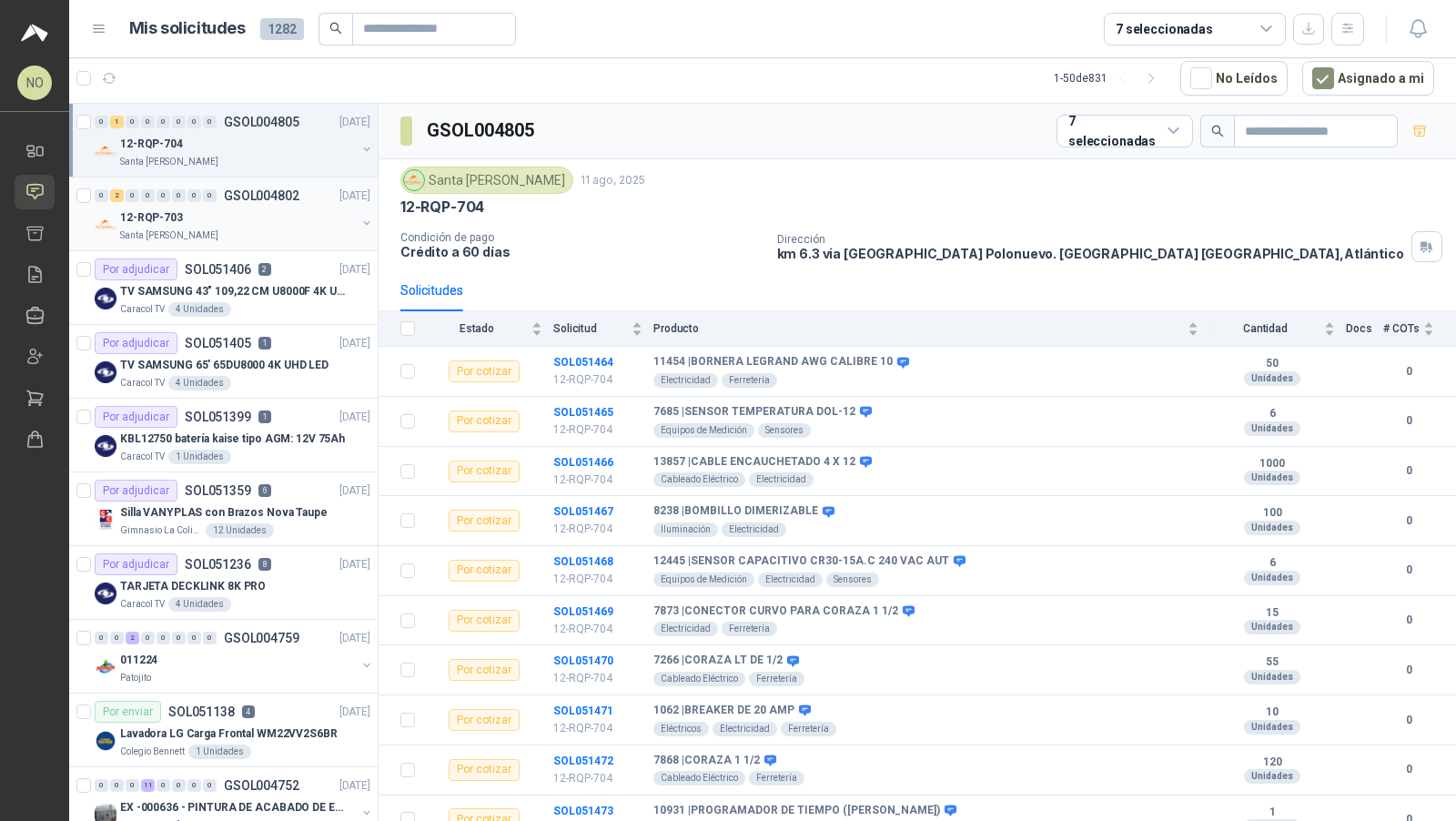
click at [271, 220] on div "12-RQP-703" at bounding box center [237, 217] width 235 height 22
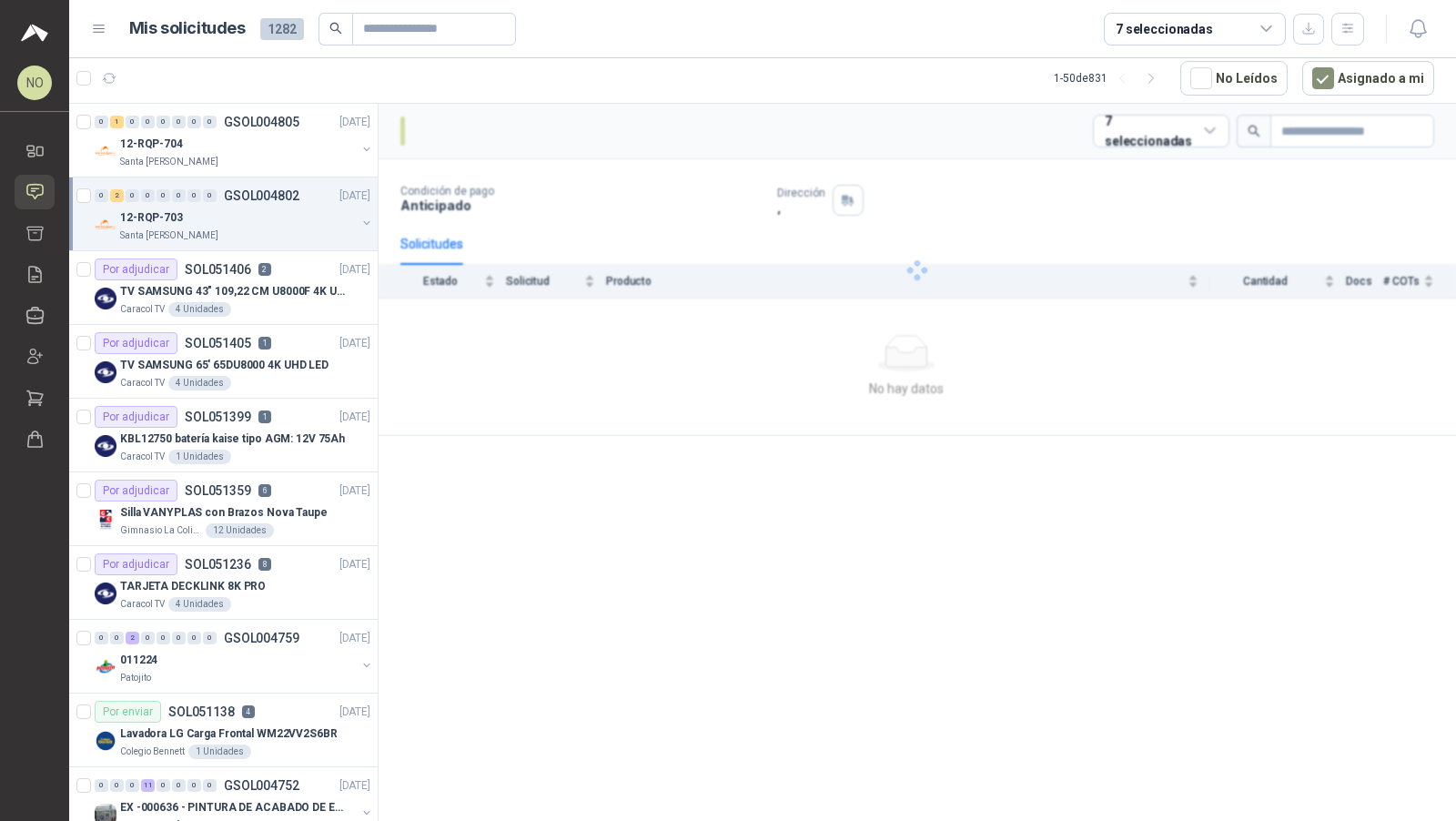
click at [271, 220] on div "12-RQP-703" at bounding box center [237, 217] width 235 height 22
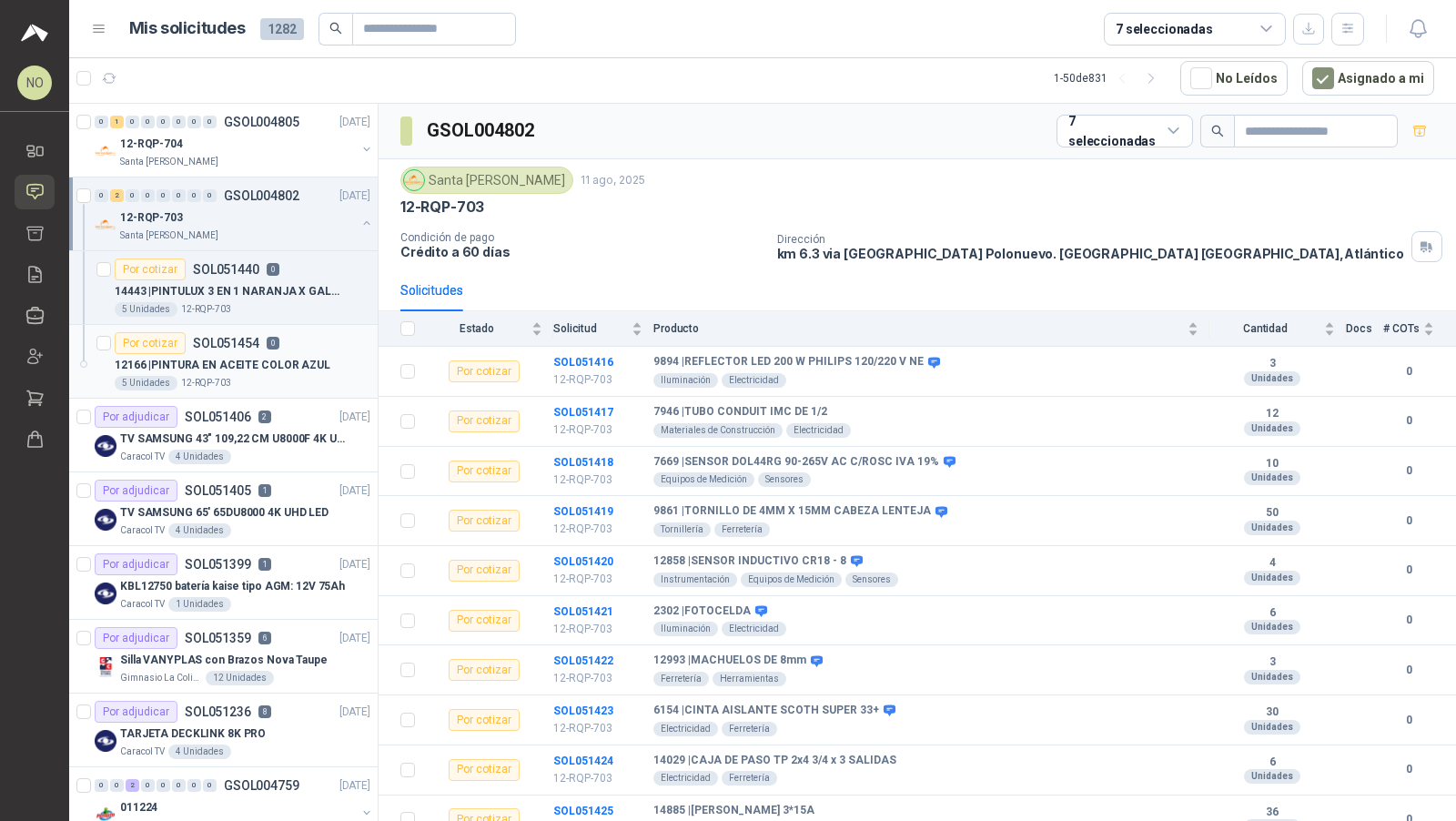
click at [239, 354] on div "12166 | PINTURA EN ACEITE COLOR AZUL" at bounding box center [242, 365] width 255 height 22
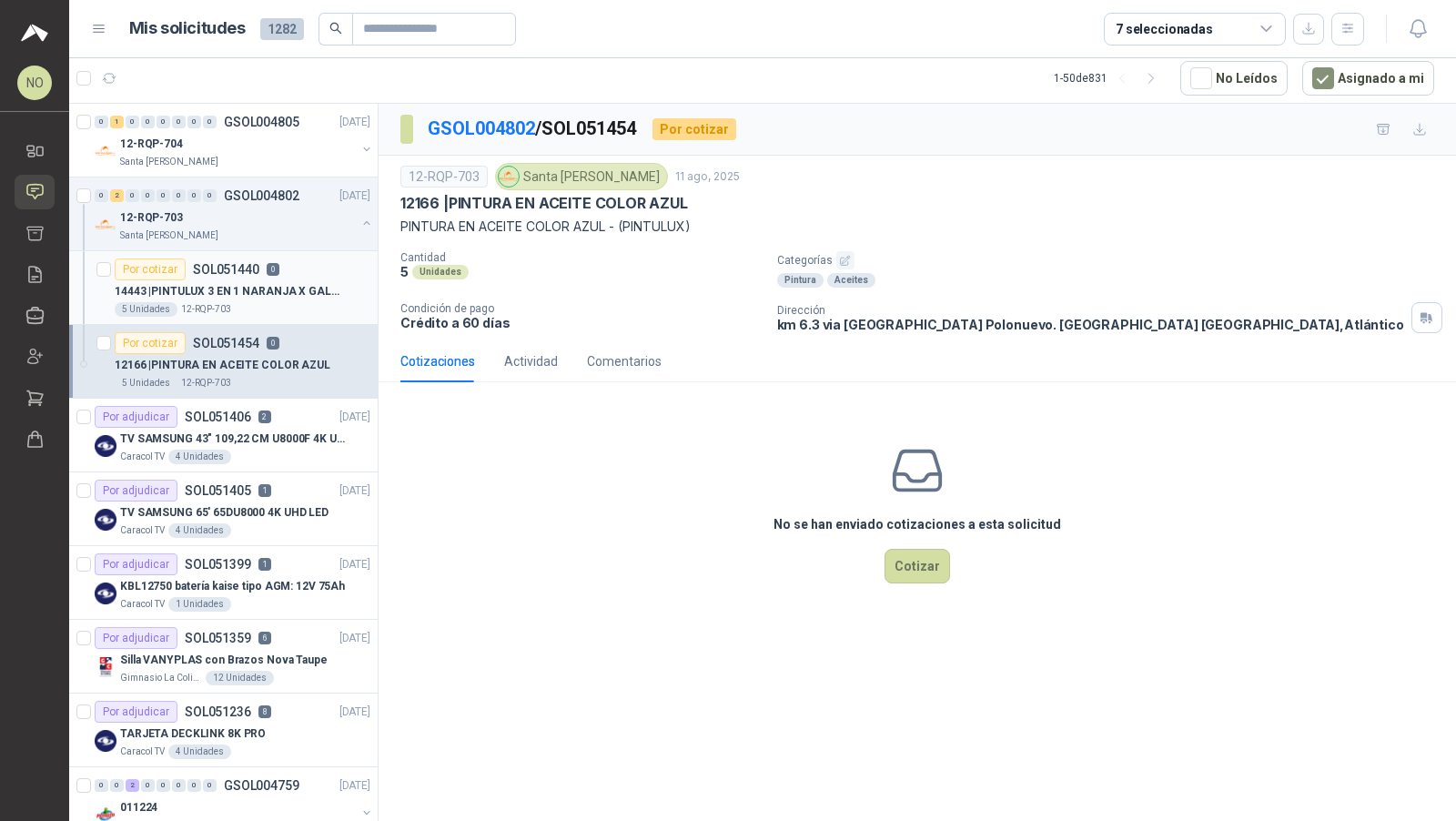
click at [268, 290] on p "14443 | PINTULUX 3 EN 1 NARANJA X GALON" at bounding box center [228, 291] width 227 height 17
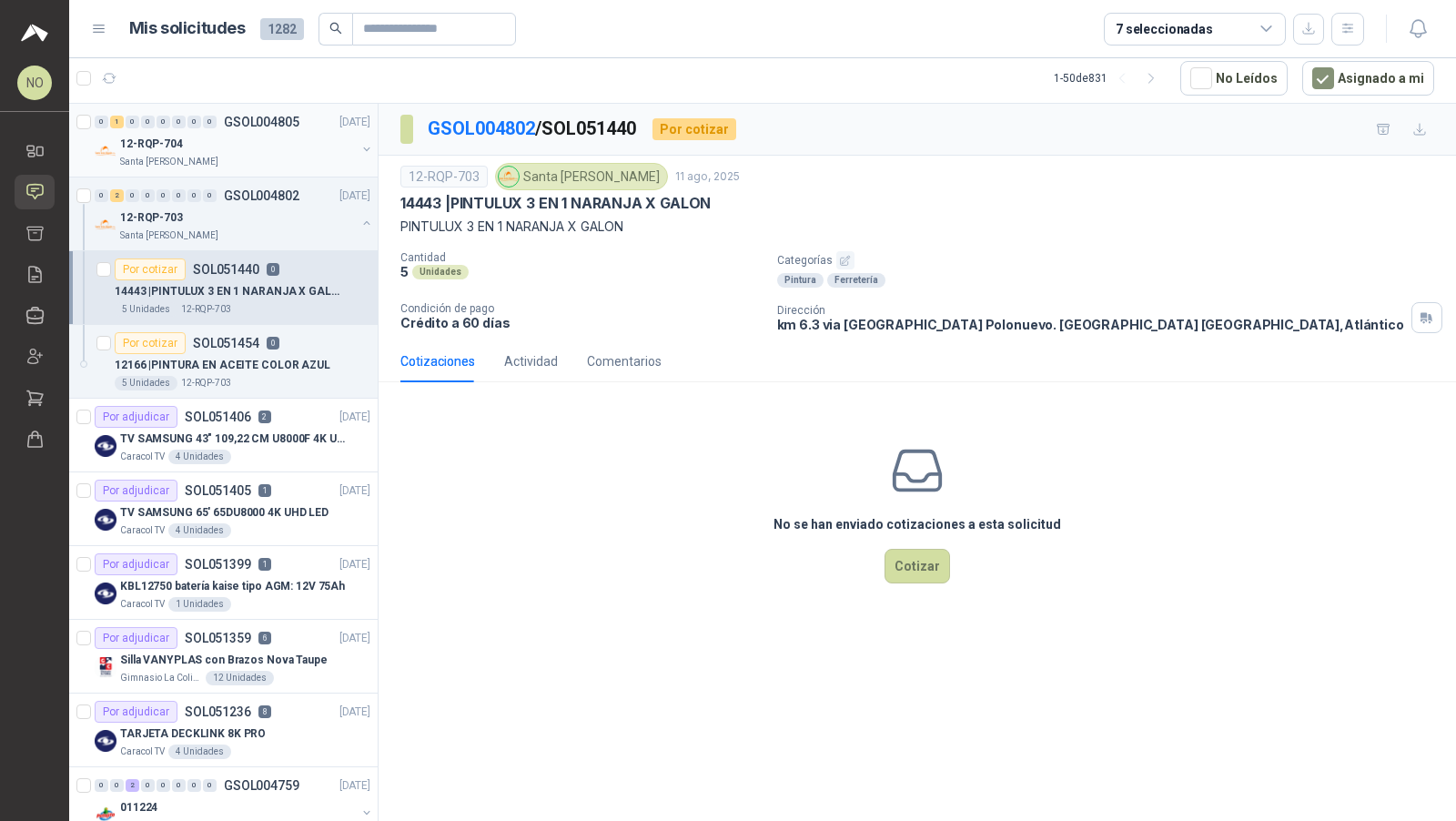
click at [285, 146] on div "12-RQP-704" at bounding box center [237, 143] width 235 height 22
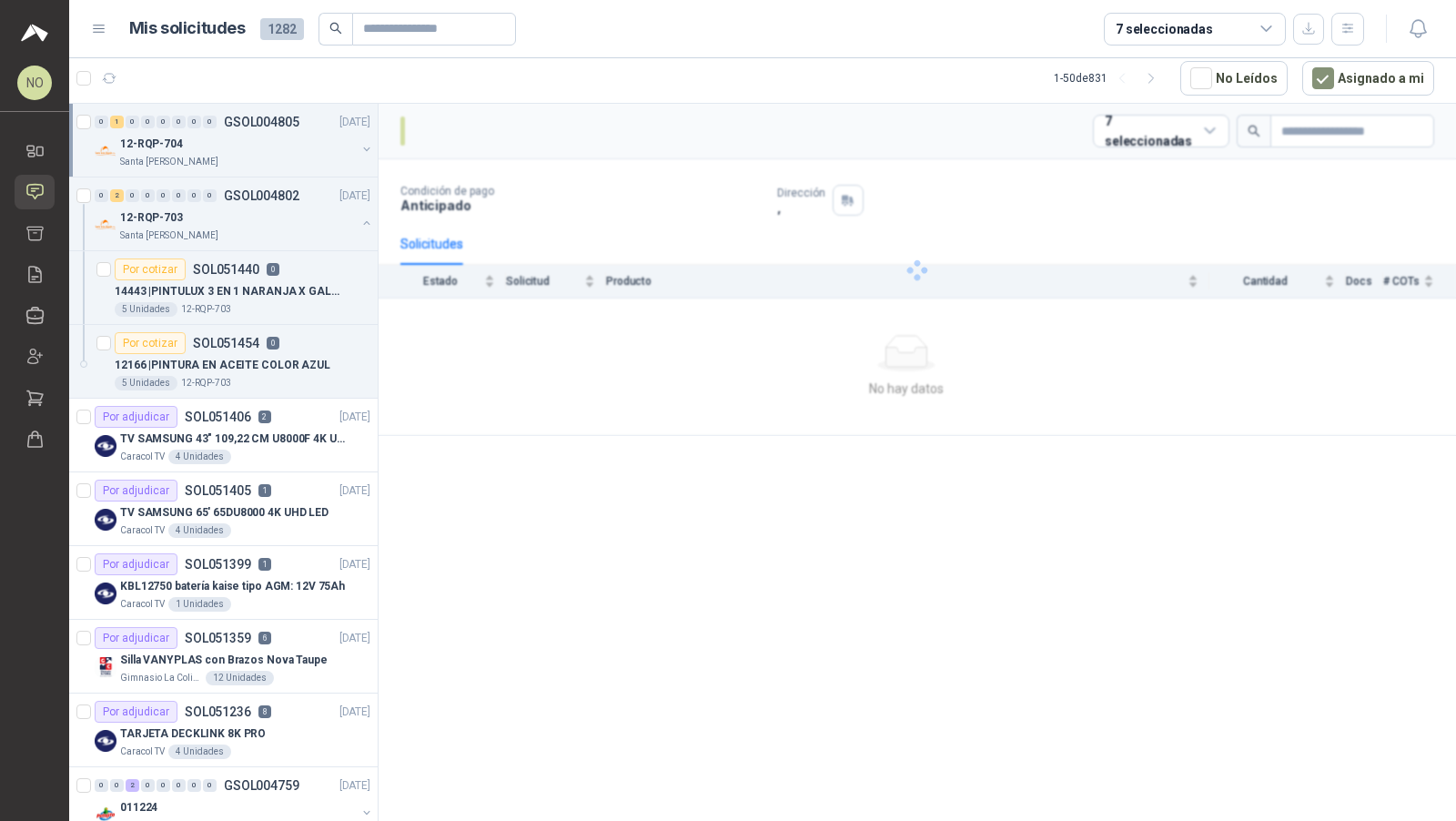
click at [285, 146] on div "12-RQP-704" at bounding box center [237, 143] width 235 height 22
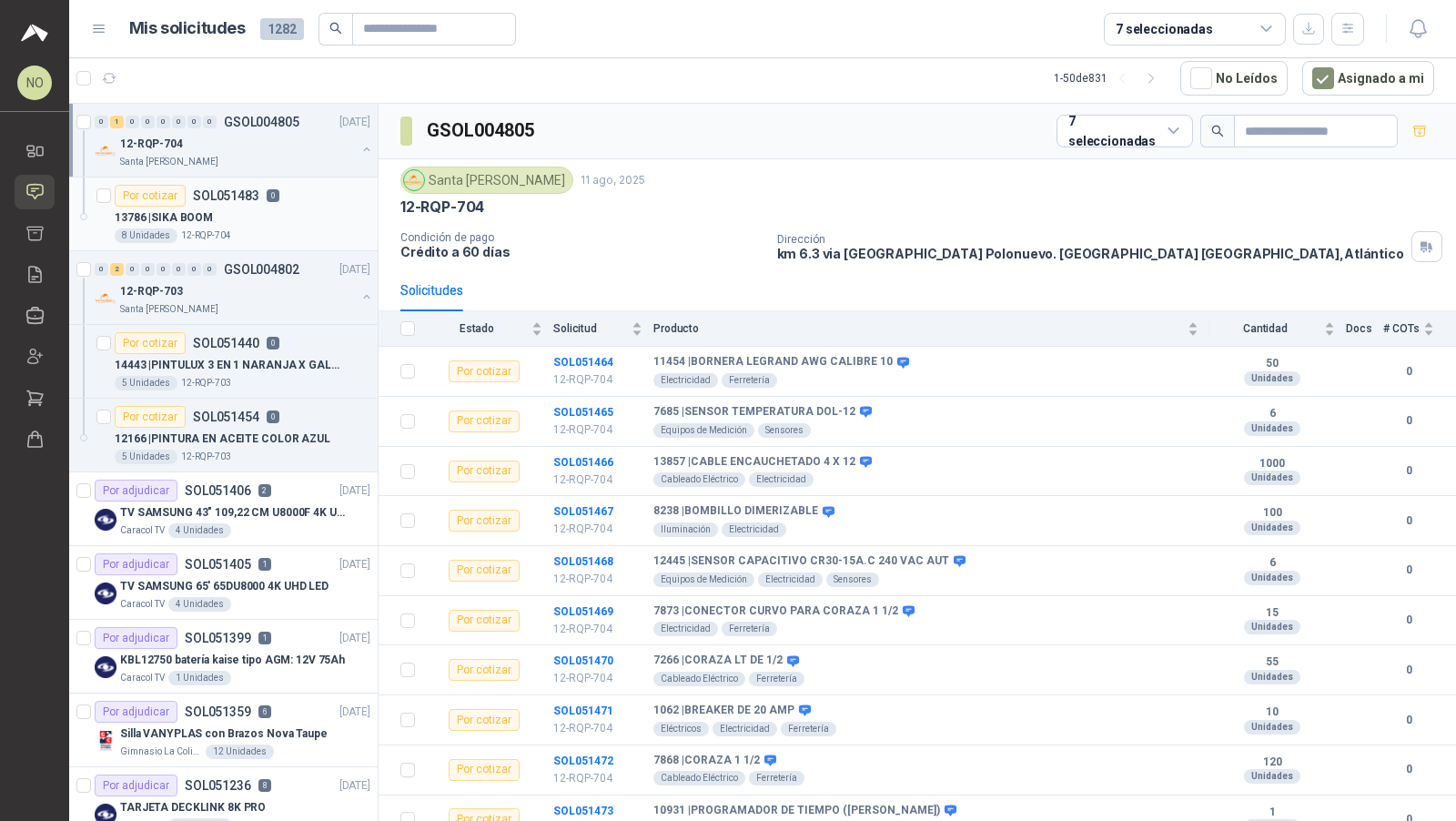
click at [275, 214] on div "13786 | SIKA BOOM" at bounding box center [242, 217] width 255 height 22
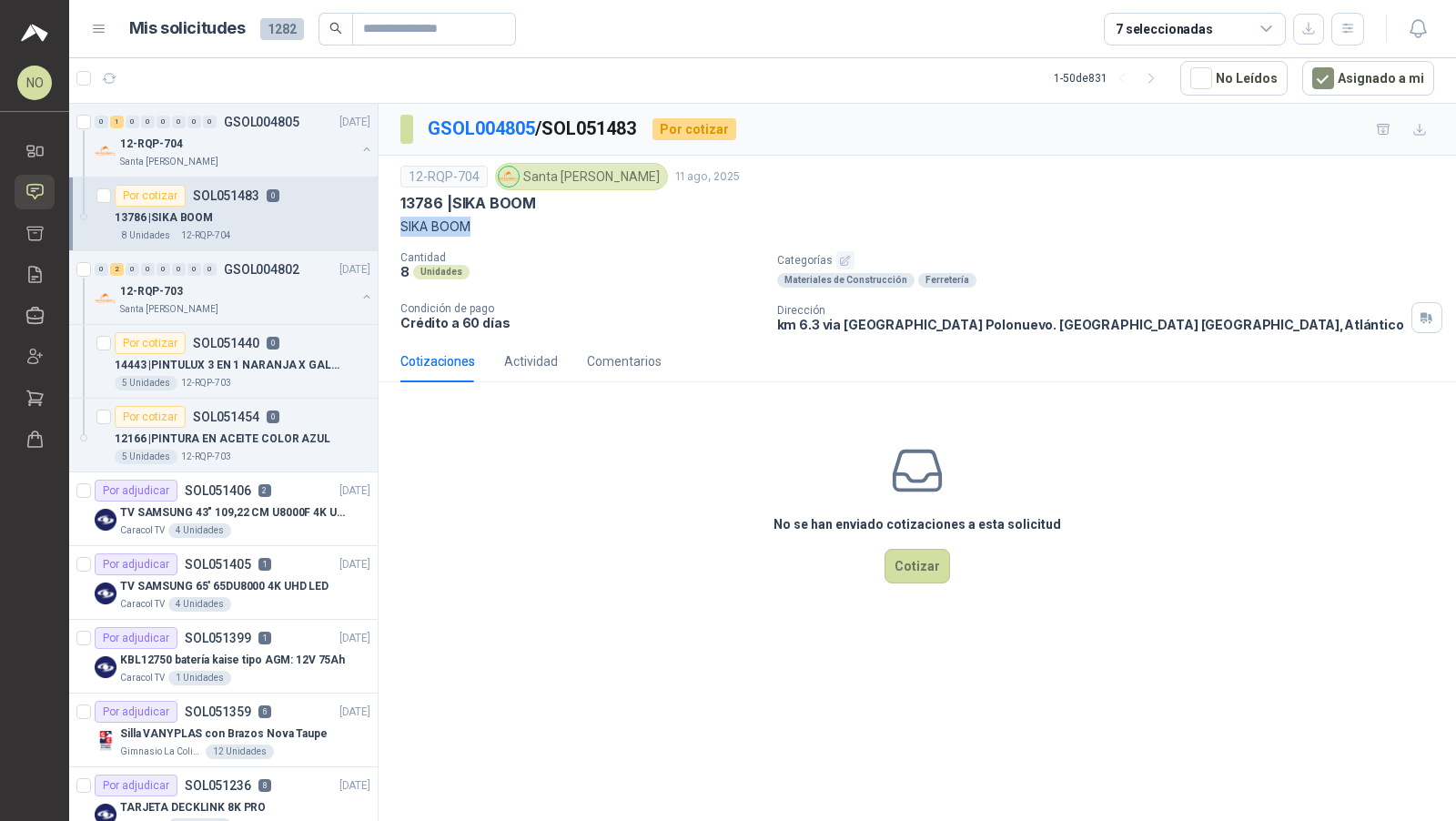
drag, startPoint x: 398, startPoint y: 224, endPoint x: 496, endPoint y: 224, distance: 98.0
click at [496, 224] on div "12-RQP-704 Santa Anita Napoles 11 ago, 2025 13786 | SIKA BOOM SIKA BOOM Cantida…" at bounding box center [916, 248] width 1077 height 185
copy p "SIKA BOOM"
click at [255, 360] on p "14443 | PINTULUX 3 EN 1 NARANJA X GALON" at bounding box center [228, 365] width 227 height 17
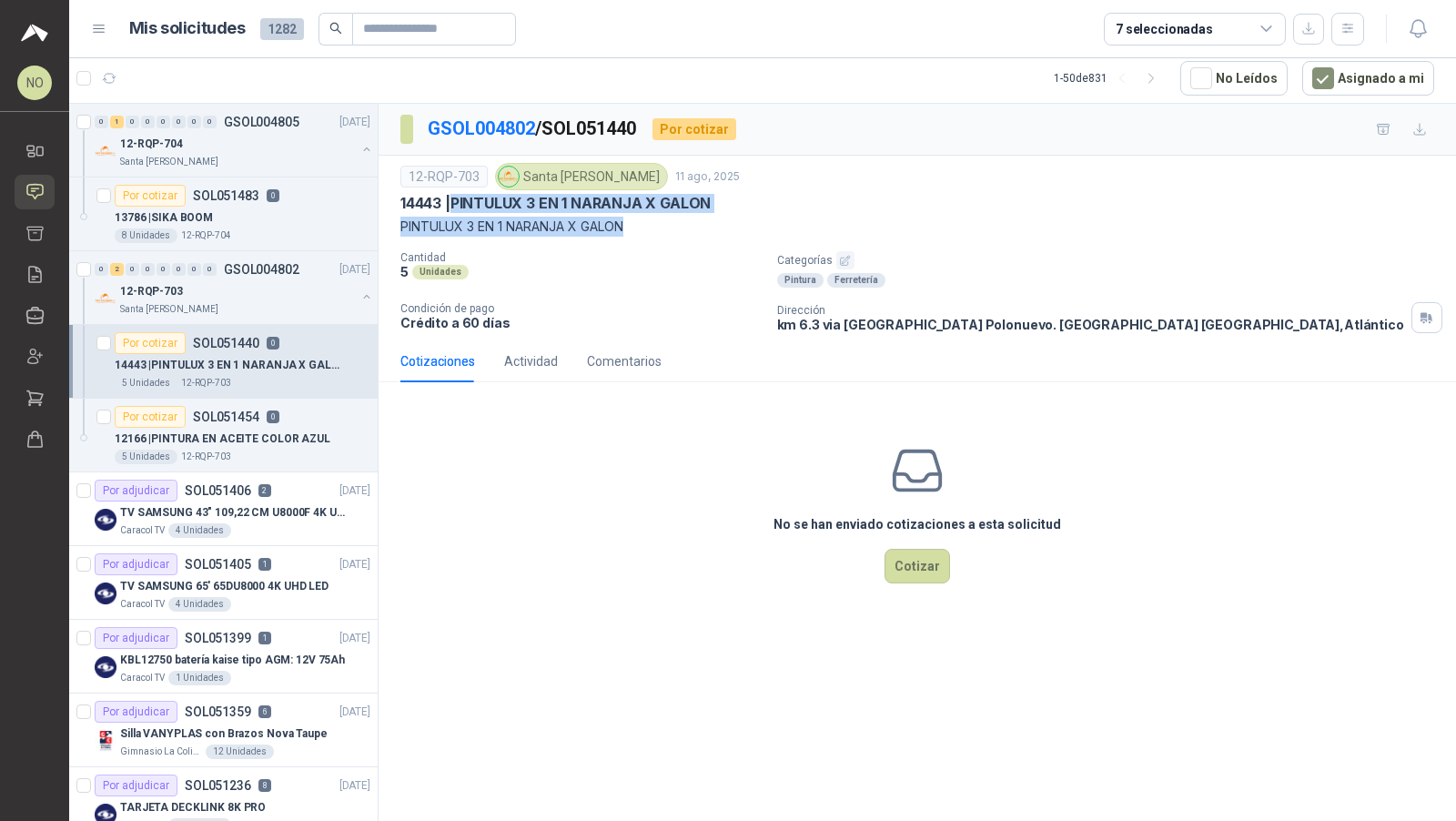
drag, startPoint x: 459, startPoint y: 203, endPoint x: 734, endPoint y: 219, distance: 275.5
click at [734, 219] on div "12-RQP-703 Santa Anita Napoles 11 ago, 2025 14443 | PINTULUX 3 EN 1 NARANJA X G…" at bounding box center [916, 199] width 1033 height 73
copy div "PINTULUX 3 EN 1 NARANJA X GALON PINTULUX 3 EN 1 NARANJA X GALON"
click at [289, 437] on p "12166 | PINTURA EN ACEITE COLOR AZUL" at bounding box center [222, 439] width 215 height 17
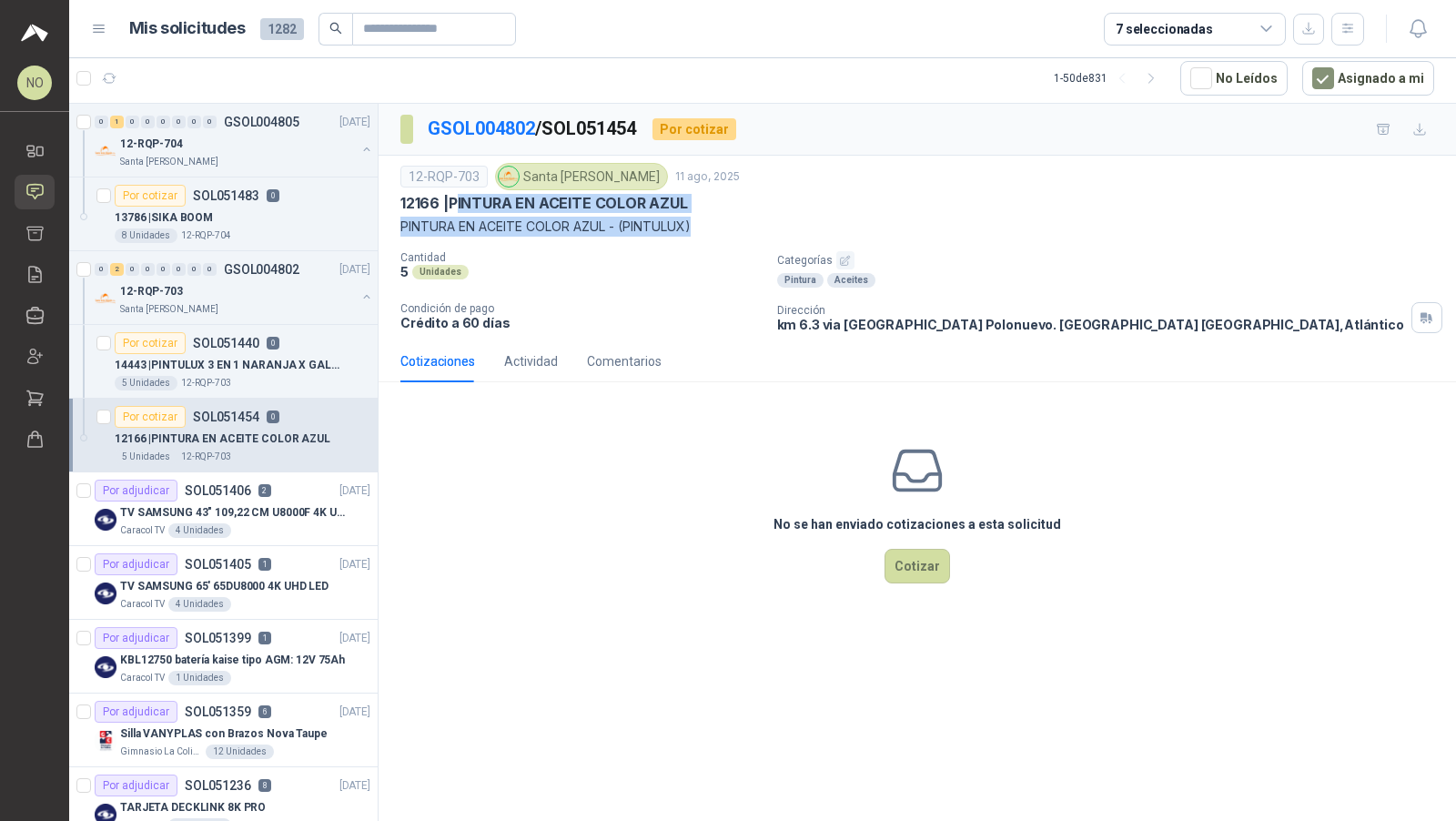
drag, startPoint x: 457, startPoint y: 200, endPoint x: 709, endPoint y: 217, distance: 252.6
click at [709, 217] on div "12-RQP-703 Santa Anita Napoles 11 ago, 2025 12166 | PINTURA EN ACEITE COLOR AZU…" at bounding box center [916, 199] width 1033 height 73
copy div "INTURA EN ACEITE COLOR AZUL PINTURA EN ACEITE COLOR AZUL - (PINTULUX)"
click at [263, 649] on div "KBL12750 batería kaise tipo AGM: 12V 75Ah" at bounding box center [245, 659] width 250 height 22
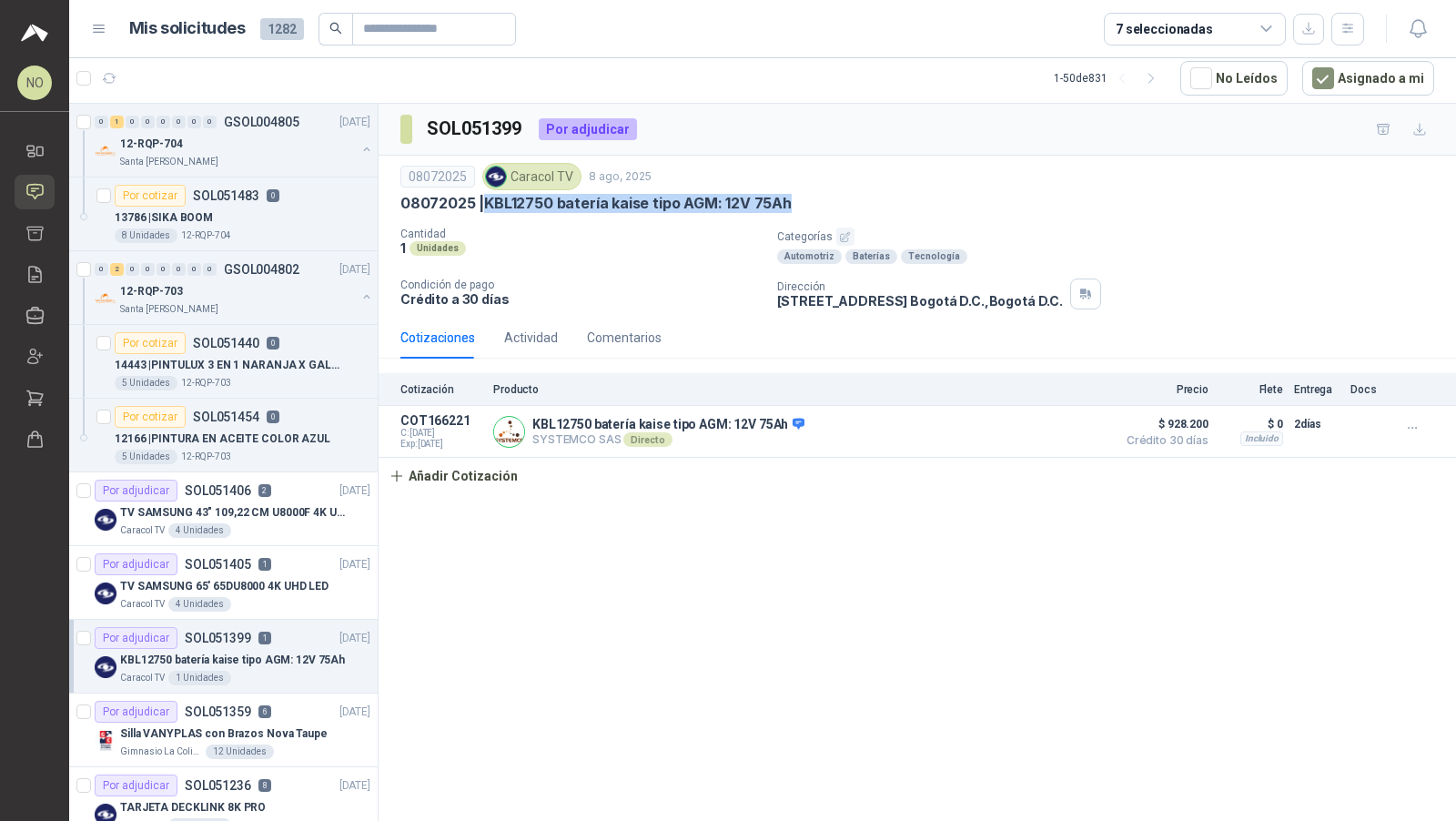
drag, startPoint x: 492, startPoint y: 199, endPoint x: 845, endPoint y: 196, distance: 353.0
click at [845, 196] on div "08072025 | KBL12750 batería kaise tipo AGM: 12V 75Ah" at bounding box center [916, 203] width 1033 height 19
copy p "KBL12750 batería kaise tipo AGM: 12V 75Ah"
click at [263, 479] on div "Por adjudicar SOL051406 2" at bounding box center [182, 490] width 176 height 22
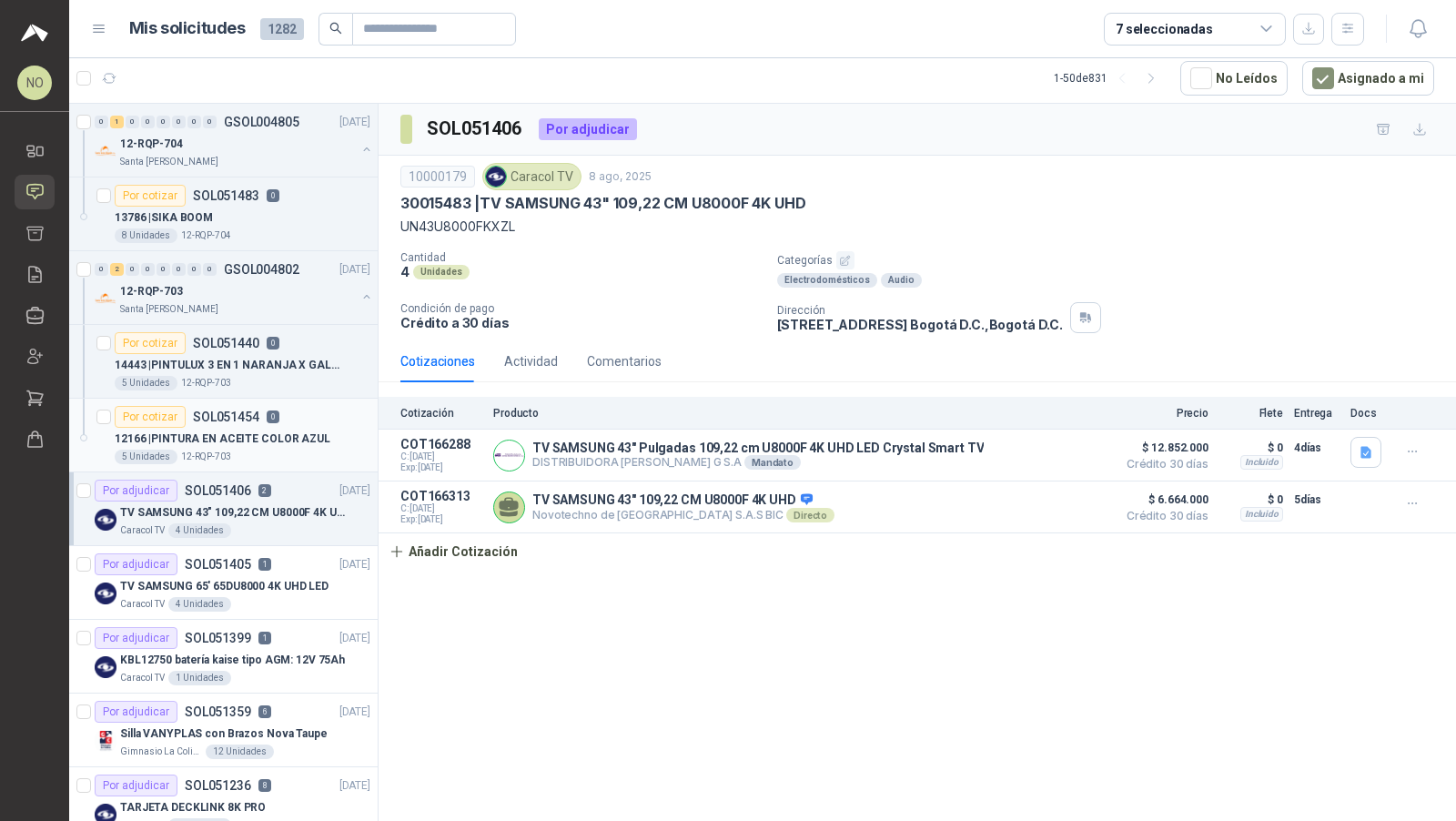
click at [301, 442] on p "12166 | PINTURA EN ACEITE COLOR AZUL" at bounding box center [222, 439] width 215 height 17
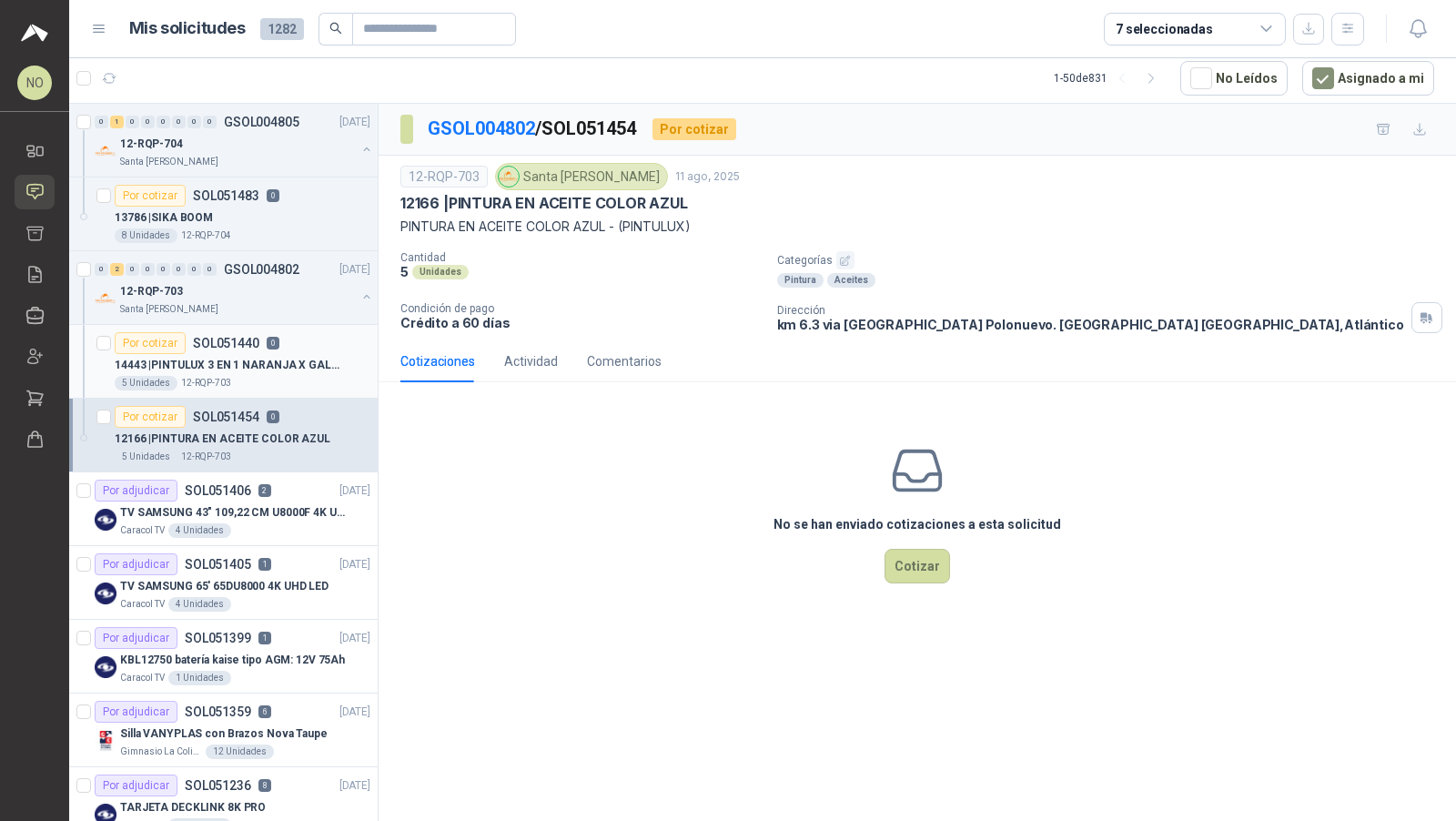
click at [303, 361] on p "14443 | PINTULUX 3 EN 1 NARANJA X GALON" at bounding box center [228, 365] width 227 height 17
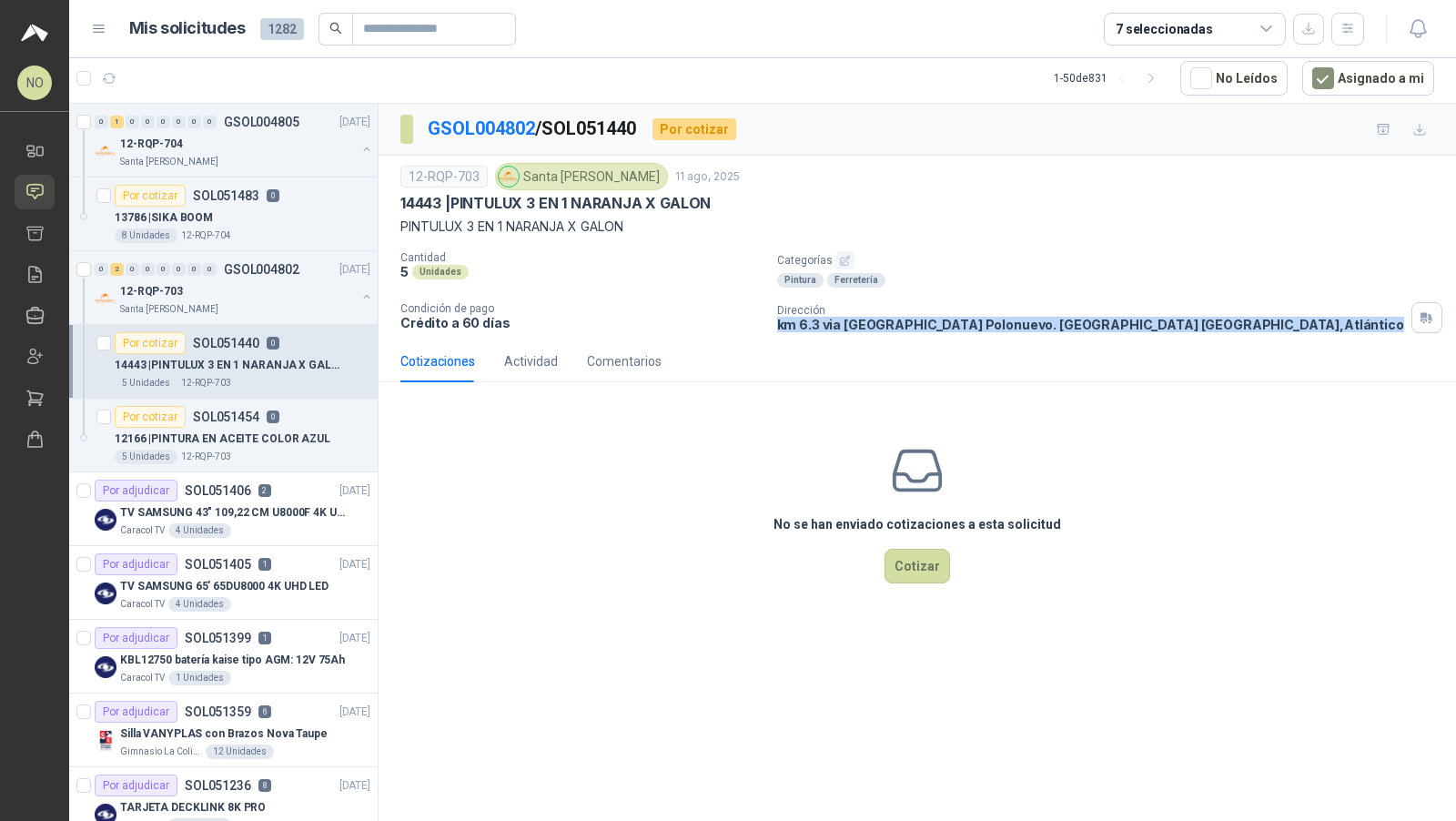
drag, startPoint x: 775, startPoint y: 316, endPoint x: 1169, endPoint y: 322, distance: 394.0
click at [1171, 322] on div "Cantidad 5 Unidades Categorías Pintura Ferretería Condición de pago Crédito a 6…" at bounding box center [916, 292] width 1033 height 82
copy p "km 6.3 via campeche Polonuevo. Baranoa Barranquilla , Atlántico"
